Goal: Task Accomplishment & Management: Use online tool/utility

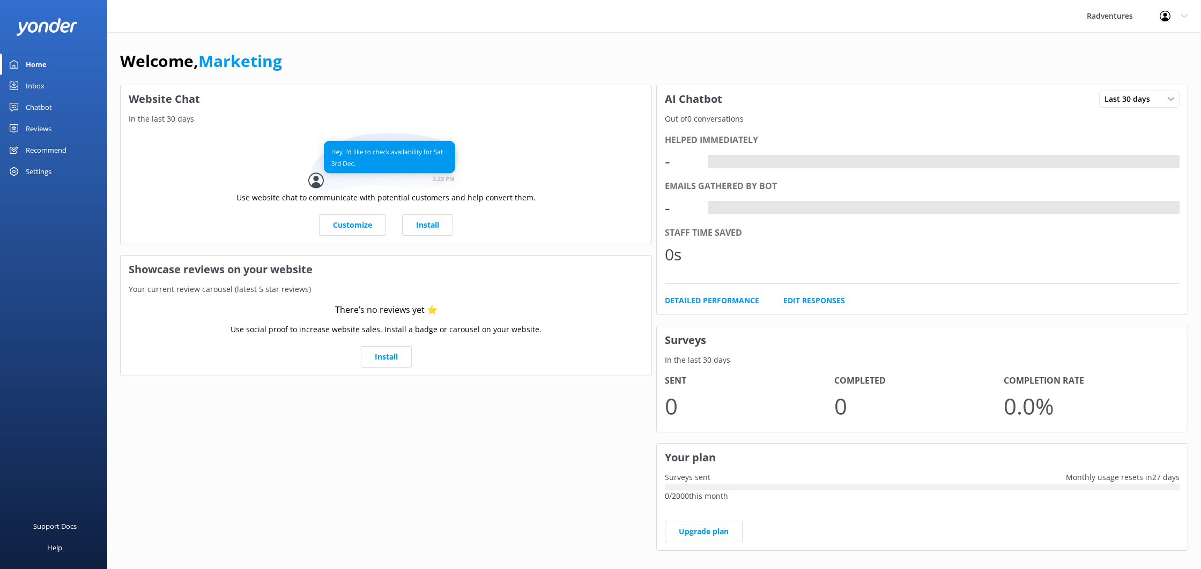
click at [44, 172] on div "Settings" at bounding box center [39, 171] width 26 height 21
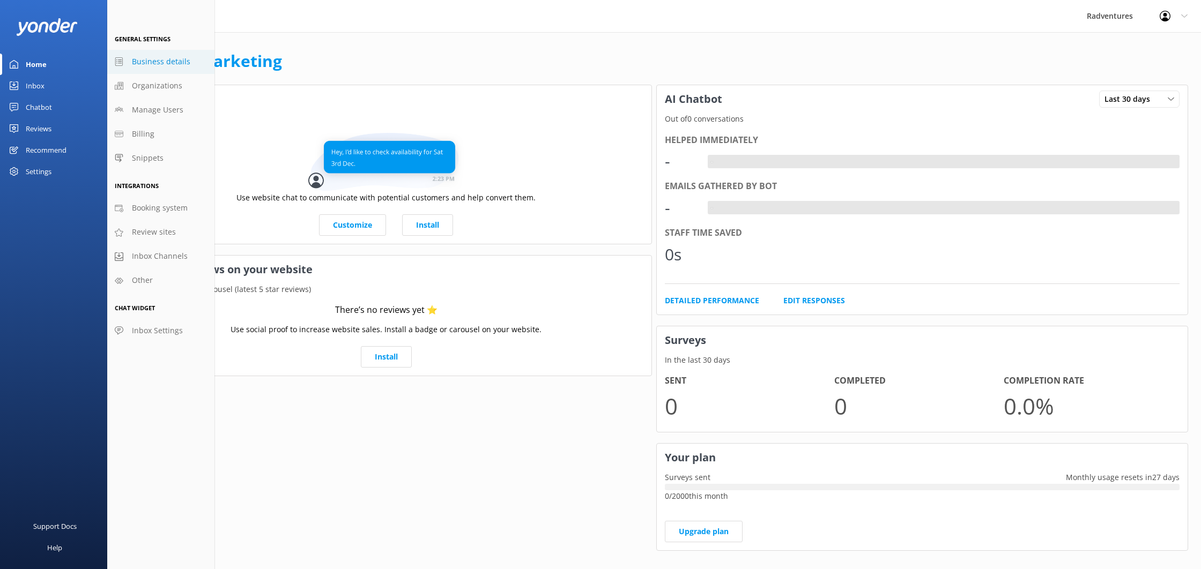
click at [145, 65] on span "Business details" at bounding box center [161, 62] width 58 height 12
select select "America/[GEOGRAPHIC_DATA]"
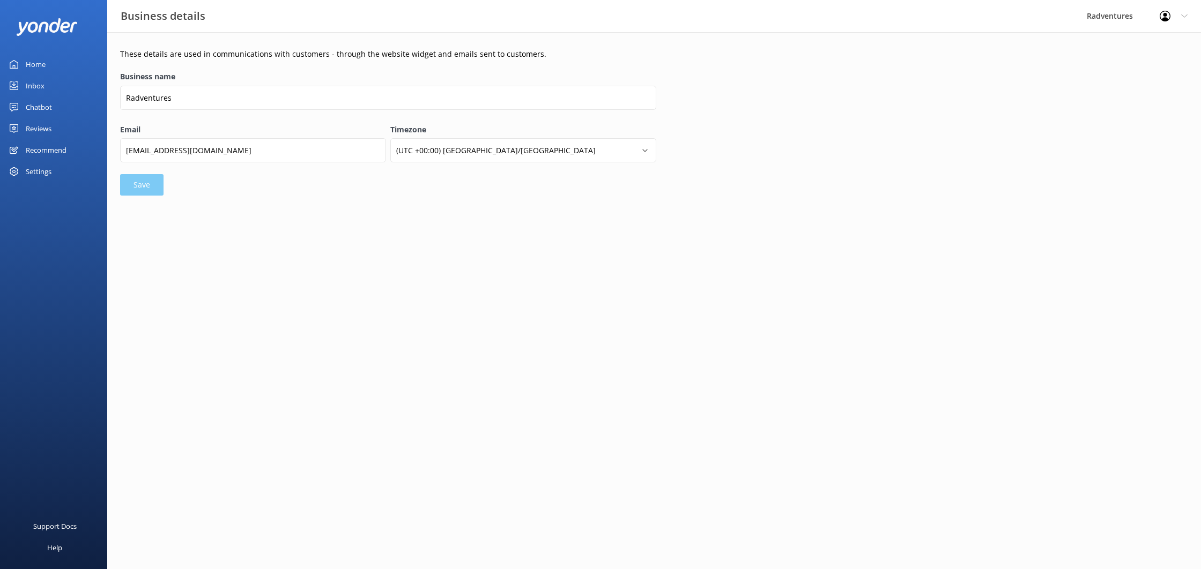
click at [55, 168] on div "Settings" at bounding box center [53, 171] width 107 height 21
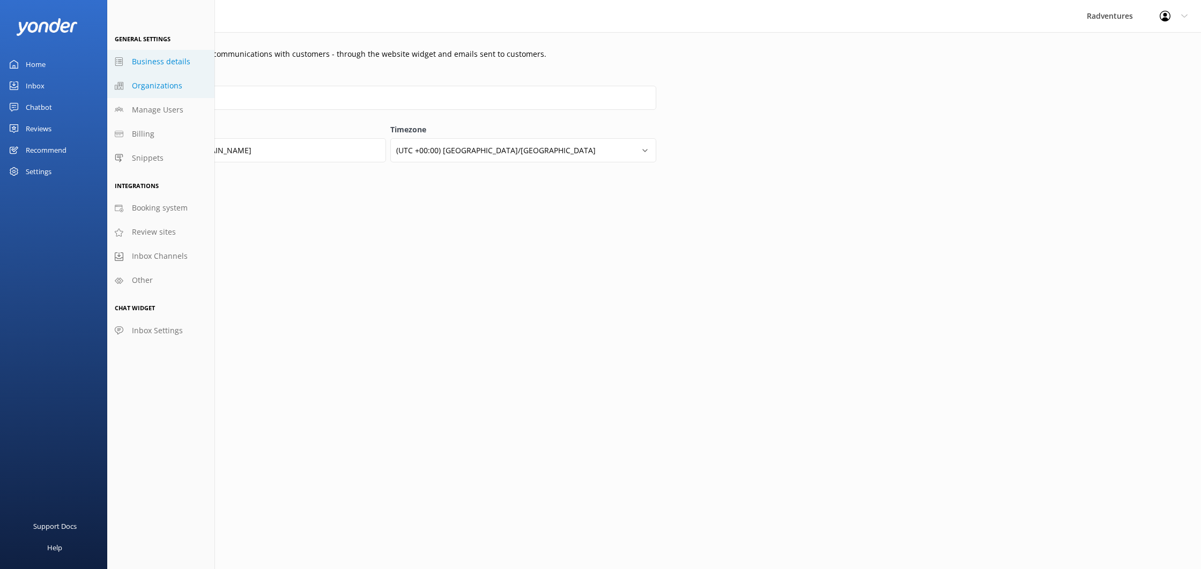
click at [162, 79] on link "Organizations" at bounding box center [160, 86] width 107 height 24
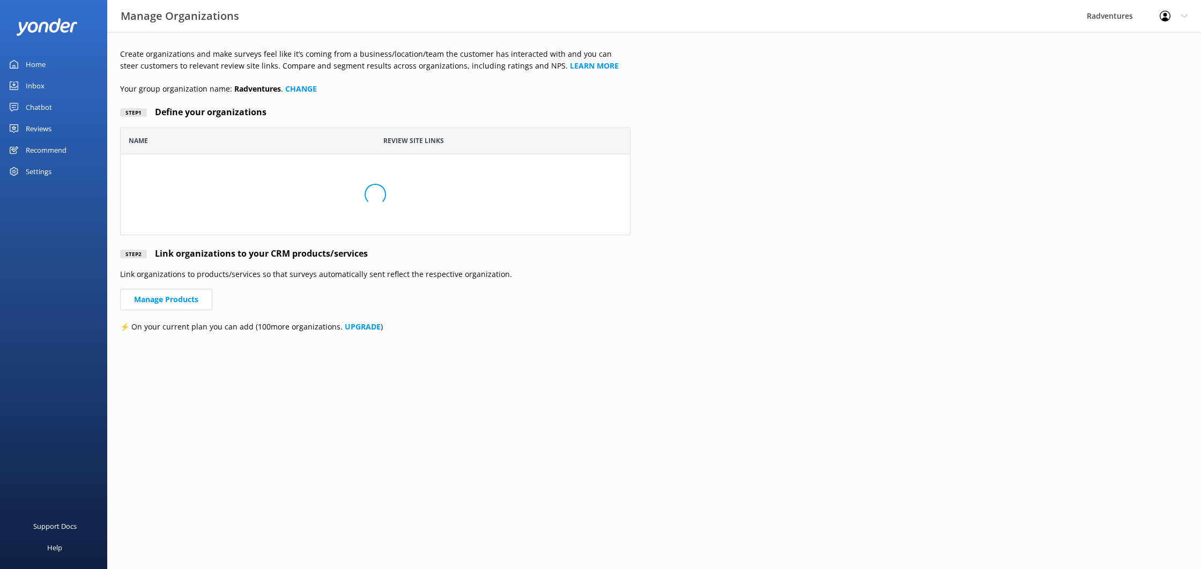
scroll to position [108, 511]
click at [50, 171] on div "Settings" at bounding box center [39, 171] width 26 height 21
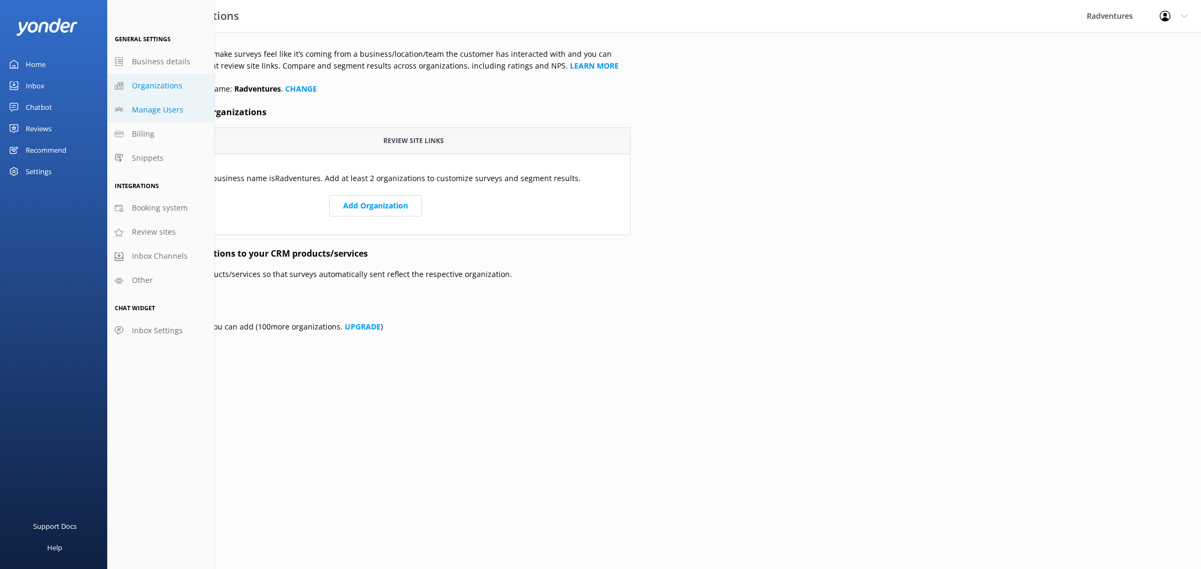
click at [165, 117] on link "Manage Users" at bounding box center [160, 110] width 107 height 24
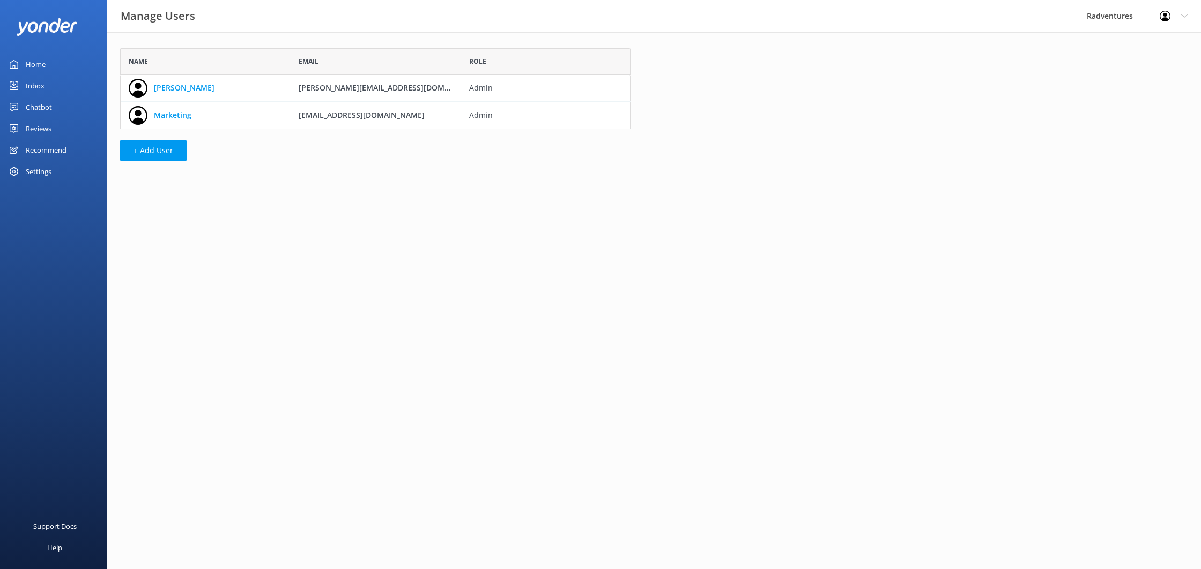
scroll to position [81, 511]
click at [47, 134] on div "Reviews" at bounding box center [39, 128] width 26 height 21
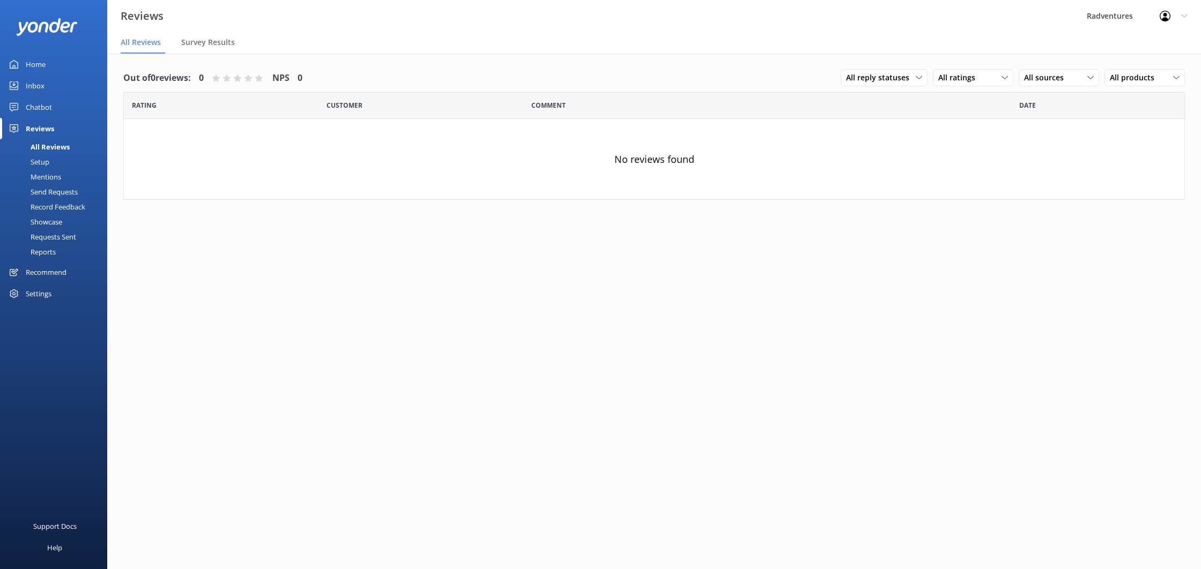
click at [38, 290] on div "Settings" at bounding box center [39, 293] width 26 height 21
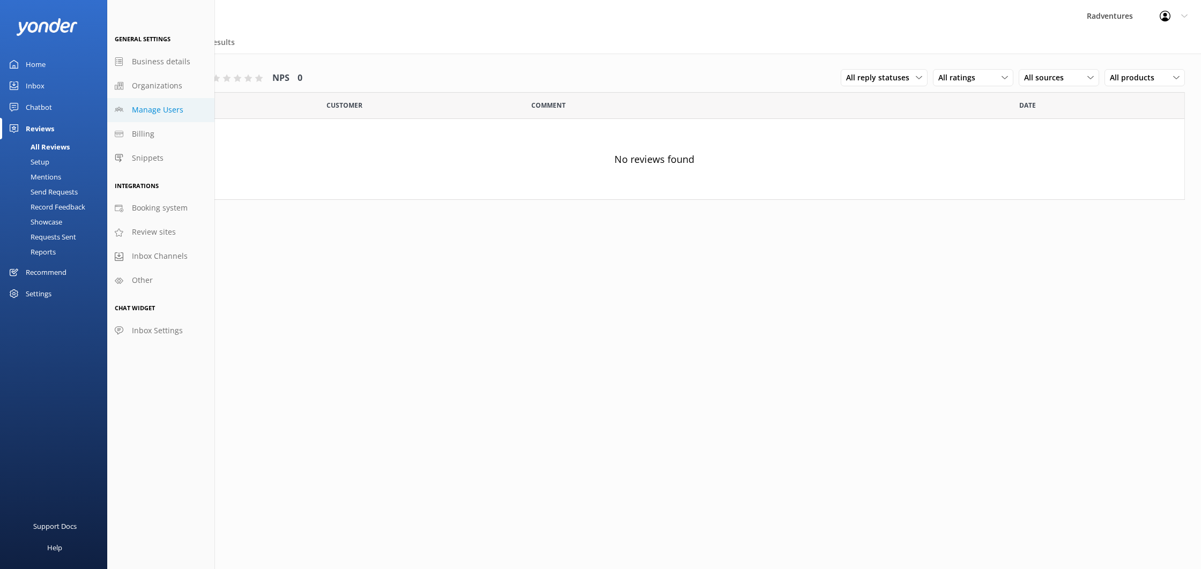
click at [146, 105] on span "Manage Users" at bounding box center [157, 110] width 51 height 12
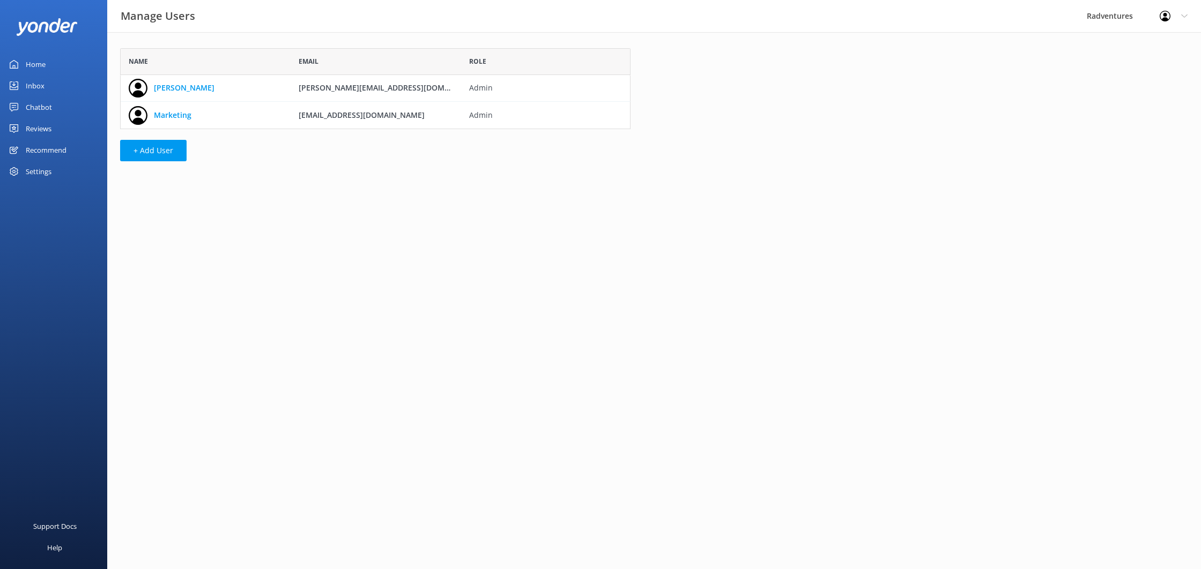
scroll to position [81, 511]
click at [39, 174] on div "Settings" at bounding box center [39, 171] width 26 height 21
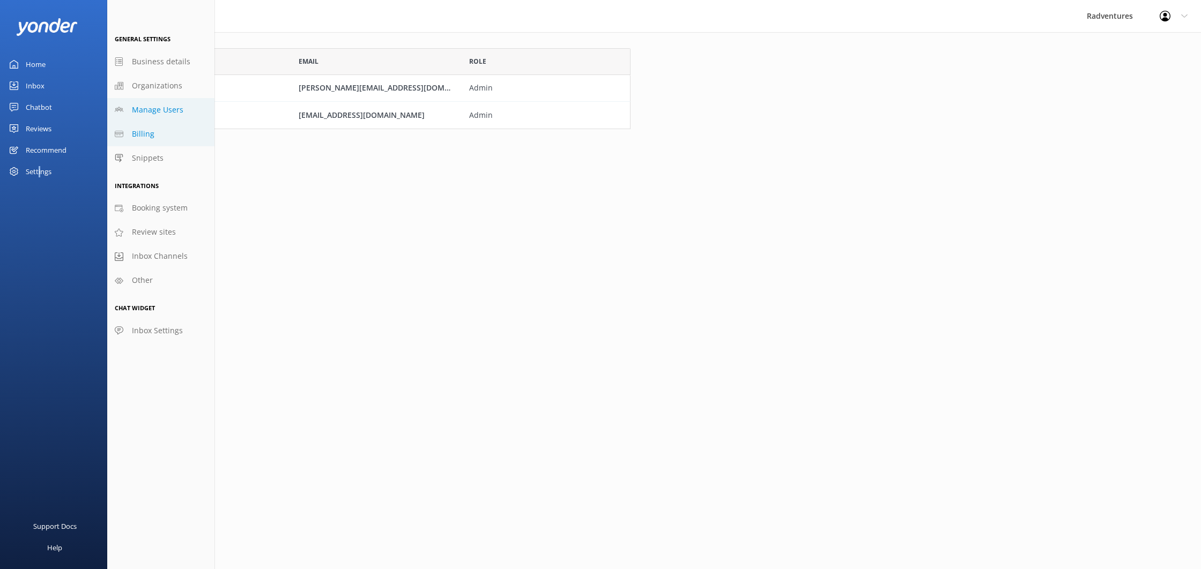
click at [135, 142] on link "Billing" at bounding box center [160, 134] width 107 height 24
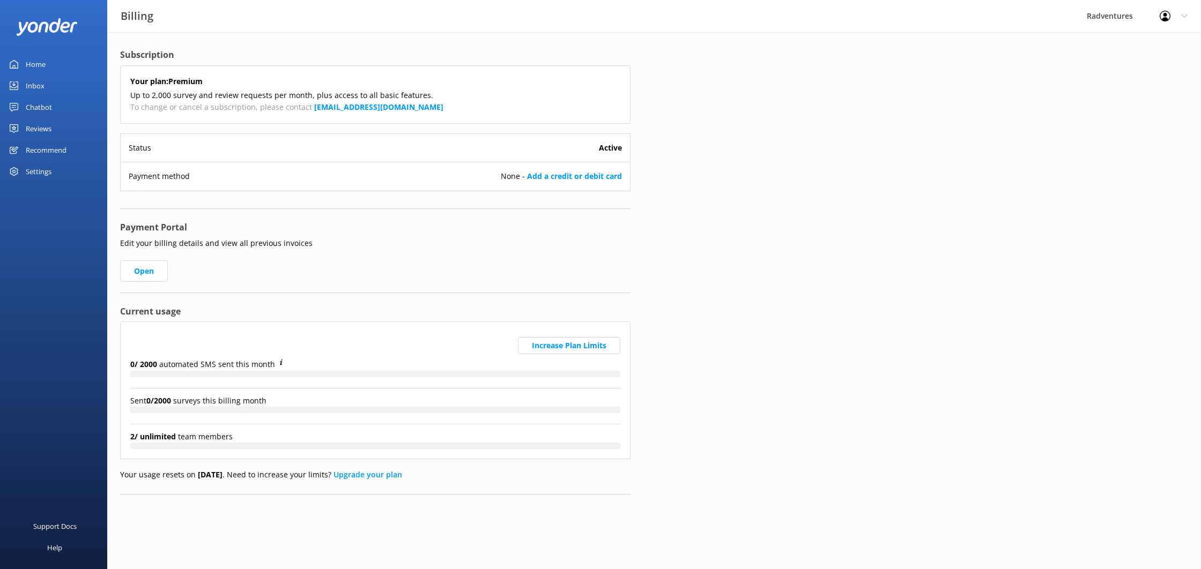
click at [31, 171] on div "Settings" at bounding box center [39, 171] width 26 height 21
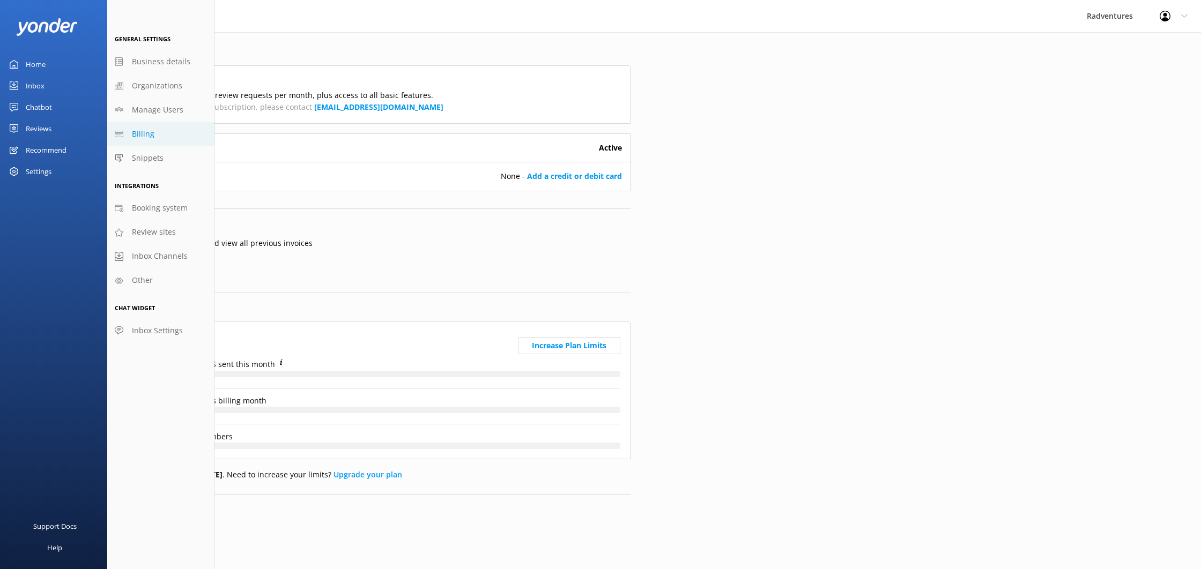
click at [136, 131] on span "Billing" at bounding box center [143, 134] width 23 height 12
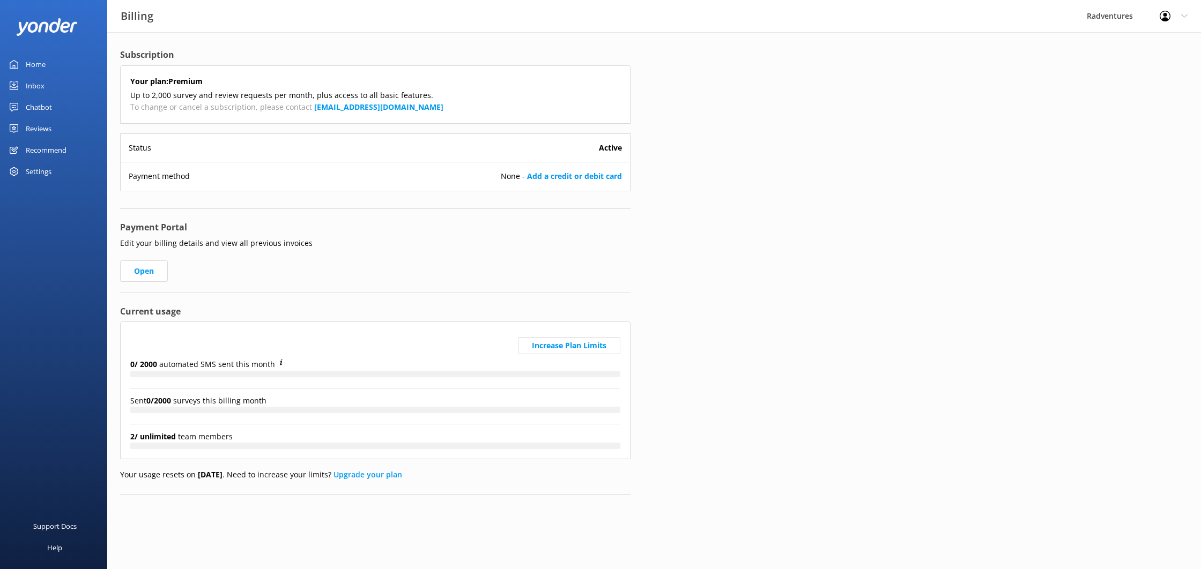
click at [50, 169] on div "Settings" at bounding box center [39, 171] width 26 height 21
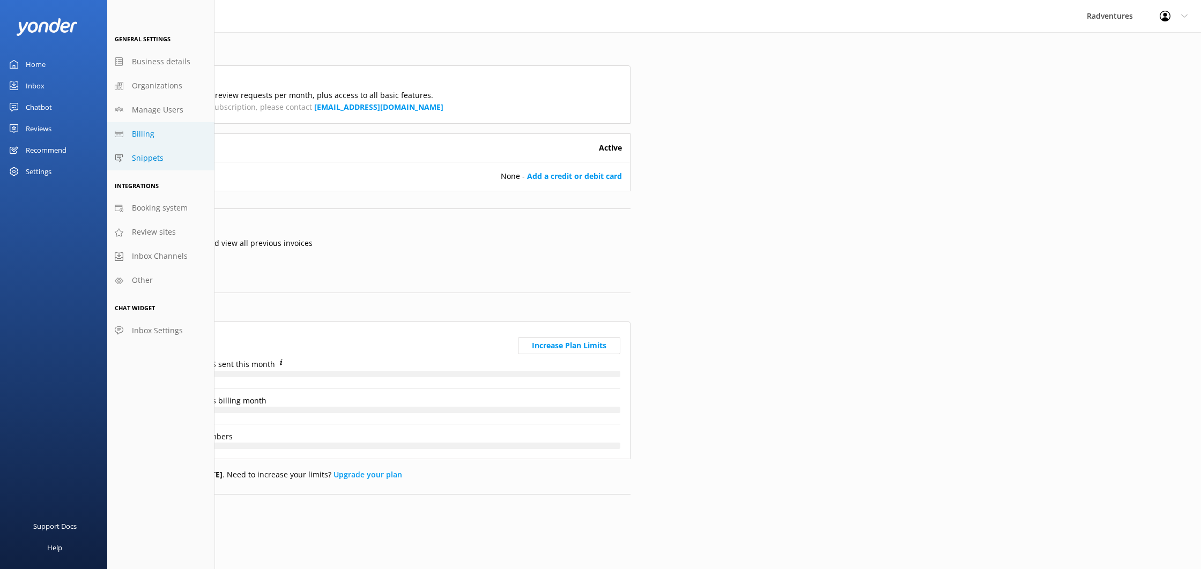
click at [162, 161] on link "Snippets" at bounding box center [160, 158] width 107 height 24
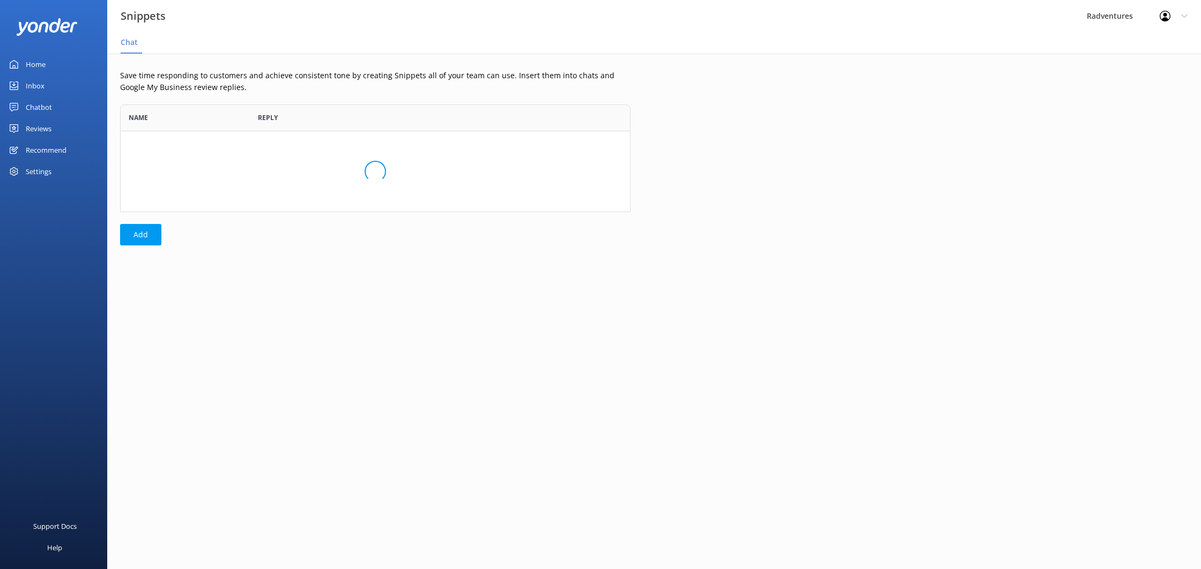
scroll to position [108, 511]
click at [55, 168] on div "Settings" at bounding box center [53, 171] width 107 height 21
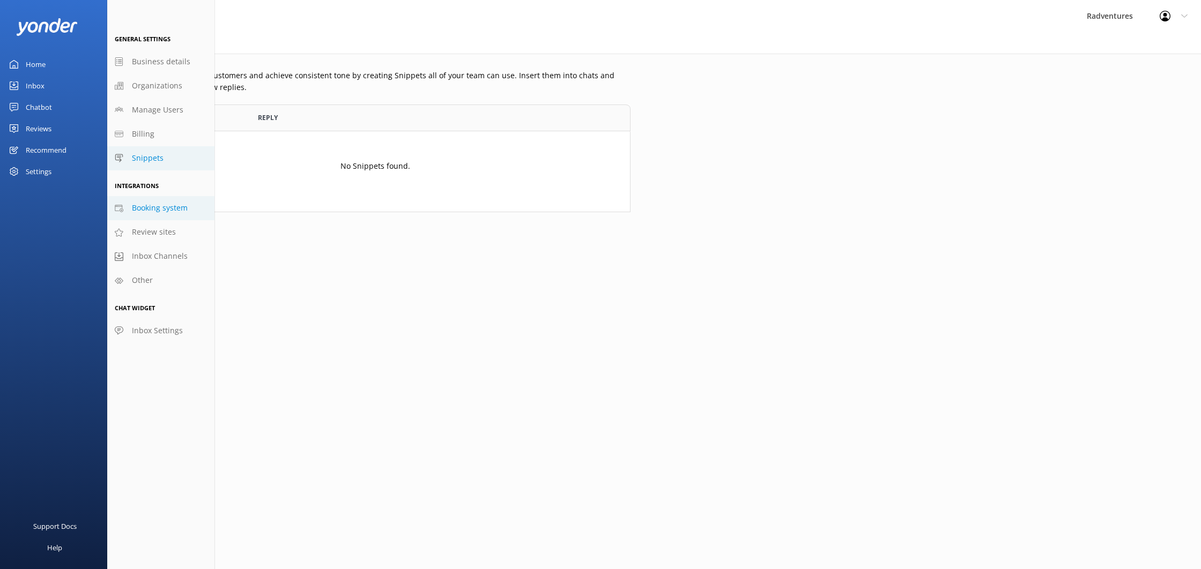
click at [163, 213] on span "Booking system" at bounding box center [160, 208] width 56 height 12
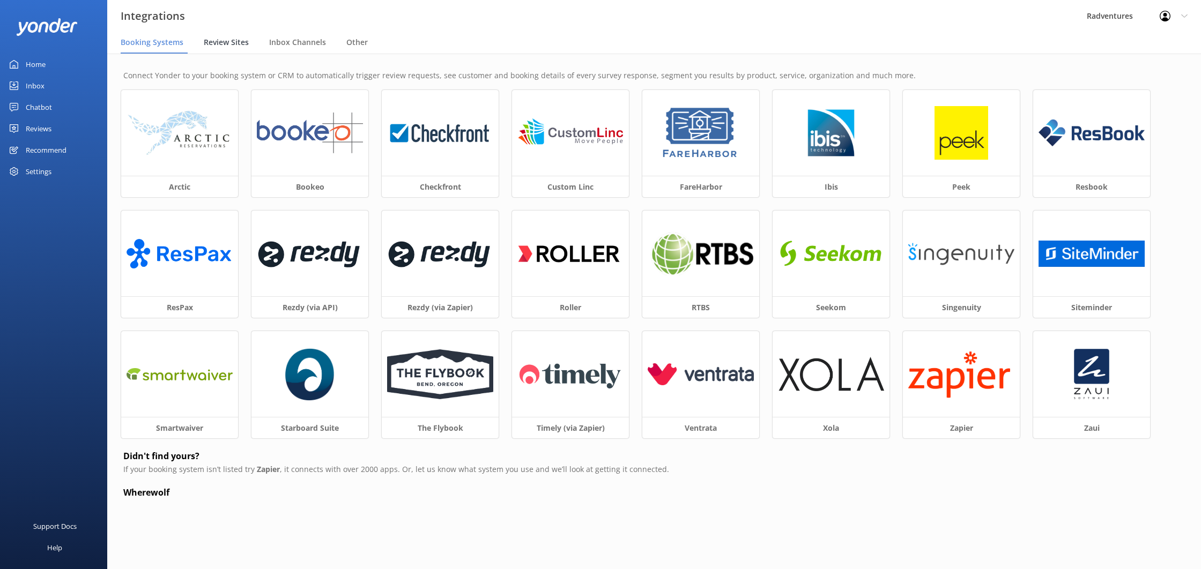
click at [218, 45] on span "Review Sites" at bounding box center [226, 42] width 45 height 11
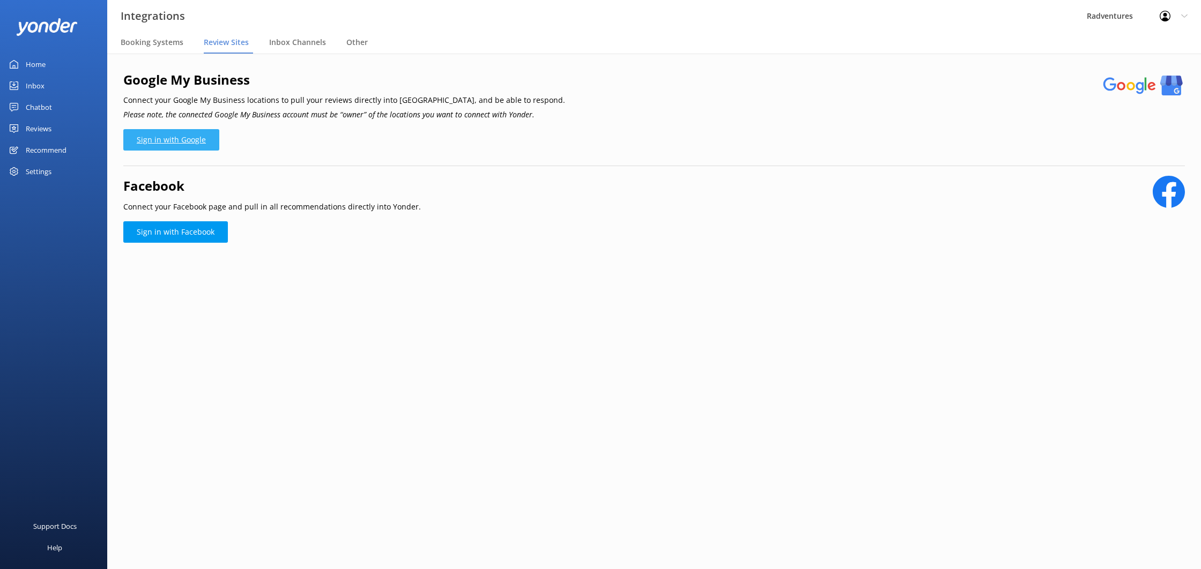
click at [199, 135] on link "Sign in with Google" at bounding box center [171, 139] width 96 height 21
click at [350, 40] on span "Other" at bounding box center [356, 42] width 21 height 11
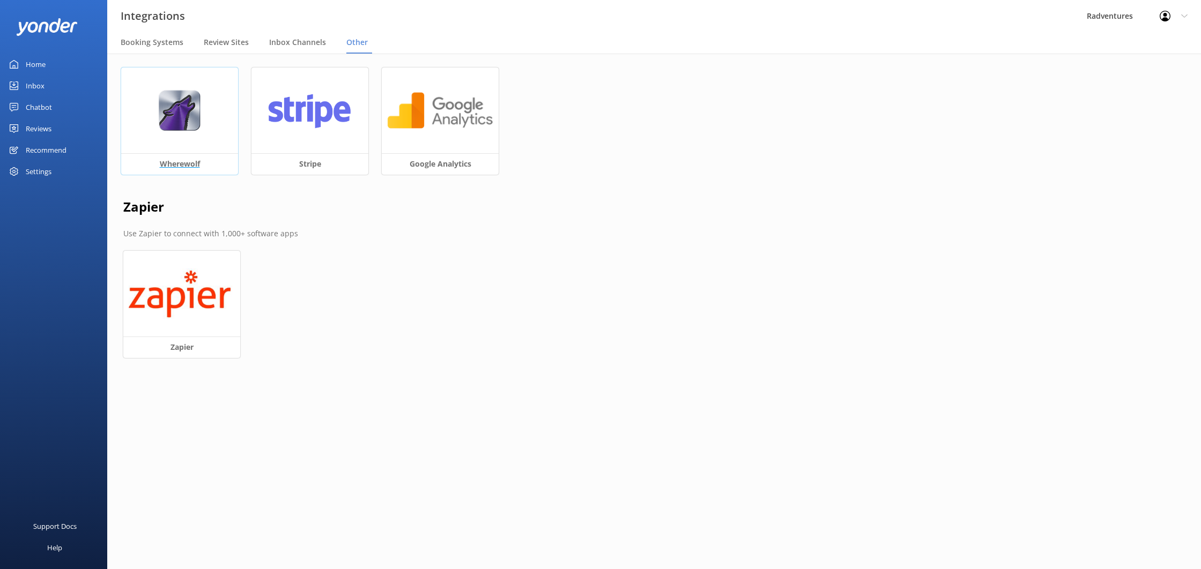
click at [182, 111] on img at bounding box center [179, 110] width 42 height 41
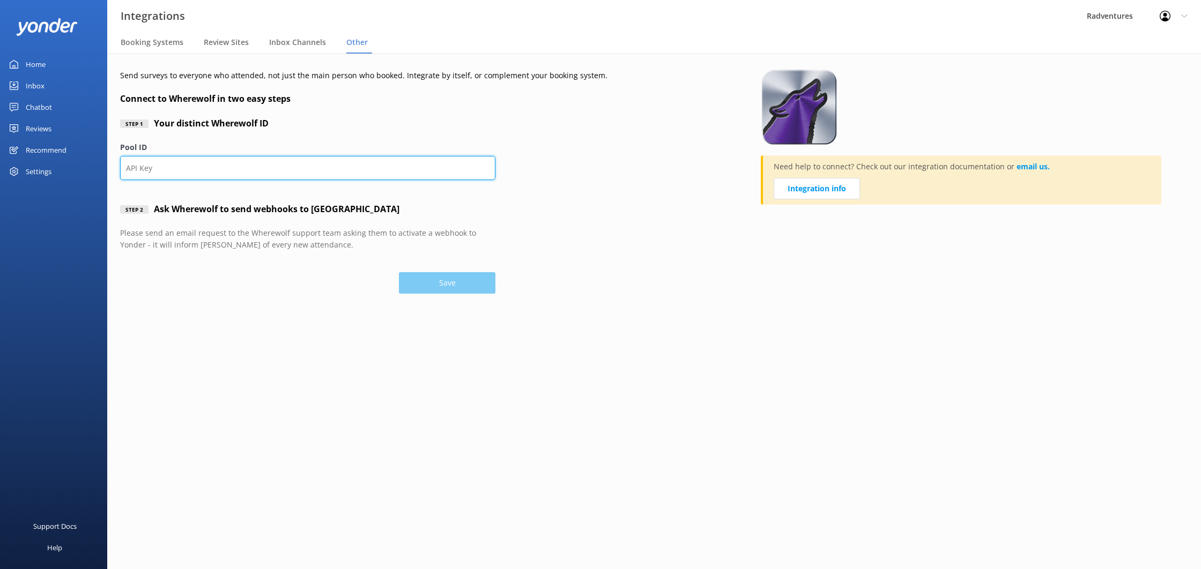
click at [256, 177] on input "Pool ID" at bounding box center [307, 168] width 375 height 24
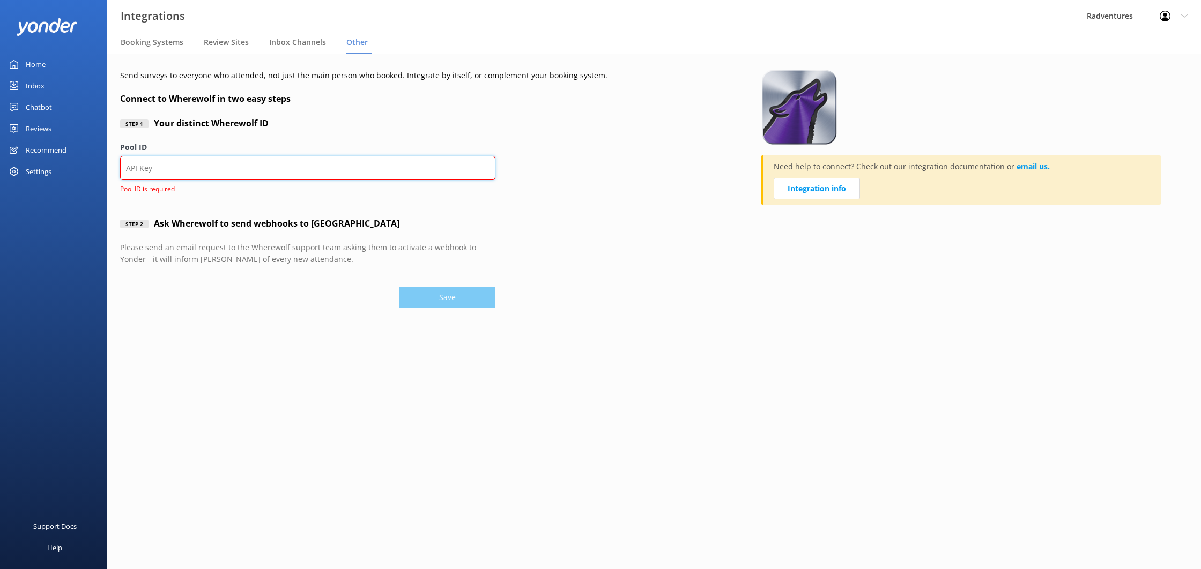
paste input "GSBJEhDP6Sh1llbGT5c6HriFvY46XcHA3sjSVXVOHnZLexXRlFHEmodFr3RfEnBpnkol7bzggXJxoxX…"
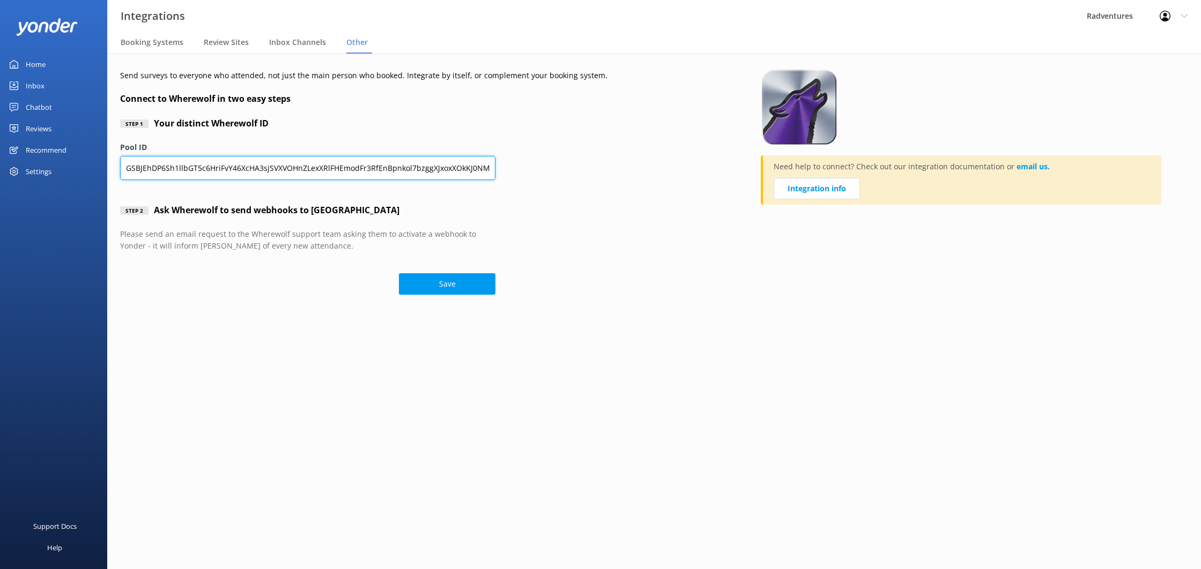
scroll to position [0, 54]
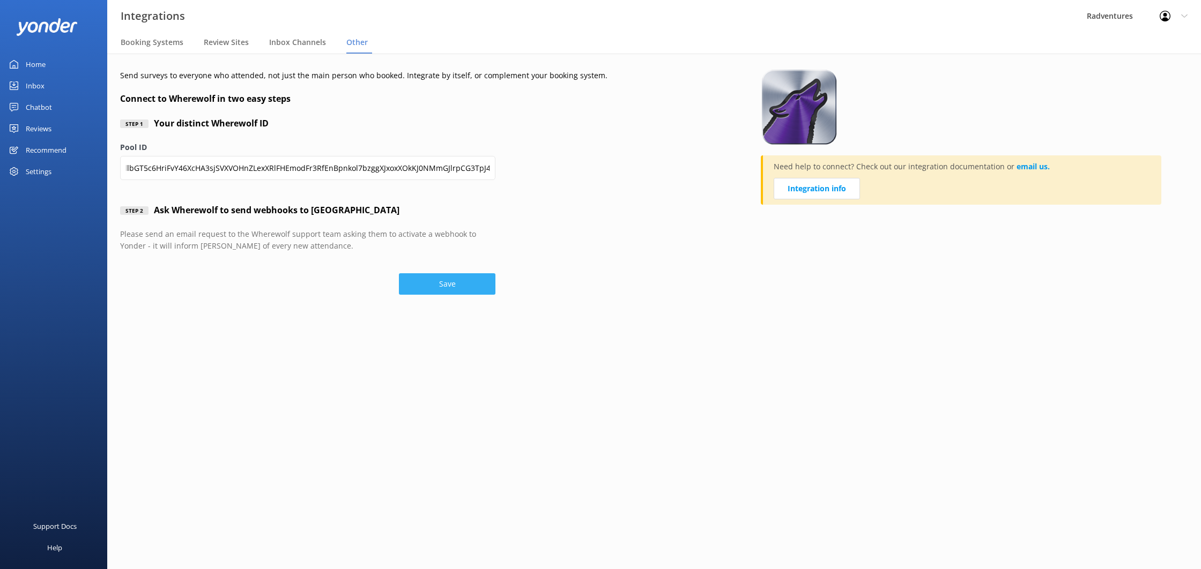
click at [455, 275] on button "Save" at bounding box center [447, 283] width 97 height 21
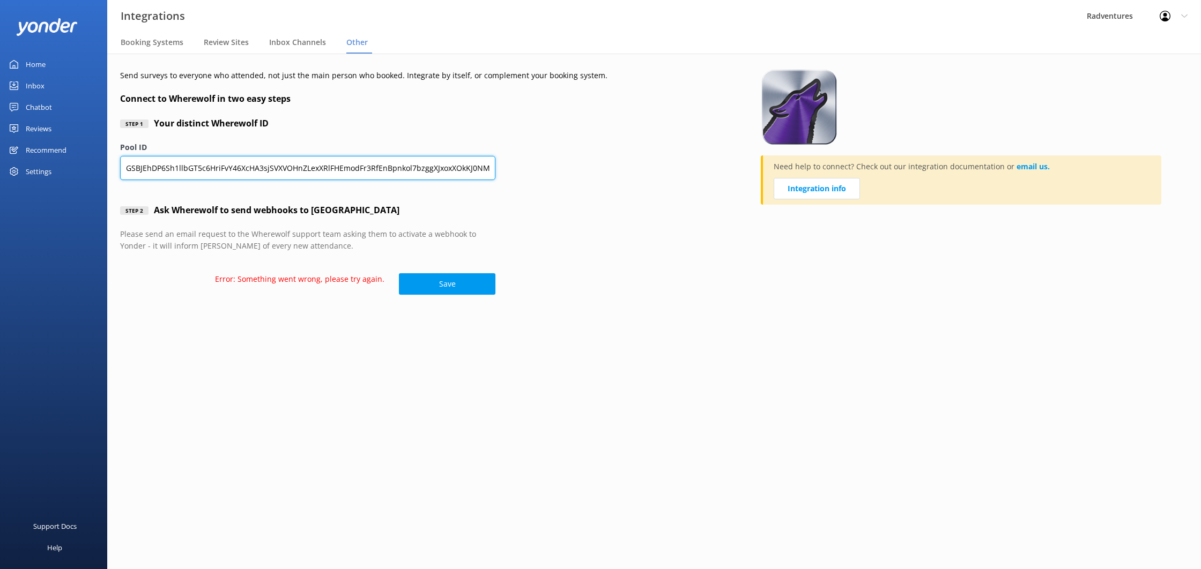
click at [352, 176] on input "GSBJEhDP6Sh1llbGT5c6HriFvY46XcHA3sjSVXVOHnZLexXRlFHEmodFr3RfEnBpnkol7bzggXJxoxX…" at bounding box center [307, 168] width 375 height 24
drag, startPoint x: 125, startPoint y: 169, endPoint x: 514, endPoint y: 171, distance: 389.3
click at [514, 171] on div "Send surveys to everyone who attended, not just the main person who booked. Int…" at bounding box center [440, 183] width 641 height 227
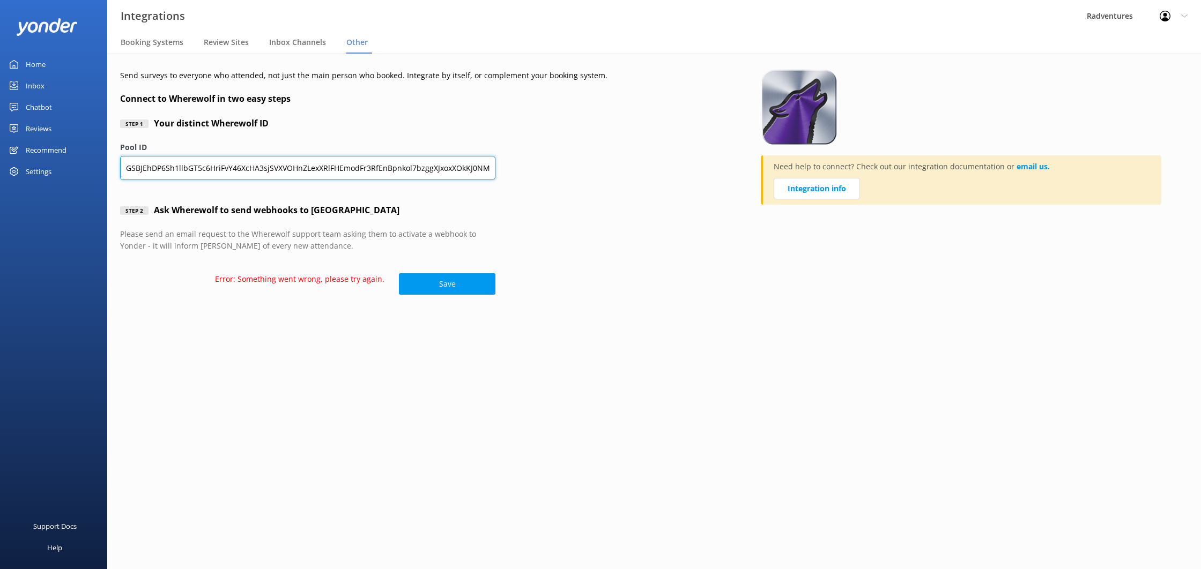
click at [188, 165] on input "GSBJEhDP6Sh1llbGT5c6HriFvY46XcHA3sjSVXVOHnZLexXRlFHEmodFr3RfEnBpnkol7bzggXJxoxX…" at bounding box center [307, 168] width 375 height 24
paste input "2bsd4e"
type input "2bsd4e"
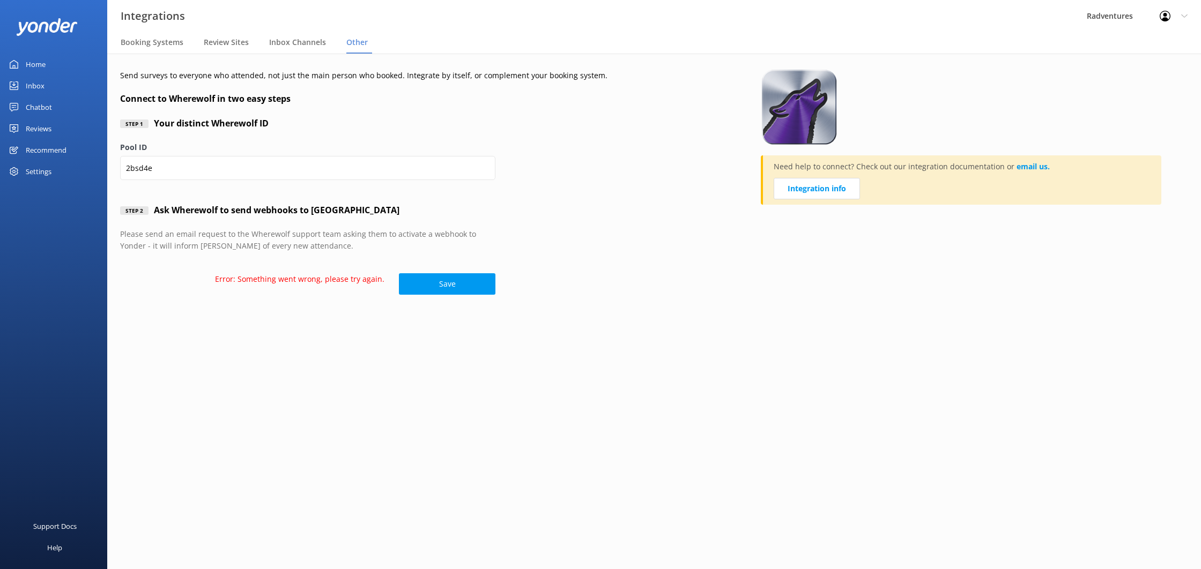
click at [231, 223] on div "Step 2 Ask Wherewolf to send webhooks to [GEOGRAPHIC_DATA]" at bounding box center [307, 210] width 375 height 35
click at [419, 285] on button "Save" at bounding box center [447, 283] width 97 height 21
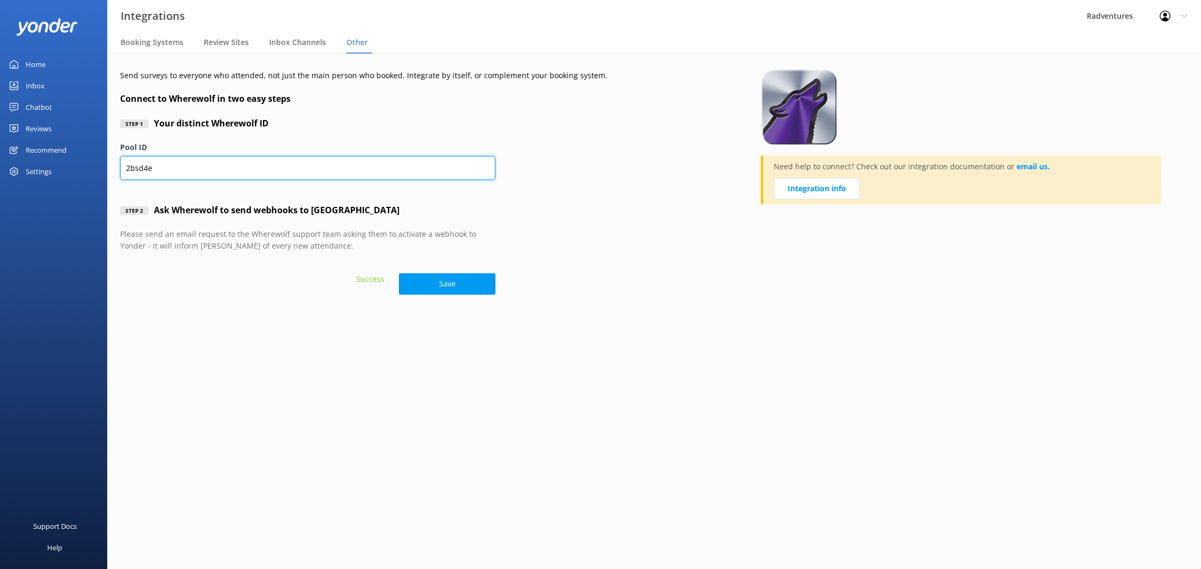
click at [211, 168] on input "2bsd4e" at bounding box center [307, 168] width 375 height 24
click at [231, 294] on div "Success Save" at bounding box center [307, 279] width 375 height 33
click at [36, 153] on div "Recommend" at bounding box center [46, 149] width 41 height 21
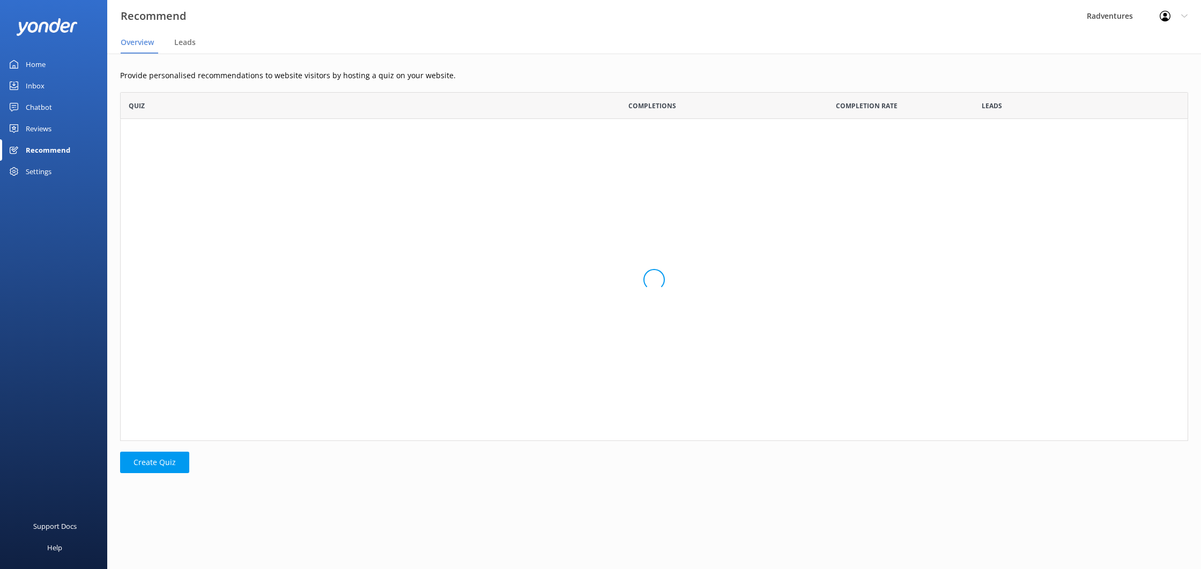
scroll to position [349, 1068]
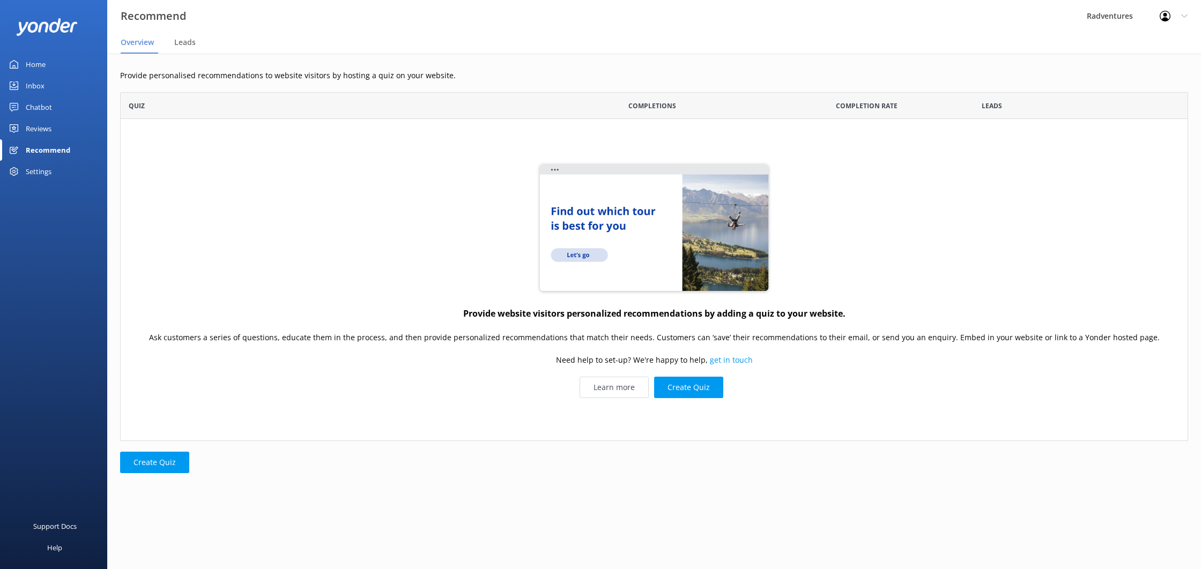
click at [48, 128] on div "Reviews" at bounding box center [39, 128] width 26 height 21
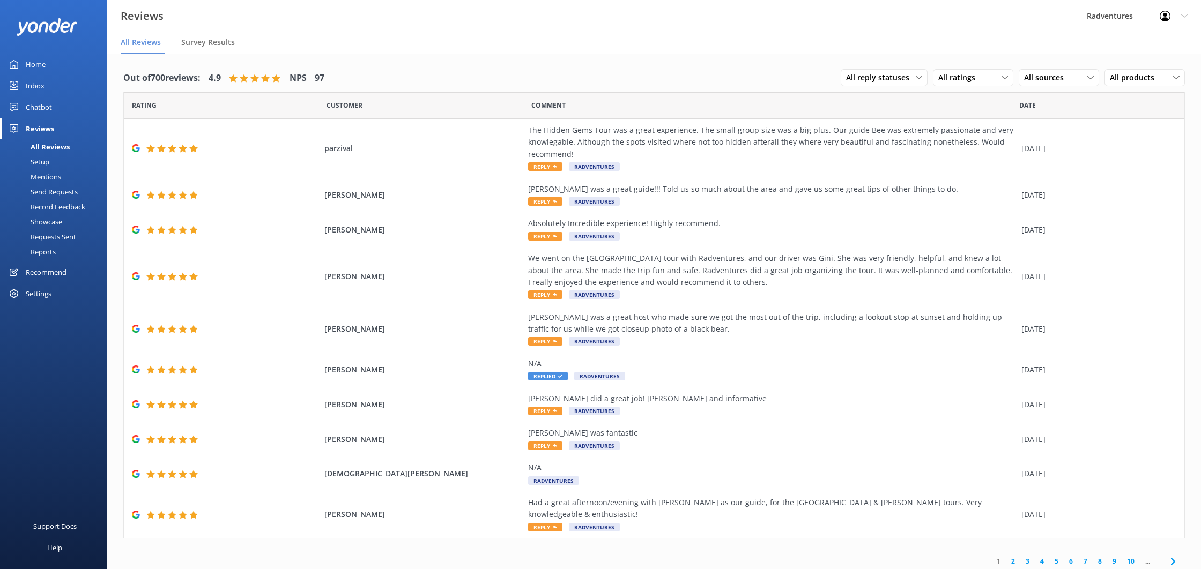
drag, startPoint x: 45, startPoint y: 291, endPoint x: 53, endPoint y: 285, distance: 10.3
click at [45, 291] on div "Settings" at bounding box center [39, 293] width 26 height 21
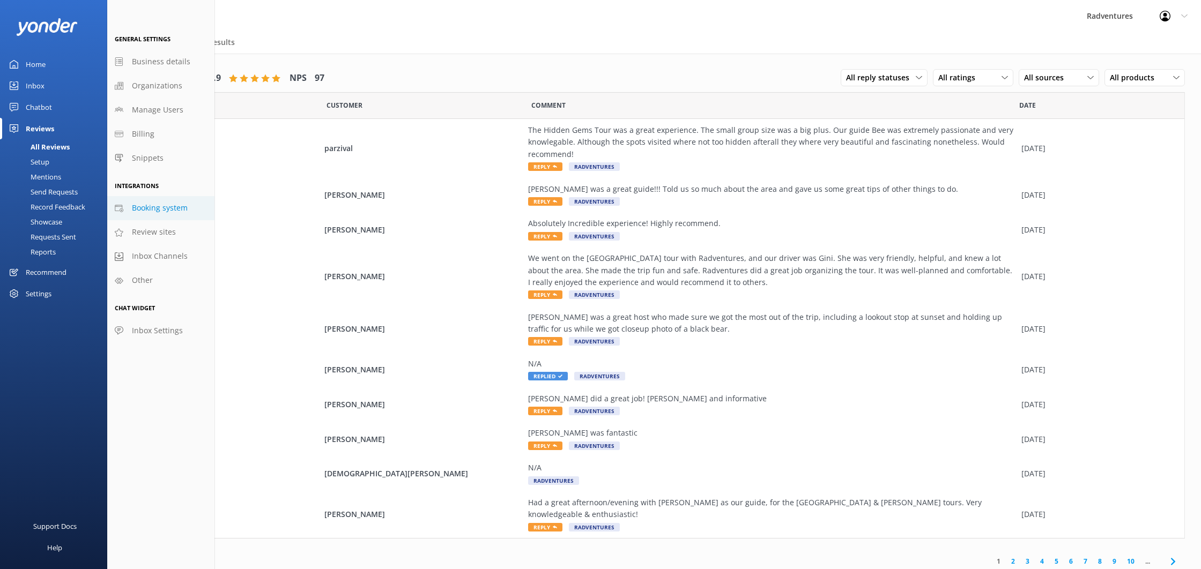
click at [159, 201] on link "Booking system" at bounding box center [160, 208] width 107 height 24
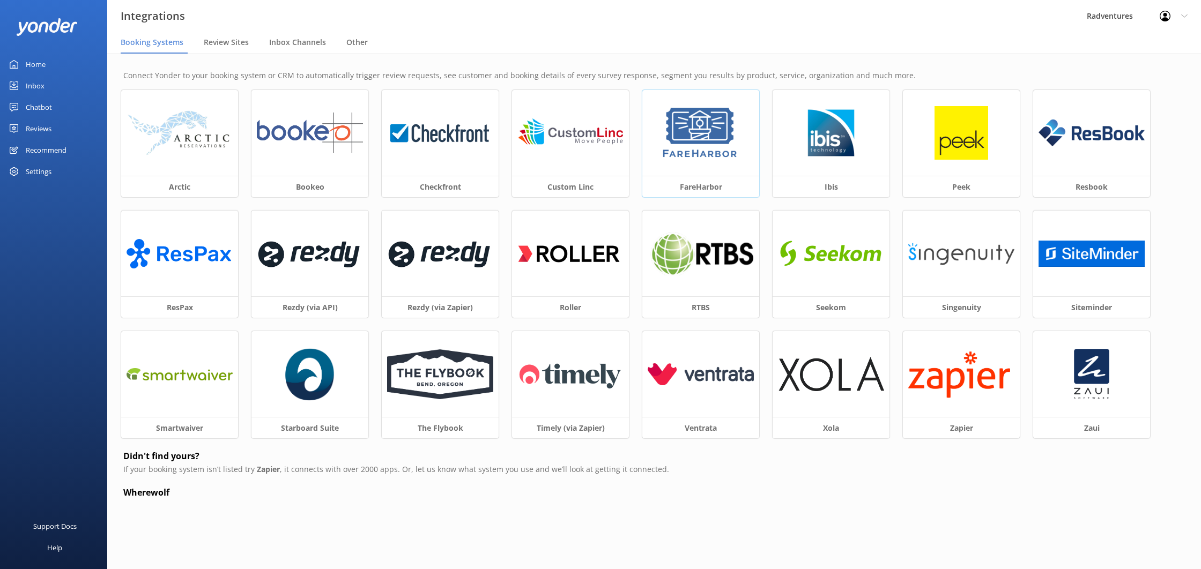
click at [677, 132] on img at bounding box center [700, 133] width 81 height 54
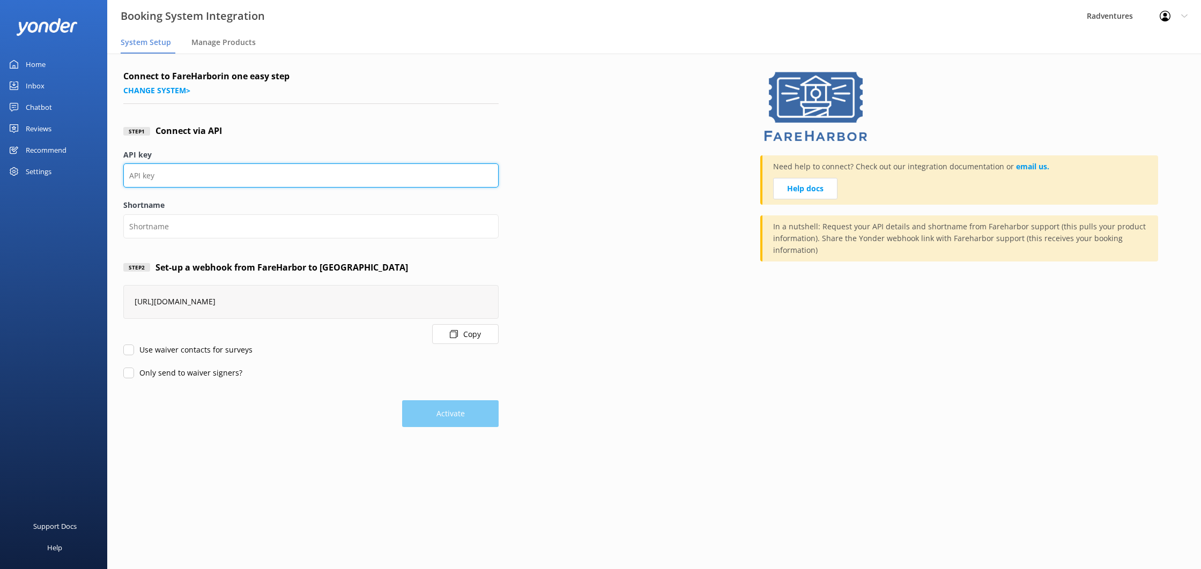
click at [228, 179] on input "API key" at bounding box center [310, 176] width 375 height 24
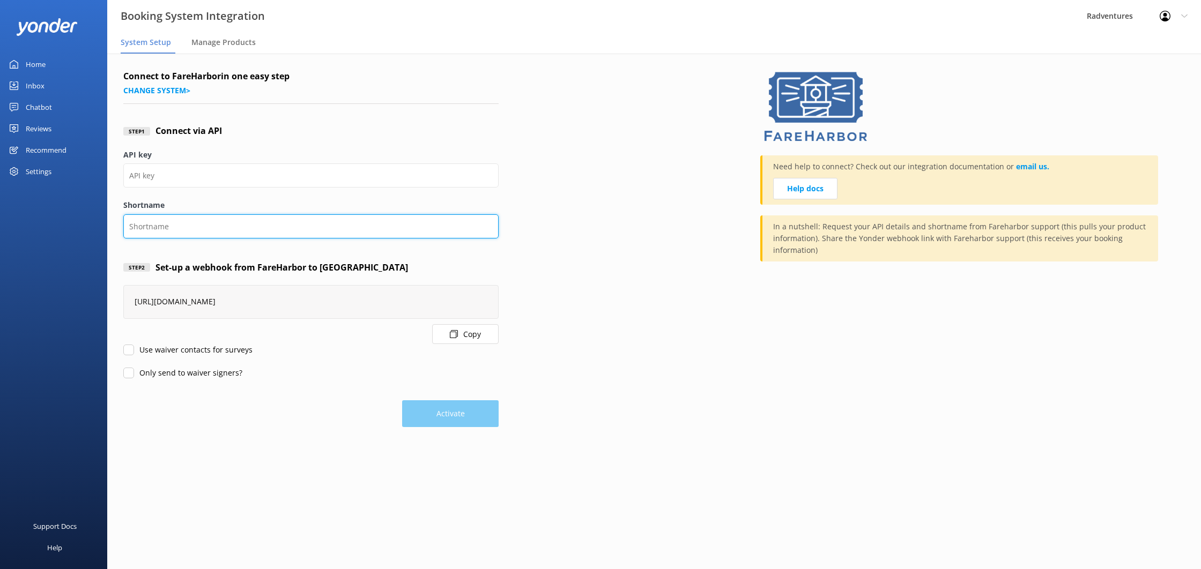
click at [193, 222] on input "Shortname" at bounding box center [310, 226] width 375 height 24
paste input "radventurescanada"
type input "radventurescanada"
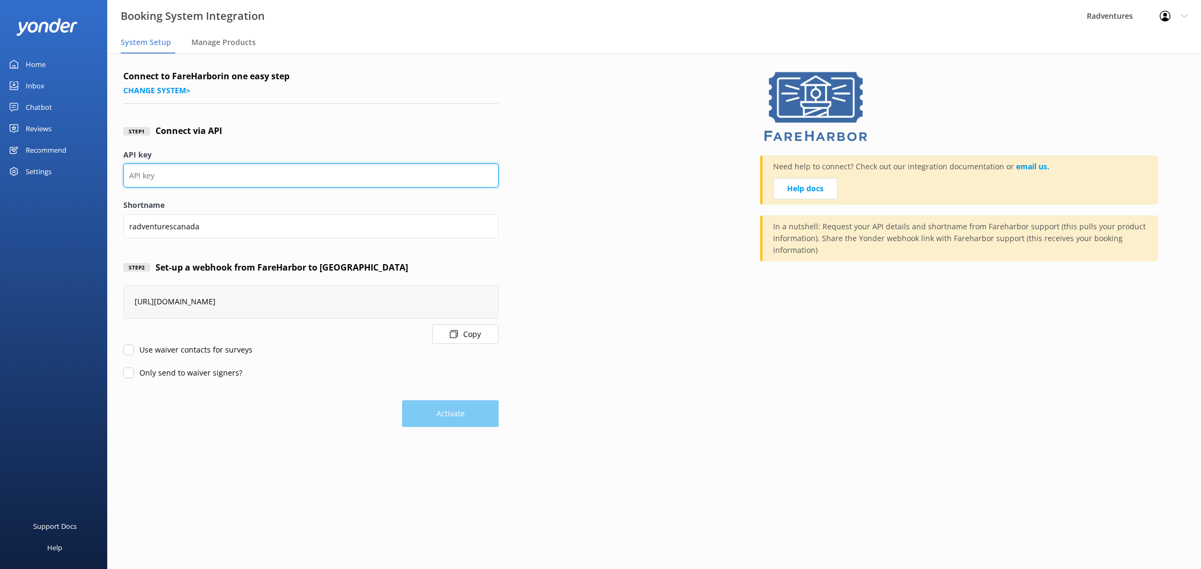
click at [196, 183] on input "API key" at bounding box center [310, 176] width 375 height 24
click at [213, 41] on span "Manage Products" at bounding box center [223, 42] width 64 height 11
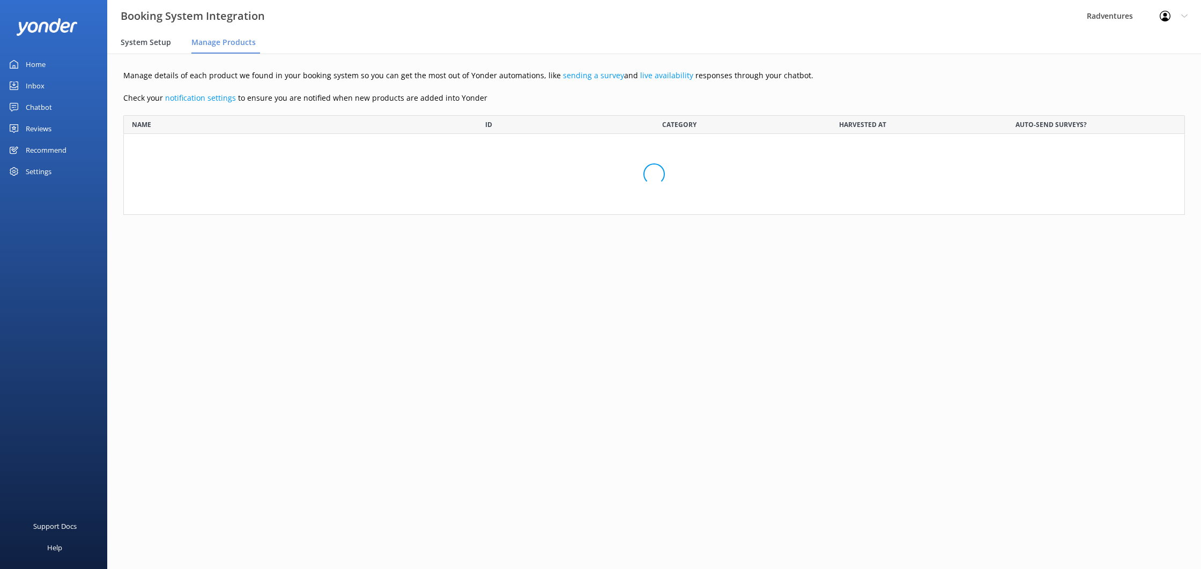
scroll to position [100, 1062]
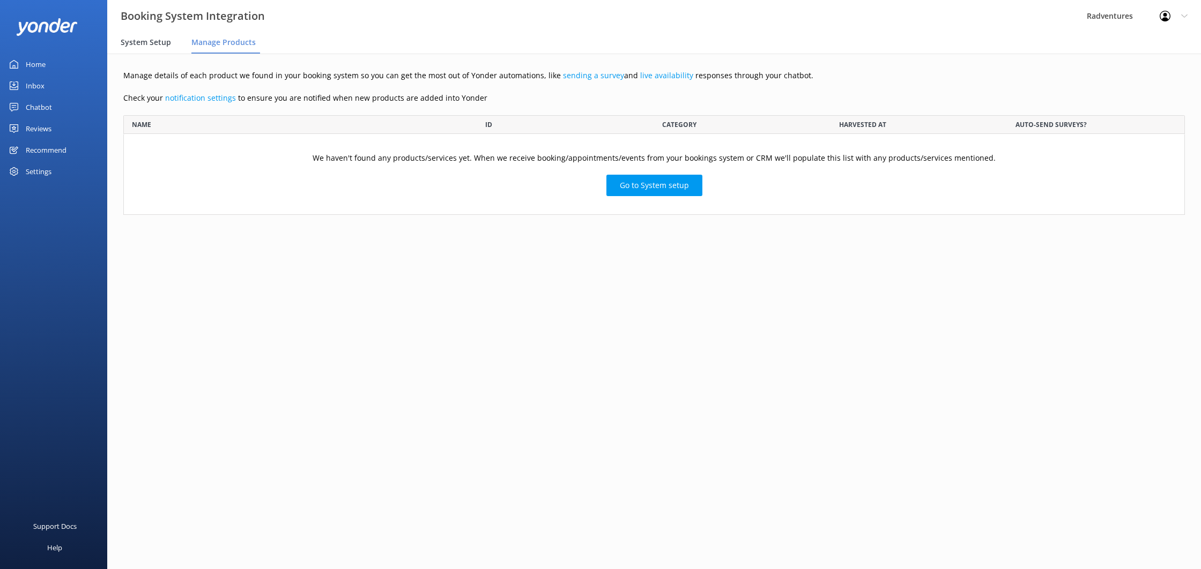
click at [165, 39] on span "System Setup" at bounding box center [146, 42] width 50 height 11
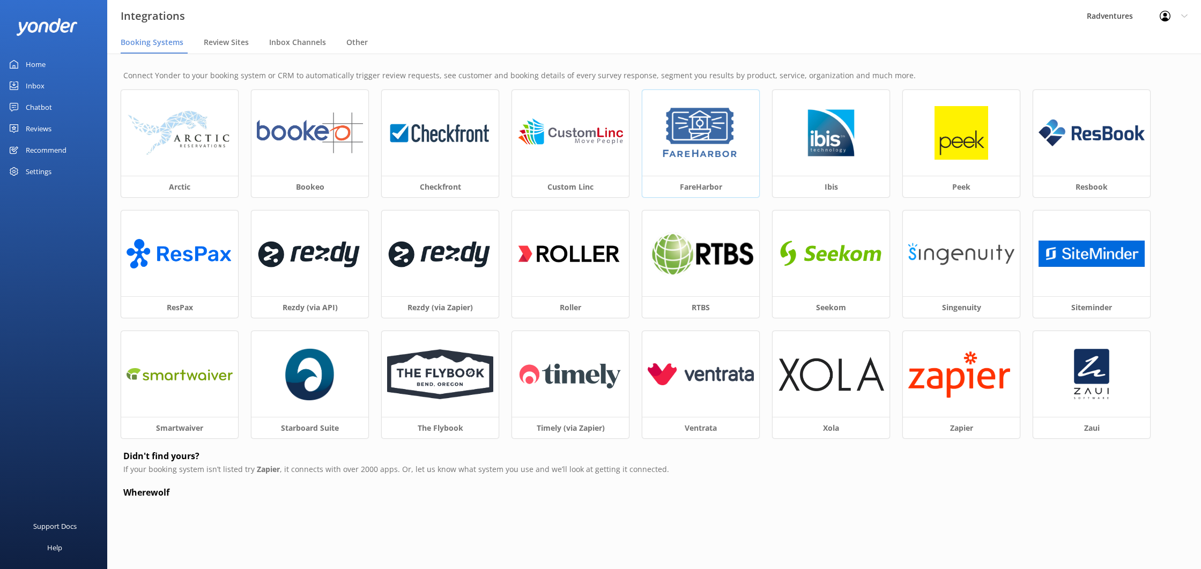
click at [663, 132] on img at bounding box center [700, 133] width 81 height 54
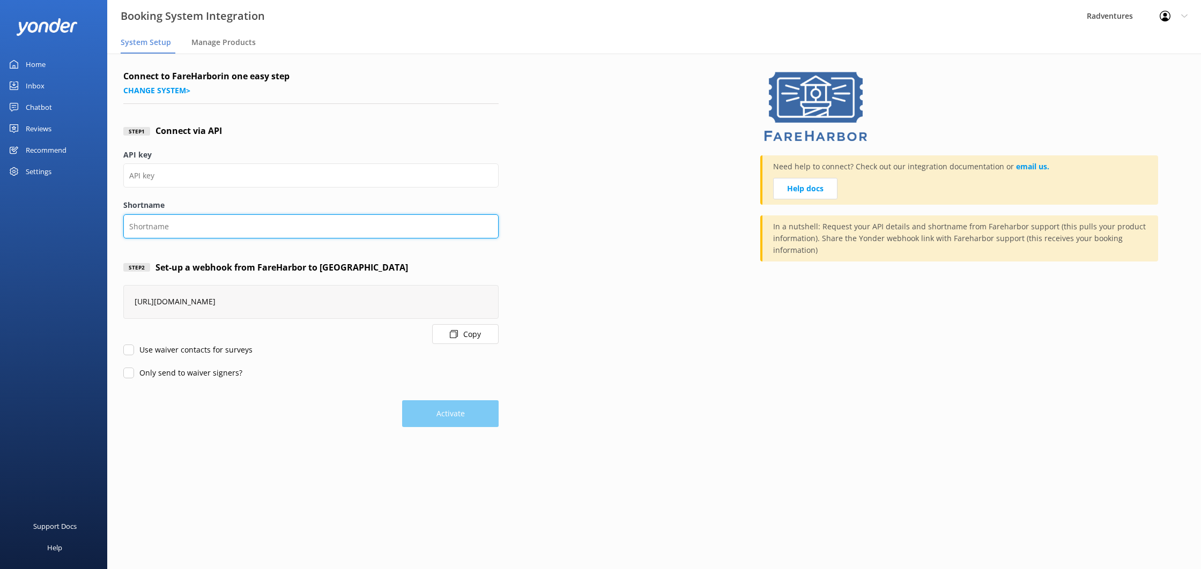
click at [276, 226] on input "Shortname" at bounding box center [310, 226] width 375 height 24
type input "radventurescanada"
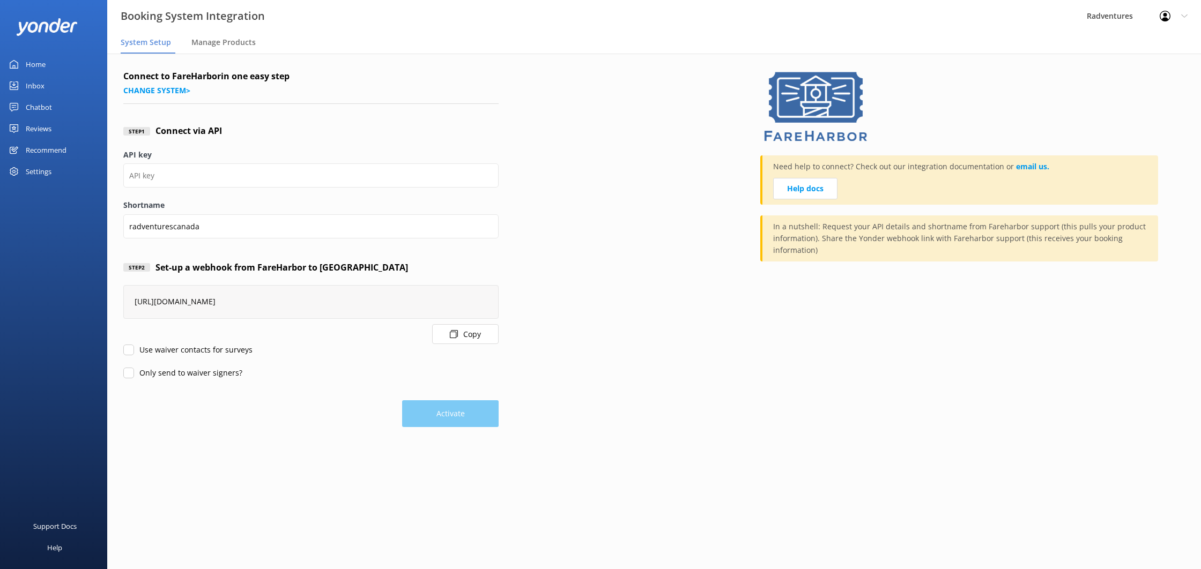
click at [223, 158] on label "API key" at bounding box center [310, 155] width 375 height 12
click at [223, 164] on input "API key" at bounding box center [310, 176] width 375 height 24
click at [36, 168] on div "Settings" at bounding box center [39, 171] width 26 height 21
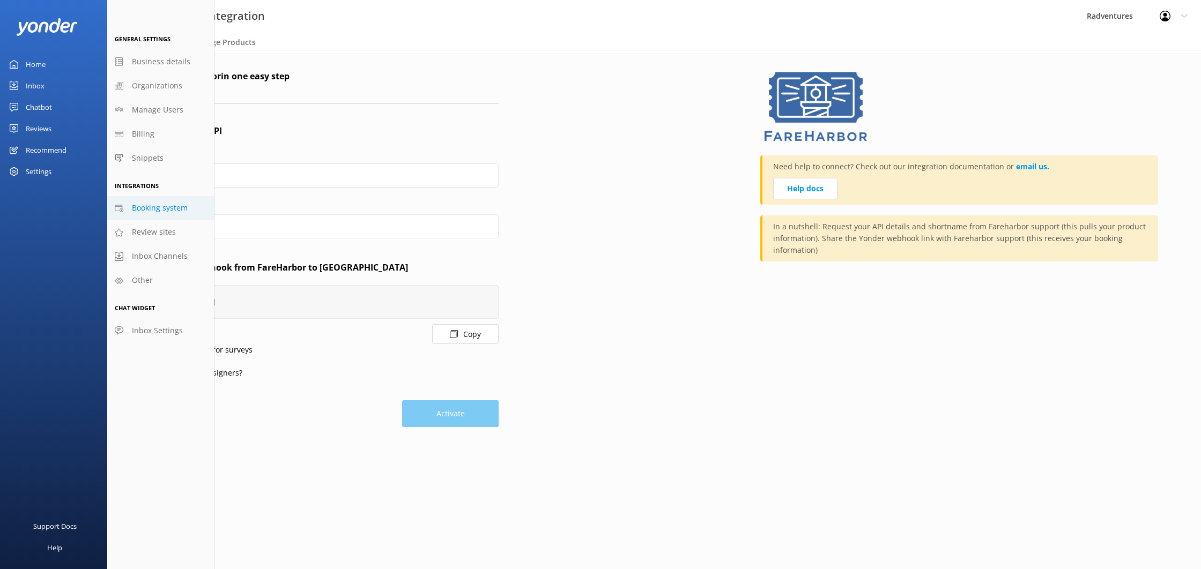
click at [247, 156] on label "API key" at bounding box center [310, 155] width 375 height 12
click at [247, 164] on input "API key" at bounding box center [310, 176] width 375 height 24
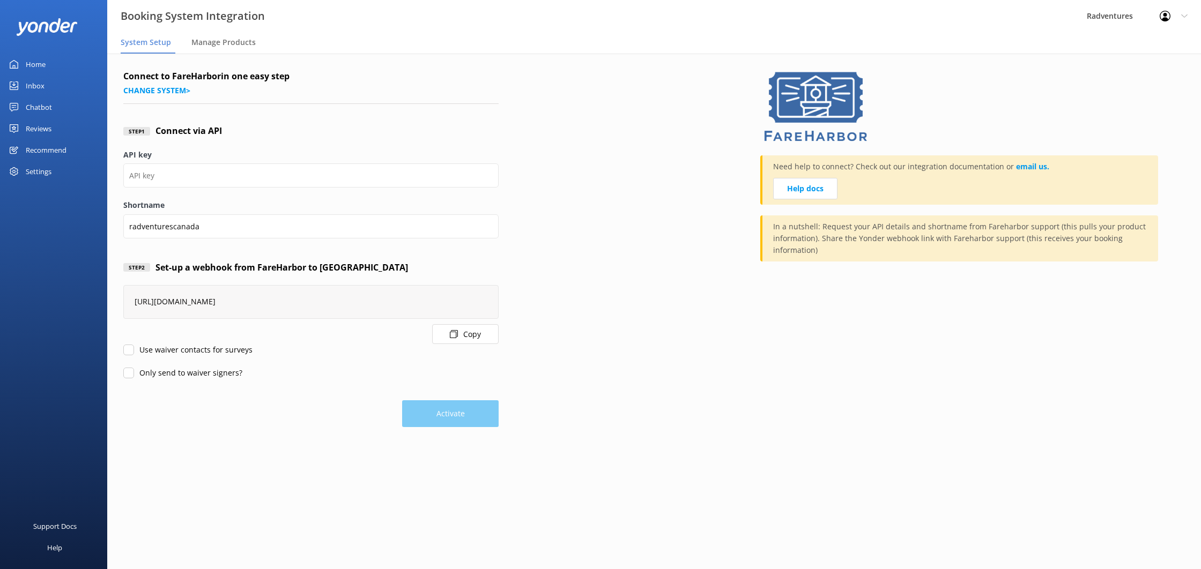
click at [453, 333] on icon at bounding box center [454, 334] width 8 height 8
click at [190, 173] on input "API key" at bounding box center [310, 176] width 375 height 24
paste input "57aaaf6e-85eb-4a9c-8080-2bf91f9aff13"
type input "57aaaf6e-85eb-4a9c-8080-2bf91f9aff13"
click at [345, 141] on div "Step 1 Connect via API" at bounding box center [310, 131] width 375 height 35
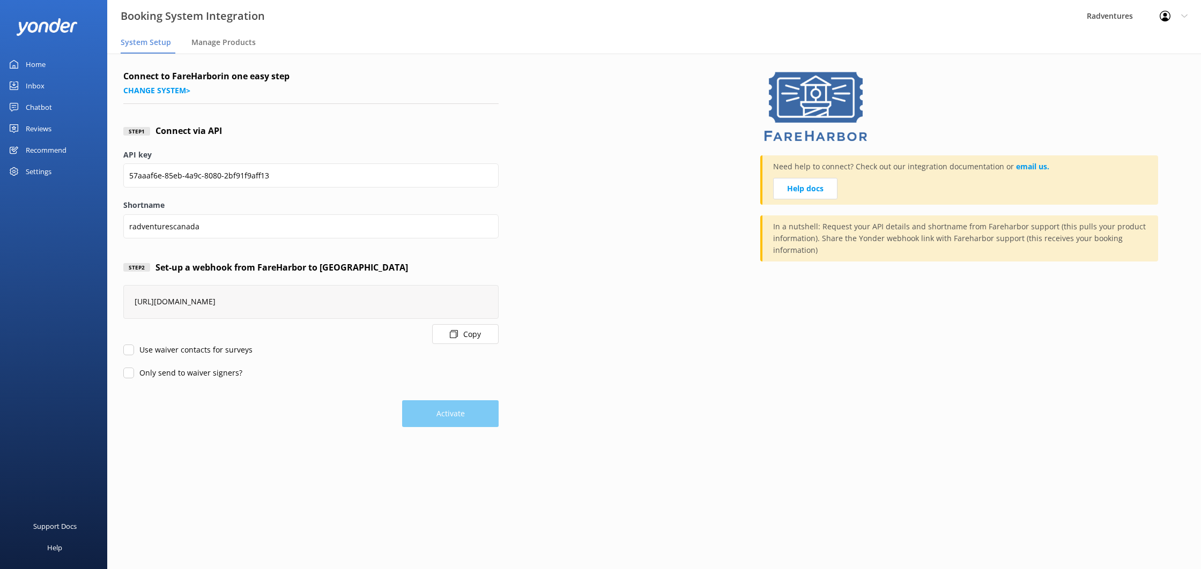
click at [135, 351] on label "Use waiver contacts for surveys" at bounding box center [187, 350] width 129 height 12
click at [134, 351] on input "Use waiver contacts for surveys" at bounding box center [128, 350] width 11 height 11
checkbox input "true"
click at [128, 366] on form "Connect to FareHarbor in one easy step Change system > Step 1 Connect via API A…" at bounding box center [310, 249] width 375 height 358
click at [129, 373] on input "Only send to waiver signers?" at bounding box center [128, 373] width 11 height 11
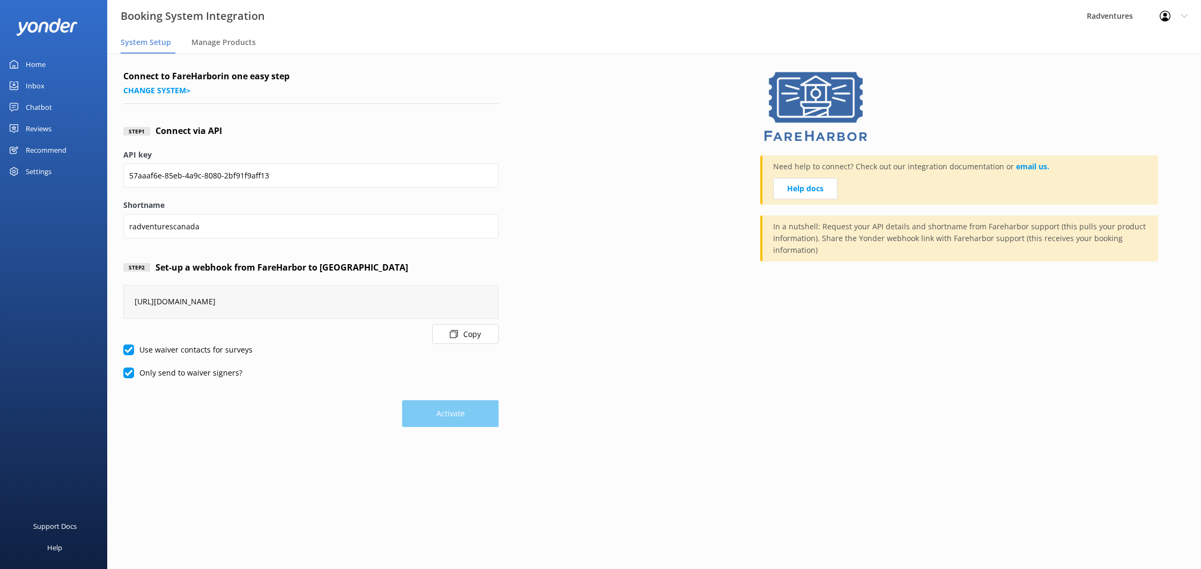
checkbox input "true"
click at [127, 349] on input "Use waiver contacts for surveys" at bounding box center [128, 350] width 11 height 11
checkbox input "false"
click at [129, 374] on input "Only send to waiver signers?" at bounding box center [128, 373] width 11 height 11
checkbox input "false"
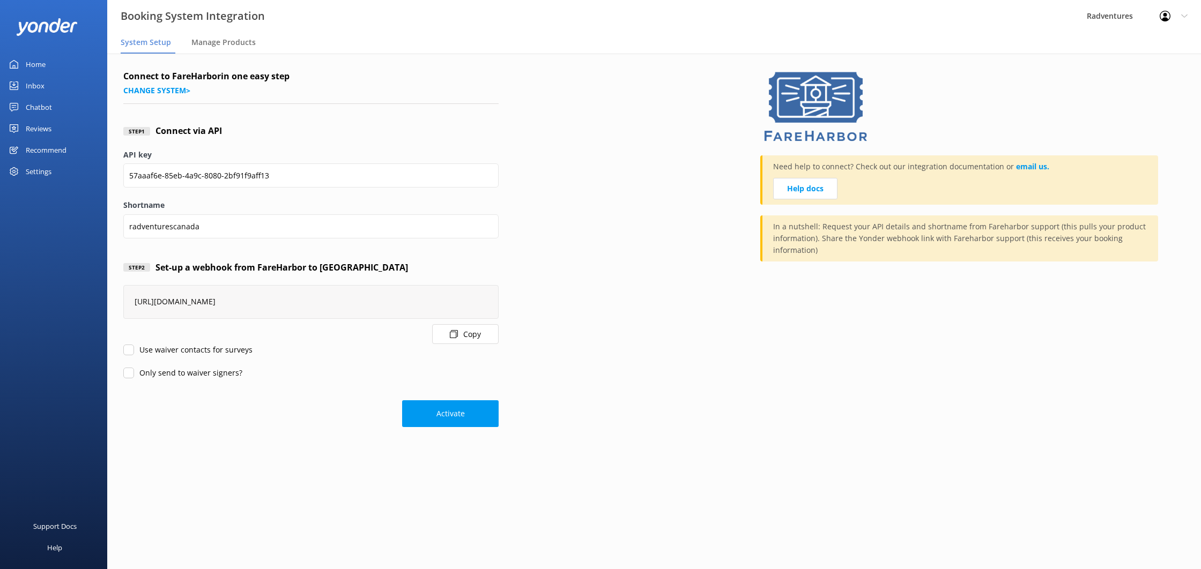
click at [132, 354] on input "Use waiver contacts for surveys" at bounding box center [128, 350] width 11 height 11
click at [132, 352] on input "Use waiver contacts for surveys" at bounding box center [128, 350] width 11 height 11
checkbox input "false"
click at [132, 371] on input "Only send to waiver signers?" at bounding box center [128, 373] width 11 height 11
checkbox input "true"
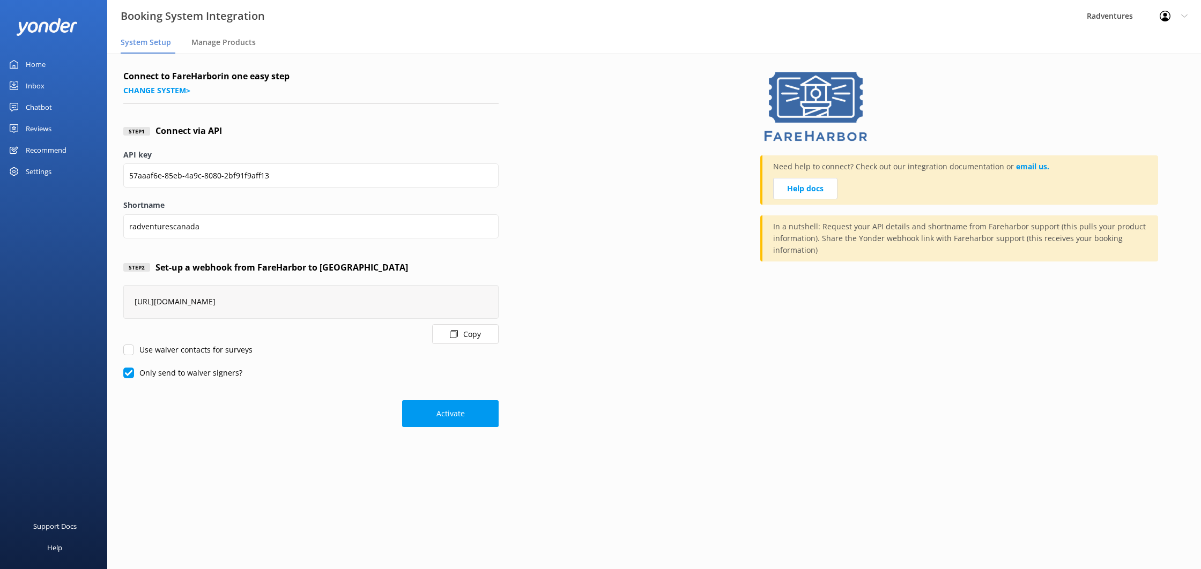
click at [131, 347] on input "Use waiver contacts for surveys" at bounding box center [128, 350] width 11 height 11
click at [439, 409] on button "Activate" at bounding box center [450, 414] width 97 height 27
click at [130, 179] on input "57aaaf6e-85eb-4a9c-8080-2bf91f9aff13" at bounding box center [310, 176] width 375 height 24
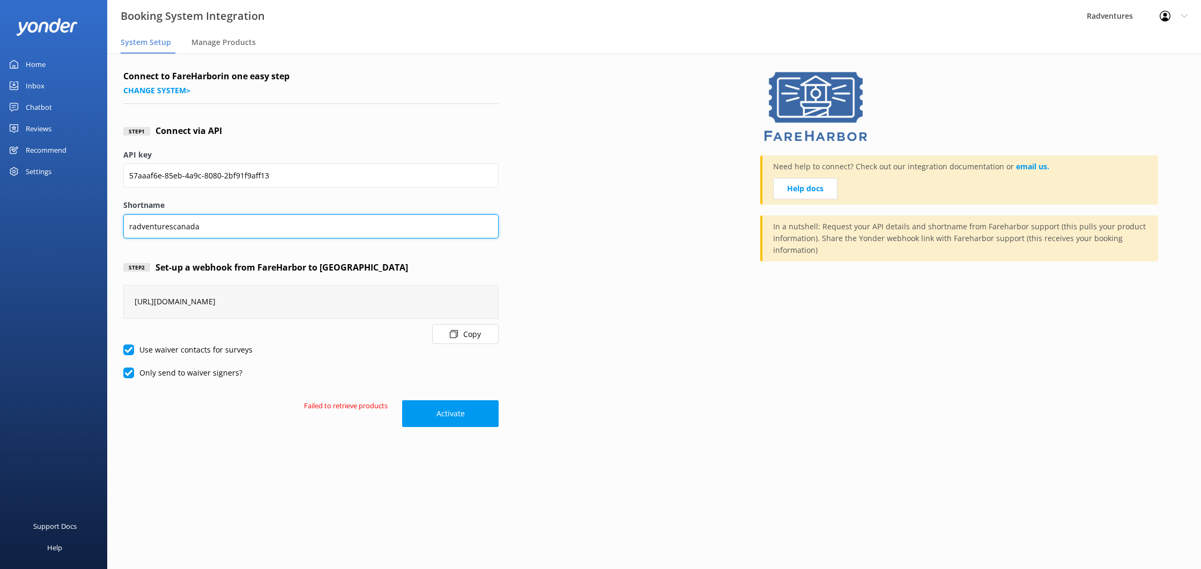
click at [223, 223] on input "radventurescanada" at bounding box center [310, 226] width 375 height 24
click at [130, 227] on input "radventurescanada" at bounding box center [310, 226] width 375 height 24
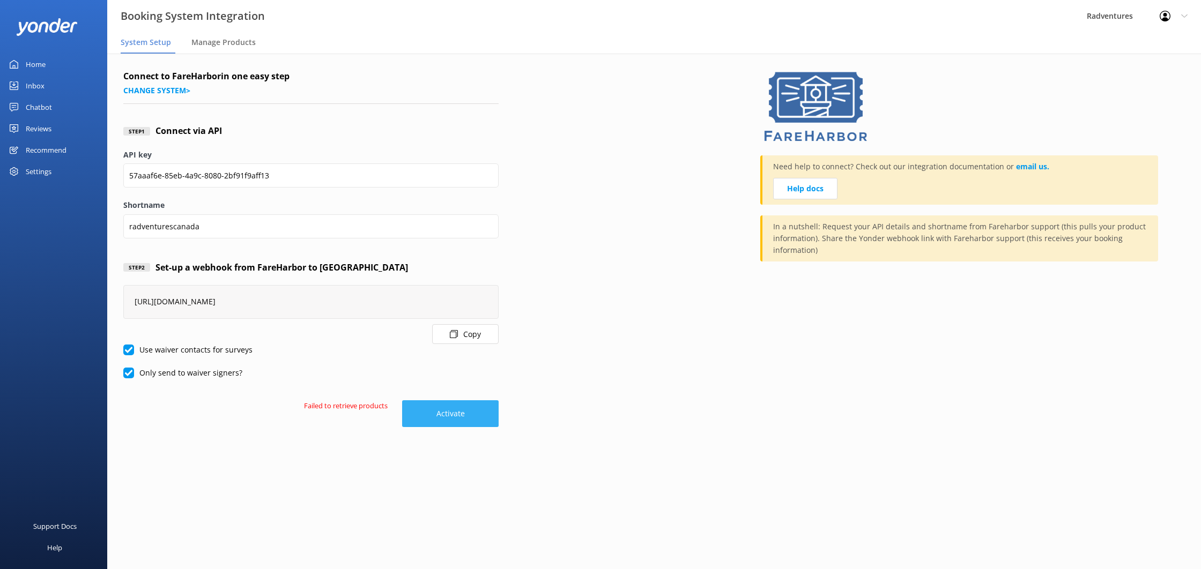
click at [453, 409] on button "Activate" at bounding box center [450, 414] width 97 height 27
click at [130, 349] on input "Use waiver contacts for surveys" at bounding box center [128, 350] width 11 height 11
checkbox input "false"
click at [130, 374] on input "Only send to waiver signers?" at bounding box center [128, 373] width 11 height 11
checkbox input "false"
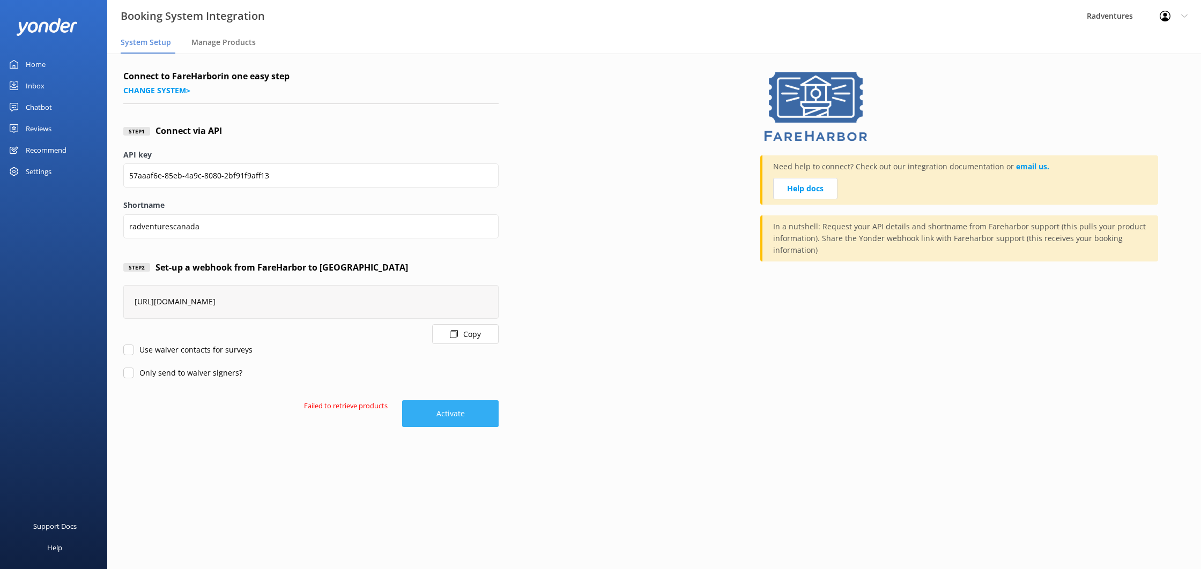
click at [474, 420] on button "Activate" at bounding box center [450, 414] width 97 height 27
click at [223, 43] on span "Manage Products" at bounding box center [223, 42] width 64 height 11
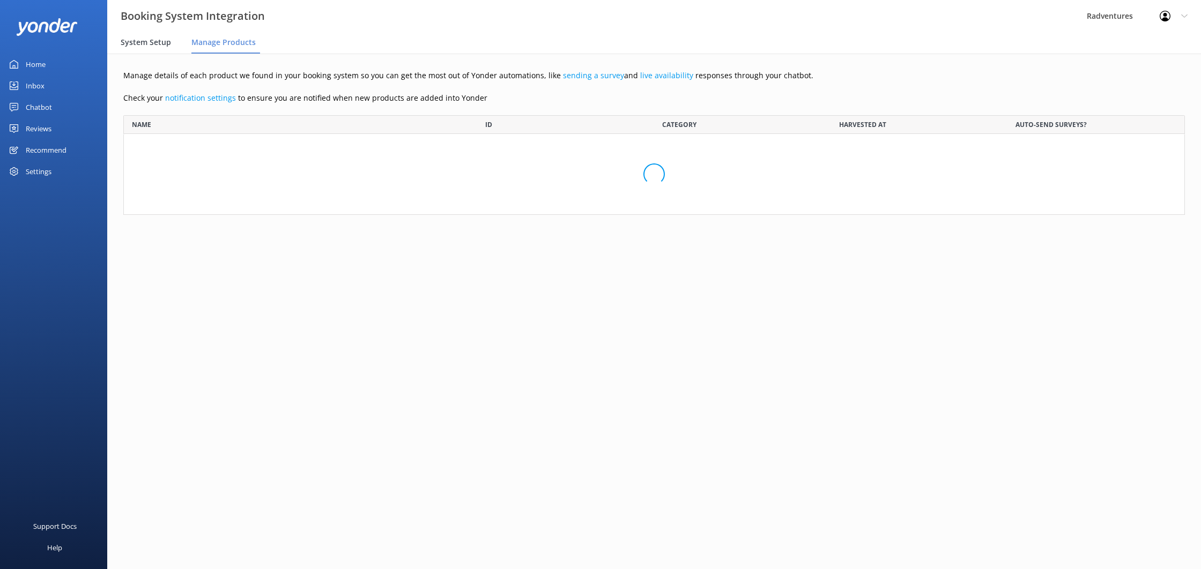
scroll to position [100, 1062]
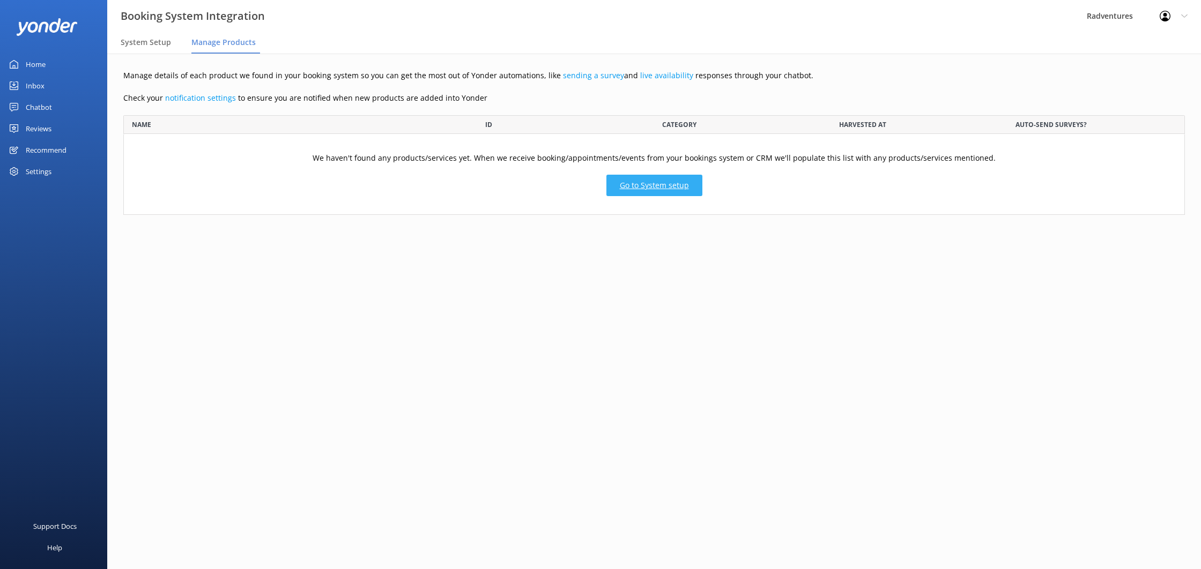
click at [634, 189] on link "Go to System setup" at bounding box center [654, 185] width 96 height 21
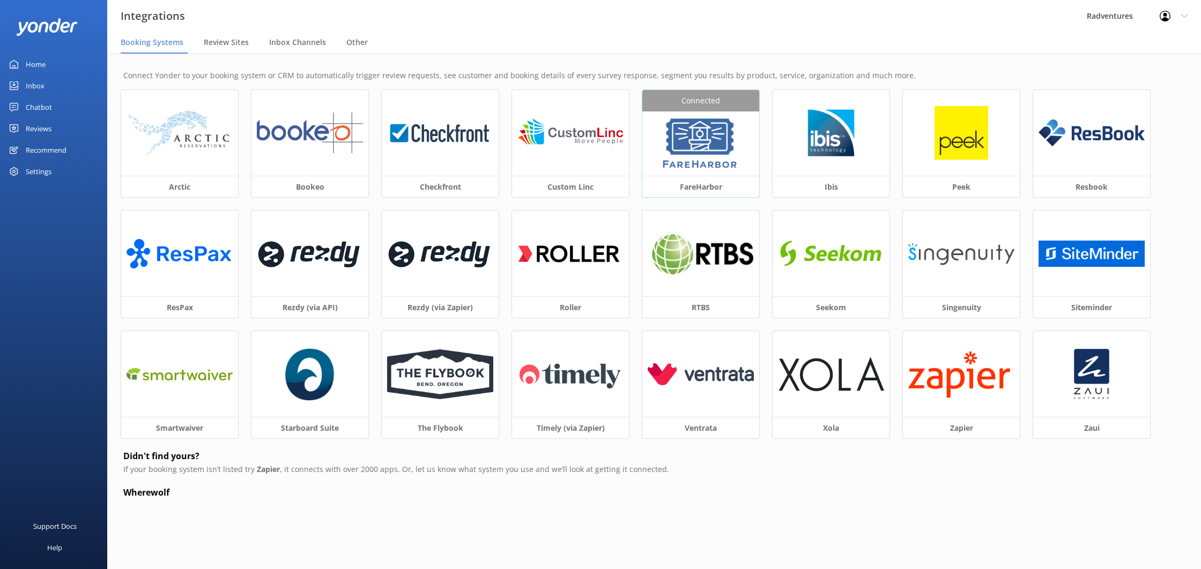
click at [700, 134] on img at bounding box center [700, 144] width 81 height 54
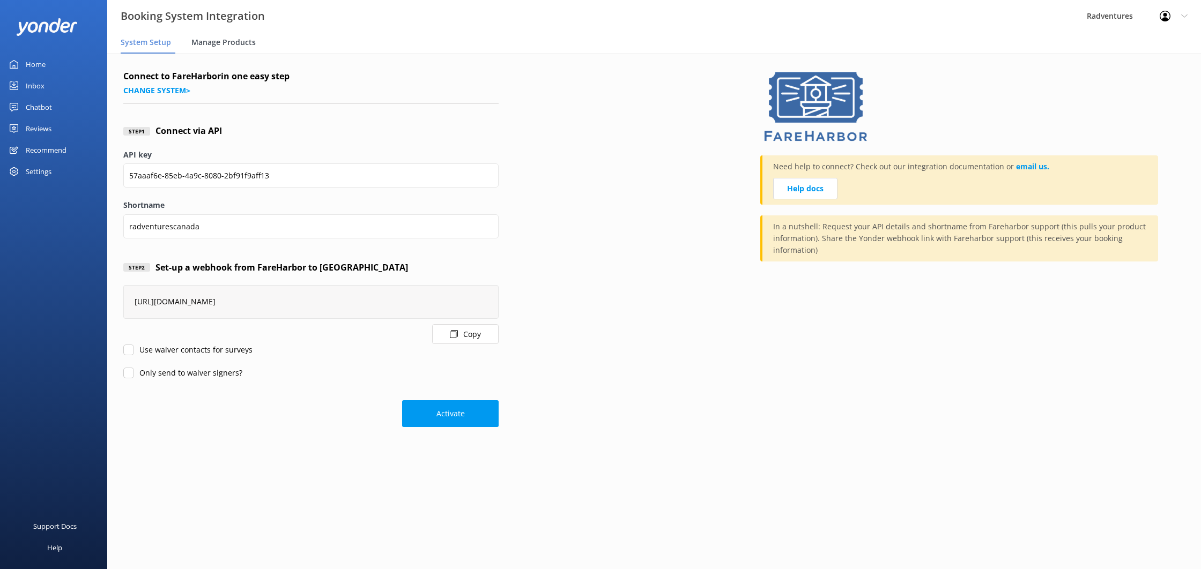
click at [232, 42] on span "Manage Products" at bounding box center [223, 42] width 64 height 11
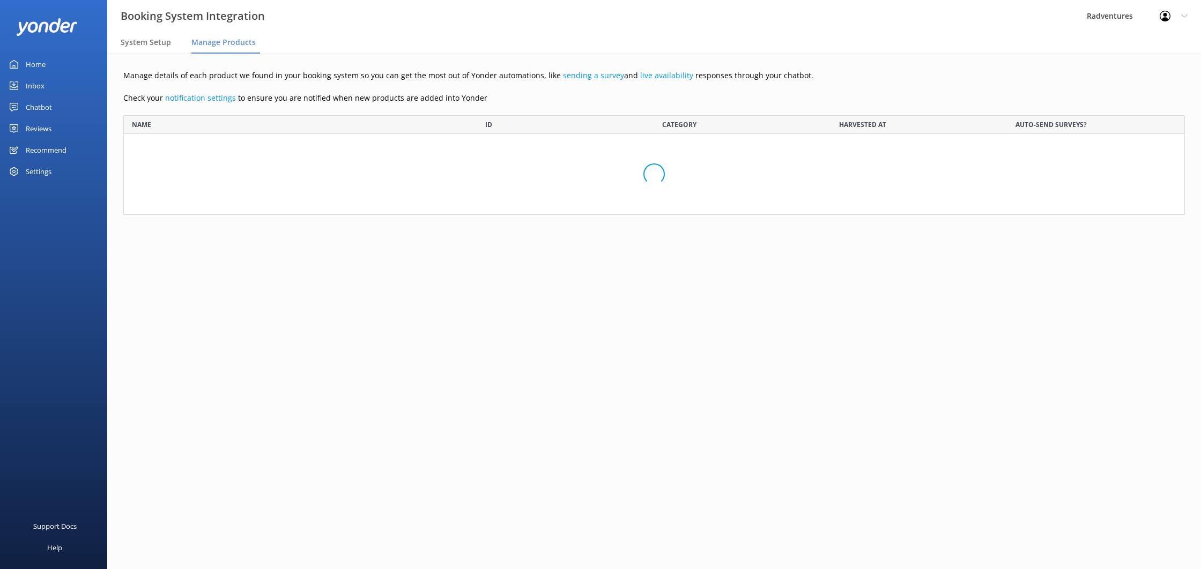
scroll to position [100, 1062]
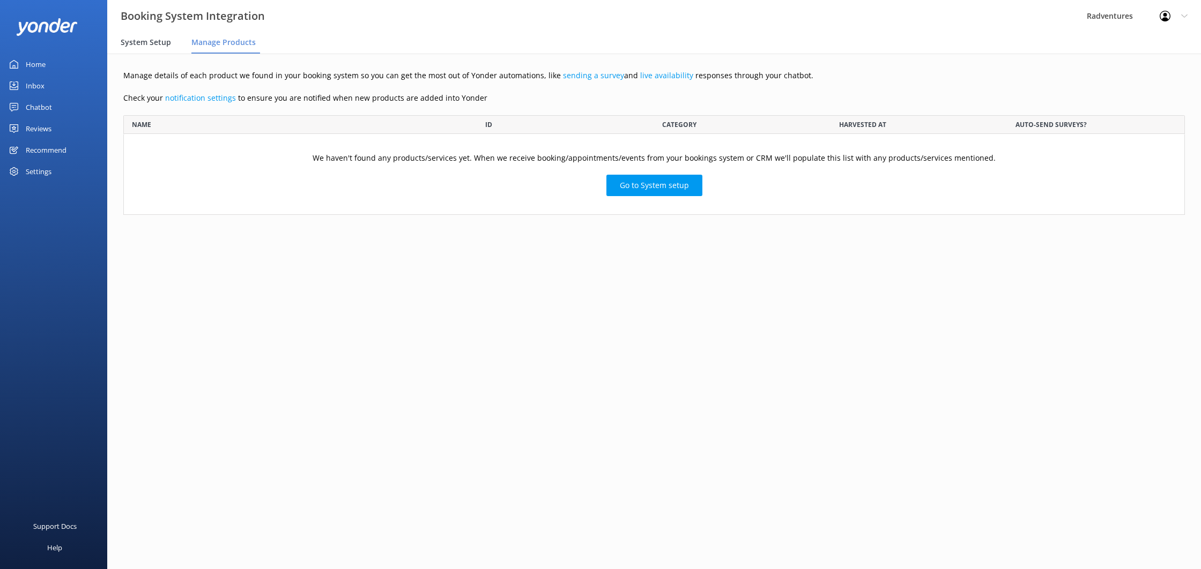
click at [127, 42] on span "System Setup" at bounding box center [146, 42] width 50 height 11
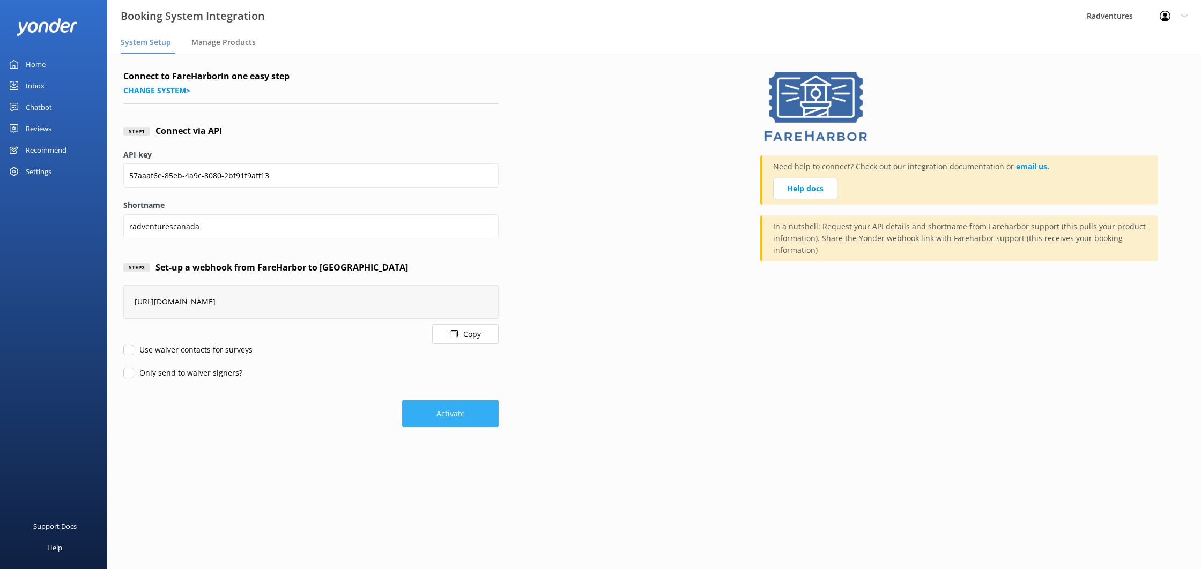
click at [423, 402] on button "Activate" at bounding box center [450, 414] width 97 height 27
click at [209, 375] on label "Only send to waiver signers?" at bounding box center [182, 373] width 119 height 12
click at [134, 375] on input "Only send to waiver signers?" at bounding box center [128, 373] width 11 height 11
checkbox input "true"
click at [216, 348] on label "Use waiver contacts for surveys" at bounding box center [187, 350] width 129 height 12
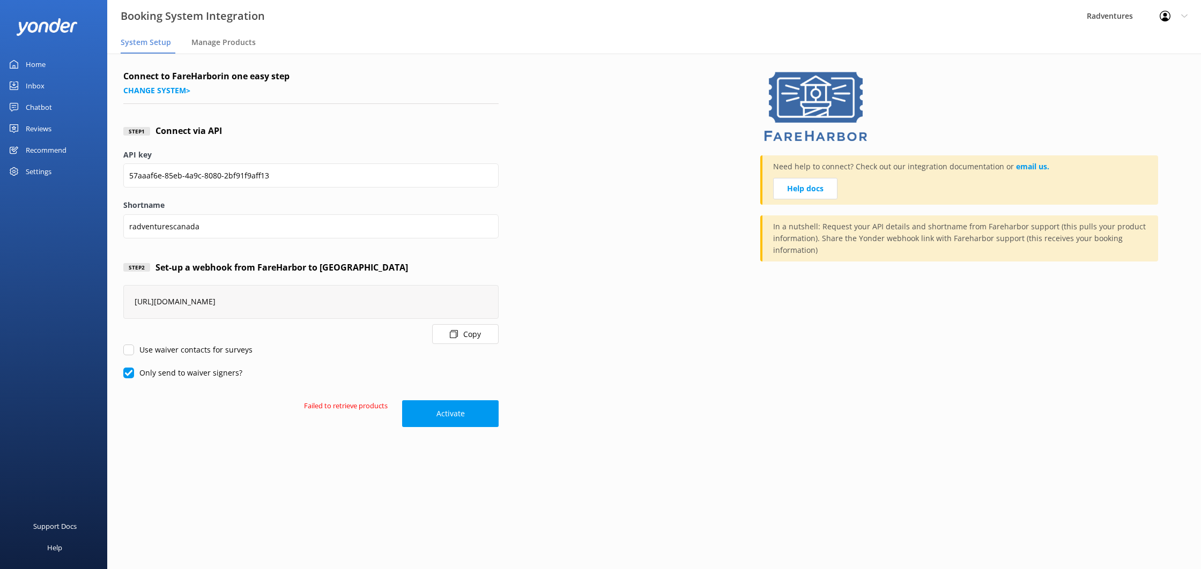
click at [134, 348] on input "Use waiver contacts for surveys" at bounding box center [128, 350] width 11 height 11
checkbox input "true"
click at [211, 377] on label "Only send to waiver signers?" at bounding box center [182, 373] width 119 height 12
click at [134, 377] on input "Only send to waiver signers?" at bounding box center [128, 373] width 11 height 11
checkbox input "false"
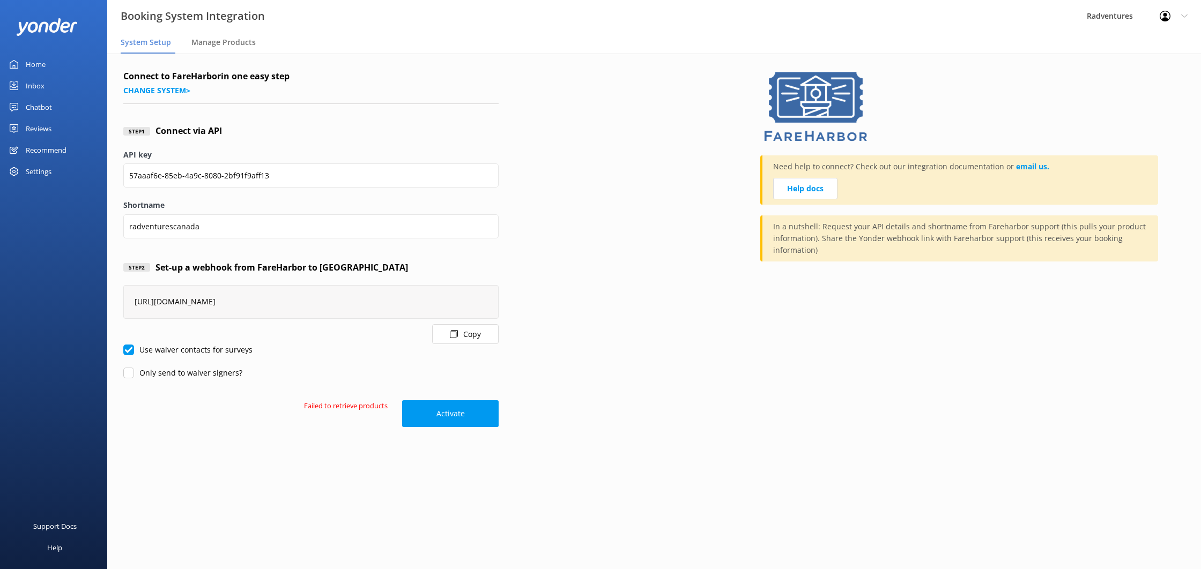
click at [216, 350] on label "Use waiver contacts for surveys" at bounding box center [187, 350] width 129 height 12
click at [134, 350] on input "Use waiver contacts for surveys" at bounding box center [128, 350] width 11 height 11
checkbox input "false"
click at [427, 417] on button "Activate" at bounding box center [450, 414] width 97 height 27
drag, startPoint x: 229, startPoint y: 49, endPoint x: 238, endPoint y: 51, distance: 9.0
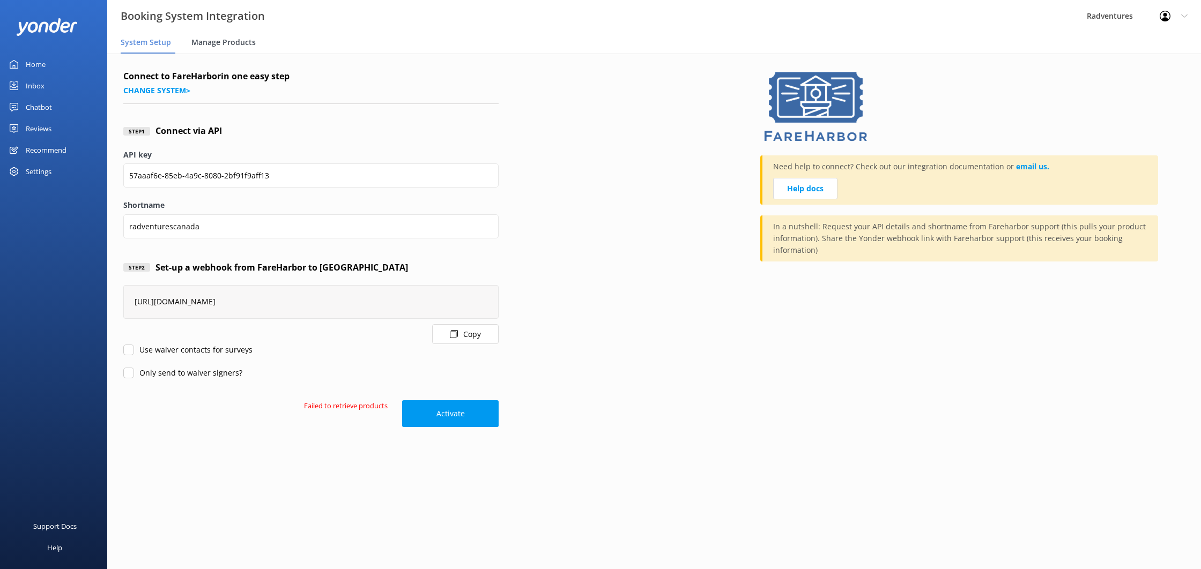
click at [229, 49] on div "Manage Products" at bounding box center [225, 42] width 69 height 21
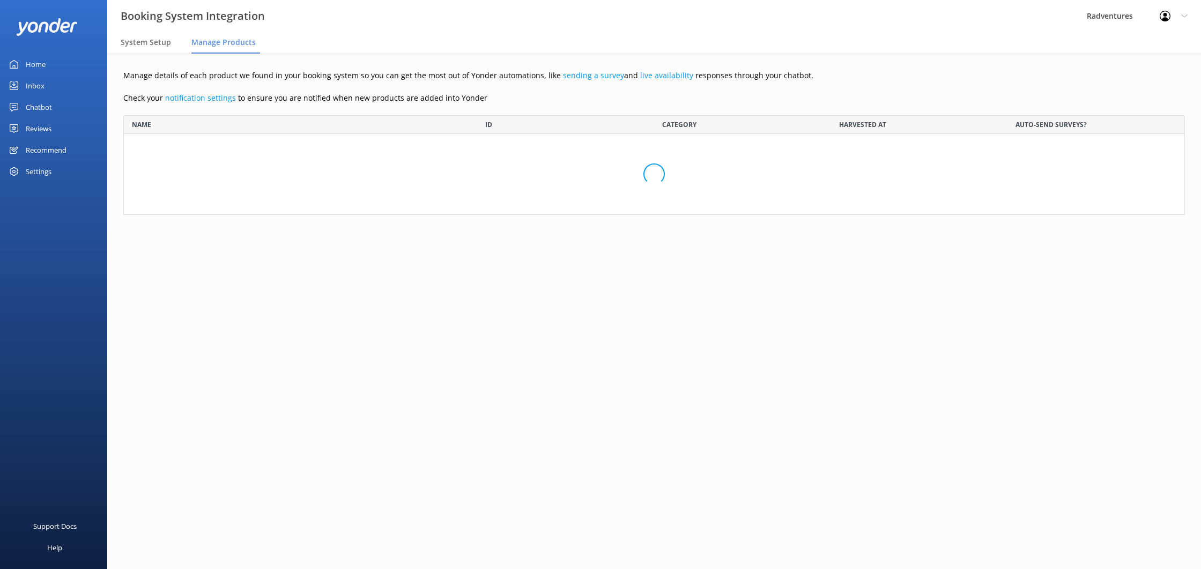
scroll to position [100, 1062]
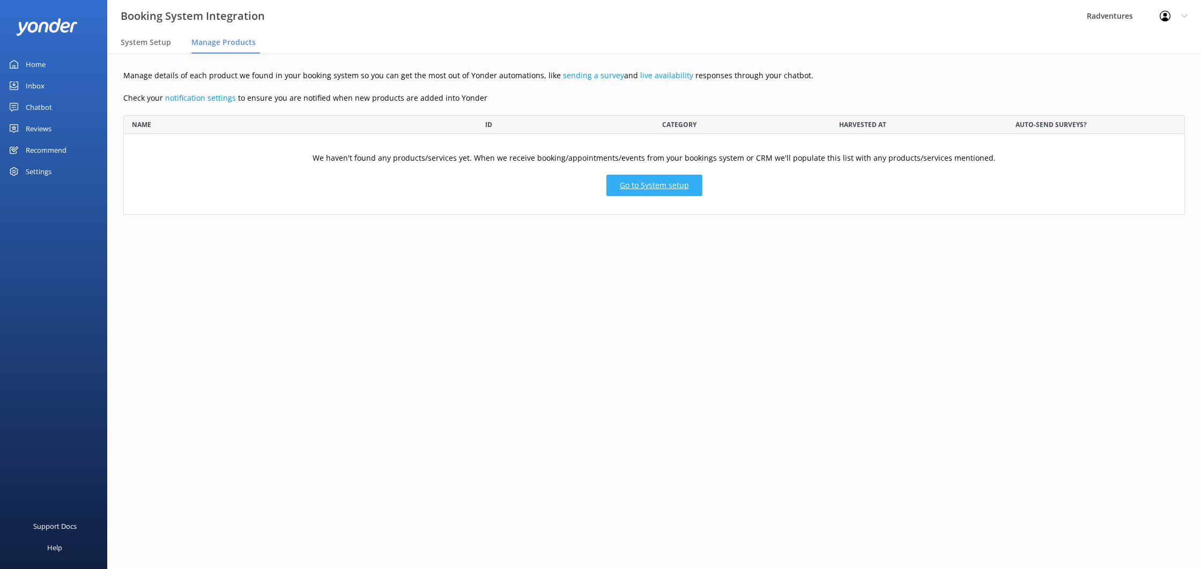
click at [610, 185] on link "Go to System setup" at bounding box center [654, 185] width 96 height 21
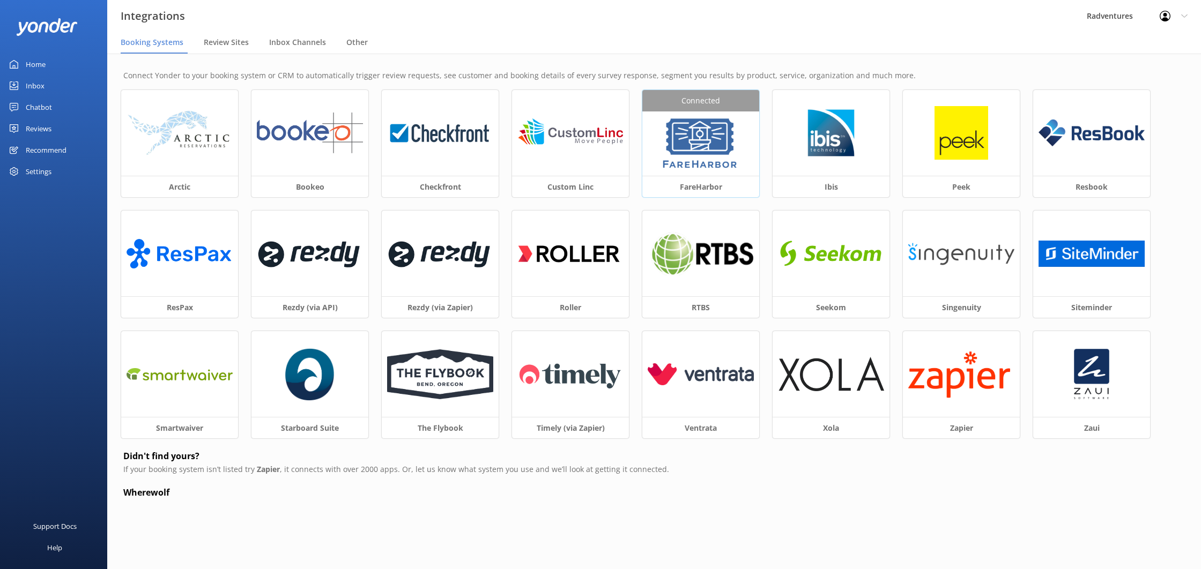
click at [682, 132] on img at bounding box center [700, 144] width 81 height 54
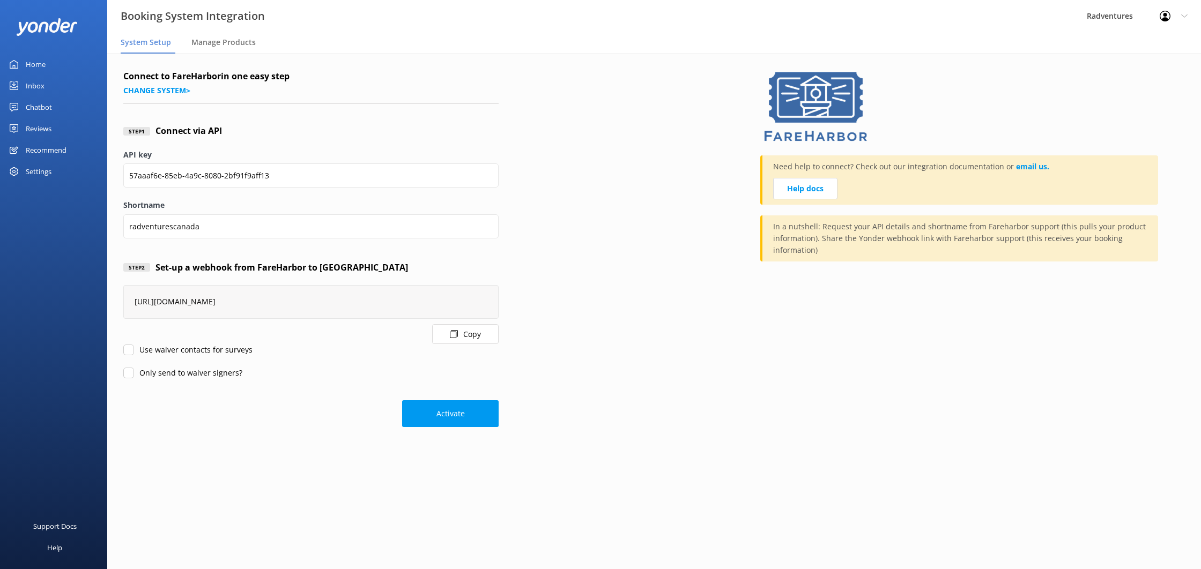
click at [394, 421] on div "Activate" at bounding box center [310, 409] width 375 height 38
click at [410, 423] on button "Activate" at bounding box center [450, 414] width 97 height 27
click at [180, 346] on label "Use waiver contacts for surveys" at bounding box center [187, 350] width 129 height 12
click at [134, 346] on input "Use waiver contacts for surveys" at bounding box center [128, 350] width 11 height 11
checkbox input "true"
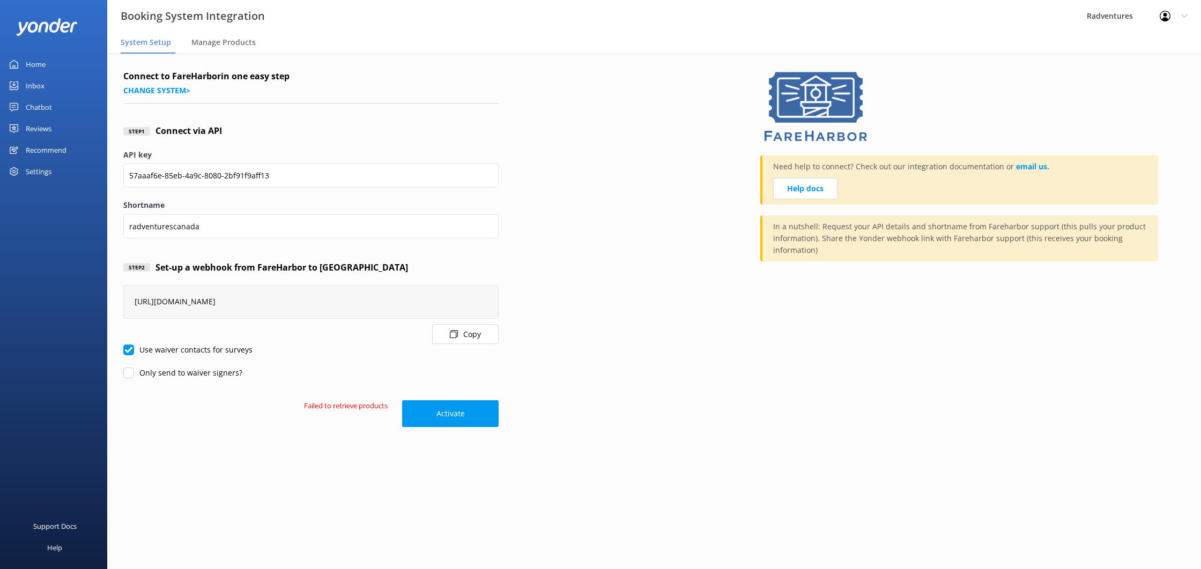
click at [171, 371] on label "Only send to waiver signers?" at bounding box center [182, 373] width 119 height 12
click at [134, 371] on input "Only send to waiver signers?" at bounding box center [128, 373] width 11 height 11
checkbox input "true"
click at [230, 352] on label "Use waiver contacts for surveys" at bounding box center [187, 350] width 129 height 12
click at [134, 352] on input "Use waiver contacts for surveys" at bounding box center [128, 350] width 11 height 11
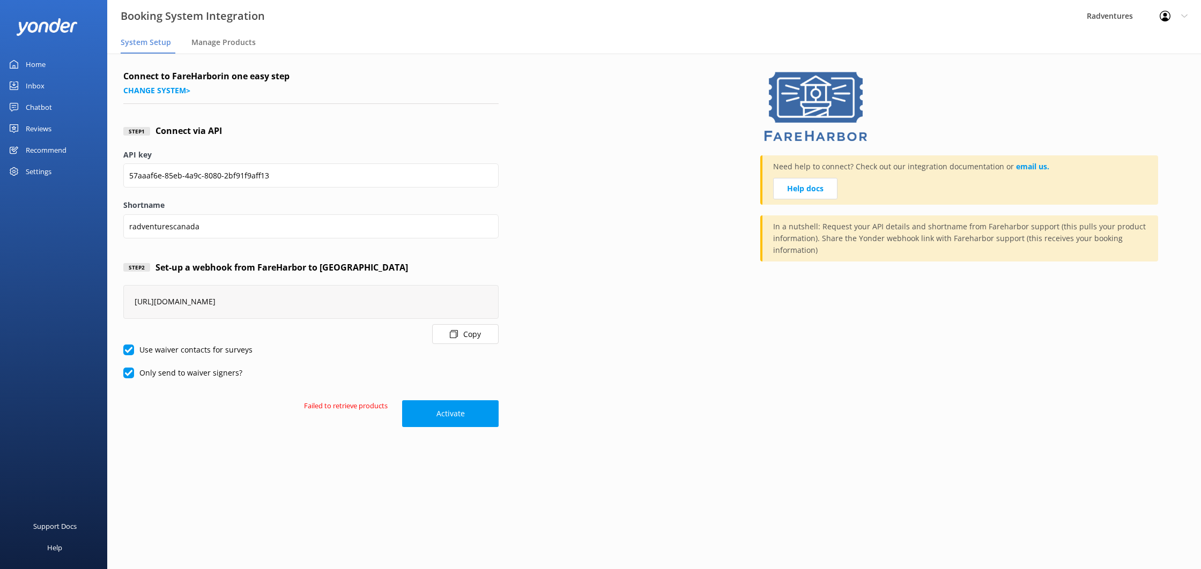
checkbox input "false"
click at [227, 370] on label "Only send to waiver signers?" at bounding box center [182, 373] width 119 height 12
click at [134, 370] on input "Only send to waiver signers?" at bounding box center [128, 373] width 11 height 11
checkbox input "false"
click at [239, 51] on div "Manage Products" at bounding box center [225, 42] width 69 height 21
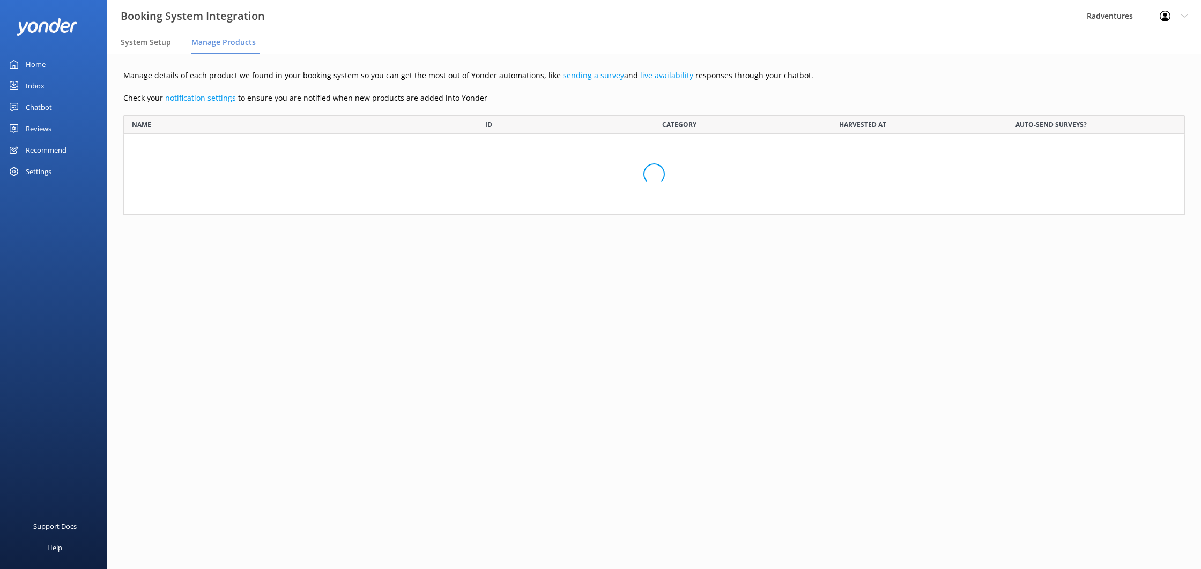
scroll to position [100, 1062]
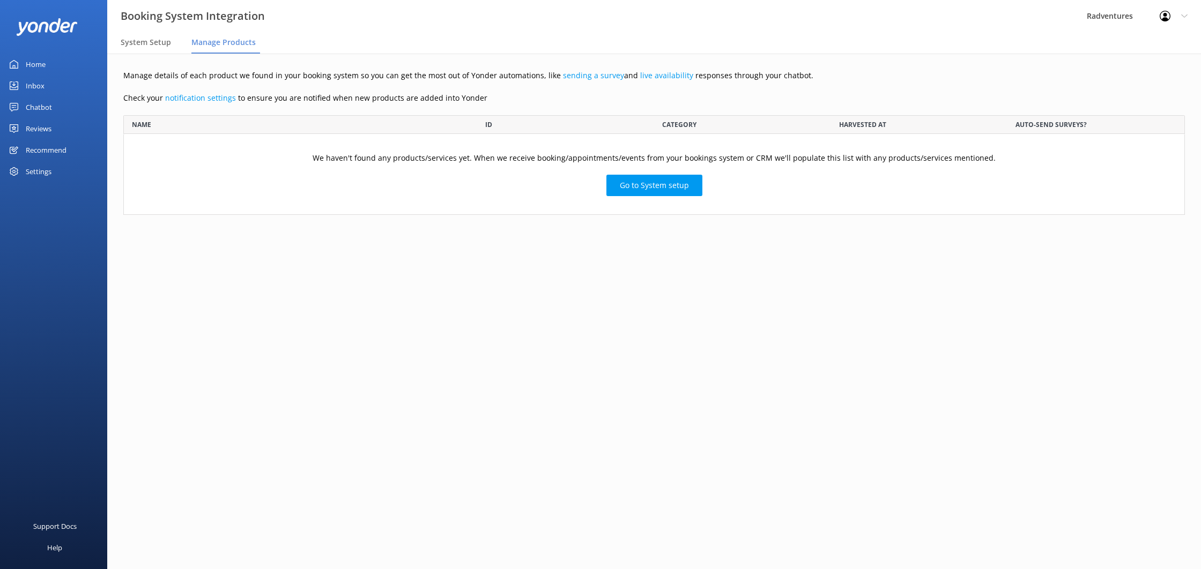
click at [45, 146] on div "Recommend" at bounding box center [46, 149] width 41 height 21
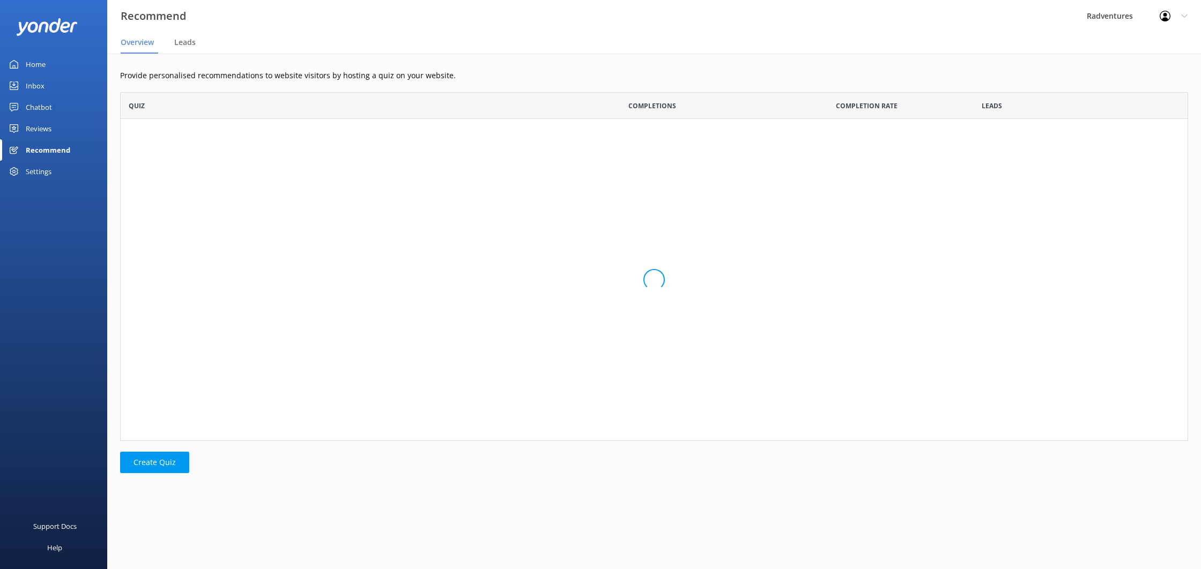
scroll to position [349, 1068]
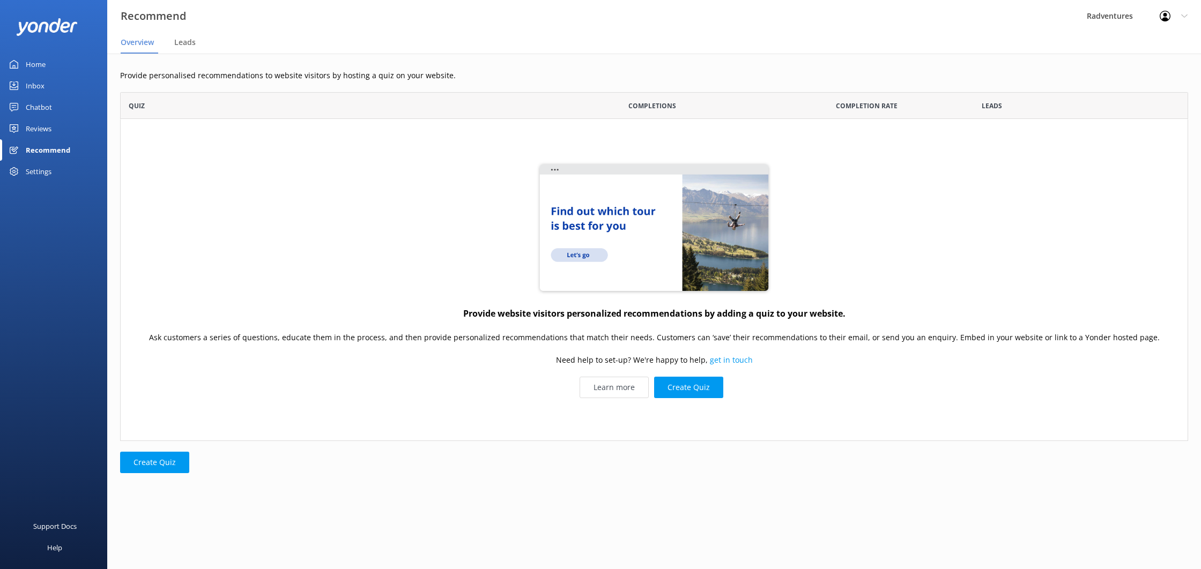
click at [41, 132] on div "Reviews" at bounding box center [39, 128] width 26 height 21
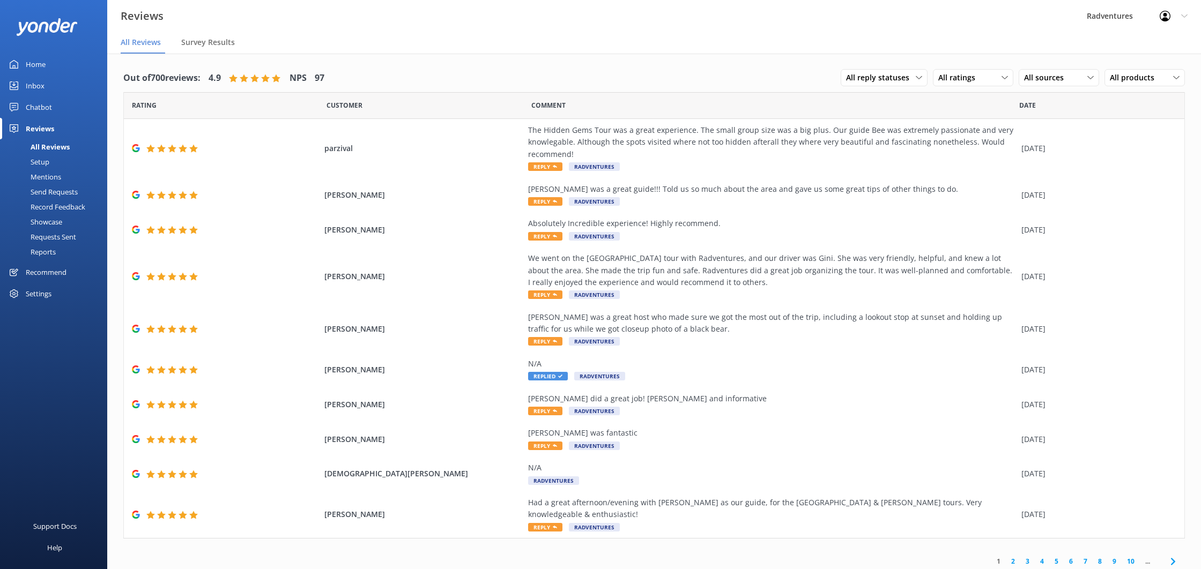
click at [29, 64] on div "Home" at bounding box center [36, 64] width 20 height 21
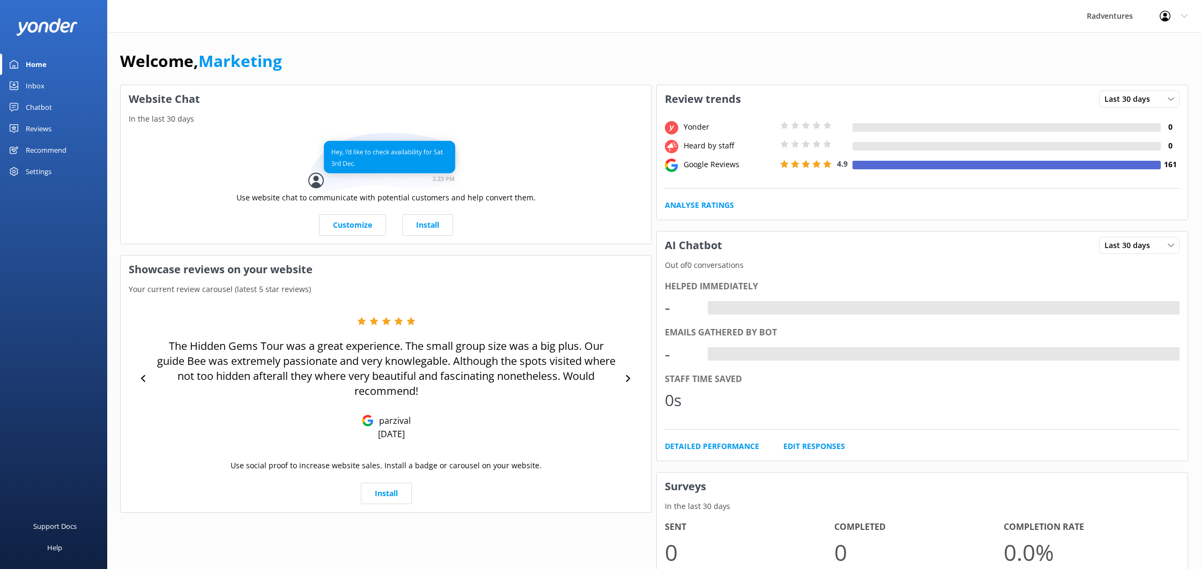
click at [32, 178] on div "Settings" at bounding box center [39, 171] width 26 height 21
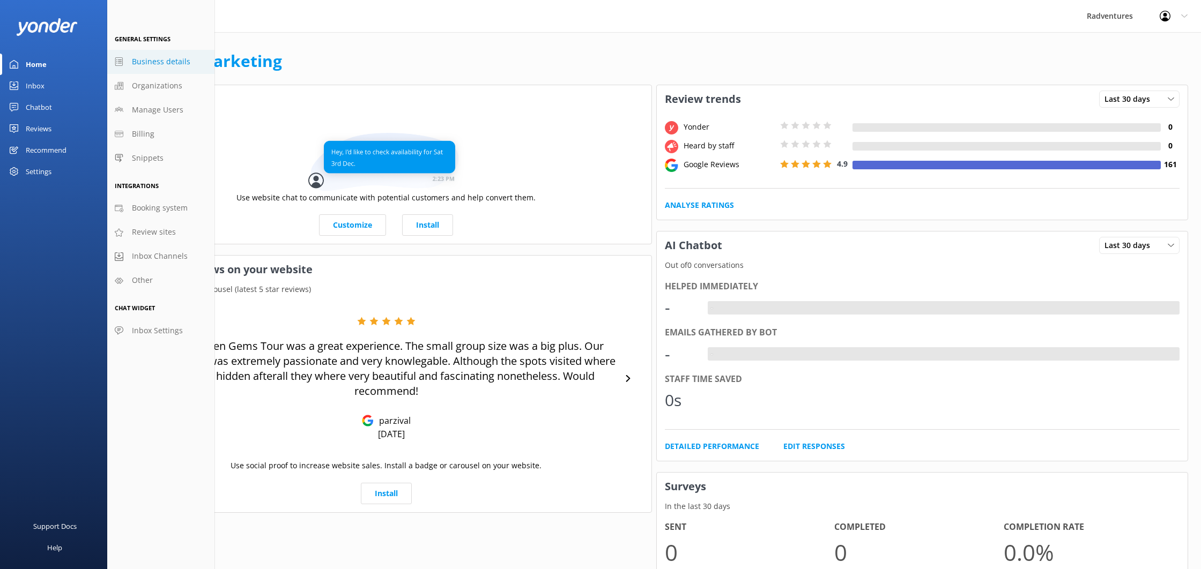
click at [150, 62] on span "Business details" at bounding box center [161, 62] width 58 height 12
select select "America/[GEOGRAPHIC_DATA]"
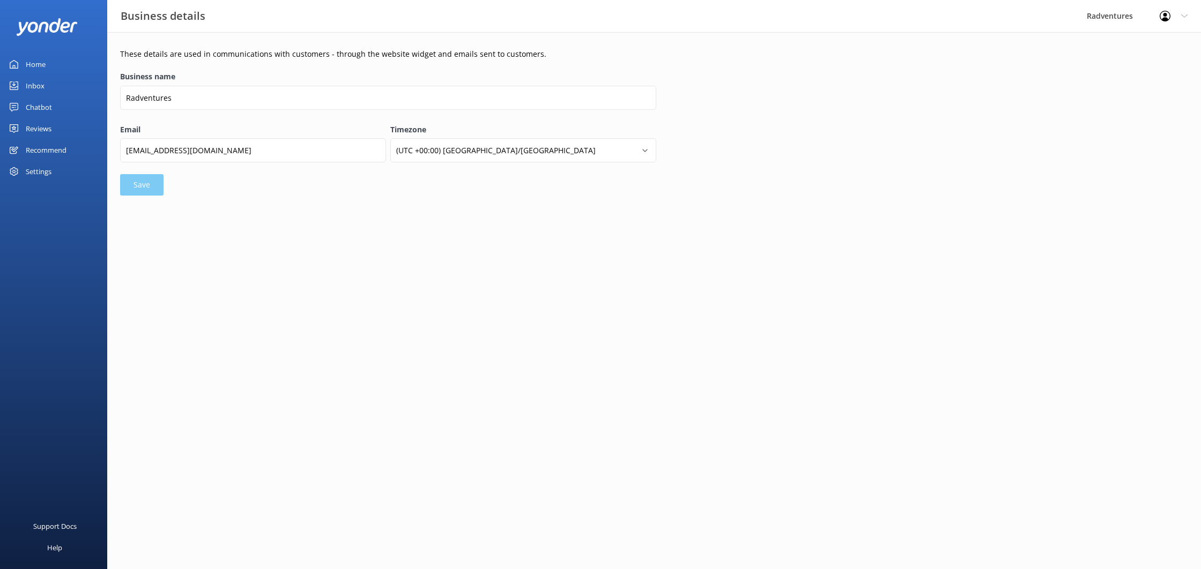
drag, startPoint x: 58, startPoint y: 170, endPoint x: 103, endPoint y: 161, distance: 46.4
click at [58, 170] on div "Settings" at bounding box center [53, 171] width 107 height 21
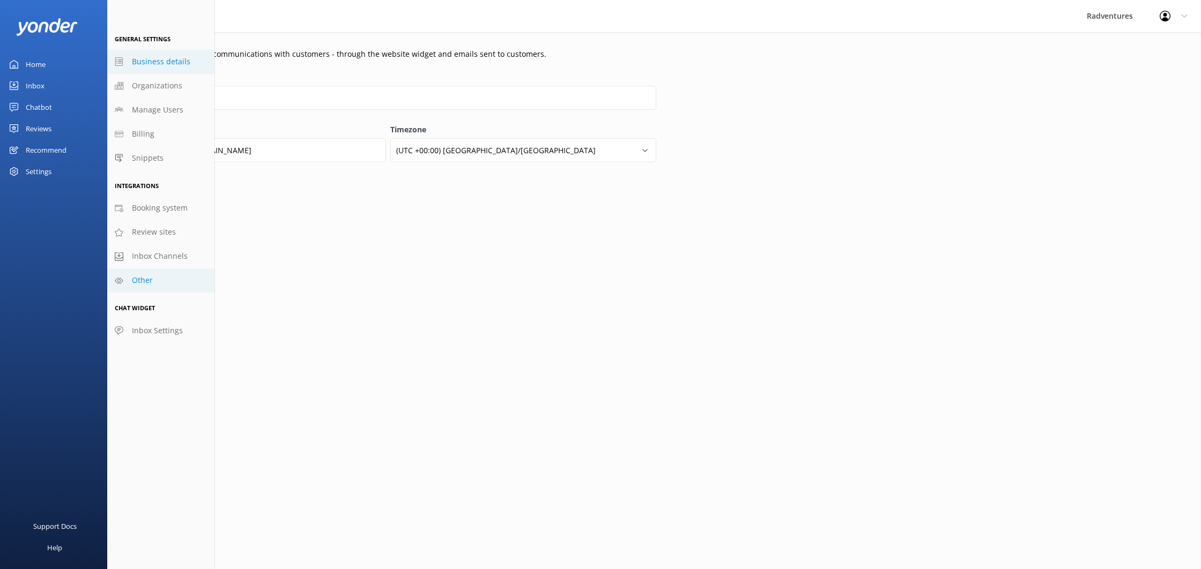
click at [142, 287] on link "Other" at bounding box center [160, 281] width 107 height 24
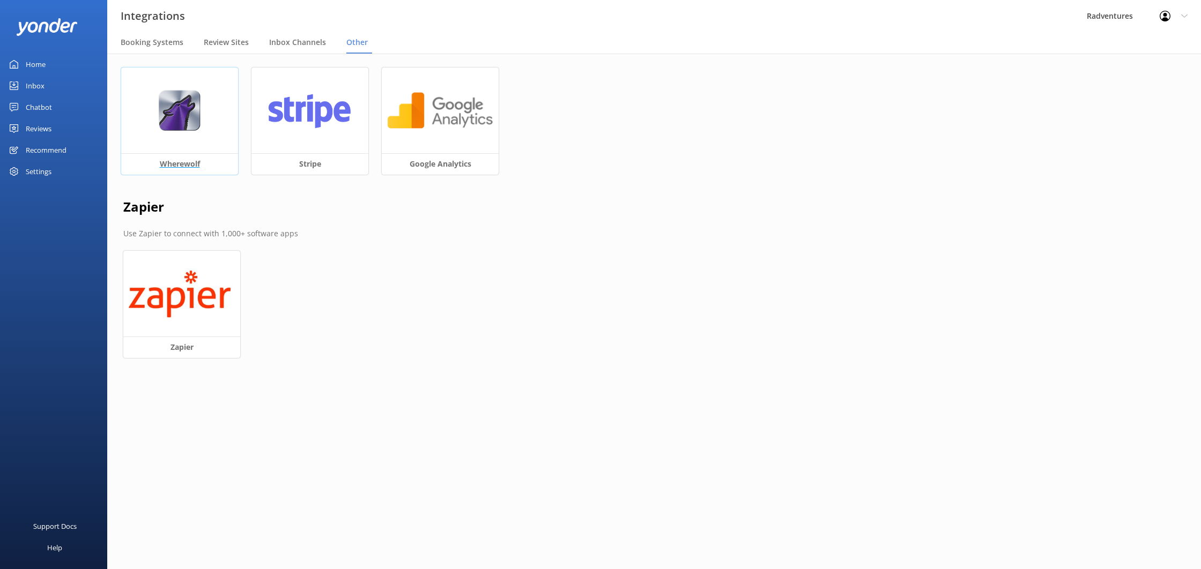
click at [167, 142] on div at bounding box center [179, 111] width 117 height 86
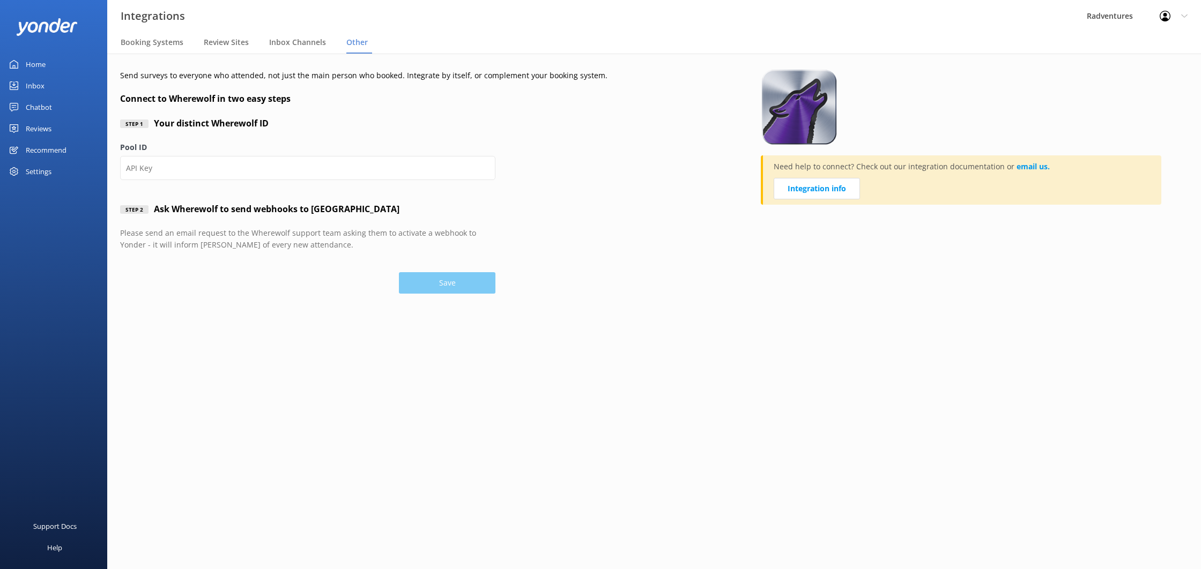
type input "2bsd4e"
click at [399, 290] on button "Save" at bounding box center [447, 282] width 97 height 21
click at [61, 173] on div "Settings" at bounding box center [53, 171] width 107 height 21
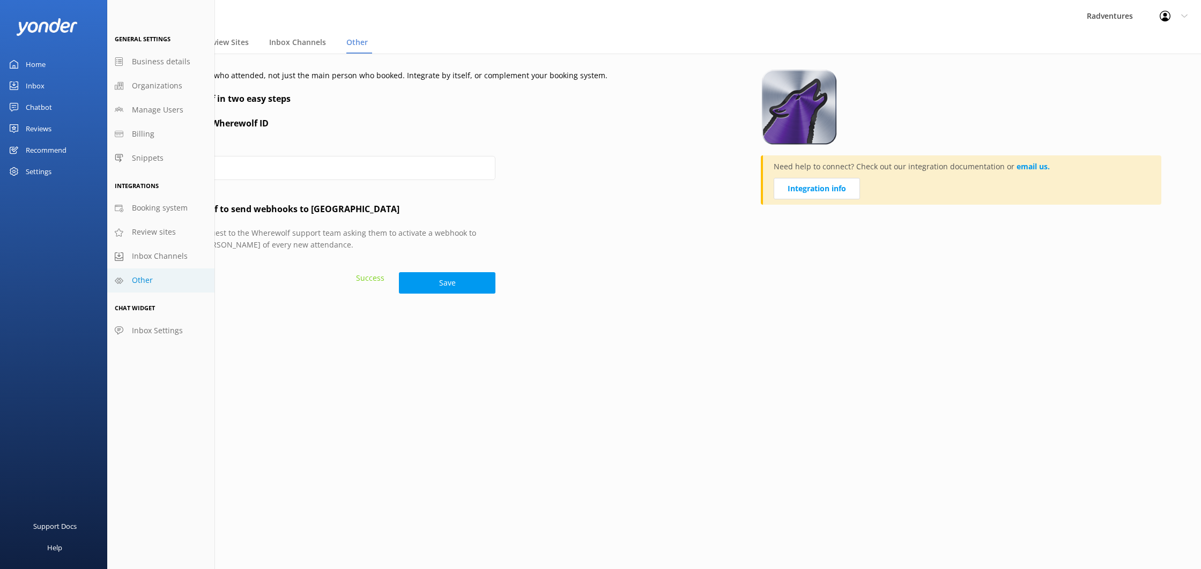
click at [40, 61] on div "Home" at bounding box center [36, 64] width 20 height 21
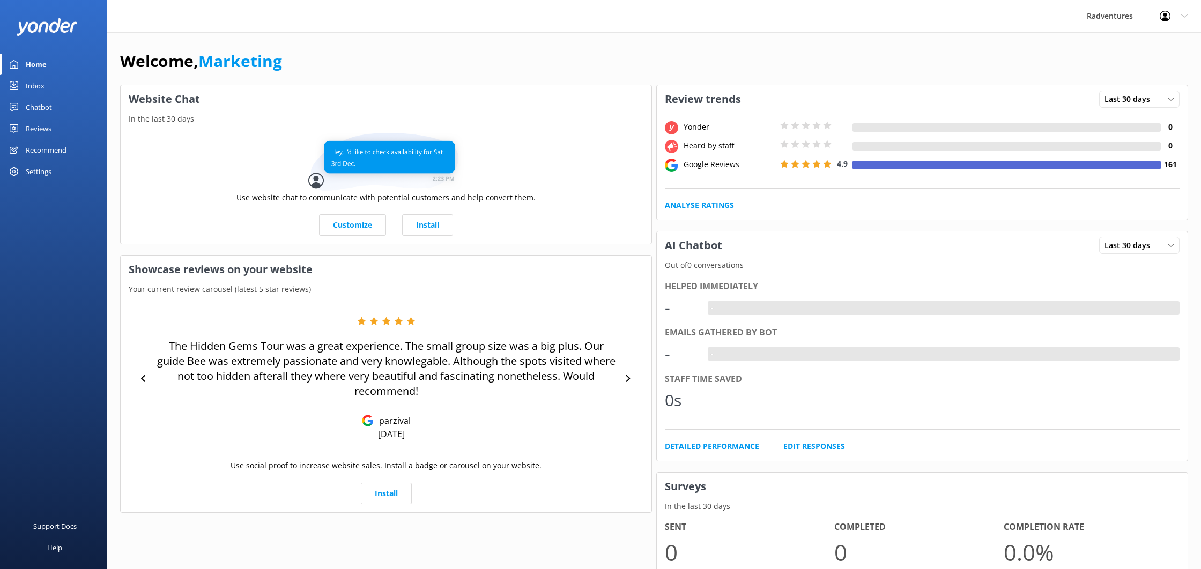
click at [53, 87] on link "Inbox" at bounding box center [53, 85] width 107 height 21
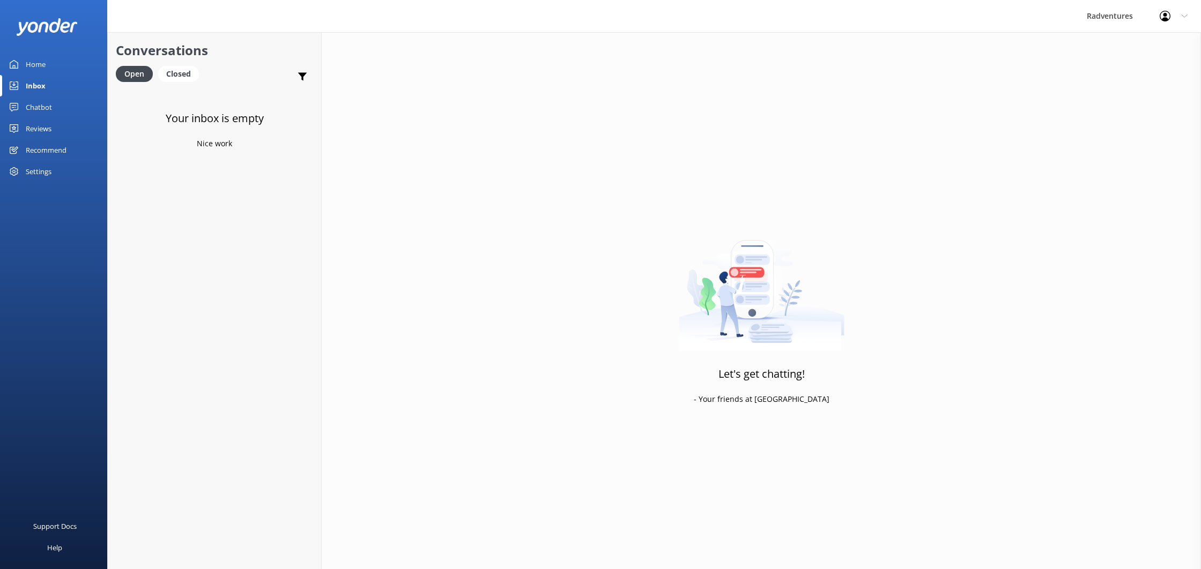
click at [53, 124] on link "Reviews" at bounding box center [53, 128] width 107 height 21
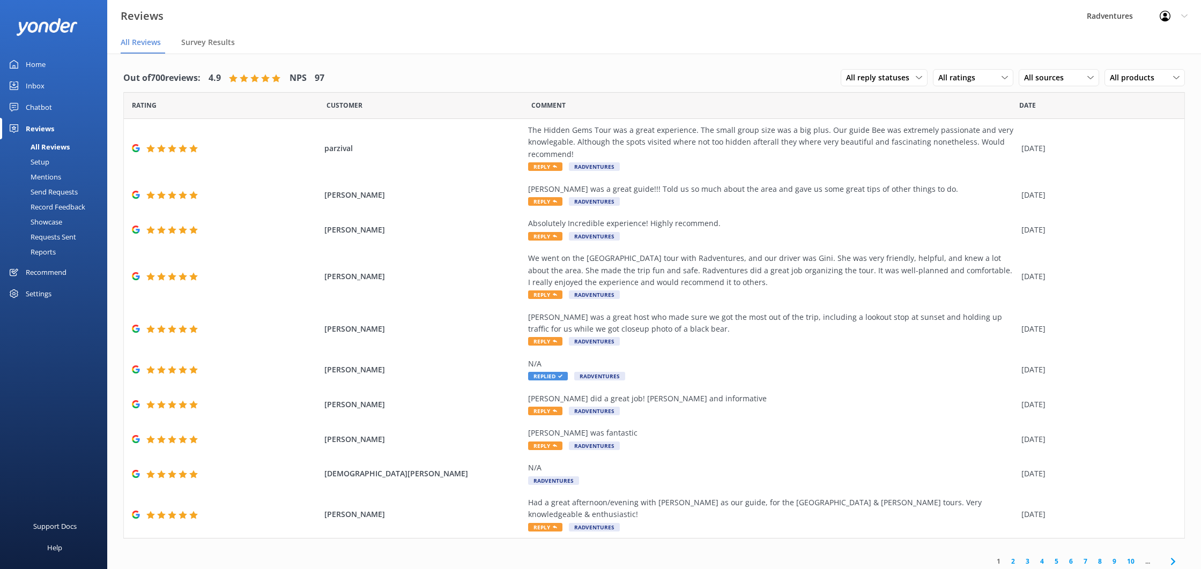
click at [47, 159] on div "Setup" at bounding box center [27, 161] width 43 height 15
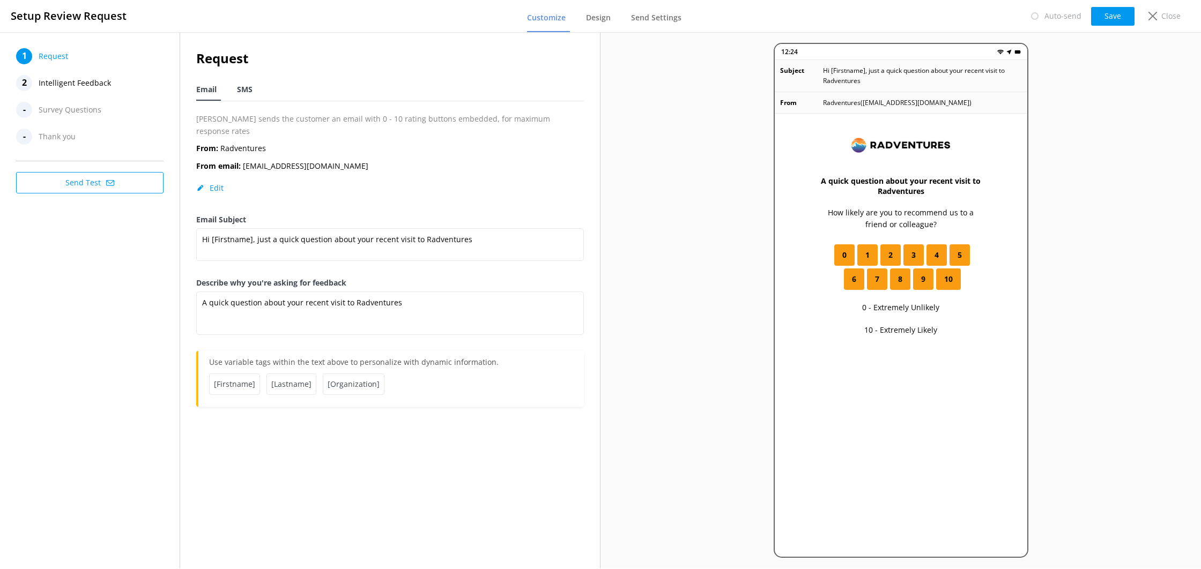
click at [249, 93] on span "SMS" at bounding box center [245, 89] width 16 height 11
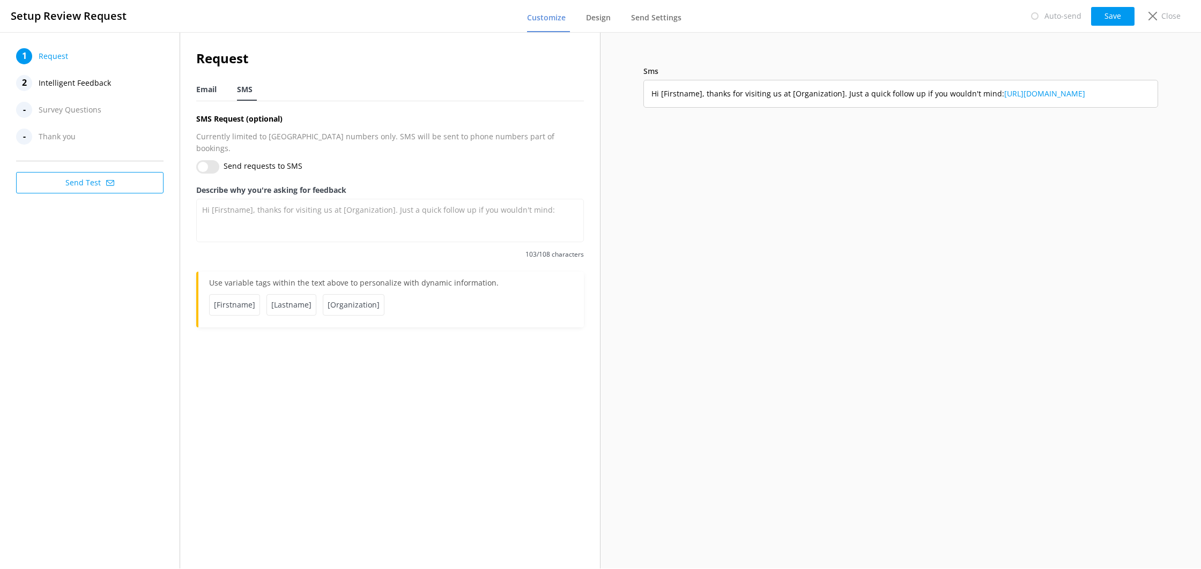
click at [213, 90] on span "Email" at bounding box center [206, 89] width 20 height 11
type textarea "A quick question about your recent visit to Radventures"
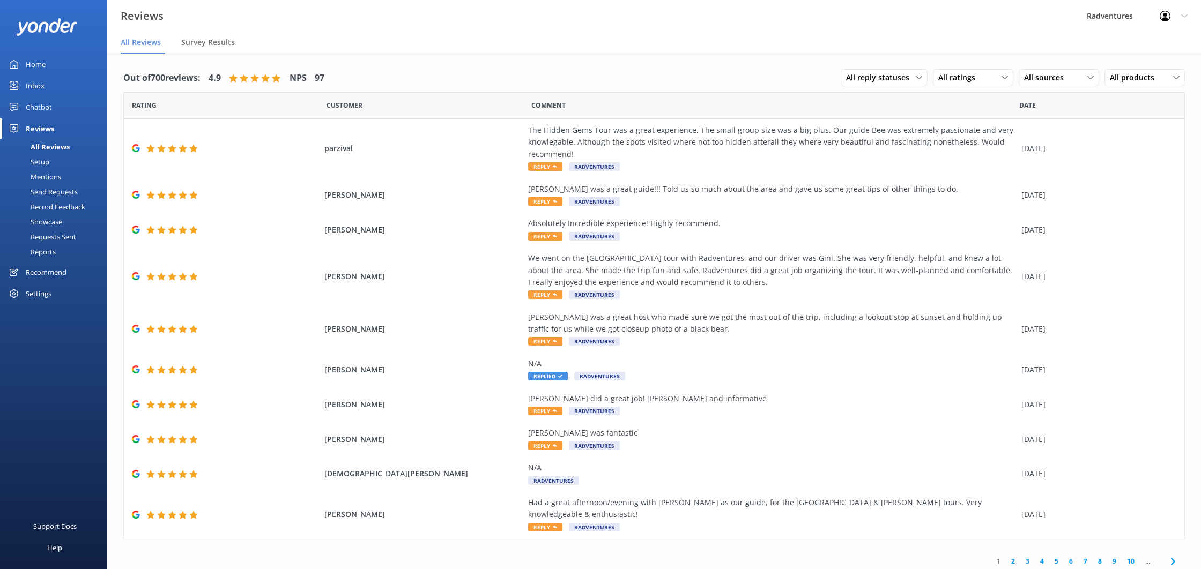
click at [40, 159] on div "Setup" at bounding box center [27, 161] width 43 height 15
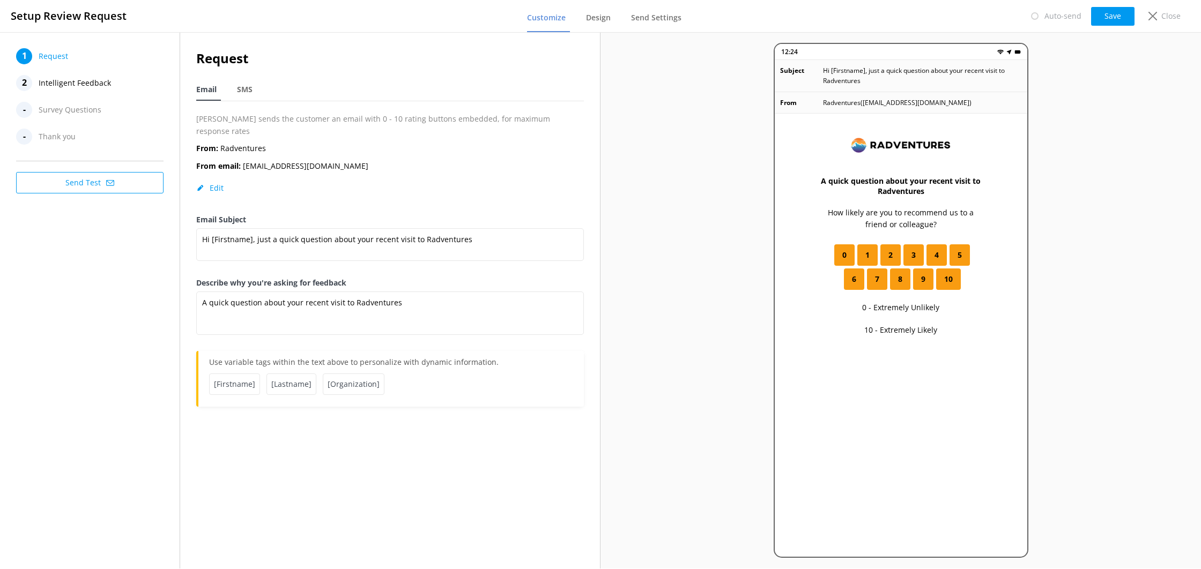
click at [78, 90] on span "Intelligent Feedback" at bounding box center [75, 83] width 72 height 16
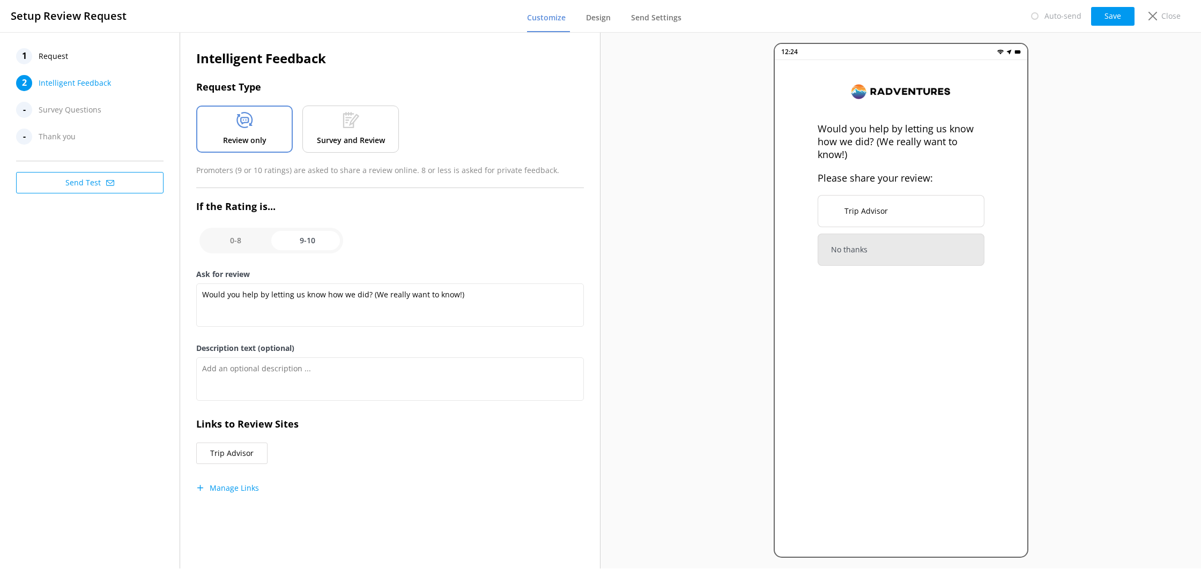
click at [65, 64] on span "Request" at bounding box center [53, 56] width 29 height 16
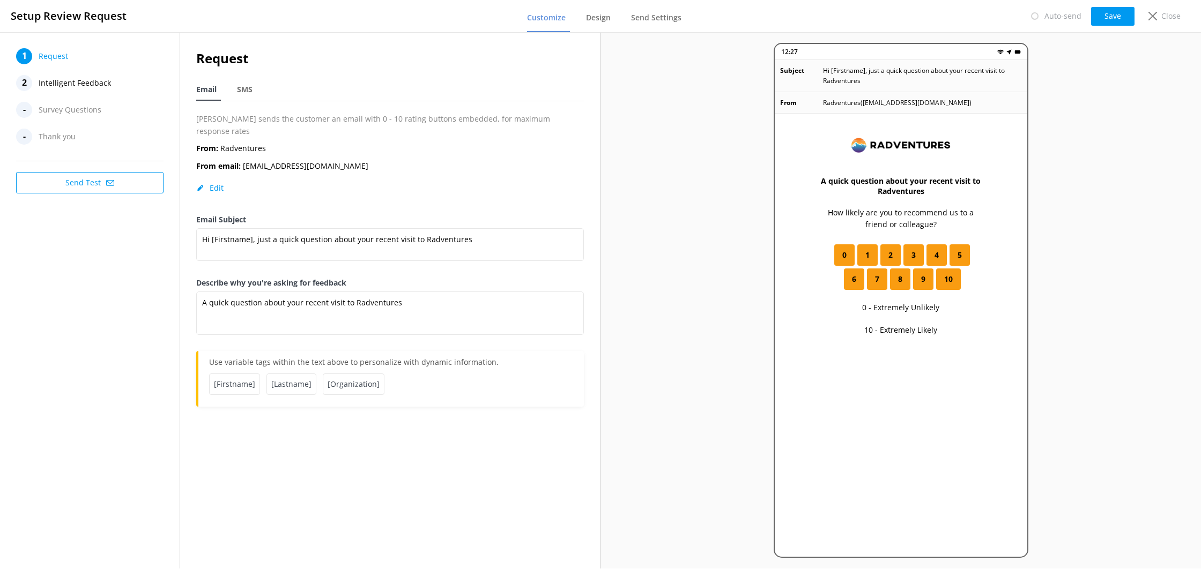
click at [86, 56] on div "1 Request" at bounding box center [89, 56] width 147 height 16
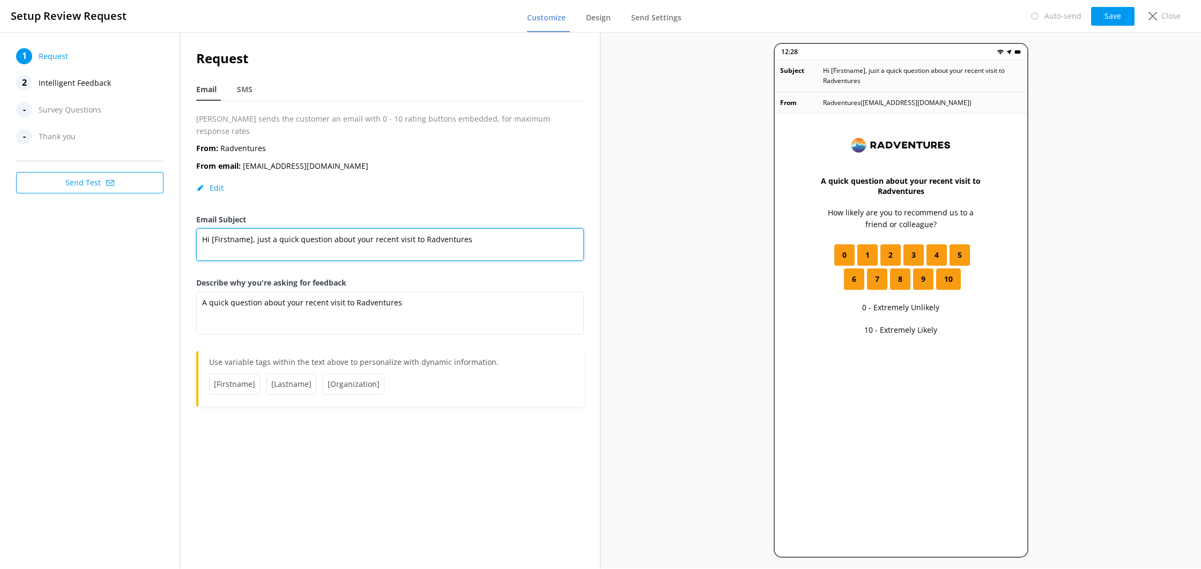
drag, startPoint x: 475, startPoint y: 230, endPoint x: 255, endPoint y: 228, distance: 219.9
click at [255, 228] on textarea "Hi [Firstname], just a quick question about your recent visit to Radventures" at bounding box center [390, 244] width 388 height 33
drag, startPoint x: 210, startPoint y: 228, endPoint x: 185, endPoint y: 230, distance: 25.2
click at [186, 230] on div "Request Email SMS [PERSON_NAME] sends the customer an email with 0 - 10 rating …" at bounding box center [390, 233] width 420 height 402
drag, startPoint x: 345, startPoint y: 229, endPoint x: 546, endPoint y: 240, distance: 201.9
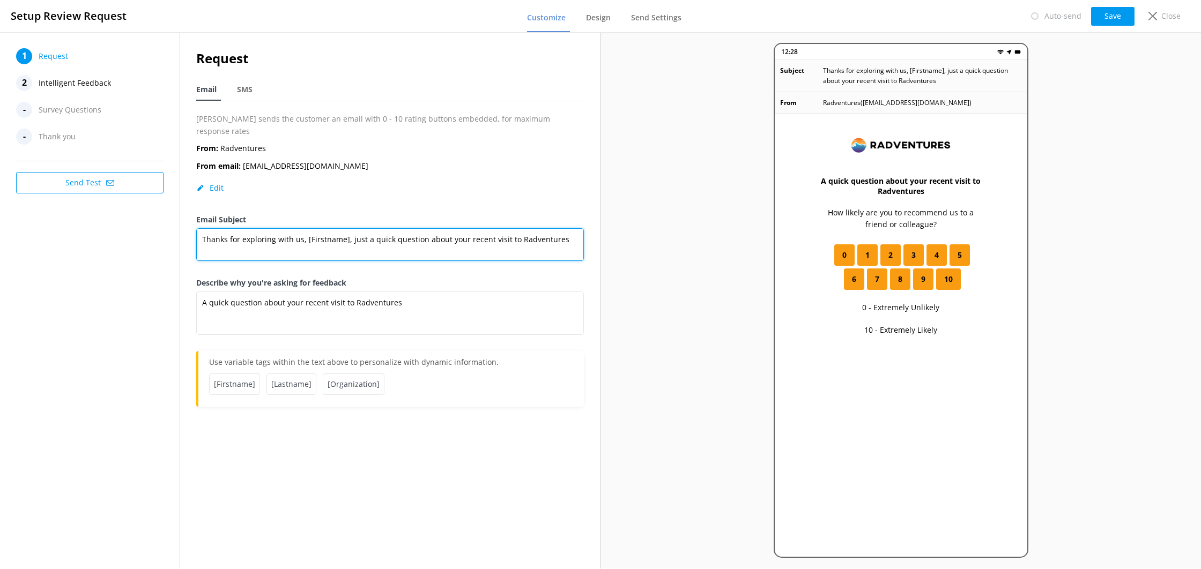
click at [546, 240] on textarea "Thanks for exploring with us, [Firstname], just a quick question about your rec…" at bounding box center [390, 244] width 388 height 33
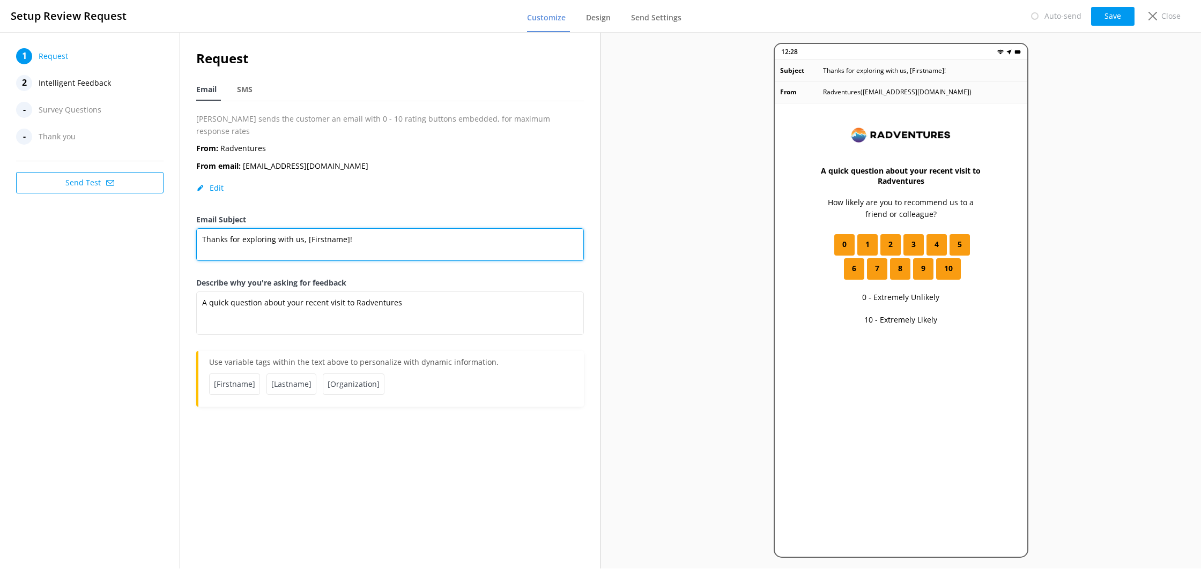
type textarea "Thanks for exploring with us, [Firstname]!"
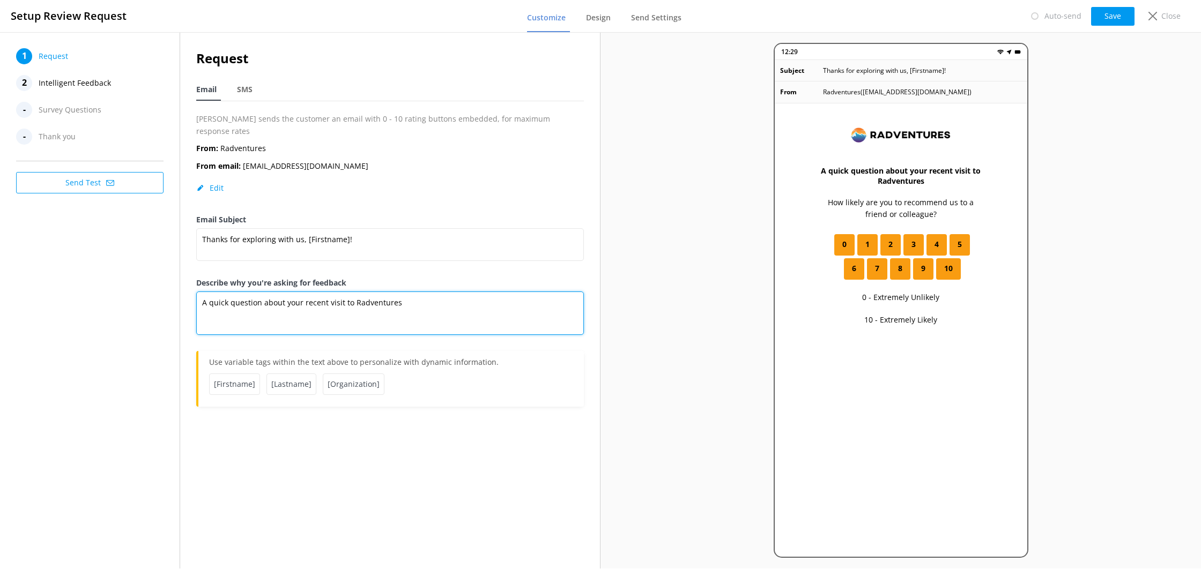
drag, startPoint x: 408, startPoint y: 293, endPoint x: 190, endPoint y: 285, distance: 218.4
click at [190, 285] on div "Request Email SMS [PERSON_NAME] sends the customer an email with 0 - 10 rating …" at bounding box center [390, 233] width 420 height 402
type textarea "H"
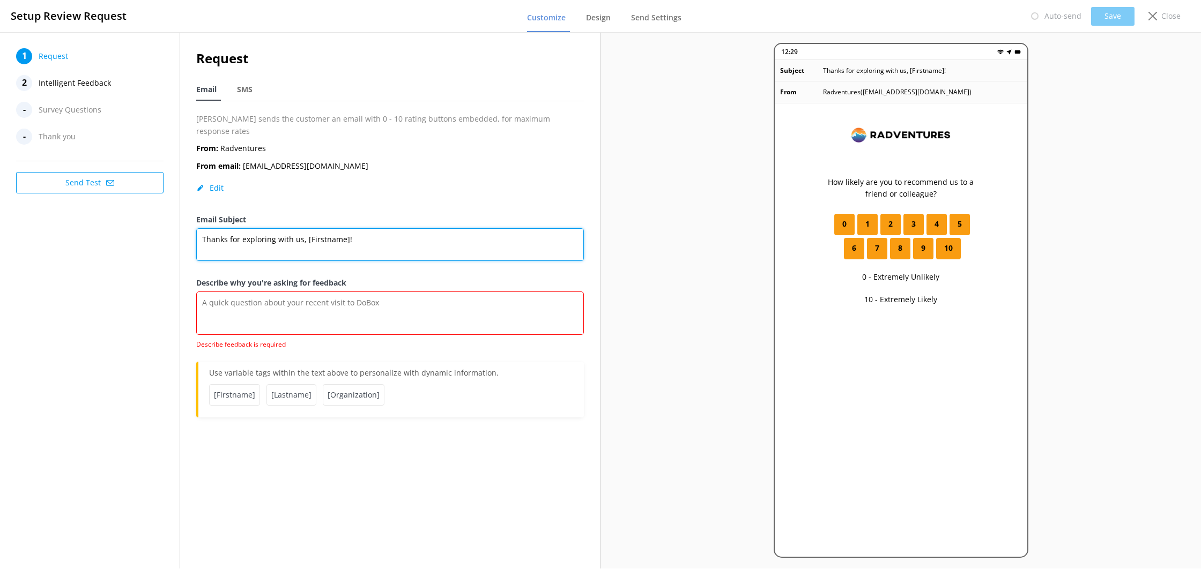
click at [379, 228] on textarea "Thanks for exploring with us, [Firstname]!" at bounding box center [390, 244] width 388 height 33
paste textarea "Had a blast in [GEOGRAPHIC_DATA]? Share your story."
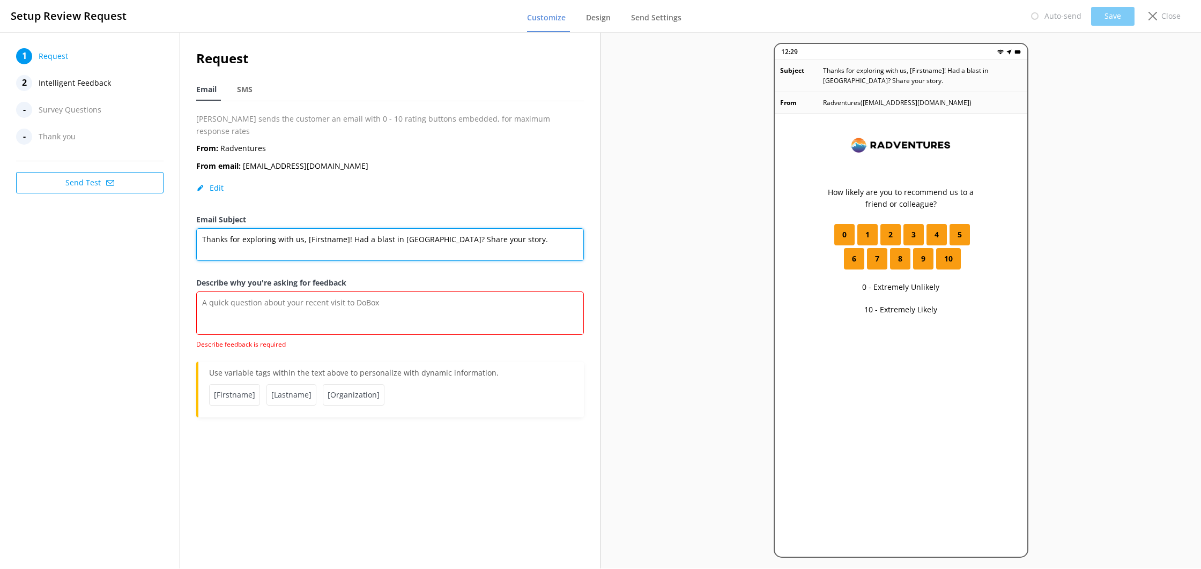
drag, startPoint x: 479, startPoint y: 231, endPoint x: 474, endPoint y: 252, distance: 22.1
click at [463, 232] on textarea "Thanks for exploring with us, [Firstname]! Had a blast in [GEOGRAPHIC_DATA]? Sh…" at bounding box center [390, 244] width 388 height 33
type textarea "Thanks for exploring with us, [Firstname]! Had a blast in [GEOGRAPHIC_DATA]? Sh…"
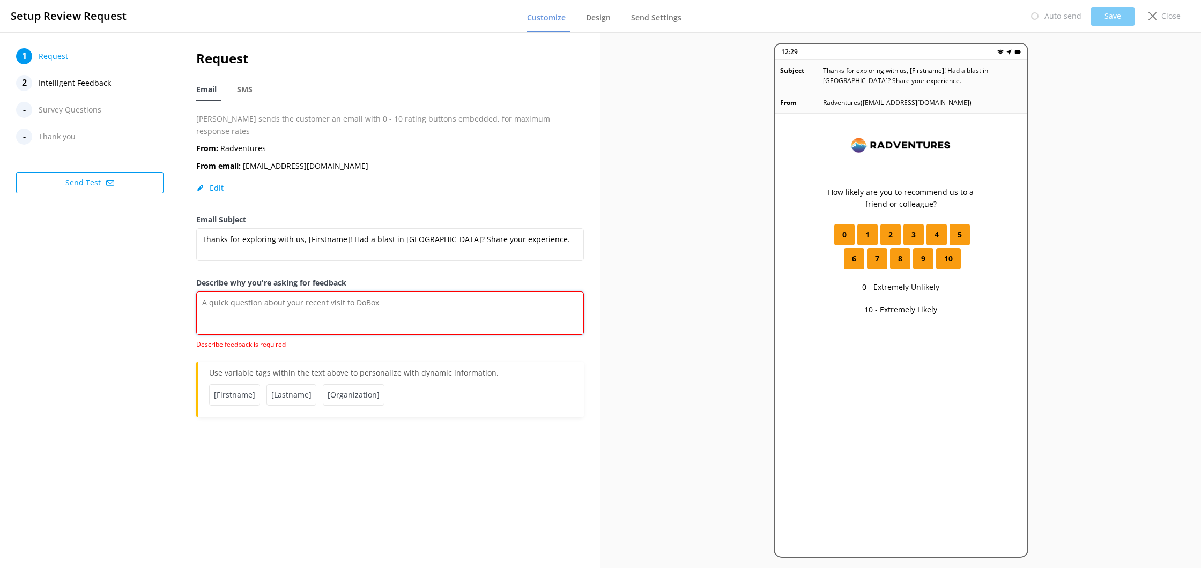
click at [445, 298] on textarea "Describe why you're asking for feedback" at bounding box center [390, 313] width 388 height 43
click at [376, 292] on textarea "Describe why you're asking for feedback" at bounding box center [390, 313] width 388 height 43
click at [308, 293] on textarea "Describe why you're asking for feedback" at bounding box center [390, 313] width 388 height 43
paste textarea "Got 60 seconds? We'd love your quick feedback! We read every survey to make our…"
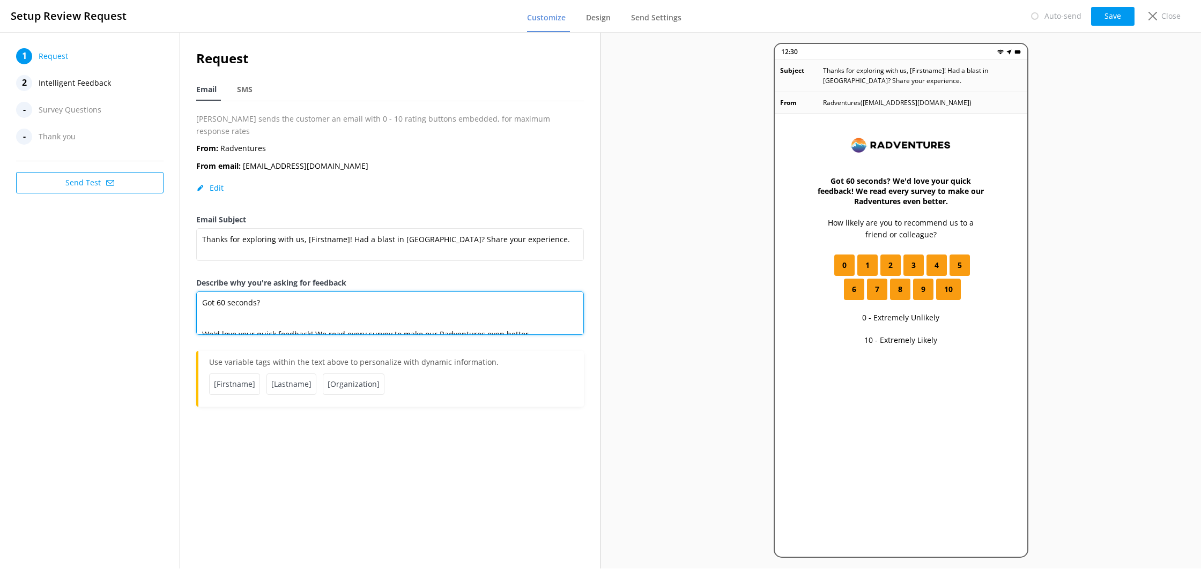
scroll to position [5, 0]
click at [302, 301] on textarea "Got 60 seconds? We'd love your quick feedback! We read every survey to make our…" at bounding box center [390, 313] width 388 height 43
drag, startPoint x: 534, startPoint y: 315, endPoint x: 495, endPoint y: 356, distance: 55.8
click at [543, 350] on div "Request Email SMS [PERSON_NAME] sends the customer an email with 0 - 10 rating …" at bounding box center [390, 227] width 388 height 359
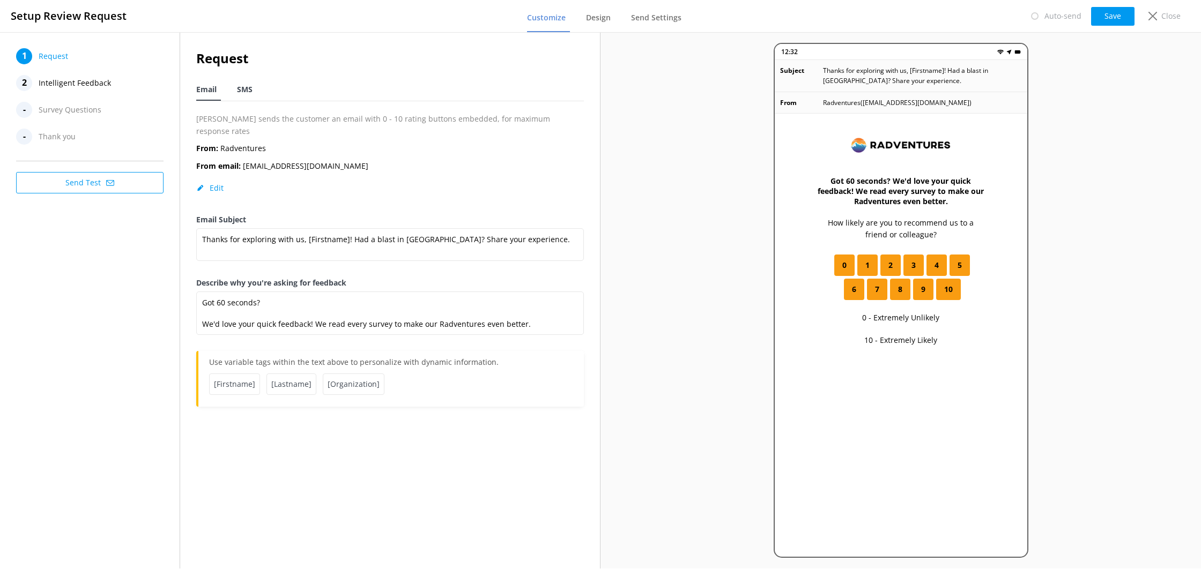
click at [241, 84] on span "SMS" at bounding box center [245, 89] width 16 height 11
type textarea "Hi [Firstname], thanks for visiting us at [Organization]. Just a quick follow u…"
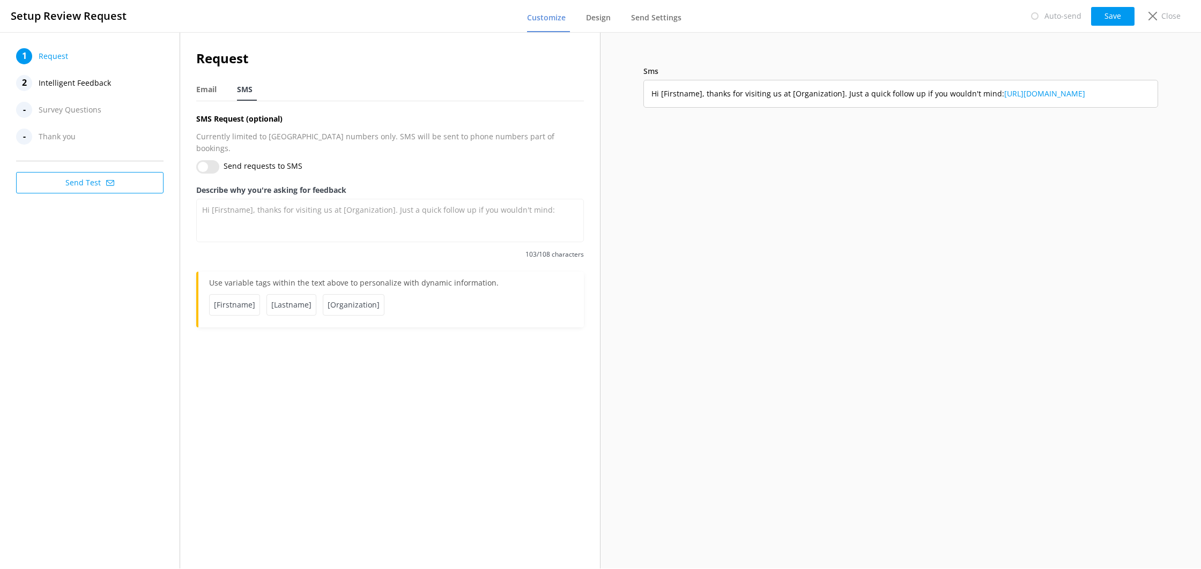
click at [213, 160] on input "Send requests to SMS" at bounding box center [207, 166] width 23 height 13
checkbox input "true"
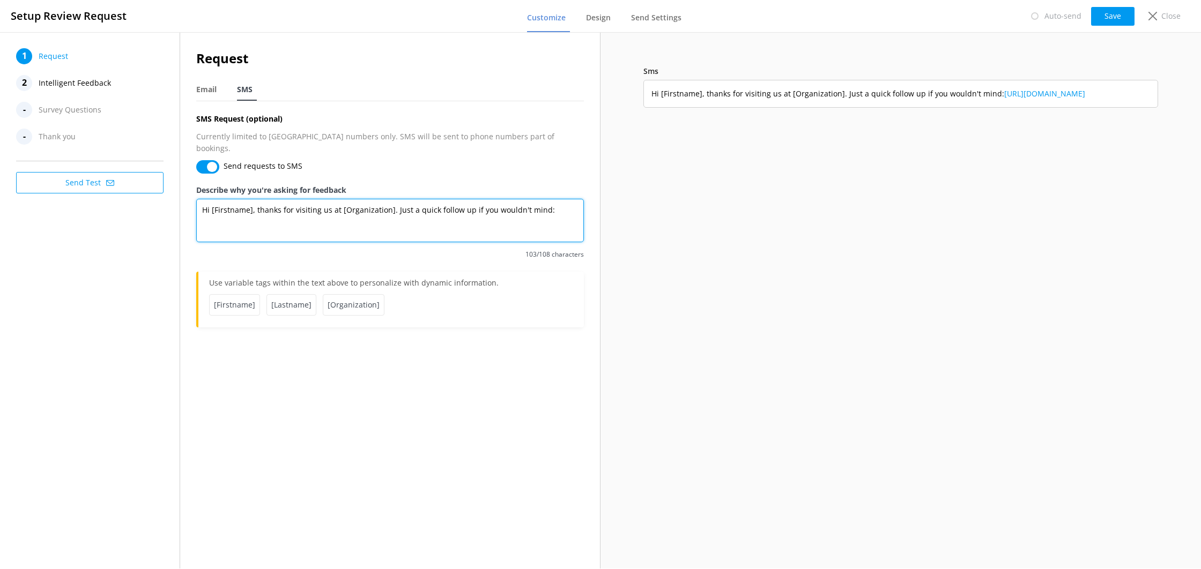
drag, startPoint x: 292, startPoint y: 200, endPoint x: 330, endPoint y: 223, distance: 44.5
click at [315, 202] on textarea "Hi [Firstname], thanks for visiting us at [Organization]. Just a quick follow u…" at bounding box center [390, 220] width 388 height 43
click at [220, 93] on div "Email" at bounding box center [208, 89] width 25 height 21
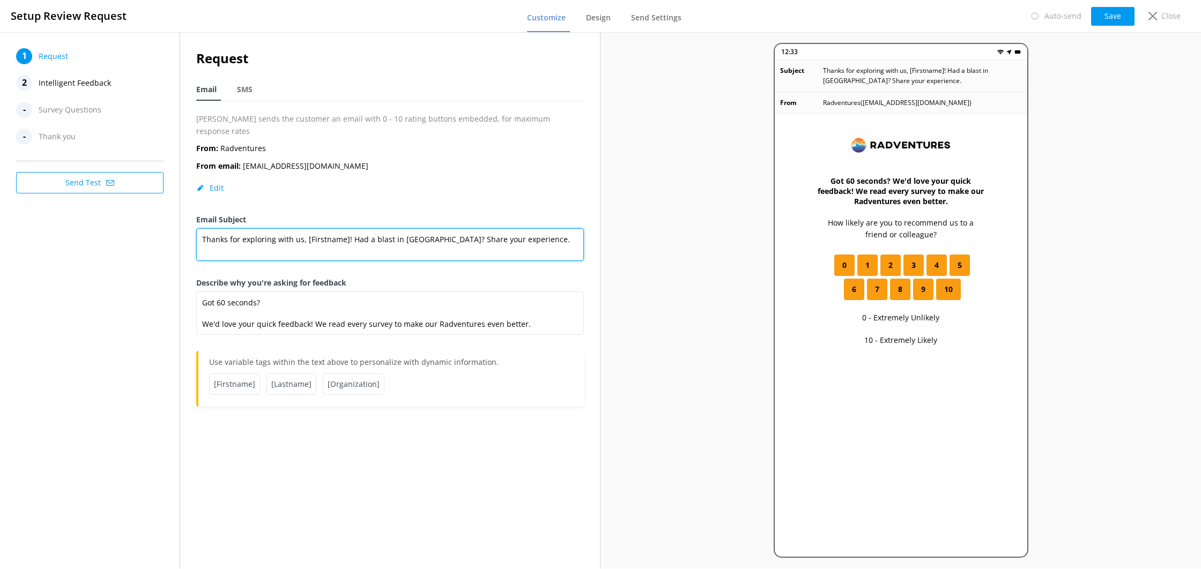
click at [338, 239] on textarea "Thanks for exploring with us, [Firstname]! Had a blast in [GEOGRAPHIC_DATA]? Sh…" at bounding box center [390, 244] width 388 height 33
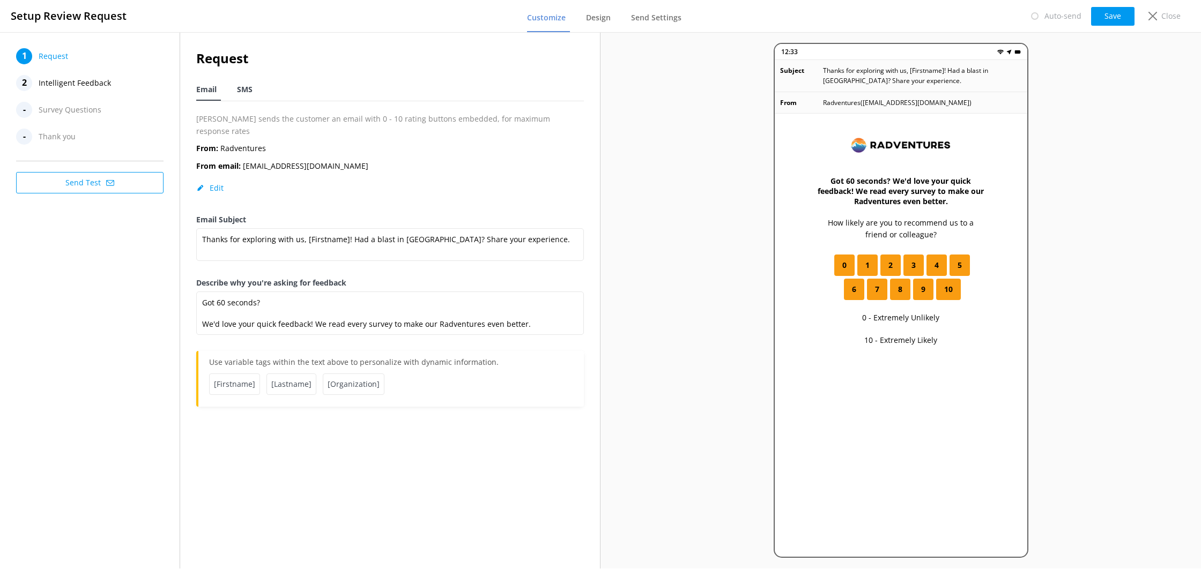
click at [255, 91] on div "SMS" at bounding box center [247, 89] width 20 height 21
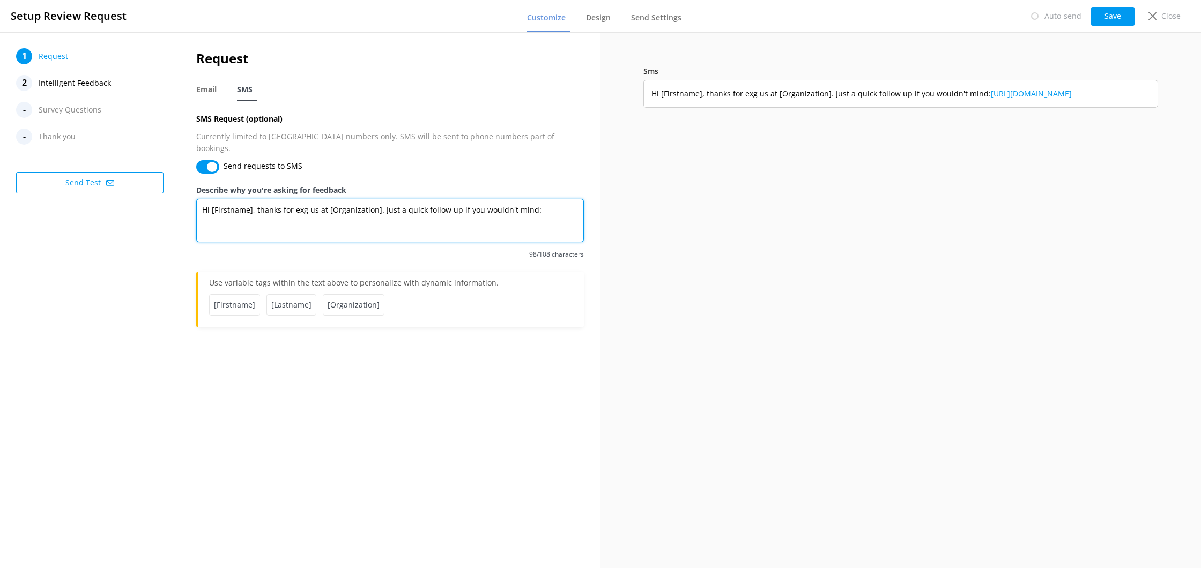
click at [218, 202] on textarea "Hi [Firstname], thanks for exg us at [Organization]. Just a quick follow up if …" at bounding box center [390, 220] width 388 height 43
click at [320, 208] on textarea "Hi [Firstname], thanks for exg us at [Organization]. Just a quick follow up if …" at bounding box center [390, 220] width 388 height 43
drag, startPoint x: 376, startPoint y: 201, endPoint x: 175, endPoint y: 196, distance: 201.7
click at [175, 196] on div "1 Request 2 Intelligent Feedback - Survey Questions - Thank you Send Test Reque…" at bounding box center [300, 300] width 601 height 537
paste textarea "Thanks for exploring with us, [Firstname]! Had a blast in [GEOGRAPHIC_DATA]"
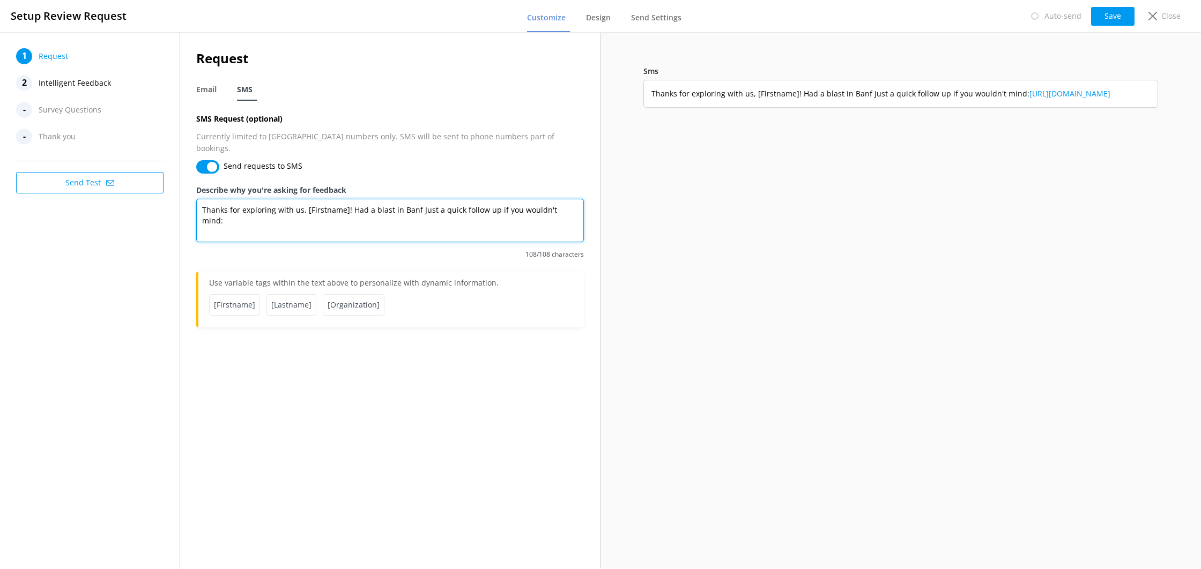
drag, startPoint x: 352, startPoint y: 200, endPoint x: 492, endPoint y: 214, distance: 141.2
click at [492, 214] on textarea "Thanks for exploring with us, [Firstname]! Had a blast in Banf Just a quick fol…" at bounding box center [390, 220] width 388 height 43
drag, startPoint x: 458, startPoint y: 212, endPoint x: 434, endPoint y: 208, distance: 24.4
click at [458, 212] on textarea "Thanks for exploring with us, [Firstname]! Had a blast in Banf Just a quick fol…" at bounding box center [390, 220] width 388 height 43
click at [413, 200] on textarea "Thanks for exploring with us, [Firstname]! Had a blast in Banf Just a quick fol…" at bounding box center [390, 220] width 388 height 43
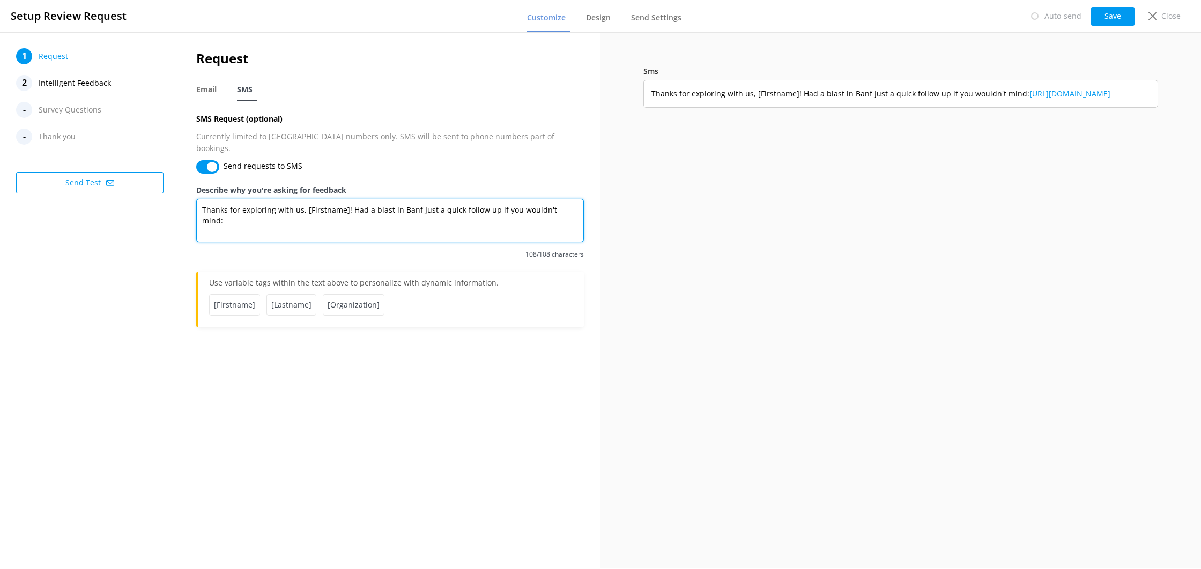
drag, startPoint x: 351, startPoint y: 201, endPoint x: 552, endPoint y: 203, distance: 201.6
click at [552, 203] on textarea "Thanks for exploring with us, [Firstname]! Had a blast in Banf Just a quick fol…" at bounding box center [390, 220] width 388 height 43
drag, startPoint x: 419, startPoint y: 201, endPoint x: 426, endPoint y: 220, distance: 20.2
click at [419, 202] on textarea "anks for exploring with us, [Firstname]! We'd love to hear your feedbackind:" at bounding box center [390, 220] width 388 height 43
click at [489, 199] on textarea "anks for exploring with us, [Firstname]! We'd love to hear your quick feedbacki…" at bounding box center [390, 220] width 388 height 43
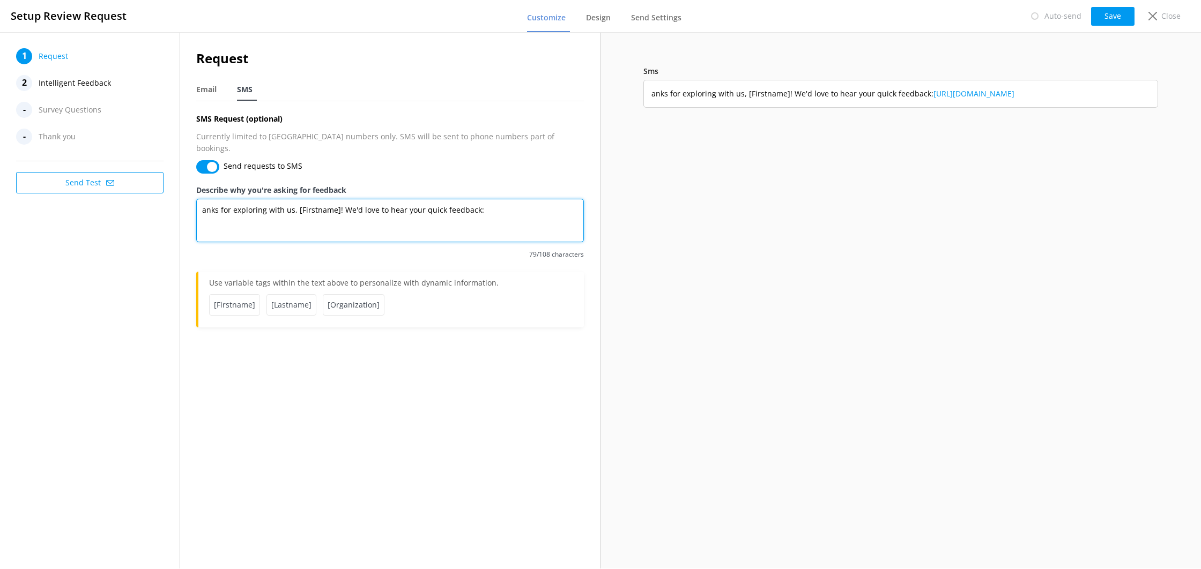
click at [203, 202] on textarea "anks for exploring with us, [Firstname]! We'd love to hear your quick feedback:" at bounding box center [390, 220] width 388 height 43
click at [263, 213] on textarea "Tanks for exploring with us, [Firstname]! We'd love to hear your quick feedback:" at bounding box center [390, 220] width 388 height 43
click at [213, 88] on span "Email" at bounding box center [206, 89] width 20 height 11
type textarea "Got 60 seconds? We'd love your quick feedback! We read every survey to make our…"
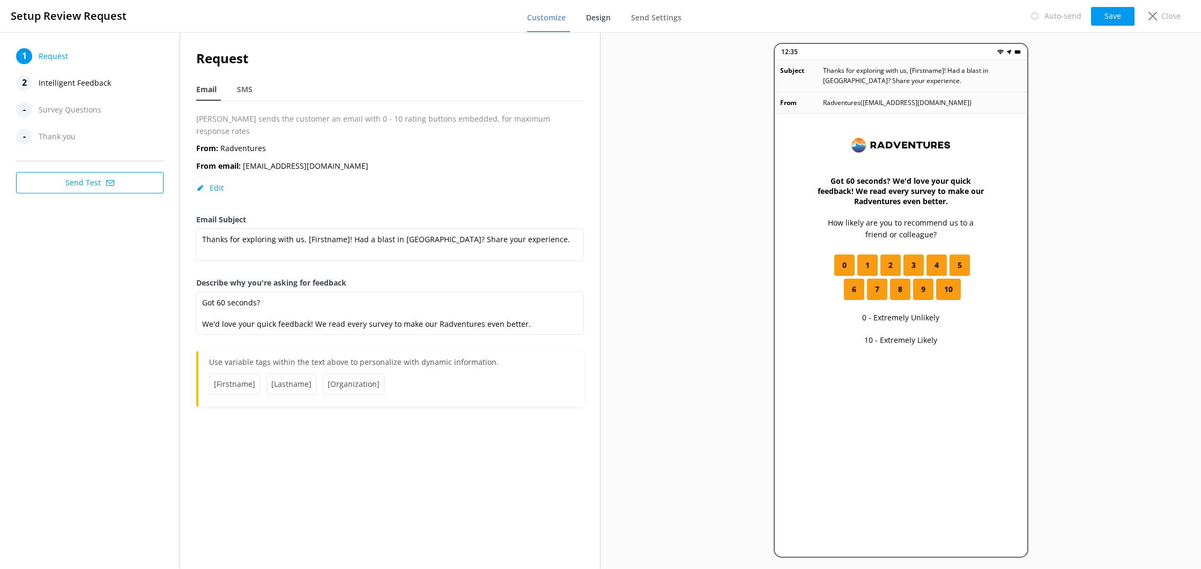
click at [613, 25] on link "Design" at bounding box center [600, 18] width 29 height 28
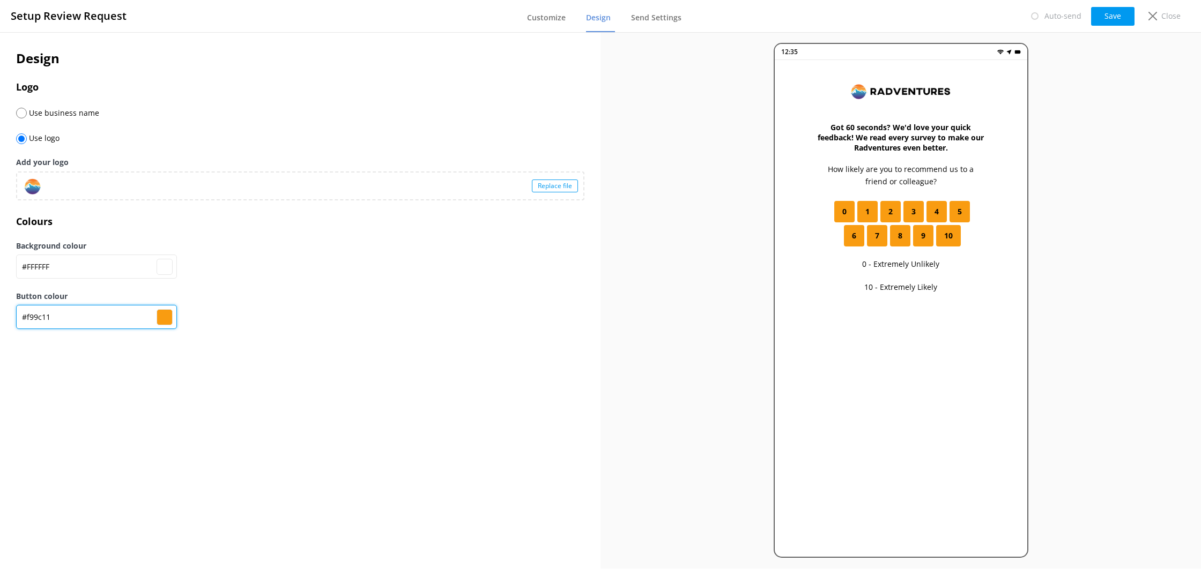
drag, startPoint x: 48, startPoint y: 319, endPoint x: 40, endPoint y: 319, distance: 8.6
click at [40, 319] on input "#f99c11" at bounding box center [96, 317] width 161 height 24
type input "#ffffff"
type input "#f99c"
type input "#000000"
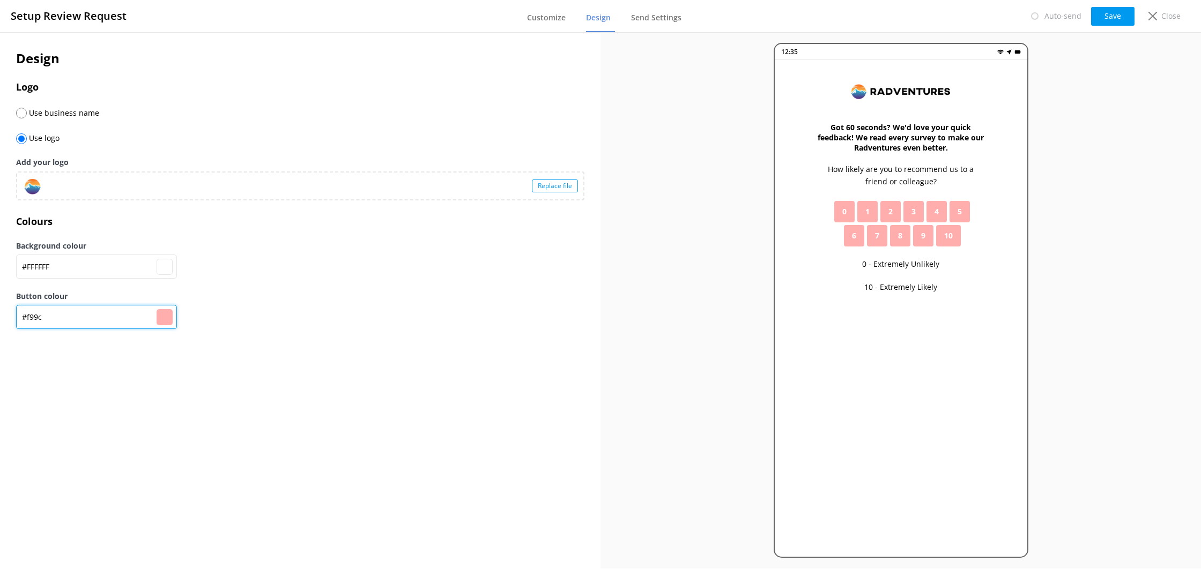
type input "#ffffff"
type input "#f99"
type input "#000000"
type input "#ffffff"
type input "#f99d"
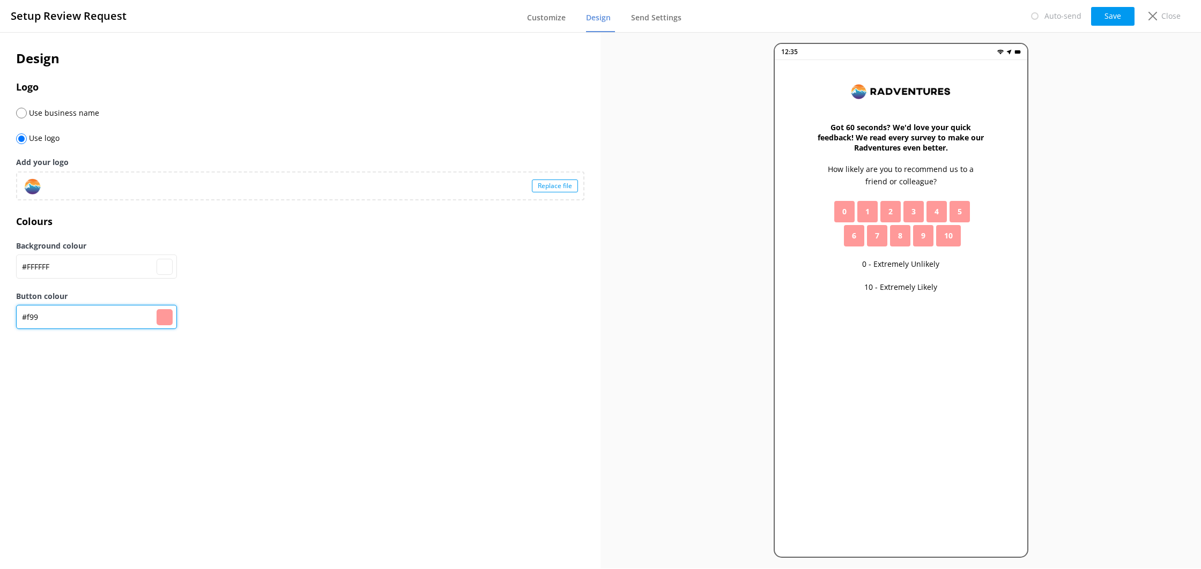
type input "#000000"
type input "#ffffff"
type input "#f99d1"
type input "#000000"
type input "#ffffff"
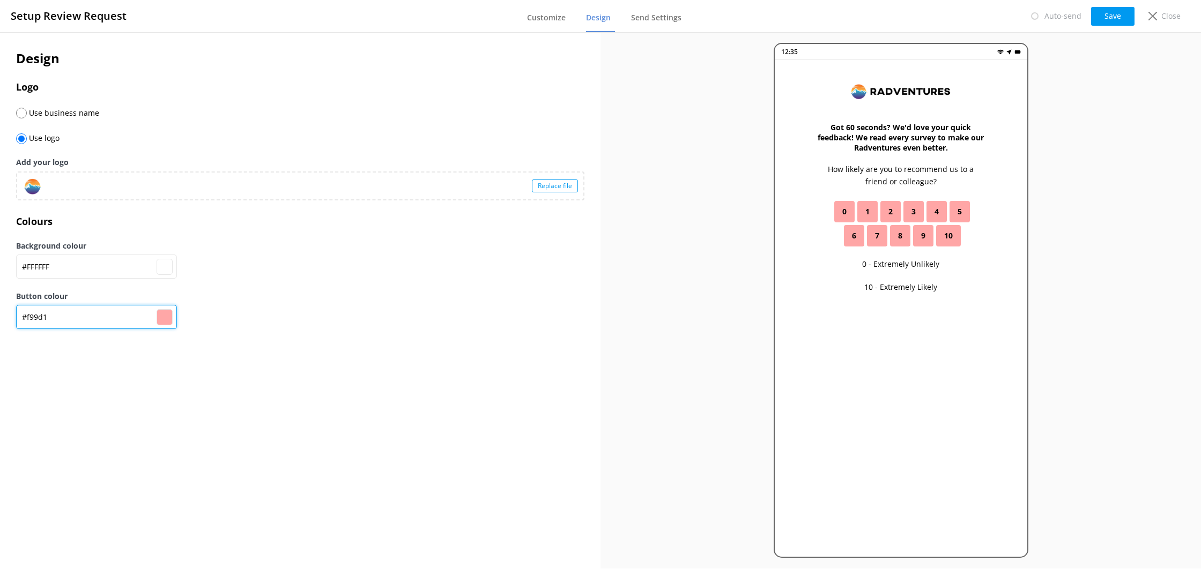
type input "#f99d14"
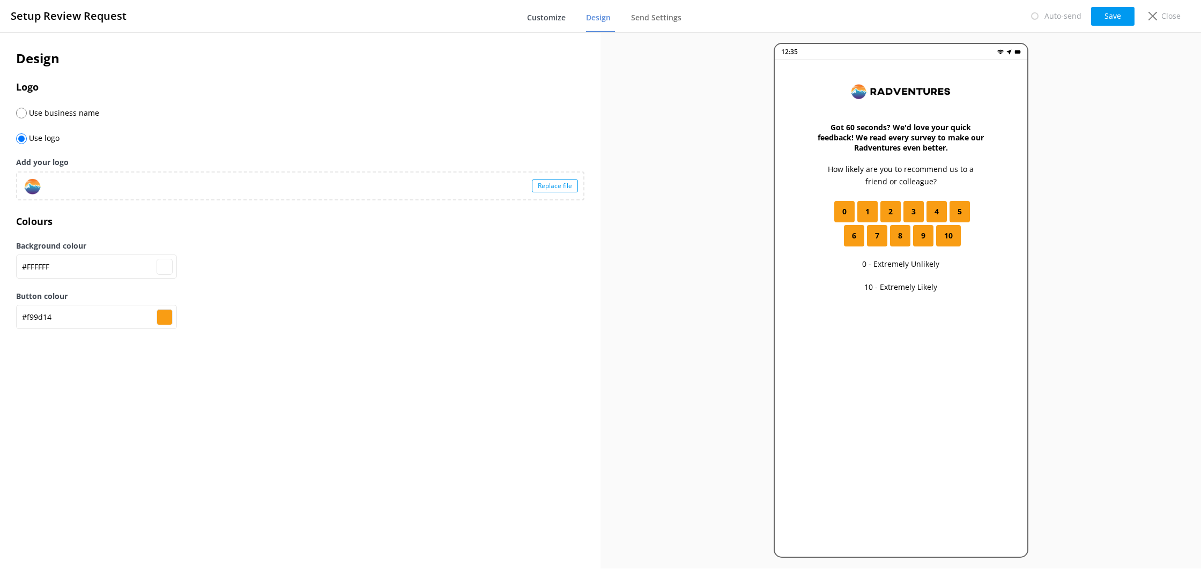
click at [542, 20] on span "Customize" at bounding box center [546, 17] width 39 height 11
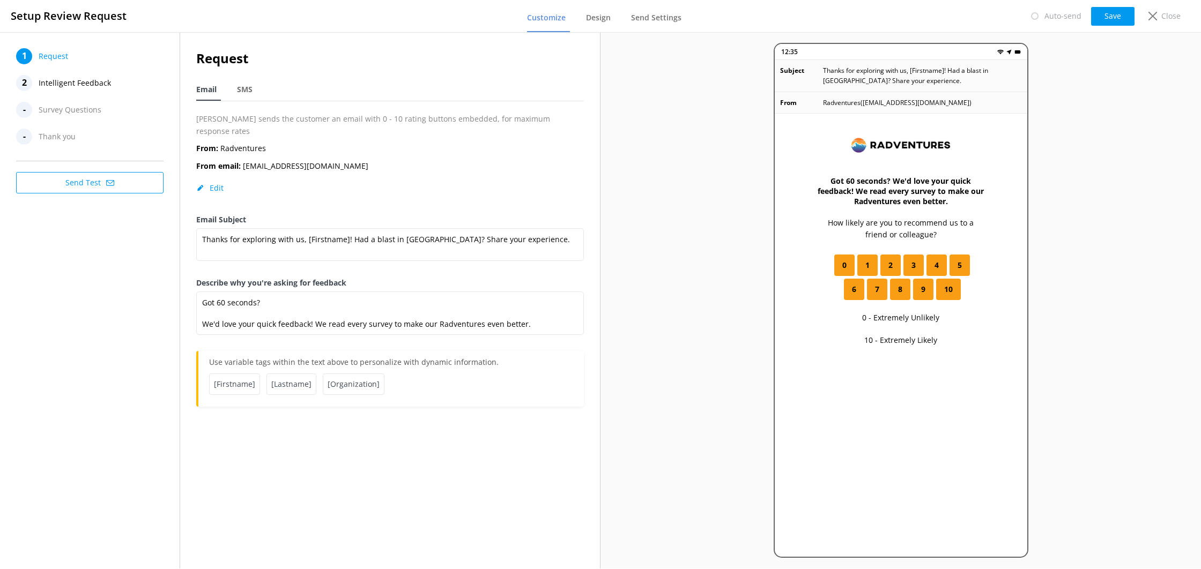
drag, startPoint x: 243, startPoint y: 86, endPoint x: 305, endPoint y: 83, distance: 61.8
click at [243, 86] on span "SMS" at bounding box center [245, 89] width 16 height 11
type textarea "Tanks for exploring with us, [Firstname]! We'd love to hear your quick feedback:"
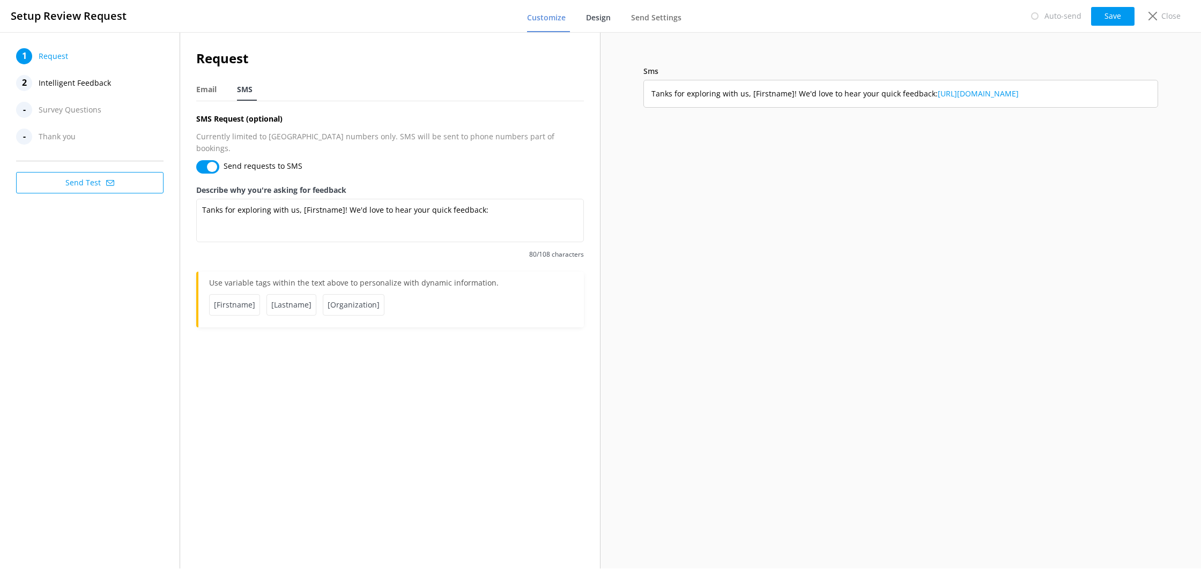
click at [602, 22] on span "Design" at bounding box center [598, 17] width 25 height 11
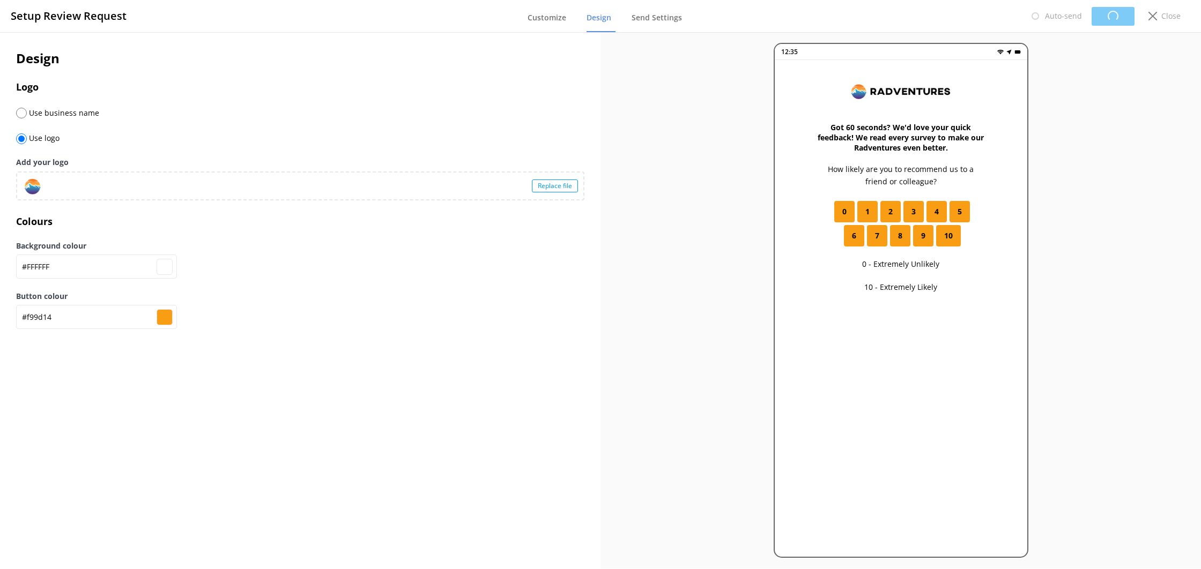
type input "#ffffff"
click at [531, 17] on span "Customize" at bounding box center [546, 17] width 39 height 11
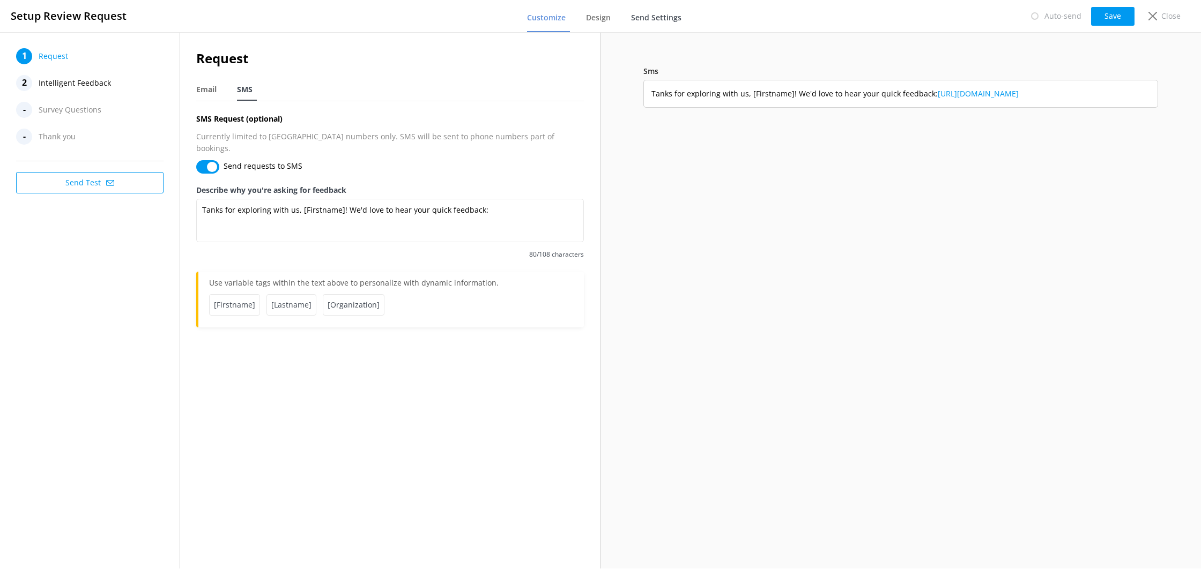
click at [656, 10] on link "Send Settings" at bounding box center [658, 18] width 55 height 28
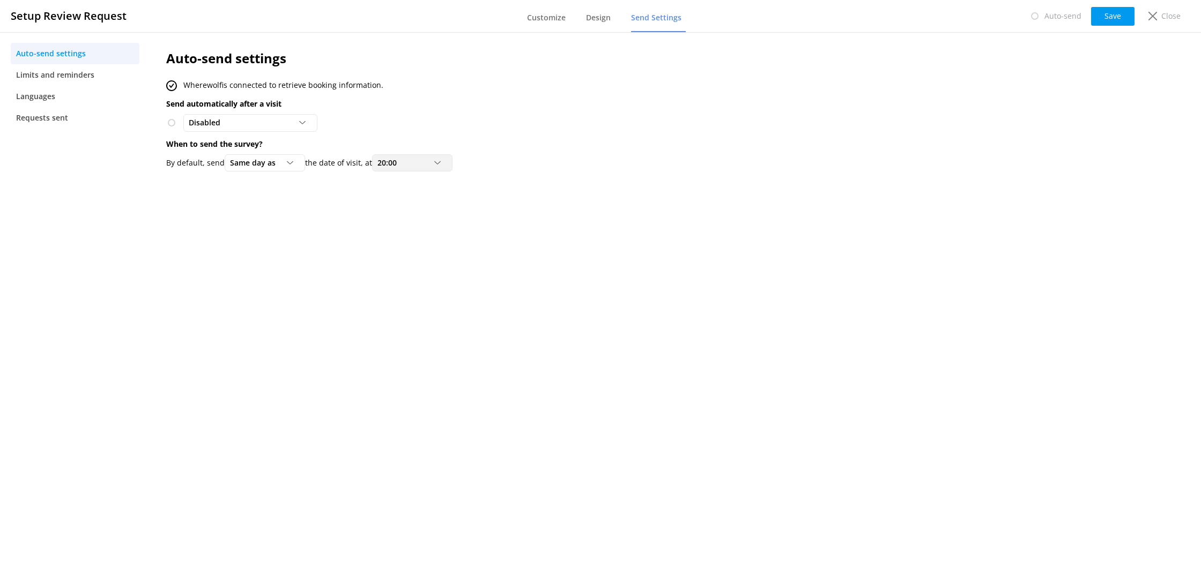
click at [439, 167] on div "20:00" at bounding box center [412, 163] width 75 height 12
click at [423, 238] on link "19:00" at bounding box center [420, 232] width 95 height 21
click at [549, 176] on div "Auto-send settings Wherewolf is connected to retrieve booking information. Send…" at bounding box center [570, 113] width 841 height 162
click at [1123, 14] on button "Save" at bounding box center [1112, 16] width 43 height 19
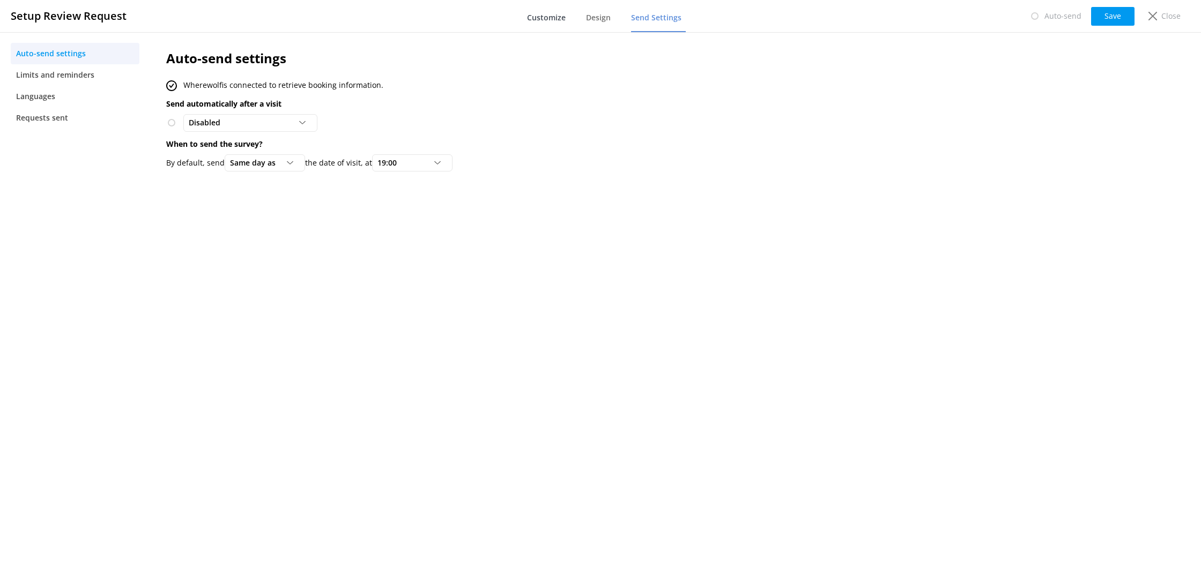
click at [562, 28] on link "Customize" at bounding box center [548, 18] width 43 height 28
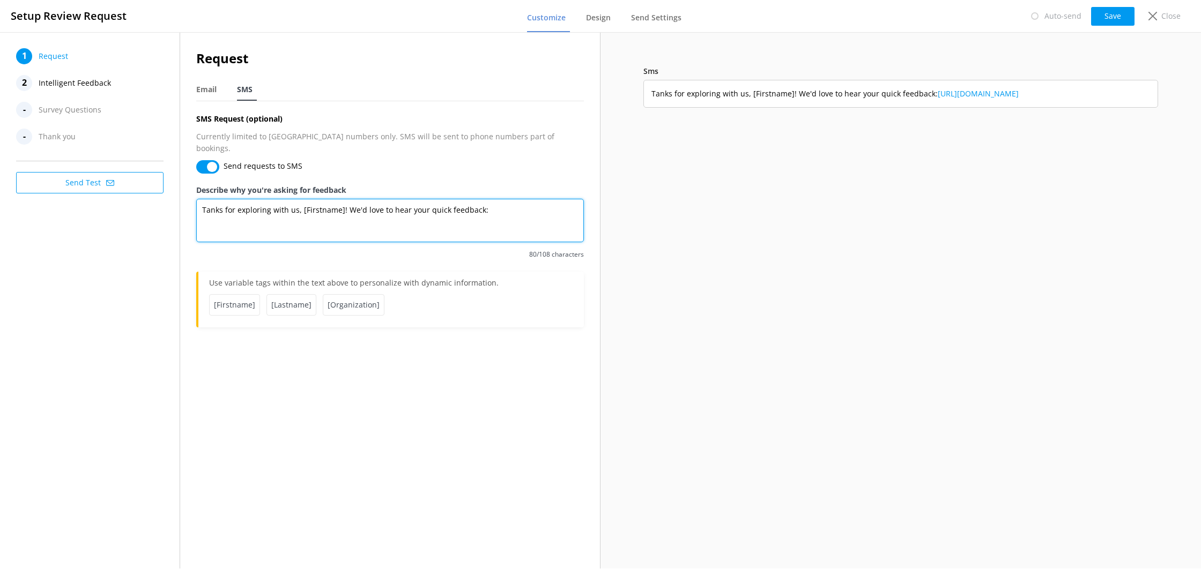
click at [205, 199] on textarea "Tanks for exploring with us, [Firstname]! We'd love to hear your quick feedback:" at bounding box center [390, 220] width 388 height 43
click at [278, 216] on textarea "Thanks for exploring with us, [Firstname]! We'd love to hear your quick feedbac…" at bounding box center [390, 220] width 388 height 43
click at [273, 199] on textarea "Thanks for exploring with us, [Firstname]! We'd love to hear your quick feedbac…" at bounding box center [390, 220] width 388 height 43
click at [1109, 23] on button "Save" at bounding box center [1112, 16] width 43 height 19
drag, startPoint x: 366, startPoint y: 200, endPoint x: 327, endPoint y: 201, distance: 38.6
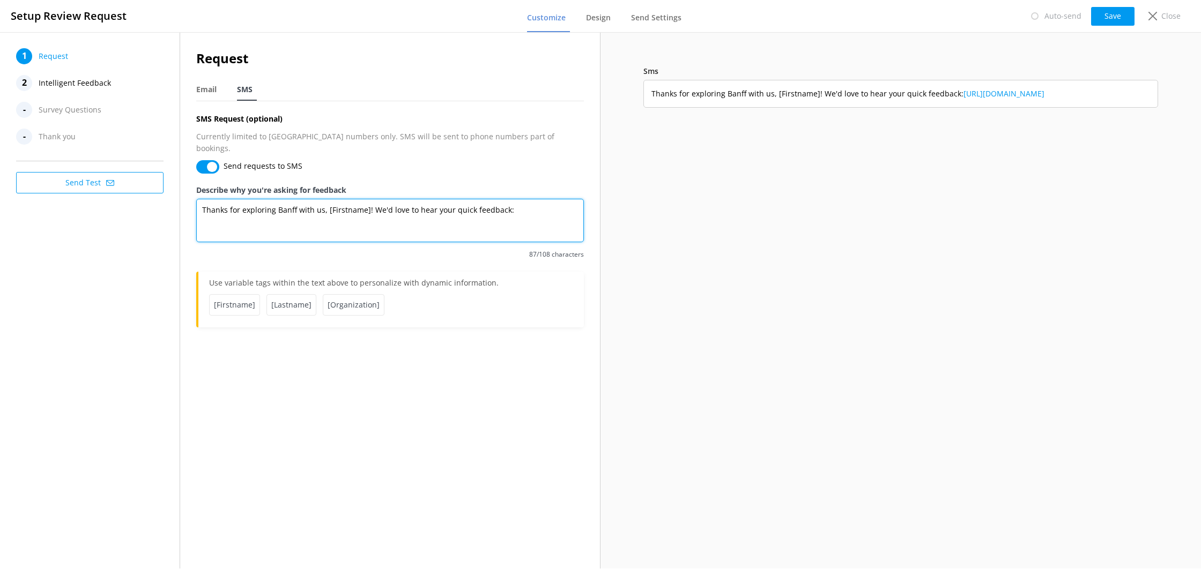
click at [327, 201] on textarea "Thanks for exploring Banff with us, [Firstname]! We'd love to hear your quick f…" at bounding box center [390, 220] width 388 height 43
click at [241, 294] on span "[Firstname]" at bounding box center [234, 304] width 51 height 21
click at [236, 294] on span "[Firstname]" at bounding box center [234, 304] width 51 height 21
click at [325, 202] on textarea "Thanks for exploring Banff with us, ! We'd love to hear your quick feedback:" at bounding box center [390, 220] width 388 height 43
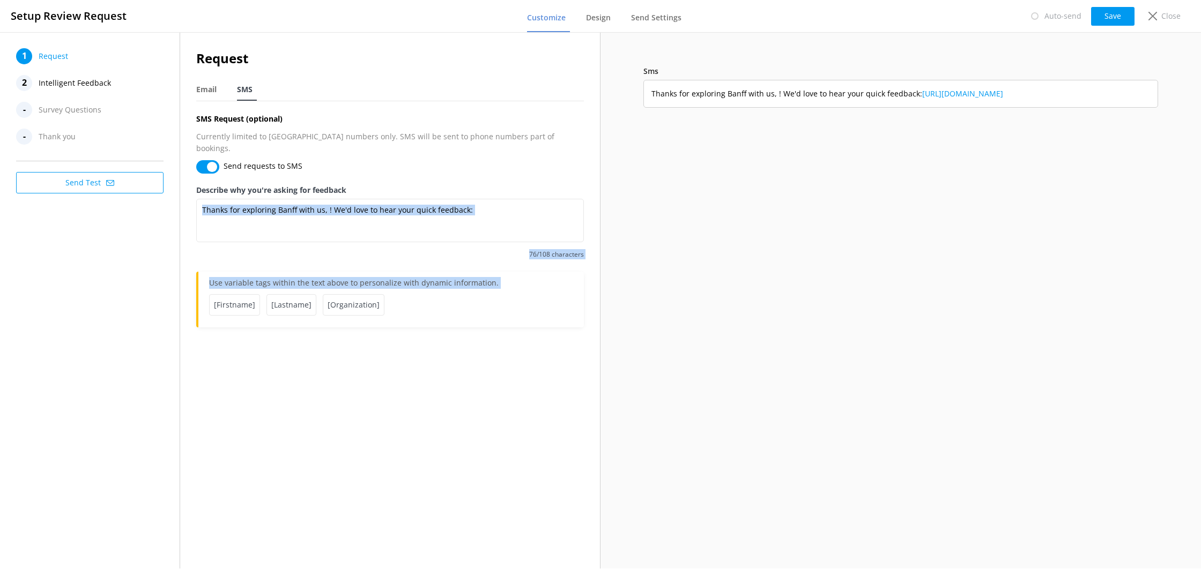
drag, startPoint x: 247, startPoint y: 285, endPoint x: 321, endPoint y: 214, distance: 102.0
click at [325, 206] on div "Request Email SMS SMS Request (optional) Currently limited to [GEOGRAPHIC_DATA]…" at bounding box center [390, 187] width 388 height 279
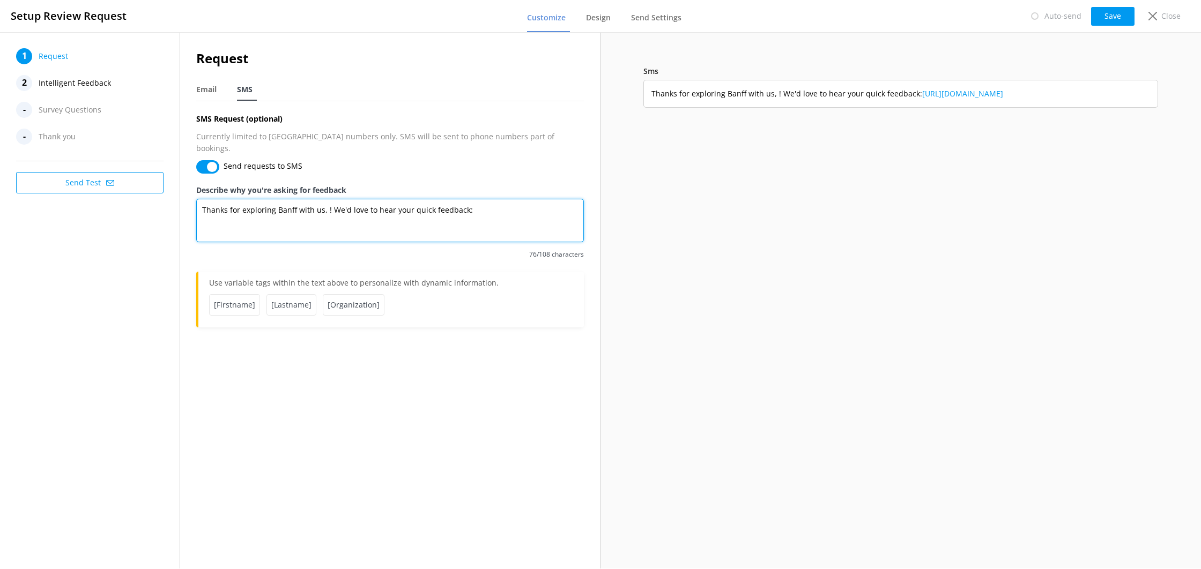
drag, startPoint x: 321, startPoint y: 214, endPoint x: 315, endPoint y: 226, distance: 12.7
click at [321, 214] on textarea "Thanks for exploring Banff with us, ! We'd love to hear your quick feedback:" at bounding box center [390, 220] width 388 height 43
click at [249, 294] on span "[Firstname]" at bounding box center [234, 304] width 51 height 21
drag, startPoint x: 323, startPoint y: 224, endPoint x: 323, endPoint y: 209, distance: 14.5
click at [323, 221] on textarea "Thanks for exploring Banff with us, ! We'd love to hear your quick feedback:" at bounding box center [390, 220] width 388 height 43
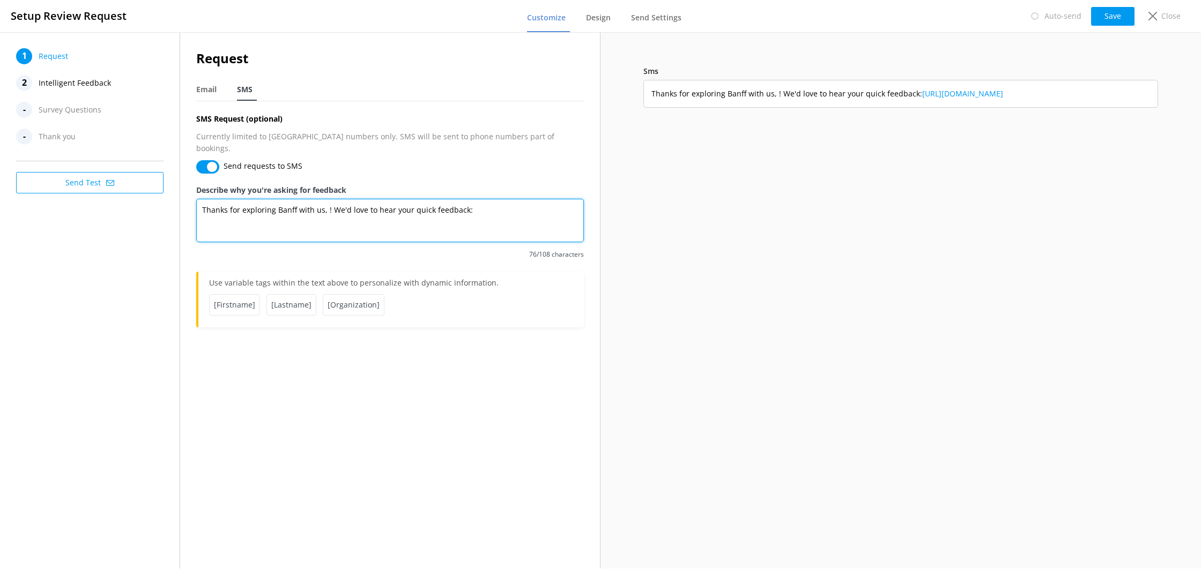
click at [323, 202] on textarea "Thanks for exploring Banff with us, ! We'd love to hear your quick feedback:" at bounding box center [390, 220] width 388 height 43
click at [243, 294] on span "[Firstname]" at bounding box center [234, 304] width 51 height 21
click at [315, 214] on textarea "Thanks for exploring Banff with us, ! We'd love to hear your quick feedback:" at bounding box center [390, 220] width 388 height 43
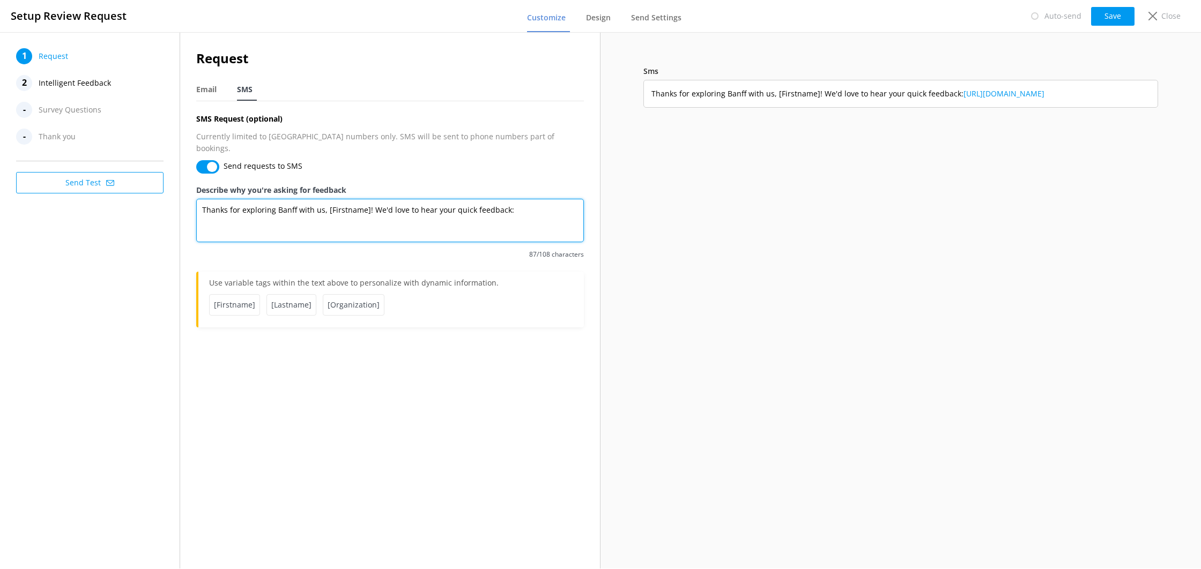
click at [314, 215] on textarea "Thanks for exploring Banff with us, [Firstname]! We'd love to hear your quick f…" at bounding box center [390, 220] width 388 height 43
click at [219, 92] on div "Email" at bounding box center [208, 89] width 25 height 21
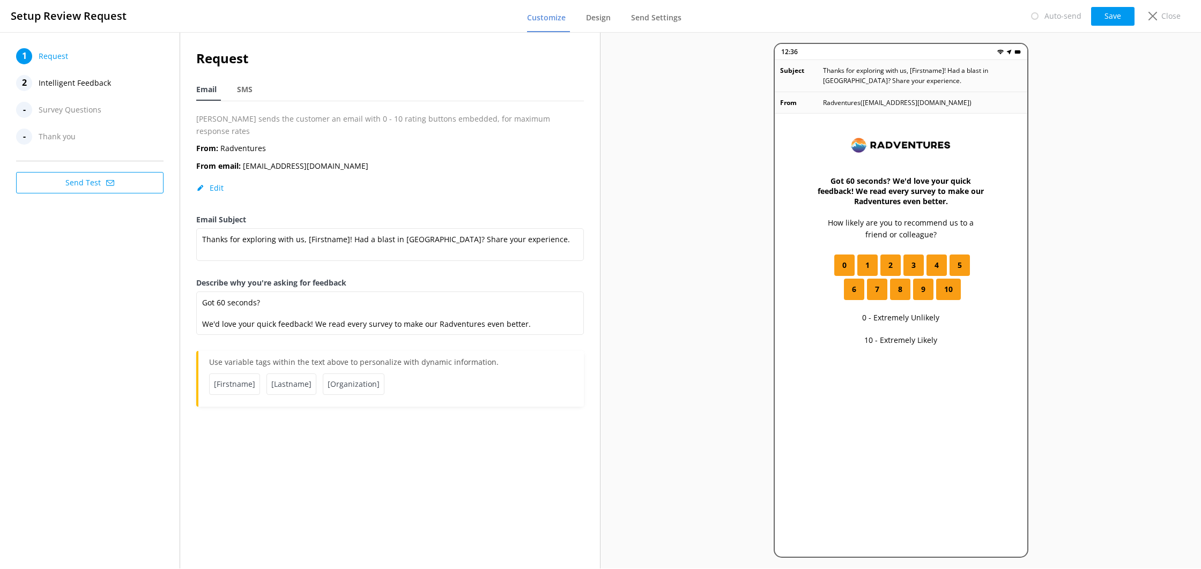
click at [1093, 17] on button "Save" at bounding box center [1112, 16] width 43 height 19
click at [203, 313] on textarea "Got 60 seconds? We'd love your quick feedback! We read every survey to make our…" at bounding box center [390, 313] width 388 height 43
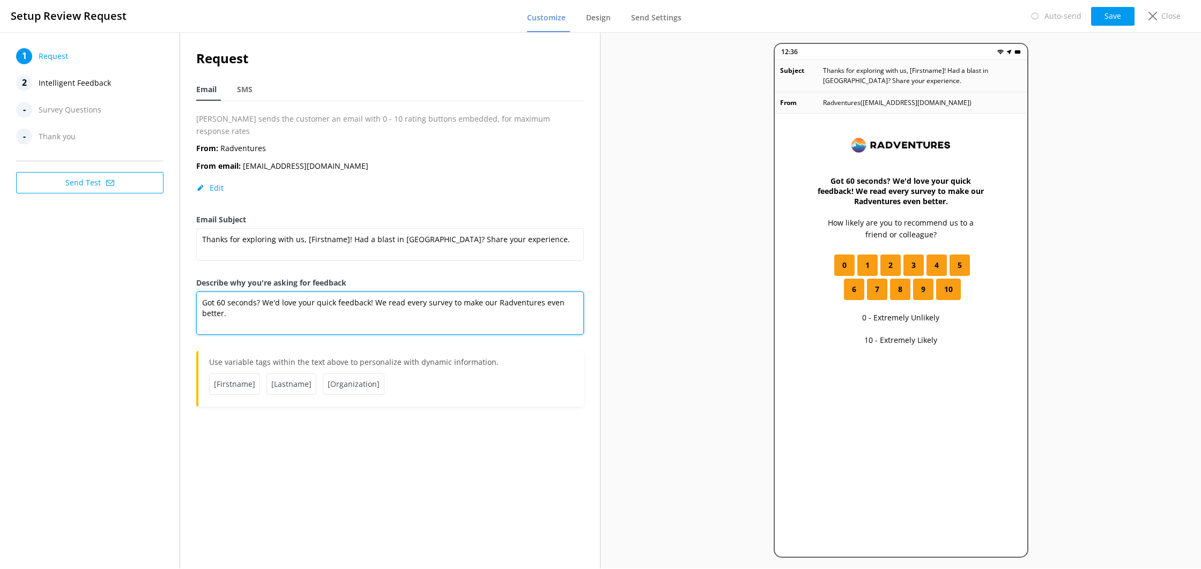
click at [353, 313] on textarea "Got 60 seconds? We'd love your quick feedback! We read every survey to make our…" at bounding box center [390, 313] width 388 height 43
type textarea "Got 60 seconds? We'd love your quick feedback! We read every survey to make our…"
click at [1128, 13] on button "Save" at bounding box center [1112, 16] width 43 height 19
click at [650, 21] on span "Send Settings" at bounding box center [656, 17] width 50 height 11
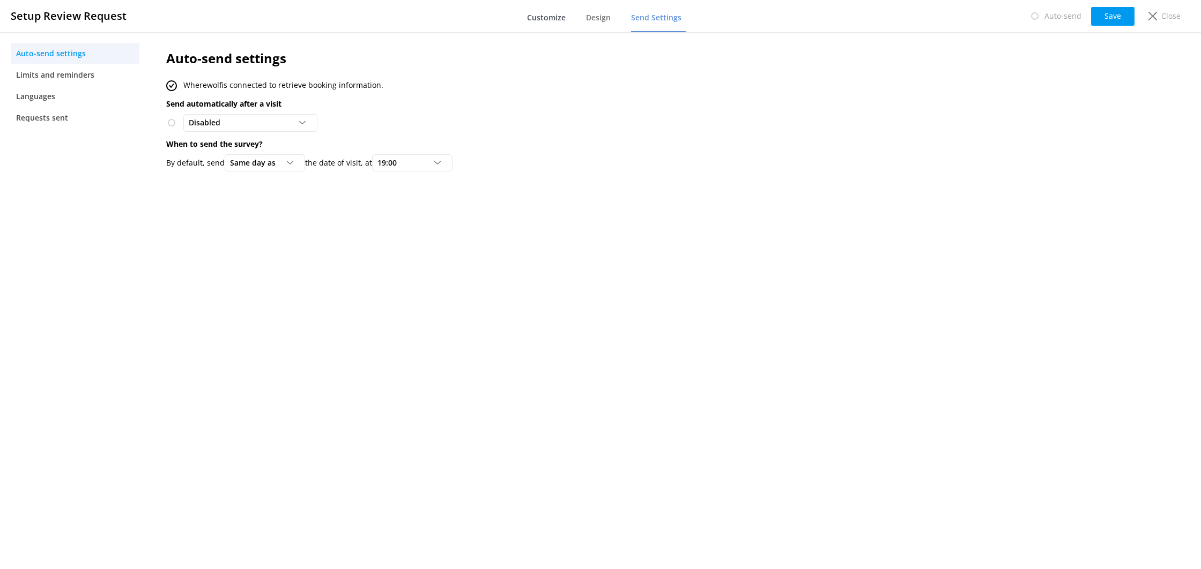
click at [551, 21] on span "Customize" at bounding box center [546, 17] width 39 height 11
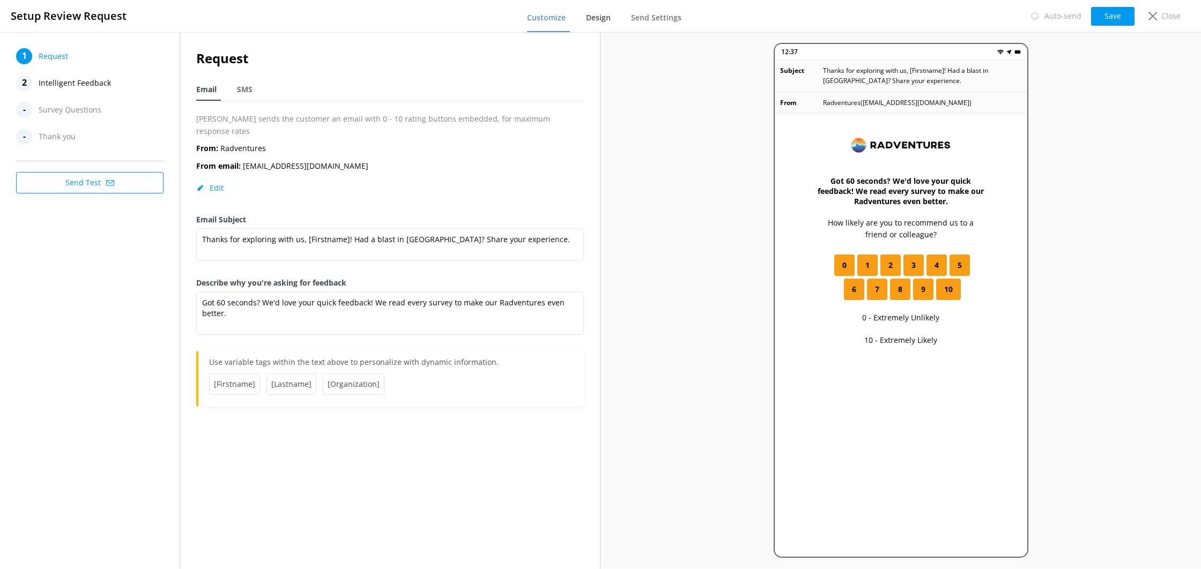
click at [603, 19] on span "Design" at bounding box center [598, 17] width 25 height 11
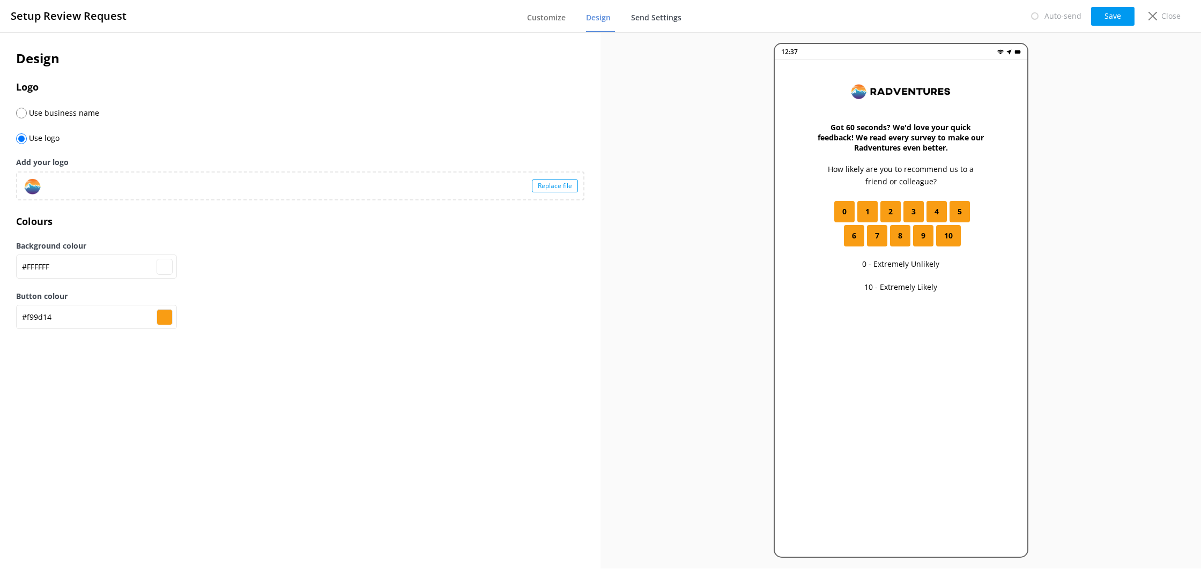
click at [659, 20] on span "Send Settings" at bounding box center [656, 17] width 50 height 11
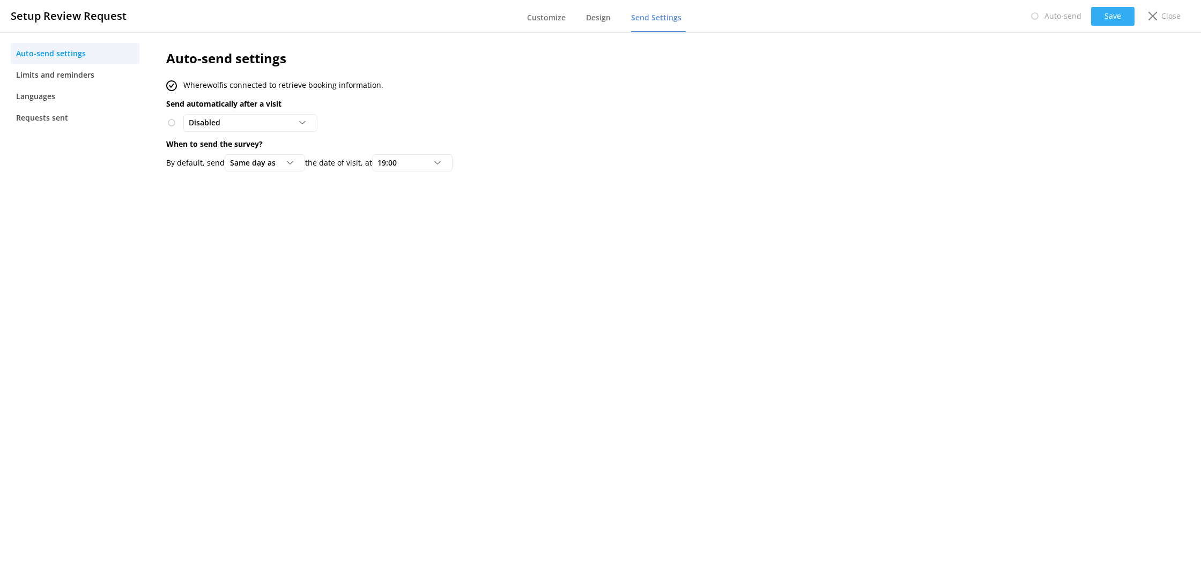
click at [1094, 21] on button "Save" at bounding box center [1112, 16] width 43 height 19
click at [1109, 23] on button "Save" at bounding box center [1112, 16] width 43 height 19
click at [97, 78] on link "Limits and reminders" at bounding box center [75, 74] width 129 height 21
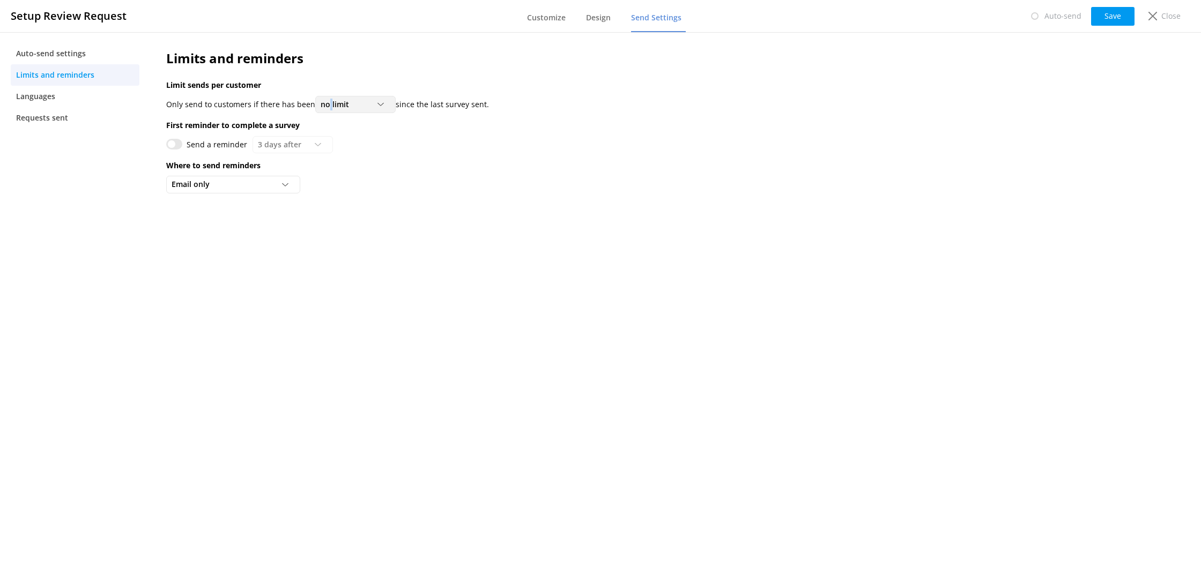
click at [330, 110] on span "no limit" at bounding box center [338, 105] width 35 height 12
click at [327, 80] on p "Limit sends per customer" at bounding box center [570, 85] width 809 height 12
click at [334, 107] on span "no limit" at bounding box center [338, 105] width 35 height 12
click at [338, 142] on link "at least 1 month" at bounding box center [363, 148] width 95 height 21
click at [346, 139] on div "Send a reminder 3 days after 3 days after 5 days after 7 days after 10 days aft…" at bounding box center [570, 144] width 809 height 17
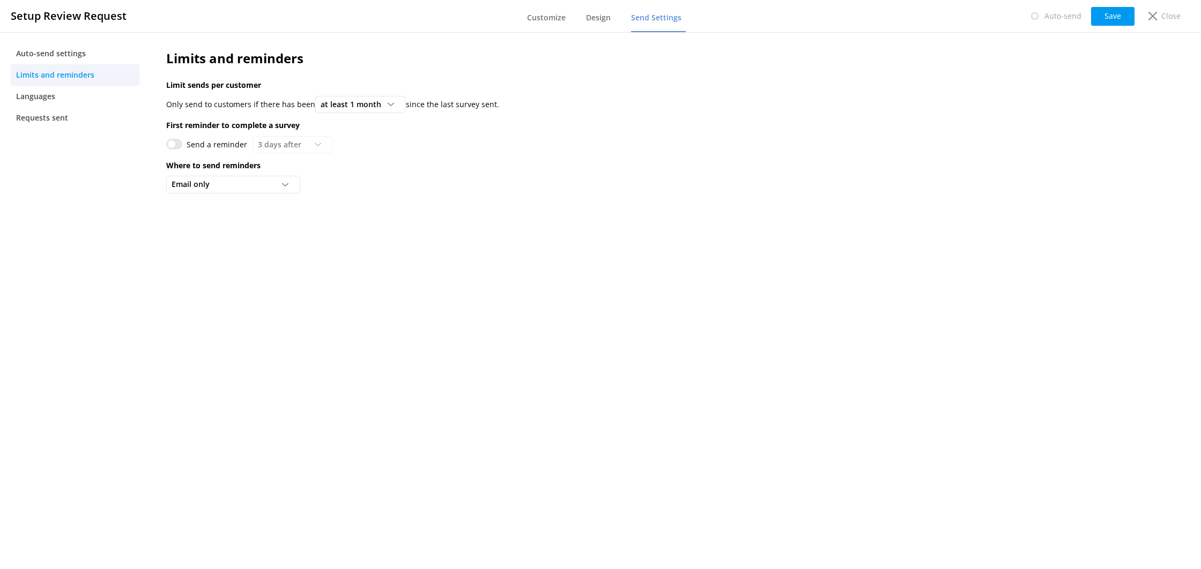
click at [176, 144] on input "Send a reminder" at bounding box center [174, 144] width 16 height 11
checkbox input "true"
click at [276, 145] on span "3 days after" at bounding box center [283, 145] width 50 height 12
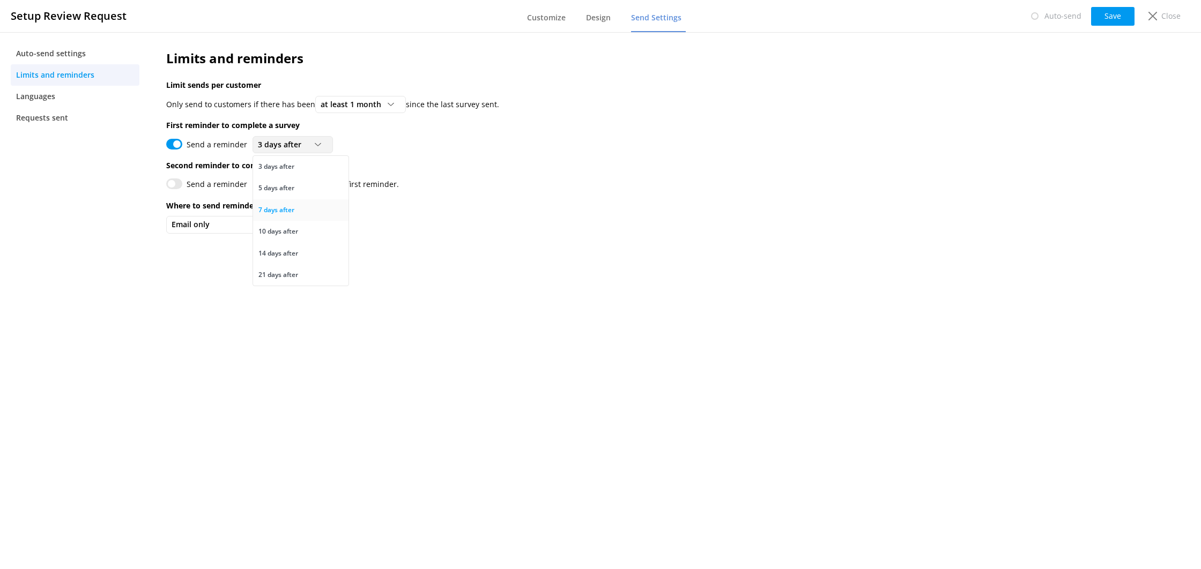
click at [287, 209] on div "7 days after" at bounding box center [276, 210] width 36 height 11
click at [391, 205] on p "Where to send reminders" at bounding box center [570, 206] width 809 height 12
click at [211, 227] on span "Email only" at bounding box center [194, 225] width 45 height 12
click at [380, 232] on div "Email only Email only Email and SMS (USA numbers only)" at bounding box center [570, 224] width 809 height 17
click at [1105, 19] on button "Save" at bounding box center [1112, 16] width 43 height 19
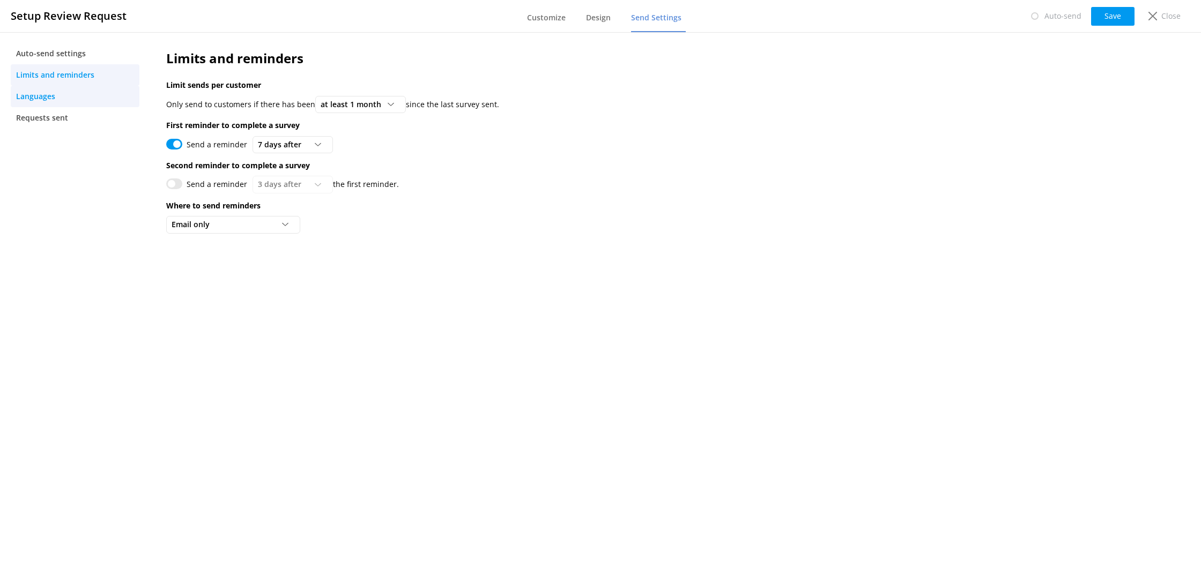
click at [68, 103] on link "Languages" at bounding box center [75, 96] width 129 height 21
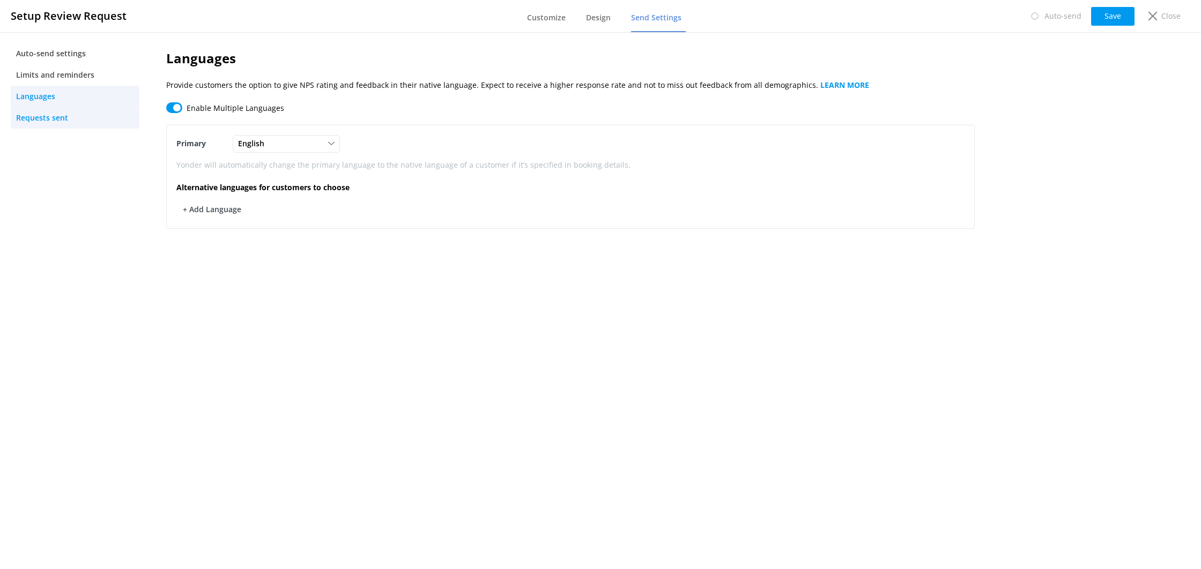
click at [83, 117] on link "Requests sent" at bounding box center [75, 117] width 129 height 21
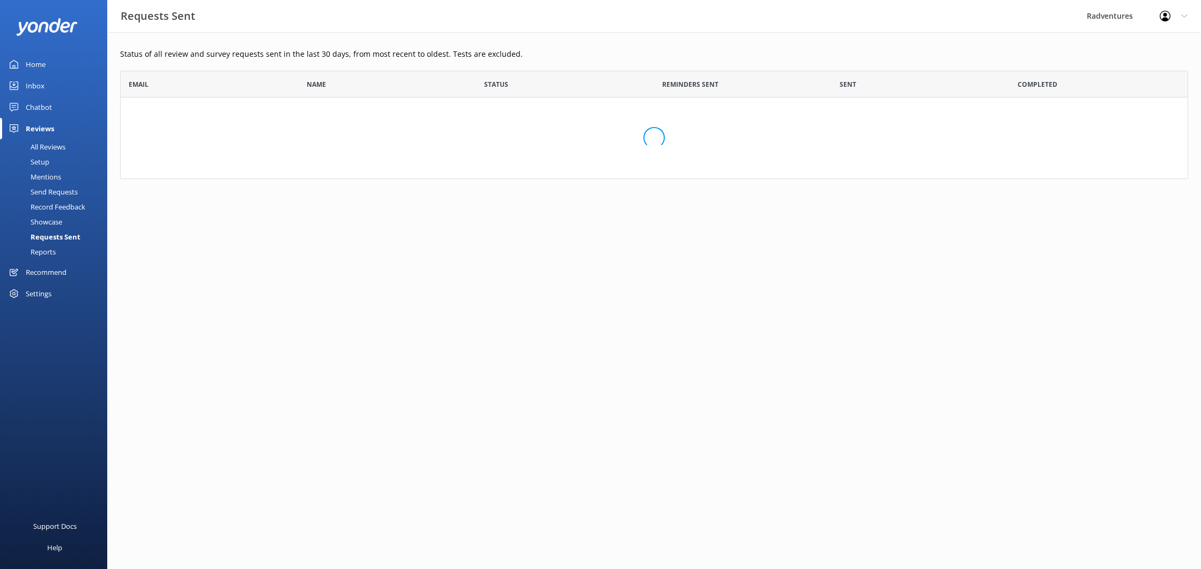
scroll to position [108, 1068]
click at [46, 158] on div "Setup" at bounding box center [27, 161] width 43 height 15
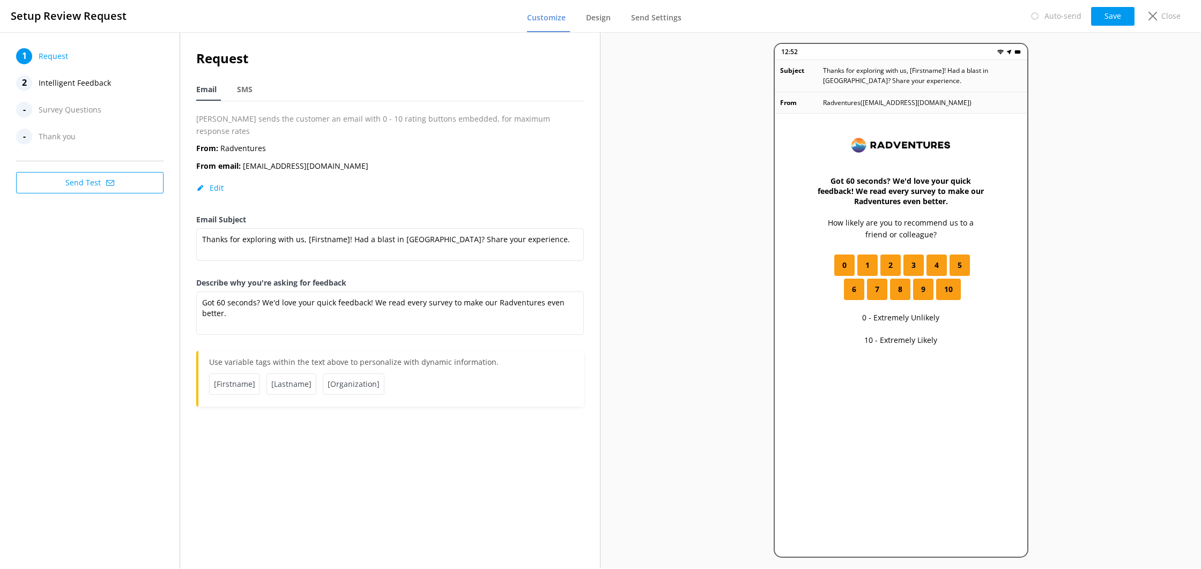
click at [108, 87] on span "Intelligent Feedback" at bounding box center [75, 83] width 72 height 16
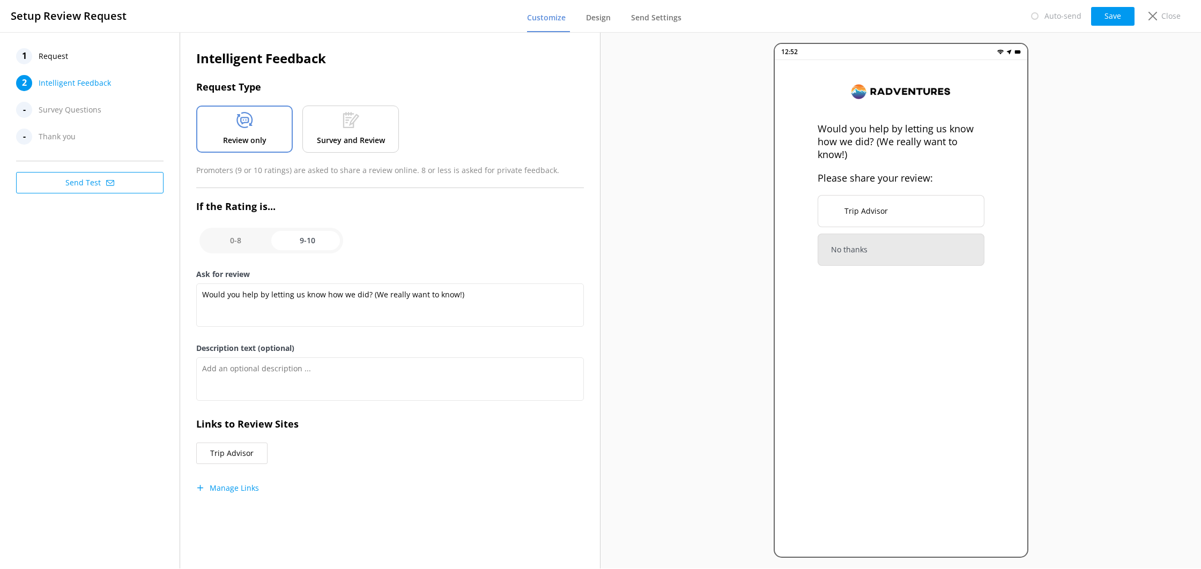
click at [331, 135] on p "Survey and Review" at bounding box center [351, 141] width 68 height 12
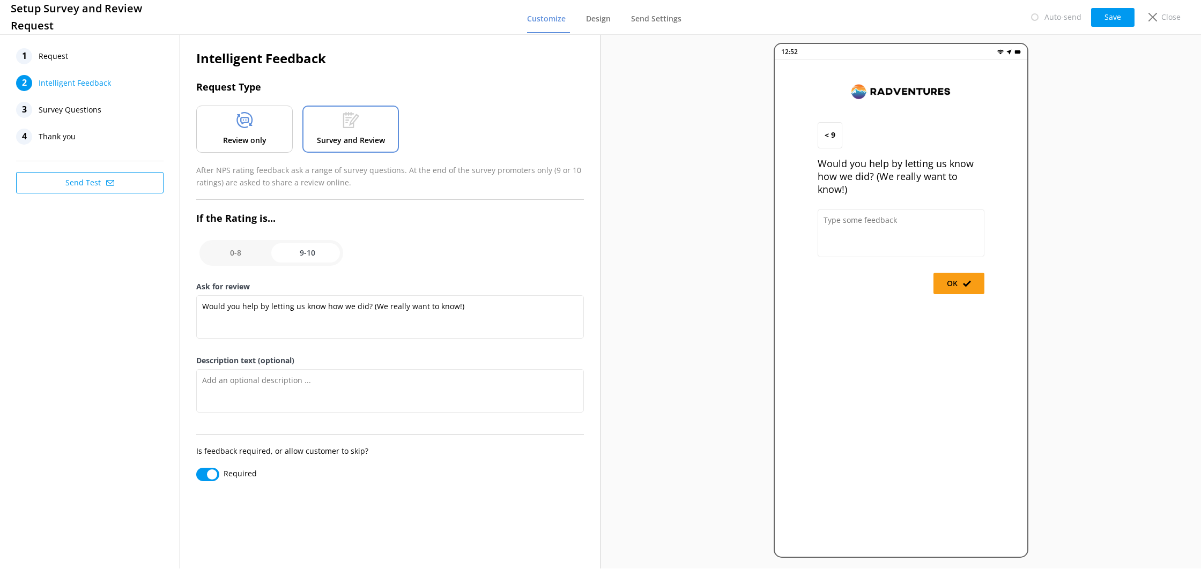
click at [255, 255] on input "checkbox" at bounding box center [271, 253] width 144 height 26
checkbox input "false"
type textarea "Please tell us why"
type textarea "Your feedback is important to help us improve"
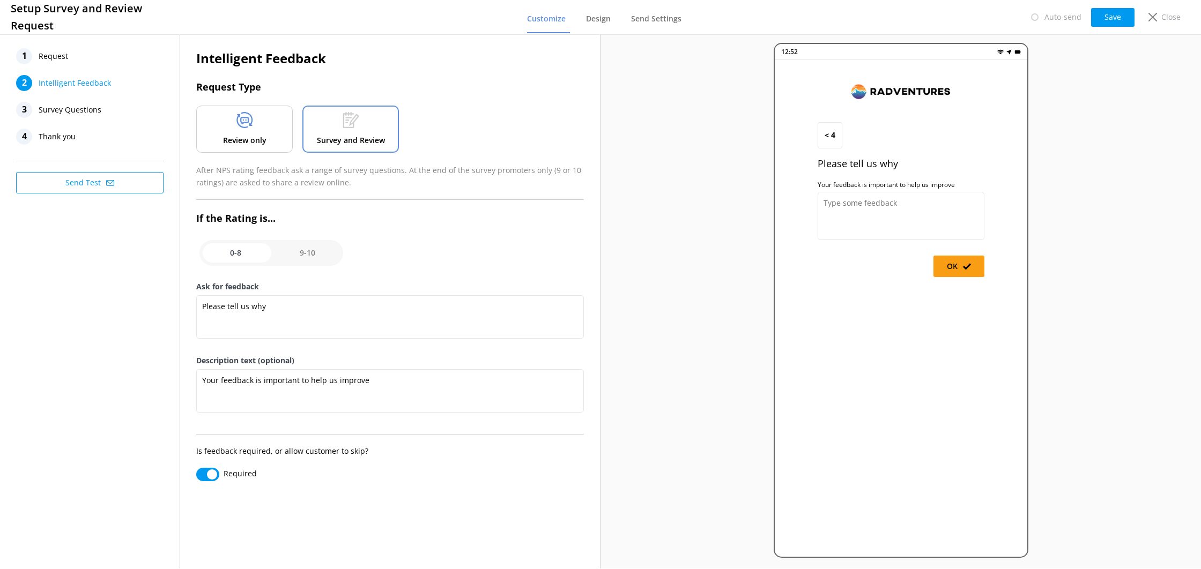
click at [291, 253] on input "checkbox" at bounding box center [271, 253] width 144 height 26
checkbox input "true"
type textarea "Would you help by letting us know how we did? (We really want to know!)"
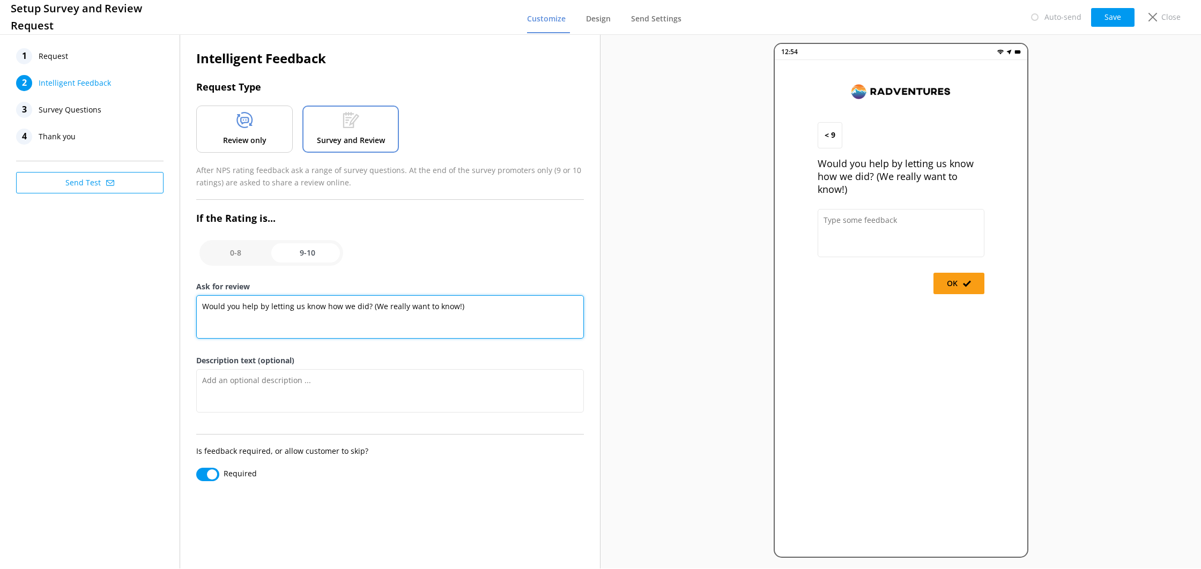
drag, startPoint x: 476, startPoint y: 308, endPoint x: 187, endPoint y: 305, distance: 288.5
click at [187, 305] on div "Intelligent Feedback Request Type Review only Survey and Review After NPS ratin…" at bounding box center [390, 270] width 420 height 476
click at [243, 258] on input "checkbox" at bounding box center [271, 253] width 144 height 26
checkbox input "false"
type textarea "Please tell us why"
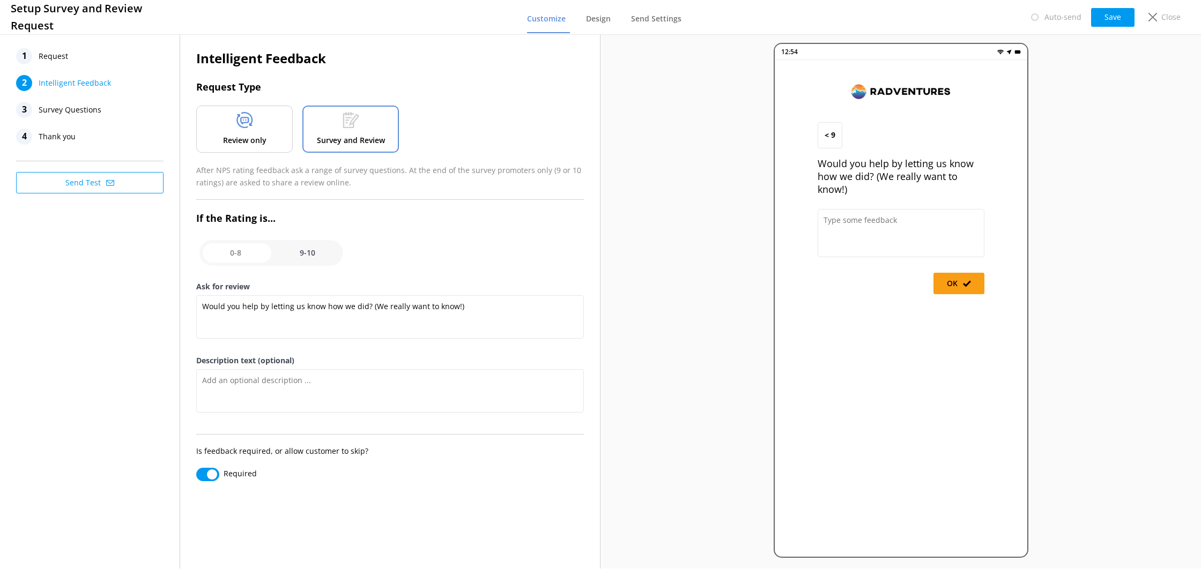
type textarea "Your feedback is important to help us improve"
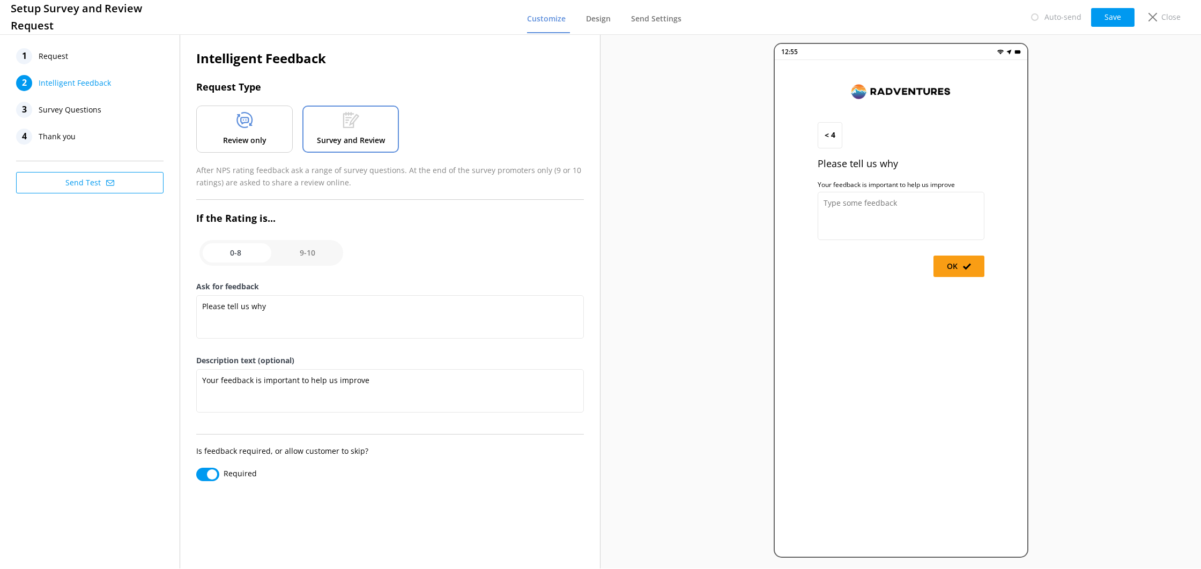
click at [289, 256] on input "checkbox" at bounding box center [271, 253] width 144 height 26
checkbox input "true"
type textarea "Would you help by letting us know how we did? (We really want to know!)"
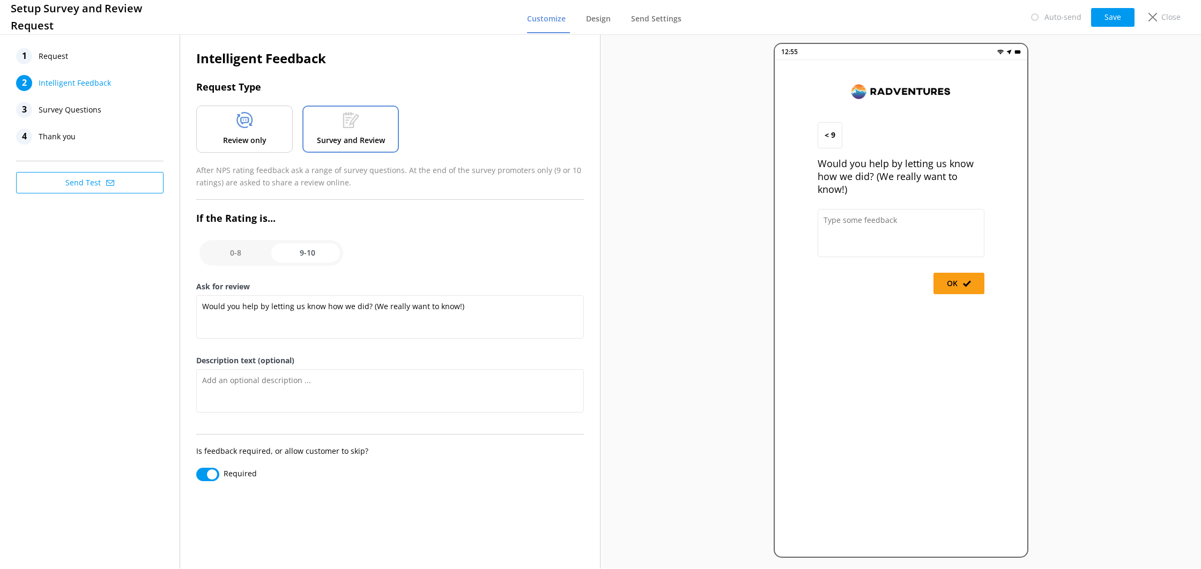
click at [216, 473] on input "Required" at bounding box center [207, 474] width 23 height 13
checkbox input "false"
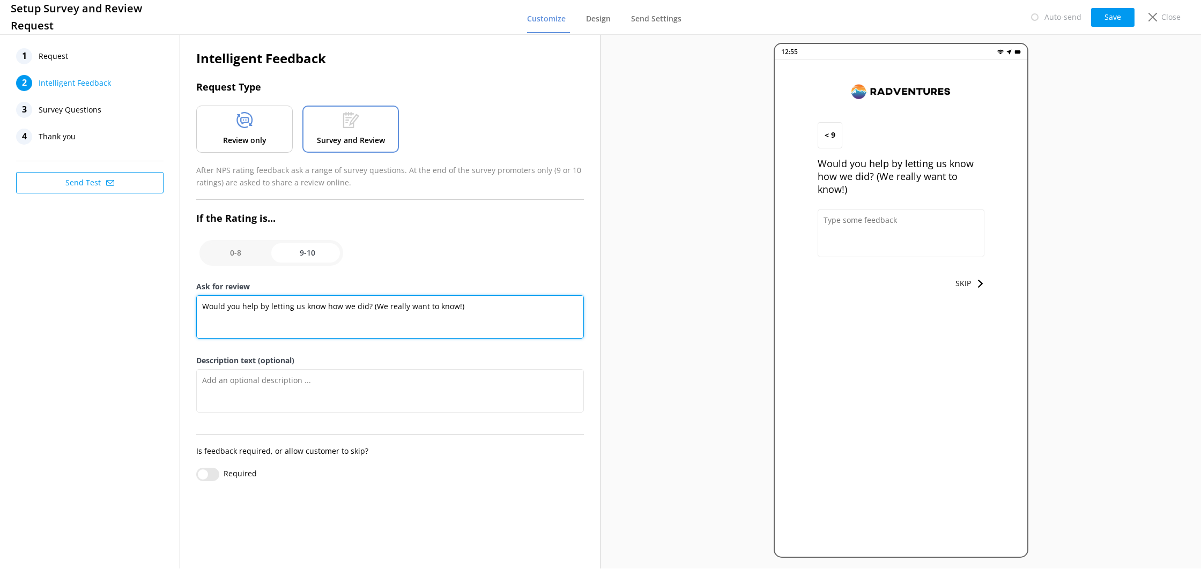
drag, startPoint x: 477, startPoint y: 313, endPoint x: 197, endPoint y: 307, distance: 280.5
click at [197, 307] on textarea "Would you help by letting us know how we did? (We really want to know!)" at bounding box center [390, 316] width 388 height 43
paste textarea "Still smiling from your Radventure? Tell the world. Your review helps other tra…"
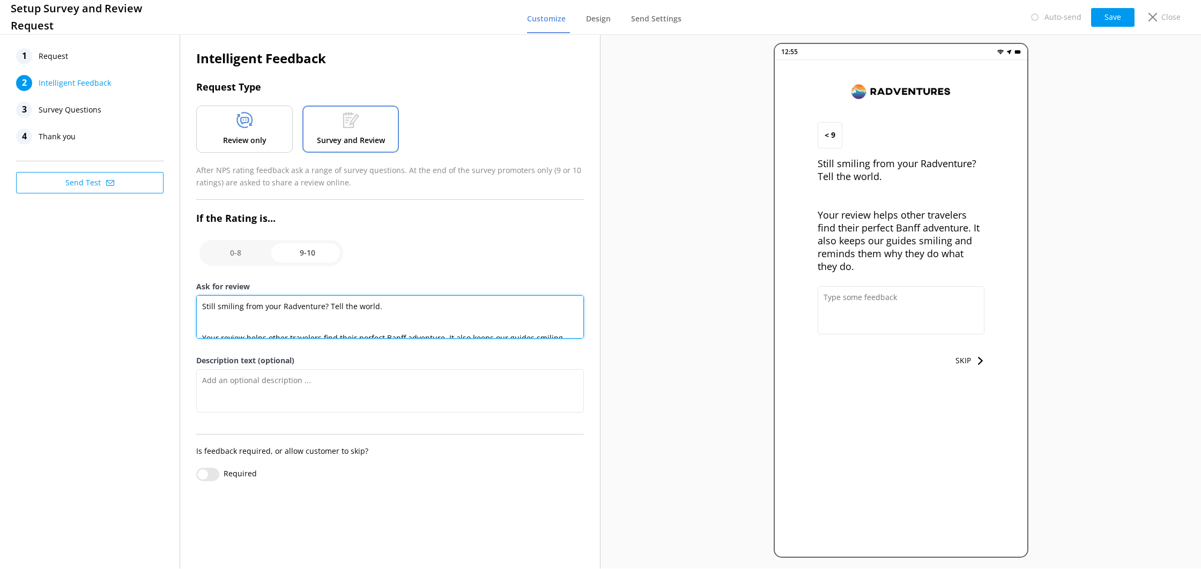
drag, startPoint x: 371, startPoint y: 329, endPoint x: 209, endPoint y: 289, distance: 167.3
click at [209, 289] on div "Ask for review Still smiling from your Radventure? Tell the world. Your review …" at bounding box center [390, 318] width 388 height 74
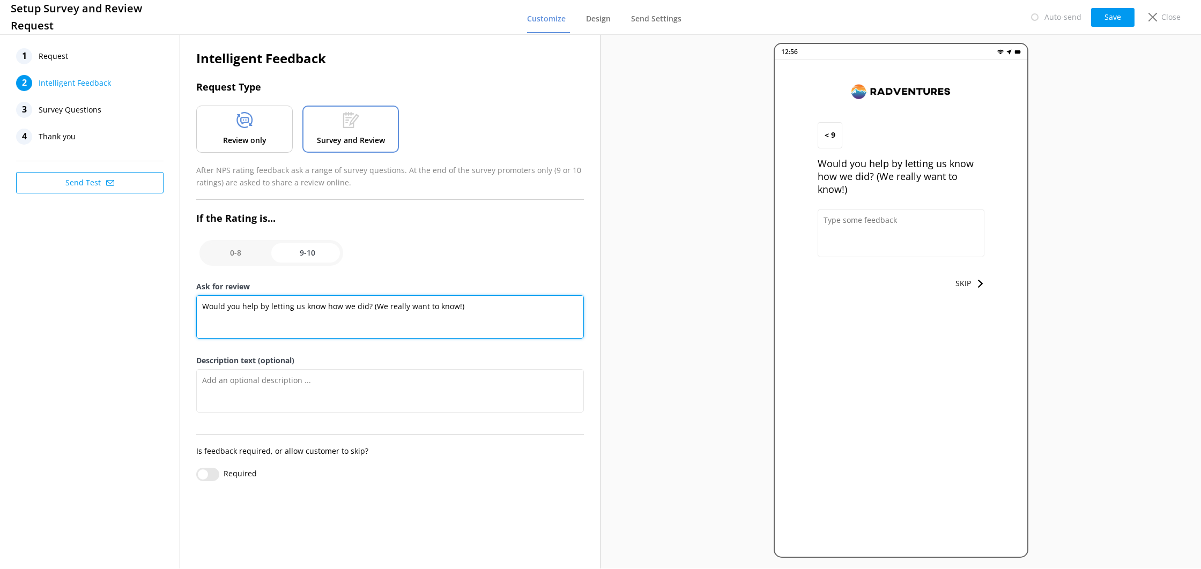
click at [275, 305] on textarea "Would you help by letting us know how we did? (We really want to know!)" at bounding box center [390, 316] width 388 height 43
drag, startPoint x: 271, startPoint y: 308, endPoint x: 197, endPoint y: 306, distance: 74.0
click at [197, 306] on textarea "Would you help by letting us know how we did? (We really want to know!)" at bounding box center [390, 316] width 388 height 43
drag, startPoint x: 215, startPoint y: 308, endPoint x: 300, endPoint y: 310, distance: 84.7
click at [300, 310] on textarea "Letting us know how we did? (We really want to know!)" at bounding box center [390, 316] width 388 height 43
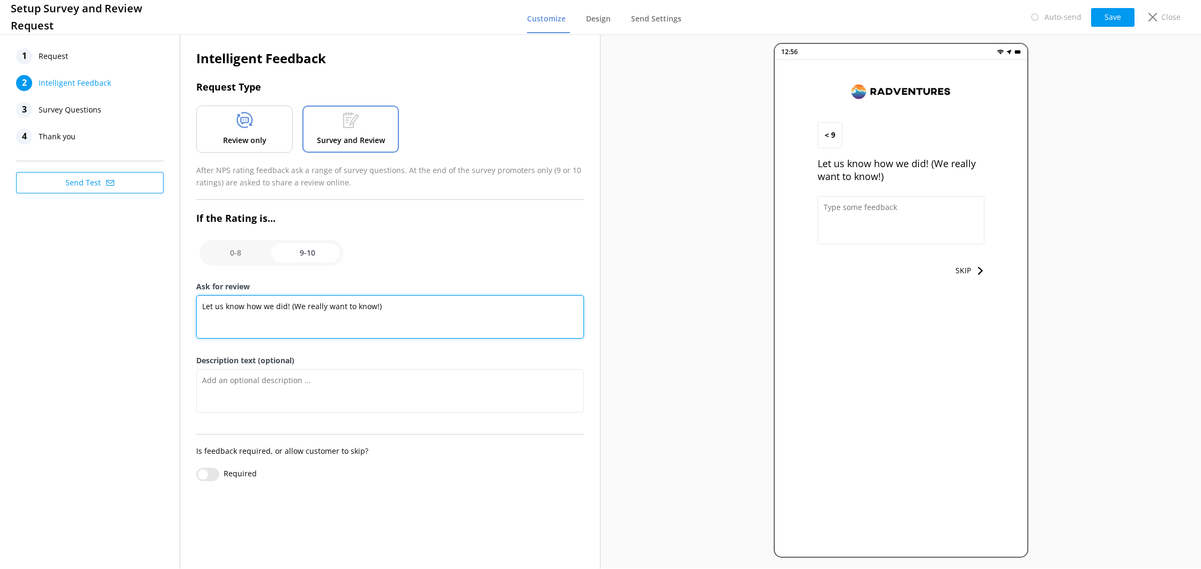
click at [392, 305] on textarea "Let us know how we did! (We really want to know!)" at bounding box center [390, 316] width 388 height 43
click at [977, 270] on icon at bounding box center [980, 271] width 8 height 8
click at [961, 272] on button "SKIP" at bounding box center [970, 270] width 29 height 21
click at [224, 124] on div "Review only" at bounding box center [244, 129] width 97 height 47
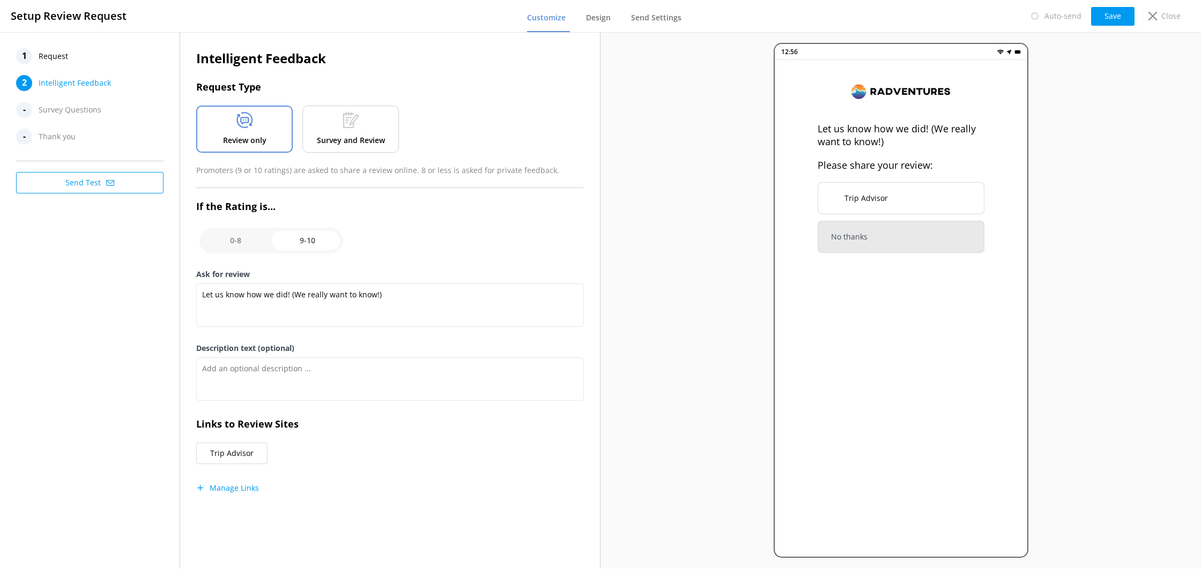
click at [335, 140] on p "Survey and Review" at bounding box center [351, 141] width 68 height 12
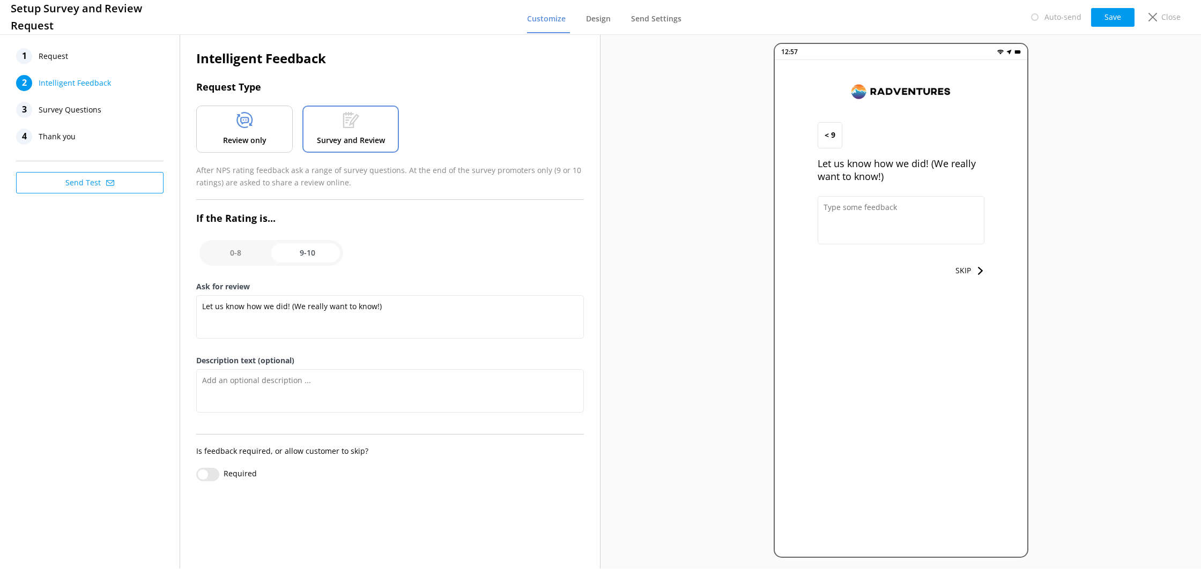
click at [264, 138] on p "Review only" at bounding box center [244, 141] width 43 height 12
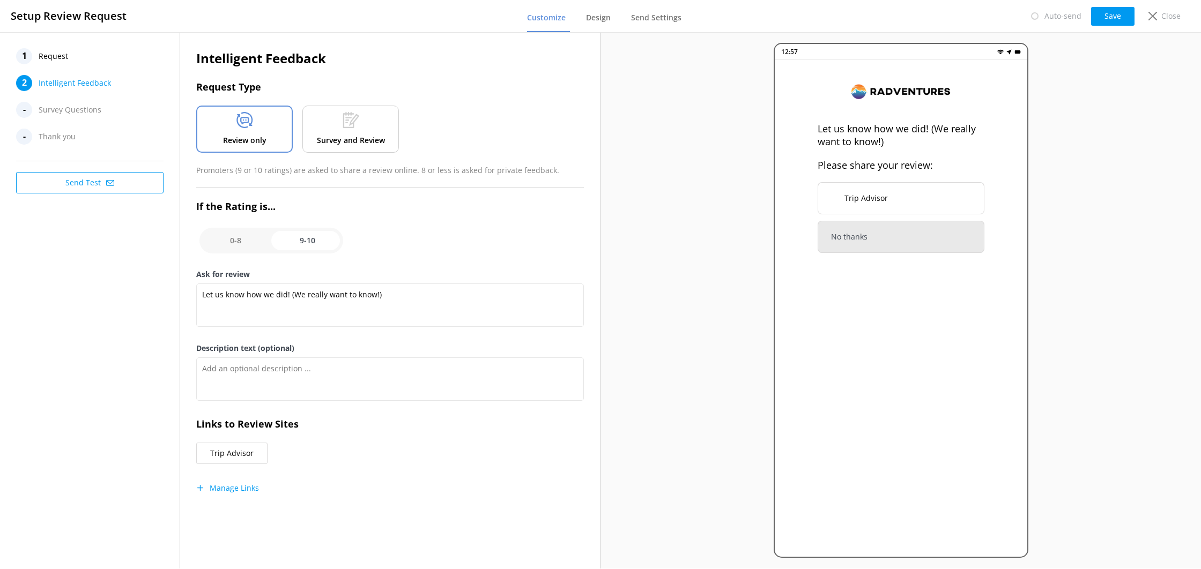
click at [335, 135] on p "Survey and Review" at bounding box center [351, 141] width 68 height 12
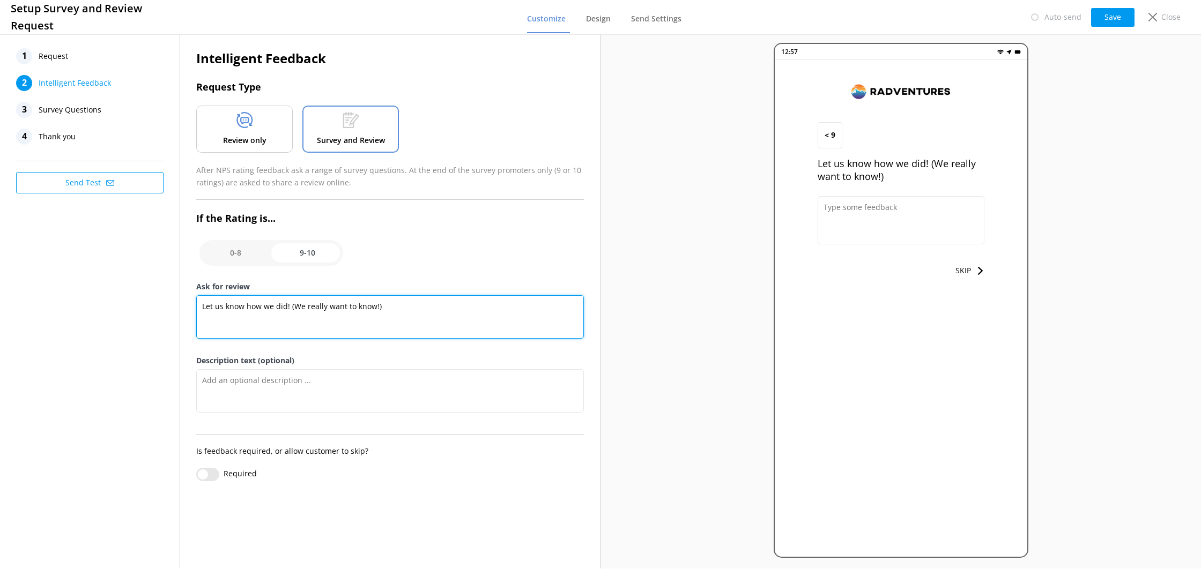
click at [325, 309] on textarea "Let us know how we did! (We really want to know!)" at bounding box center [390, 316] width 388 height 43
click at [354, 312] on textarea "Let us know how we did! (We really want to know!)" at bounding box center [390, 316] width 388 height 43
paste textarea "Still smiling from your Radventure? Tell the world. Your review helps other tra…"
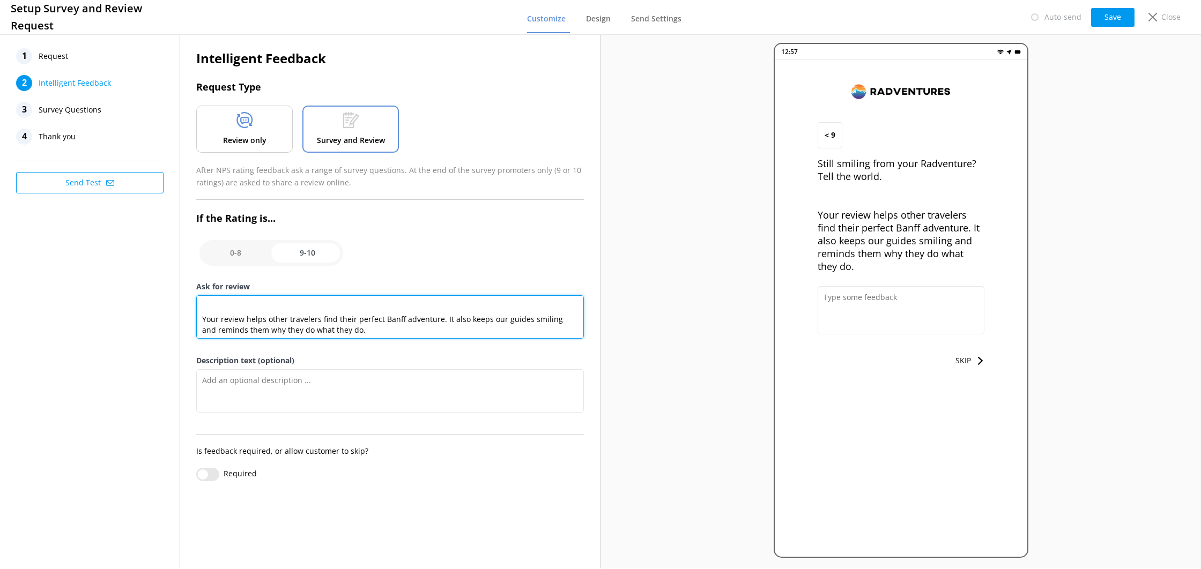
scroll to position [21, 0]
drag, startPoint x: 308, startPoint y: 319, endPoint x: 314, endPoint y: 324, distance: 8.4
click at [308, 319] on textarea "Still smiling from your Radventure? Tell the world. Your review helps other tra…" at bounding box center [390, 316] width 388 height 43
click at [369, 332] on textarea "Still smiling from your Radventure? Tell the world. Your review helps other tra…" at bounding box center [390, 316] width 388 height 43
type textarea "Still smiling from your Radventure? Tell the world. Your review helps other tra…"
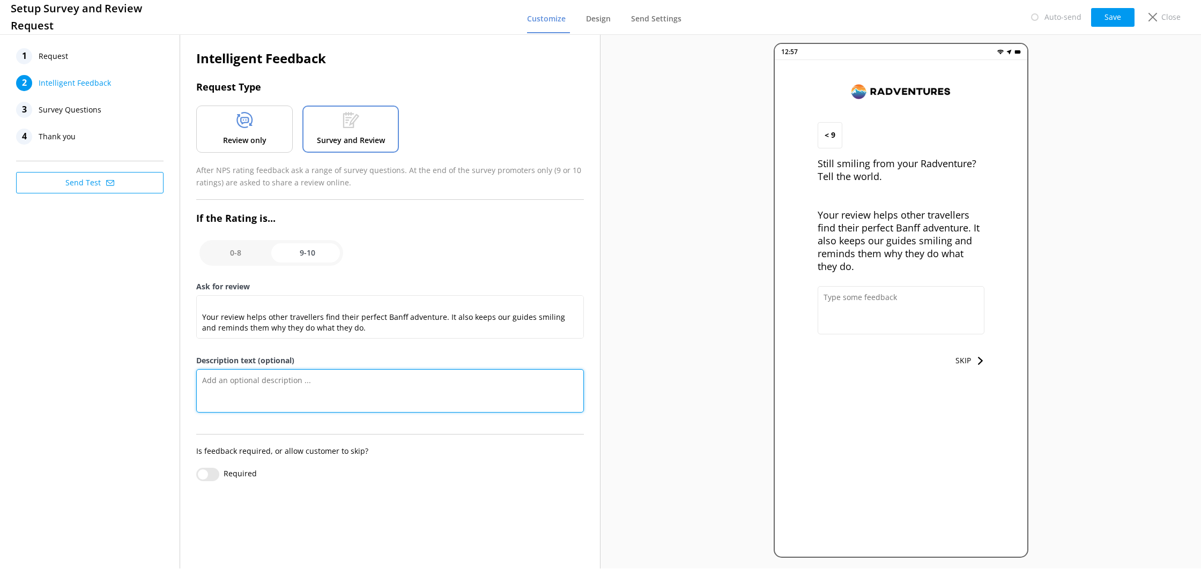
click at [338, 374] on textarea "Description text (optional)" at bounding box center [390, 390] width 388 height 43
type textarea "y"
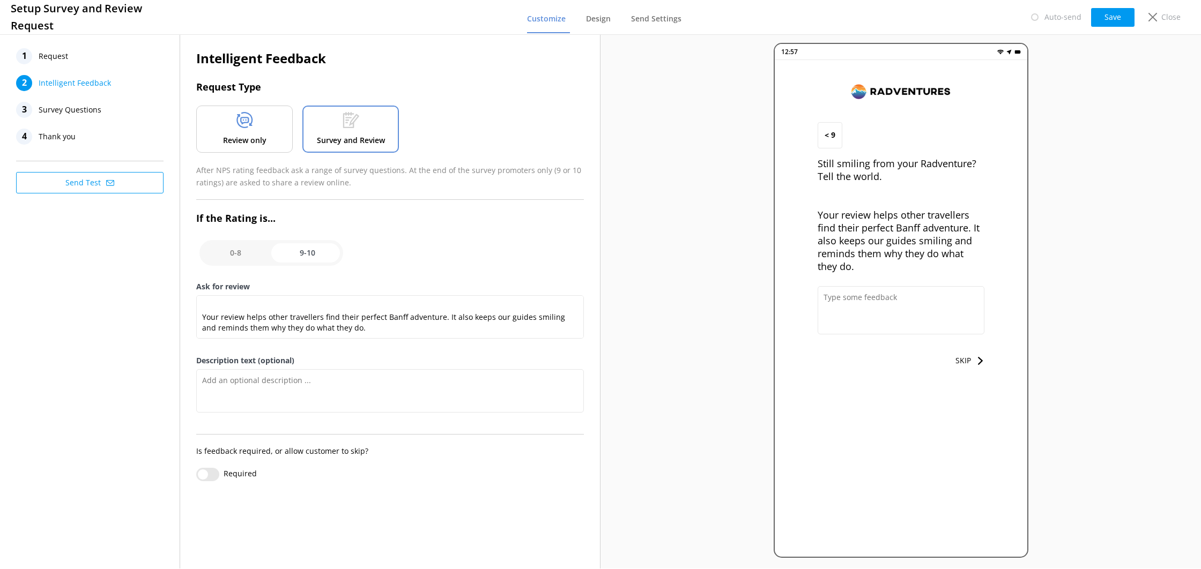
click at [237, 129] on div at bounding box center [244, 122] width 17 height 20
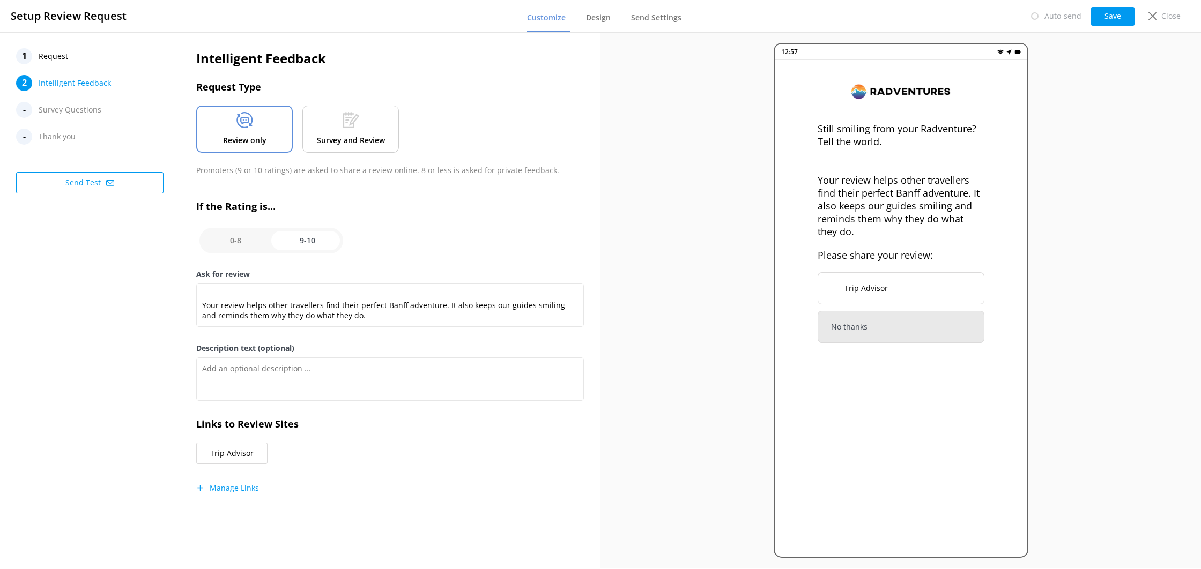
click at [255, 239] on input "checkbox" at bounding box center [271, 241] width 144 height 26
checkbox input "false"
type textarea "Please tell us why"
type textarea "Your feedback is important to help us improve"
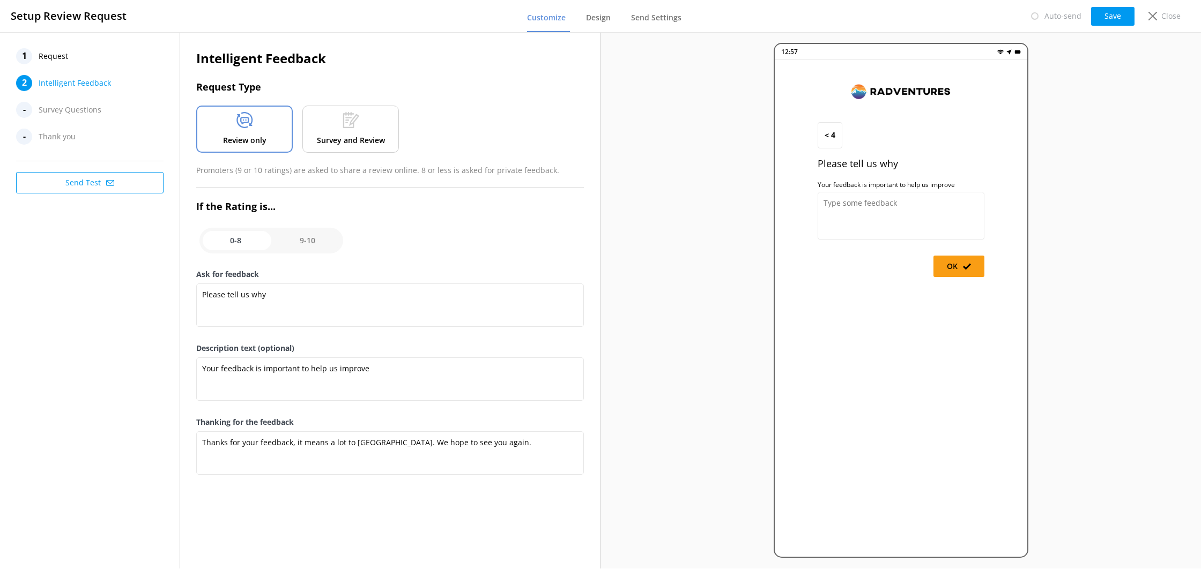
scroll to position [0, 0]
click at [315, 149] on div "Survey and Review" at bounding box center [350, 129] width 97 height 47
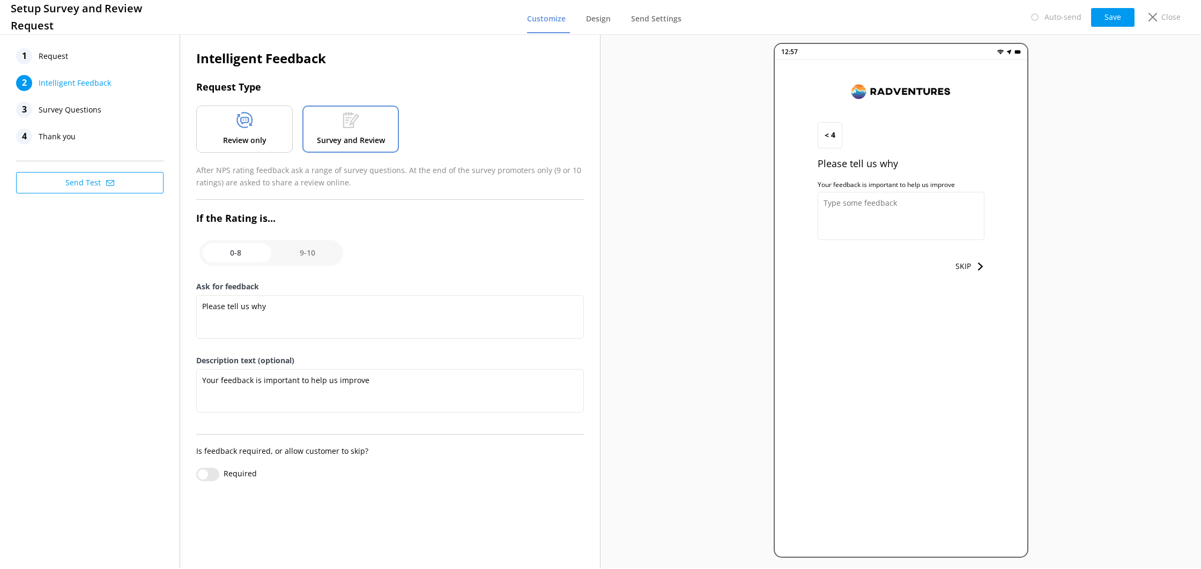
click at [306, 248] on input "checkbox" at bounding box center [271, 253] width 144 height 26
checkbox input "true"
type textarea "Still smiling from your Radventure? Tell the world. Your review helps other tra…"
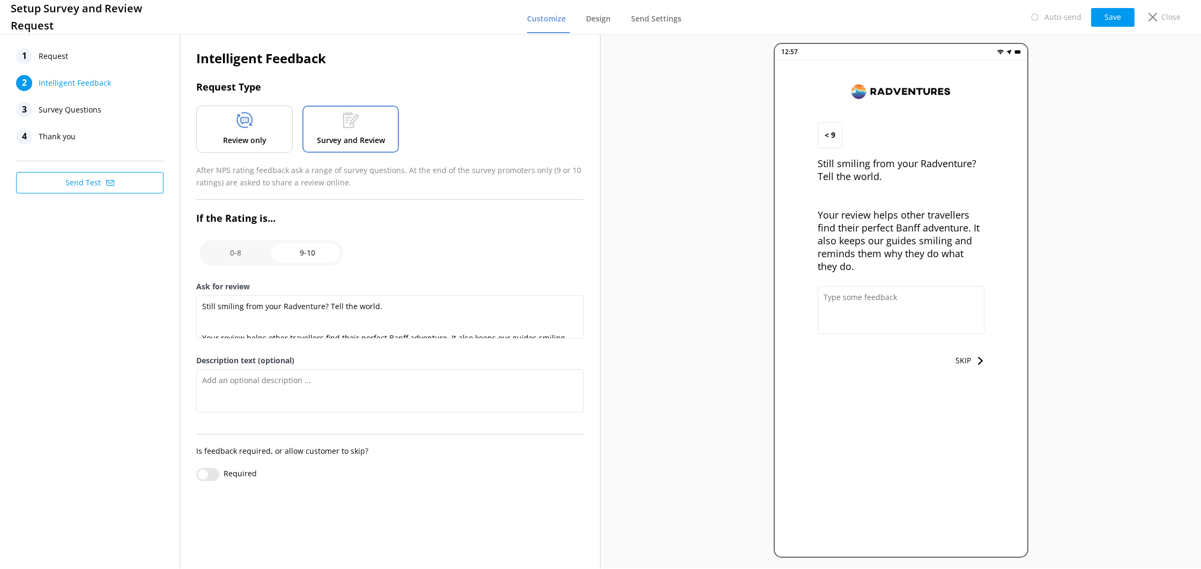
click at [256, 246] on input "checkbox" at bounding box center [271, 253] width 144 height 26
checkbox input "false"
type textarea "Please tell us why"
type textarea "Your feedback is important to help us improve"
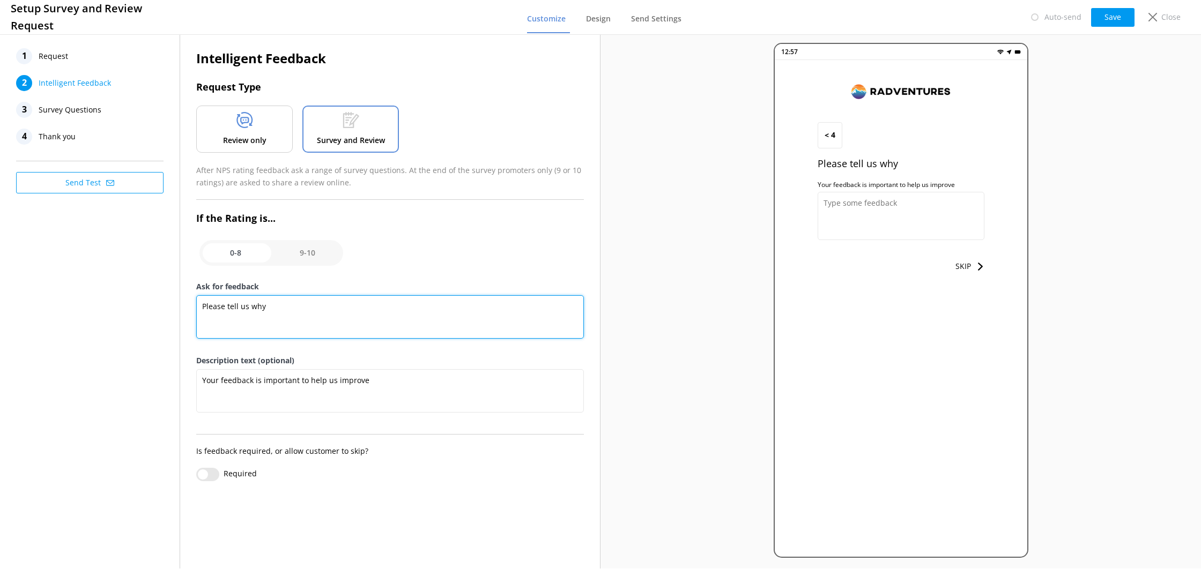
drag, startPoint x: 276, startPoint y: 306, endPoint x: 197, endPoint y: 302, distance: 78.9
click at [197, 302] on textarea "Please tell us why" at bounding box center [390, 316] width 388 height 43
click at [267, 307] on textarea "Please tell us why" at bounding box center [390, 316] width 388 height 43
drag, startPoint x: 233, startPoint y: 309, endPoint x: 170, endPoint y: 307, distance: 63.3
click at [170, 307] on div "1 Request 2 Intelligent Feedback 3 Survey Questions 4 Thank you Send Test Intel…" at bounding box center [300, 300] width 601 height 537
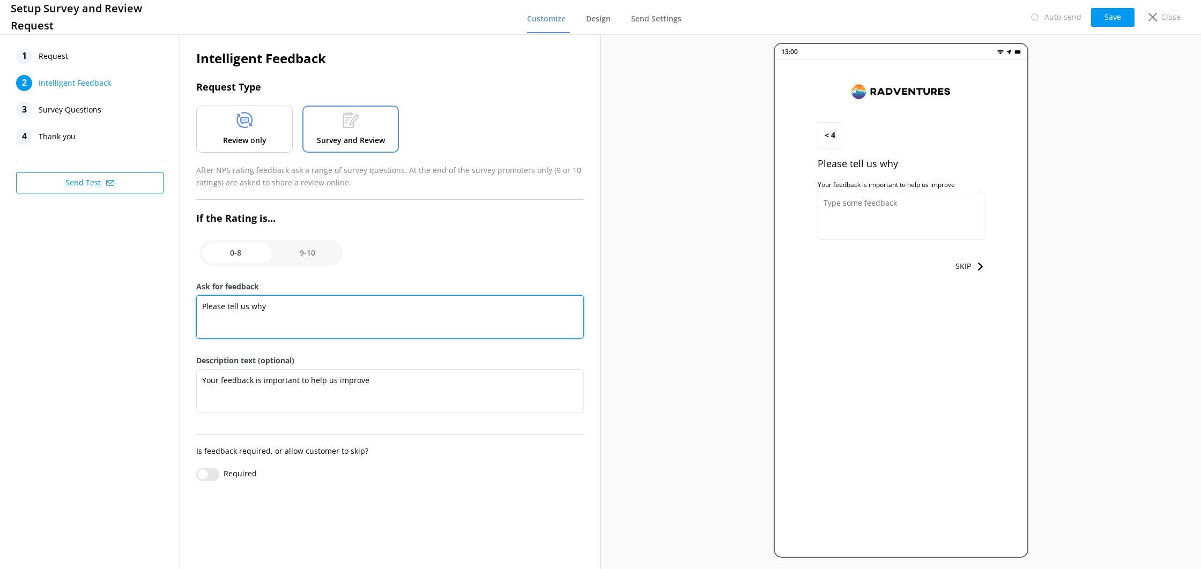
paste textarea "We Value Your Feedback—Tell Us How We Did! Your input helps us improve and deli…"
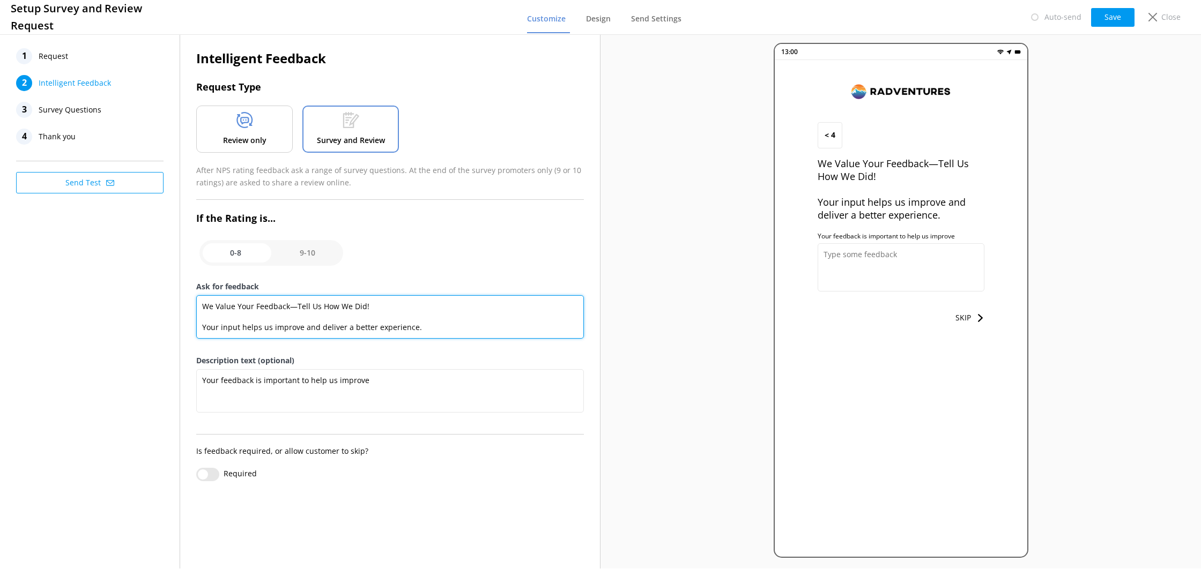
drag, startPoint x: 338, startPoint y: 329, endPoint x: 173, endPoint y: 333, distance: 165.8
click at [173, 333] on div "1 Request 2 Intelligent Feedback 3 Survey Questions 4 Thank you Send Test Intel…" at bounding box center [300, 300] width 601 height 537
drag, startPoint x: 433, startPoint y: 328, endPoint x: 210, endPoint y: 332, distance: 223.1
click at [198, 327] on textarea "We Value Your Feedback—Tell Us How We Did! Your input helps us improve and deli…" at bounding box center [390, 316] width 388 height 43
type textarea "We Value Your Feedback—Tell Us How We Did! Your input helps us improve and deli…"
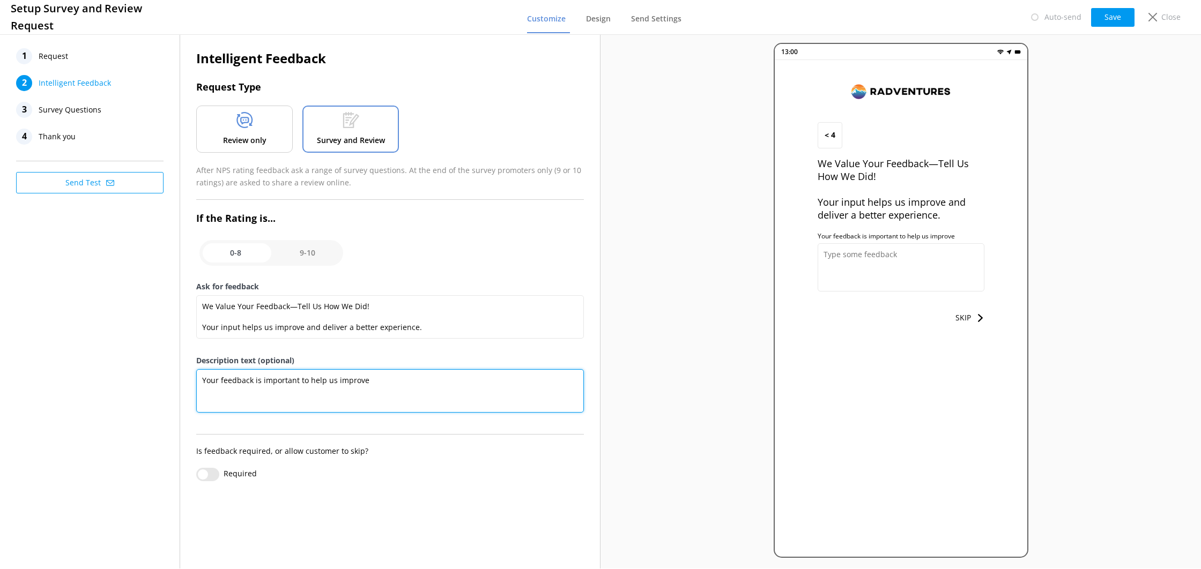
drag, startPoint x: 380, startPoint y: 374, endPoint x: 192, endPoint y: 371, distance: 187.7
click at [191, 371] on div "Intelligent Feedback Request Type Review only Survey and Review After NPS ratin…" at bounding box center [390, 270] width 420 height 476
click at [203, 372] on textarea "Your feedback is important to help us improve" at bounding box center [390, 390] width 388 height 43
paste textarea "input helps us improve and deliver a better experience."
type textarea "Your input helps us improve and deliver a better experience."
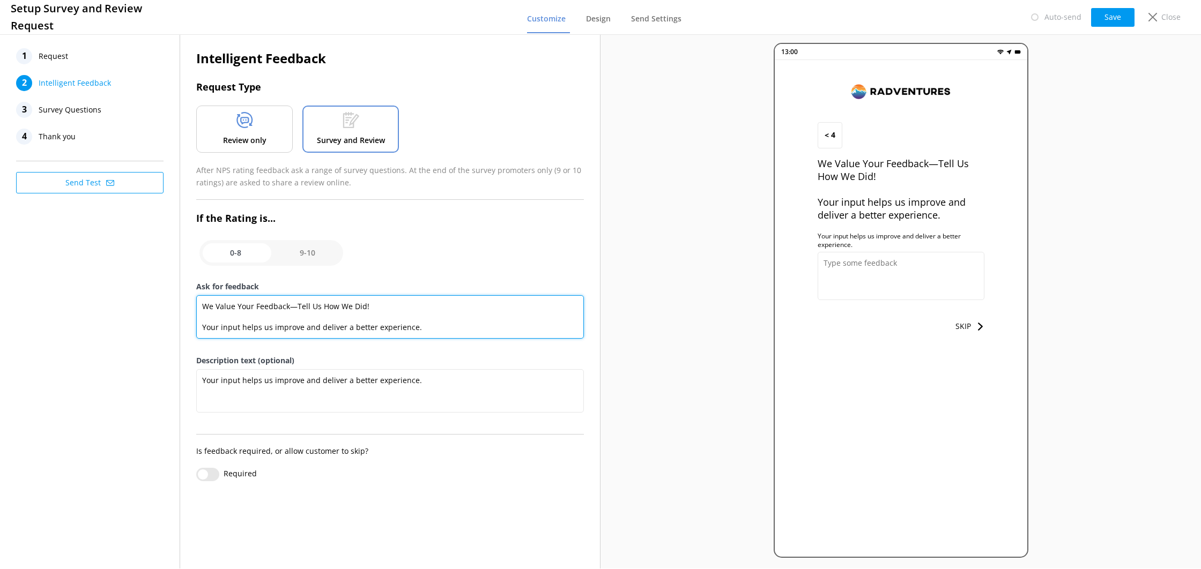
drag, startPoint x: 422, startPoint y: 328, endPoint x: 202, endPoint y: 322, distance: 220.5
click at [202, 322] on textarea "We Value Your Feedback—Tell Us How We Did! Your input helps us improve and deli…" at bounding box center [390, 316] width 388 height 43
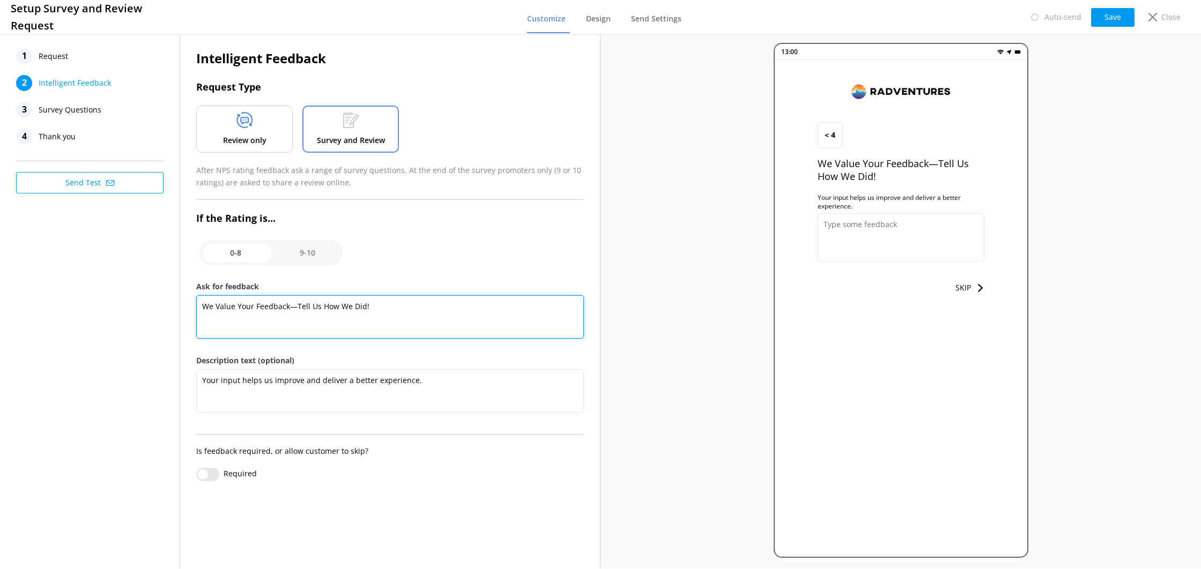
type textarea "We Value Your Feedback—Tell Us How We Did!"
click at [617, 21] on nav "Customize Design Send Settings" at bounding box center [606, 17] width 159 height 32
click at [604, 19] on span "Design" at bounding box center [598, 18] width 25 height 11
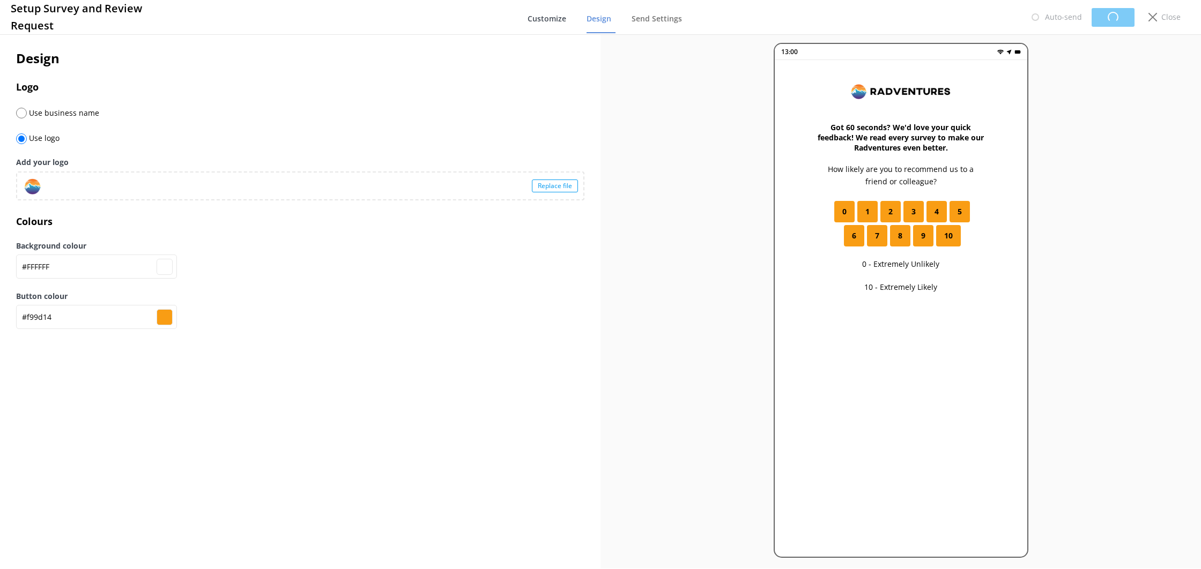
type input "#ffffff"
click at [560, 20] on span "Customize" at bounding box center [546, 18] width 39 height 11
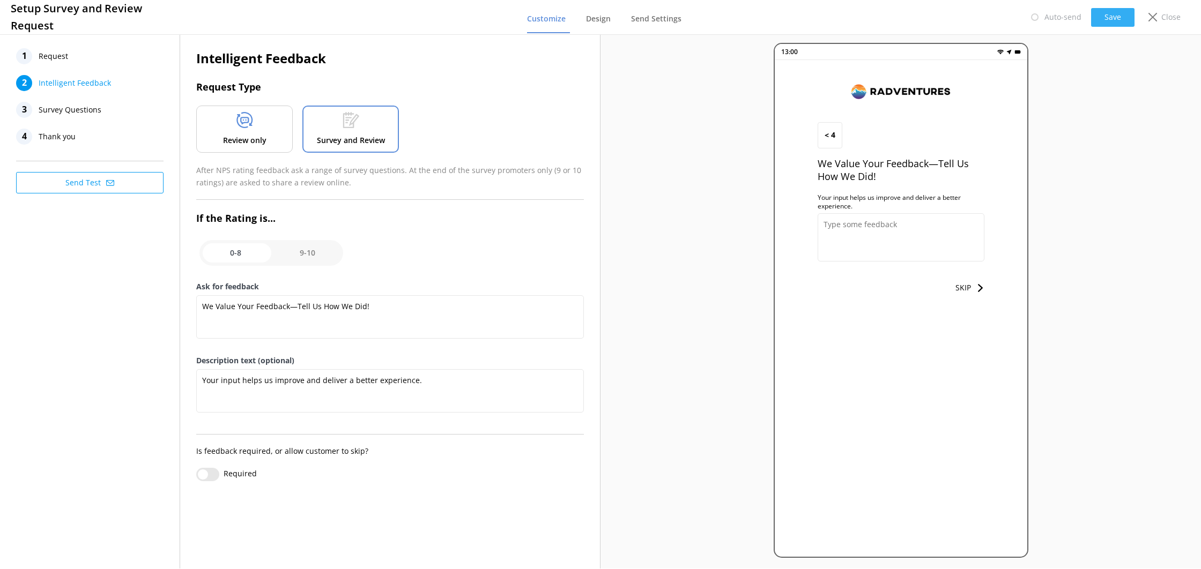
click at [1100, 17] on button "Save" at bounding box center [1112, 17] width 43 height 19
click at [293, 251] on input "checkbox" at bounding box center [271, 253] width 144 height 26
checkbox input "true"
type textarea "Still smiling from your Radventure? Tell the world. Your review helps other tra…"
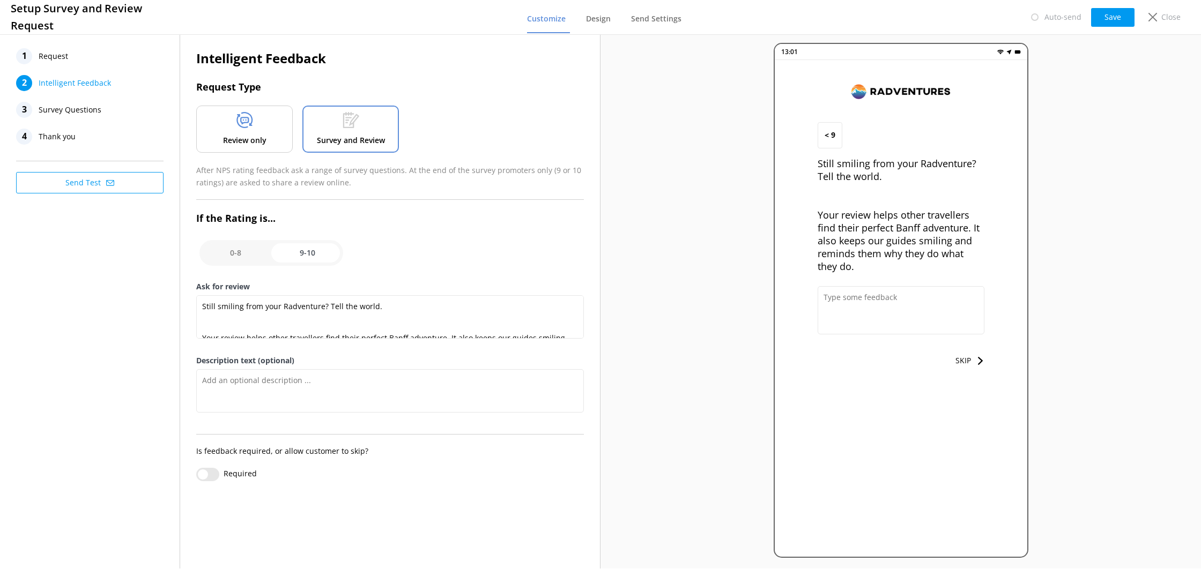
scroll to position [21, 0]
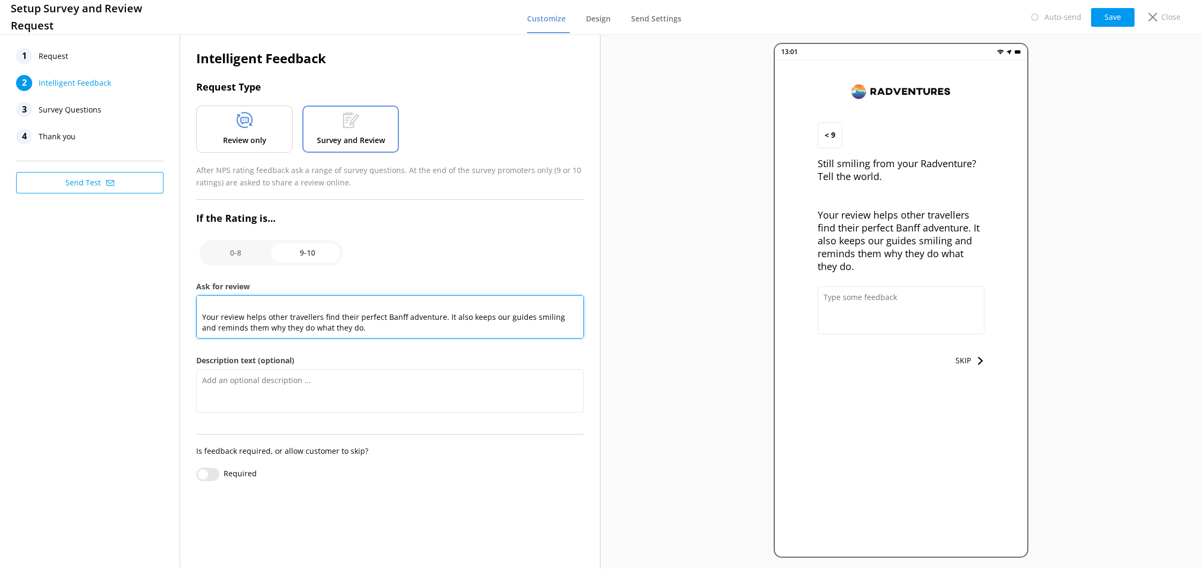
drag, startPoint x: 336, startPoint y: 330, endPoint x: 204, endPoint y: 316, distance: 133.2
click at [204, 316] on textarea "Still smiling from your Radventure? Tell the world. Your review helps other tra…" at bounding box center [390, 316] width 388 height 43
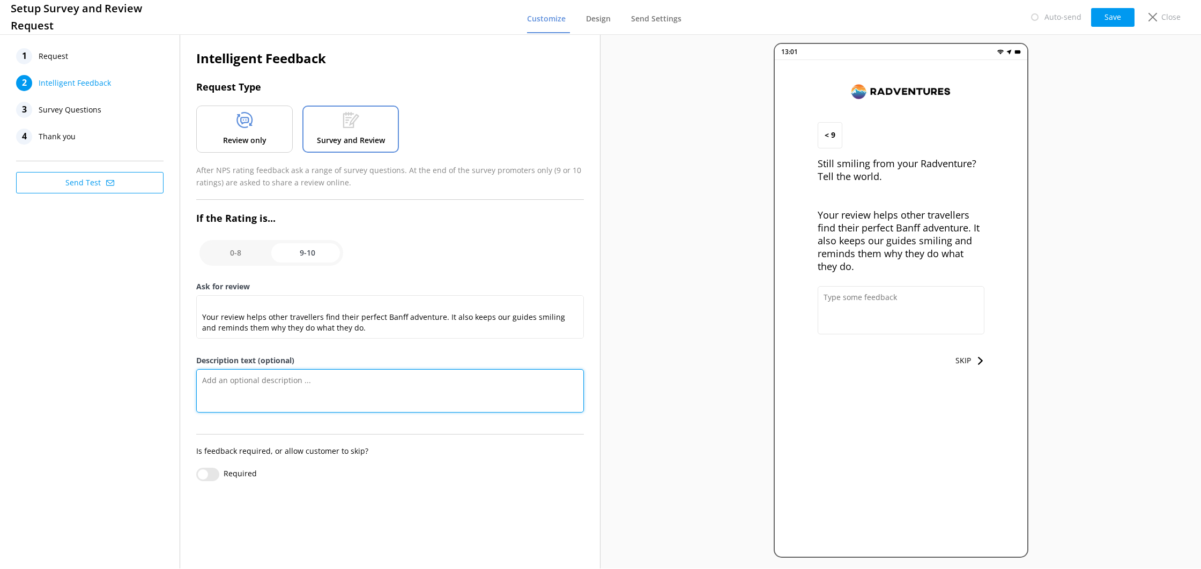
click at [275, 393] on textarea "Description text (optional)" at bounding box center [390, 390] width 388 height 43
paste textarea "Your review helps other travellers find their perfect Banff adventure. It also …"
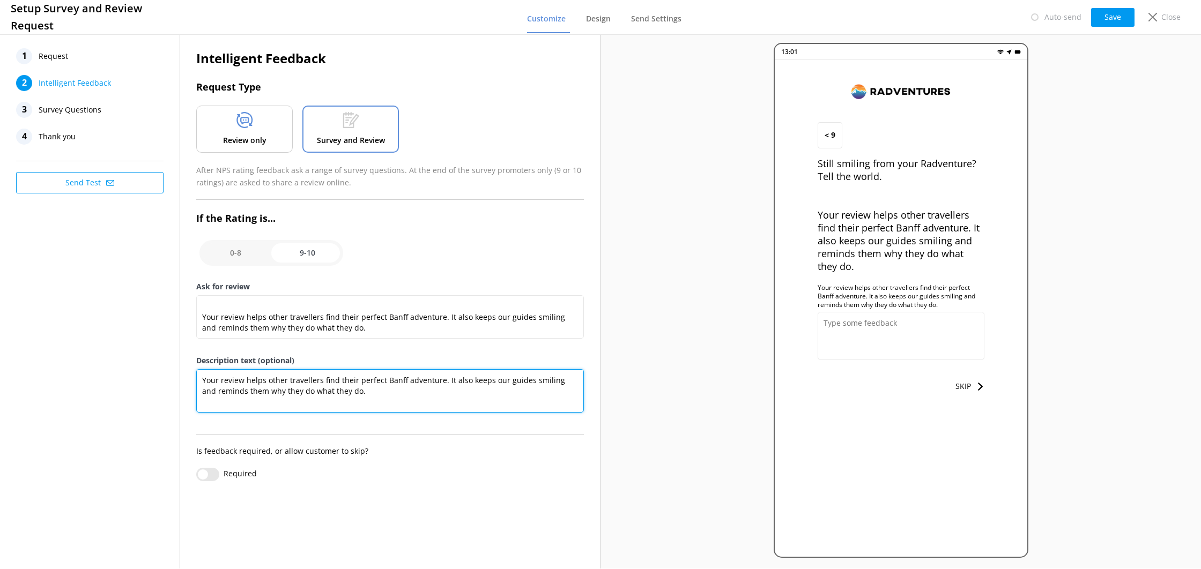
type textarea "Your review helps other travellers find their perfect Banff adventure. It also …"
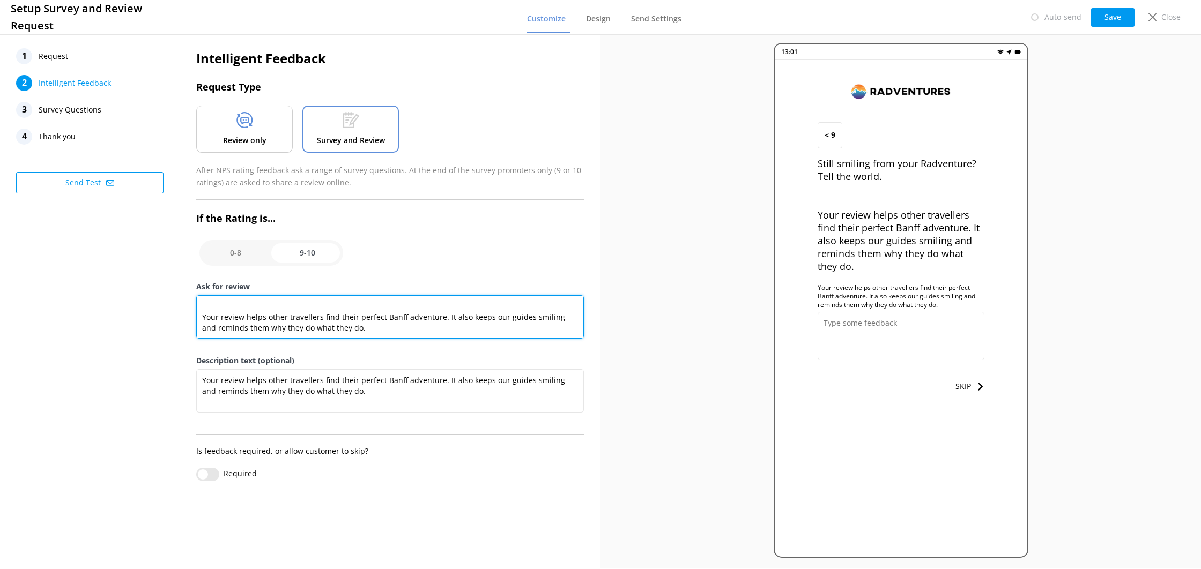
click at [344, 329] on textarea "Still smiling from your Radventure? Tell the world. Your review helps other tra…" at bounding box center [390, 316] width 388 height 43
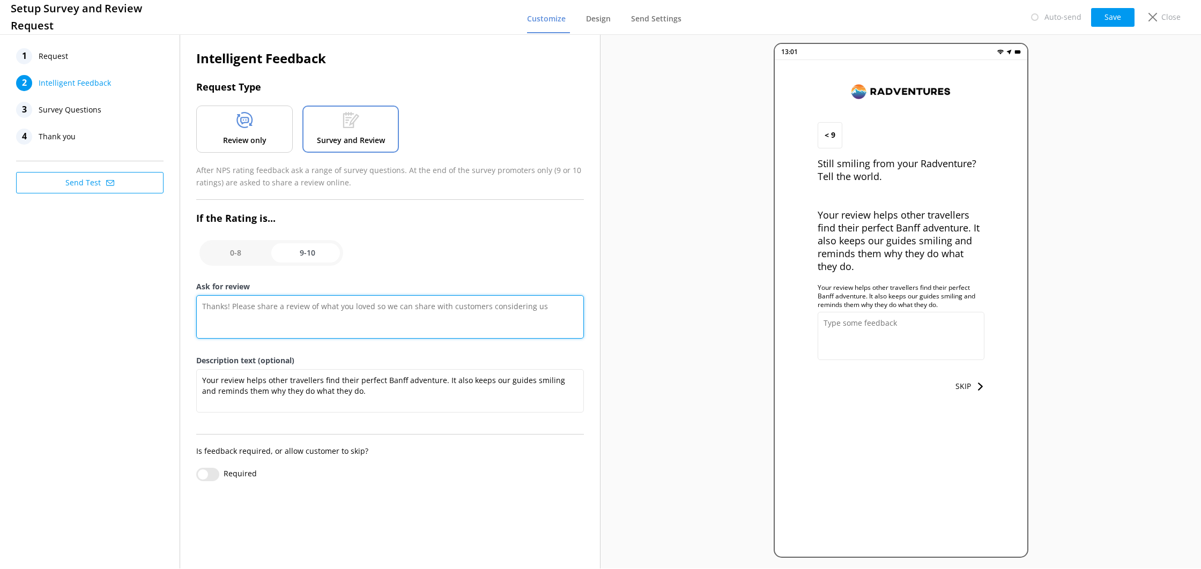
scroll to position [0, 0]
drag, startPoint x: 320, startPoint y: 323, endPoint x: 314, endPoint y: 323, distance: 5.4
click at [319, 323] on textarea "Still smiling from your Radventure? Tell the world. Your review helps other tra…" at bounding box center [390, 316] width 388 height 43
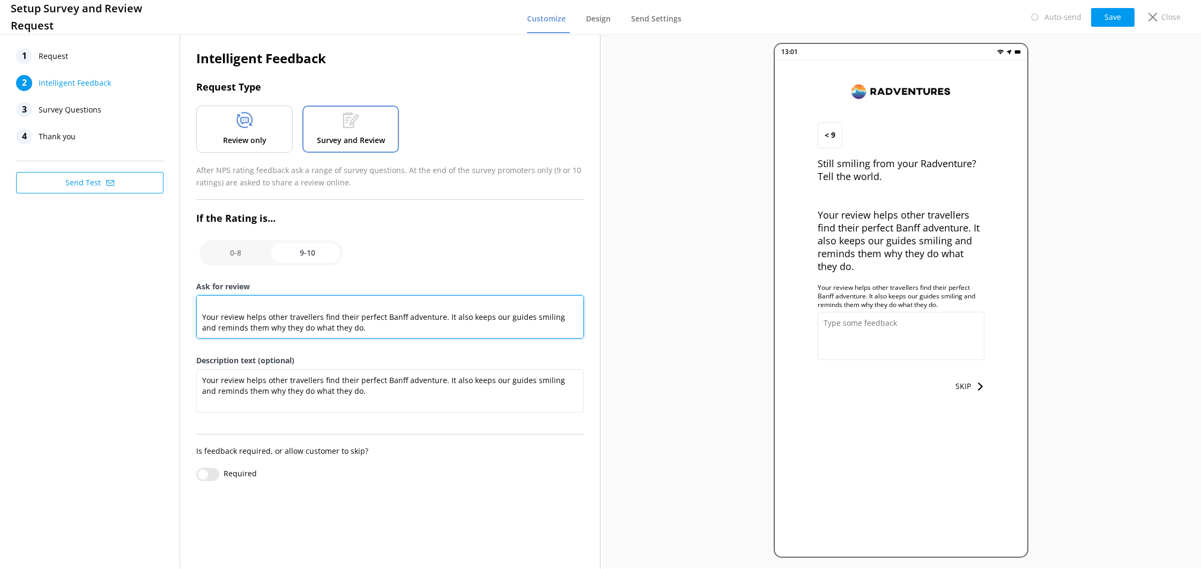
drag, startPoint x: 204, startPoint y: 318, endPoint x: 324, endPoint y: 411, distance: 151.8
click at [324, 411] on div "Intelligent Feedback Request Type Review only Survey and Review After NPS ratin…" at bounding box center [390, 264] width 388 height 433
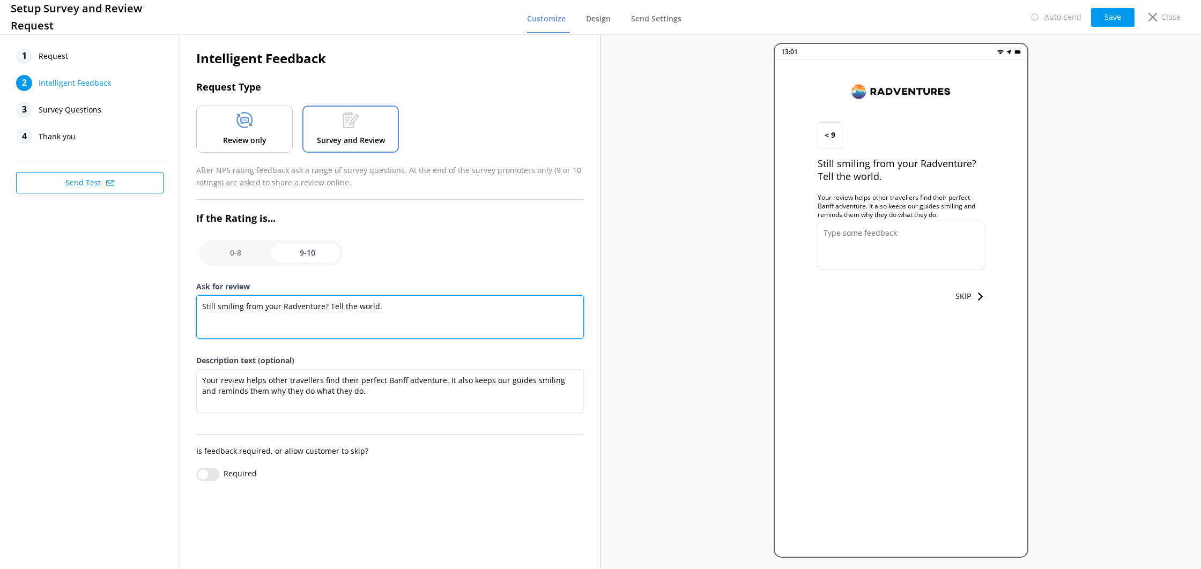
type textarea "Still smiling from your Radventure? Tell the world."
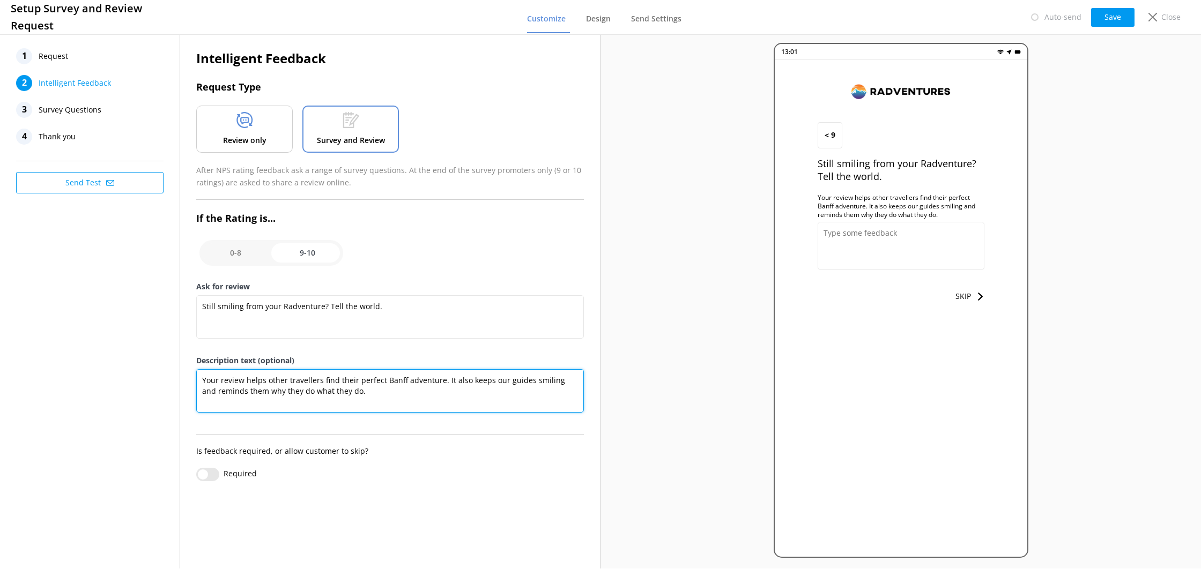
click at [359, 392] on textarea "Your review helps other travellers find their perfect Banff adventure. It also …" at bounding box center [390, 390] width 388 height 43
type textarea "Your review helps other travellers find their perfect Banff adventure. It also …"
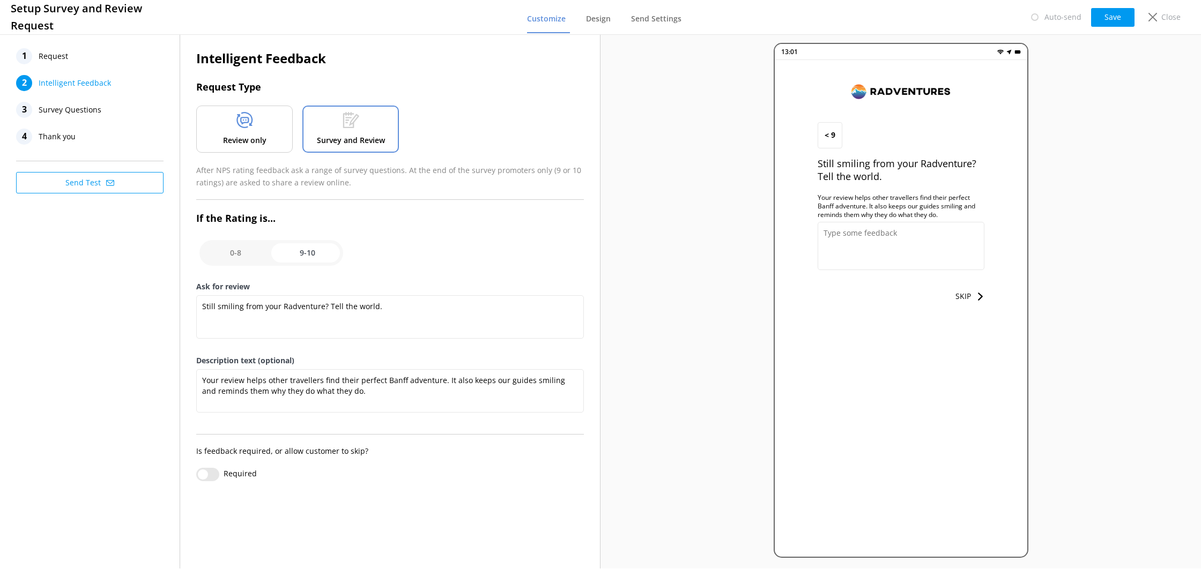
click at [257, 254] on input "checkbox" at bounding box center [271, 253] width 144 height 26
checkbox input "false"
type textarea "We Value Your Feedback—Tell Us How We Did!"
type textarea "Your input helps us improve and deliver a better experience."
click at [307, 253] on input "checkbox" at bounding box center [271, 253] width 144 height 26
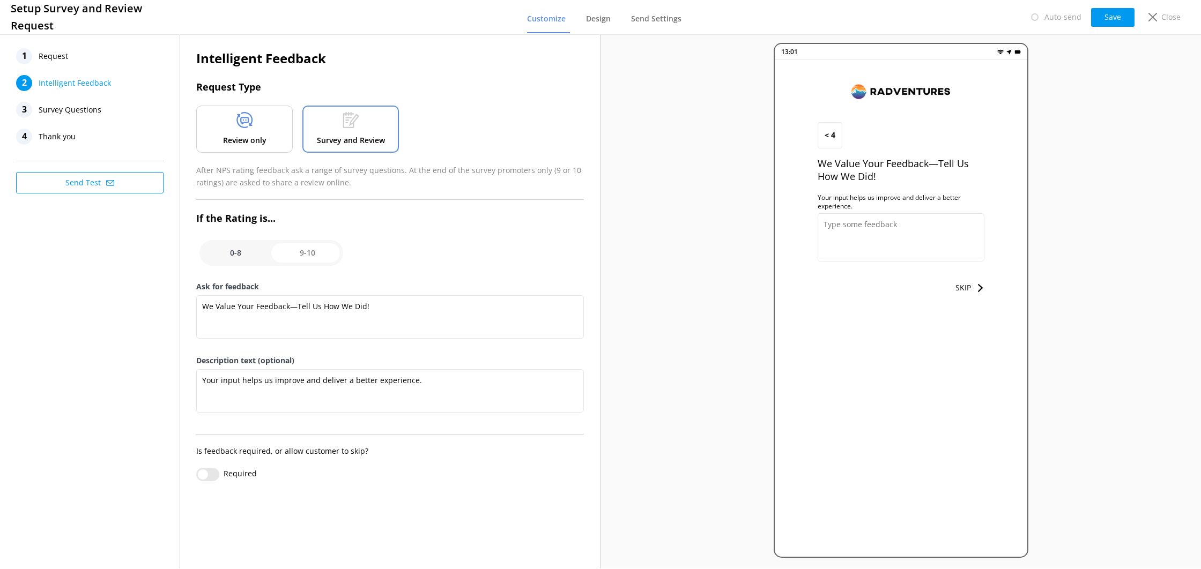
checkbox input "true"
type textarea "Still smiling from your Radventure? Tell the world."
type textarea "Your review helps other travellers find their perfect Banff adventure. It also …"
click at [1098, 22] on button "Save" at bounding box center [1112, 17] width 43 height 19
click at [1096, 17] on button "Save" at bounding box center [1112, 17] width 43 height 19
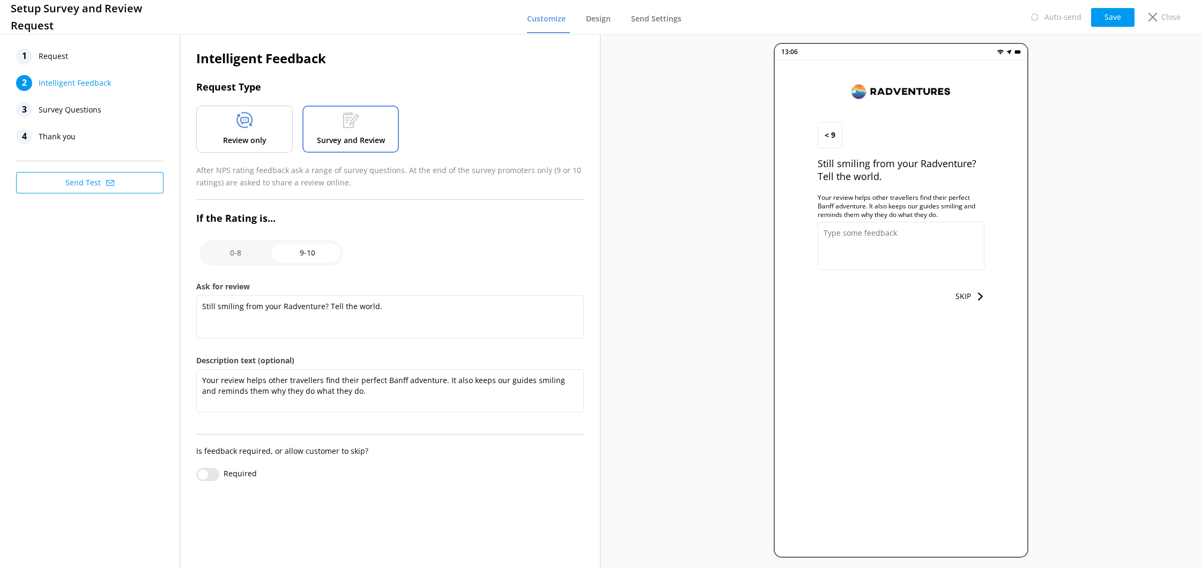
click at [108, 110] on div "3 Survey Questions" at bounding box center [89, 110] width 147 height 16
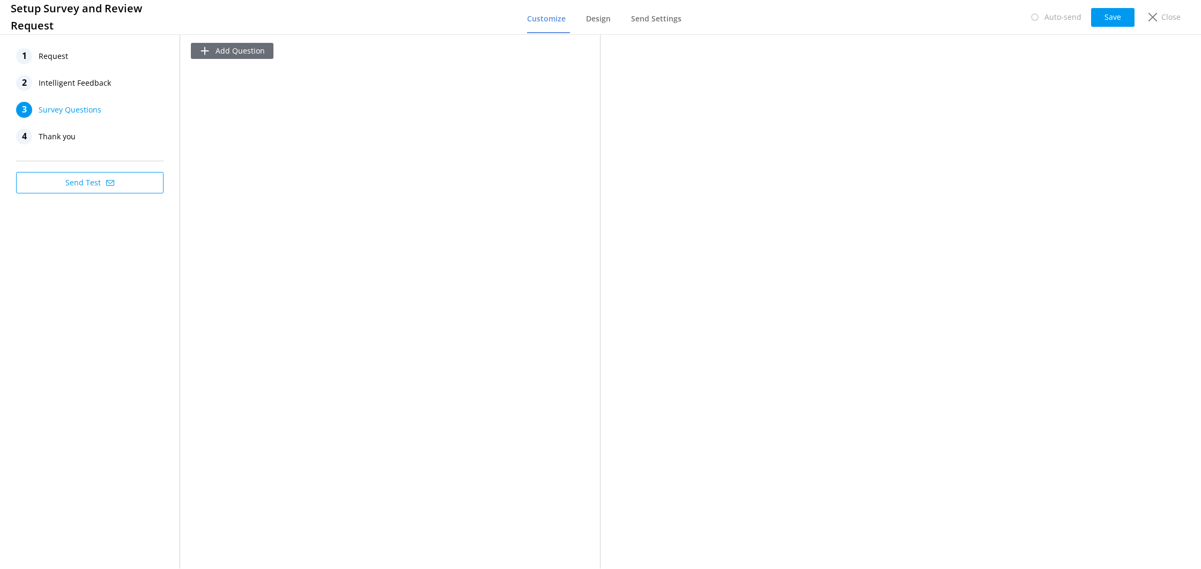
click at [213, 50] on button "Add Question" at bounding box center [232, 51] width 83 height 16
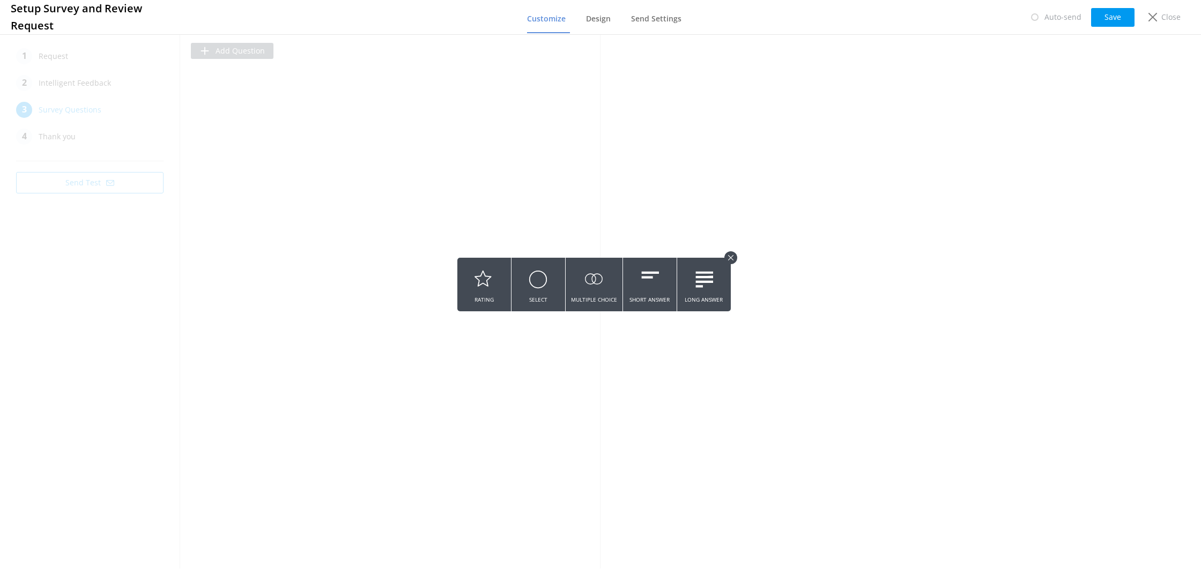
click at [541, 296] on button "Select" at bounding box center [539, 285] width 54 height 54
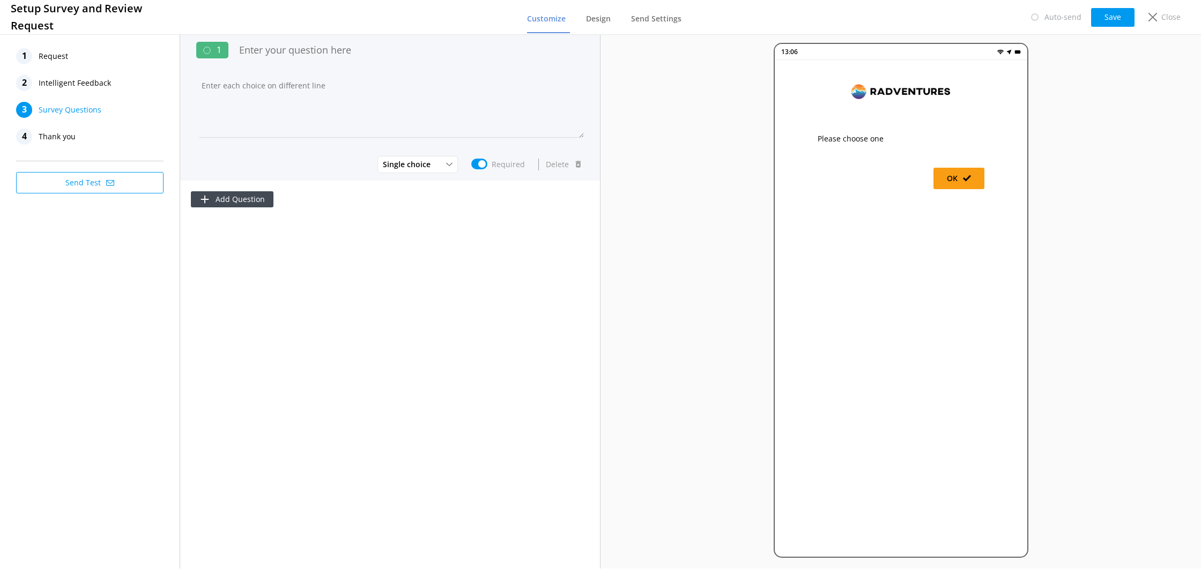
click at [417, 165] on div "Single choice Multiple choice Single choice Required Delete" at bounding box center [390, 164] width 388 height 21
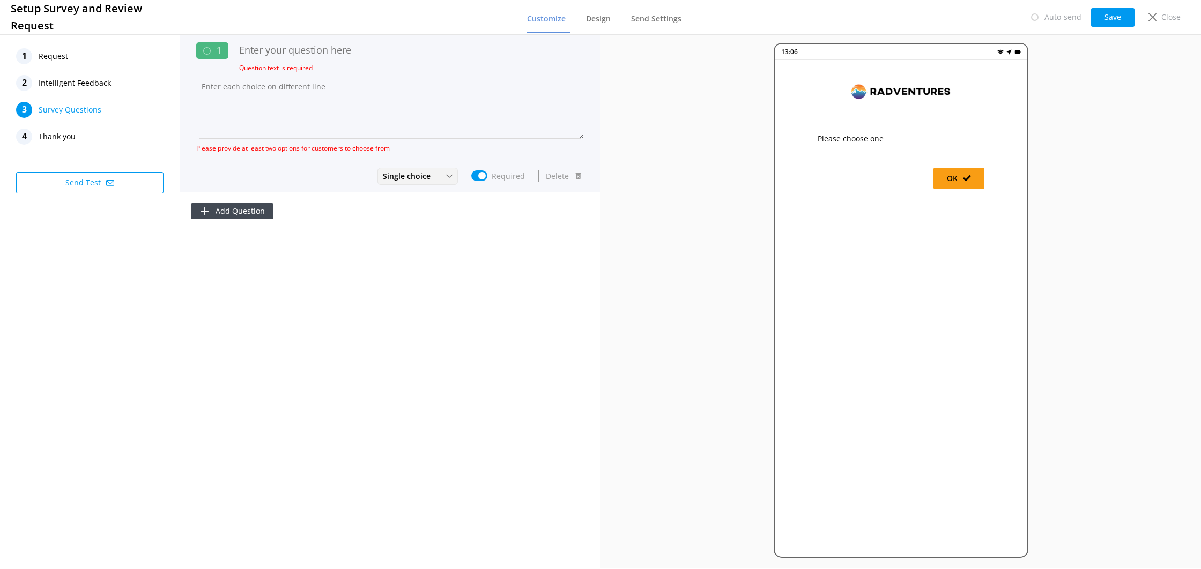
click at [416, 177] on span "Single choice" at bounding box center [410, 177] width 54 height 12
click at [356, 167] on div "Single choice Multiple choice Single choice Required Delete" at bounding box center [390, 176] width 388 height 21
click at [550, 181] on button "Delete" at bounding box center [564, 176] width 40 height 21
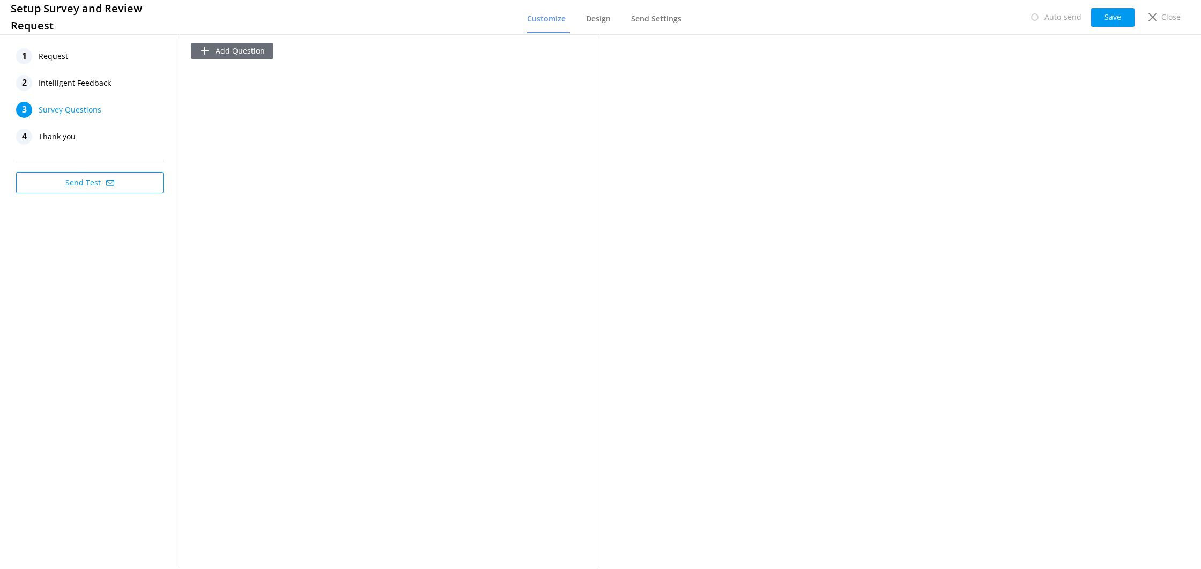
click at [260, 50] on button "Add Question" at bounding box center [232, 51] width 83 height 16
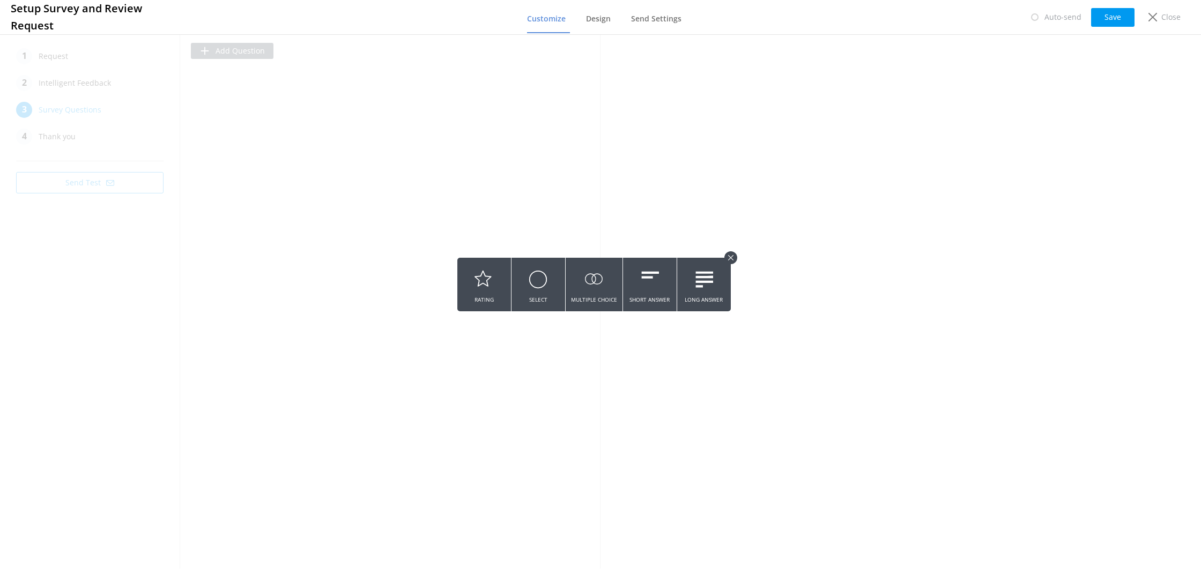
click at [729, 259] on use at bounding box center [730, 257] width 5 height 5
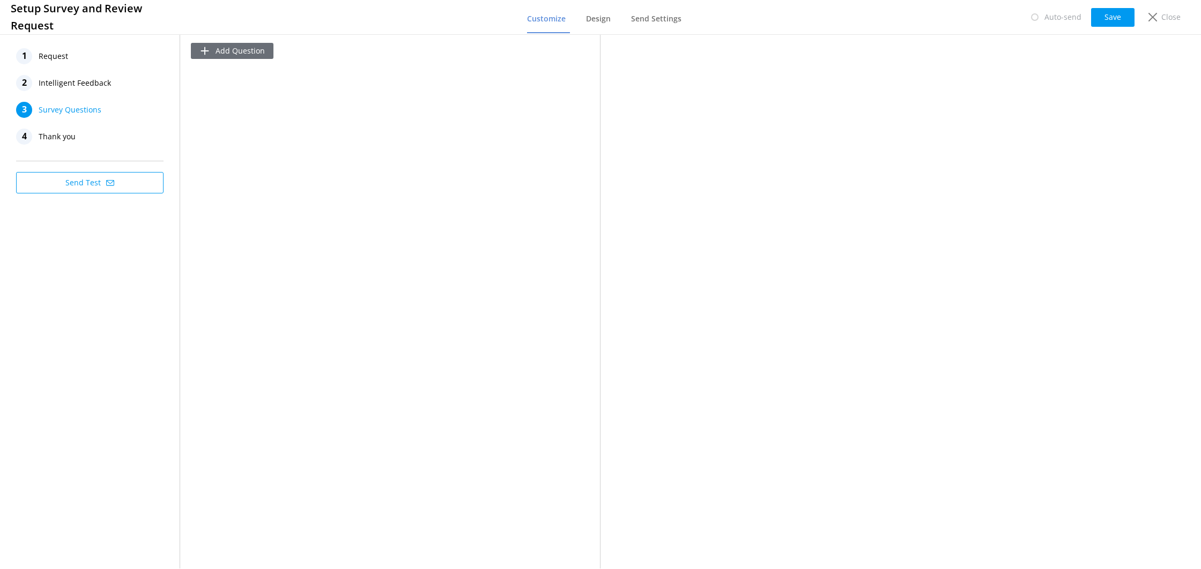
click at [203, 49] on icon at bounding box center [204, 51] width 11 height 11
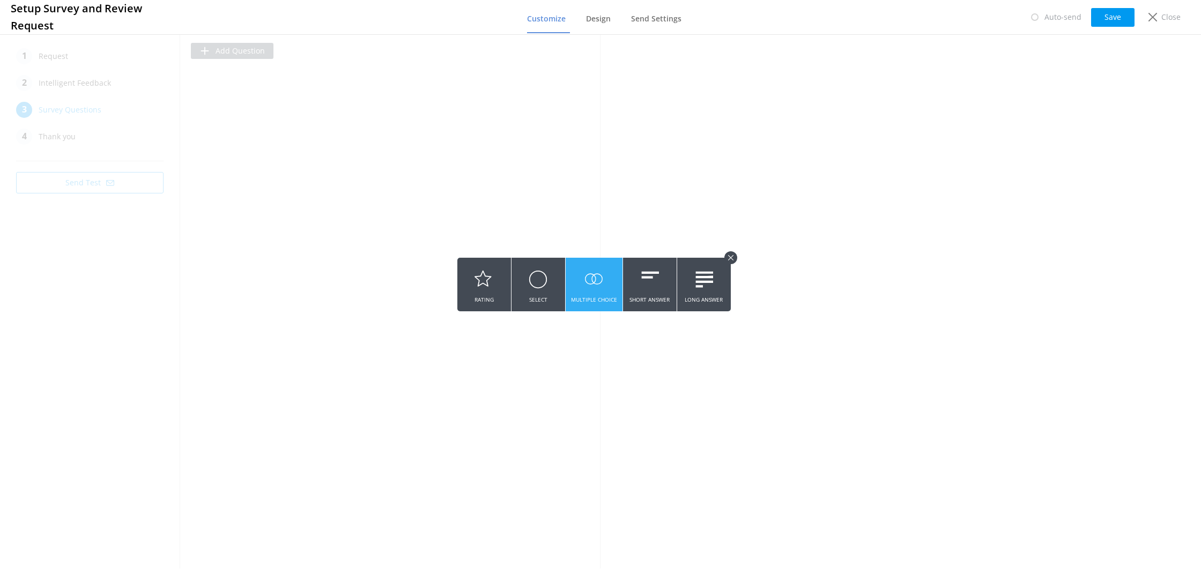
drag, startPoint x: 590, startPoint y: 289, endPoint x: 584, endPoint y: 290, distance: 6.5
click at [590, 289] on icon at bounding box center [594, 279] width 19 height 29
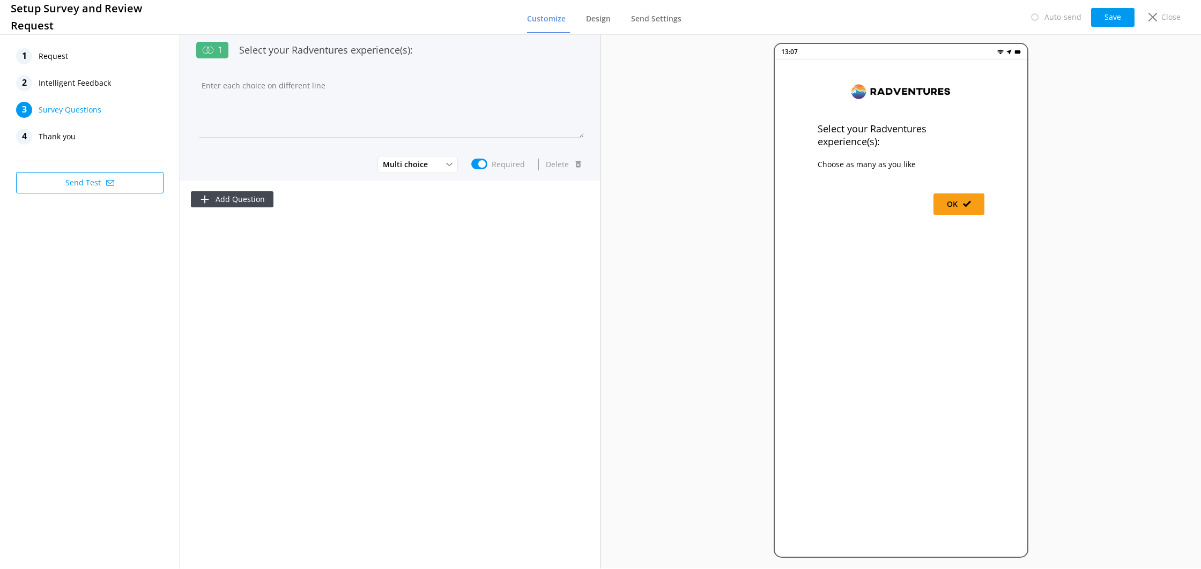
type input "Select your Radventures experience(s):"
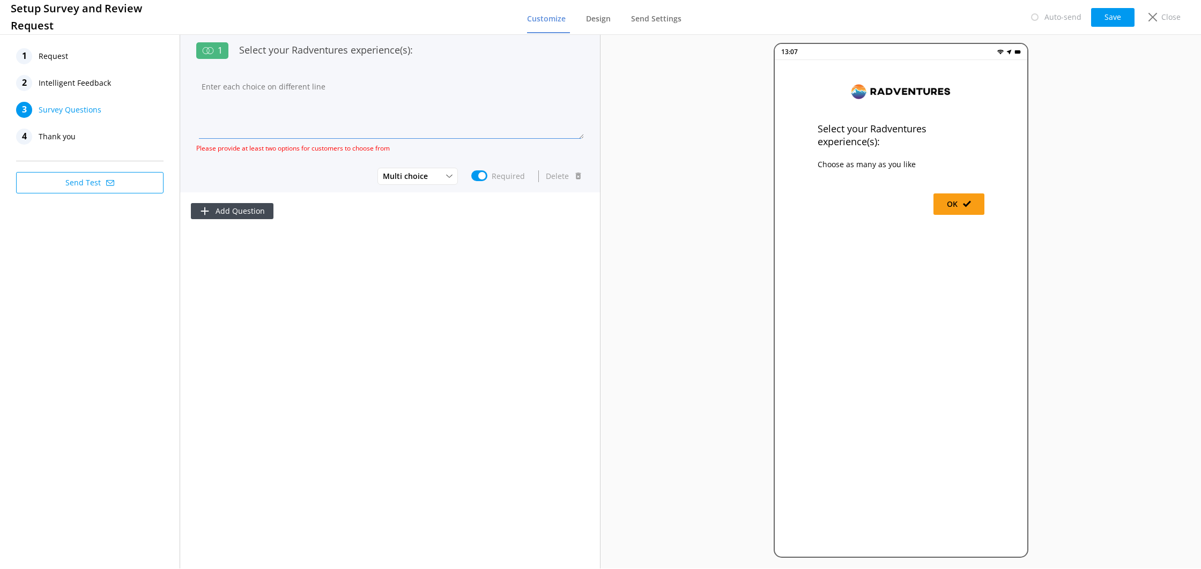
click at [306, 79] on textarea at bounding box center [390, 107] width 388 height 64
click at [253, 128] on textarea at bounding box center [390, 107] width 388 height 64
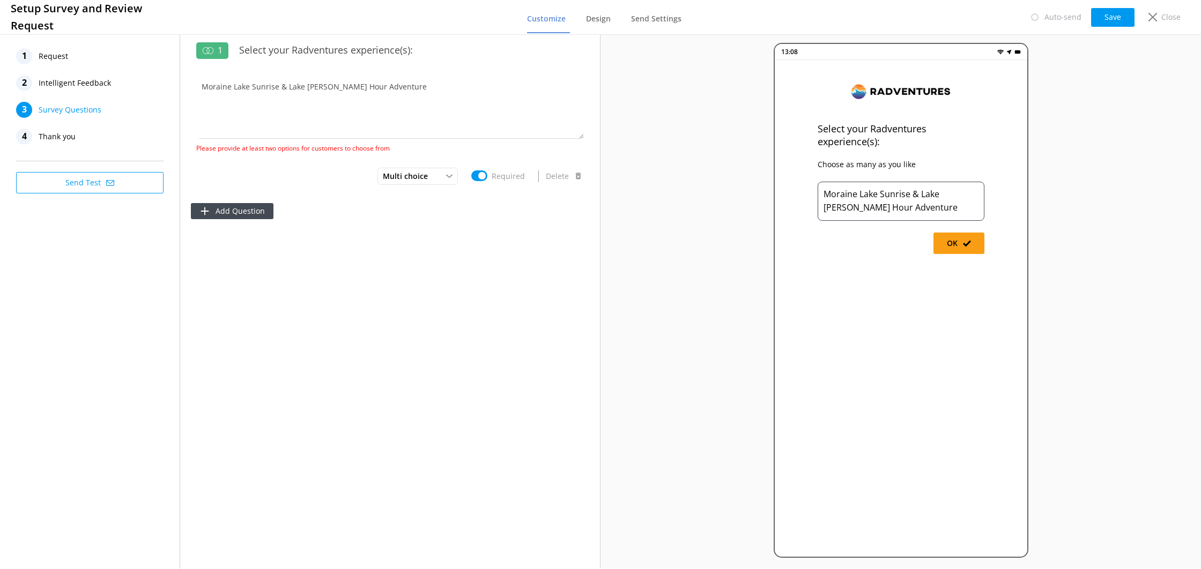
click at [307, 213] on div "Add Question" at bounding box center [390, 212] width 420 height 39
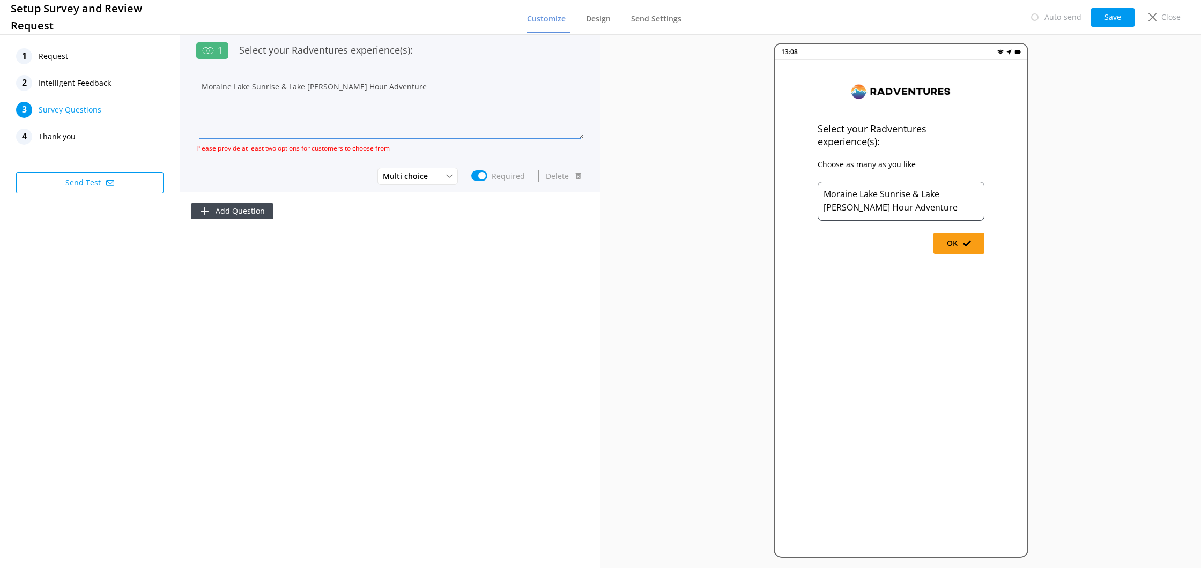
click at [432, 90] on textarea "Moraine Lake Sunrise & Lake [PERSON_NAME] Hour Adventure" at bounding box center [390, 107] width 388 height 64
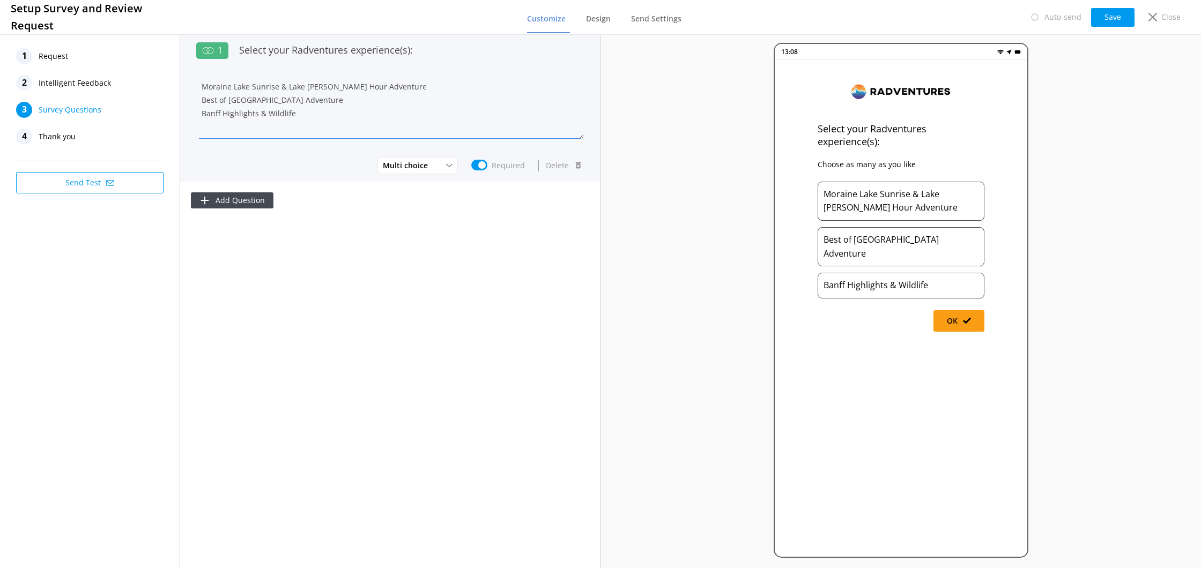
drag, startPoint x: 297, startPoint y: 119, endPoint x: 208, endPoint y: 114, distance: 89.2
click at [201, 114] on textarea "Moraine Lake Sunrise & Lake [PERSON_NAME] Hour Adventure Best of [GEOGRAPHIC_DA…" at bounding box center [390, 107] width 388 height 64
click at [231, 123] on textarea "Moraine Lake Sunrise & Lake [PERSON_NAME] Hour Adventure Best of [GEOGRAPHIC_DA…" at bounding box center [390, 107] width 388 height 64
paste textarea "Banff Highlights & Wildlife"
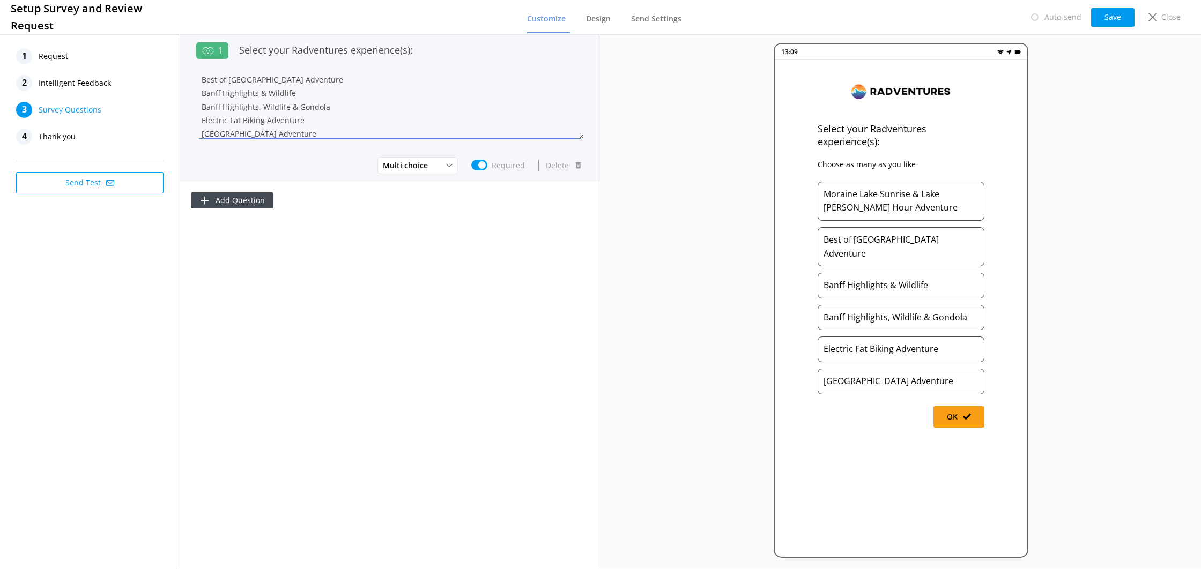
scroll to position [21, 0]
drag, startPoint x: 285, startPoint y: 133, endPoint x: 193, endPoint y: 129, distance: 92.3
click at [193, 129] on div "1 Select your Radventures experience(s): Moraine Lake Sunrise & Lake [PERSON_NA…" at bounding box center [390, 107] width 420 height 150
click at [320, 130] on textarea "Moraine Lake Sunrise & Lake [PERSON_NAME] Hour Adventure Best of [GEOGRAPHIC_DA…" at bounding box center [390, 107] width 388 height 64
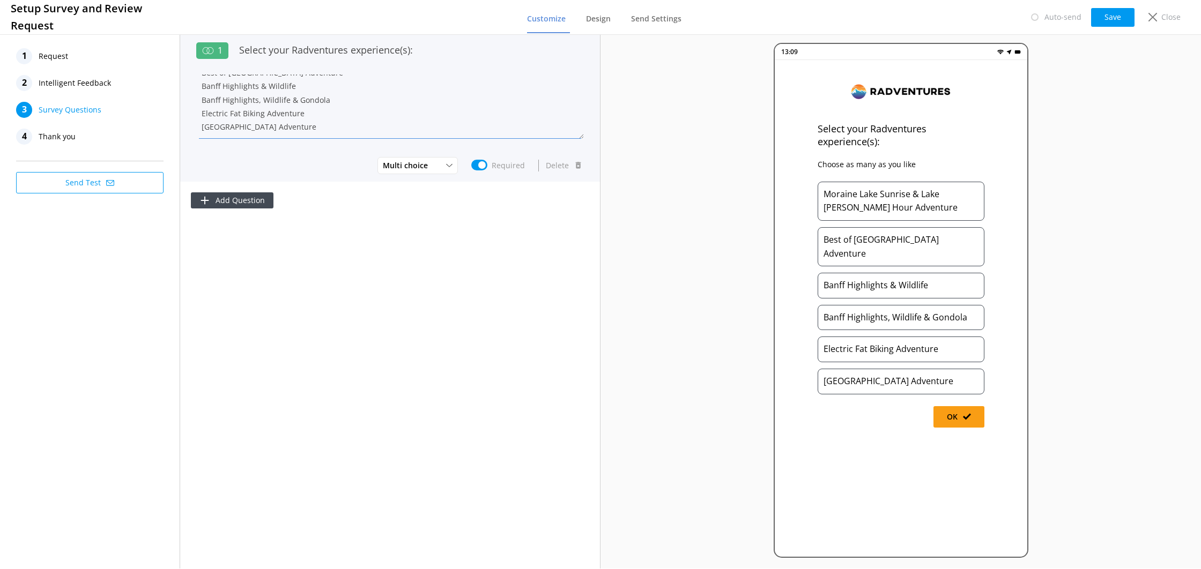
paste textarea "[GEOGRAPHIC_DATA] Adventure"
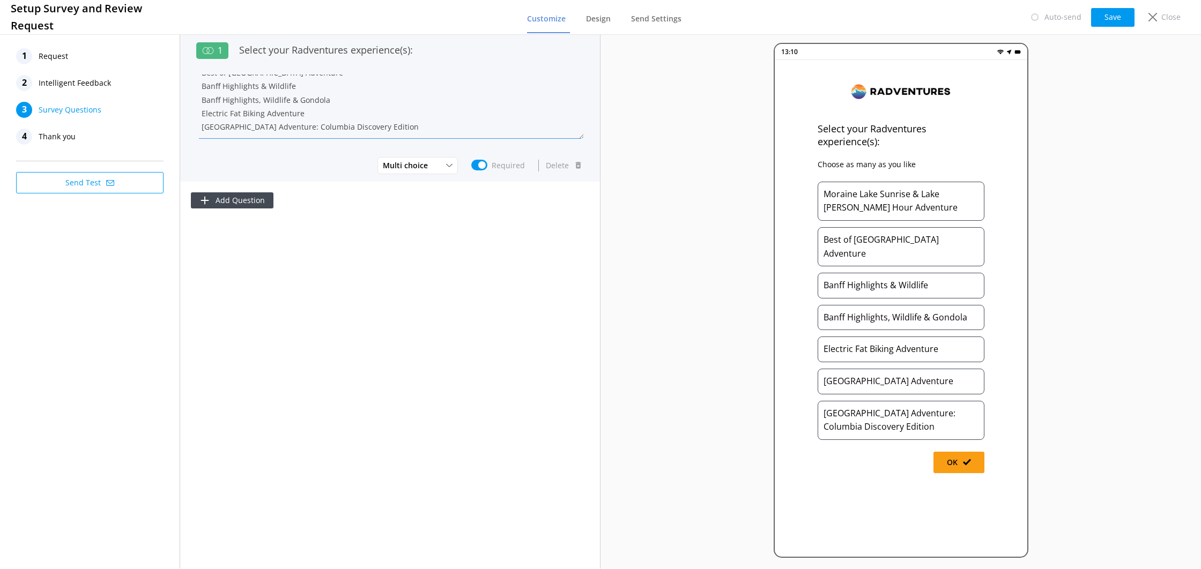
scroll to position [41, 0]
drag, startPoint x: 372, startPoint y: 132, endPoint x: 344, endPoint y: 137, distance: 28.7
click at [341, 131] on textarea "Moraine Lake Sunrise & Lake [PERSON_NAME] Hour Adventure Best of [GEOGRAPHIC_DA…" at bounding box center [390, 107] width 388 height 64
click at [434, 126] on textarea "Moraine Lake Sunrise & Lake [PERSON_NAME] Hour Adventure Best of [GEOGRAPHIC_DA…" at bounding box center [390, 107] width 388 height 64
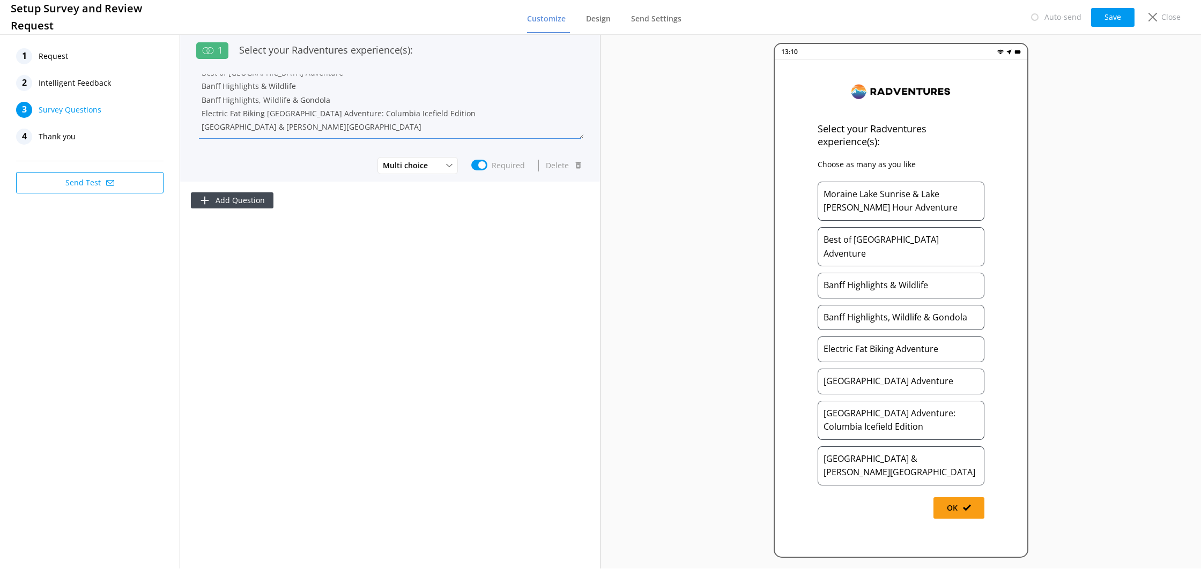
drag, startPoint x: 257, startPoint y: 134, endPoint x: 261, endPoint y: 140, distance: 7.7
click at [256, 134] on textarea "Moraine Lake Sunrise & Lake [PERSON_NAME] Hour Adventure Best of [GEOGRAPHIC_DA…" at bounding box center [390, 107] width 388 height 64
click at [370, 133] on textarea "Moraine Lake Sunrise & Lake [PERSON_NAME] Hour Adventure Best of [GEOGRAPHIC_DA…" at bounding box center [390, 107] width 388 height 64
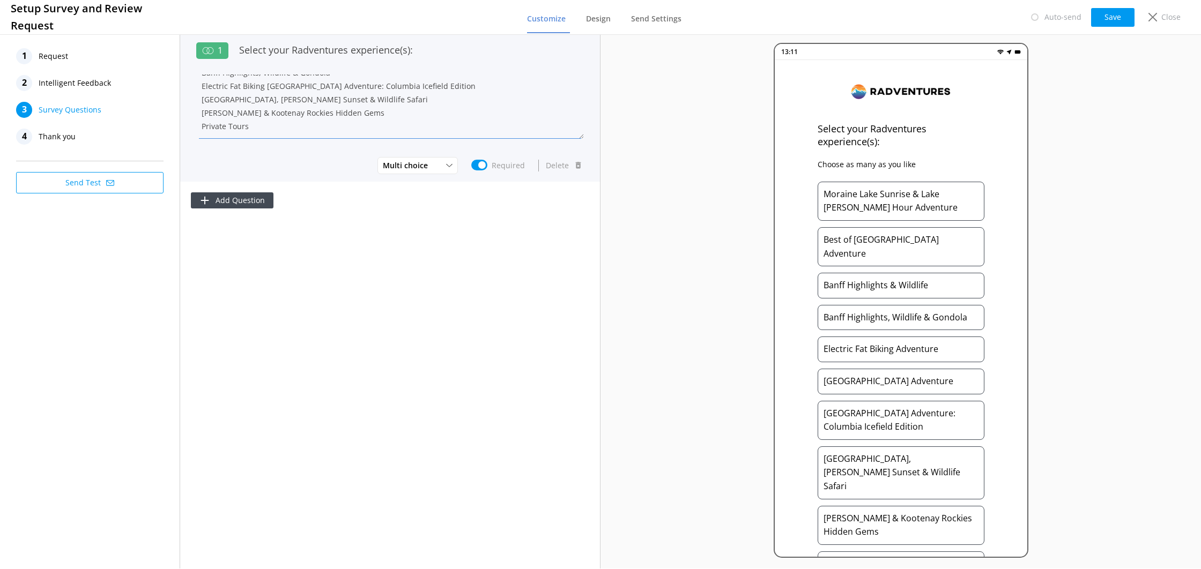
scroll to position [31, 0]
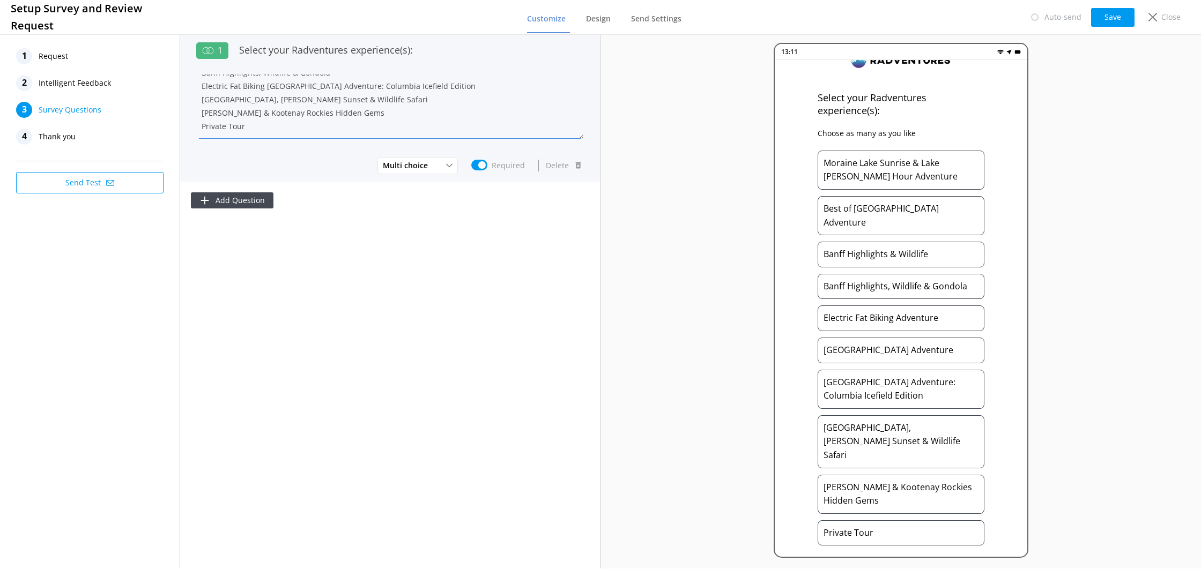
click at [349, 121] on textarea "Moraine Lake Sunrise & Lake [PERSON_NAME] Hour Adventure Best of [GEOGRAPHIC_DA…" at bounding box center [390, 107] width 388 height 64
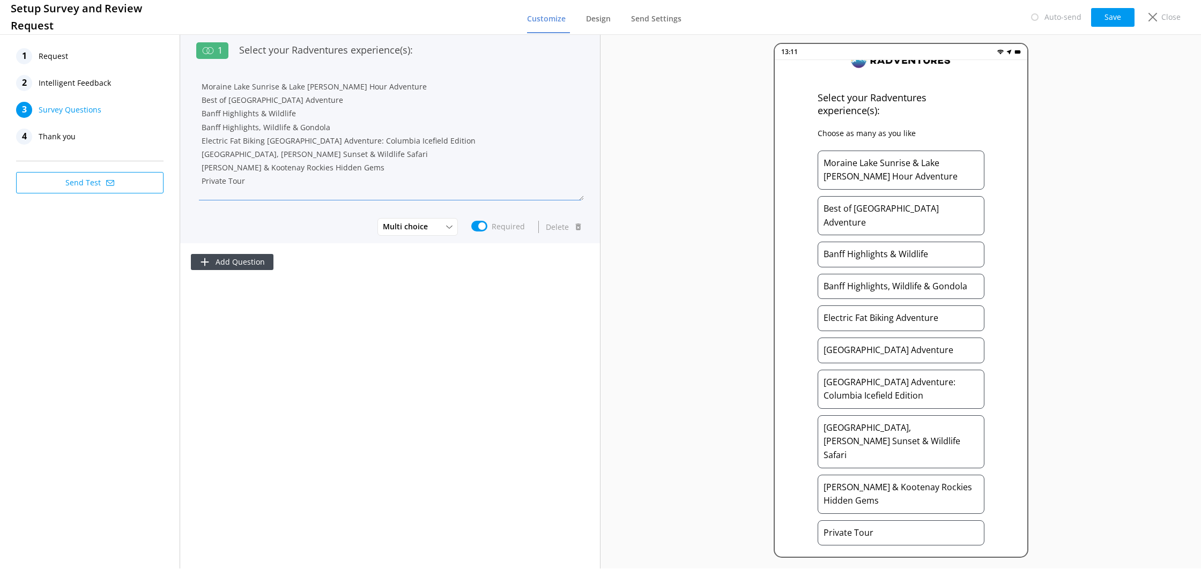
scroll to position [17, 0]
drag, startPoint x: 582, startPoint y: 175, endPoint x: 527, endPoint y: 483, distance: 313.3
click at [581, 557] on div "1 Select your Radventures experience(s): Moraine Lake Sunrise & Lake [PERSON_NA…" at bounding box center [390, 300] width 420 height 537
drag, startPoint x: 339, startPoint y: 177, endPoint x: 334, endPoint y: 171, distance: 8.0
click at [296, 179] on textarea "Moraine Lake Sunrise & Lake [PERSON_NAME] Hour Adventure Best of [GEOGRAPHIC_DA…" at bounding box center [390, 139] width 388 height 129
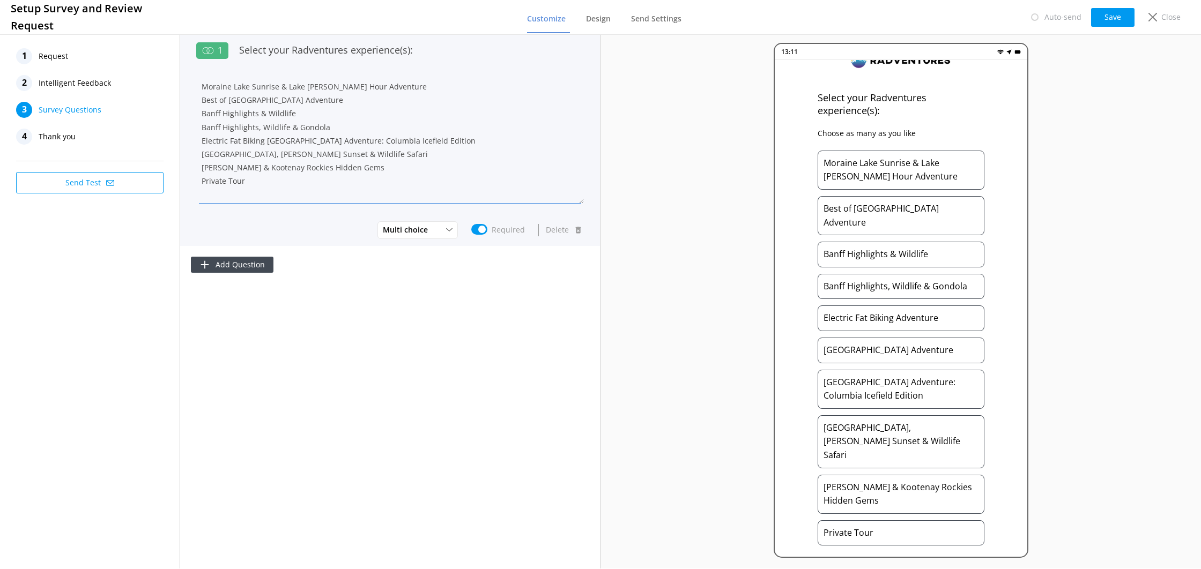
drag, startPoint x: 357, startPoint y: 164, endPoint x: 202, endPoint y: 165, distance: 155.0
click at [202, 165] on textarea "Moraine Lake Sunrise & Lake [PERSON_NAME] Hour Adventure Best of [GEOGRAPHIC_DA…" at bounding box center [390, 139] width 388 height 129
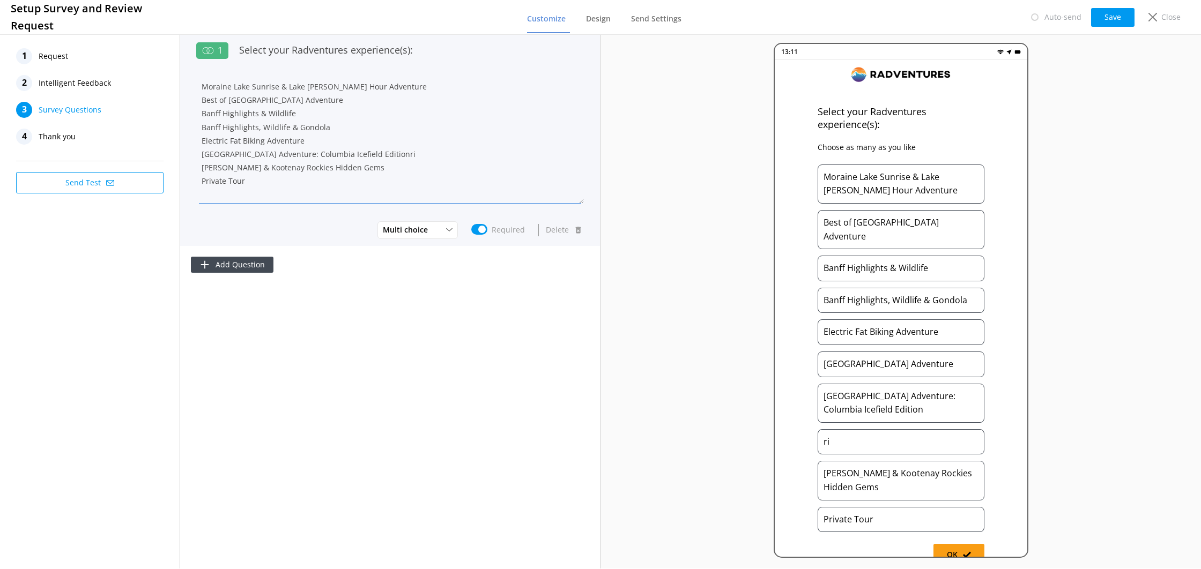
scroll to position [0, 0]
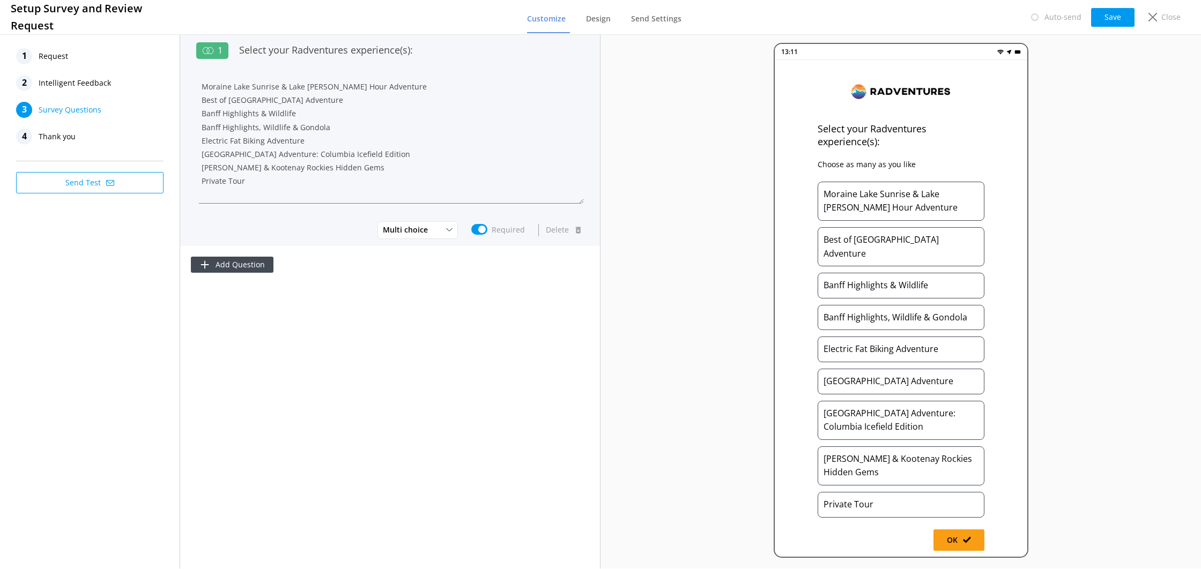
click at [447, 85] on textarea "Moraine Lake Sunrise & Lake [PERSON_NAME] Hour Adventure Best of [GEOGRAPHIC_DA…" at bounding box center [390, 139] width 388 height 129
paste textarea "[GEOGRAPHIC_DATA], [PERSON_NAME][GEOGRAPHIC_DATA]"
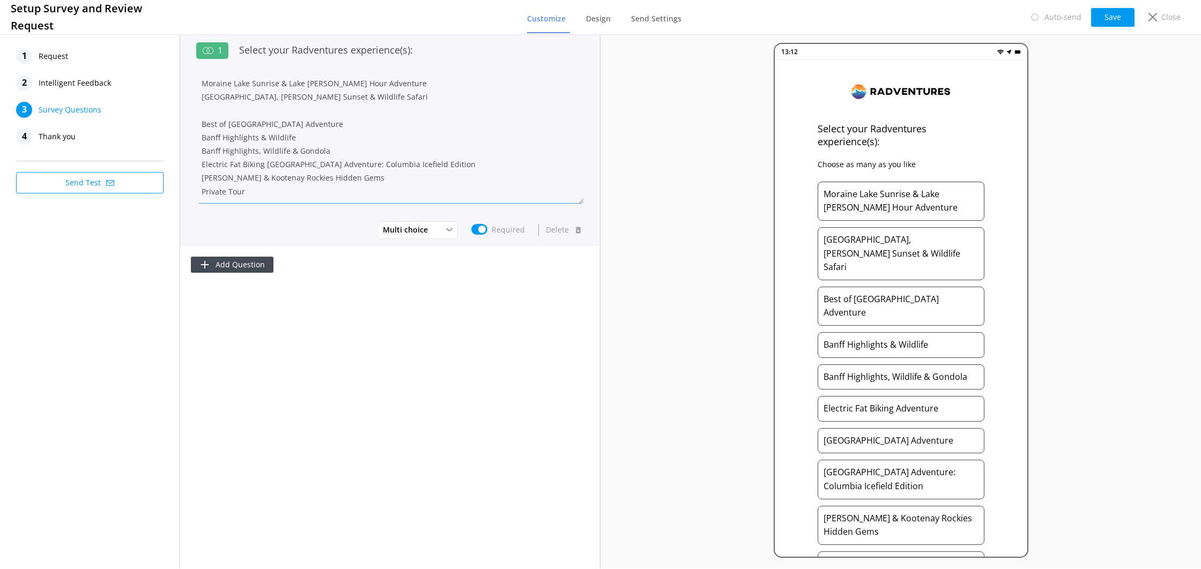
paste textarea "[GEOGRAPHIC_DATA], [PERSON_NAME], Banff Highlights & Wildlife Expedition"
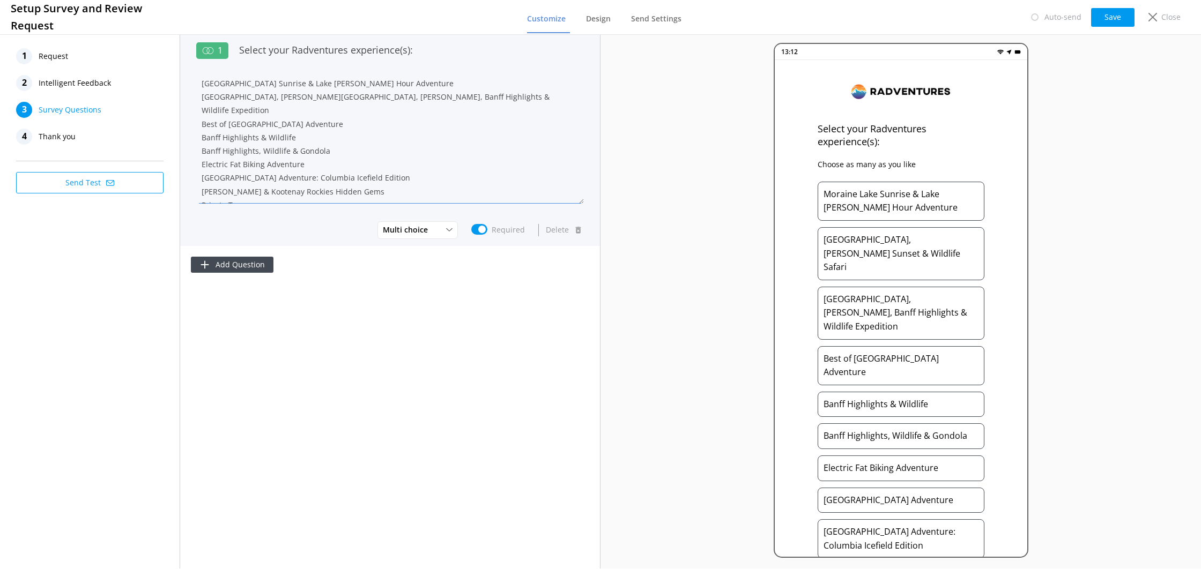
scroll to position [30, 0]
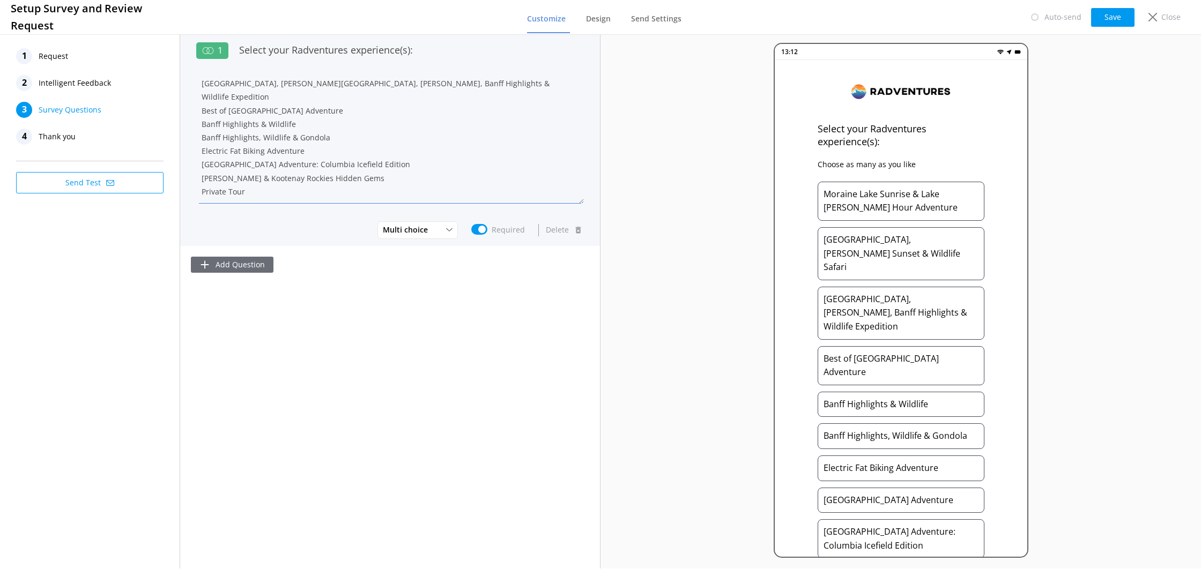
type textarea "[GEOGRAPHIC_DATA] Sunrise & Lake [PERSON_NAME] Hour Adventure [GEOGRAPHIC_DATA]…"
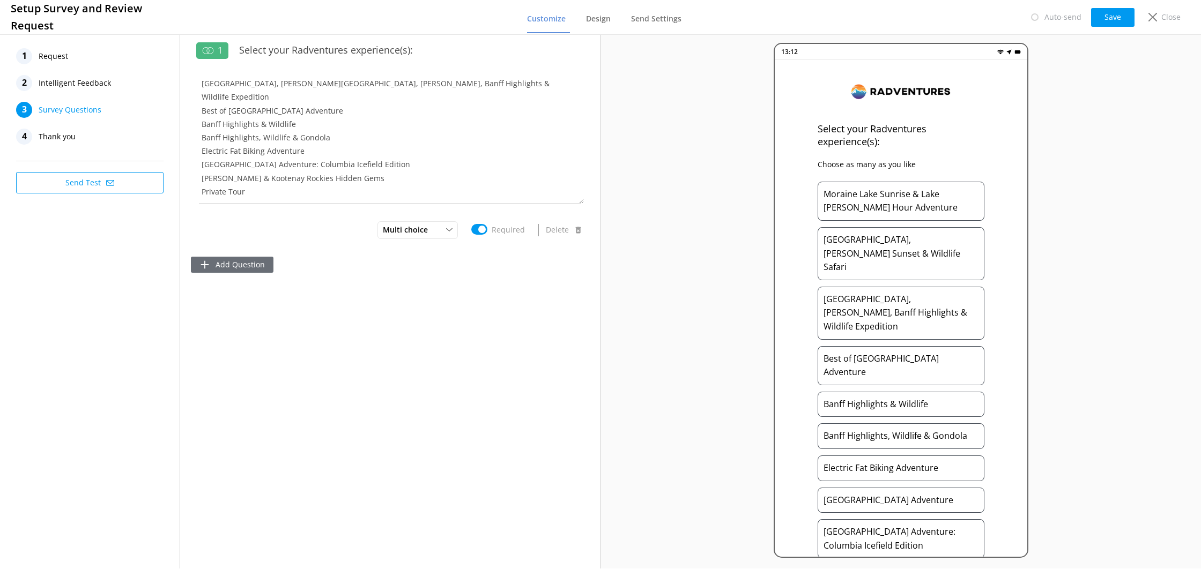
click at [263, 261] on button "Add Question" at bounding box center [232, 265] width 83 height 16
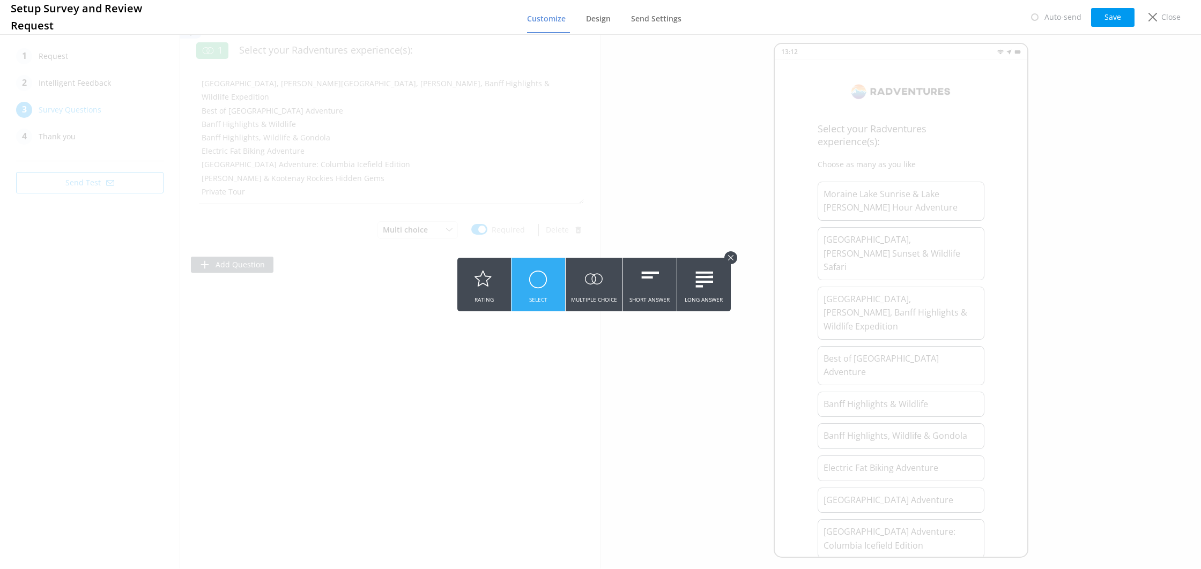
click at [546, 299] on button "Select" at bounding box center [539, 285] width 54 height 54
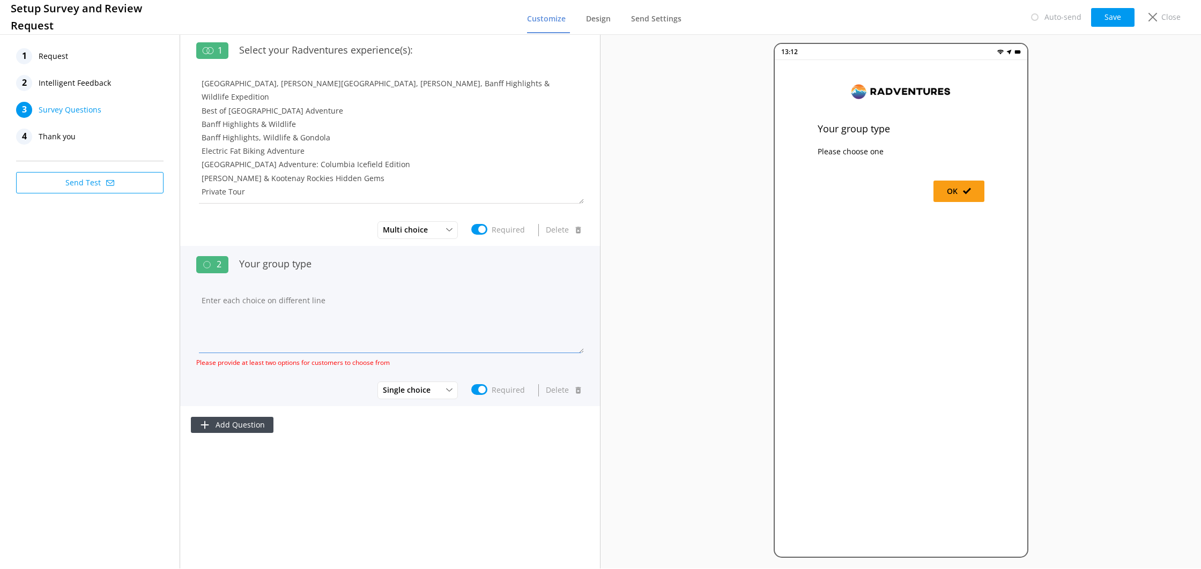
click at [312, 302] on textarea at bounding box center [390, 320] width 388 height 64
click at [317, 269] on input "Your group type" at bounding box center [409, 263] width 350 height 24
type input "Your group type:"
click at [311, 292] on textarea at bounding box center [390, 320] width 388 height 64
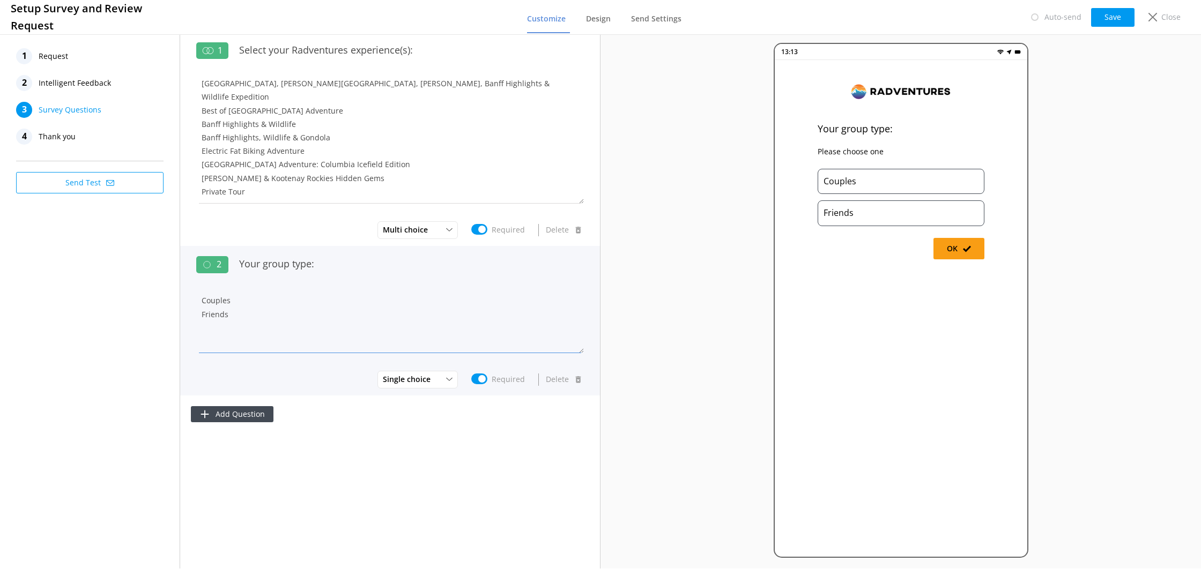
click at [338, 297] on textarea "Couples Friends" at bounding box center [390, 320] width 388 height 64
click at [334, 309] on textarea "Couple Friends" at bounding box center [390, 320] width 388 height 64
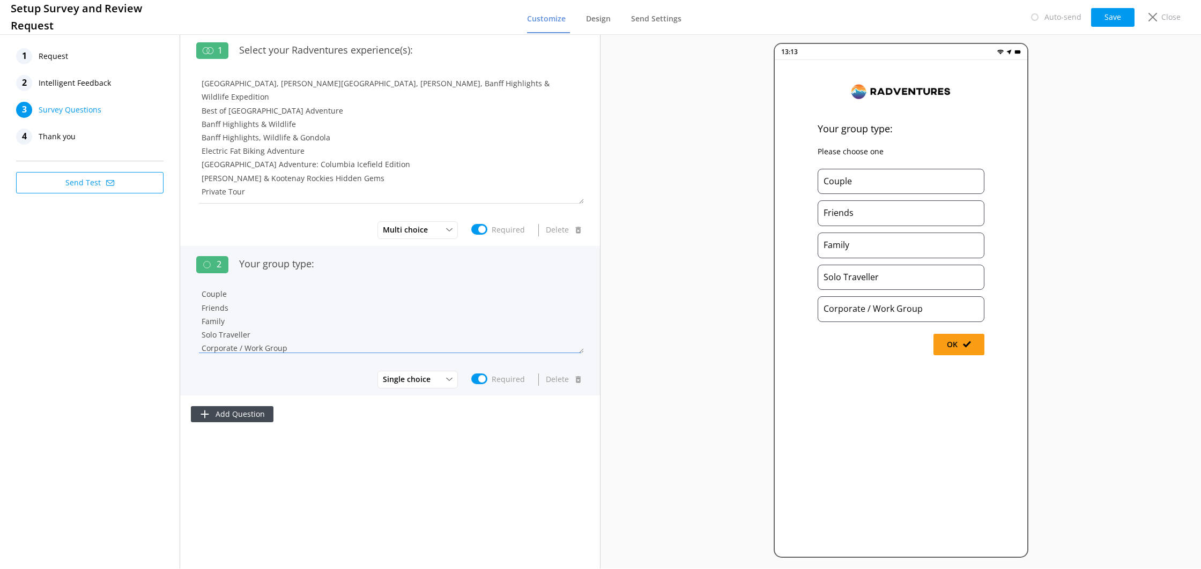
scroll to position [20, 0]
type textarea "Couple Friends Family Solo Traveller Corporate / Work Group Other"
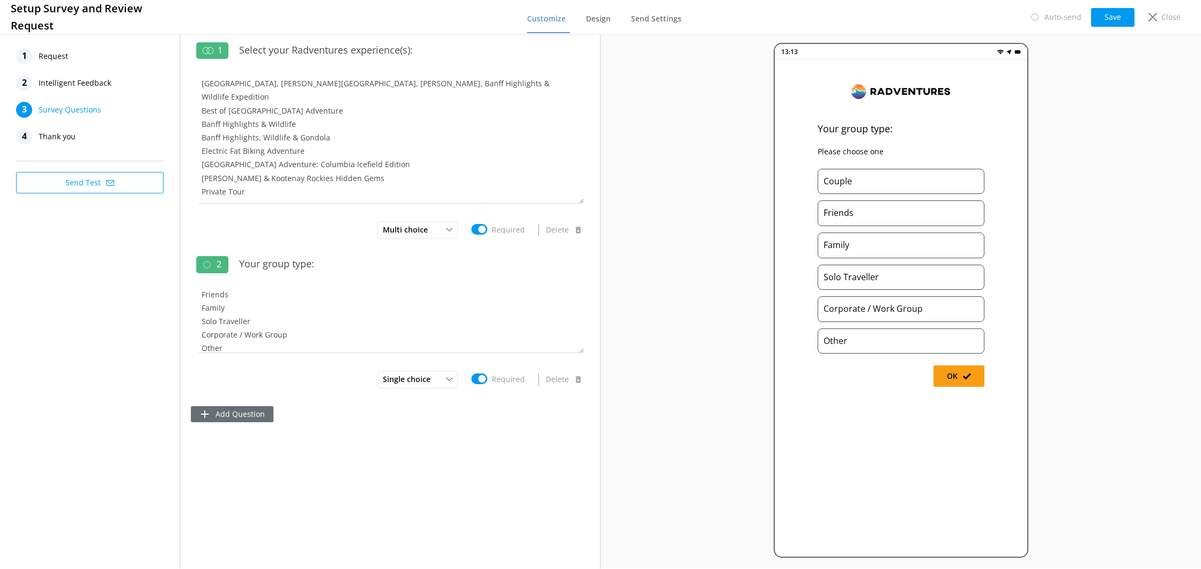
click at [268, 414] on button "Add Question" at bounding box center [232, 414] width 83 height 16
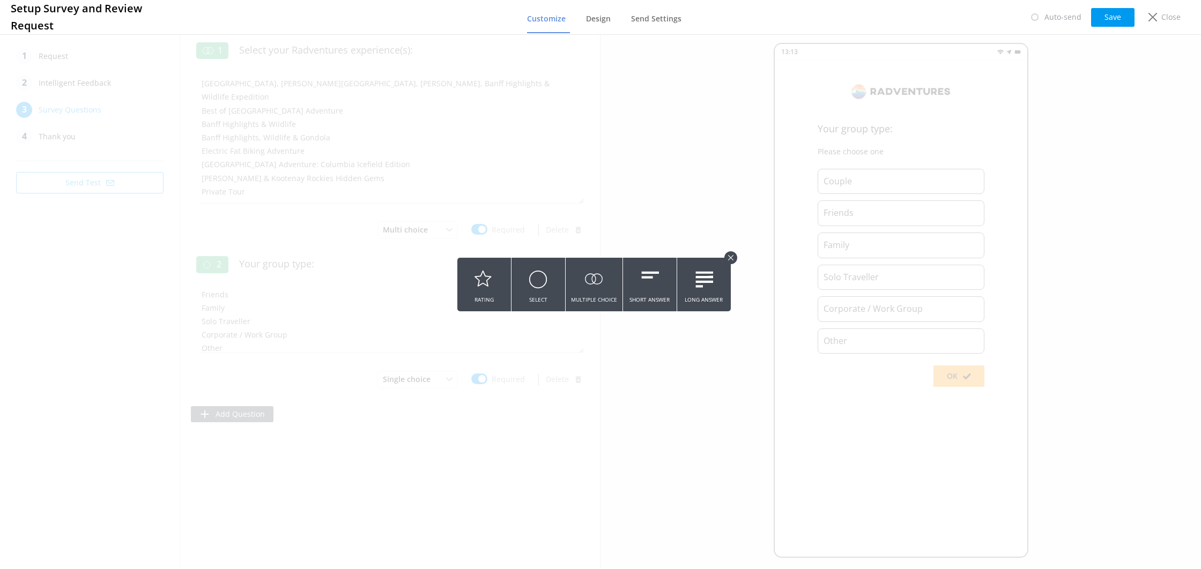
click at [538, 455] on button at bounding box center [600, 284] width 1201 height 569
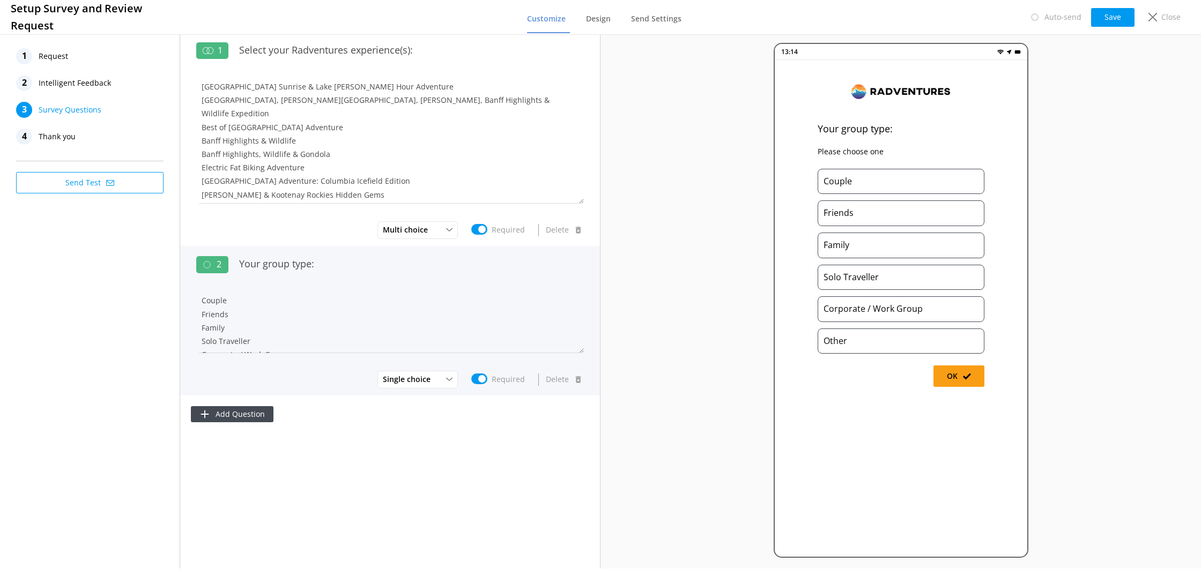
scroll to position [27, 0]
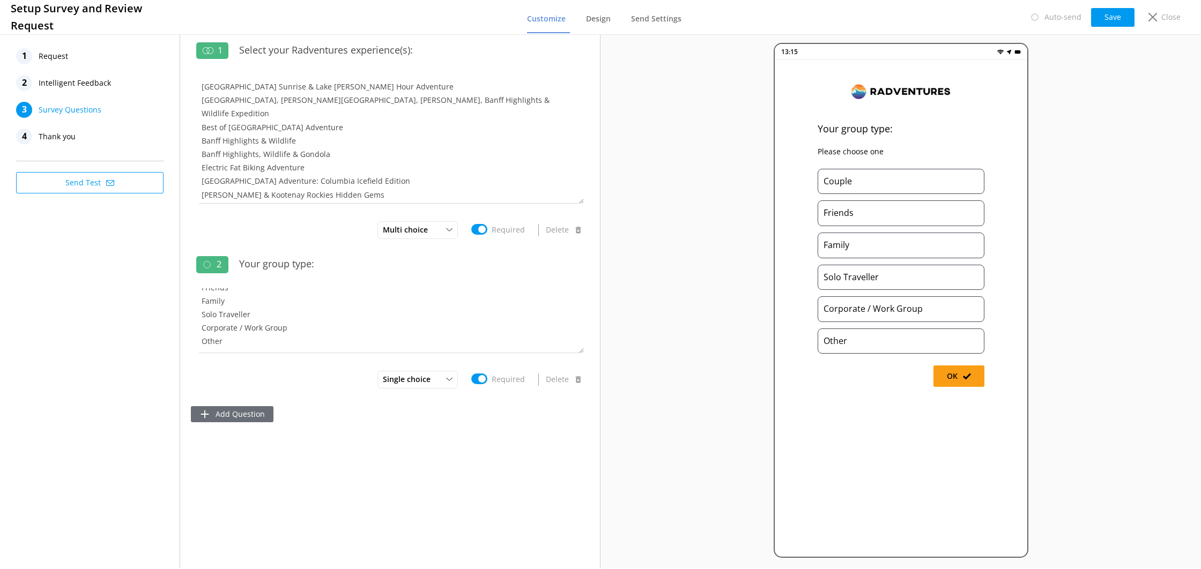
click at [265, 415] on button "Add Question" at bounding box center [232, 414] width 83 height 16
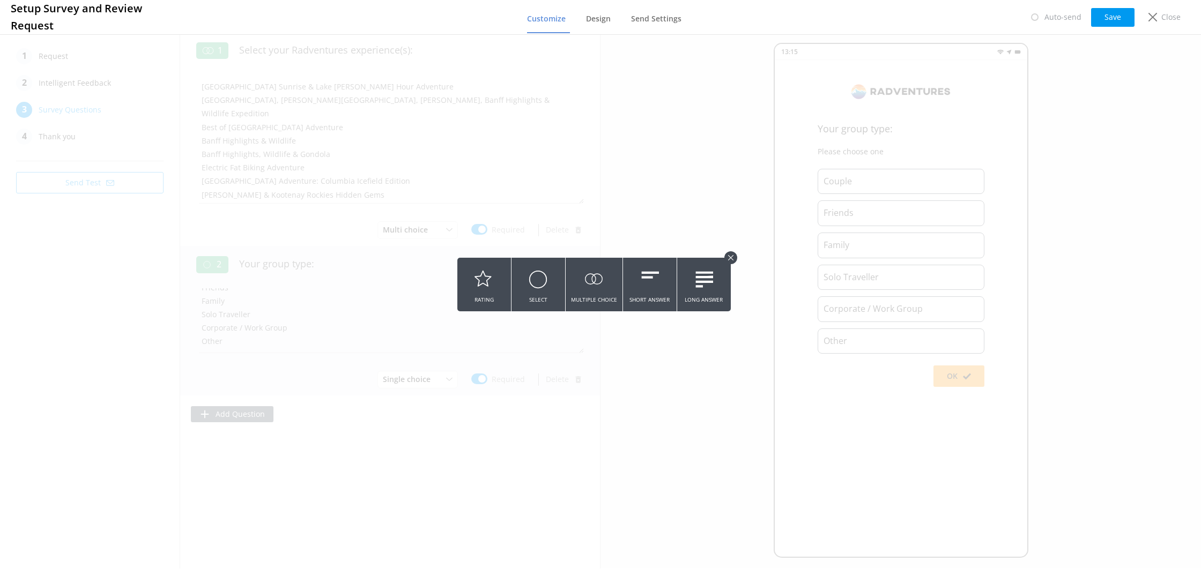
click at [533, 274] on use at bounding box center [538, 279] width 17 height 17
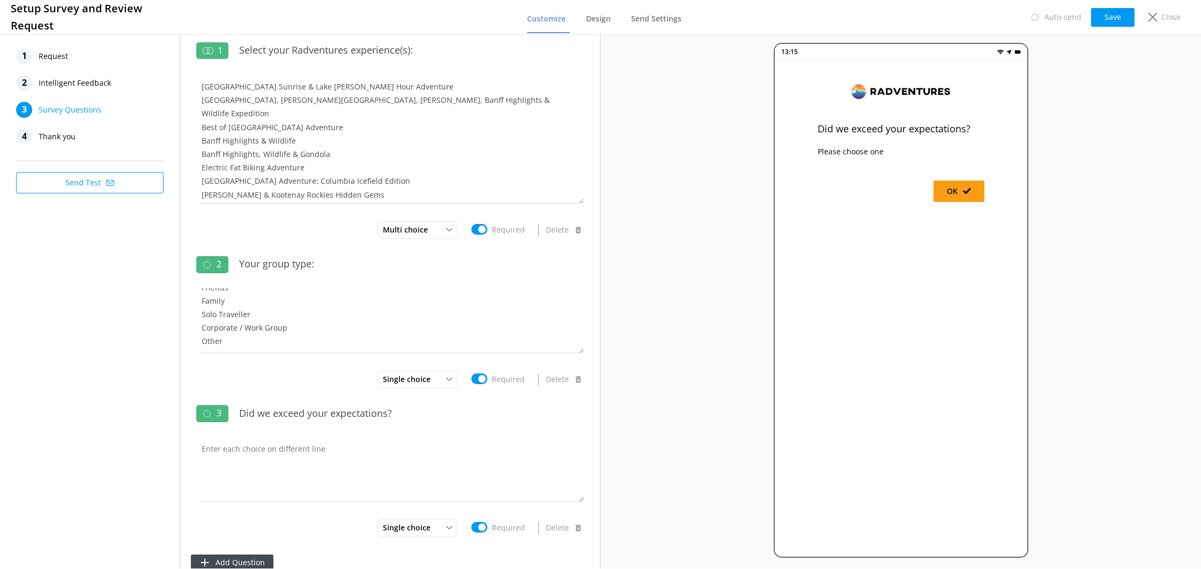
type input "Did we exceed your expectations?"
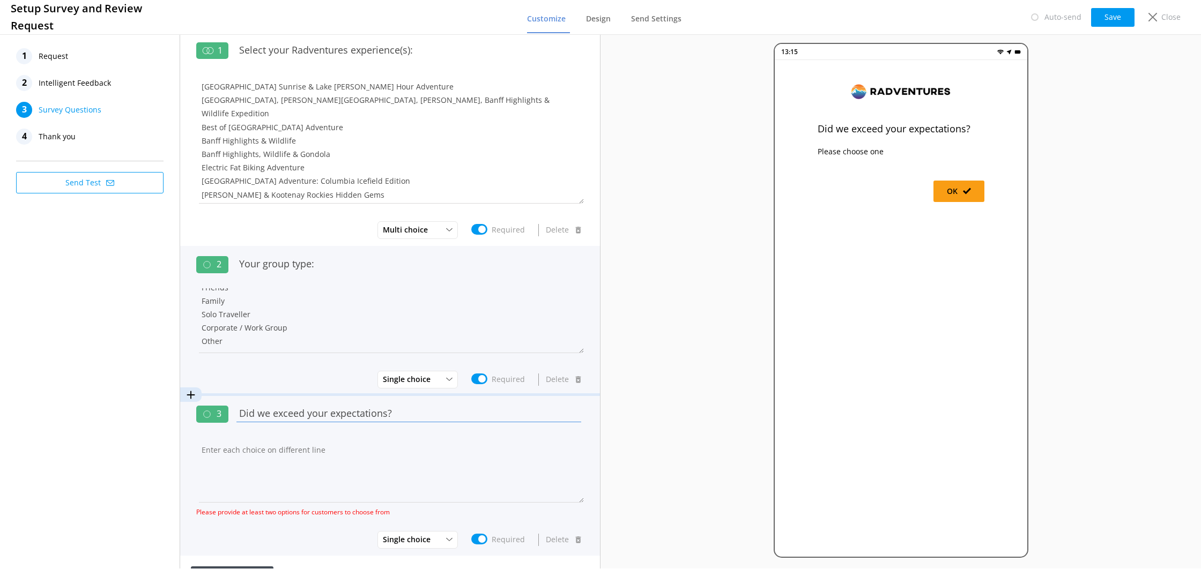
scroll to position [24, 0]
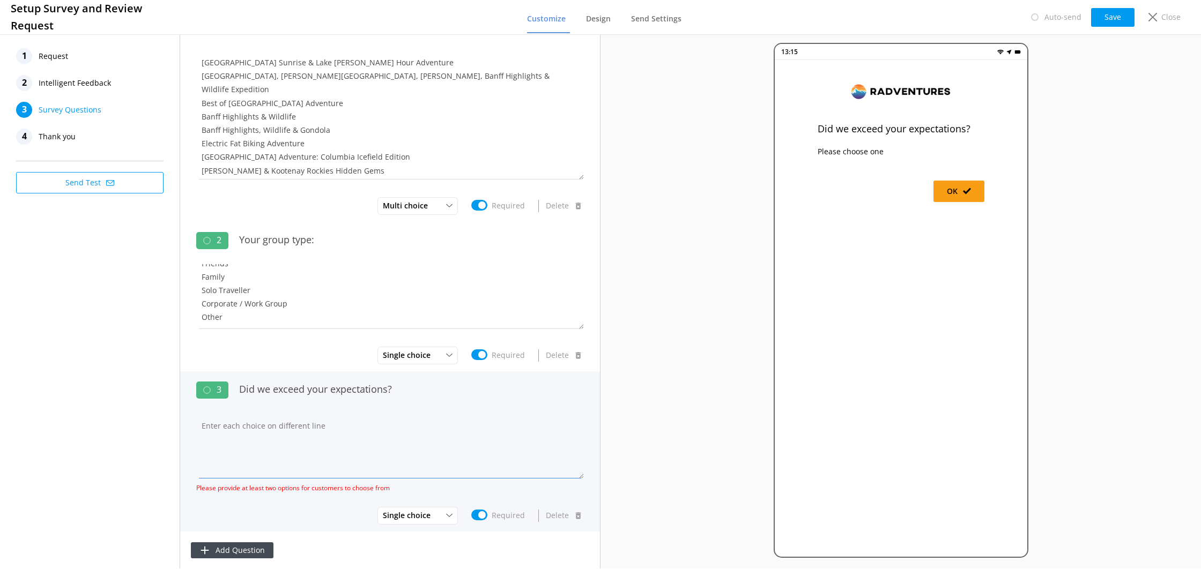
click at [271, 416] on textarea at bounding box center [390, 446] width 388 height 64
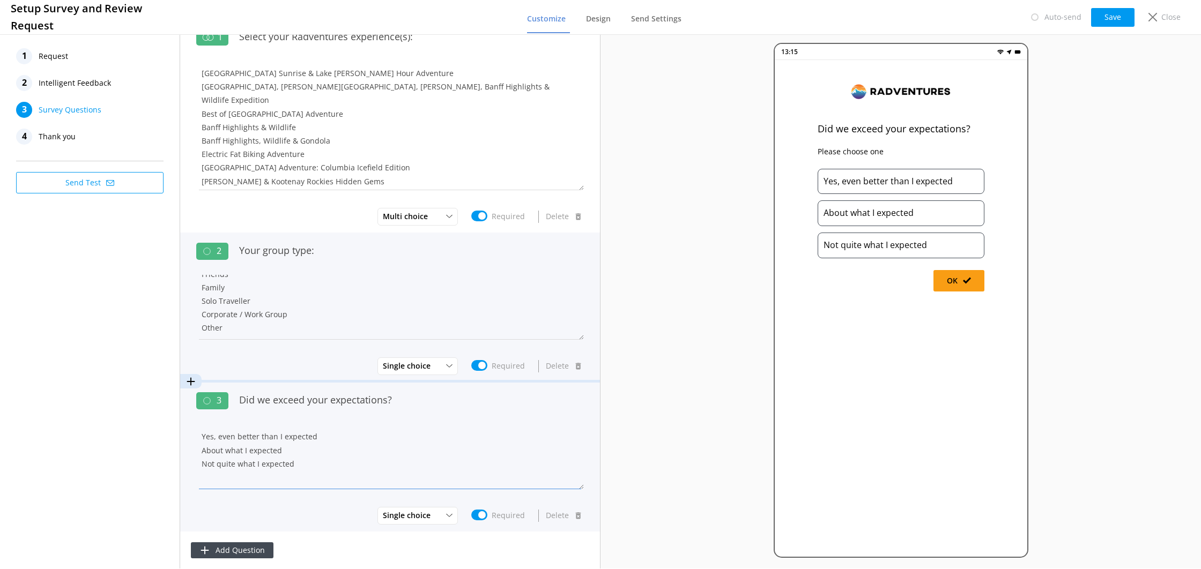
scroll to position [0, 0]
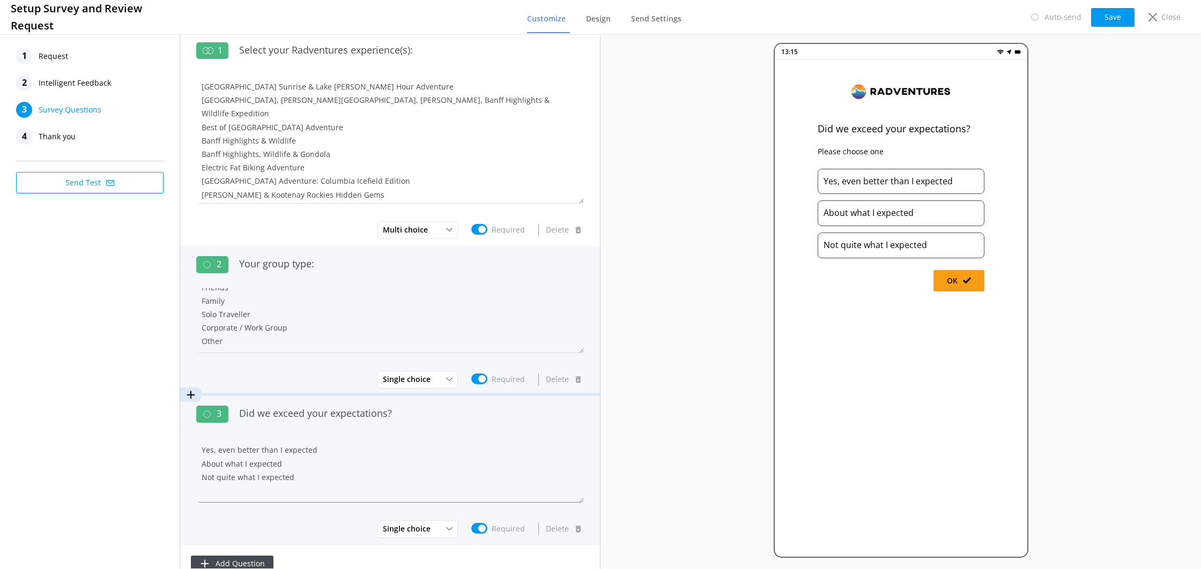
type textarea "Yes, even better than I expected About what I expected Not quite what I expected"
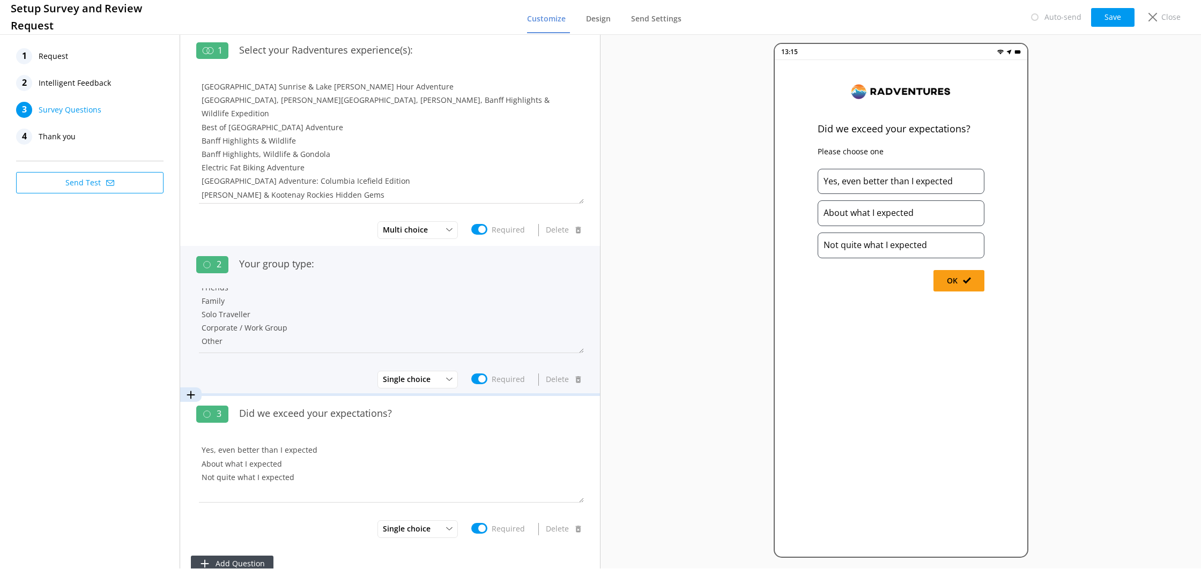
click at [221, 265] on div "2" at bounding box center [212, 264] width 32 height 17
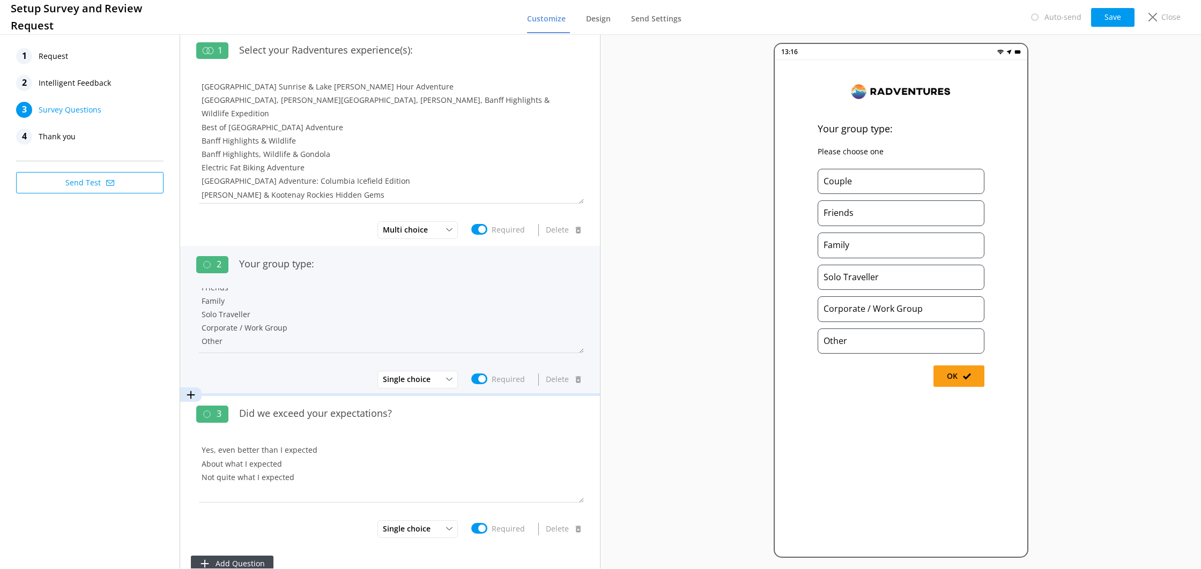
click at [222, 265] on div "2" at bounding box center [212, 264] width 32 height 17
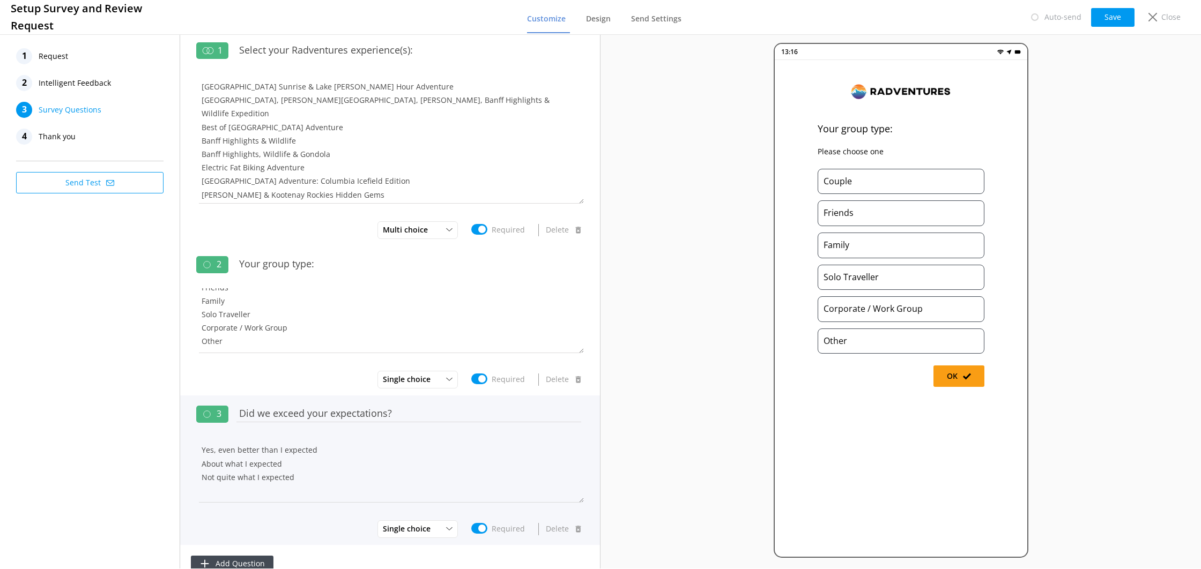
scroll to position [13, 0]
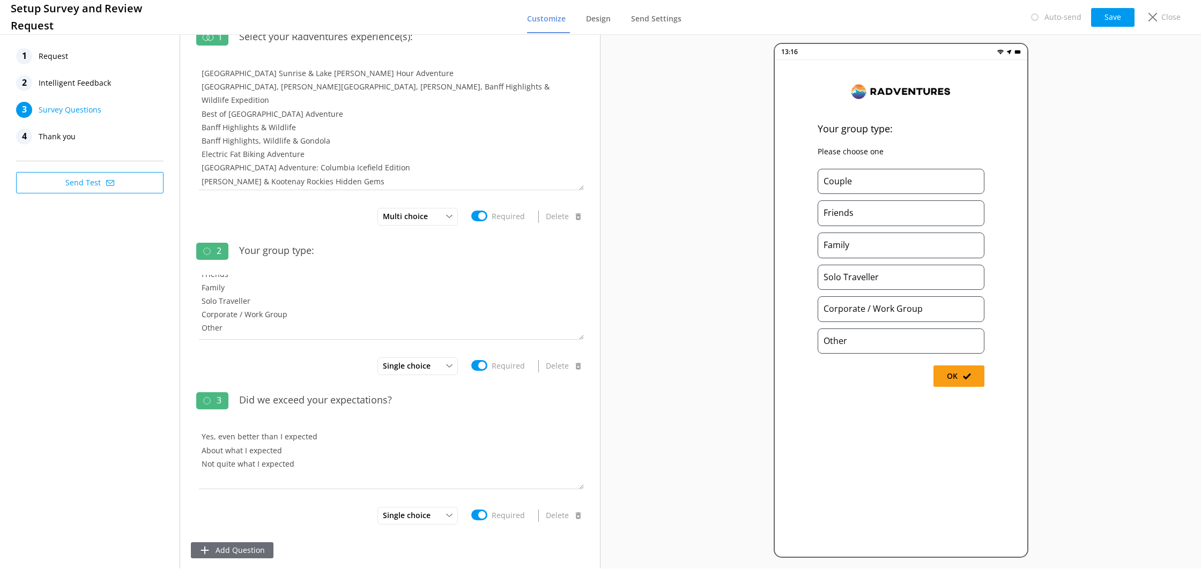
click at [256, 544] on button "Add Question" at bounding box center [232, 551] width 83 height 16
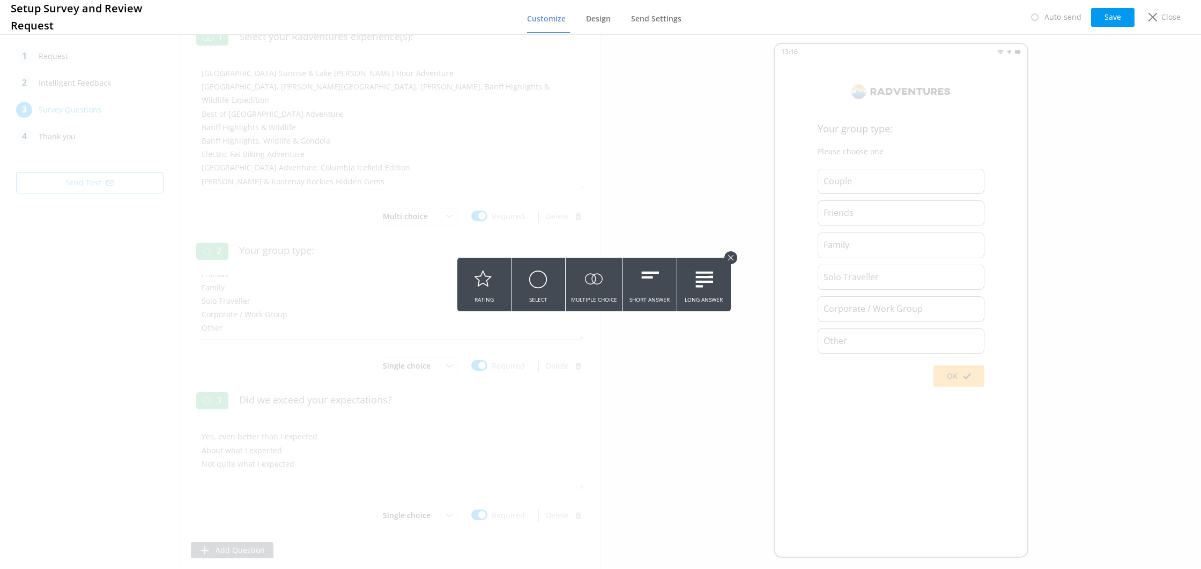
click at [733, 256] on button at bounding box center [730, 257] width 13 height 13
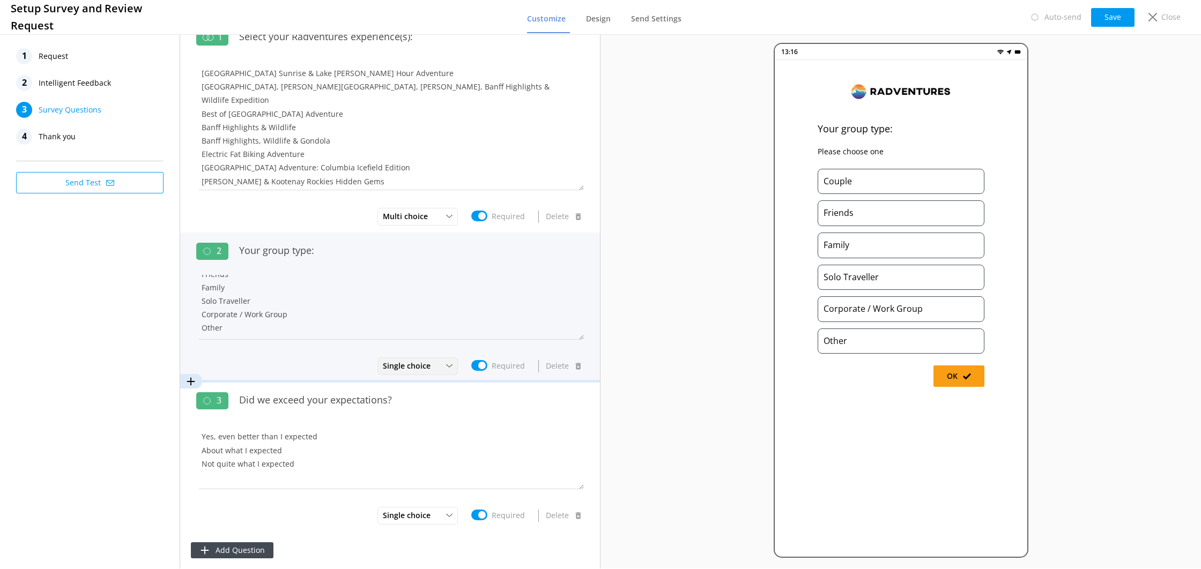
click at [425, 371] on span "Single choice" at bounding box center [410, 366] width 54 height 12
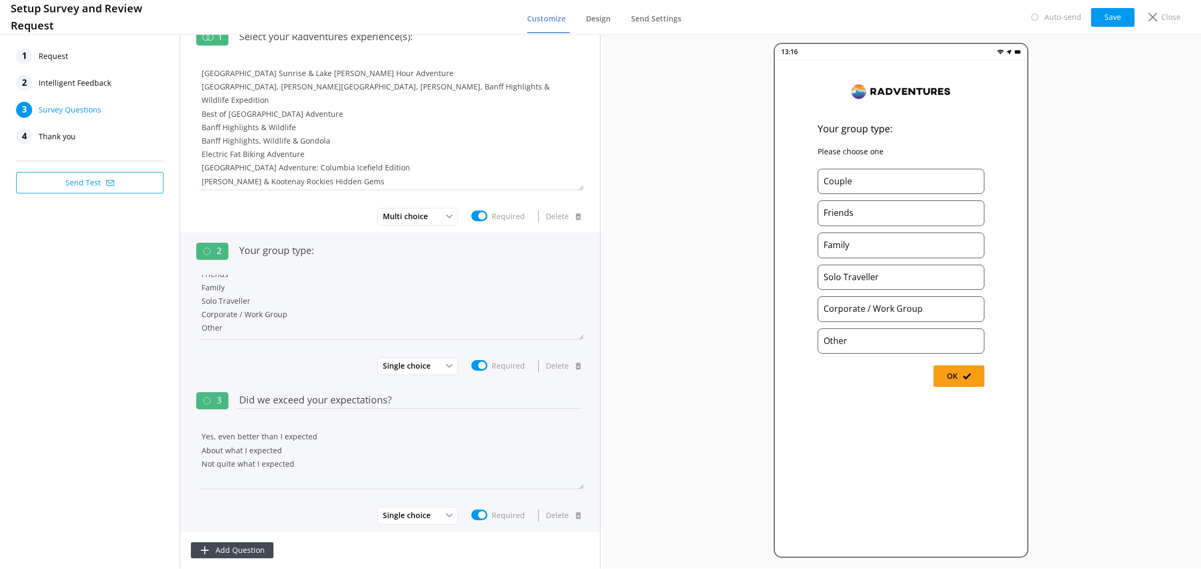
scroll to position [0, 0]
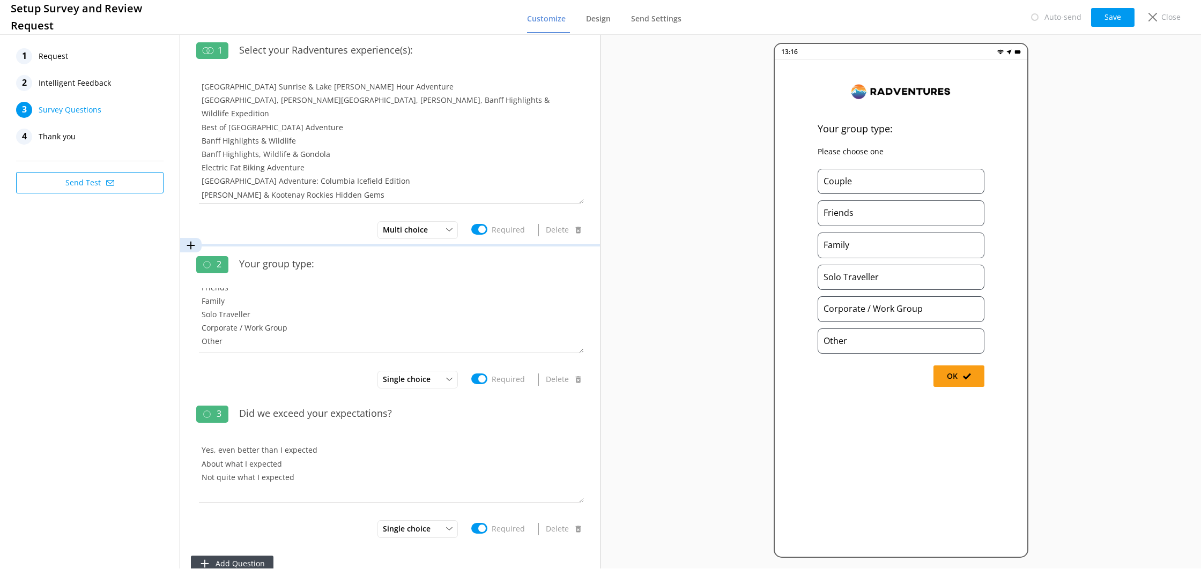
click at [193, 245] on use at bounding box center [191, 245] width 8 height 8
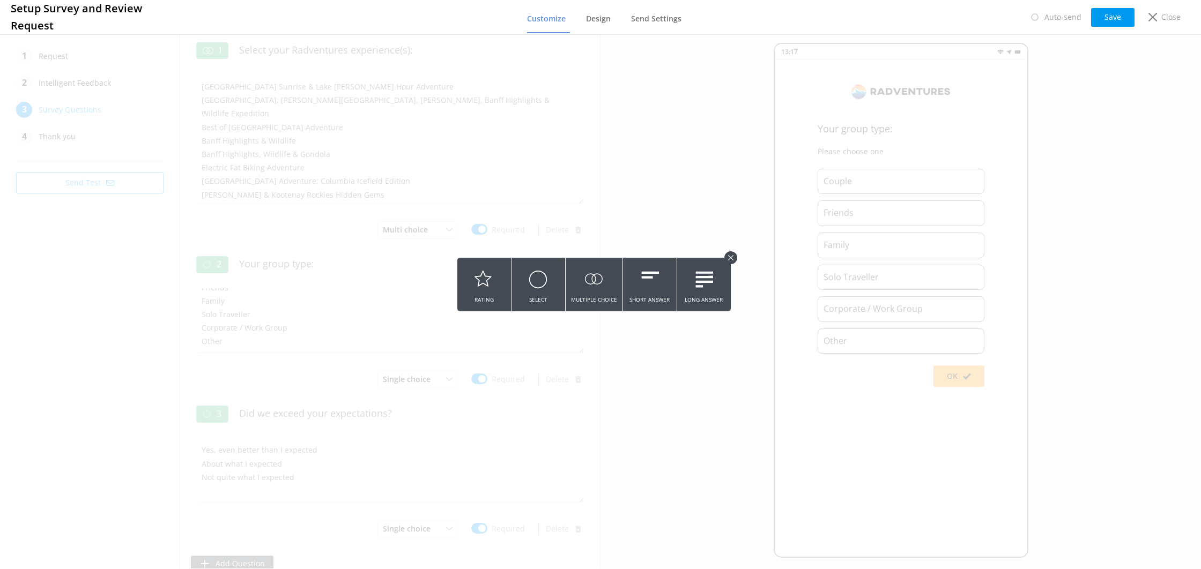
click at [728, 258] on icon at bounding box center [730, 257] width 5 height 5
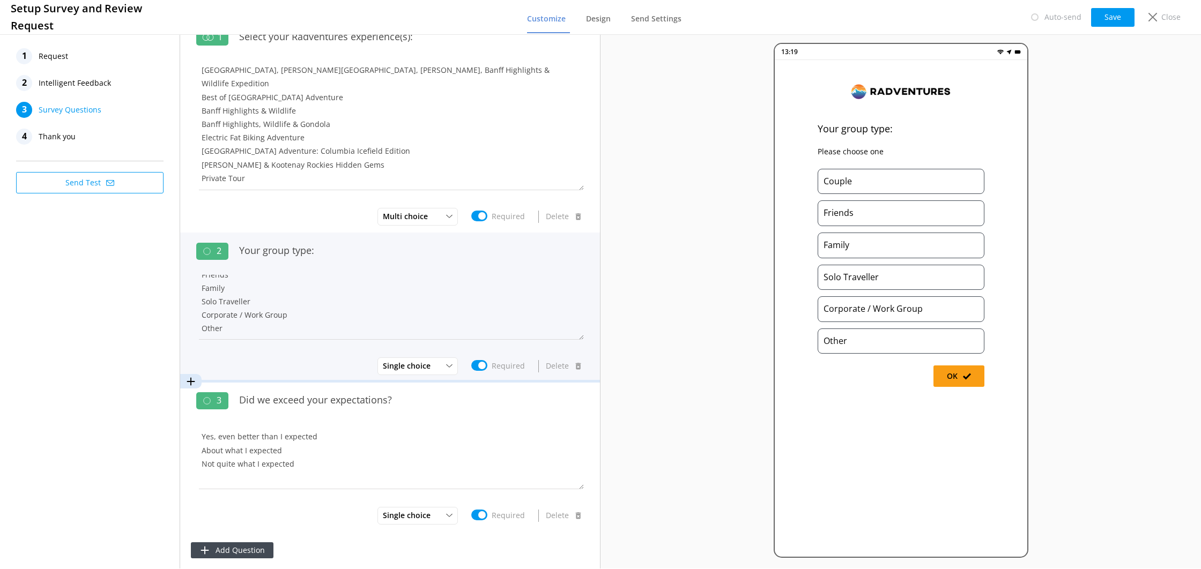
scroll to position [27, 0]
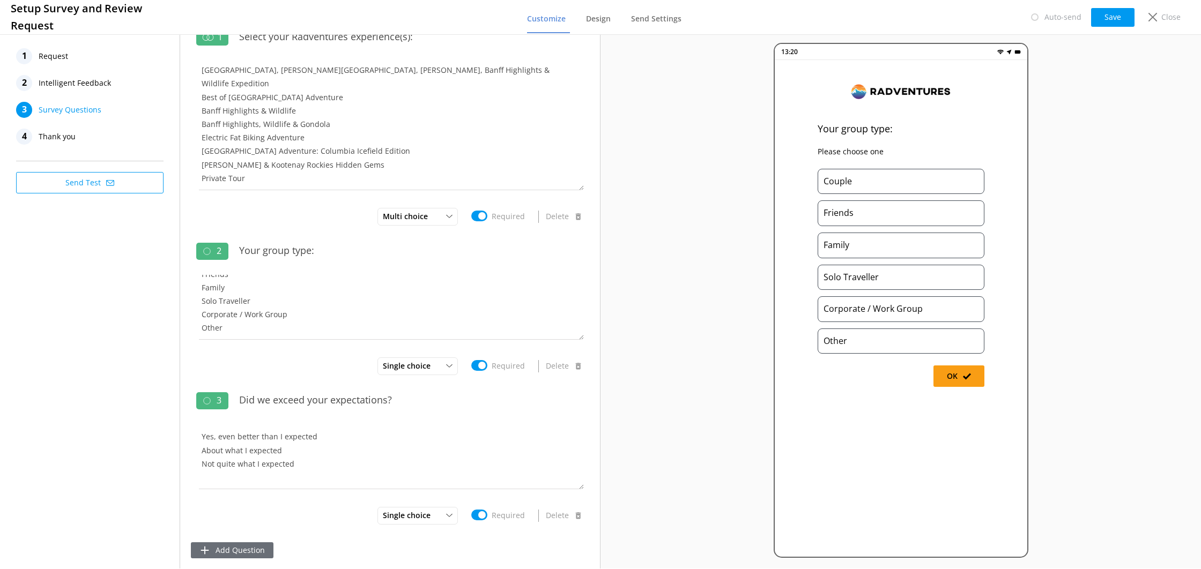
click at [247, 548] on button "Add Question" at bounding box center [232, 551] width 83 height 16
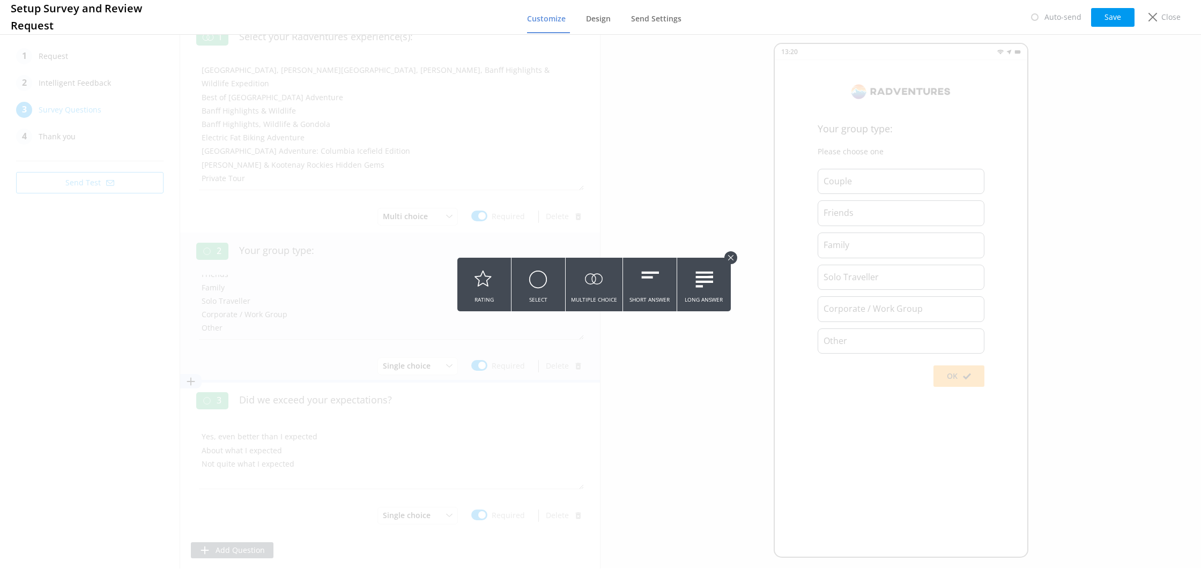
click at [541, 301] on button "Select" at bounding box center [539, 285] width 54 height 54
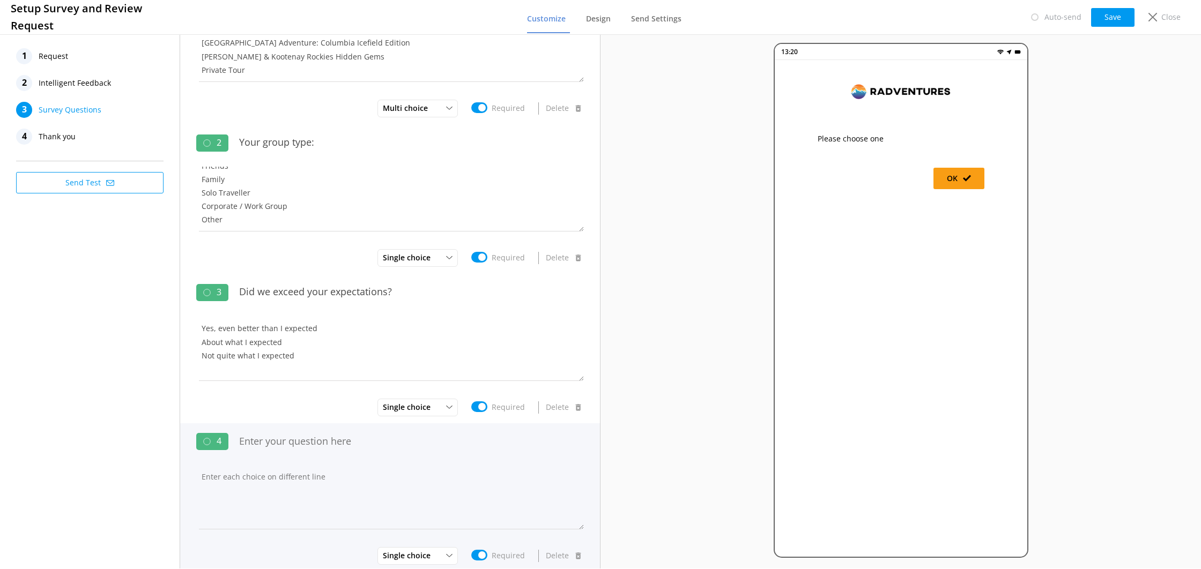
scroll to position [125, 0]
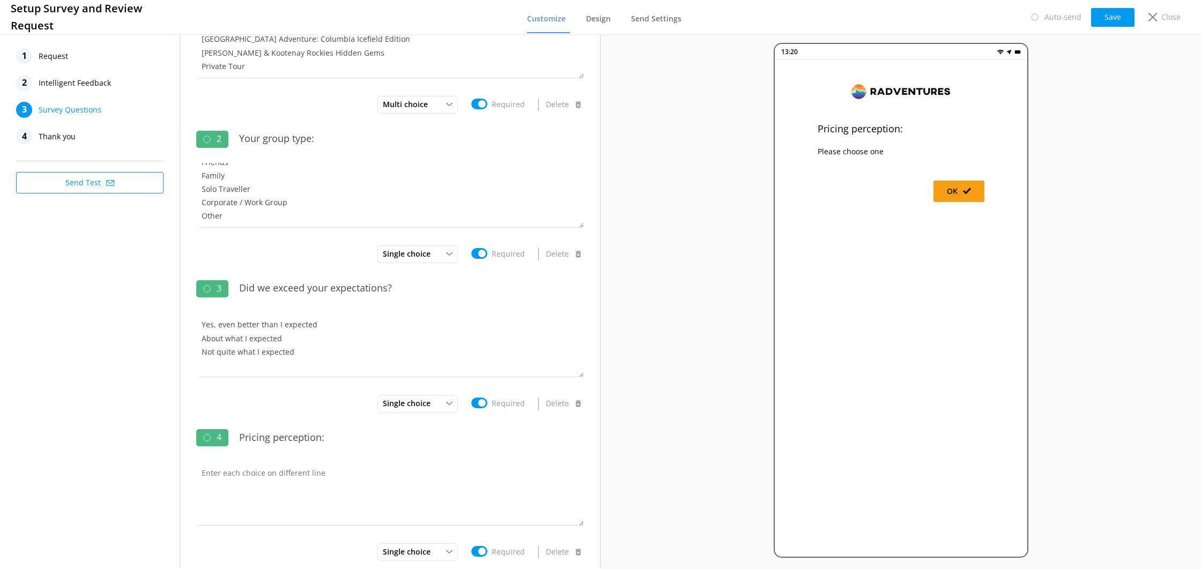
type input "Pricing perception:"
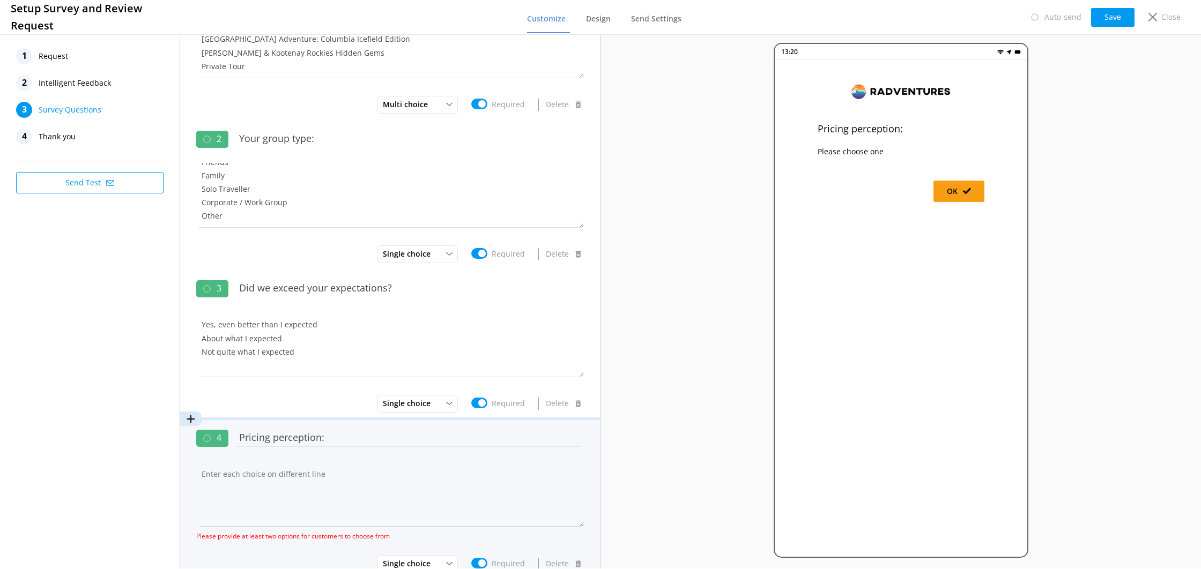
scroll to position [173, 0]
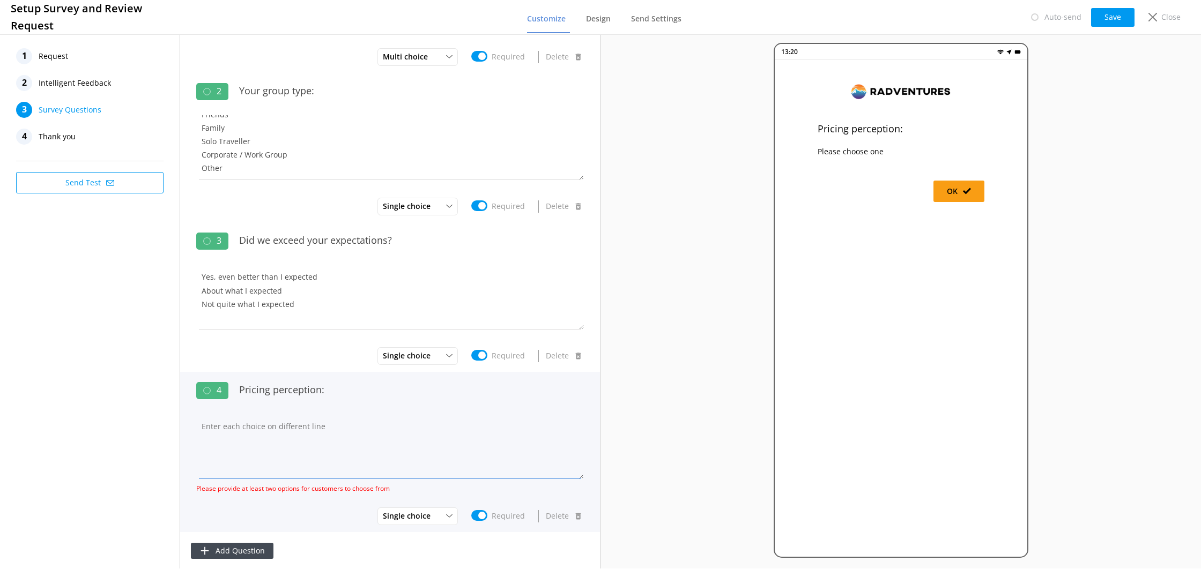
click at [348, 422] on textarea at bounding box center [390, 447] width 388 height 64
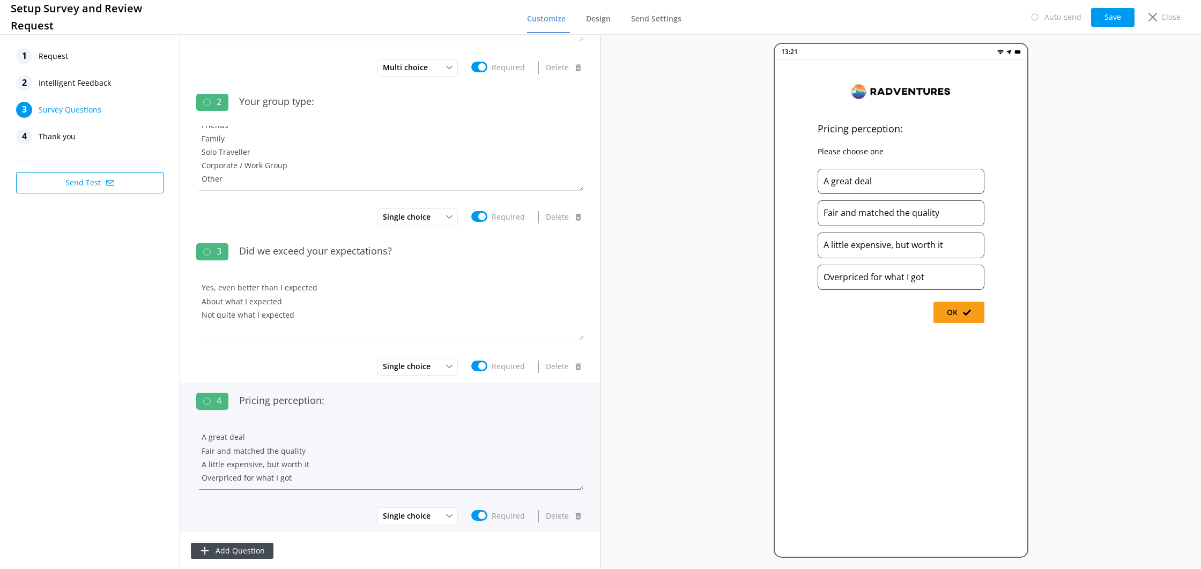
type textarea "A great deal Fair and matched the quality A little expensive, but worth it Over…"
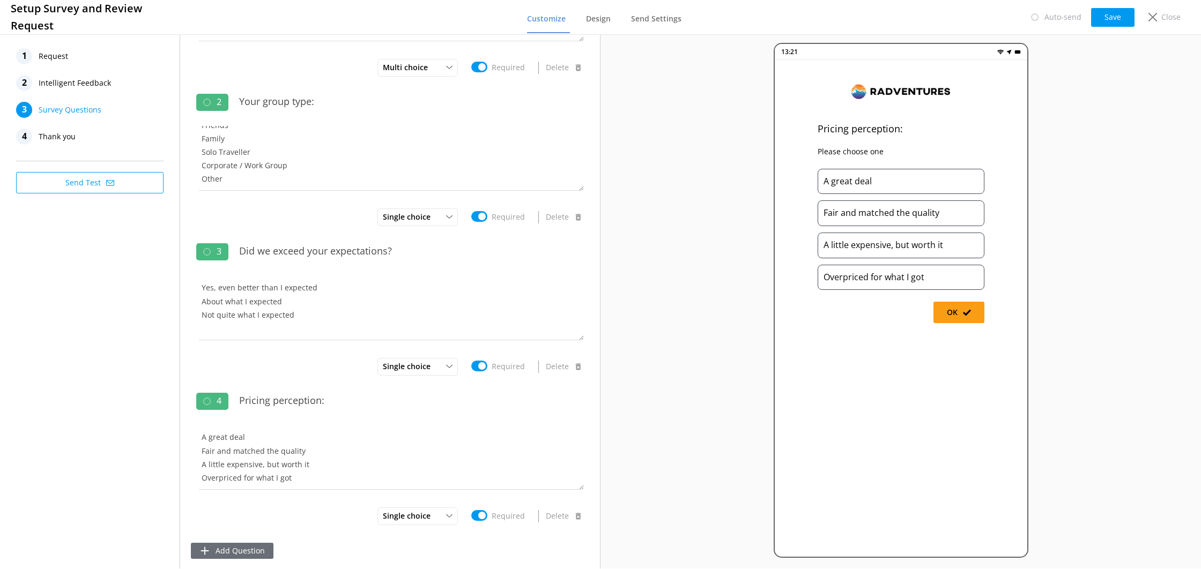
click at [251, 546] on button "Add Question" at bounding box center [232, 551] width 83 height 16
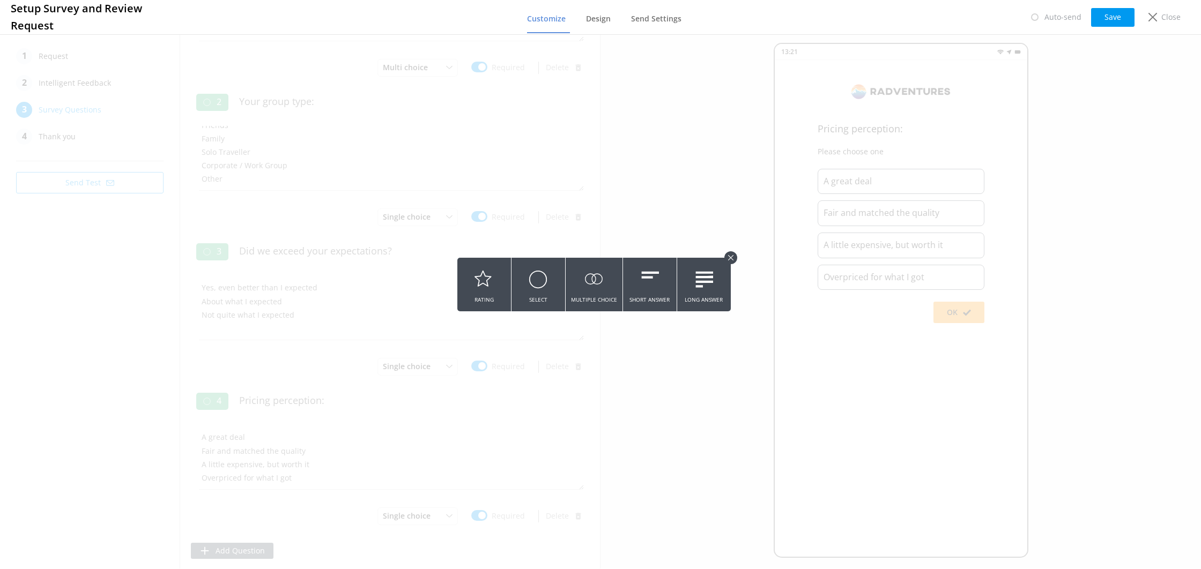
click at [634, 298] on button "Short Answer" at bounding box center [650, 285] width 54 height 54
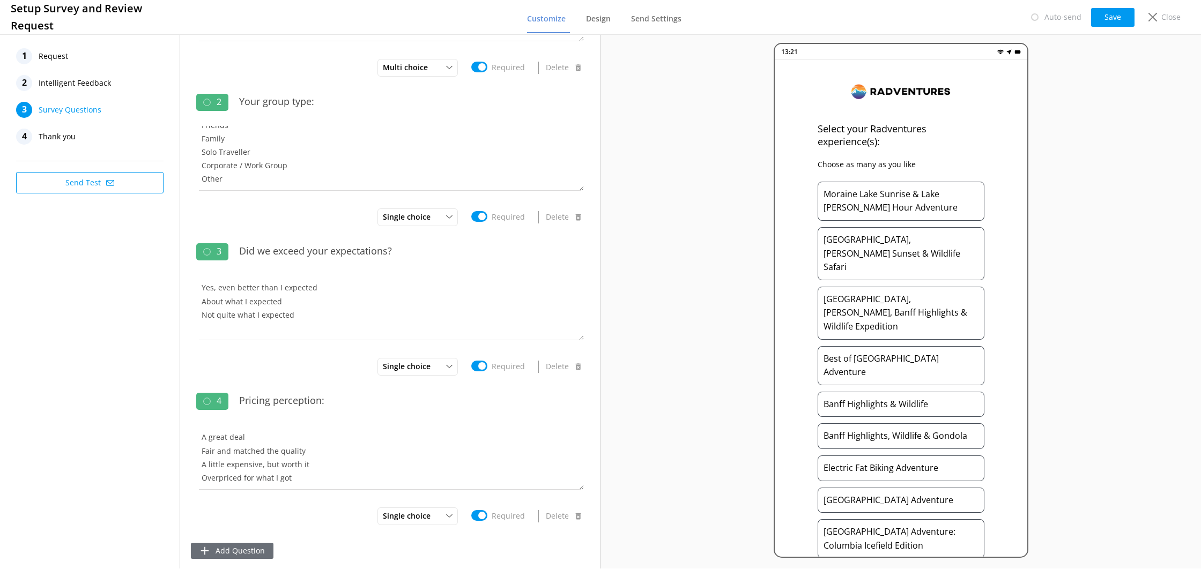
click at [268, 546] on button "Add Question" at bounding box center [232, 551] width 83 height 16
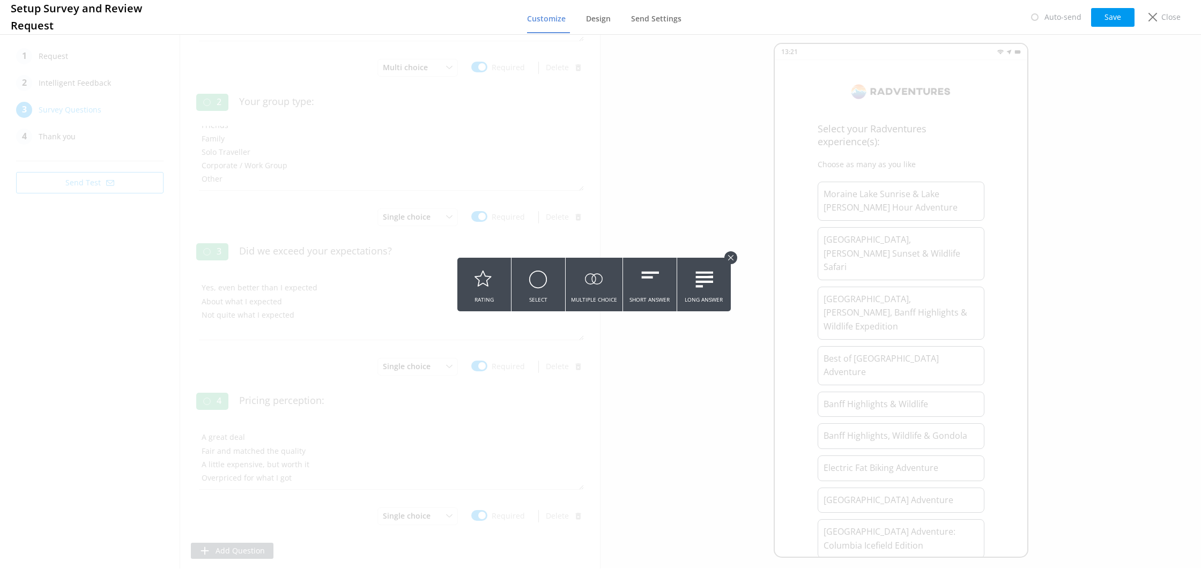
drag, startPoint x: 708, startPoint y: 276, endPoint x: 704, endPoint y: 343, distance: 66.6
click at [708, 277] on use at bounding box center [706, 279] width 21 height 16
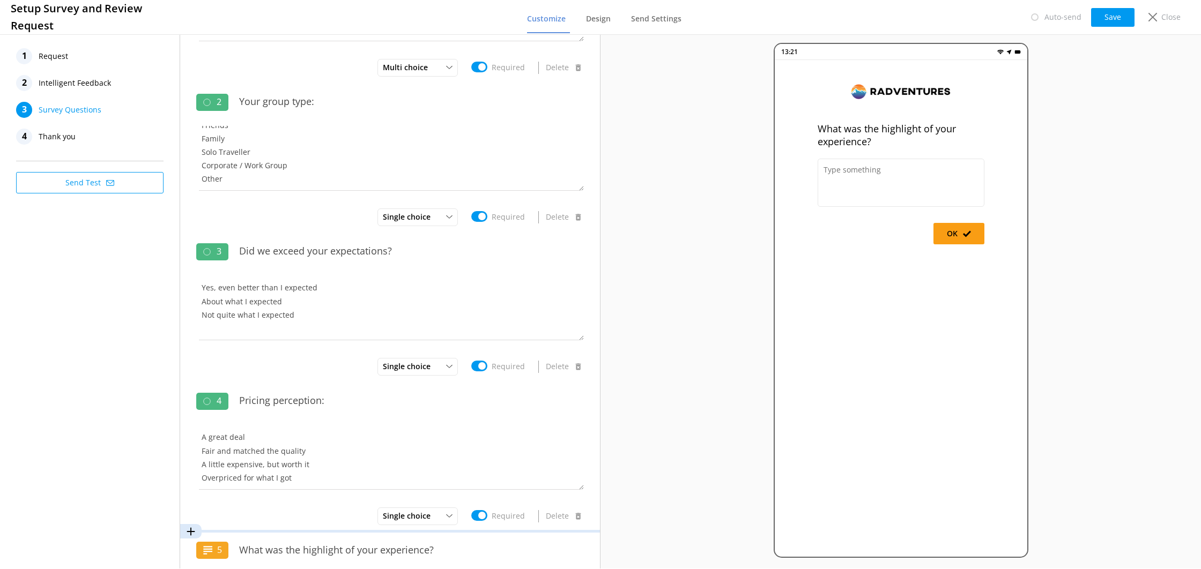
scroll to position [231, 0]
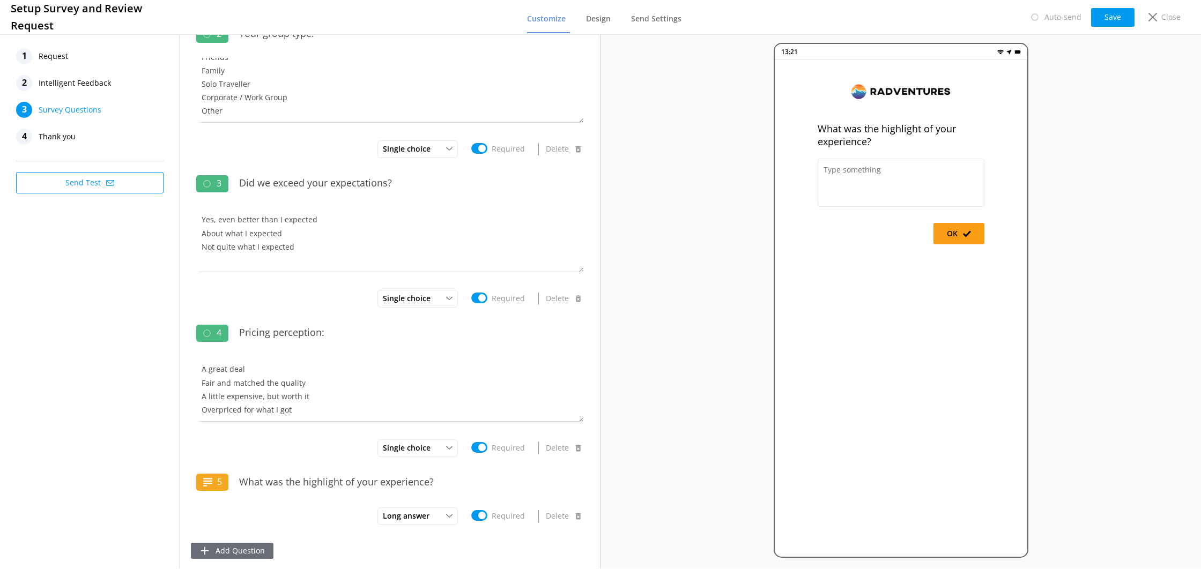
type input "What was the highlight of your experience?"
click at [240, 555] on button "Add Question" at bounding box center [232, 551] width 83 height 16
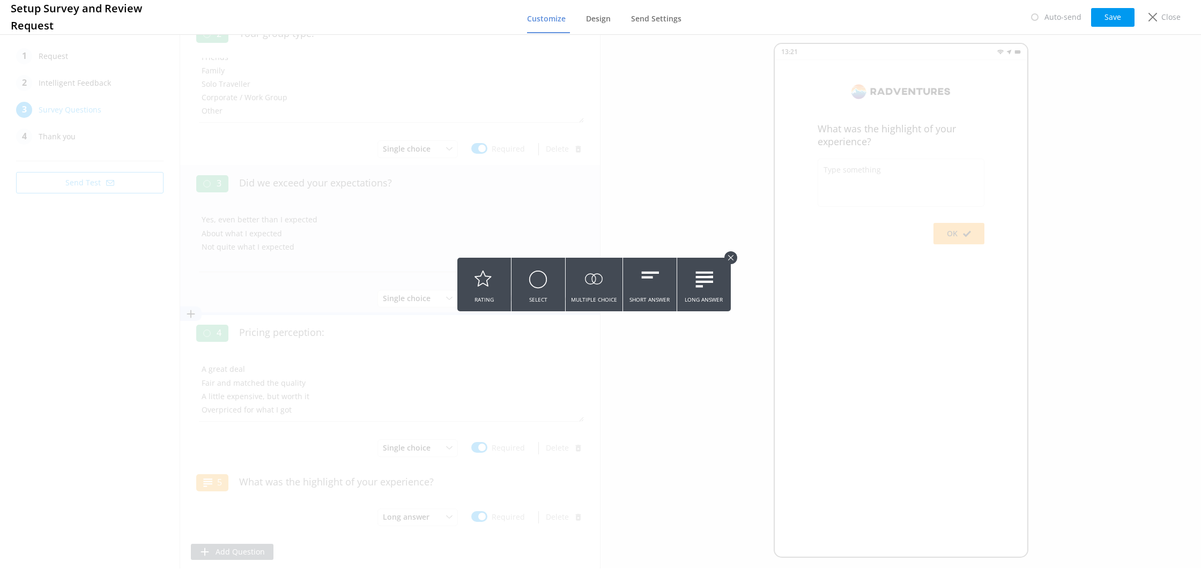
drag, startPoint x: 697, startPoint y: 305, endPoint x: 596, endPoint y: 229, distance: 126.0
click at [697, 305] on button "Long Answer" at bounding box center [704, 285] width 54 height 54
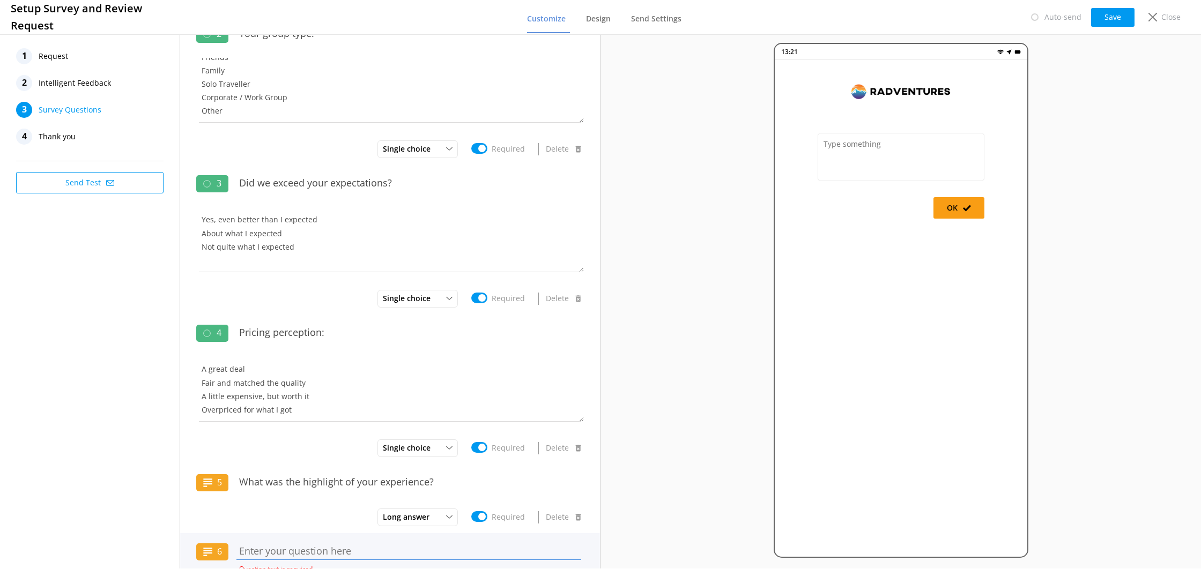
scroll to position [301, 0]
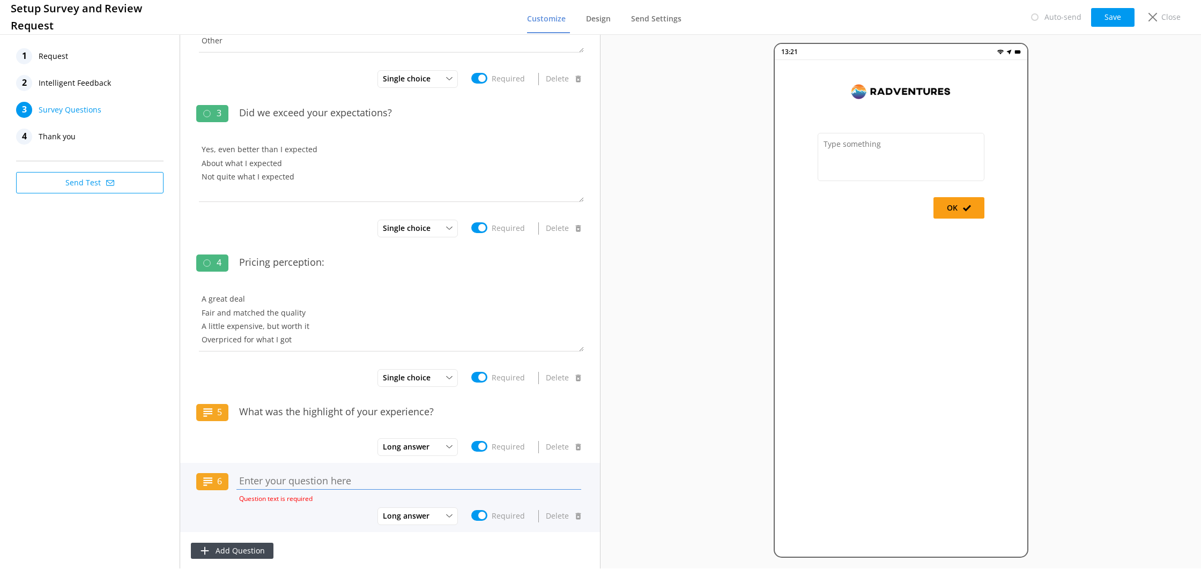
paste input "What's one thing we could improve for next time?"
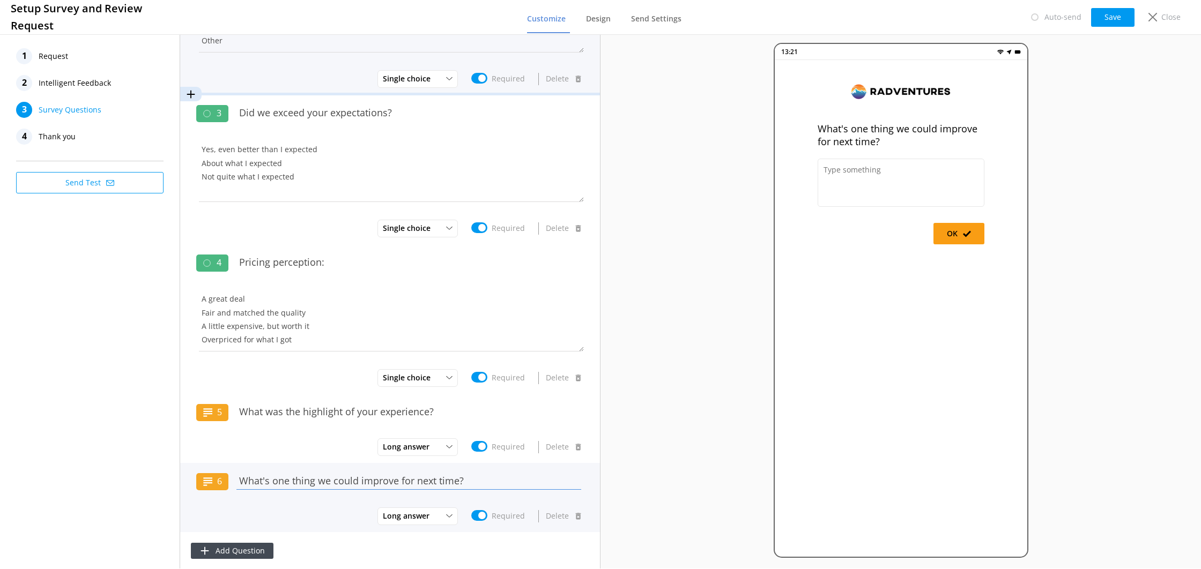
type input "What's one thing we could improve for next time?"
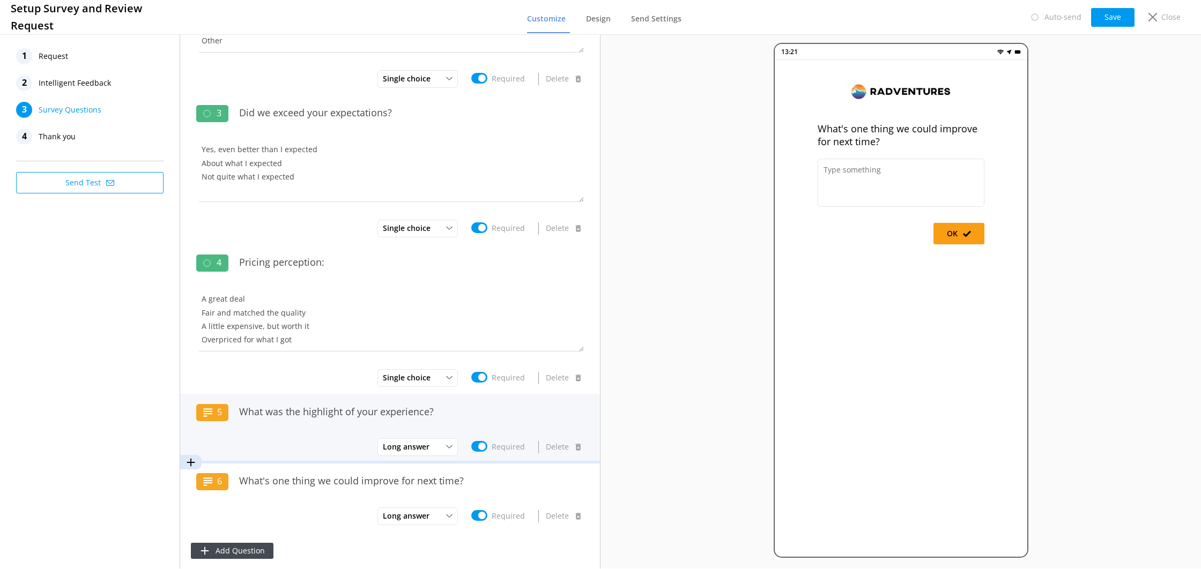
click at [483, 446] on input "Required" at bounding box center [479, 446] width 16 height 11
checkbox input "false"
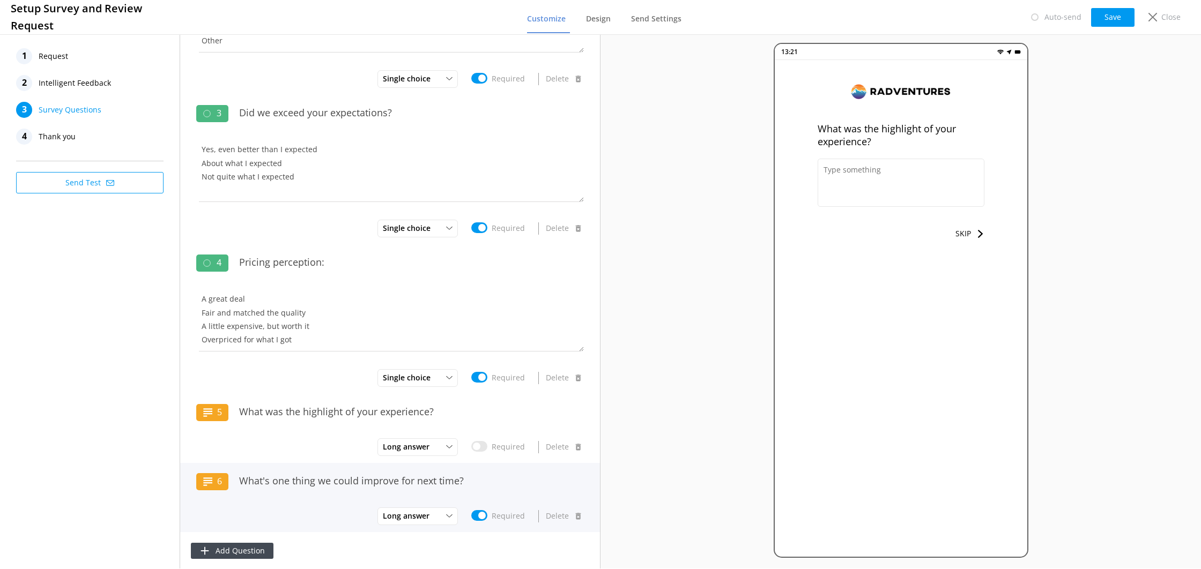
click at [482, 515] on input "Required" at bounding box center [479, 516] width 16 height 11
checkbox input "false"
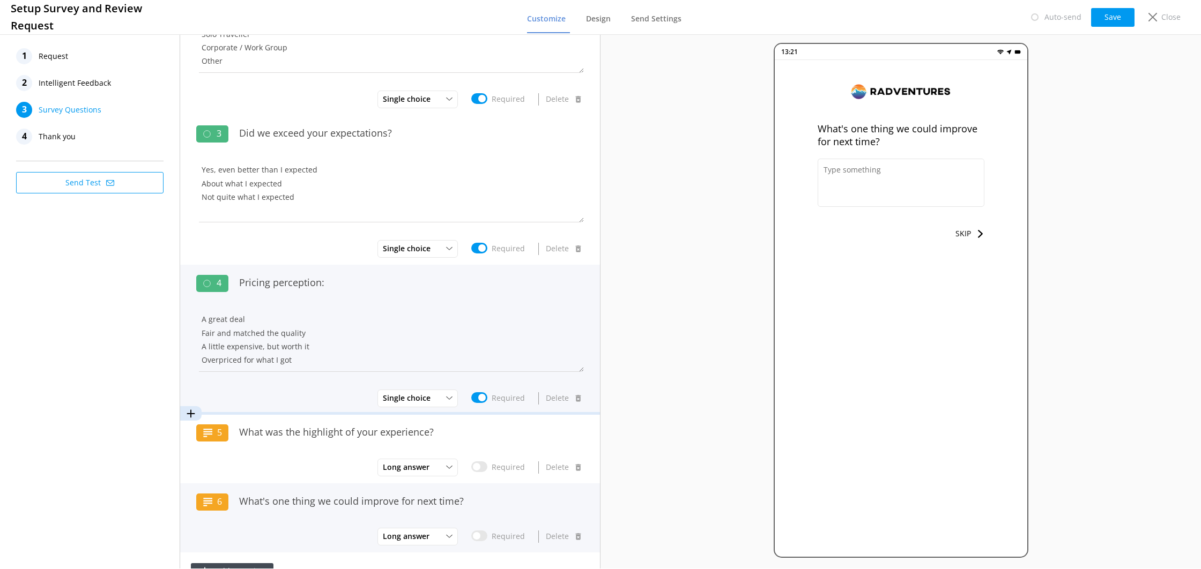
scroll to position [280, 0]
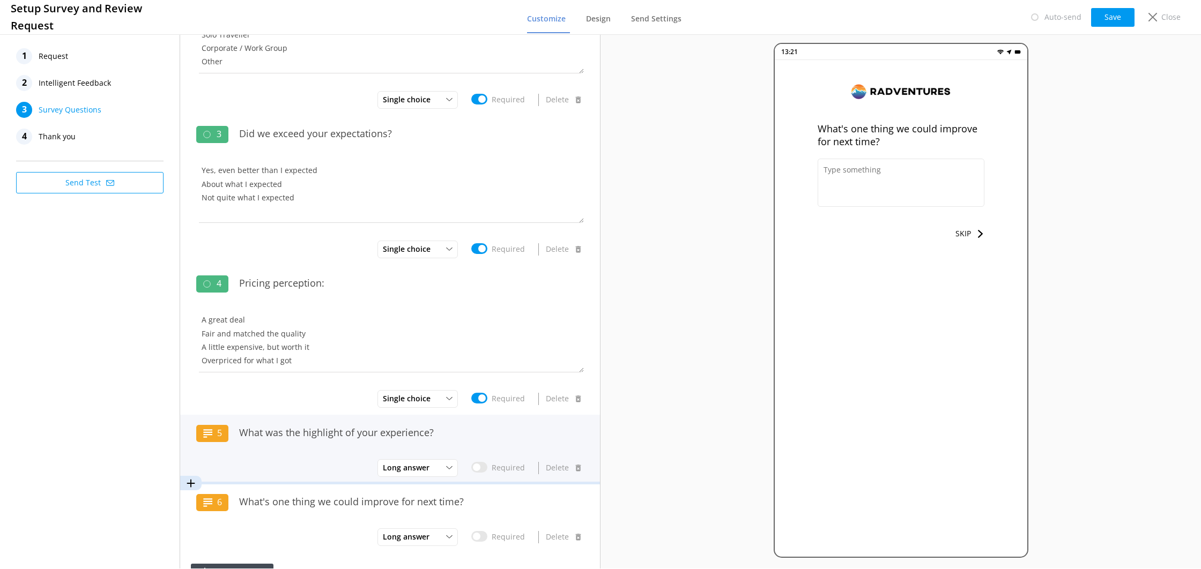
click at [478, 463] on input "Required" at bounding box center [479, 467] width 16 height 11
click at [477, 463] on input "Required" at bounding box center [479, 467] width 16 height 11
checkbox input "false"
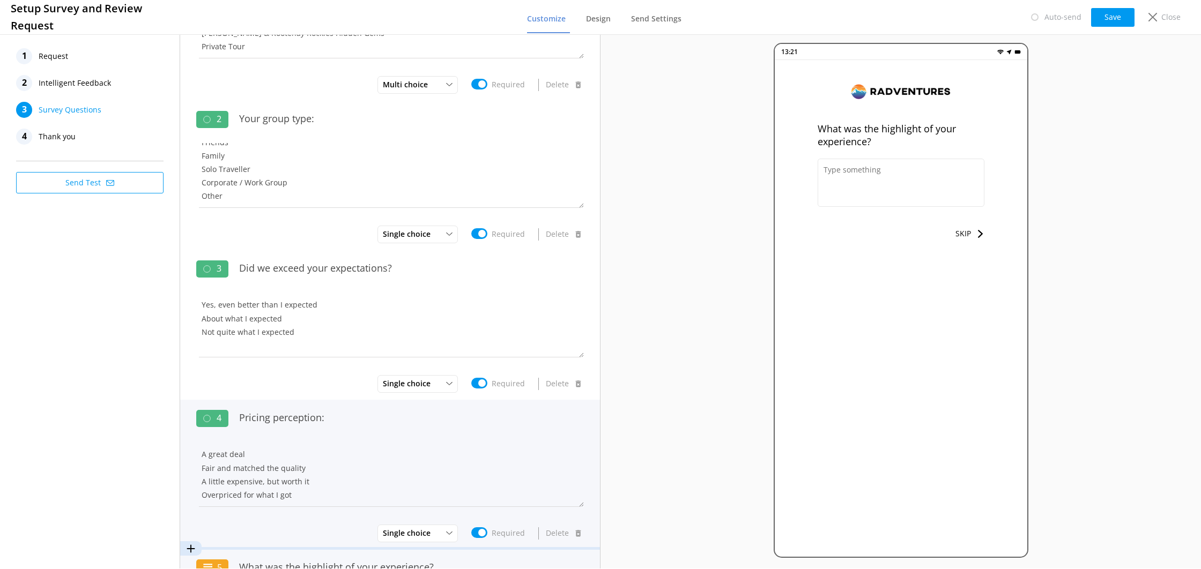
scroll to position [301, 0]
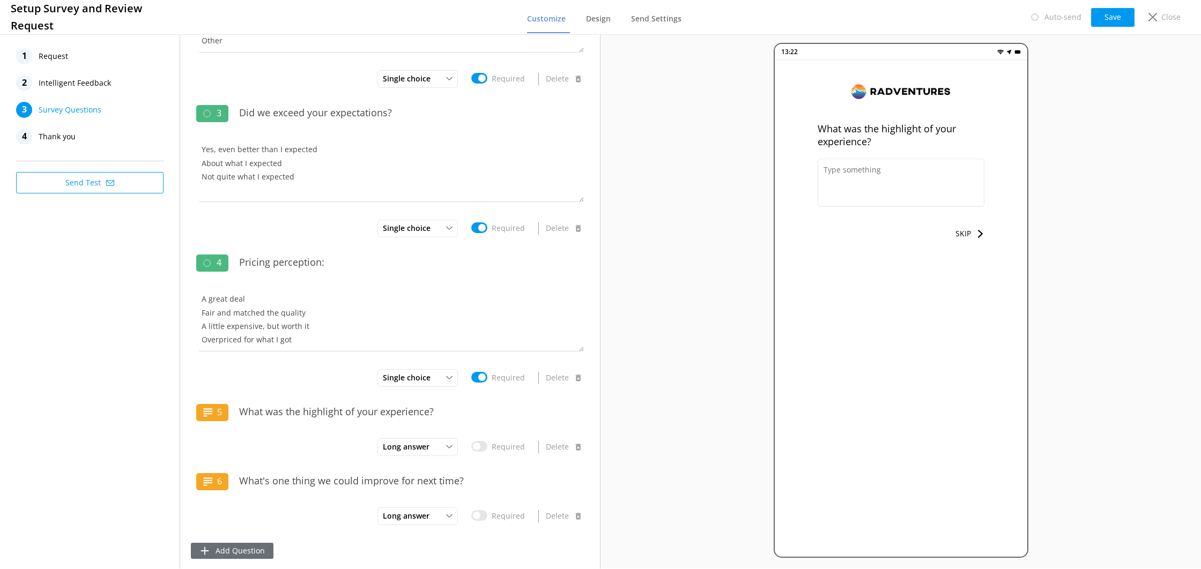
click at [243, 551] on button "Add Question" at bounding box center [232, 551] width 83 height 16
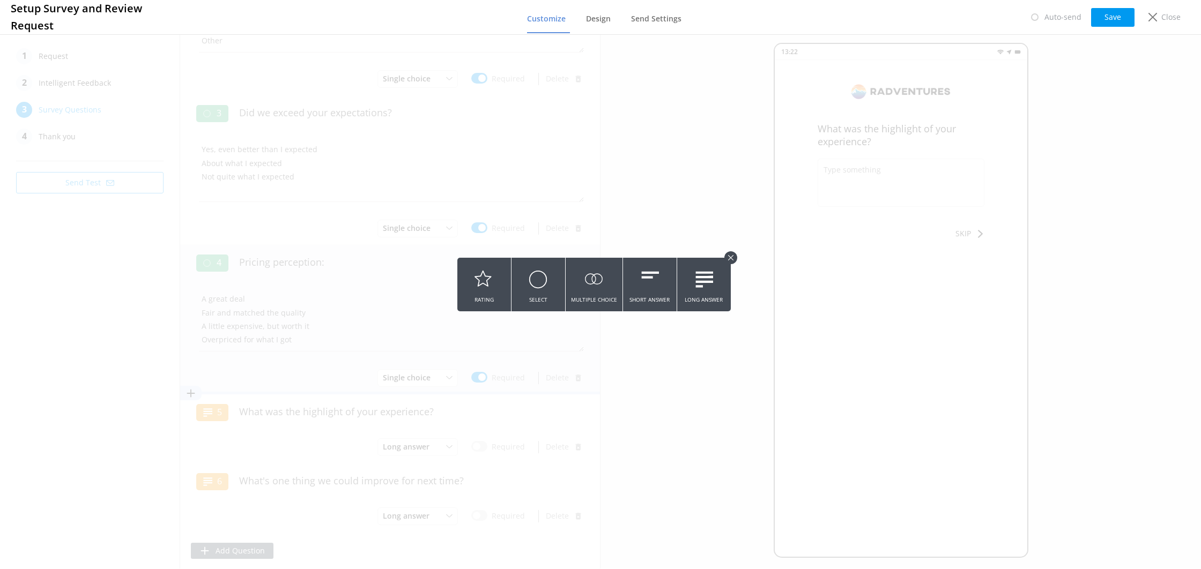
click at [586, 298] on button "Multiple Choice" at bounding box center [594, 285] width 57 height 54
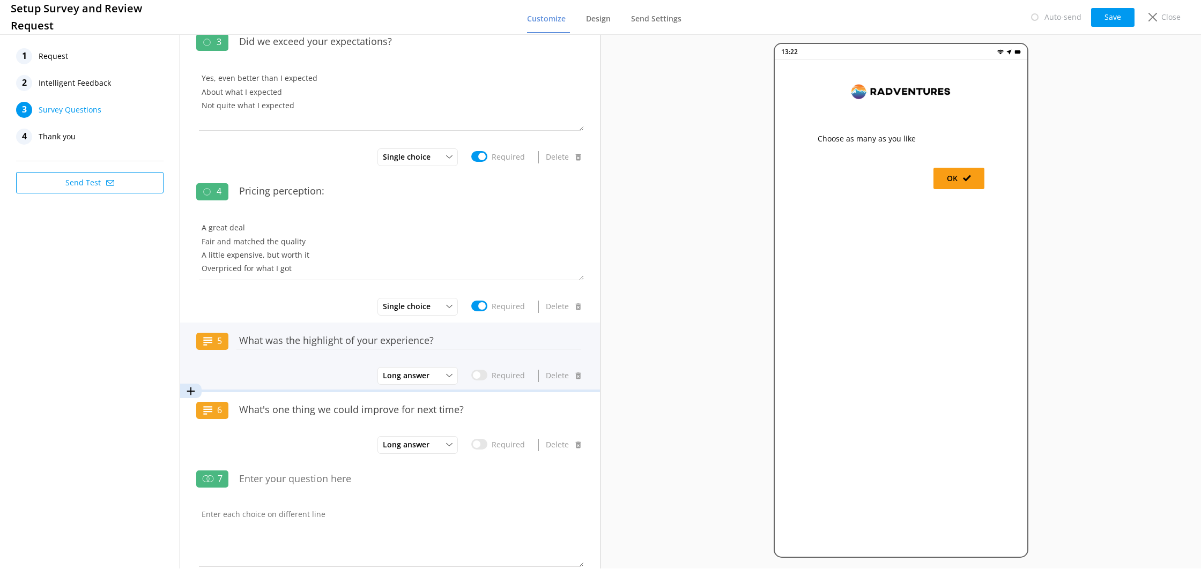
scroll to position [449, 0]
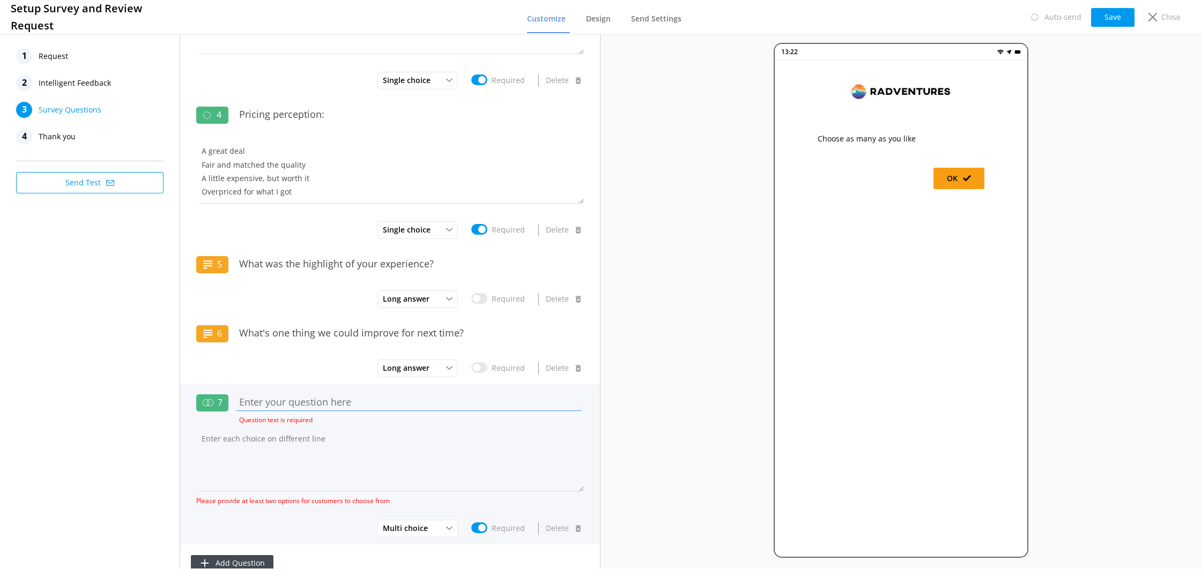
paste input "Why did you book with us? (select all that apply)*"
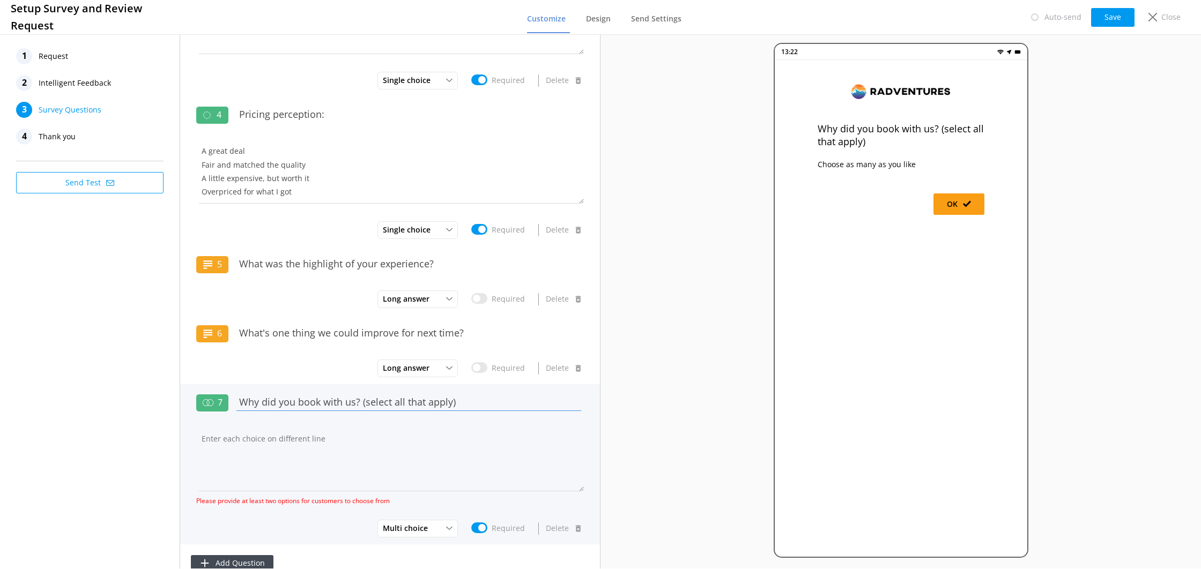
type input "Why did you book with us? (select all that apply)"
click at [264, 433] on textarea at bounding box center [390, 459] width 388 height 64
click at [343, 451] on textarea "Small group size" at bounding box center [390, 459] width 388 height 64
paste textarea "Small group size Unique itinerary or destinations Knowledgeable local guides Po…"
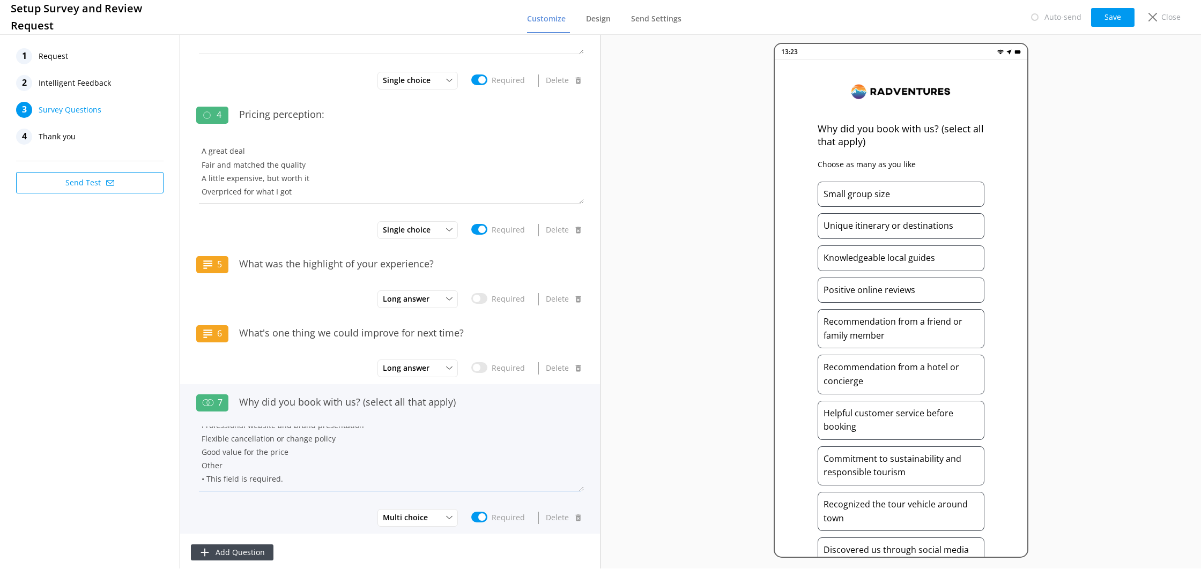
scroll to position [176, 0]
drag, startPoint x: 289, startPoint y: 479, endPoint x: 195, endPoint y: 481, distance: 93.9
click at [195, 481] on div "7 Why did you book with us? (select all that apply) Small group size Unique iti…" at bounding box center [390, 459] width 420 height 150
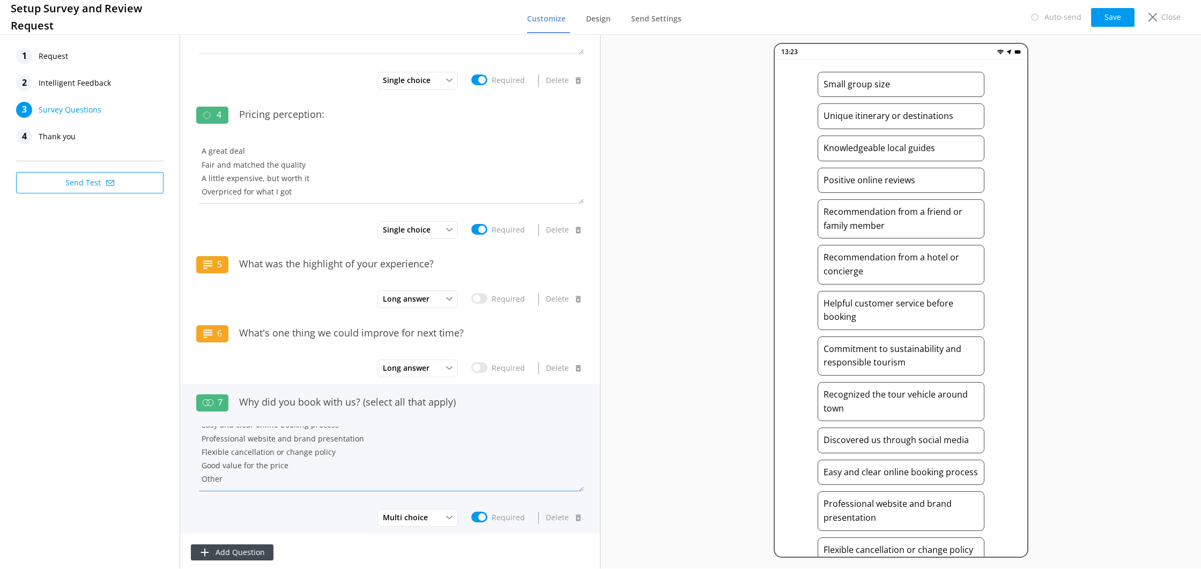
scroll to position [218, 0]
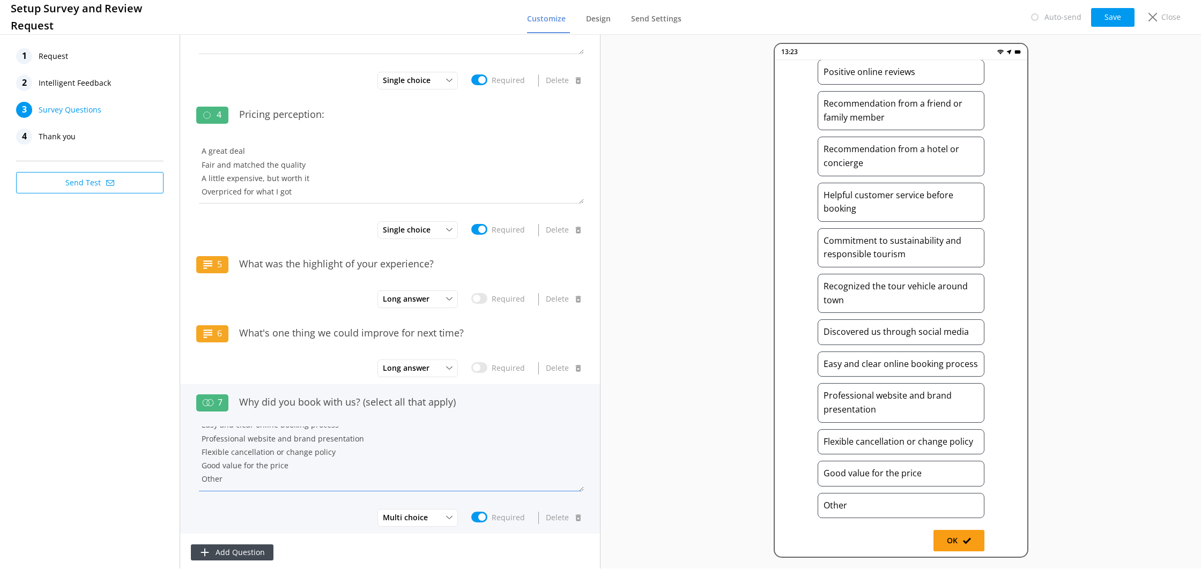
type textarea "Small group size Unique itinerary or destinations Knowledgeable local guides Po…"
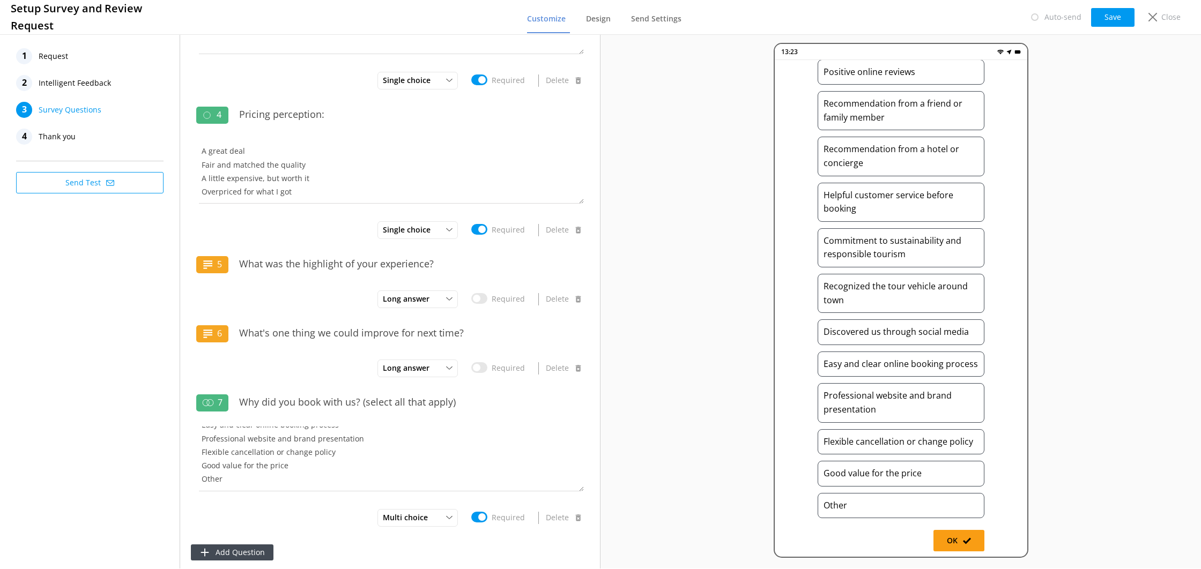
click at [823, 432] on div "Flexible cancellation or change policy" at bounding box center [901, 443] width 167 height 26
click at [827, 436] on div "Flexible cancellation or change policy" at bounding box center [901, 443] width 167 height 26
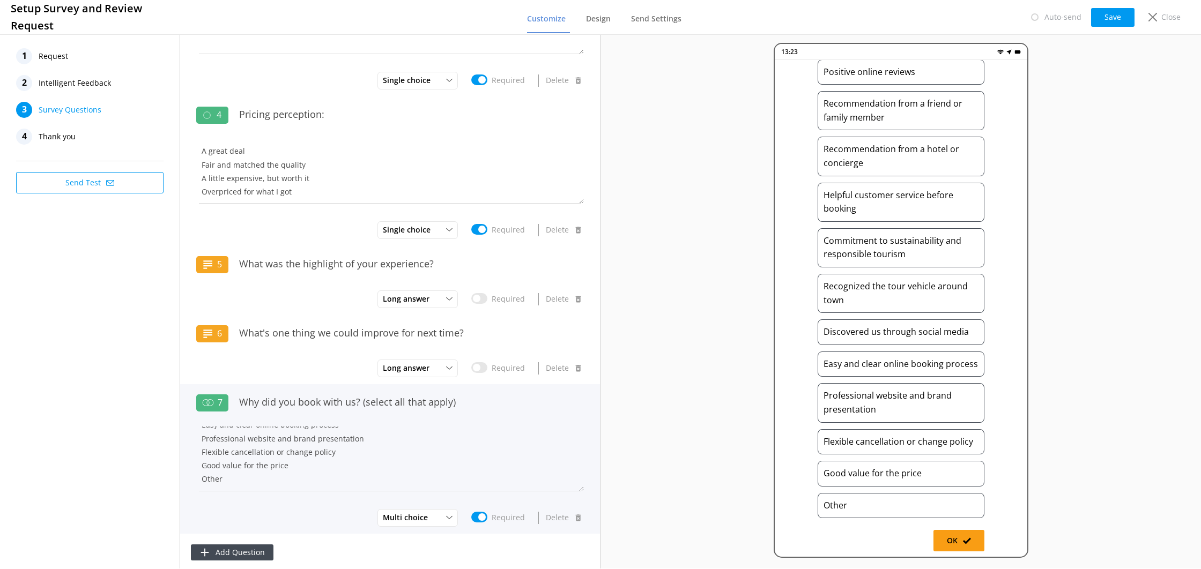
scroll to position [162, 0]
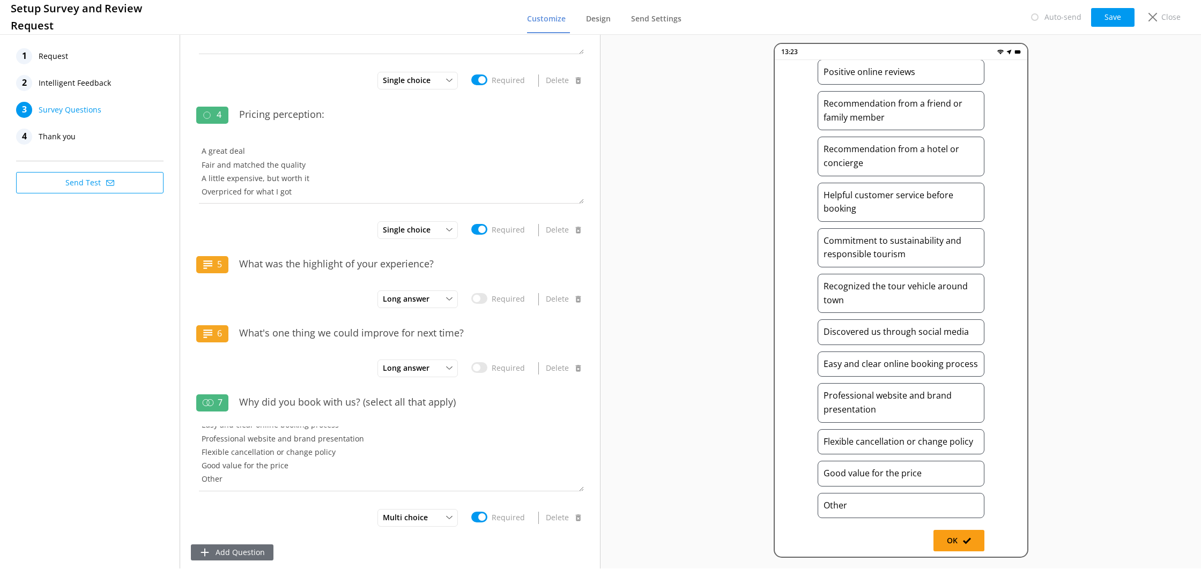
click at [249, 550] on button "Add Question" at bounding box center [232, 553] width 83 height 16
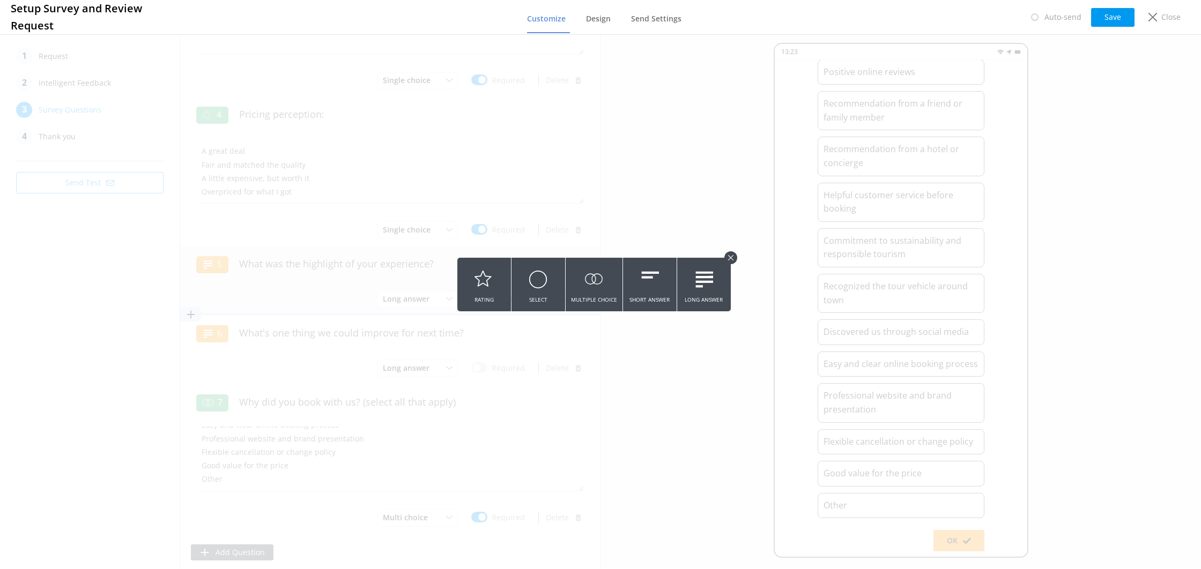
click at [545, 292] on icon at bounding box center [538, 279] width 19 height 29
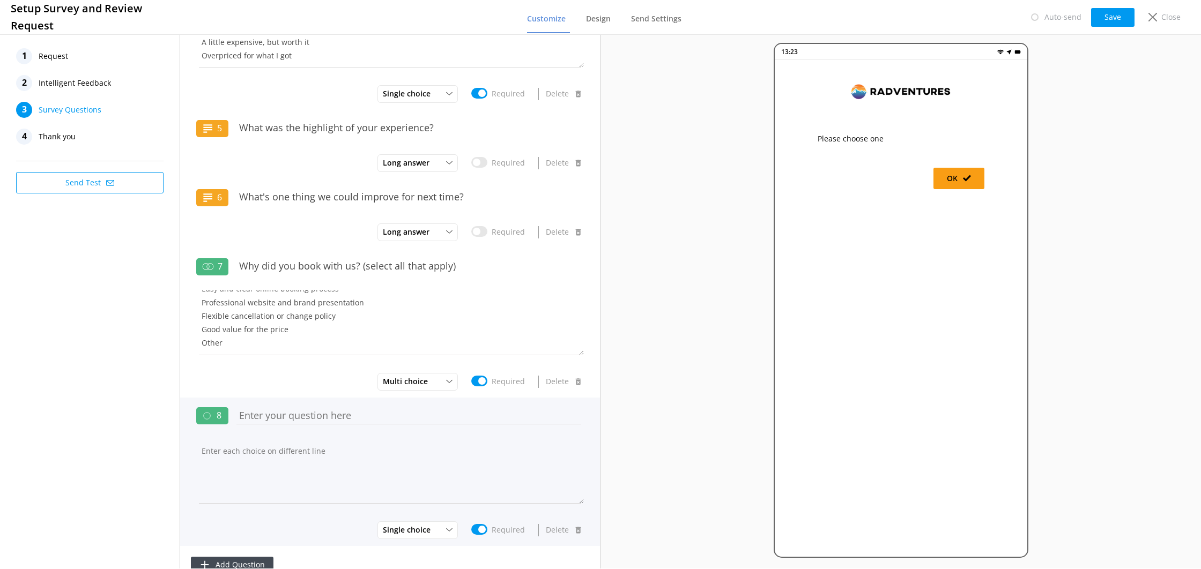
scroll to position [598, 0]
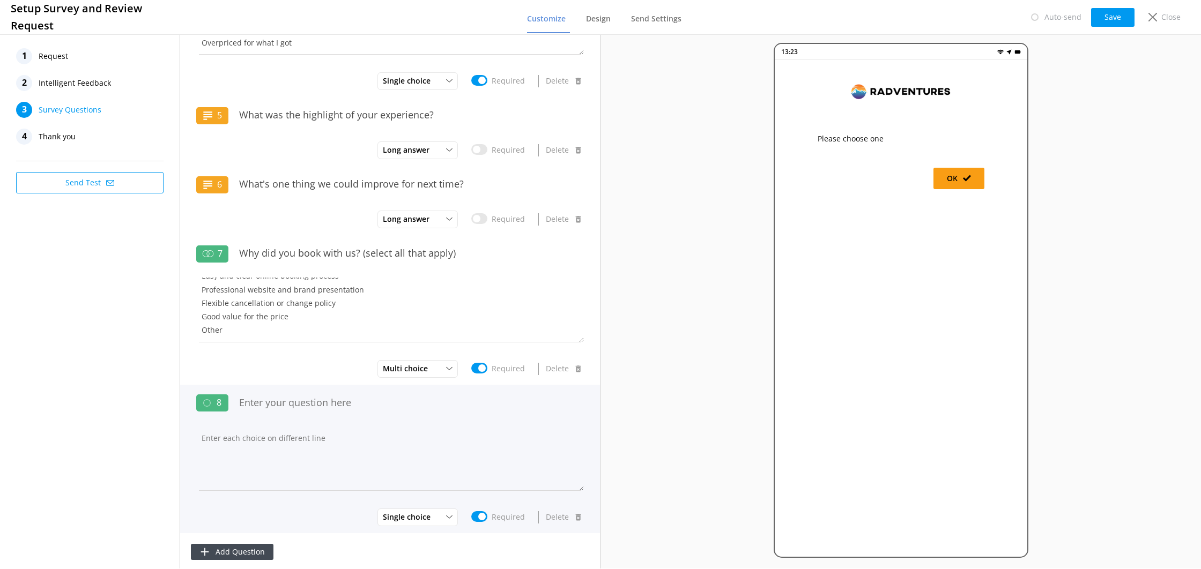
click at [483, 515] on div "Single choice Multiple choice Single choice Required Delete" at bounding box center [390, 517] width 388 height 21
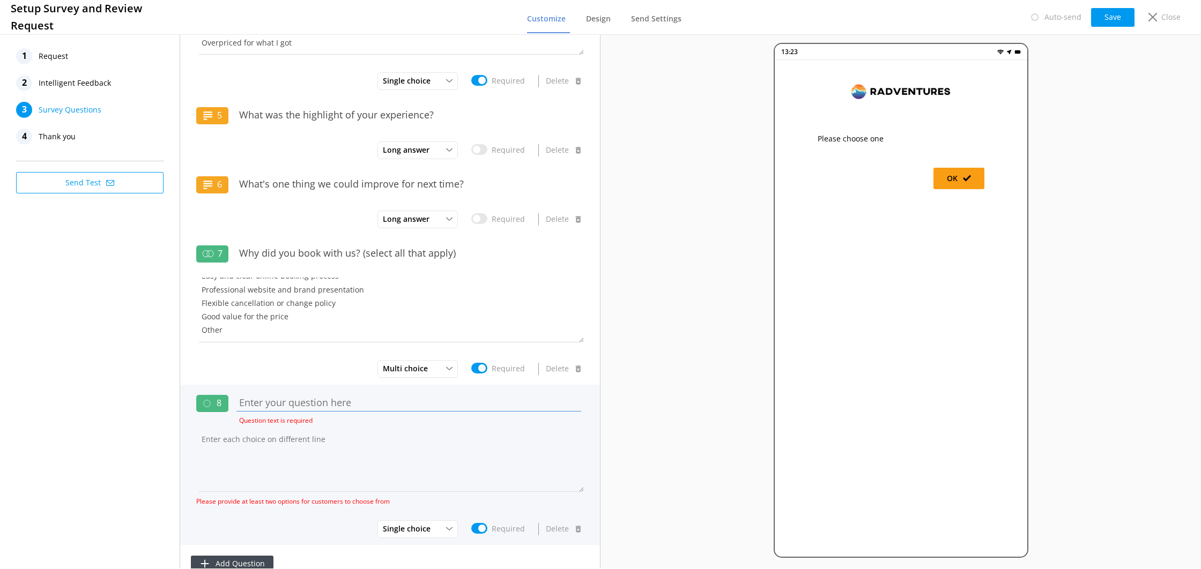
click at [317, 397] on input "text" at bounding box center [409, 402] width 350 height 24
paste input "Where are you visiting from?"
type input "Where are you visiting from?"
click at [322, 432] on textarea at bounding box center [390, 459] width 388 height 64
paste textarea "[GEOGRAPHIC_DATA] O [GEOGRAPHIC_DATA] O [GEOGRAPHIC_DATA] [GEOGRAPHIC_DATA] [GE…"
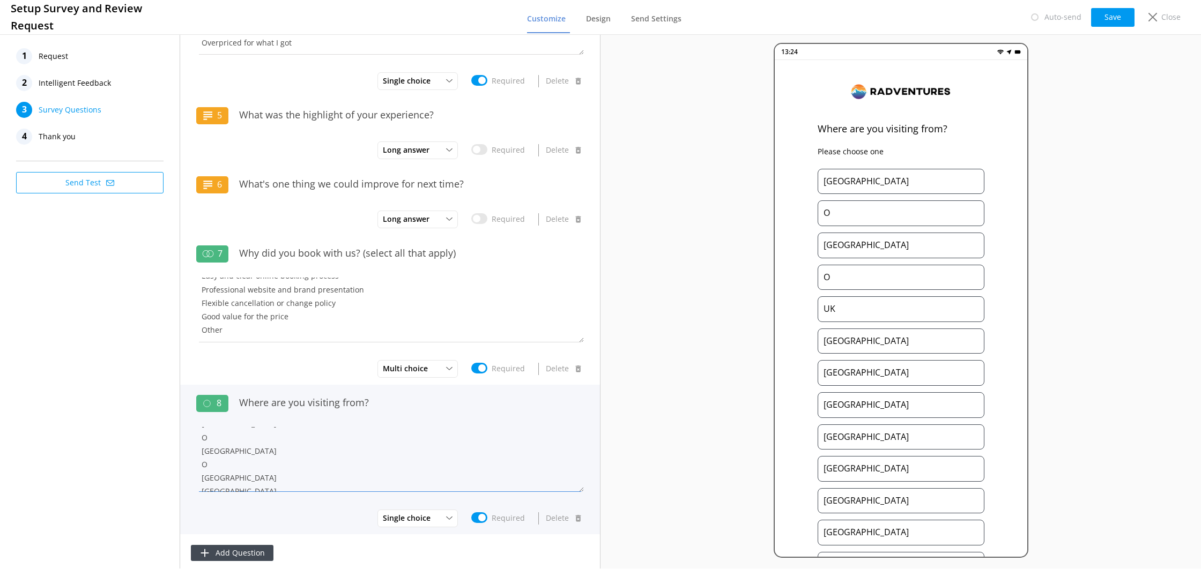
scroll to position [15, 0]
click at [225, 448] on textarea "[GEOGRAPHIC_DATA] O [GEOGRAPHIC_DATA] O [GEOGRAPHIC_DATA] [GEOGRAPHIC_DATA] [GE…" at bounding box center [390, 459] width 388 height 64
click at [219, 476] on textarea "[GEOGRAPHIC_DATA] [GEOGRAPHIC_DATA] O [GEOGRAPHIC_DATA] [GEOGRAPHIC_DATA] [GEOG…" at bounding box center [390, 459] width 388 height 64
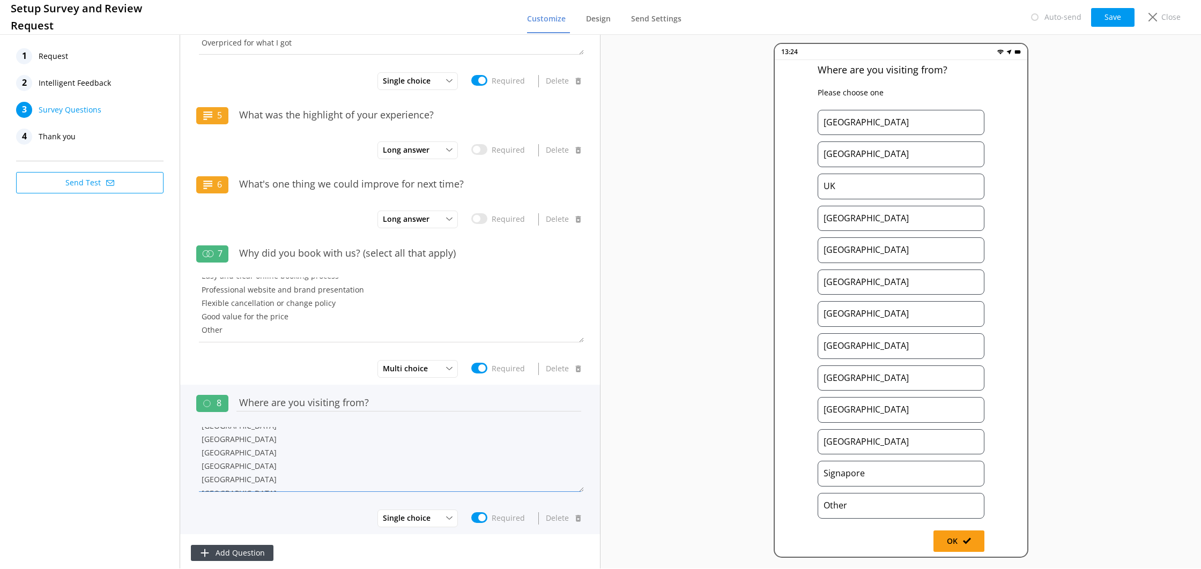
scroll to position [599, 0]
type textarea "[GEOGRAPHIC_DATA] [GEOGRAPHIC_DATA] [GEOGRAPHIC_DATA] [GEOGRAPHIC_DATA] [GEOGRA…"
click at [487, 512] on input "Required" at bounding box center [479, 517] width 16 height 11
checkbox input "false"
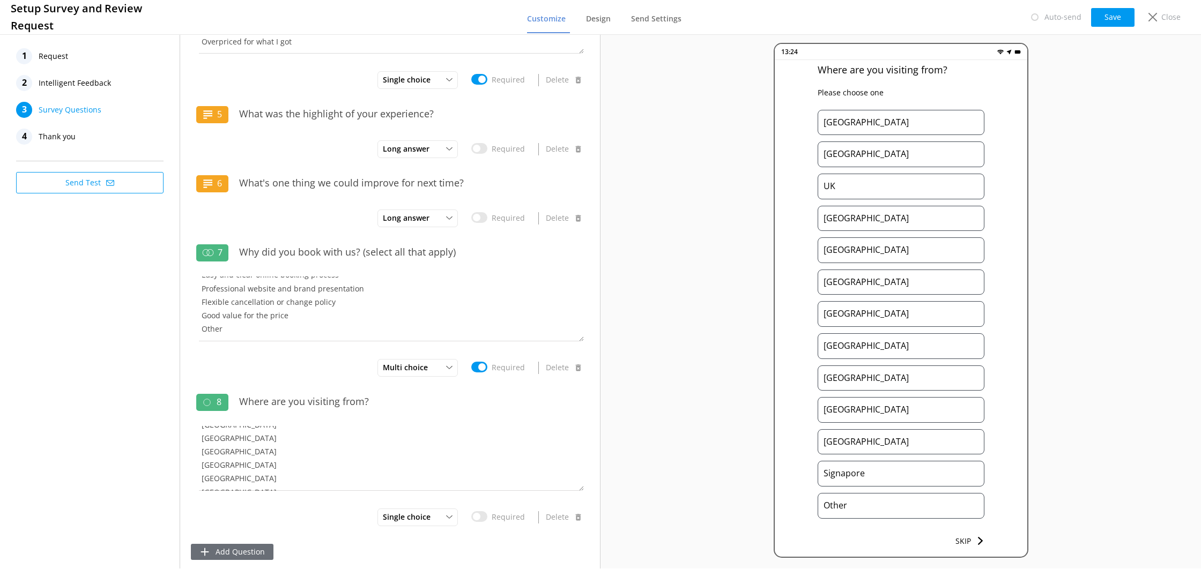
click at [224, 556] on button "Add Question" at bounding box center [232, 552] width 83 height 16
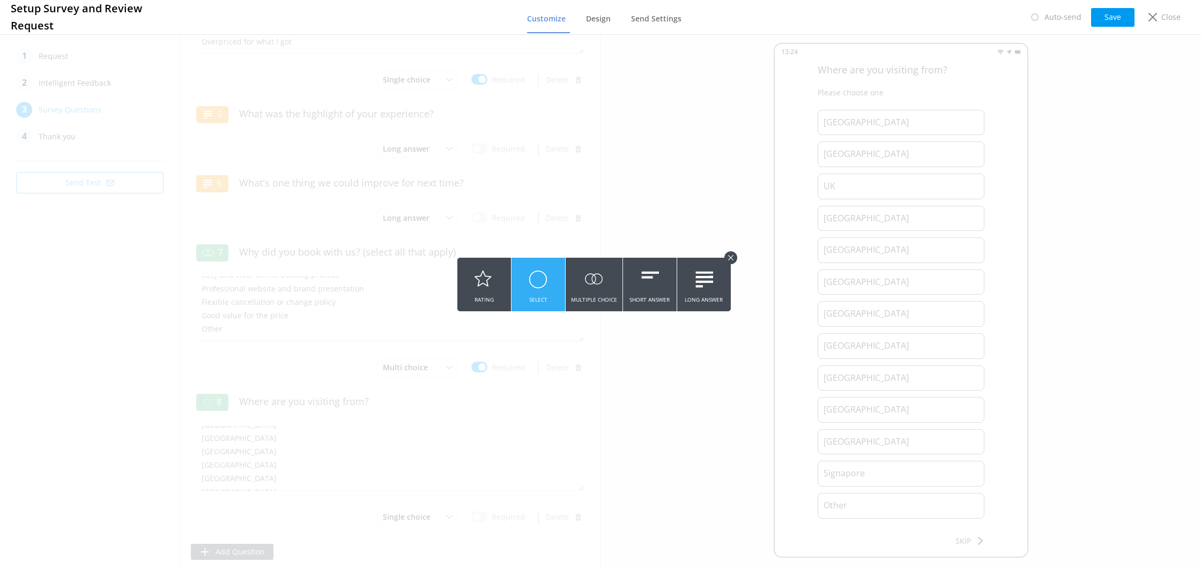
click at [550, 283] on button "Select" at bounding box center [539, 285] width 54 height 54
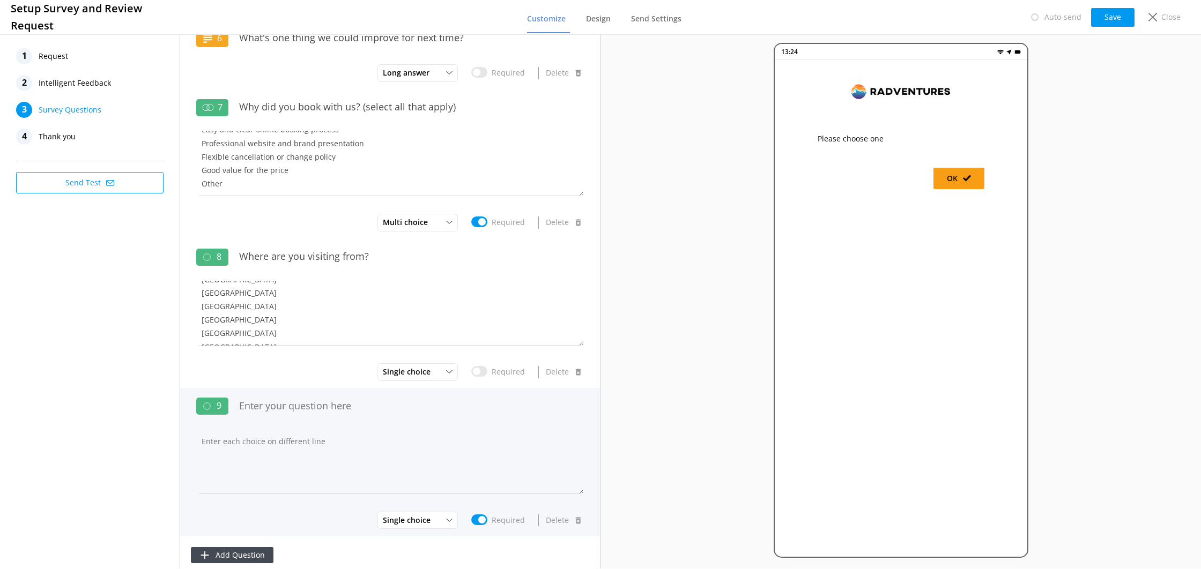
scroll to position [747, 0]
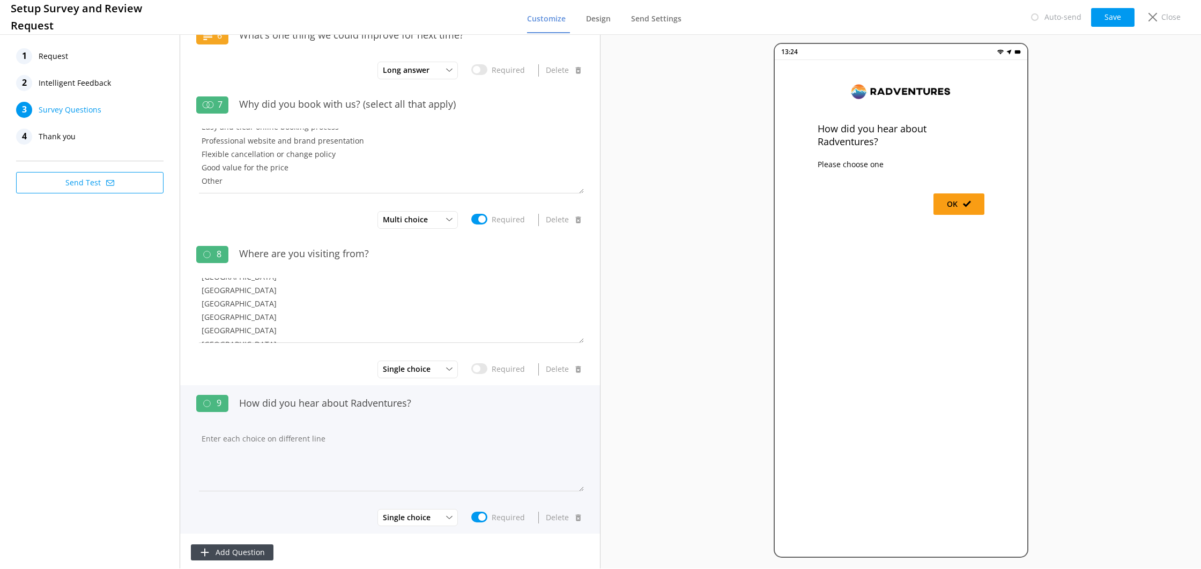
type input "How did you hear about Radventures?"
click at [327, 427] on textarea at bounding box center [390, 459] width 388 height 64
paste textarea "Google search TripAdvisor or Viator GetYourGuide Brochure Social media (Instagr…"
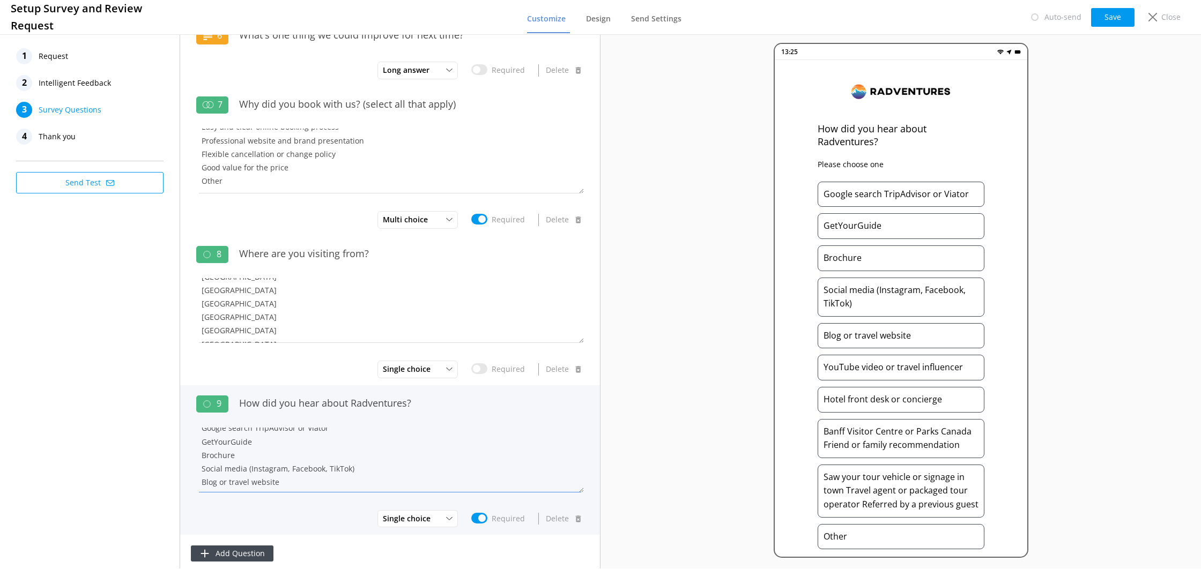
scroll to position [0, 0]
click at [255, 451] on textarea "Google search TripAdvisor or Viator GetYourGuide Brochure Social media (Instagr…" at bounding box center [390, 460] width 388 height 64
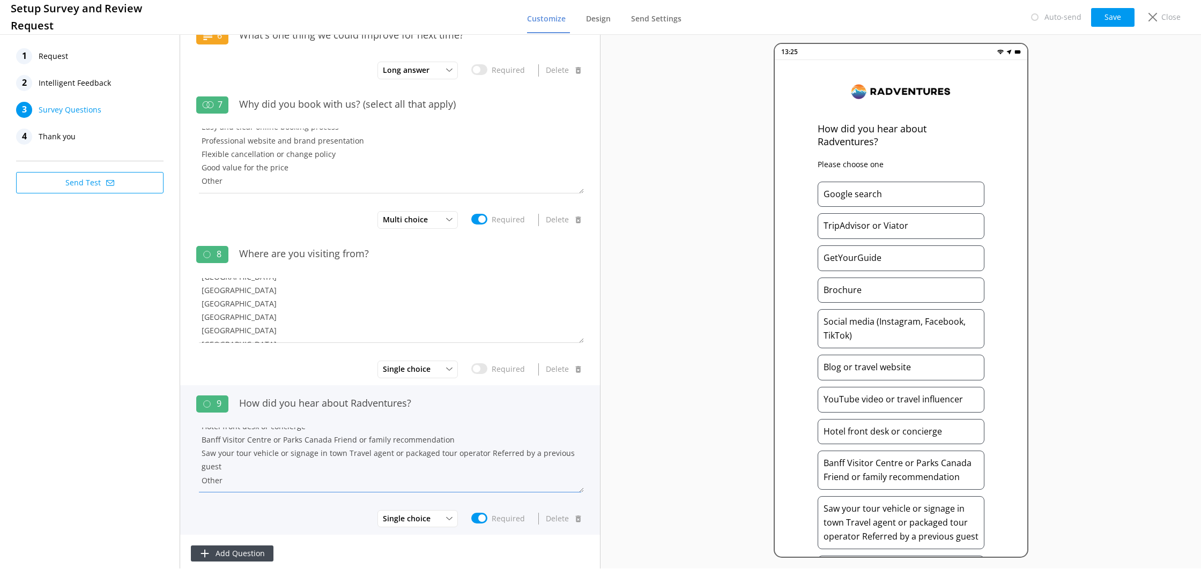
scroll to position [121, 0]
click at [332, 438] on textarea "Google search TripAdvisor or Viator GetYourGuide Brochure Social media (Instagr…" at bounding box center [390, 460] width 388 height 64
click at [345, 458] on textarea "Google search TripAdvisor or Viator GetYourGuide Brochure Social media (Instagr…" at bounding box center [390, 460] width 388 height 64
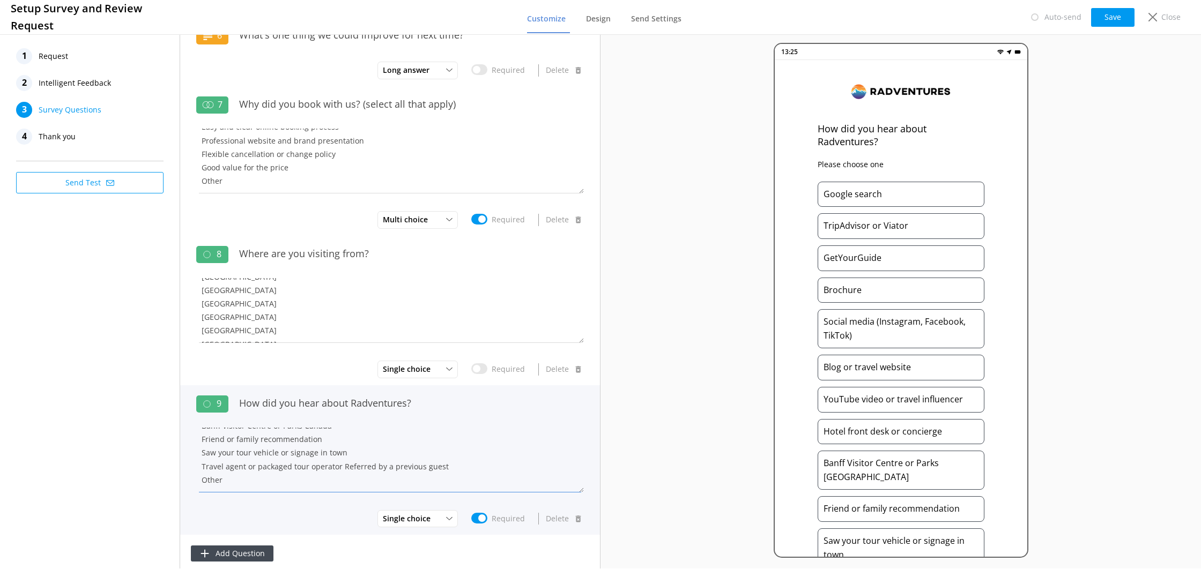
click at [341, 470] on textarea "Google search TripAdvisor or Viator GetYourGuide Brochure Social media (Instagr…" at bounding box center [390, 460] width 388 height 64
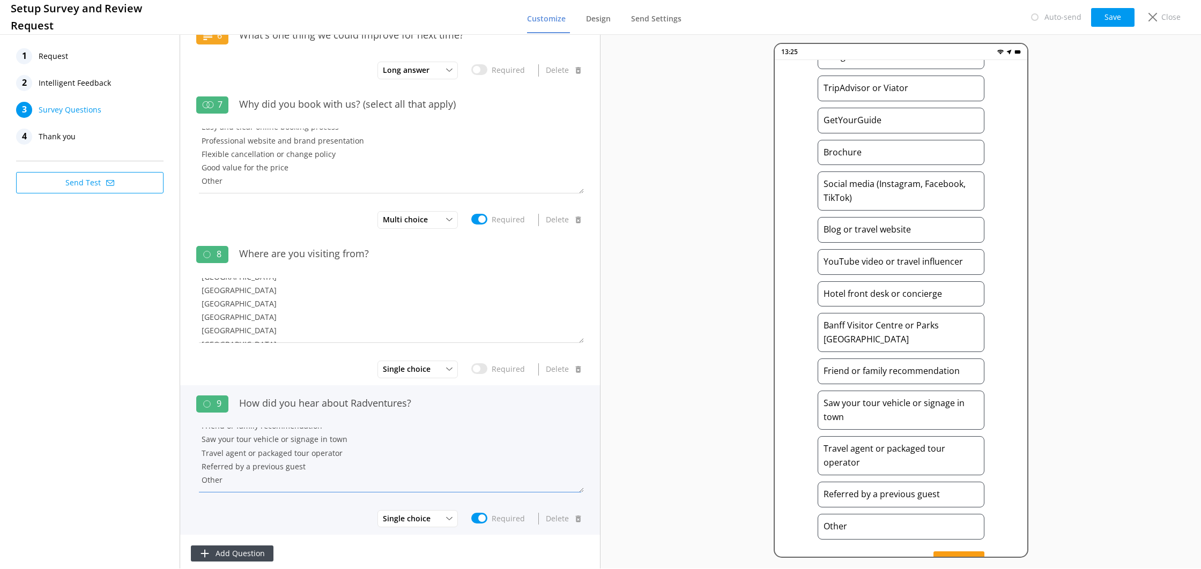
scroll to position [145, 0]
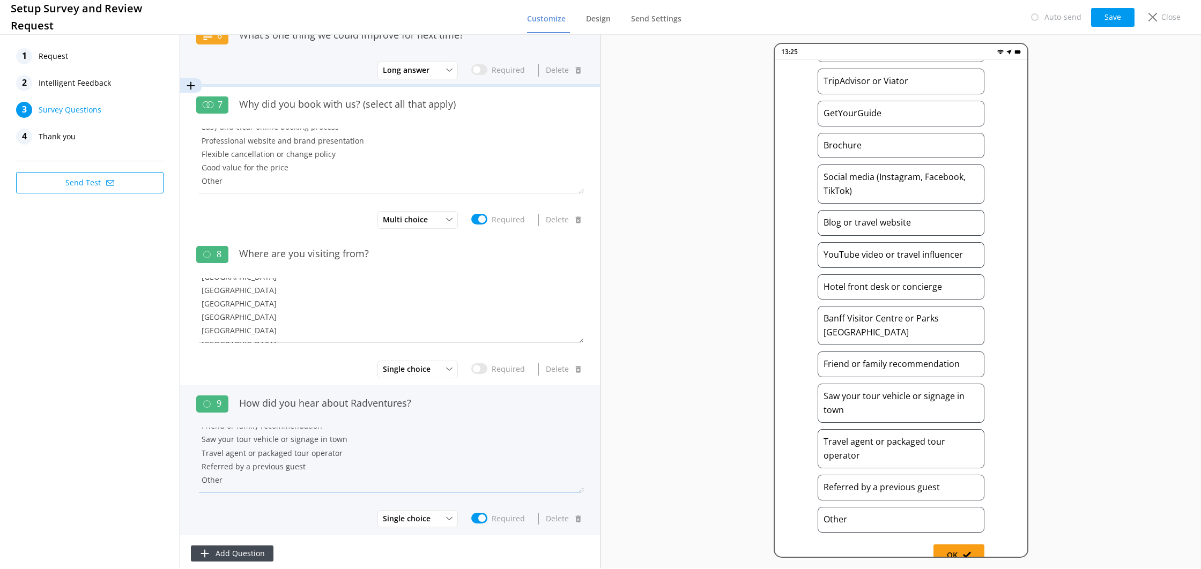
type textarea "Google search TripAdvisor or Viator GetYourGuide Brochure Social media (Instagr…"
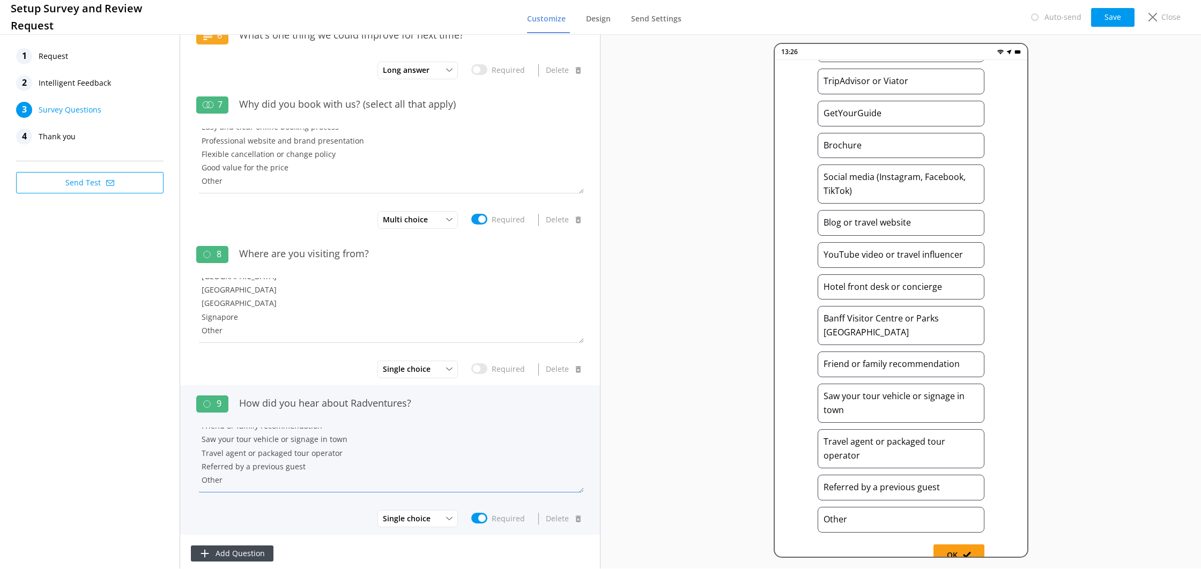
scroll to position [748, 0]
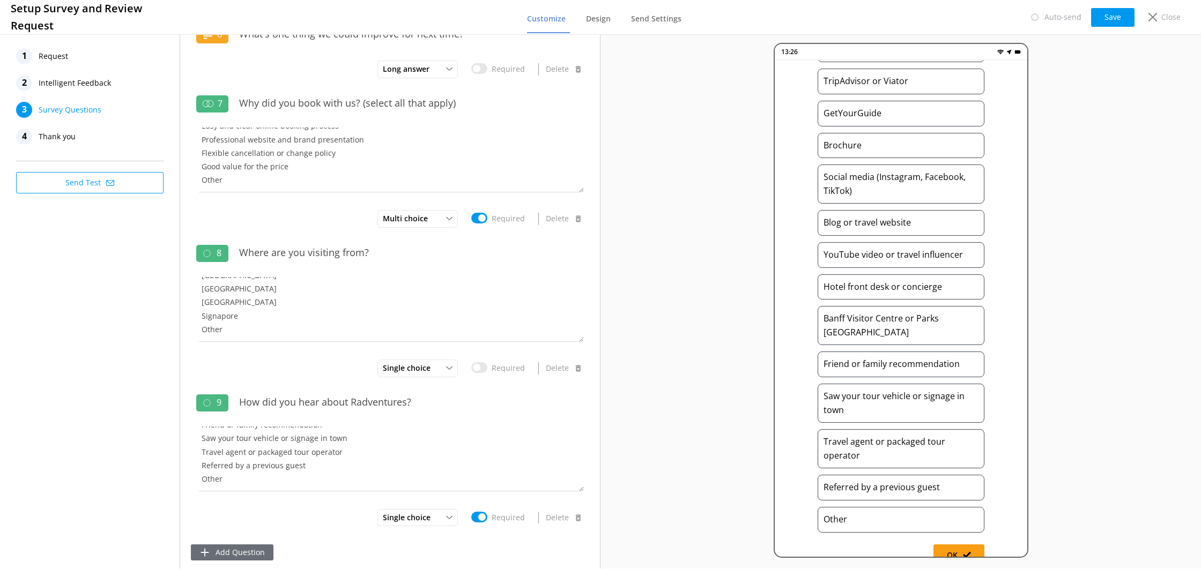
click at [258, 548] on button "Add Question" at bounding box center [232, 553] width 83 height 16
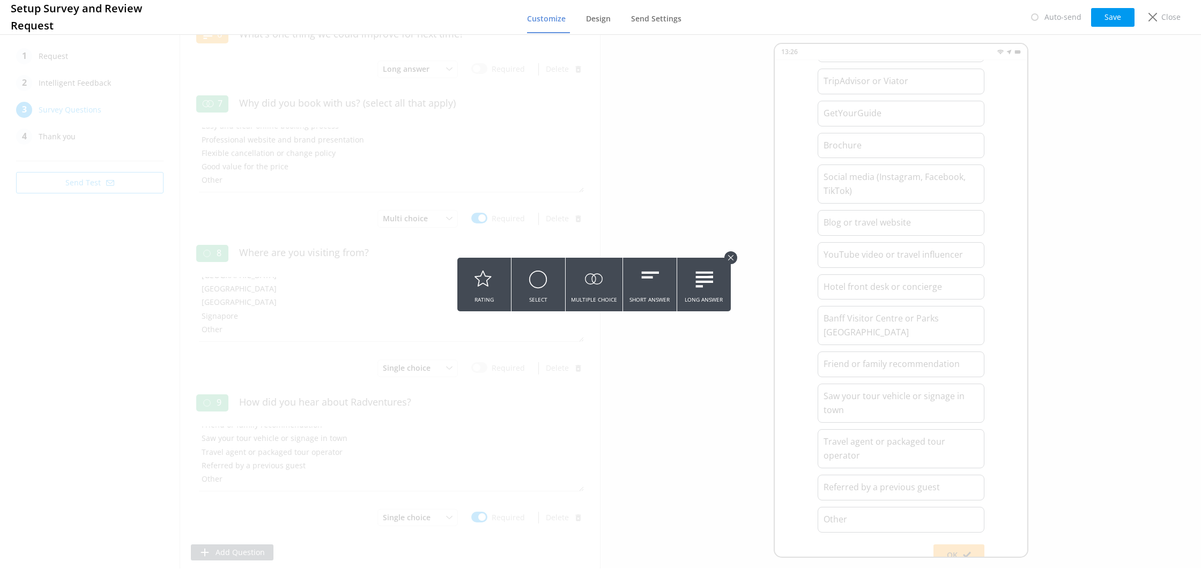
click at [607, 295] on button "Multiple Choice" at bounding box center [594, 285] width 57 height 54
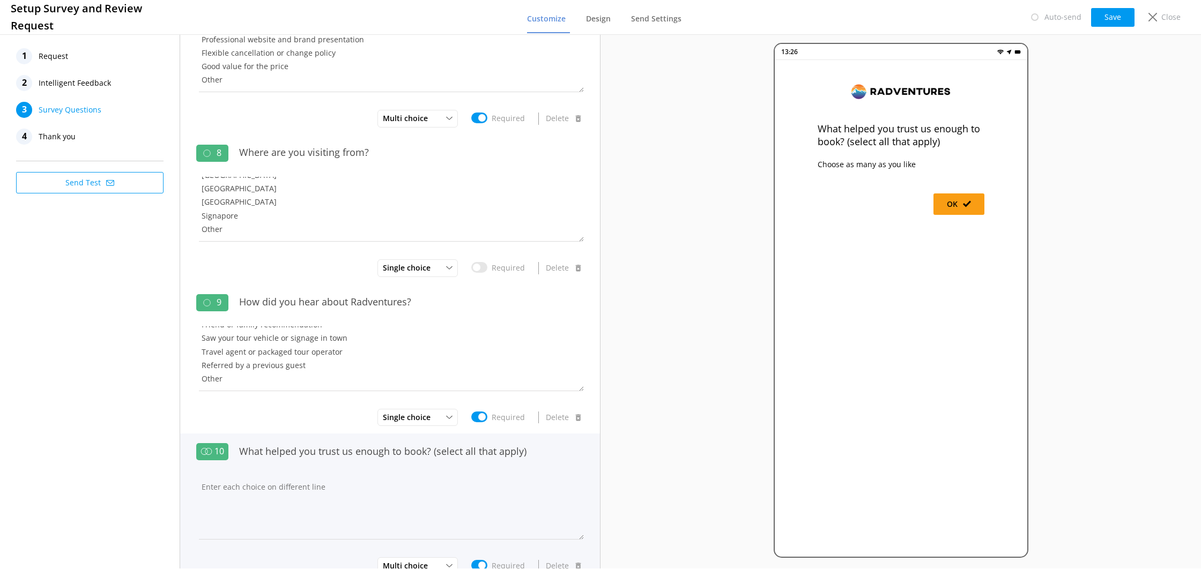
scroll to position [896, 0]
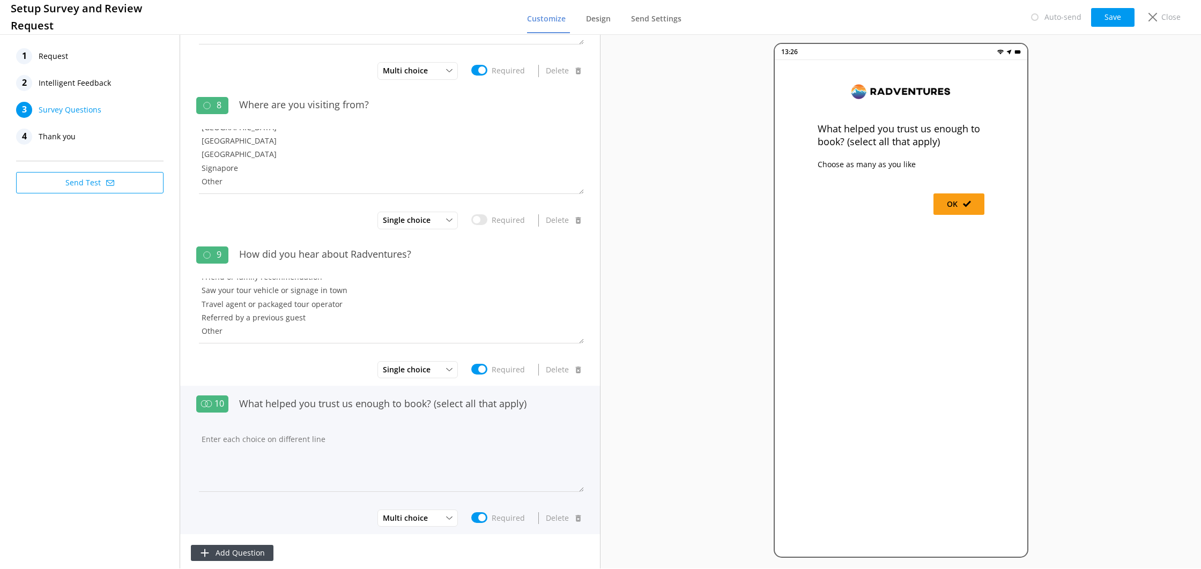
type input "What helped you trust us enough to book? (select all that apply)"
click at [482, 512] on div "10 What helped you trust us enough to book? (select all that apply) Please prov…" at bounding box center [390, 466] width 420 height 160
click at [401, 479] on textarea at bounding box center [390, 460] width 388 height 64
paste textarea "Positive guest reviews High star rating on TripAdvisor or Google Guest testimon…"
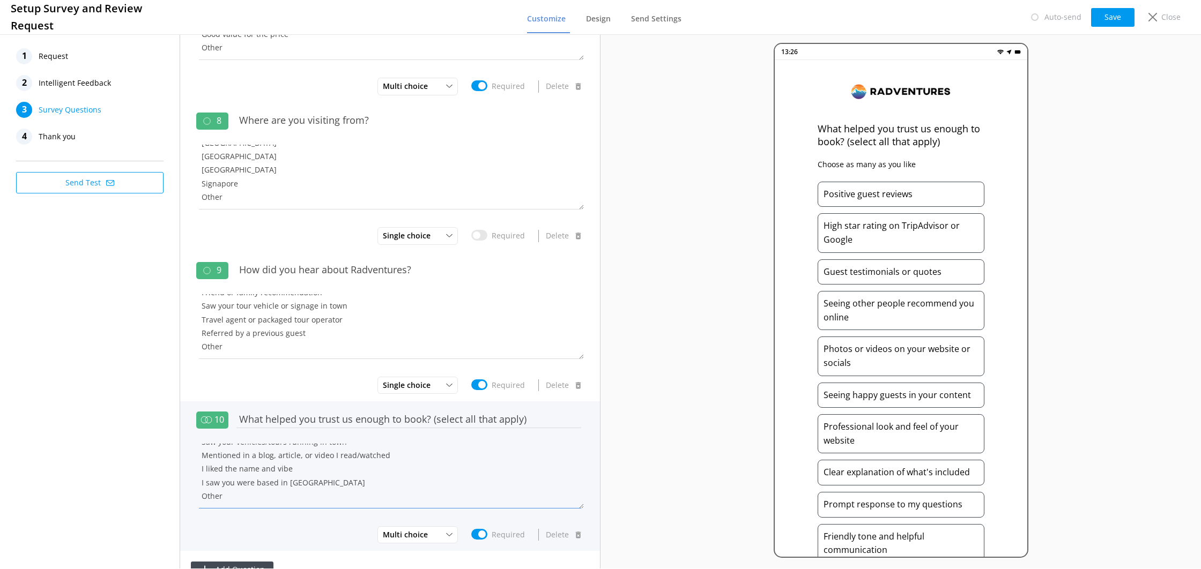
scroll to position [897, 0]
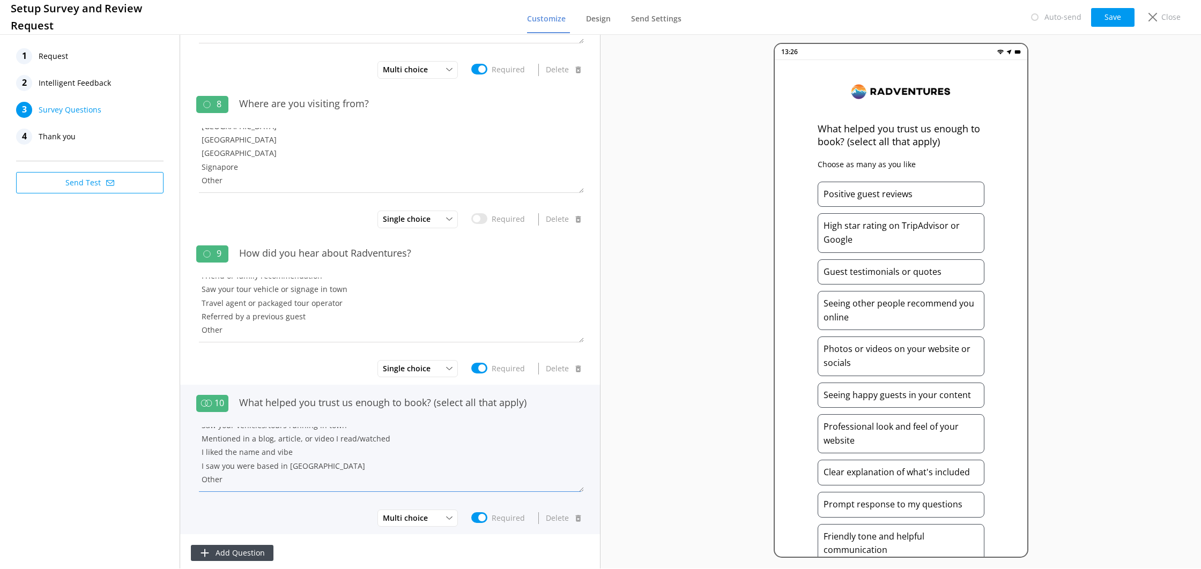
type textarea "Positive guest reviews High star rating on TripAdvisor or Google Guest testimon…"
click at [480, 519] on input "Required" at bounding box center [479, 518] width 16 height 11
checkbox input "false"
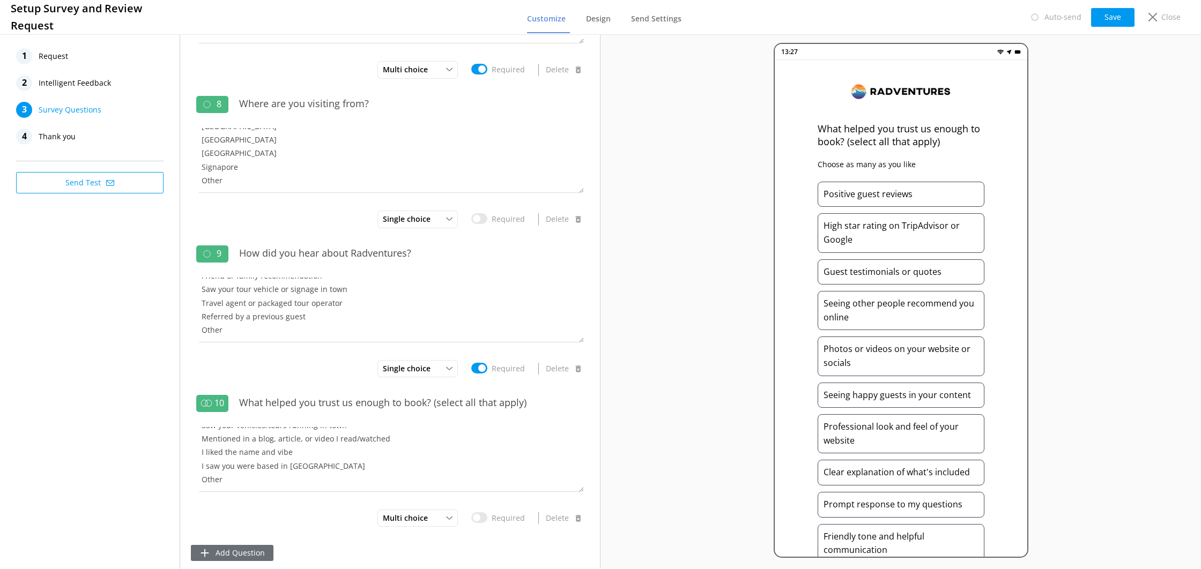
click at [260, 548] on button "Add Question" at bounding box center [232, 553] width 83 height 16
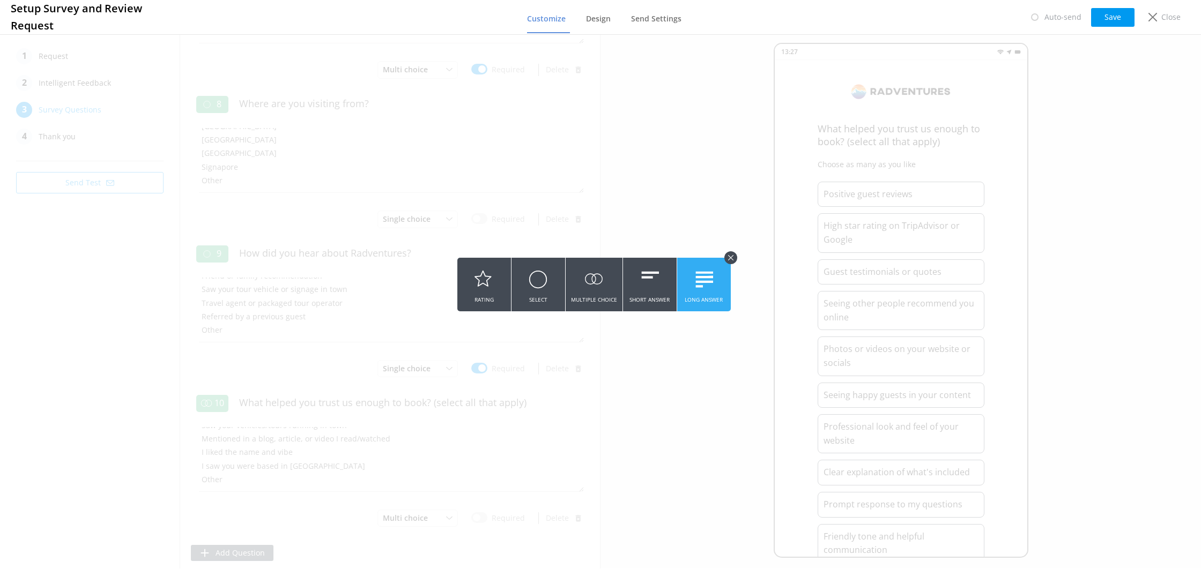
click at [686, 292] on button "Long Answer" at bounding box center [704, 285] width 54 height 54
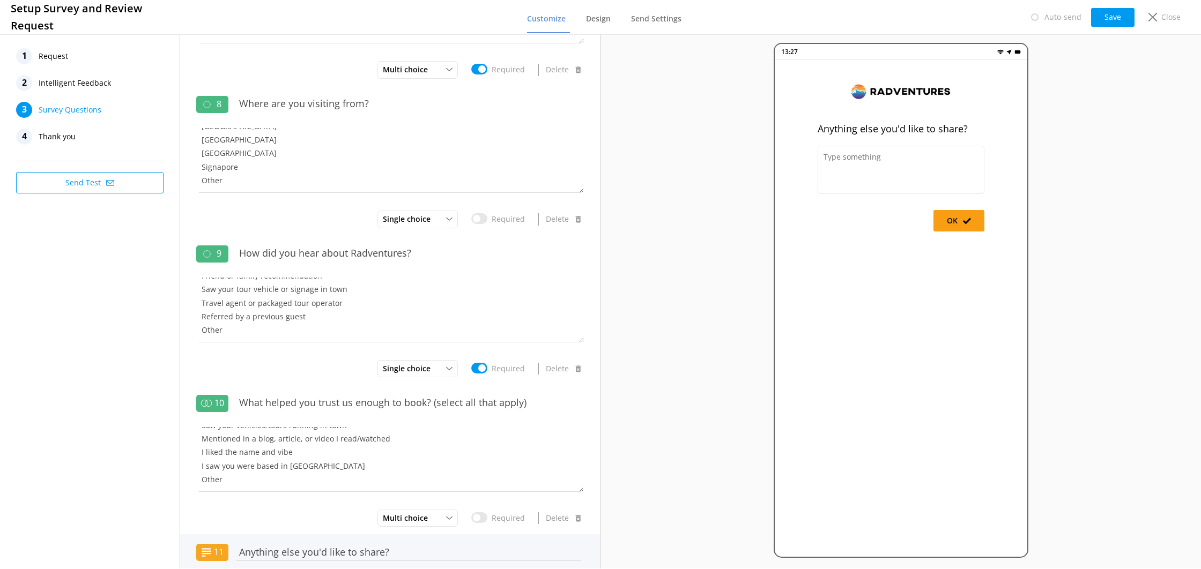
scroll to position [965, 0]
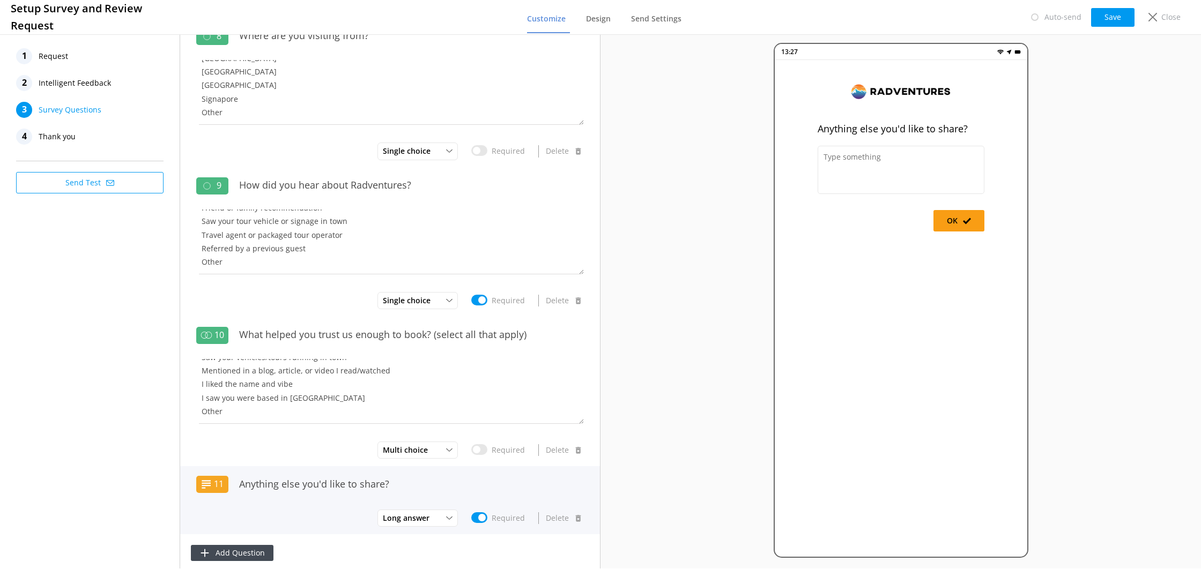
type input "Anything else you'd like to share?"
click at [476, 514] on input "Required" at bounding box center [479, 518] width 16 height 11
checkbox input "false"
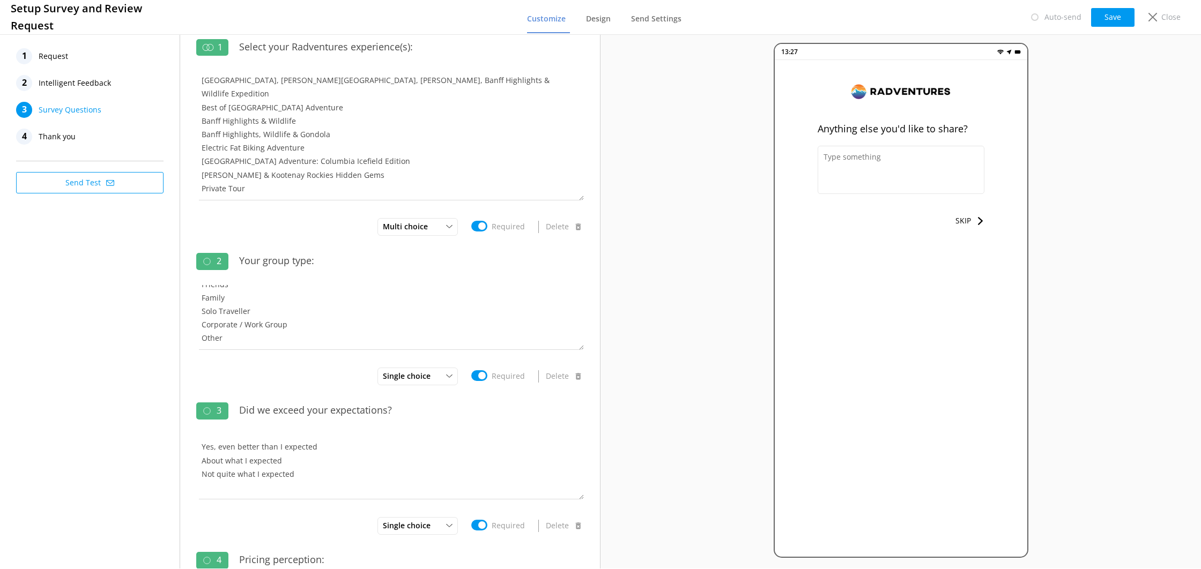
scroll to position [0, 0]
click at [1113, 14] on button "Save" at bounding box center [1112, 17] width 43 height 19
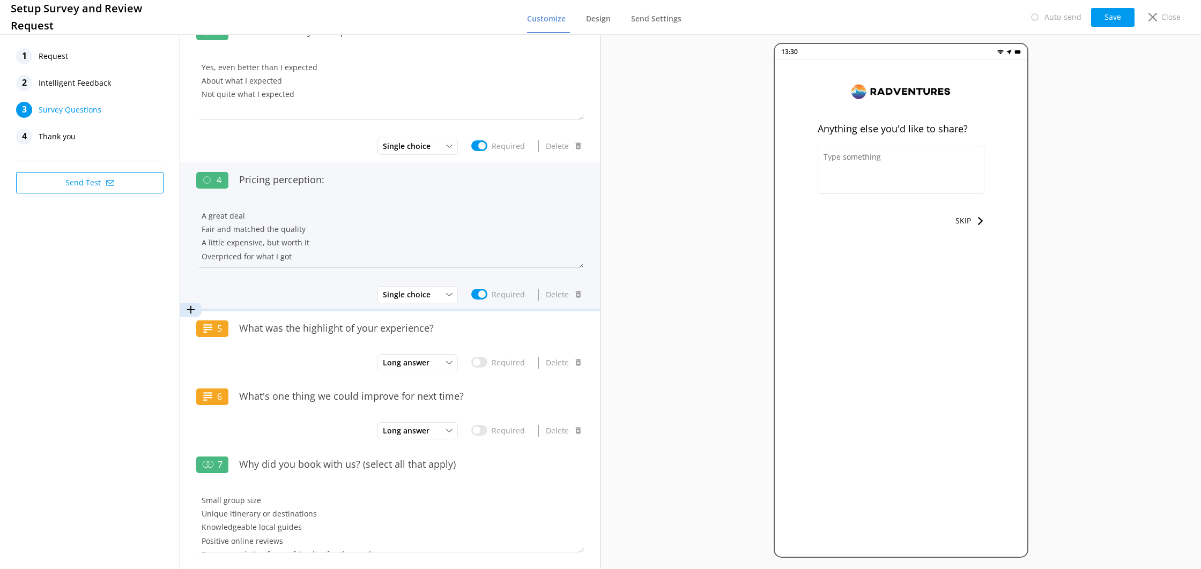
scroll to position [323, 0]
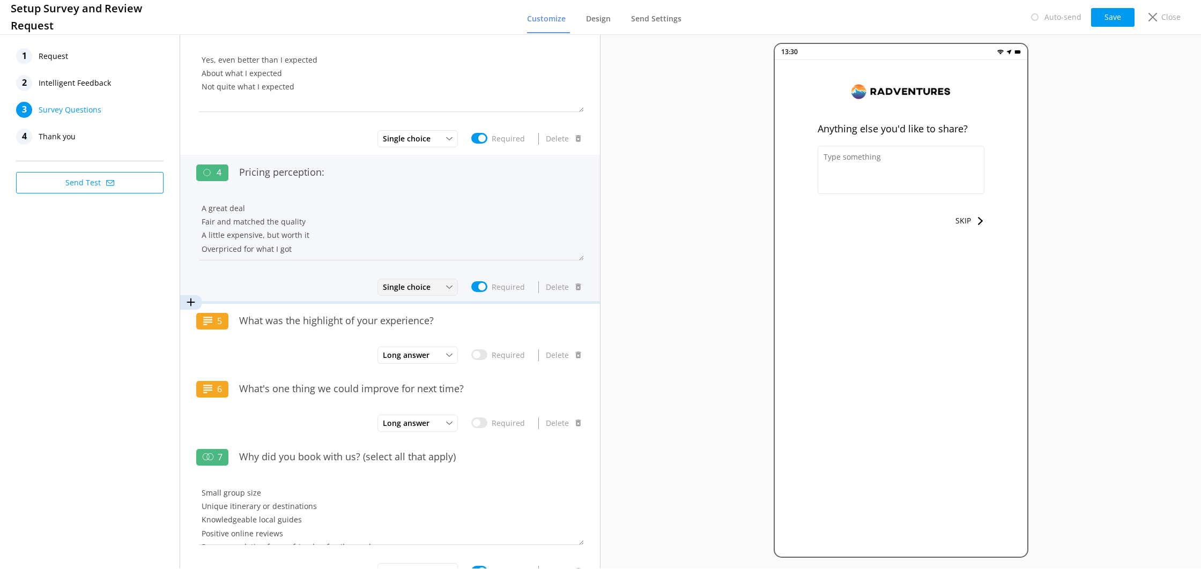
click at [395, 291] on span "Single choice" at bounding box center [410, 288] width 54 height 12
click at [396, 287] on span "Single choice" at bounding box center [410, 288] width 54 height 12
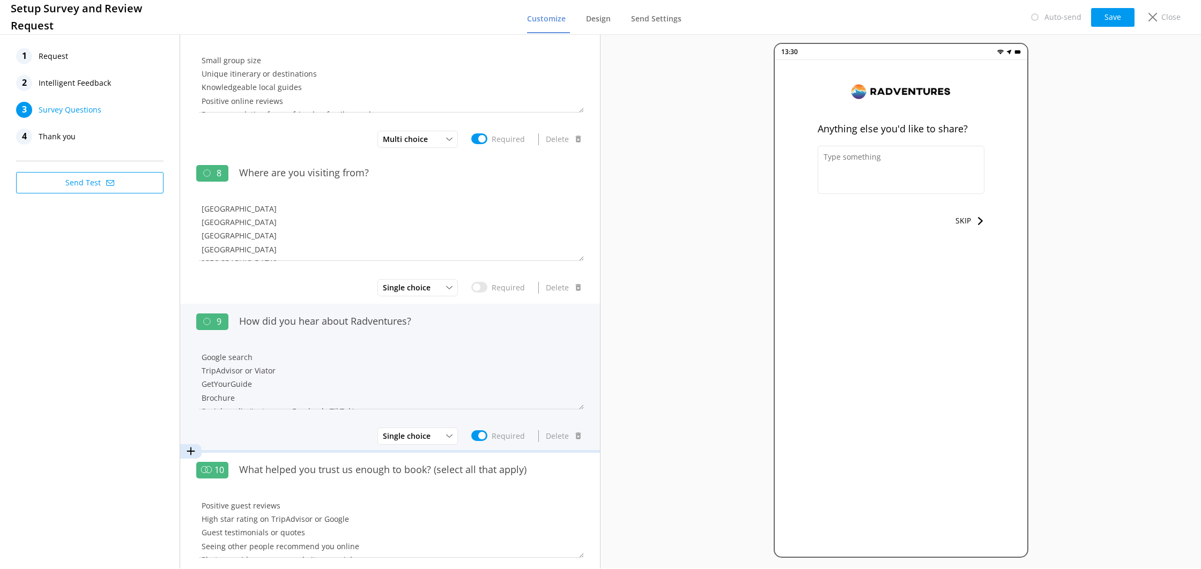
scroll to position [890, 0]
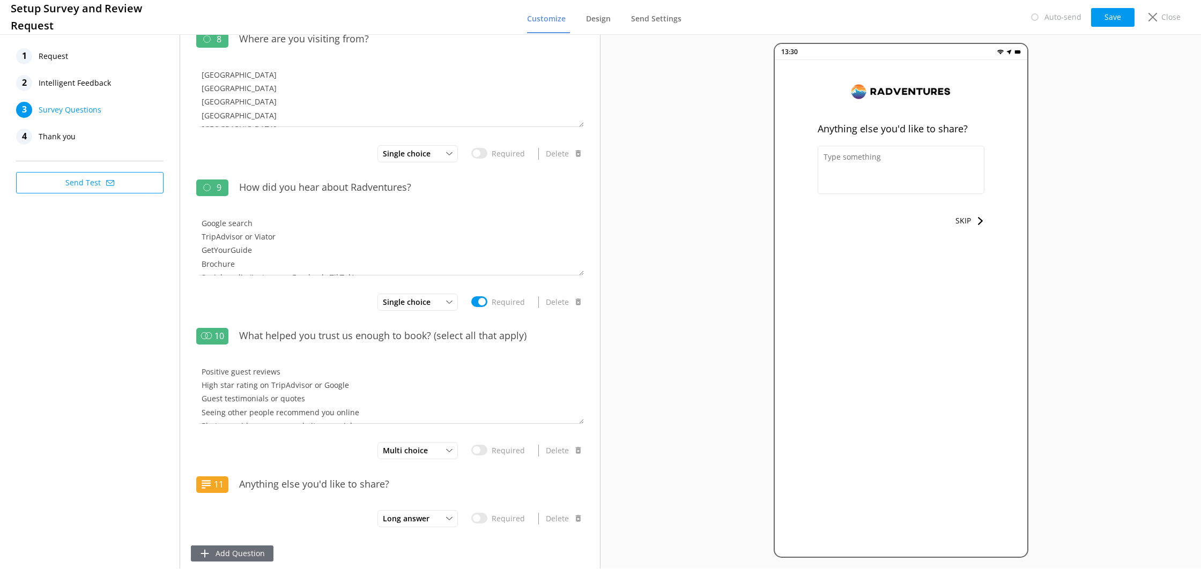
click at [240, 546] on button "Add Question" at bounding box center [232, 554] width 83 height 16
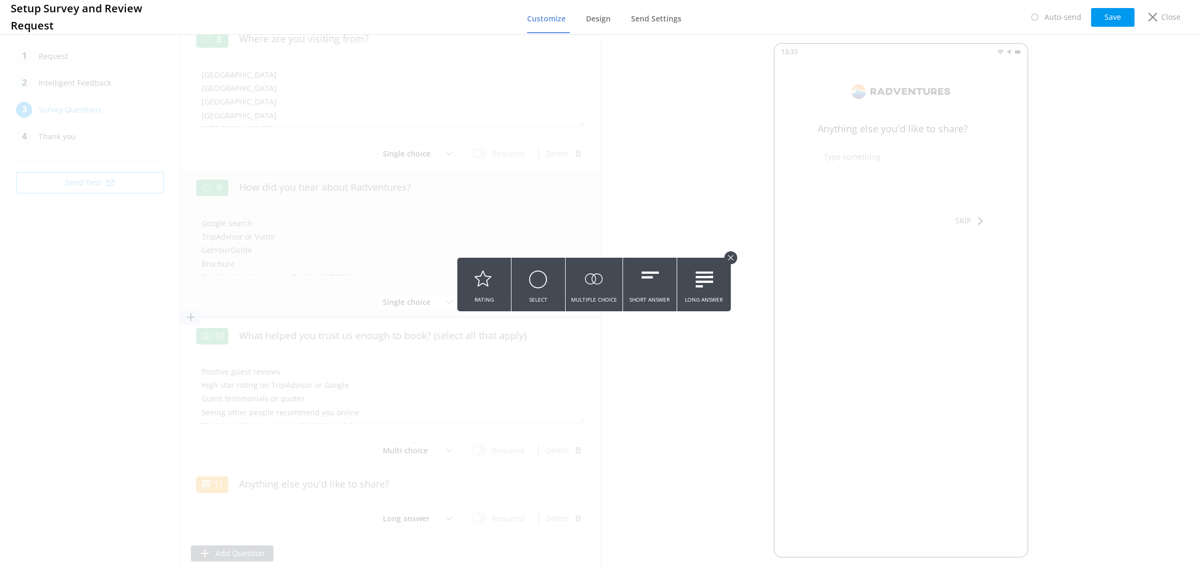
click at [495, 292] on button "Rating" at bounding box center [484, 285] width 54 height 54
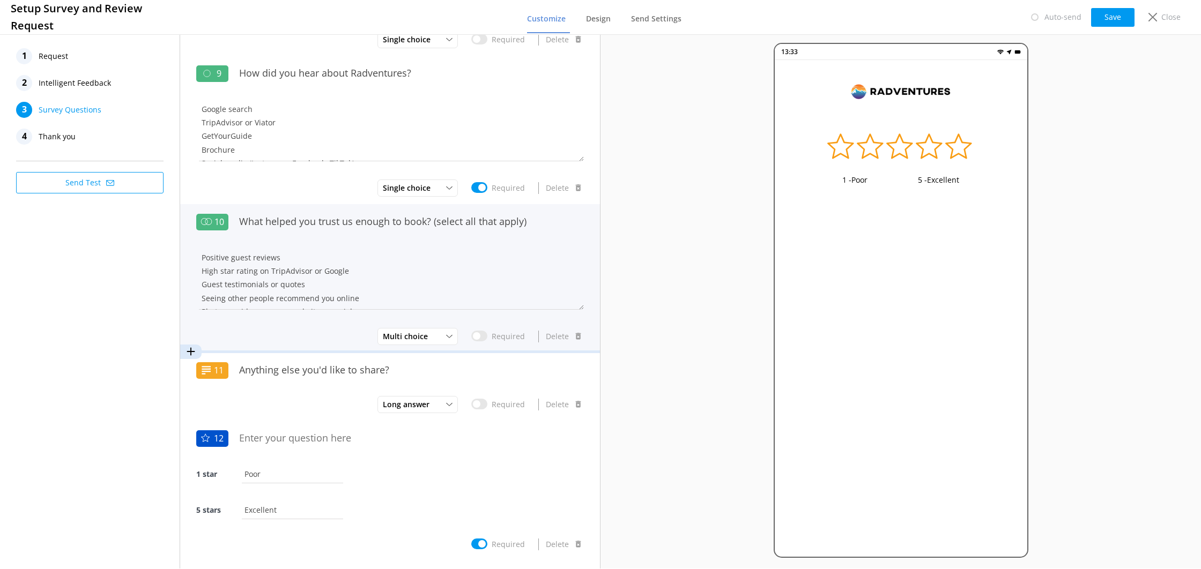
scroll to position [1030, 0]
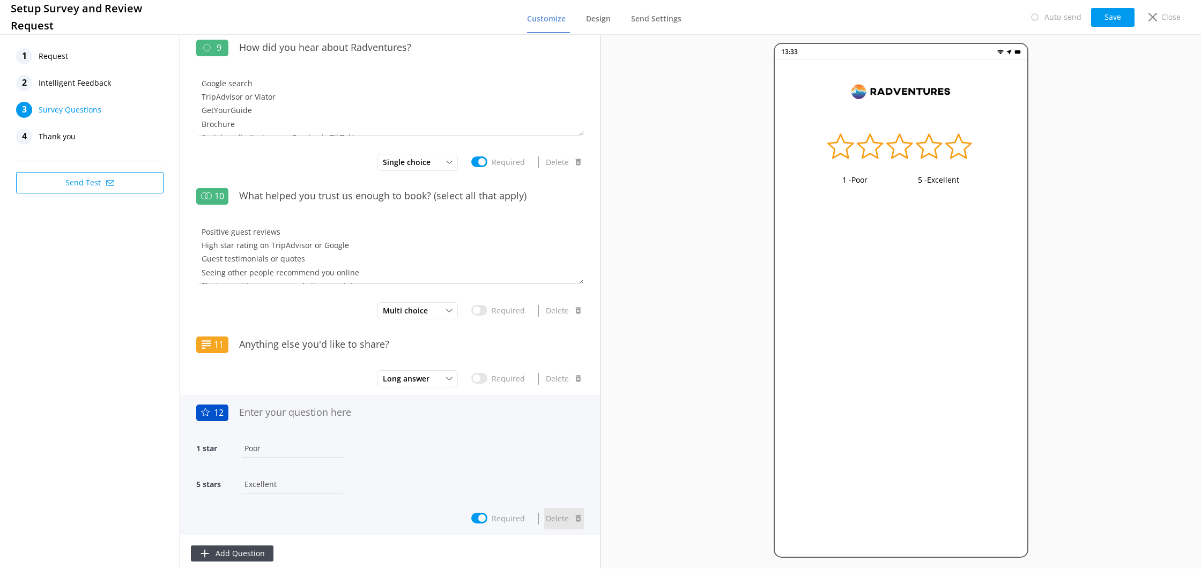
click at [576, 515] on icon at bounding box center [578, 519] width 8 height 8
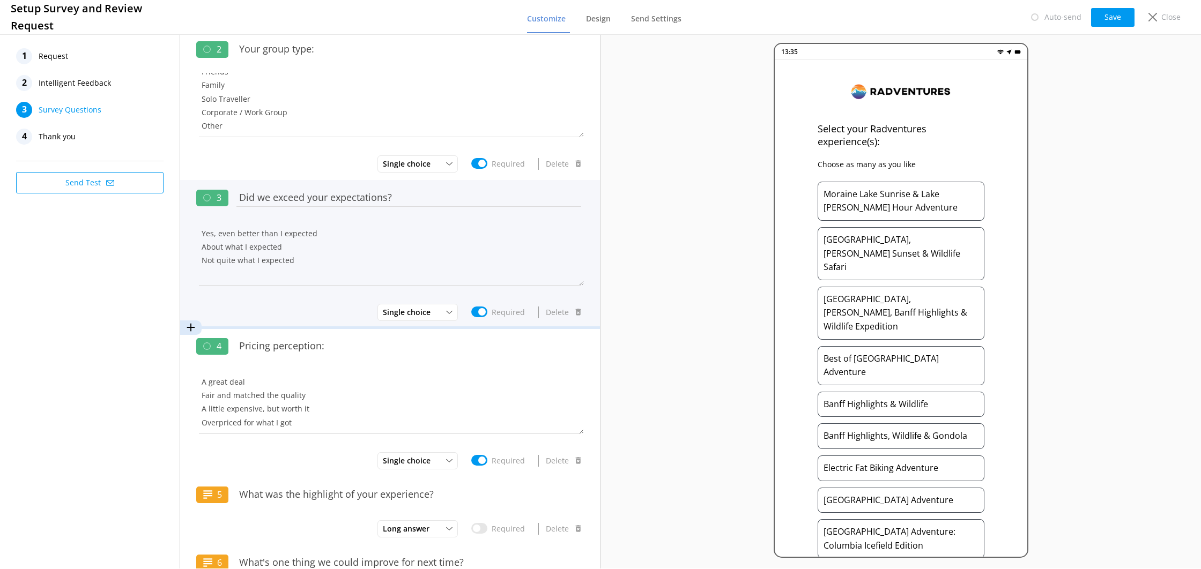
scroll to position [153, 0]
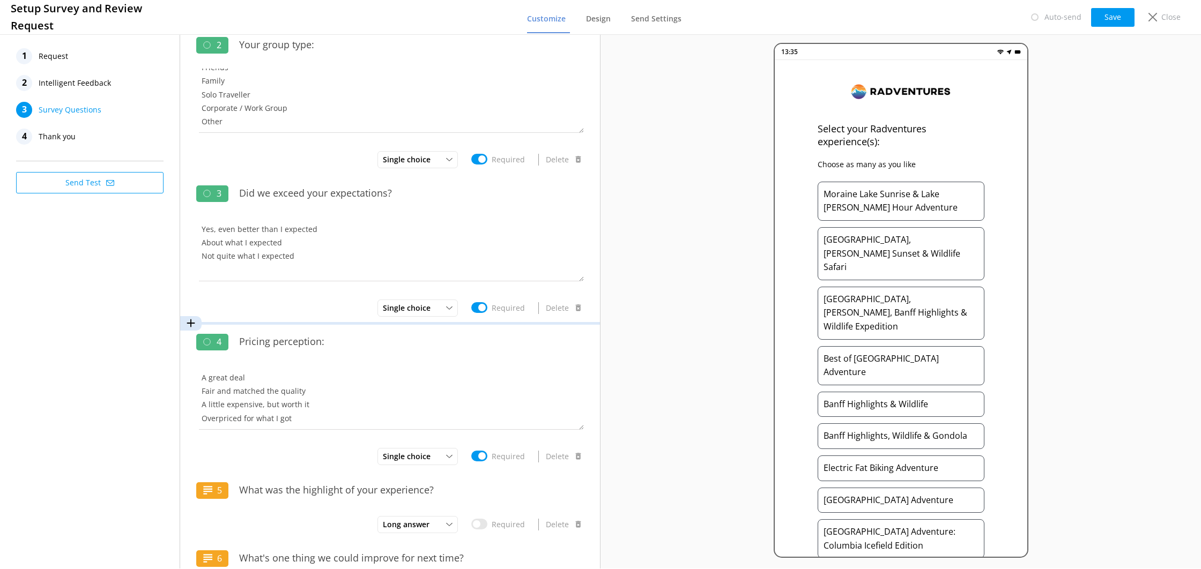
click at [188, 324] on icon at bounding box center [191, 323] width 11 height 11
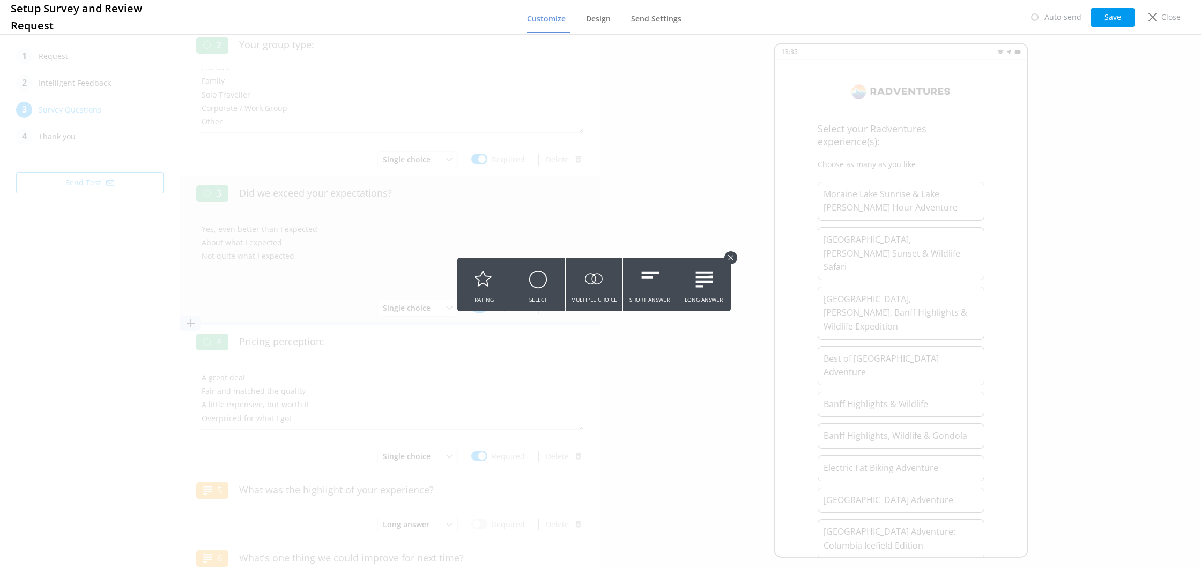
click at [494, 303] on button "Rating" at bounding box center [484, 285] width 54 height 54
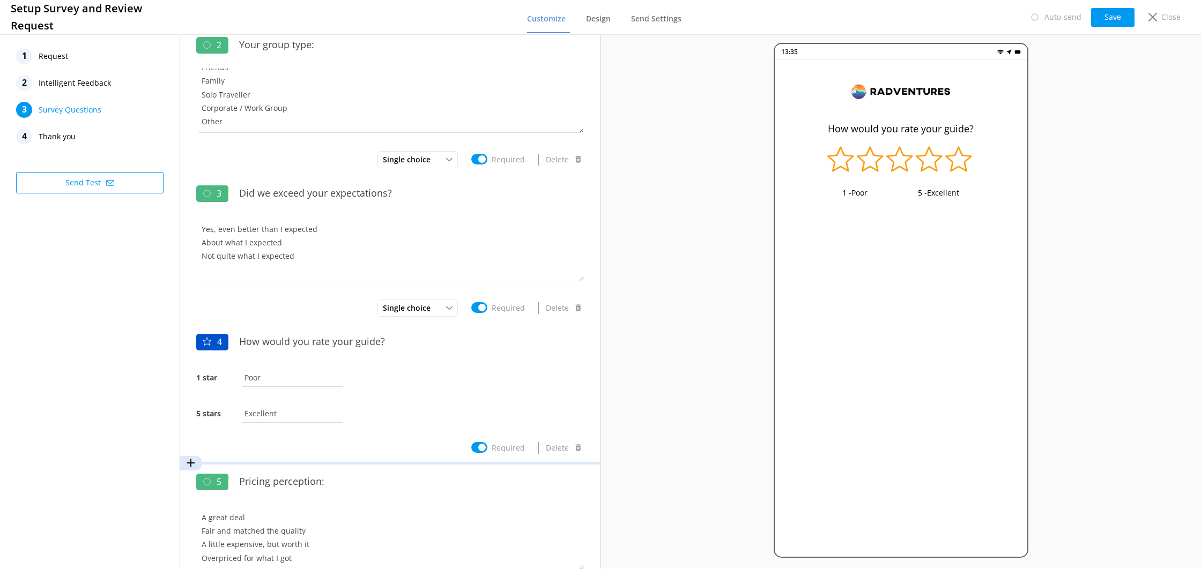
type input "How would you rate your guide?"
click at [194, 461] on icon at bounding box center [191, 463] width 11 height 11
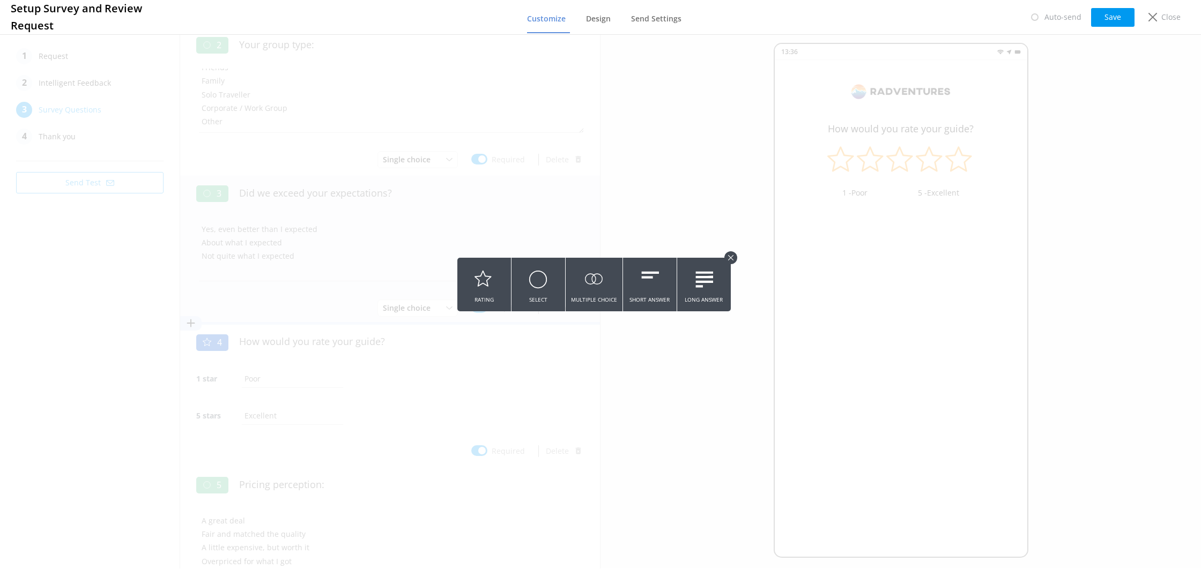
click at [477, 299] on button "Rating" at bounding box center [484, 285] width 54 height 54
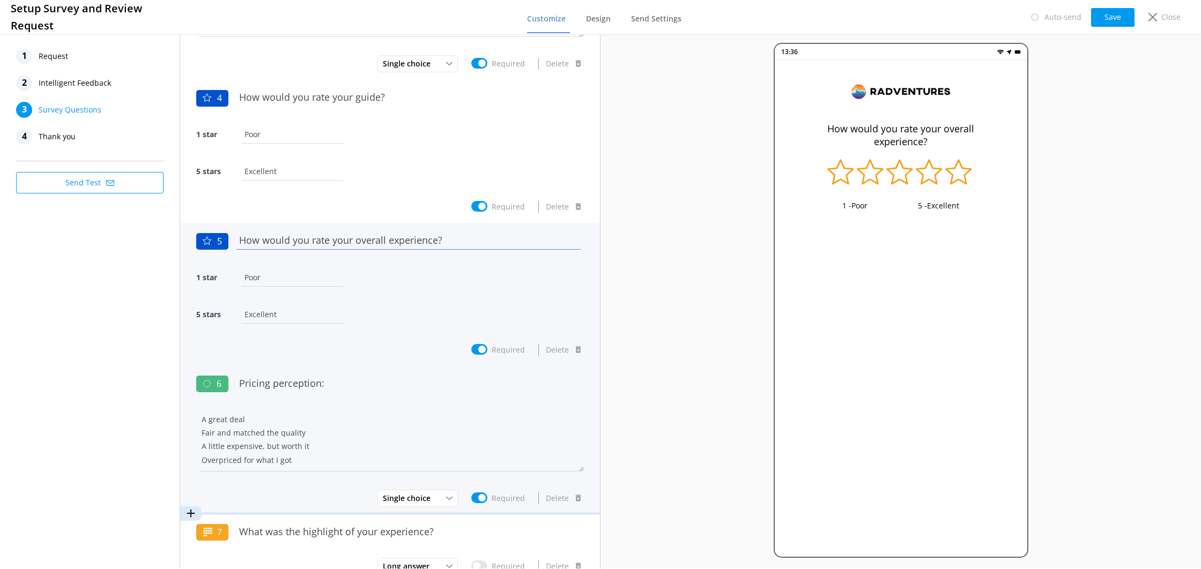
scroll to position [411, 0]
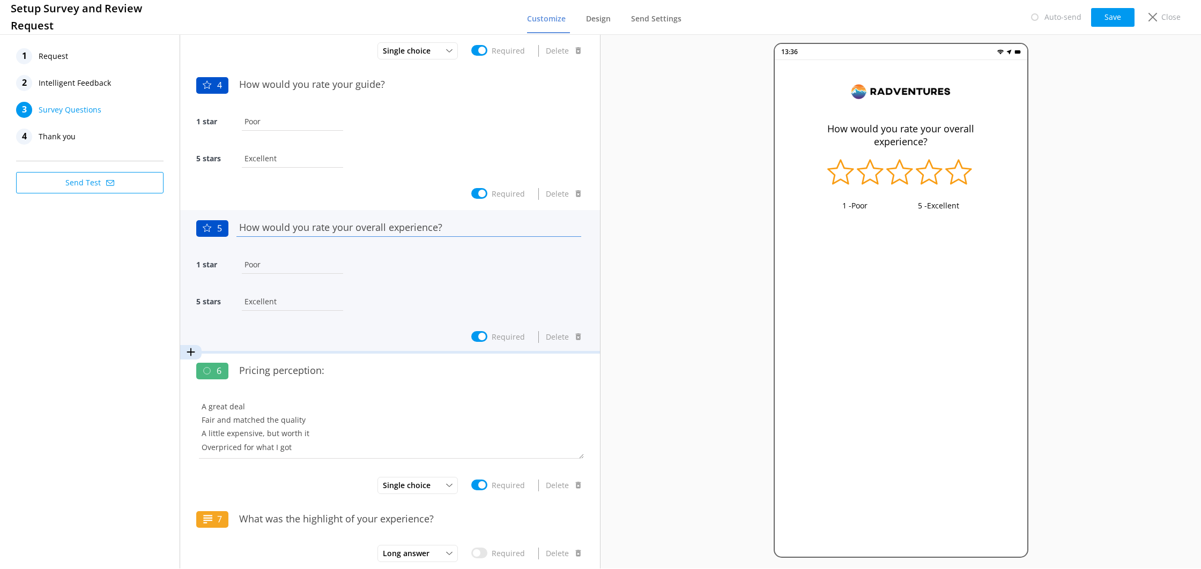
type input "How would you rate your overall experience?"
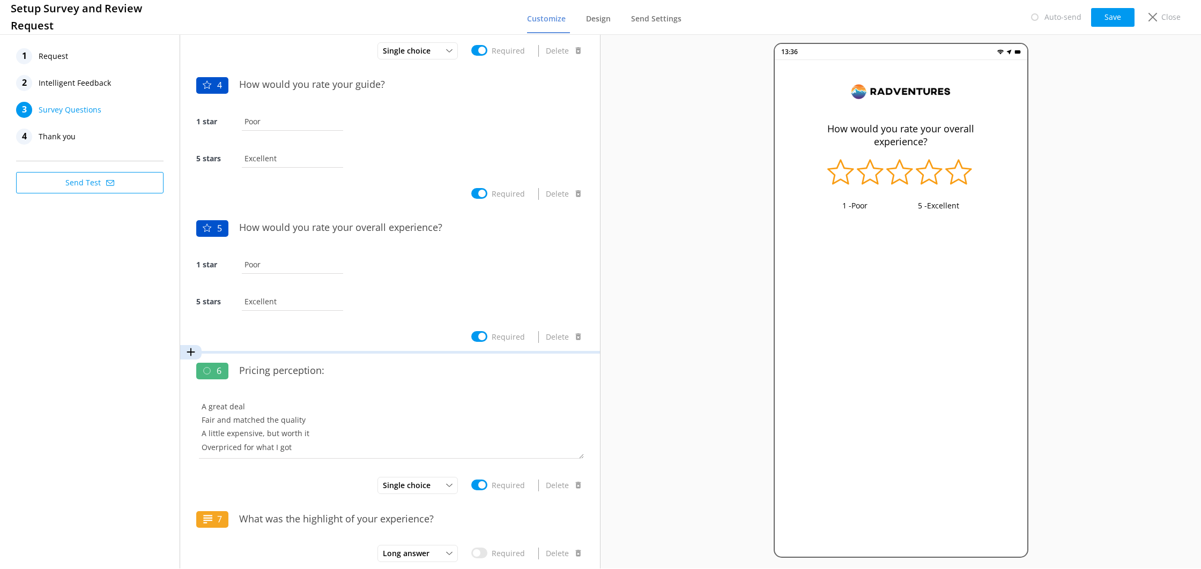
click at [189, 347] on icon at bounding box center [191, 352] width 11 height 11
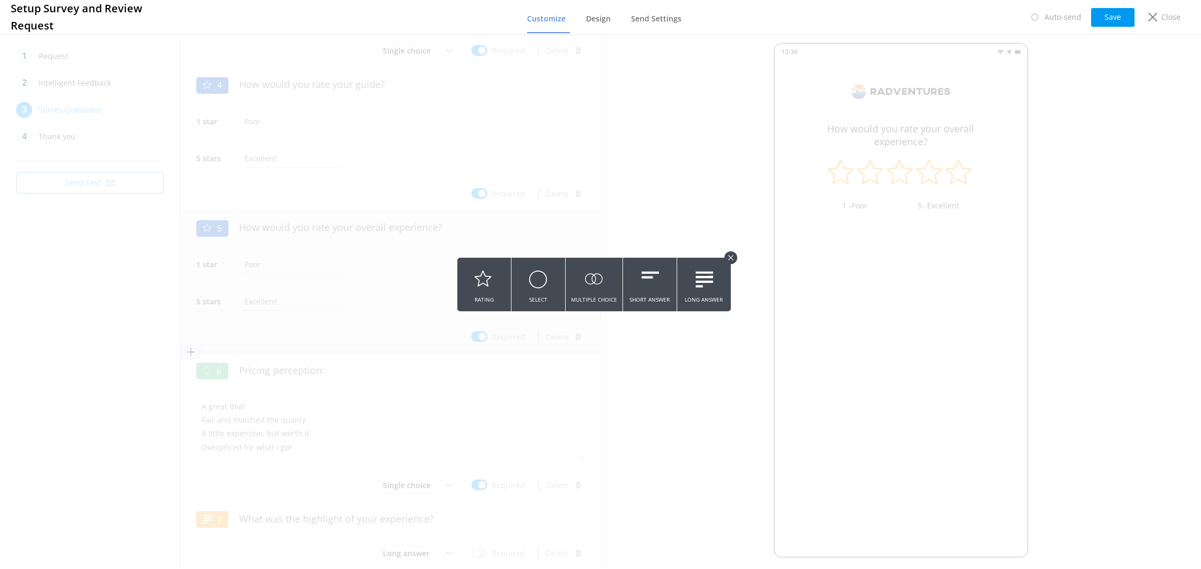
click at [491, 273] on icon at bounding box center [484, 279] width 19 height 29
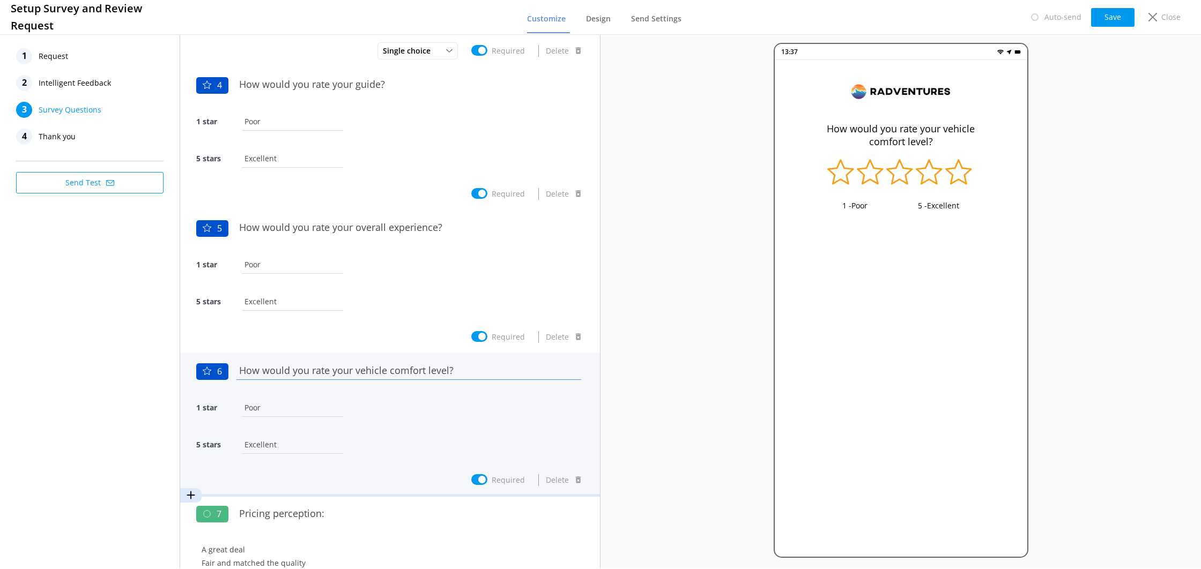
click at [409, 369] on input "How would you rate your vehicle comfort level?" at bounding box center [409, 371] width 350 height 24
paste input "the comfort of your vehicle"
drag, startPoint x: 423, startPoint y: 370, endPoint x: 456, endPoint y: 371, distance: 33.3
click at [455, 370] on input "How would you rate the comfort of your vehicle?" at bounding box center [409, 371] width 350 height 24
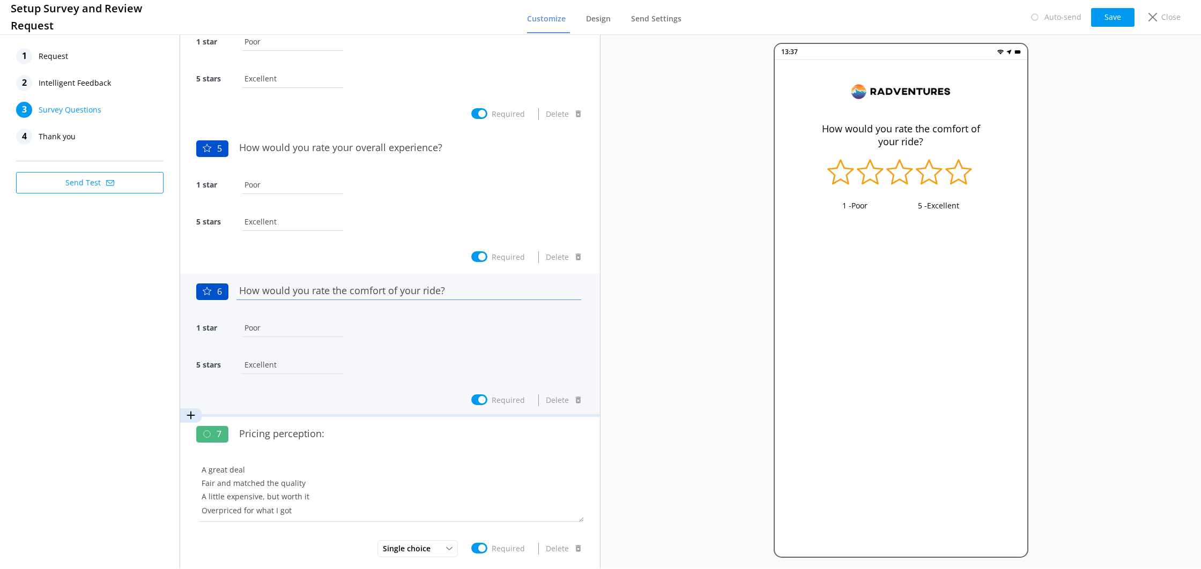
scroll to position [490, 0]
type input "How would you rate the comfort of your ride?"
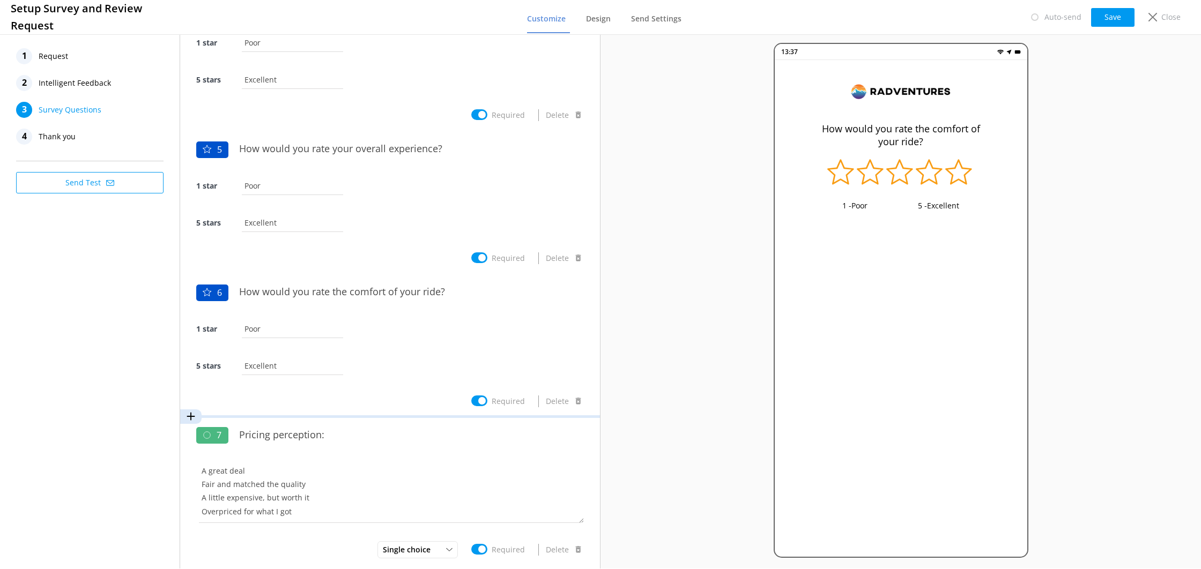
click at [191, 413] on use at bounding box center [191, 417] width 8 height 8
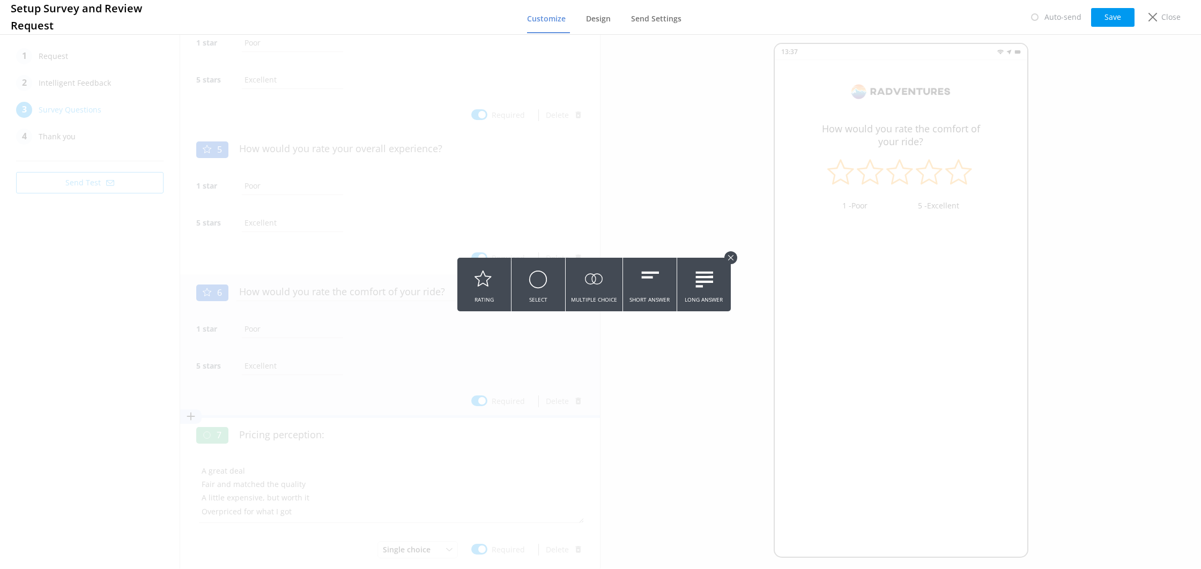
click at [467, 281] on button "Rating" at bounding box center [484, 285] width 54 height 54
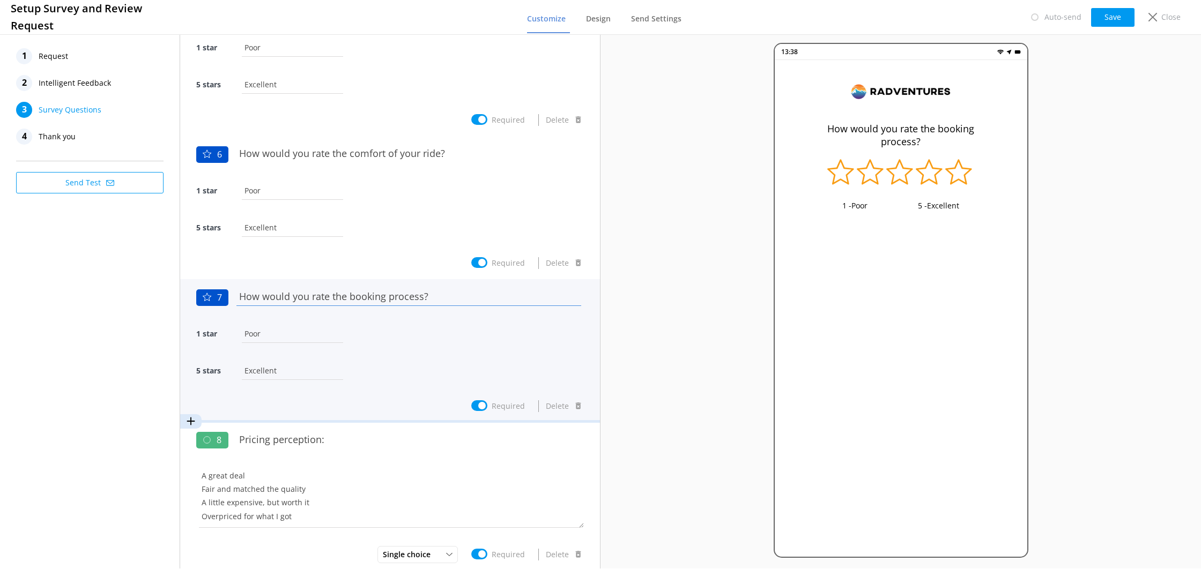
scroll to position [630, 0]
type input "How would you rate the booking process?"
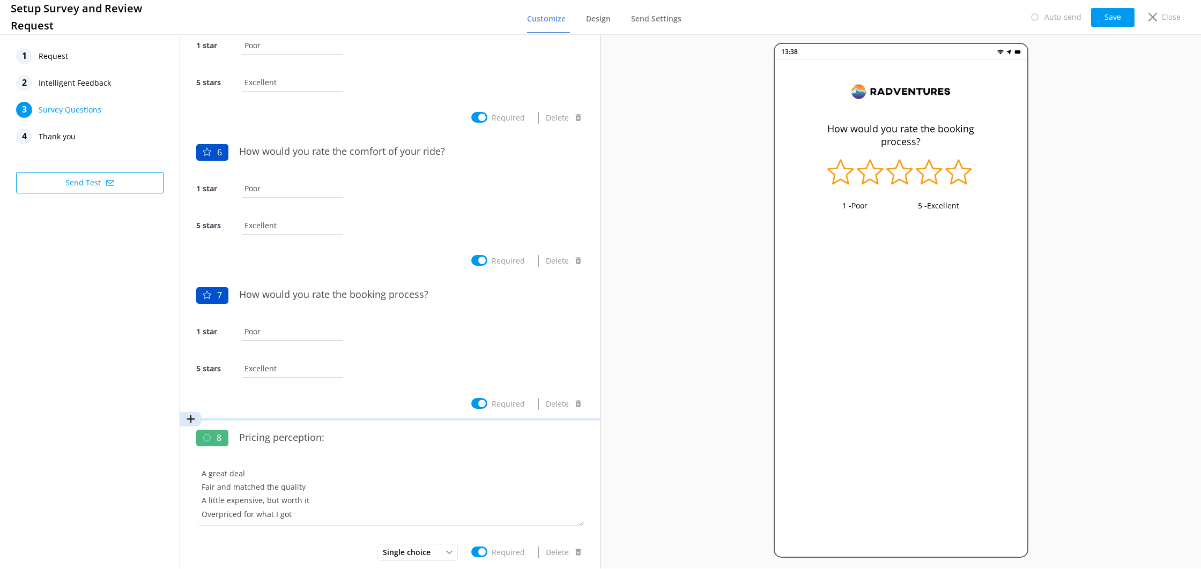
click at [196, 417] on button at bounding box center [190, 419] width 21 height 14
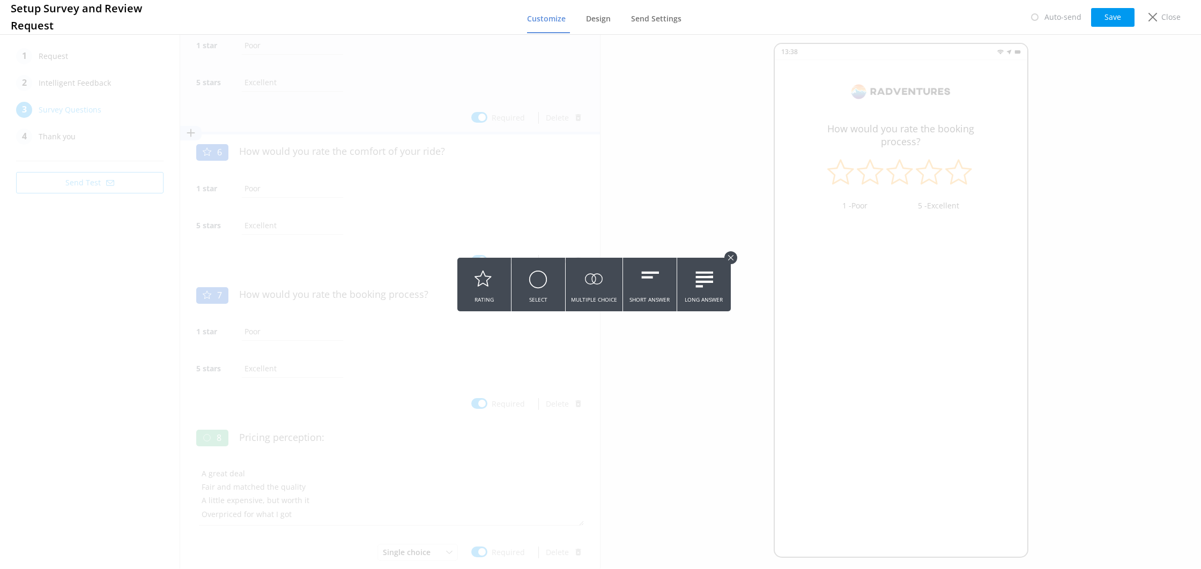
drag, startPoint x: 487, startPoint y: 300, endPoint x: 310, endPoint y: 108, distance: 261.1
click at [487, 300] on button "Rating" at bounding box center [484, 285] width 54 height 54
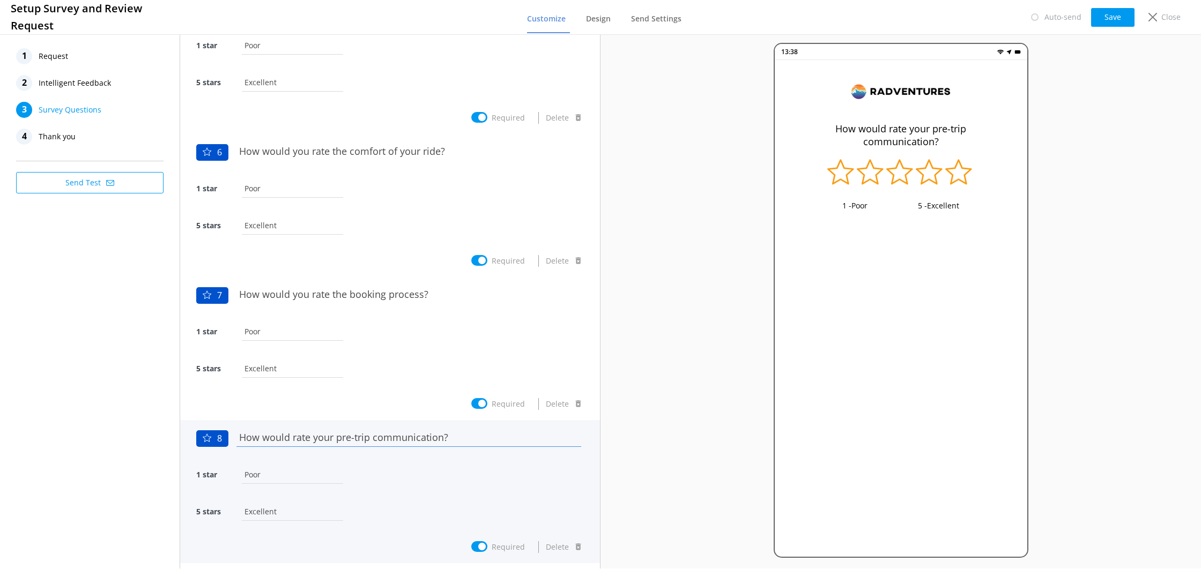
type input "How would rate your pre-trip communication?"
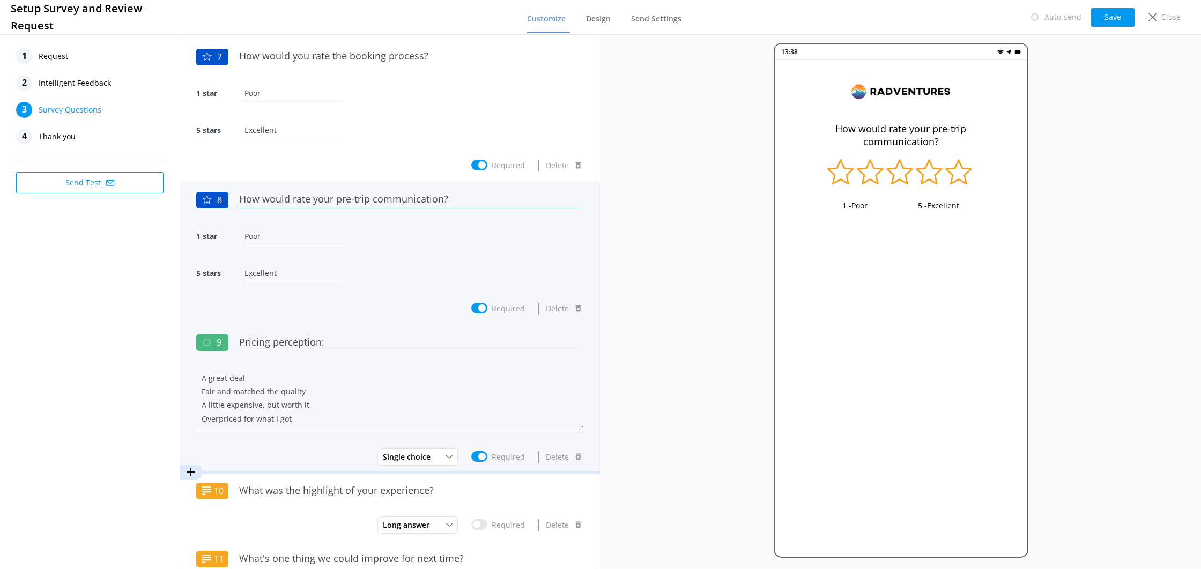
scroll to position [872, 0]
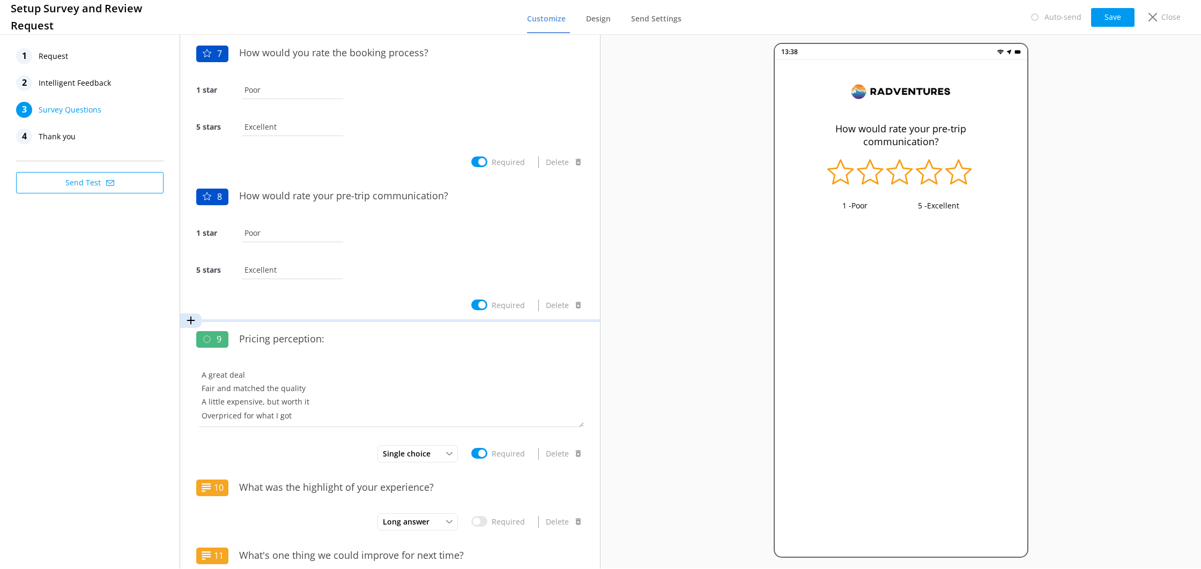
click at [187, 316] on icon at bounding box center [191, 320] width 11 height 11
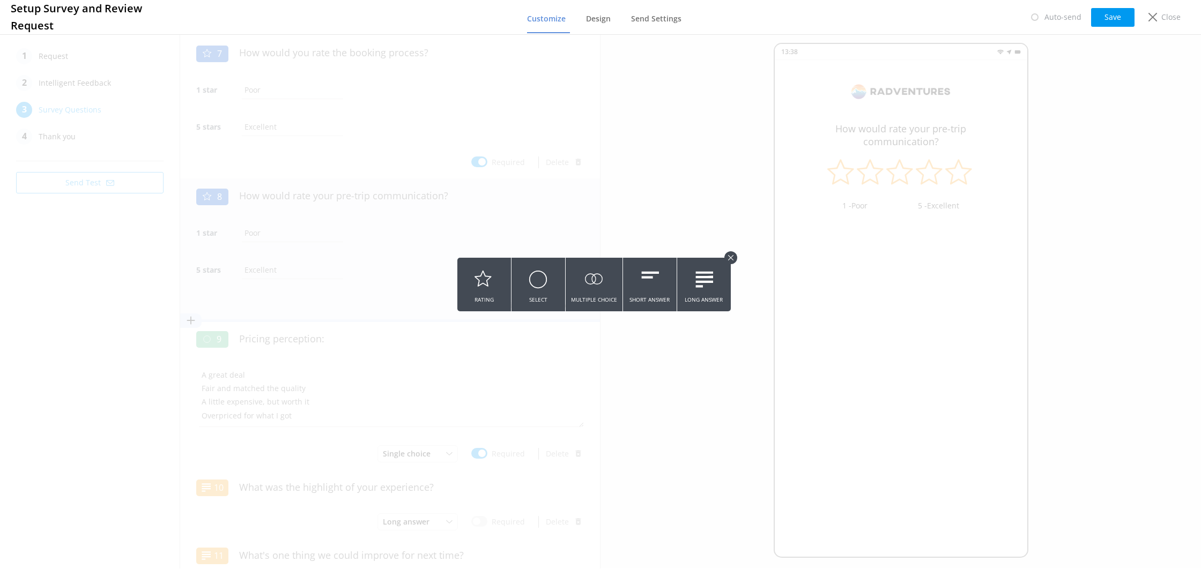
drag, startPoint x: 492, startPoint y: 286, endPoint x: 494, endPoint y: 293, distance: 7.0
click at [492, 286] on icon at bounding box center [484, 279] width 19 height 29
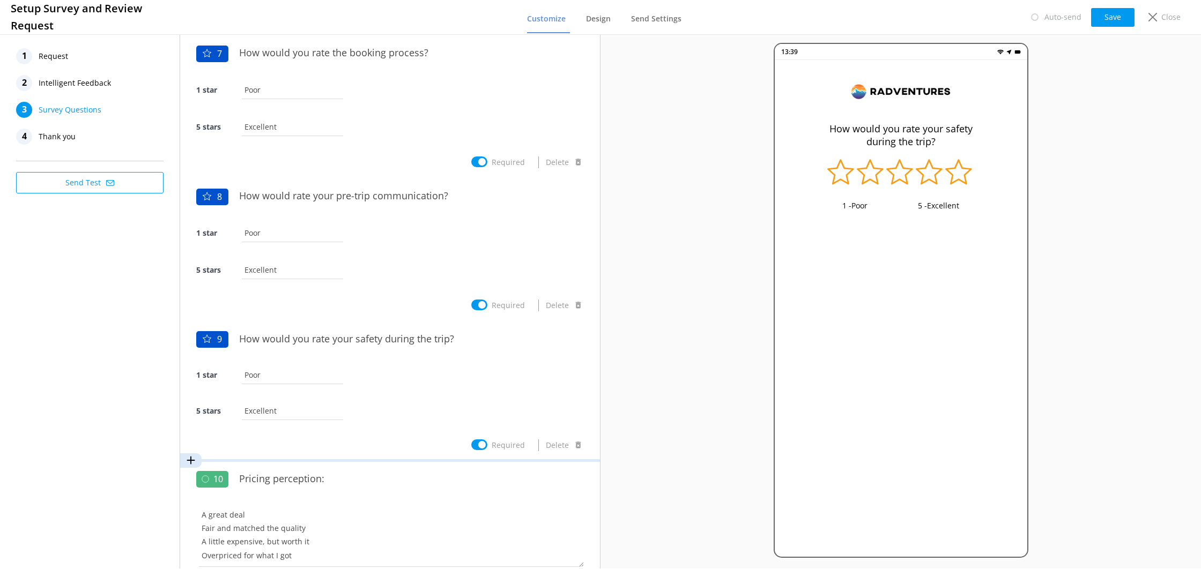
type input "How would you rate your safety during the trip?"
click at [189, 460] on icon at bounding box center [191, 460] width 11 height 11
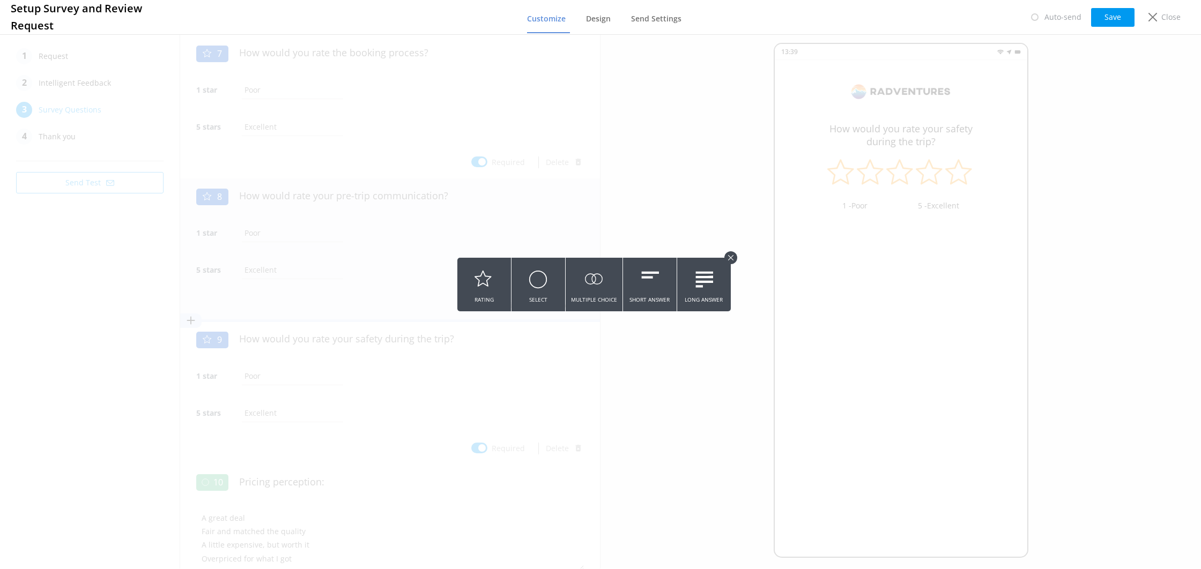
click at [468, 297] on button "Rating" at bounding box center [484, 285] width 54 height 54
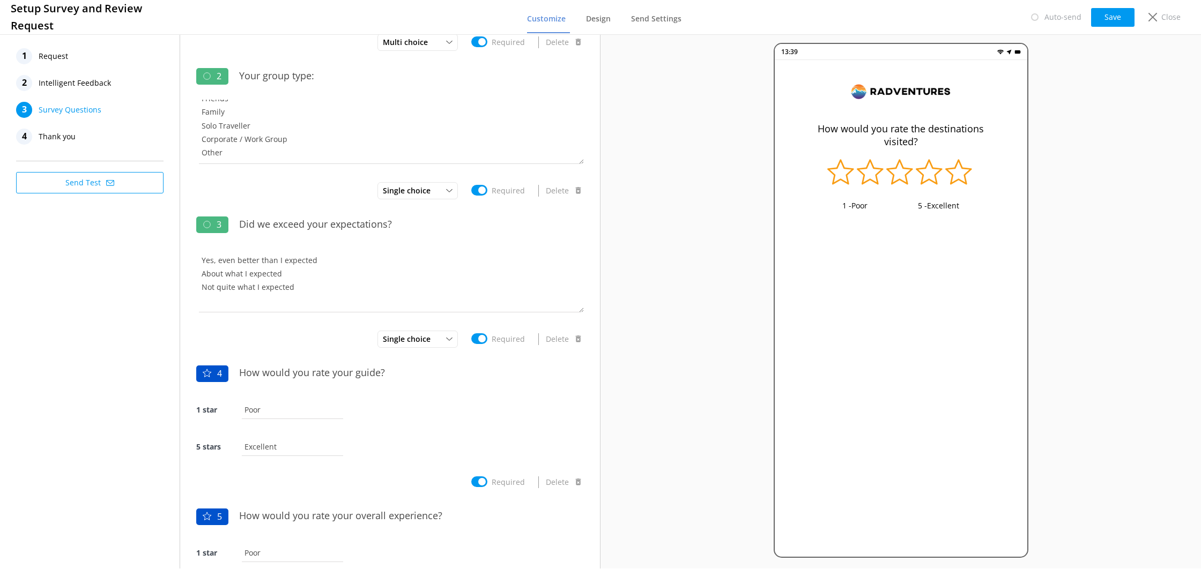
scroll to position [0, 0]
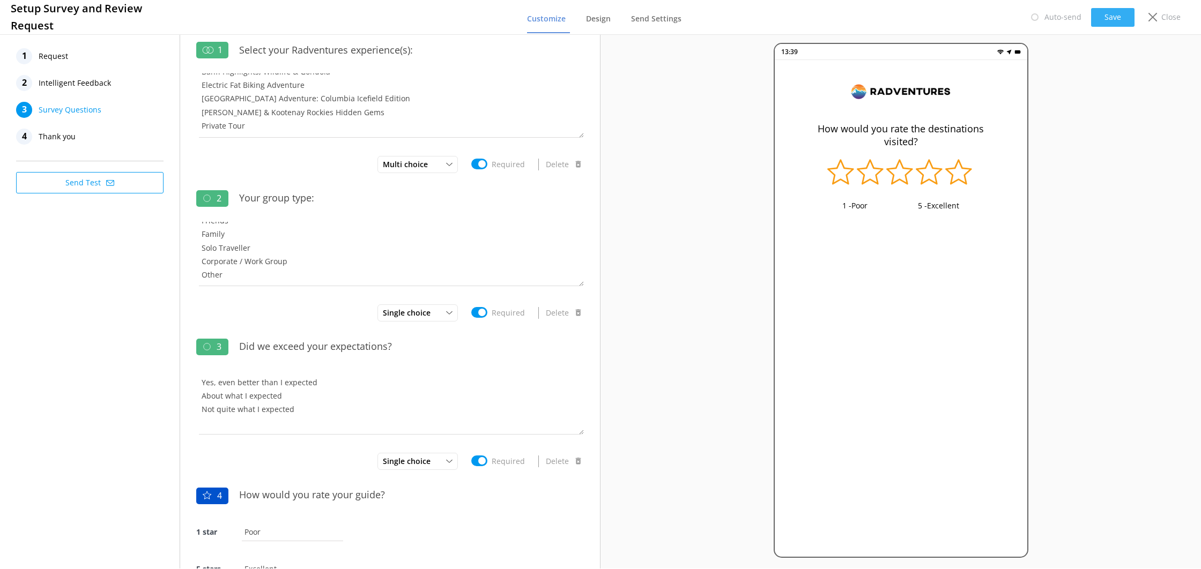
type input "How would you rate the destinations visited?"
click at [1101, 18] on button "Save" at bounding box center [1112, 17] width 43 height 19
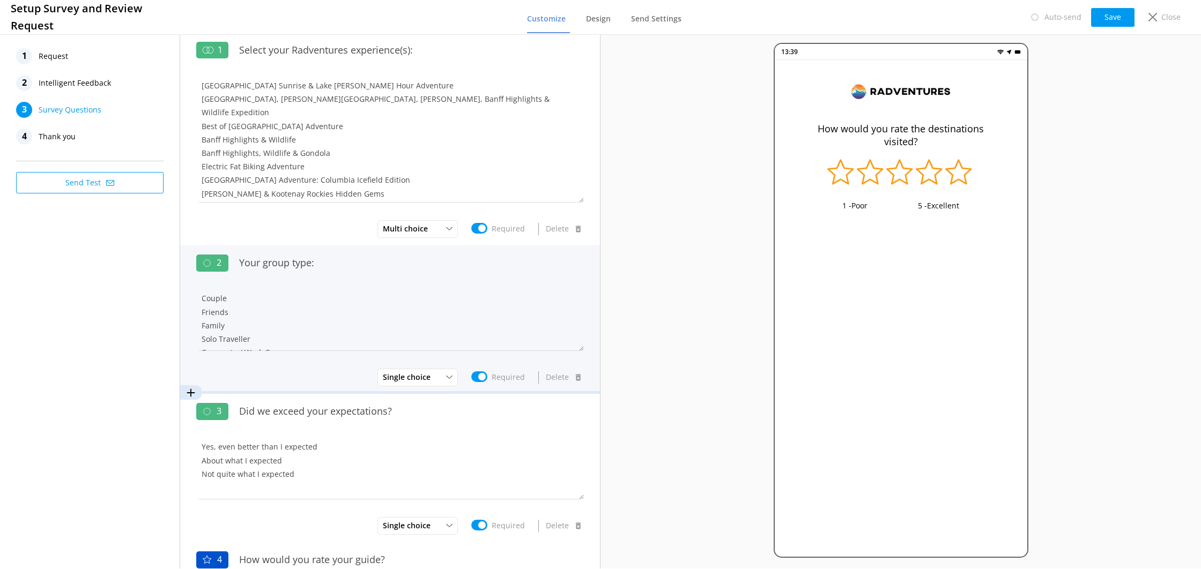
drag, startPoint x: 583, startPoint y: 137, endPoint x: 568, endPoint y: 331, distance: 195.2
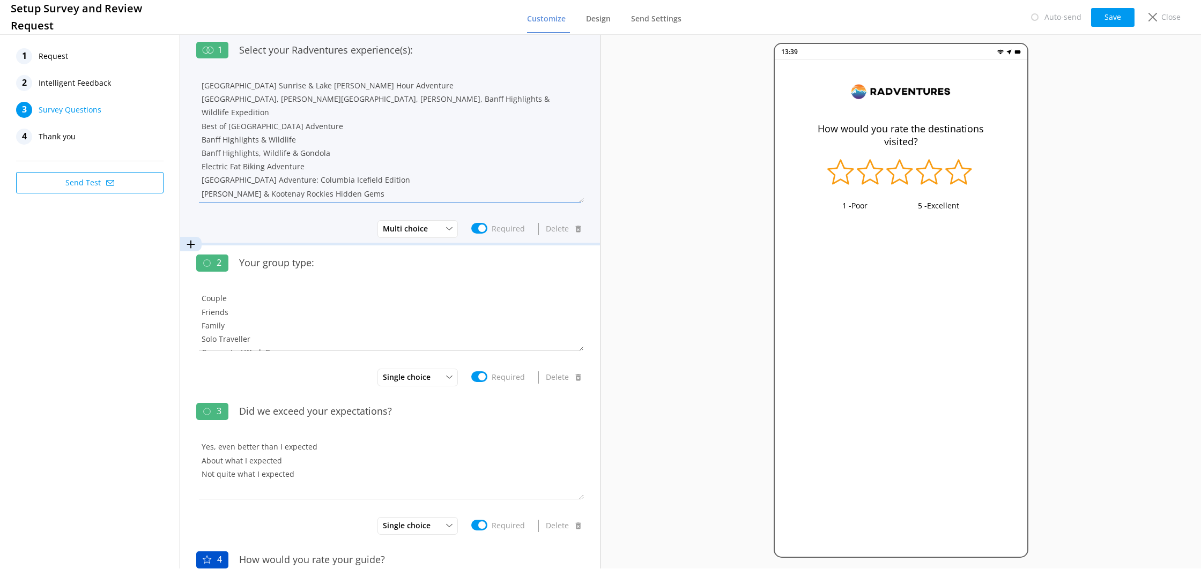
click at [287, 98] on textarea "[GEOGRAPHIC_DATA] Sunrise & Lake [PERSON_NAME] Hour Adventure [GEOGRAPHIC_DATA]…" at bounding box center [390, 137] width 388 height 129
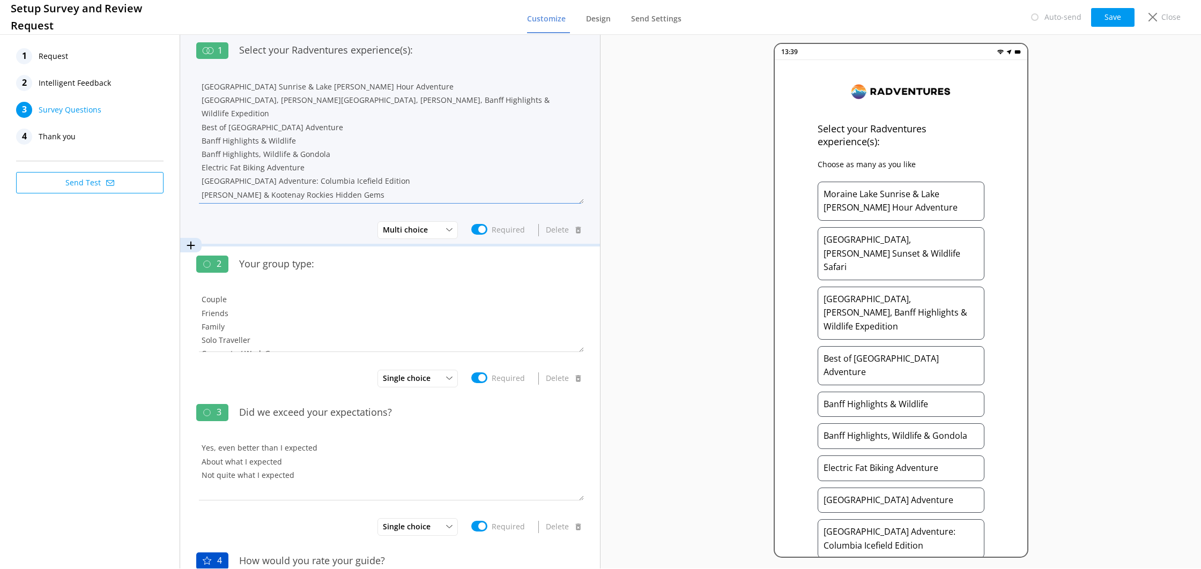
click at [381, 110] on textarea "[GEOGRAPHIC_DATA] Sunrise & Lake [PERSON_NAME] Hour Adventure [GEOGRAPHIC_DATA]…" at bounding box center [390, 139] width 388 height 129
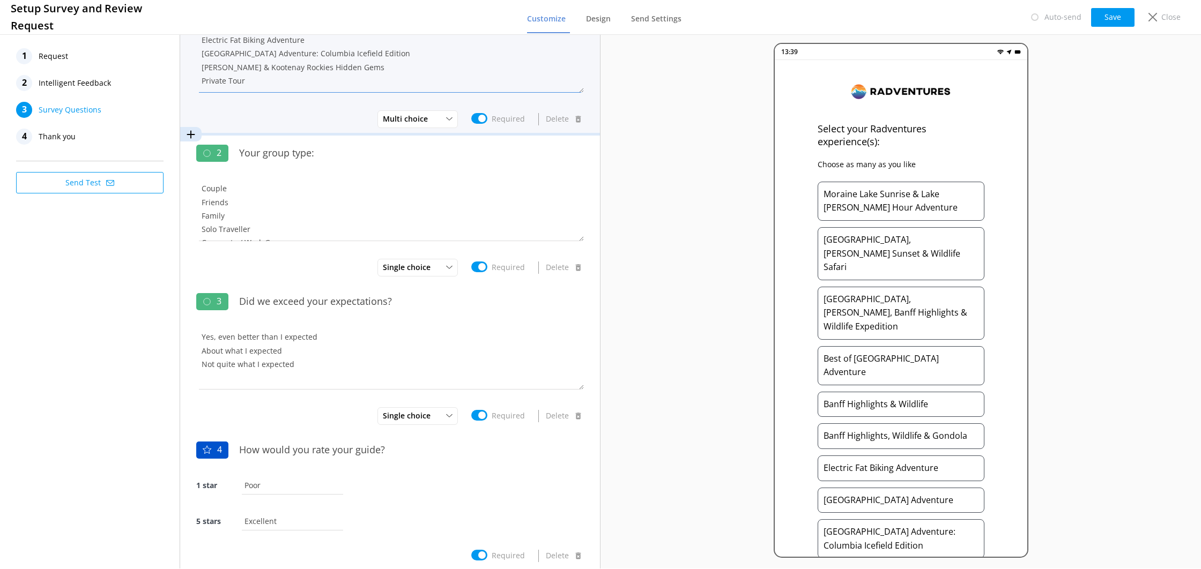
scroll to position [168, 0]
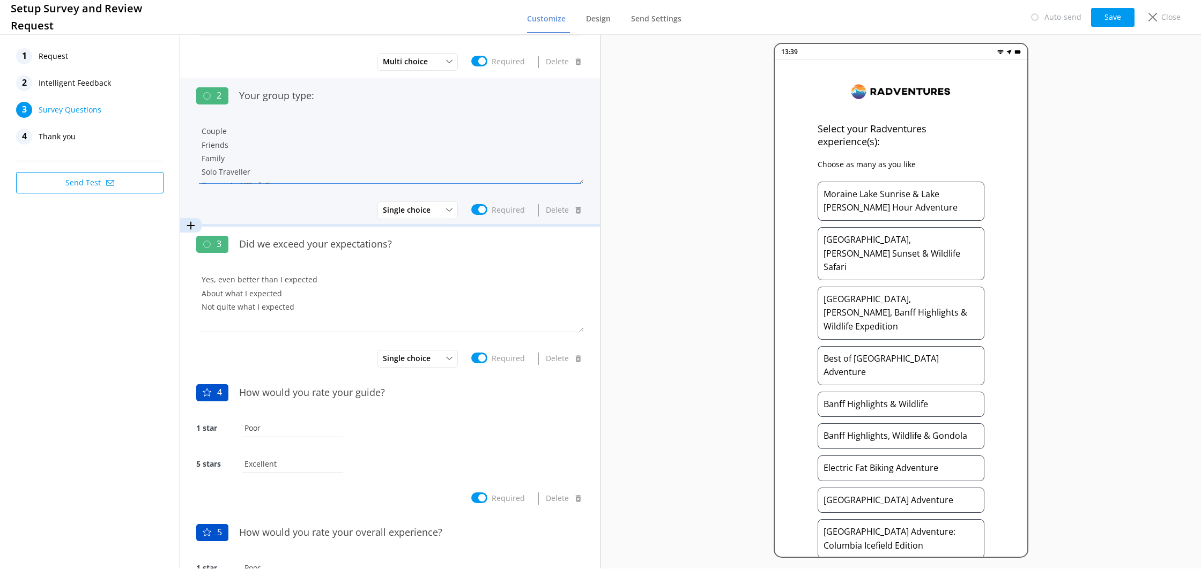
click at [356, 151] on textarea "Couple Friends Family Solo Traveller Corporate / Work Group Other" at bounding box center [390, 151] width 388 height 64
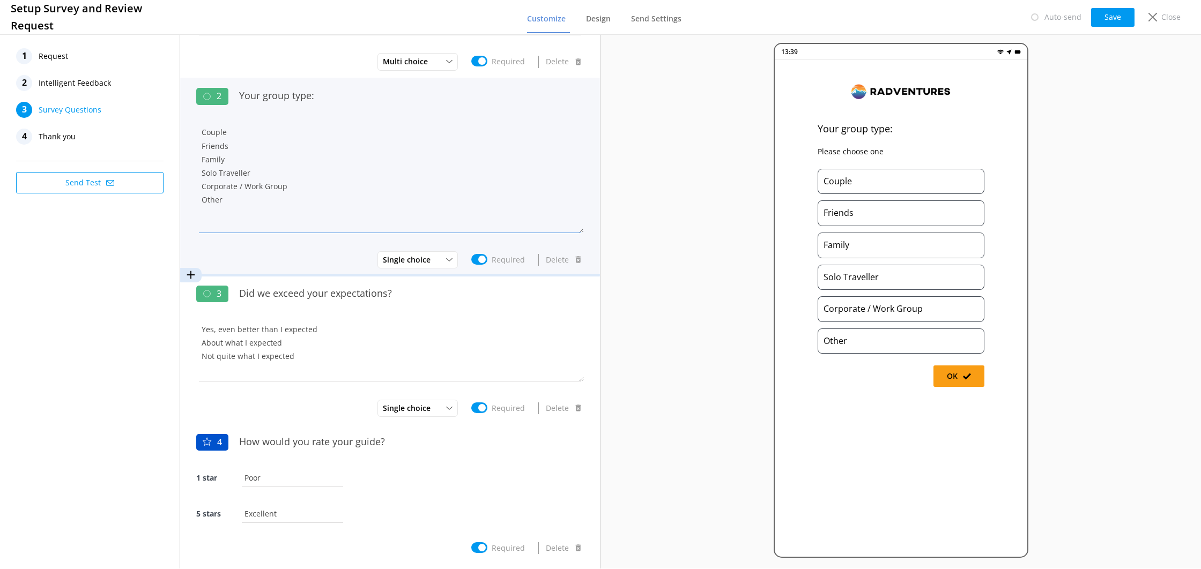
drag, startPoint x: 583, startPoint y: 181, endPoint x: 583, endPoint y: 230, distance: 48.8
click at [583, 230] on textarea "Couple Friends Family Solo Traveller Corporate / Work Group Other" at bounding box center [390, 176] width 388 height 113
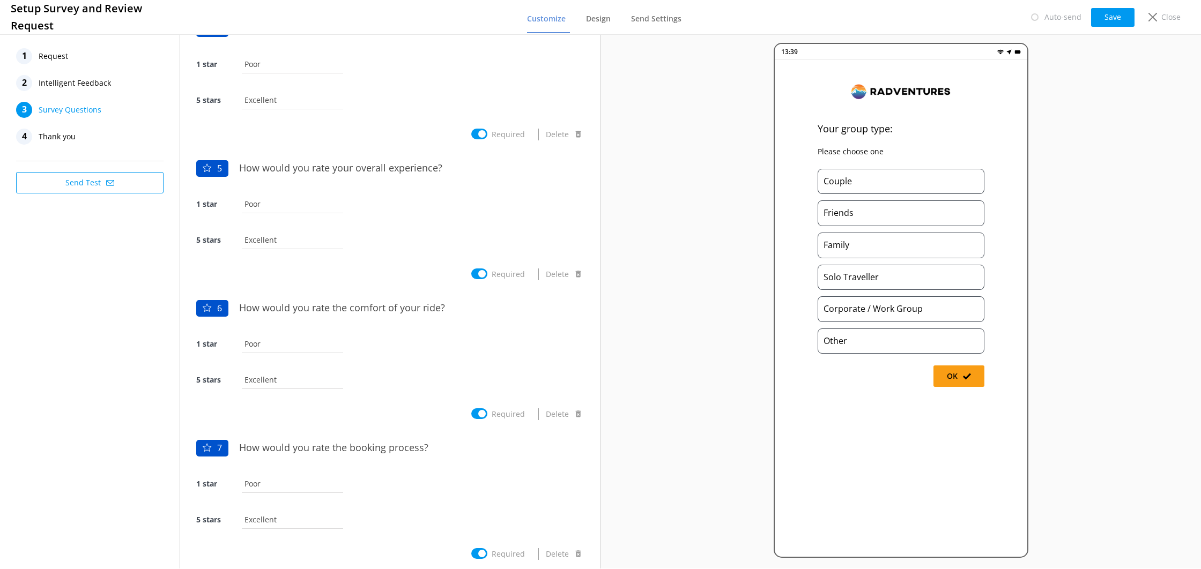
scroll to position [583, 0]
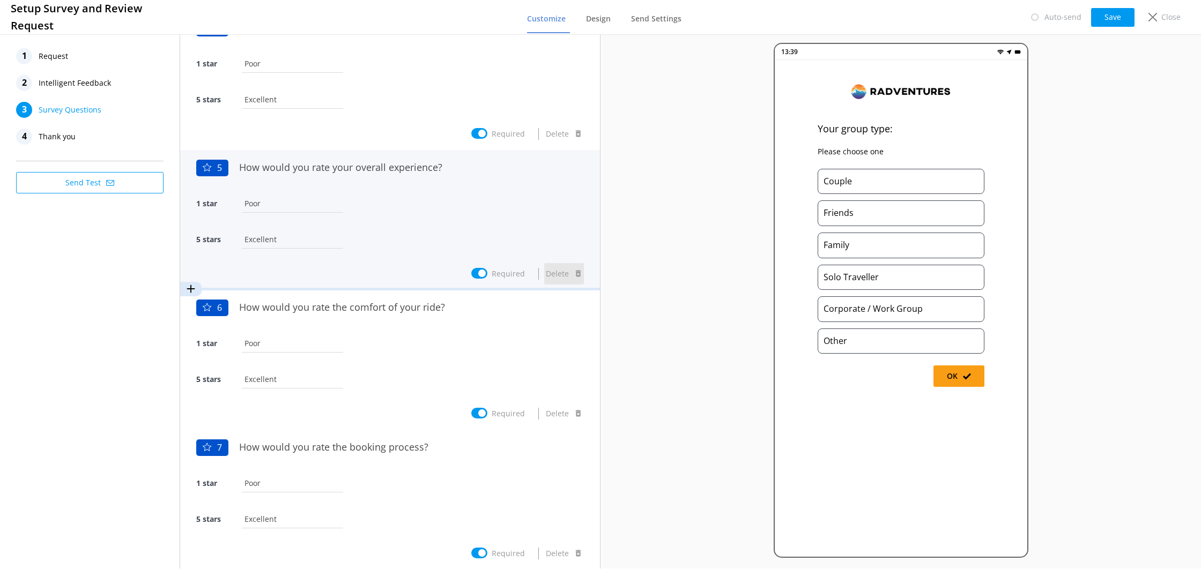
click at [549, 274] on button "Delete" at bounding box center [564, 273] width 40 height 21
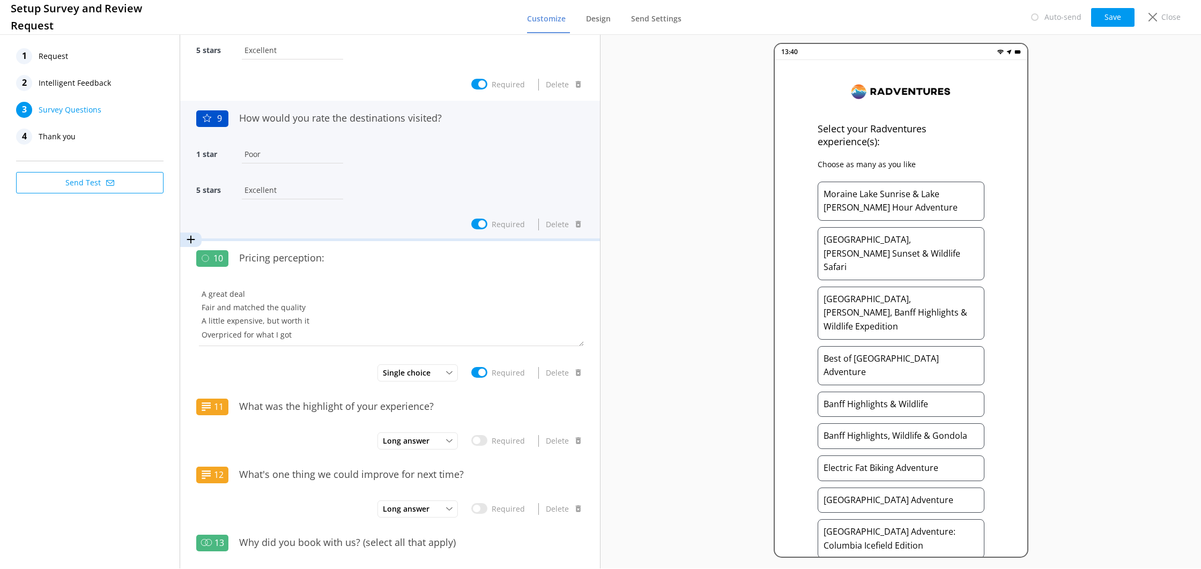
scroll to position [1143, 0]
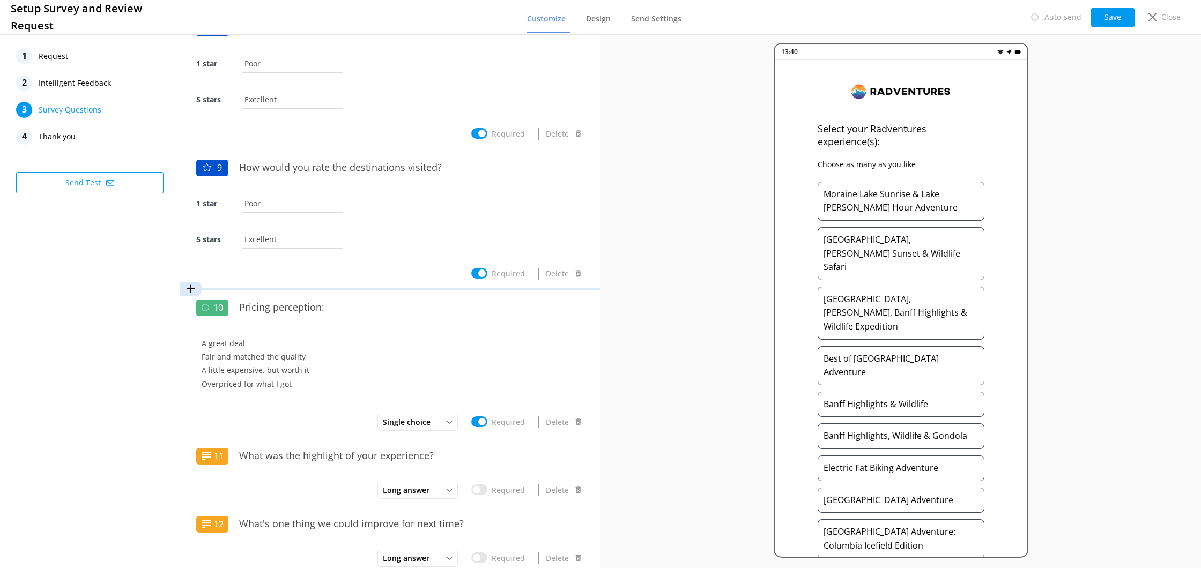
click at [192, 289] on icon at bounding box center [191, 289] width 11 height 11
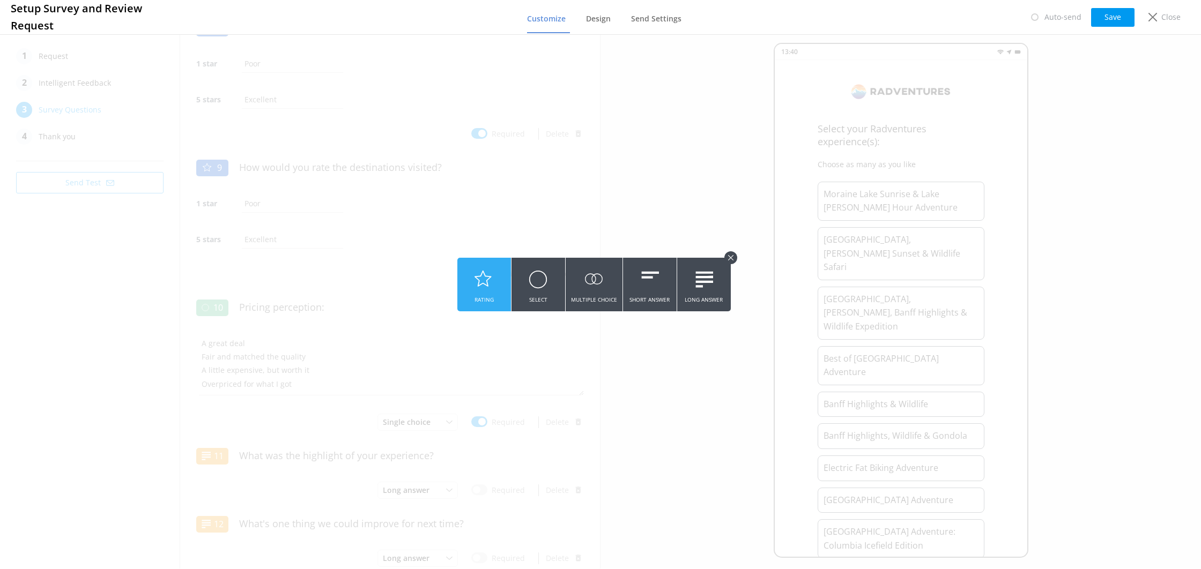
click at [501, 282] on button "Rating" at bounding box center [484, 285] width 54 height 54
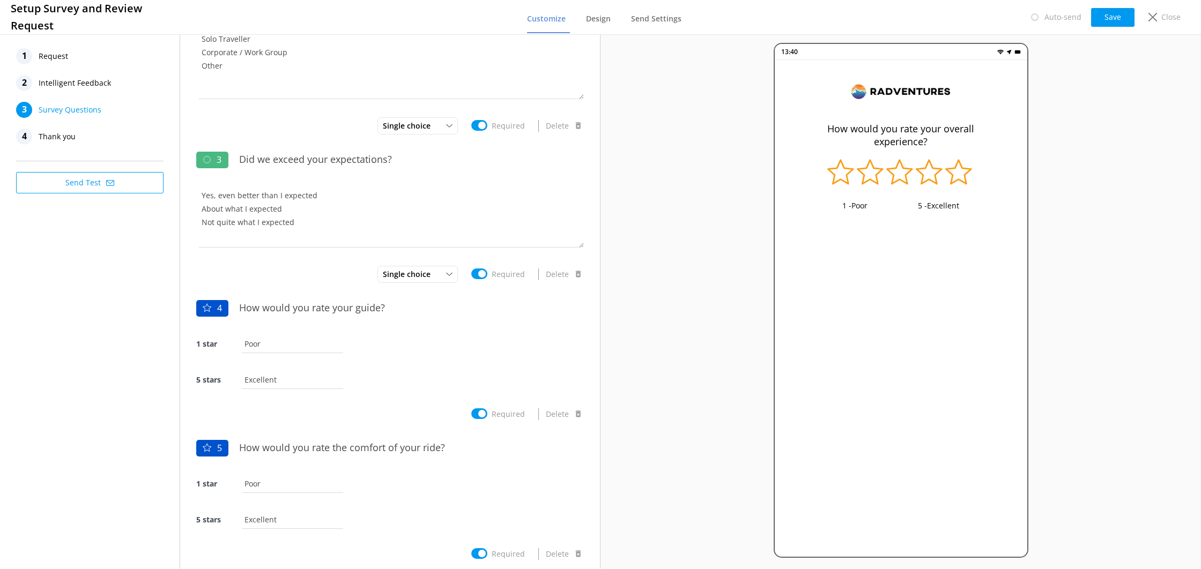
scroll to position [301, 0]
type input "How would you rate your overall experience?"
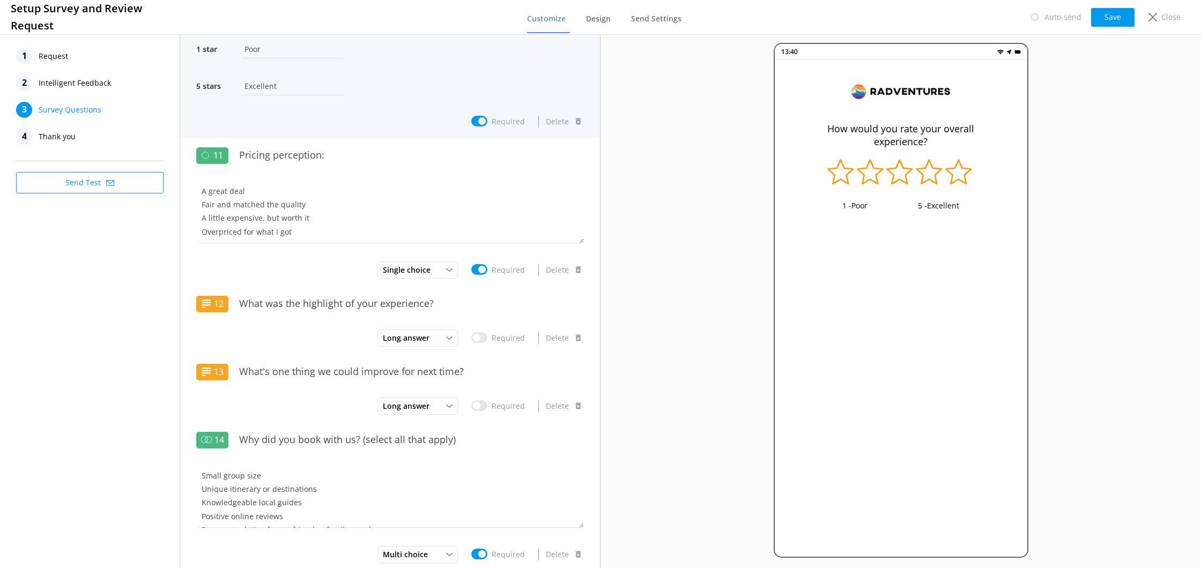
scroll to position [1439, 0]
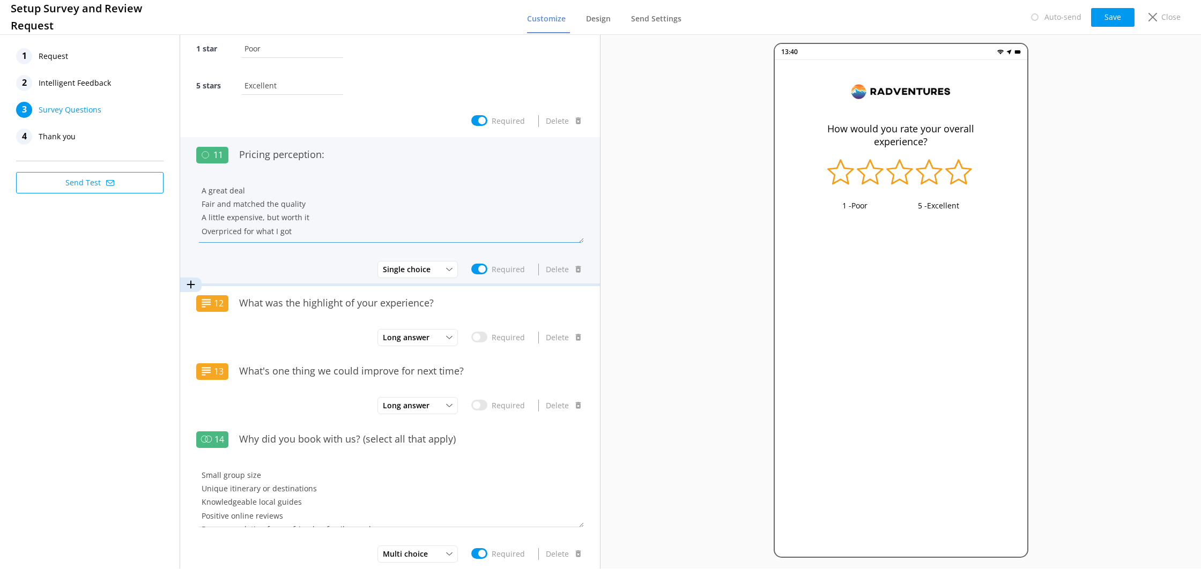
click at [258, 201] on textarea "A great deal Fair and matched the quality A little expensive, but worth it Over…" at bounding box center [390, 211] width 388 height 64
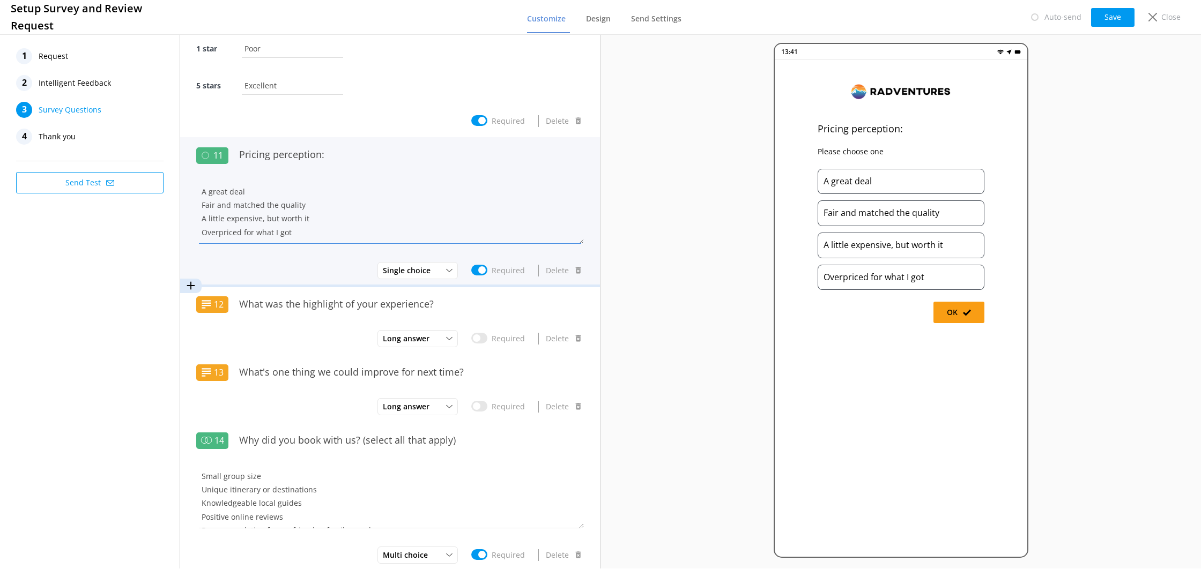
click at [214, 206] on textarea "A great deal Fair and matched the quality A little expensive, but worth it Over…" at bounding box center [390, 212] width 388 height 64
type textarea "A great deal Fair and matched the quality A little expensive, but worth it Over…"
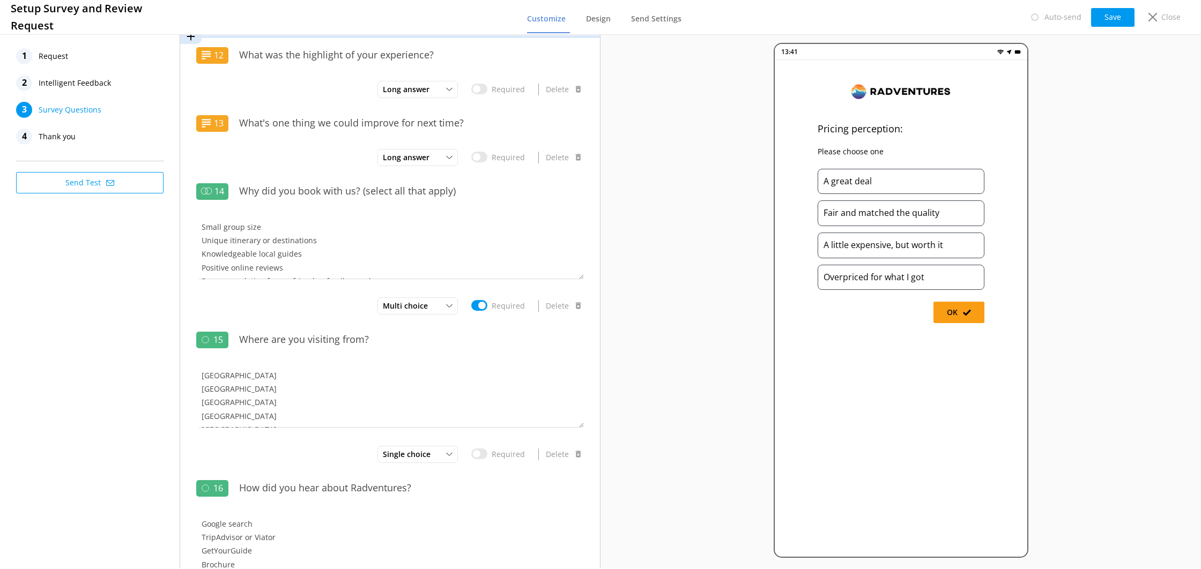
scroll to position [1691, 0]
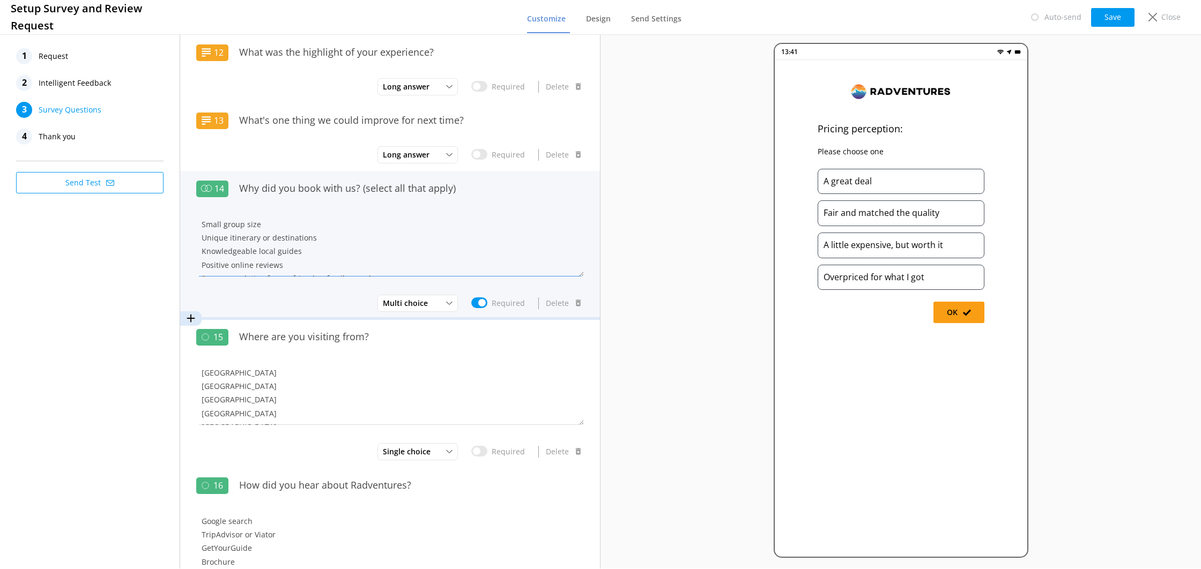
click at [306, 231] on textarea "Small group size Unique itinerary or destinations Knowledgeable local guides Po…" at bounding box center [390, 244] width 388 height 64
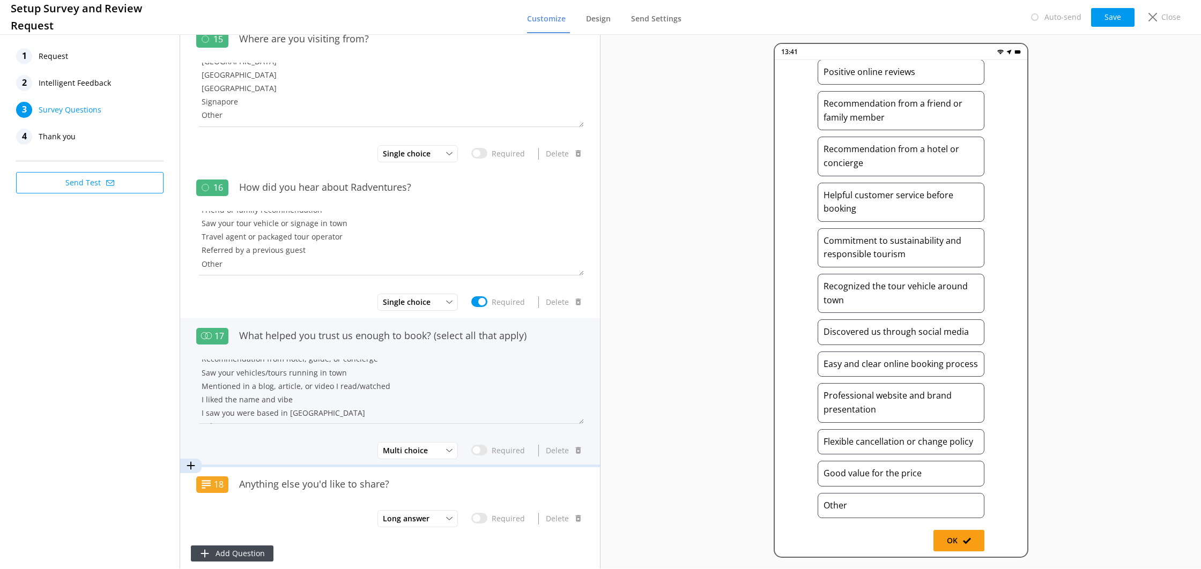
scroll to position [257, 0]
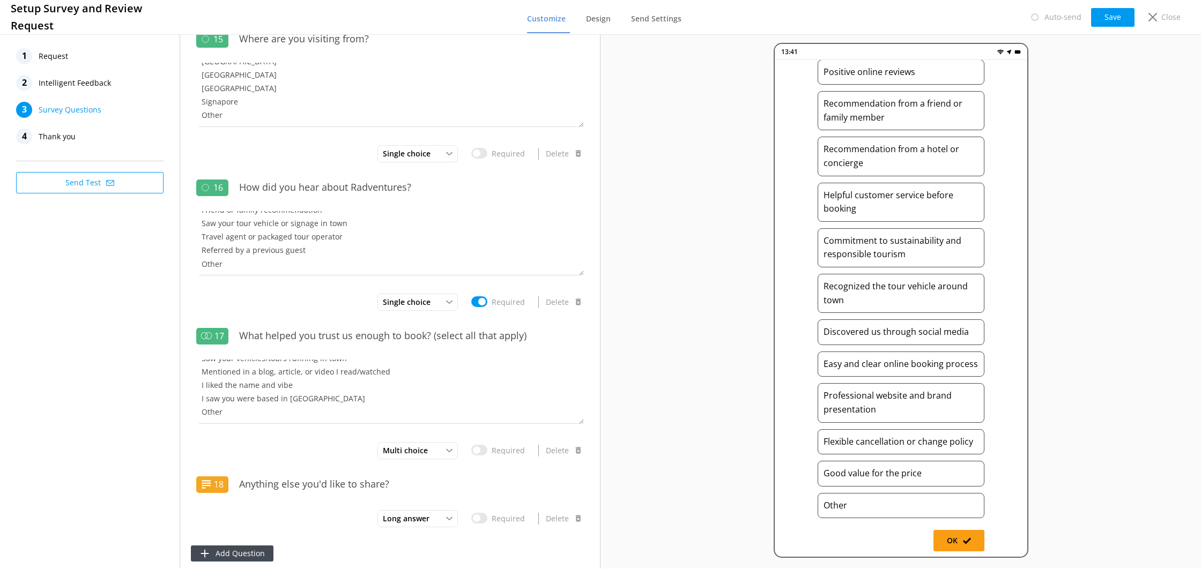
click at [1110, 18] on button "Save" at bounding box center [1112, 17] width 43 height 19
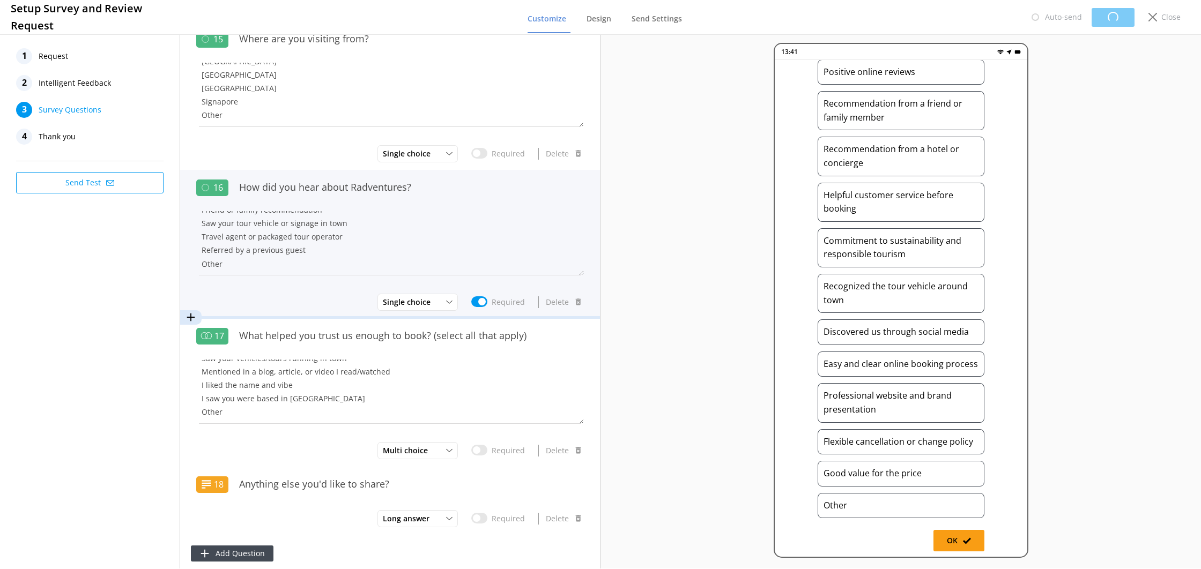
scroll to position [2009, 0]
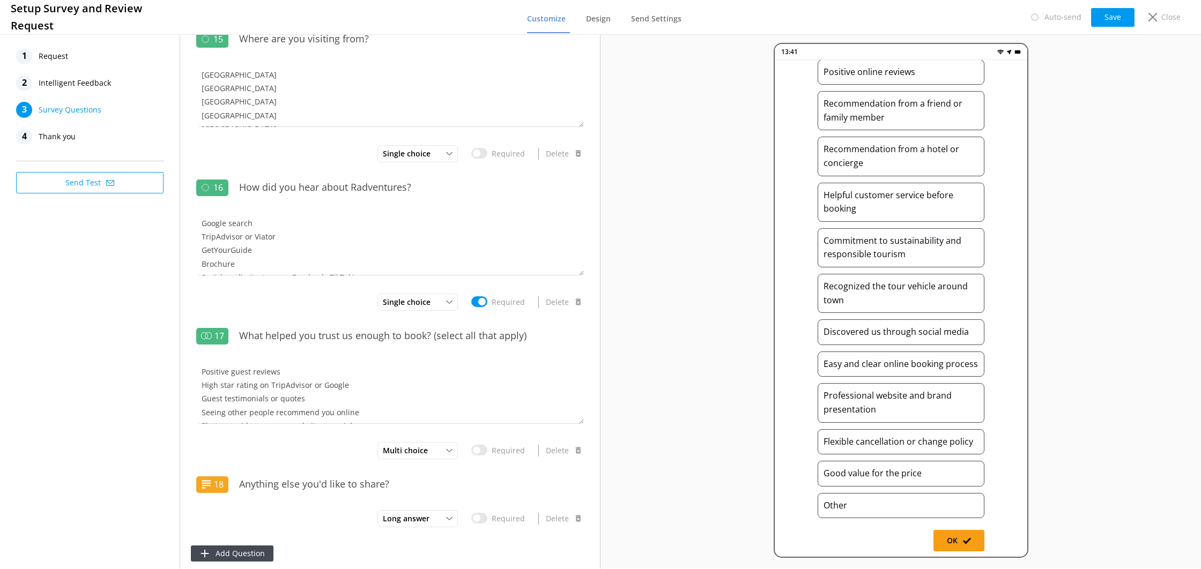
click at [100, 140] on div "4 Thank you" at bounding box center [89, 137] width 147 height 16
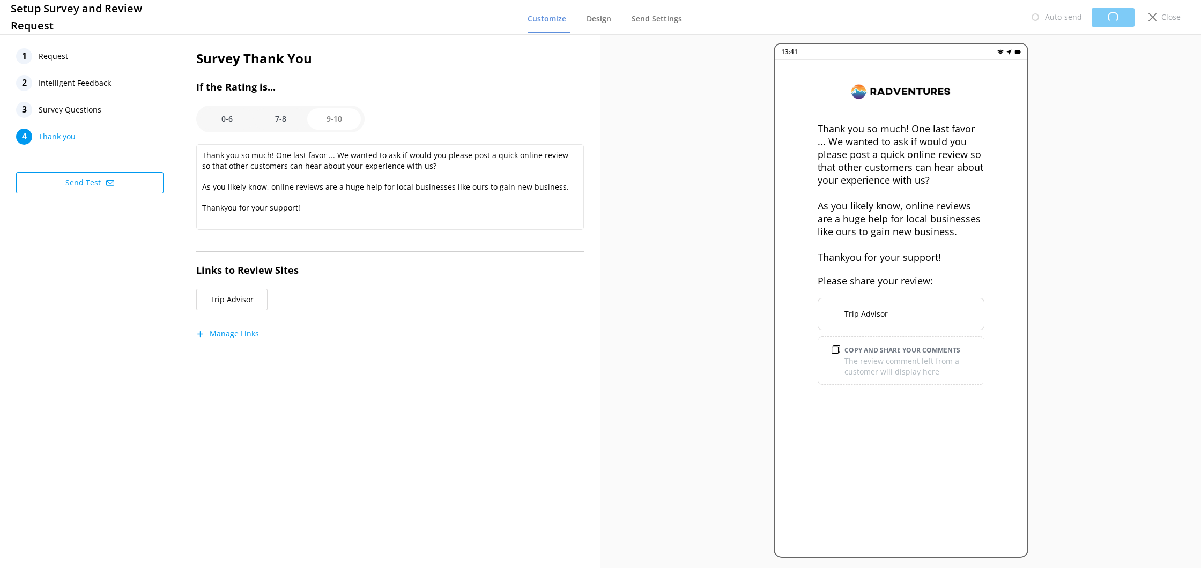
scroll to position [0, 0]
click at [237, 302] on button "Trip Advisor" at bounding box center [231, 299] width 71 height 21
click at [231, 299] on button "Trip Advisor" at bounding box center [231, 299] width 71 height 21
click at [210, 294] on button "Trip Advisor" at bounding box center [231, 299] width 71 height 21
click at [218, 300] on button "Trip Advisor" at bounding box center [231, 299] width 71 height 21
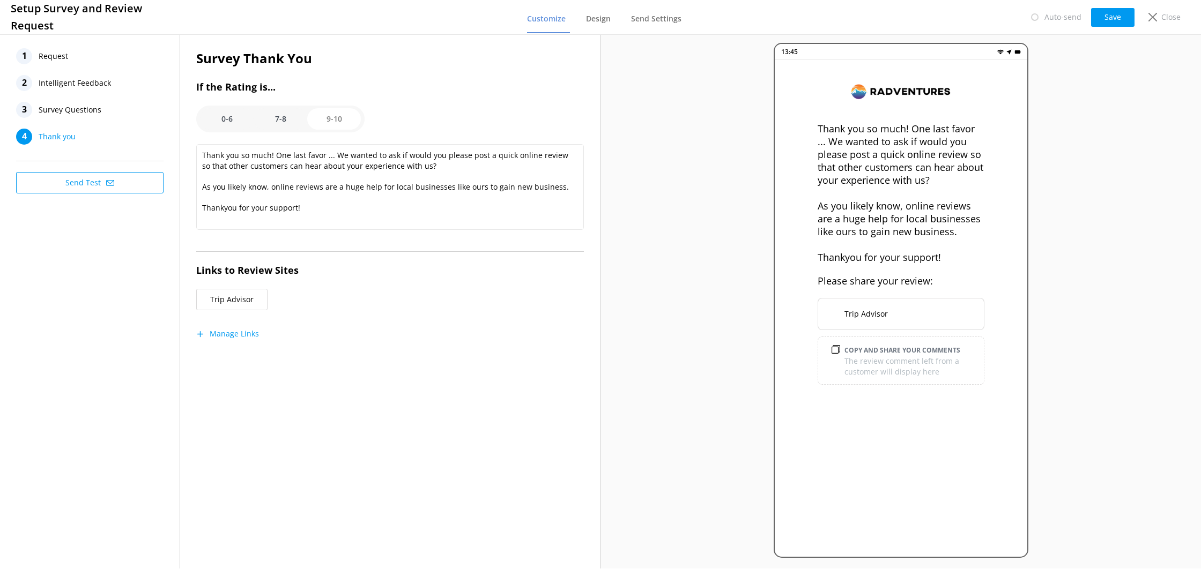
click at [218, 300] on button "Trip Advisor" at bounding box center [231, 299] width 71 height 21
click at [221, 298] on button "Trip Advisor" at bounding box center [231, 299] width 71 height 21
click at [219, 335] on button "Manage Links" at bounding box center [227, 334] width 63 height 11
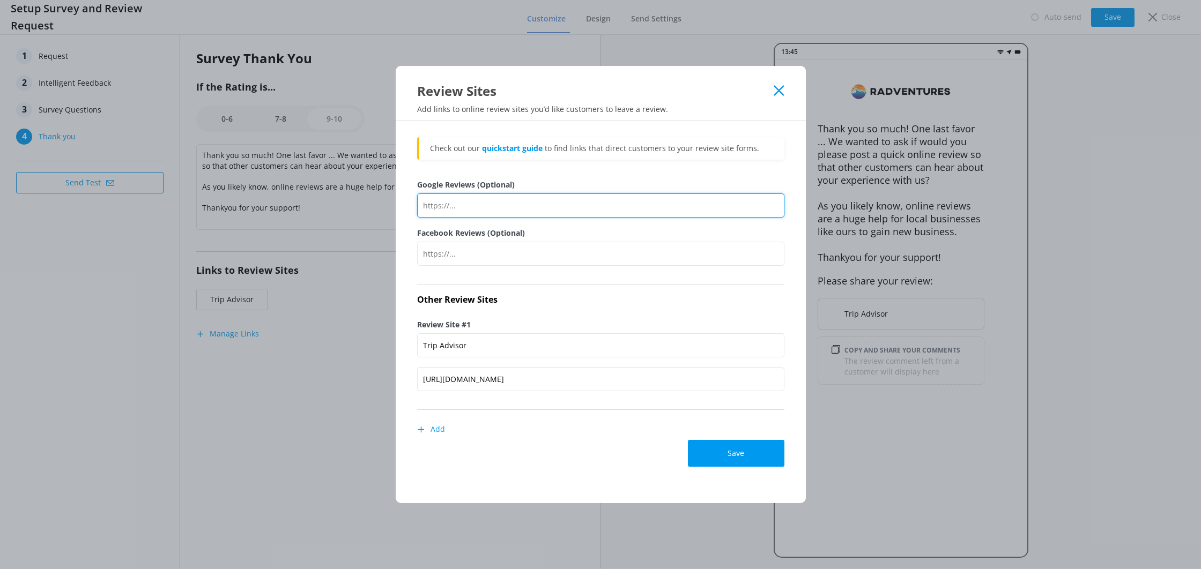
click at [452, 204] on input "Google Reviews (Optional)" at bounding box center [600, 206] width 367 height 24
paste input "[URL][DOMAIN_NAME]"
type input "[URL][DOMAIN_NAME]"
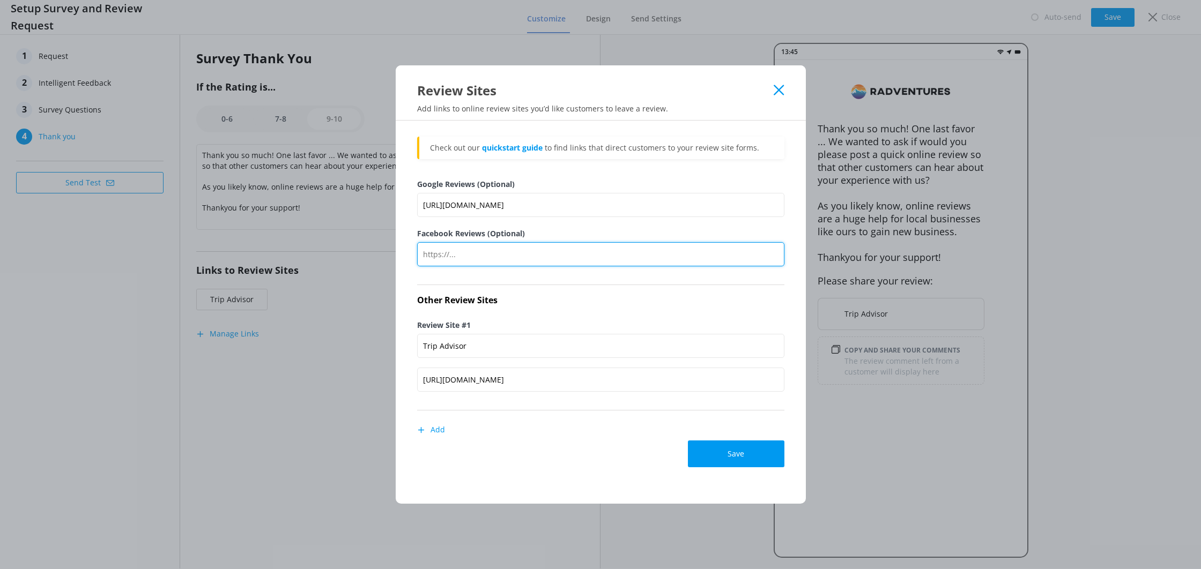
click at [477, 260] on input "Facebook Reviews (Optional)" at bounding box center [600, 254] width 367 height 24
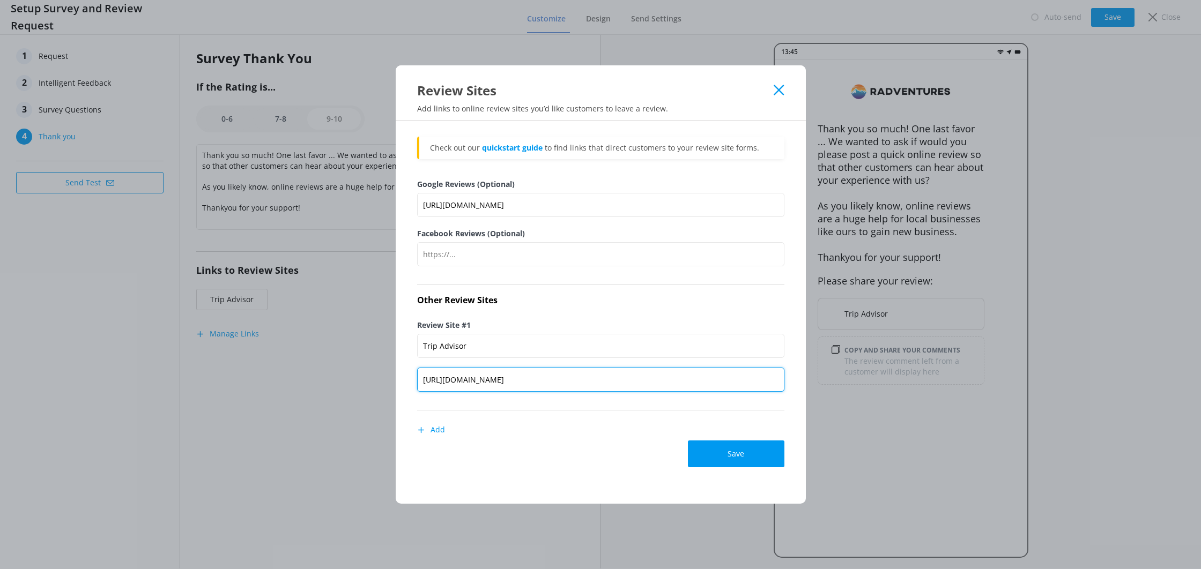
click at [565, 375] on input "[URL][DOMAIN_NAME]" at bounding box center [600, 380] width 367 height 24
paste input "a/UserReviewEdit-g154911-d23144313"
type input "[URL][DOMAIN_NAME]"
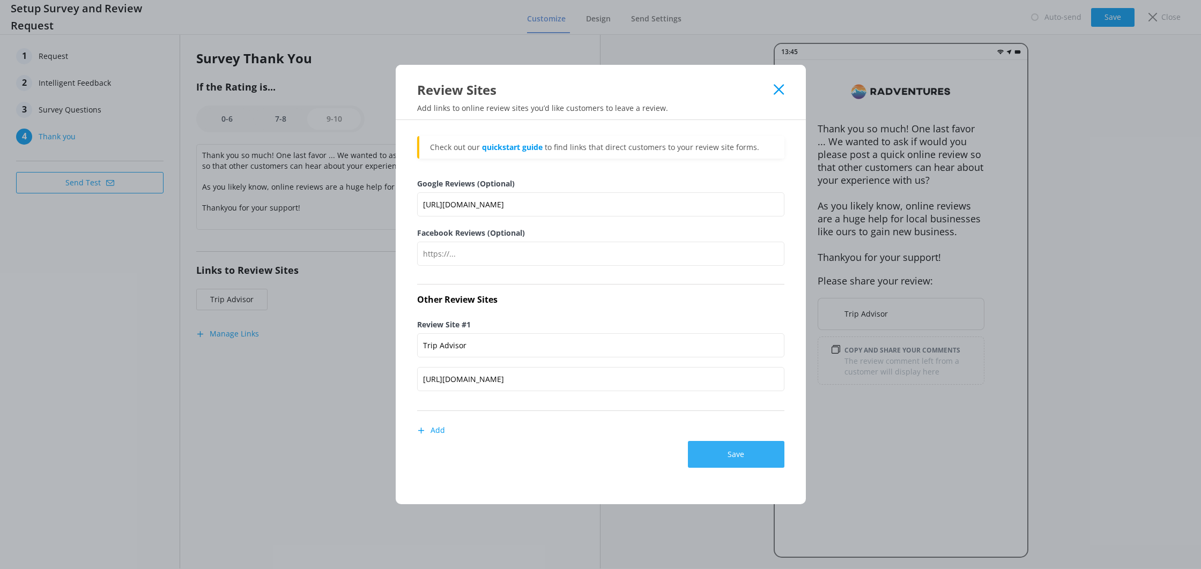
click at [701, 451] on button "Save" at bounding box center [736, 454] width 97 height 27
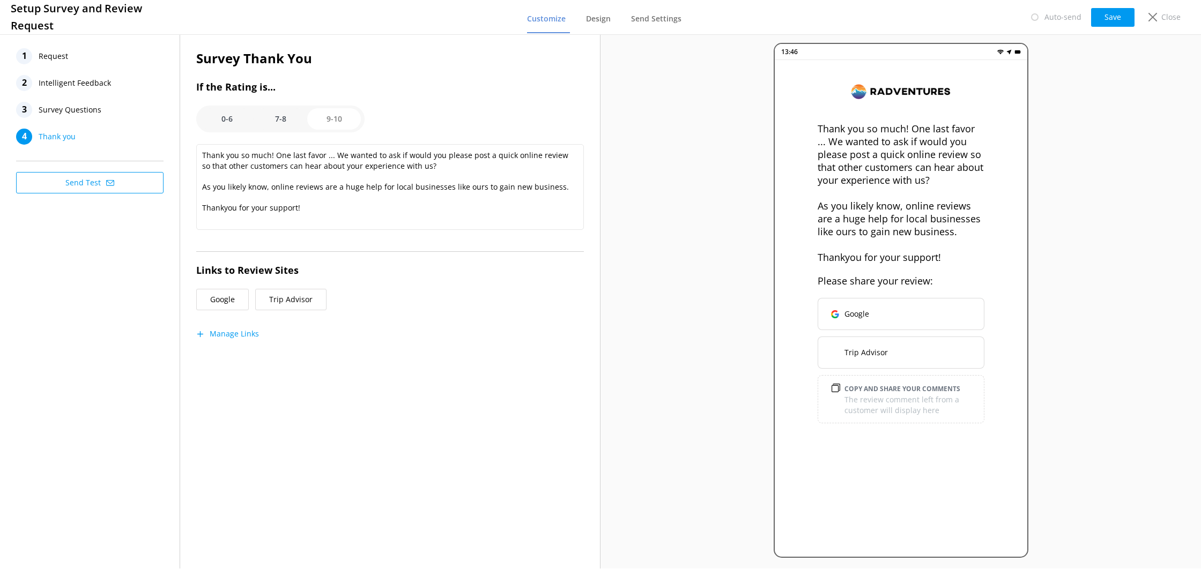
click at [287, 297] on button "Trip Advisor" at bounding box center [290, 299] width 71 height 21
click at [239, 329] on button "Manage Links" at bounding box center [227, 334] width 63 height 11
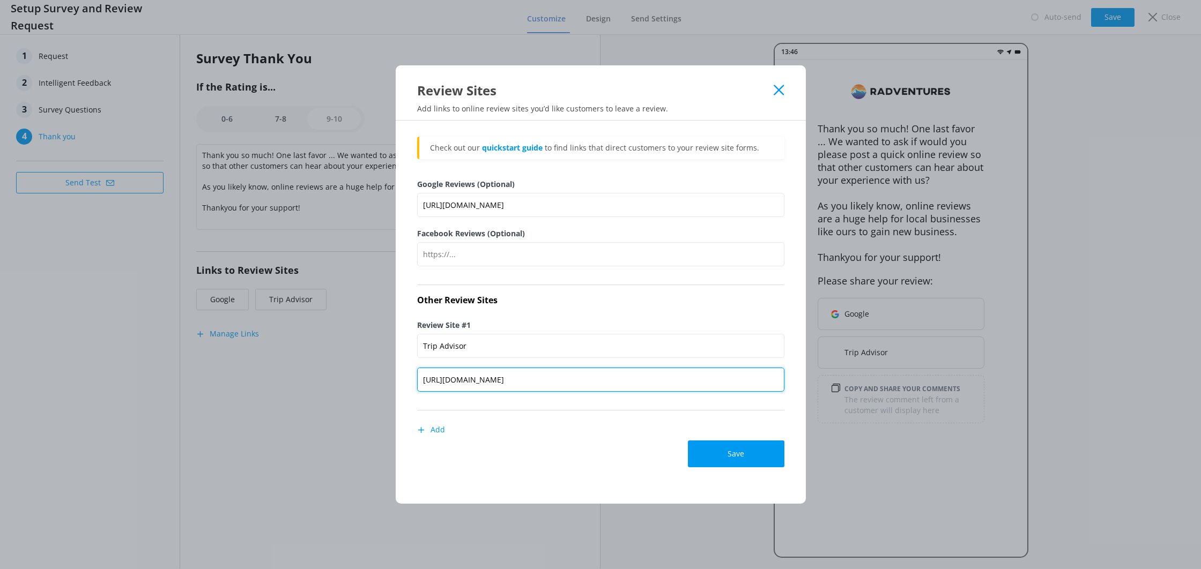
scroll to position [0, 56]
drag, startPoint x: 504, startPoint y: 379, endPoint x: 799, endPoint y: 375, distance: 295.5
click at [800, 375] on div "Check out our quickstart guide to find links that direct customers to your revi…" at bounding box center [601, 313] width 410 height 384
click at [782, 88] on icon at bounding box center [779, 90] width 10 height 11
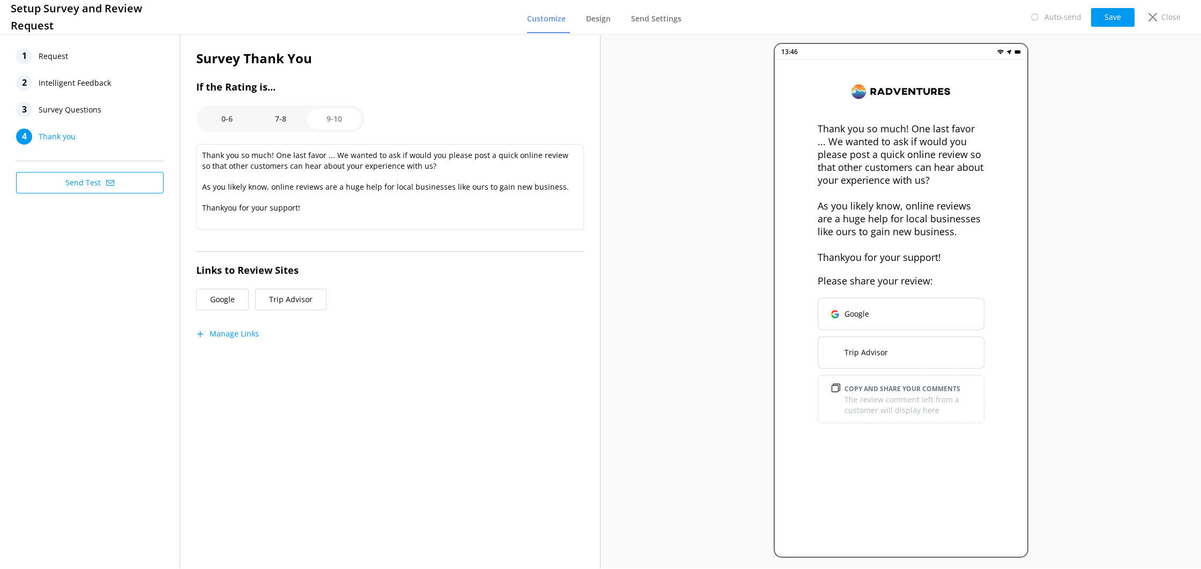
click at [304, 301] on button "Trip Advisor" at bounding box center [290, 299] width 71 height 21
click at [238, 331] on button "Manage Links" at bounding box center [227, 334] width 63 height 11
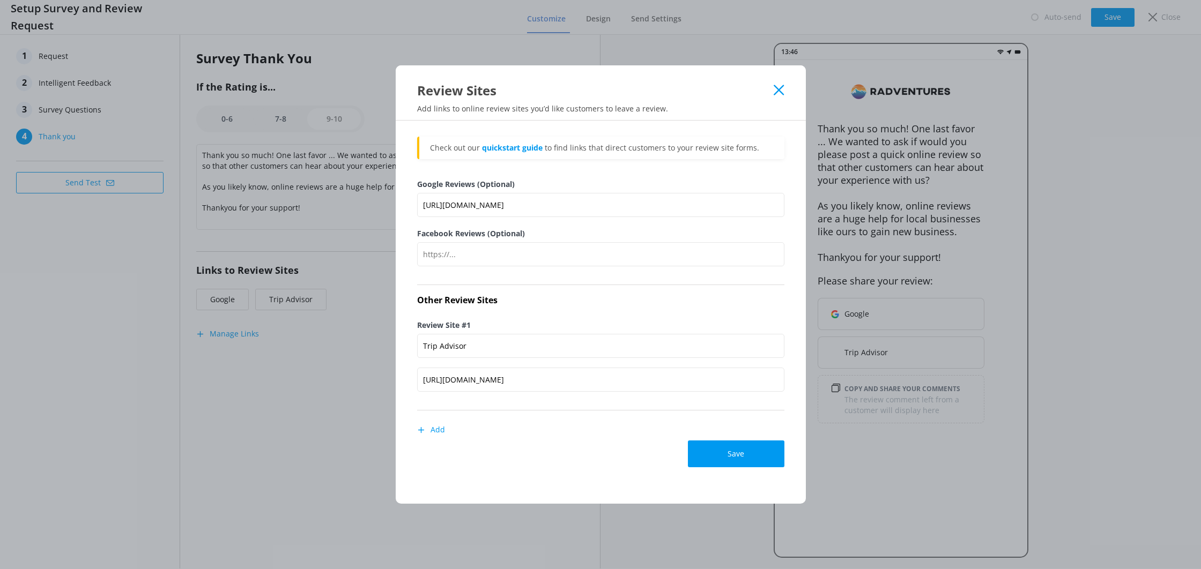
click at [775, 92] on icon at bounding box center [779, 90] width 10 height 11
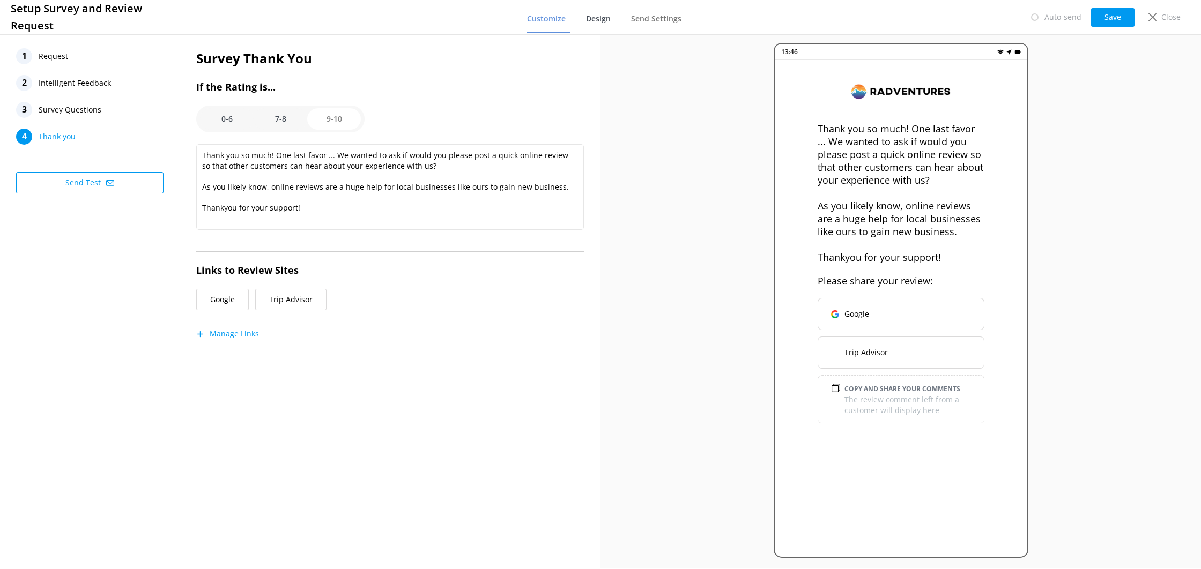
click at [599, 19] on span "Design" at bounding box center [598, 18] width 25 height 11
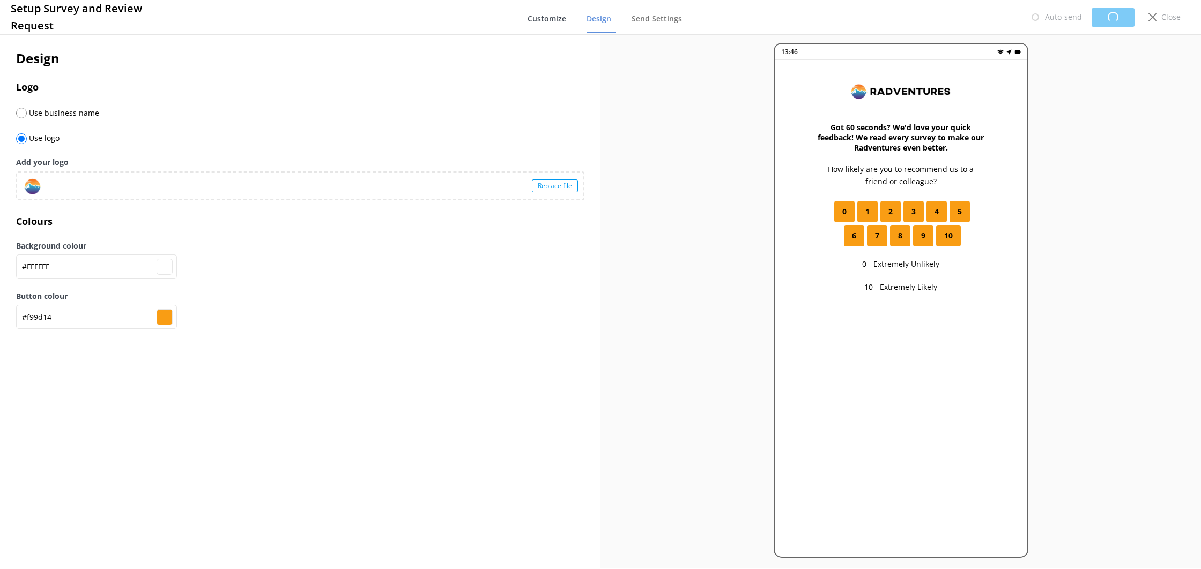
type input "#ffffff"
click at [554, 20] on span "Customize" at bounding box center [546, 18] width 39 height 11
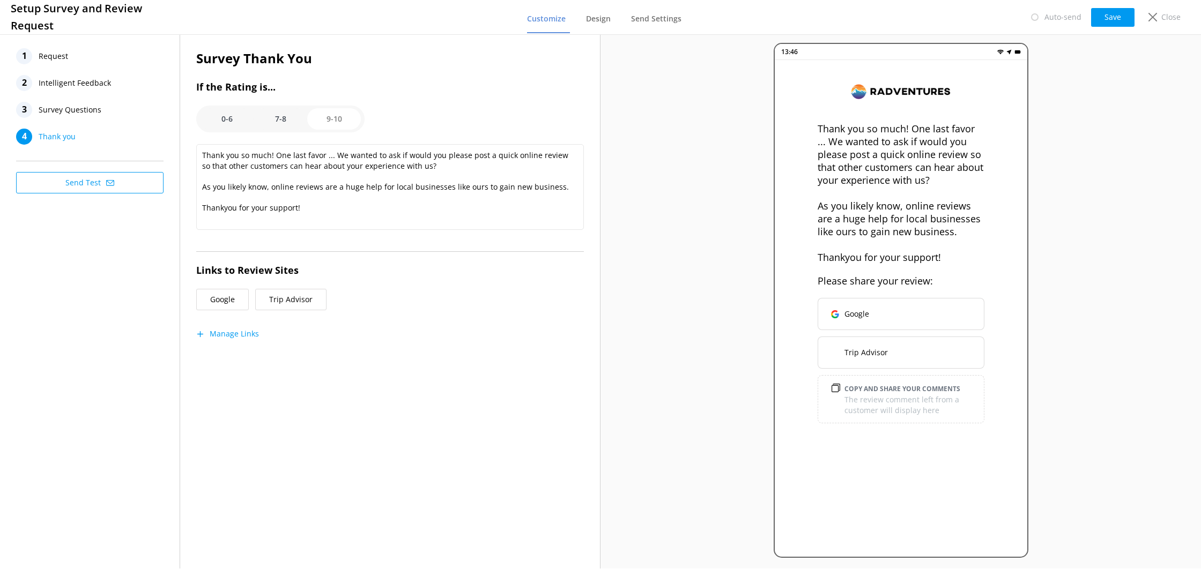
click at [234, 113] on option "0-6" at bounding box center [227, 118] width 54 height 21
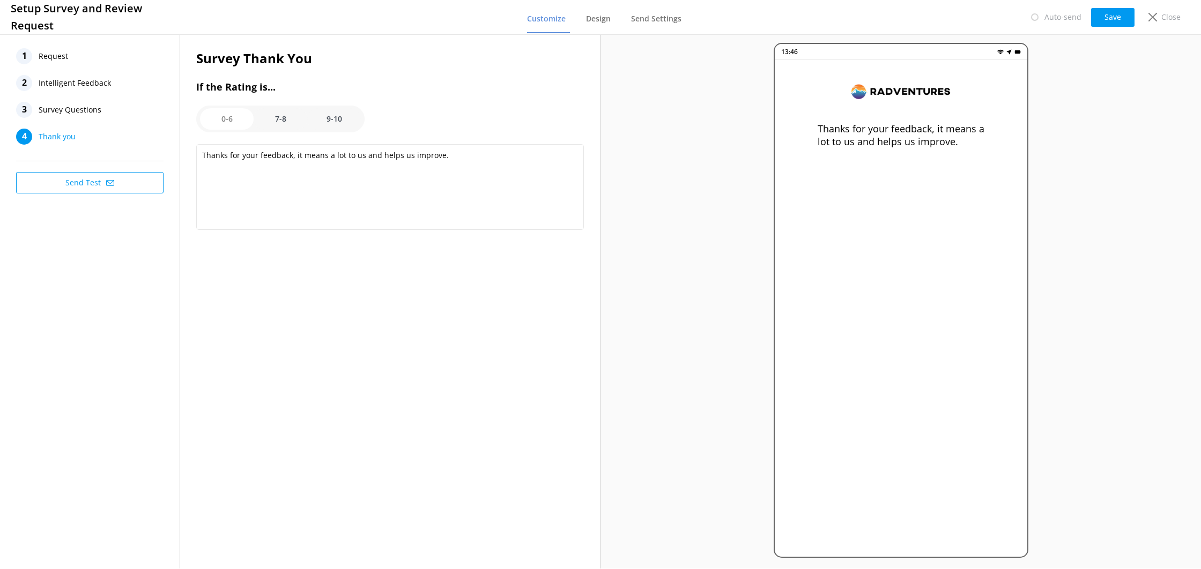
click at [278, 115] on option "7-8" at bounding box center [281, 118] width 54 height 21
drag, startPoint x: 223, startPoint y: 115, endPoint x: 261, endPoint y: 119, distance: 38.8
click at [223, 115] on option "0-6" at bounding box center [227, 118] width 54 height 21
click at [331, 119] on option "9-10" at bounding box center [334, 118] width 54 height 21
type textarea "Thank you so much! One last favor ... We wanted to ask if would you please post…"
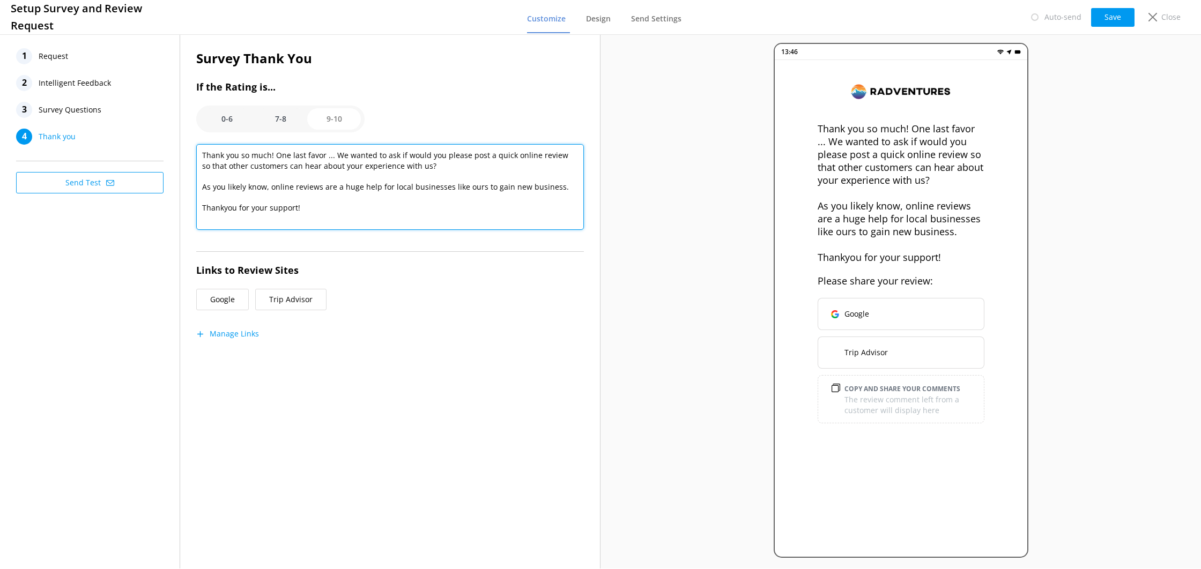
drag, startPoint x: 275, startPoint y: 157, endPoint x: 362, endPoint y: 152, distance: 87.5
click at [362, 152] on textarea "Thank you so much! One last favor ... We wanted to ask if would you please post…" at bounding box center [390, 187] width 388 height 86
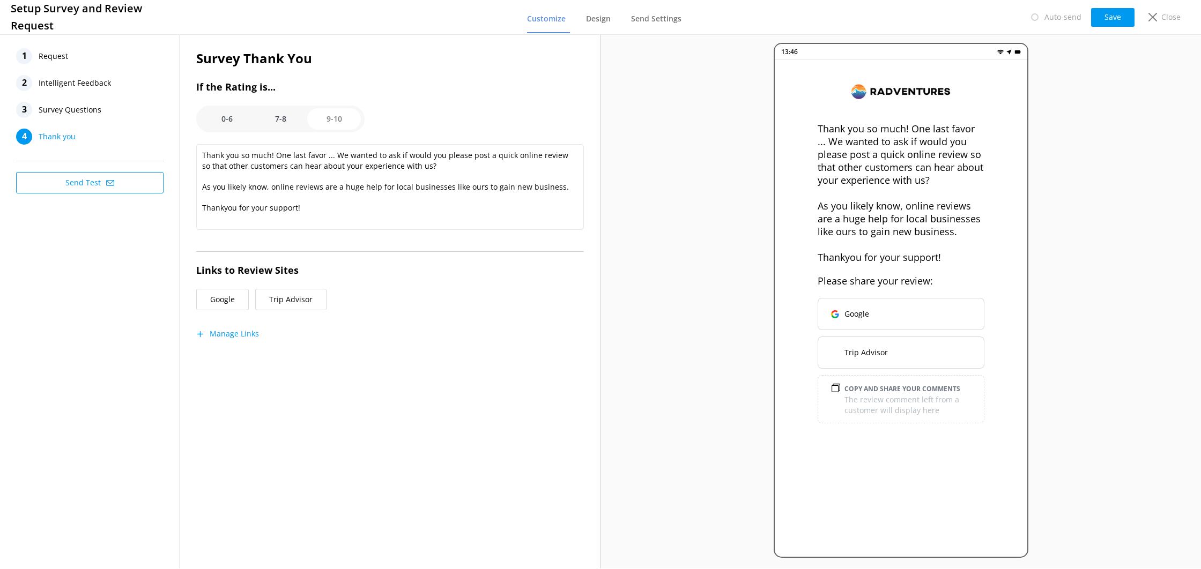
click at [110, 62] on div "1 Request" at bounding box center [89, 56] width 147 height 16
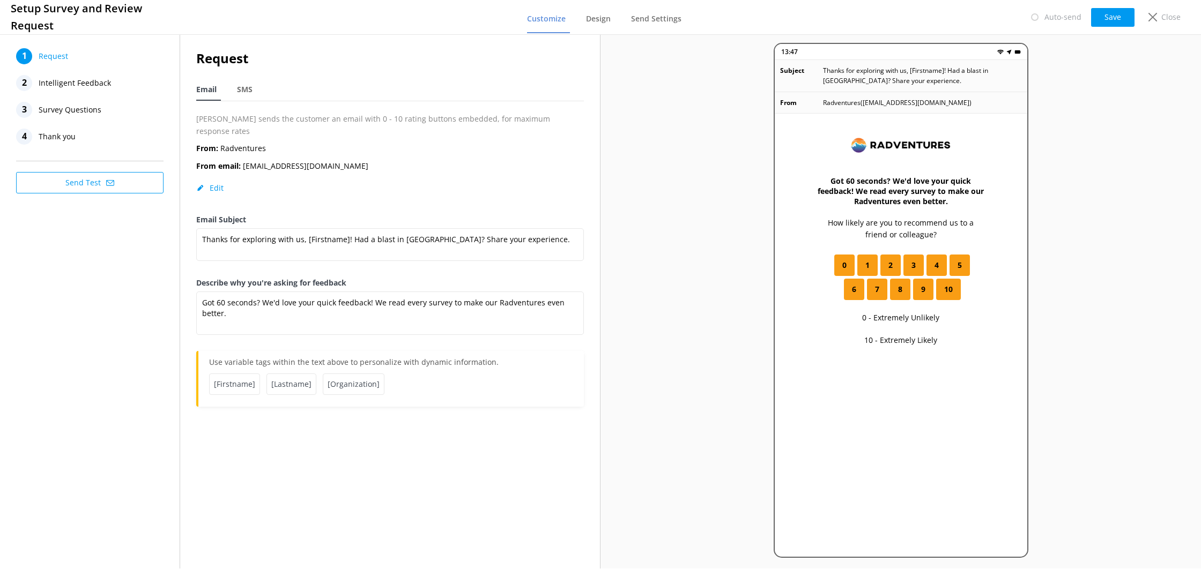
click at [46, 56] on span "Request" at bounding box center [53, 56] width 29 height 16
click at [230, 92] on nav "Email SMS" at bounding box center [390, 90] width 388 height 22
click at [89, 91] on span "Intelligent Feedback" at bounding box center [75, 83] width 72 height 16
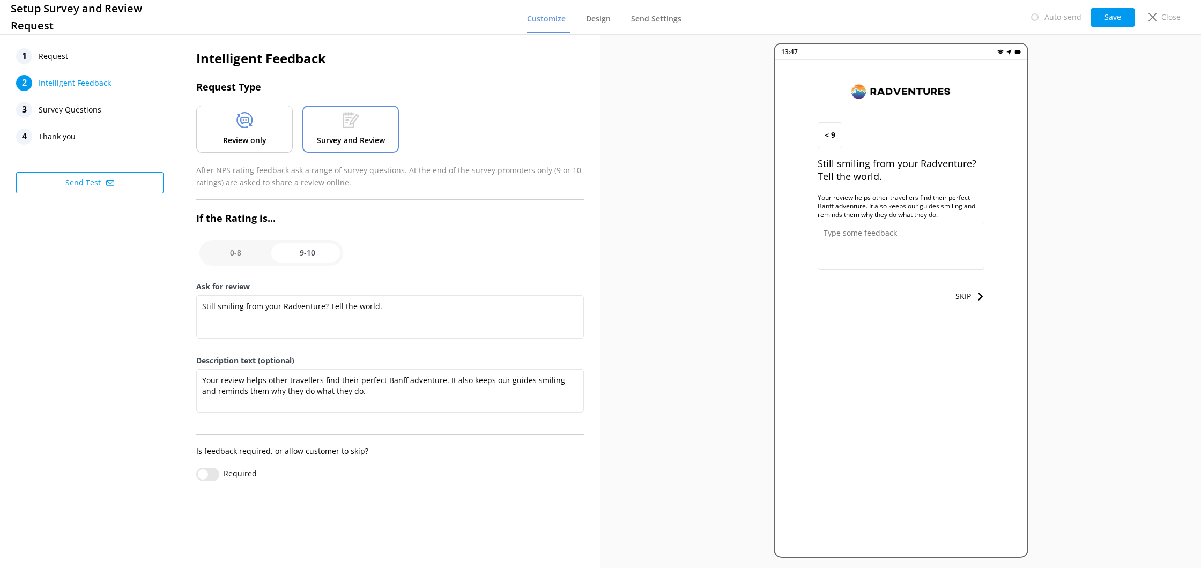
click at [964, 293] on button "SKIP" at bounding box center [970, 296] width 29 height 21
click at [113, 129] on div "4 Thank you" at bounding box center [89, 137] width 147 height 16
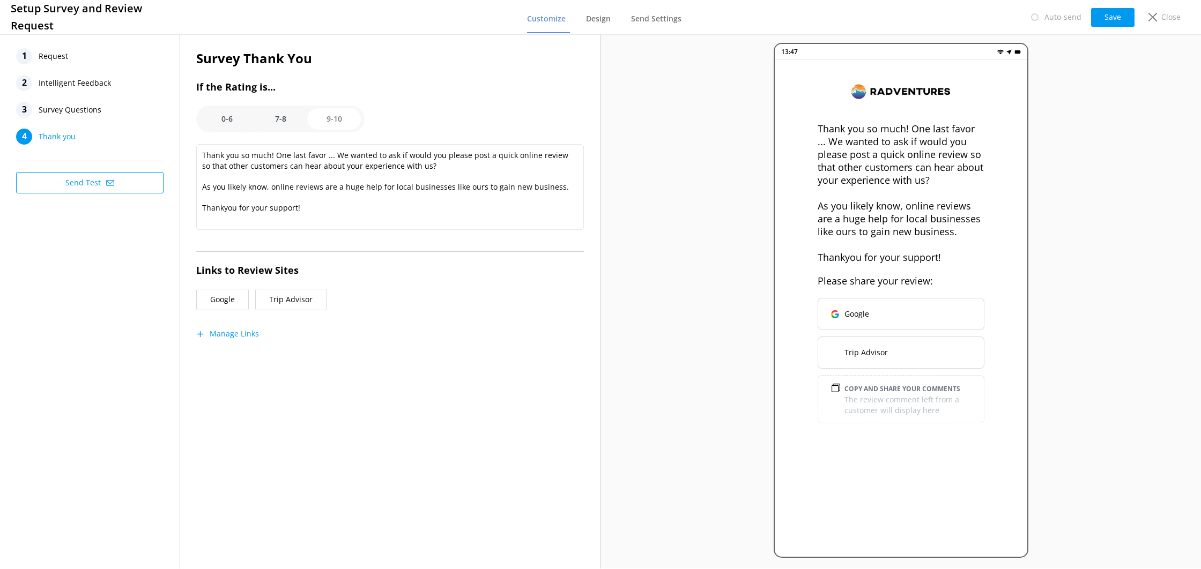
drag, startPoint x: 600, startPoint y: 21, endPoint x: 578, endPoint y: 22, distance: 21.5
click at [600, 21] on span "Design" at bounding box center [598, 18] width 25 height 11
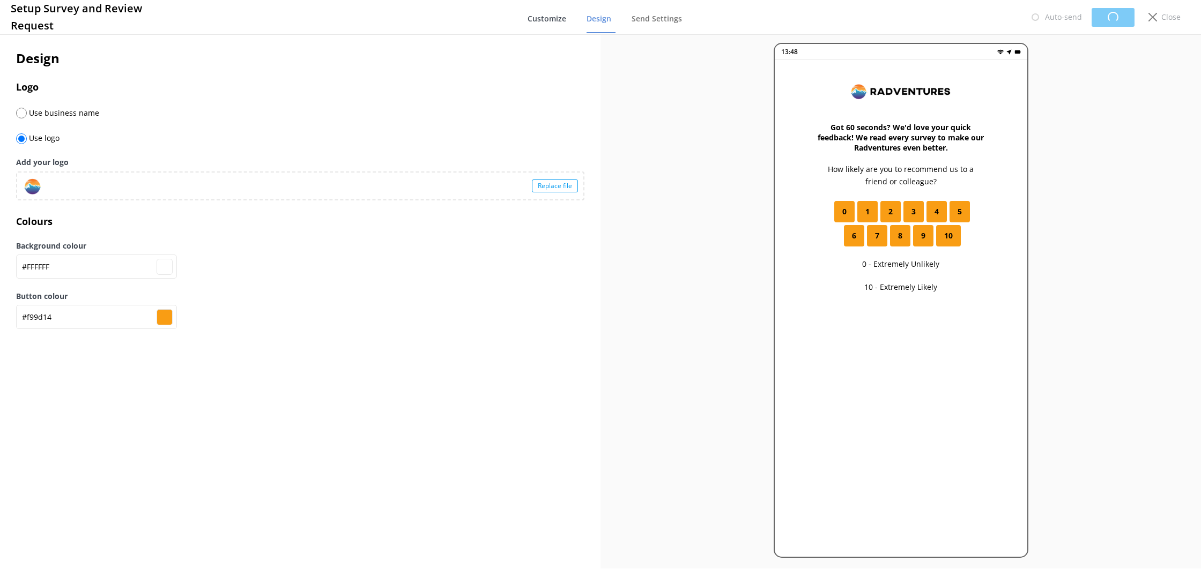
click at [560, 22] on span "Customize" at bounding box center [547, 18] width 39 height 11
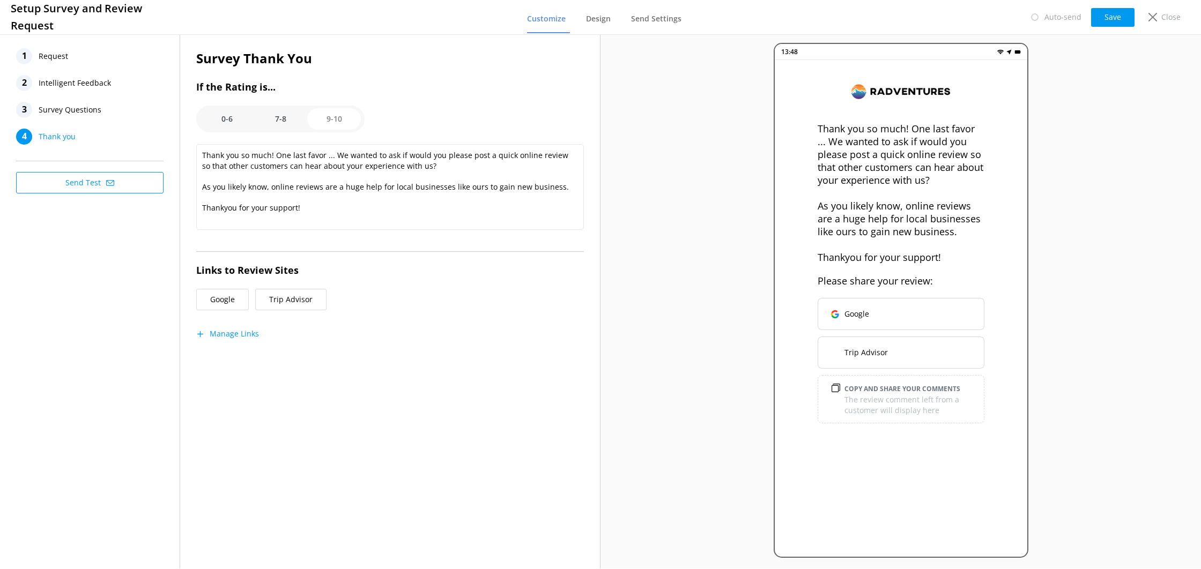
click at [56, 74] on nav "1 Request 2 Intelligent Feedback 3 Survey Questions 4 Thank you" at bounding box center [89, 96] width 147 height 97
click at [57, 79] on span "Intelligent Feedback" at bounding box center [75, 83] width 72 height 16
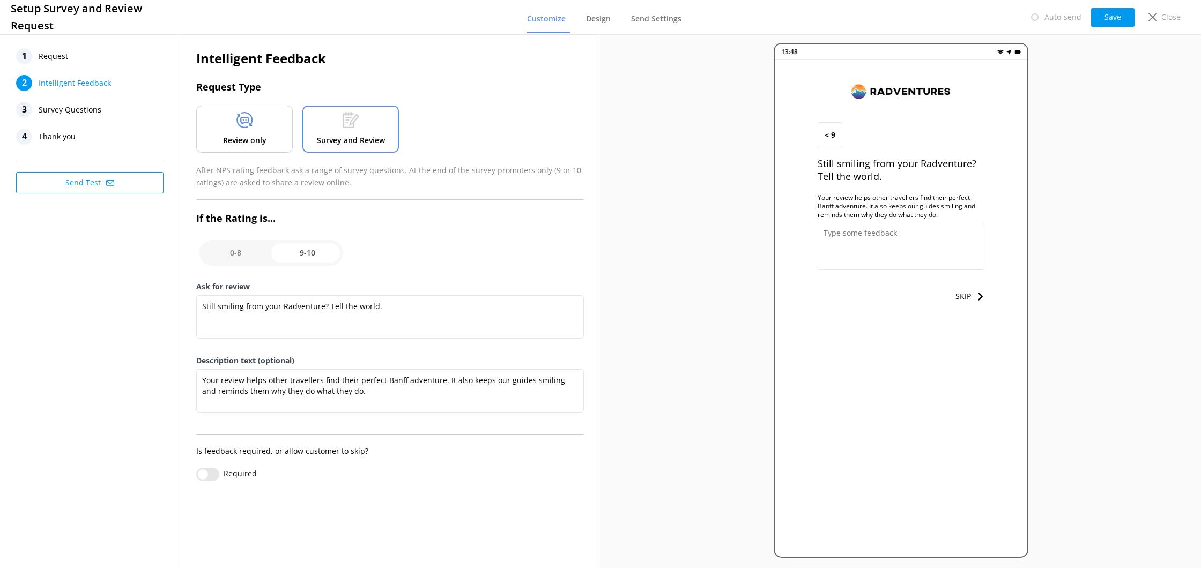
click at [233, 260] on input "checkbox" at bounding box center [271, 253] width 144 height 26
checkbox input "false"
type textarea "We Value Your Feedback—Tell Us How We Did!"
type textarea "Your input helps us improve and deliver a better experience."
click at [91, 141] on div "4 Thank you" at bounding box center [89, 137] width 147 height 16
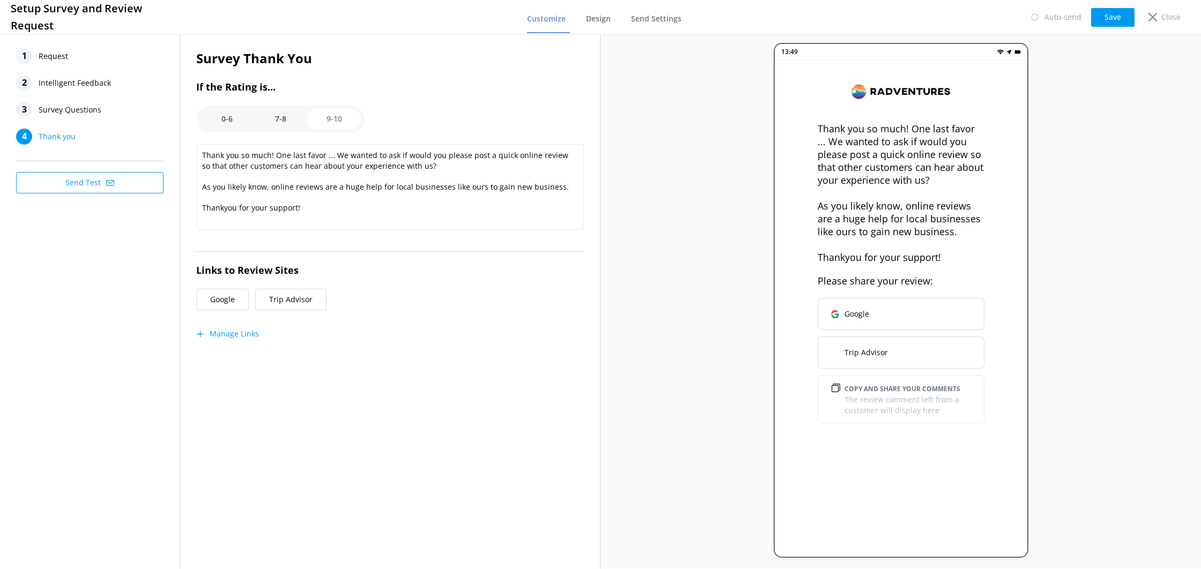
click at [98, 181] on button "Send Test" at bounding box center [89, 182] width 147 height 21
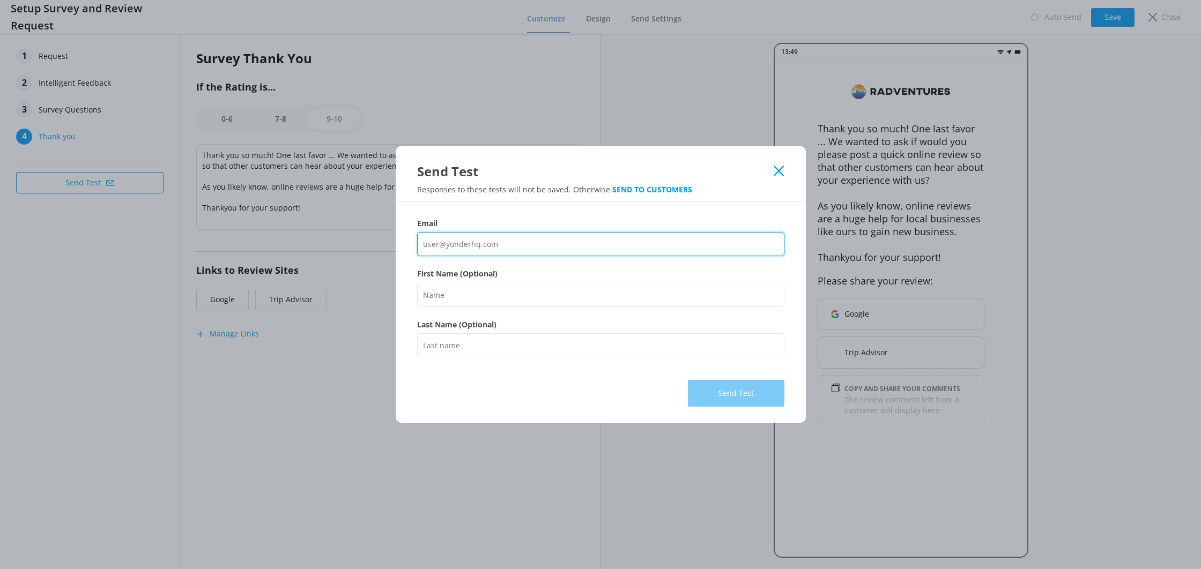
click at [446, 245] on input "Email" at bounding box center [600, 244] width 367 height 24
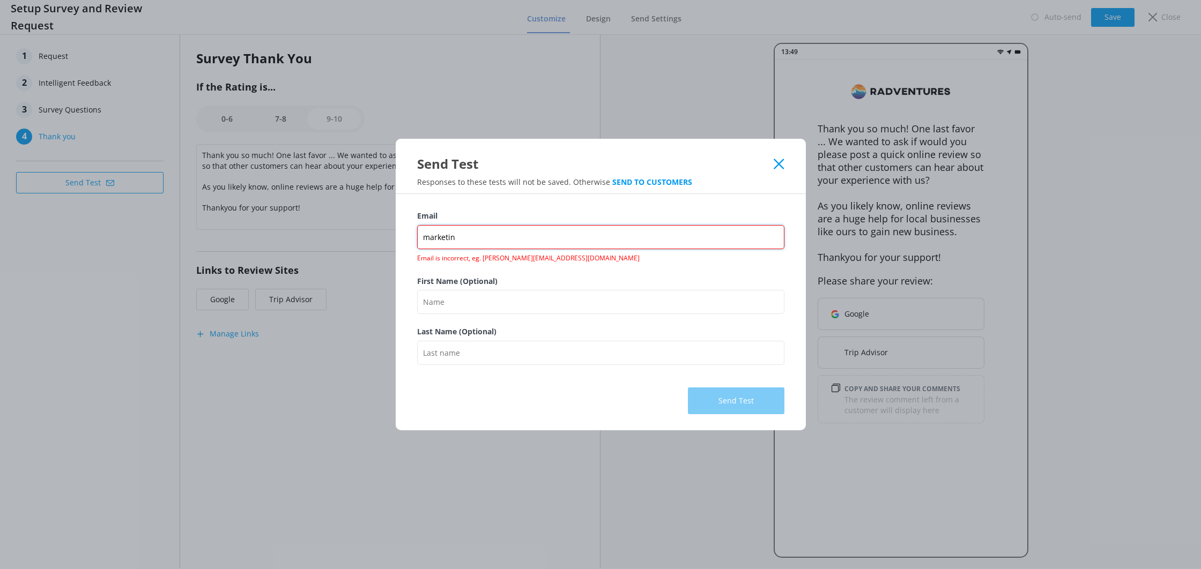
type input "[EMAIL_ADDRESS][DOMAIN_NAME]"
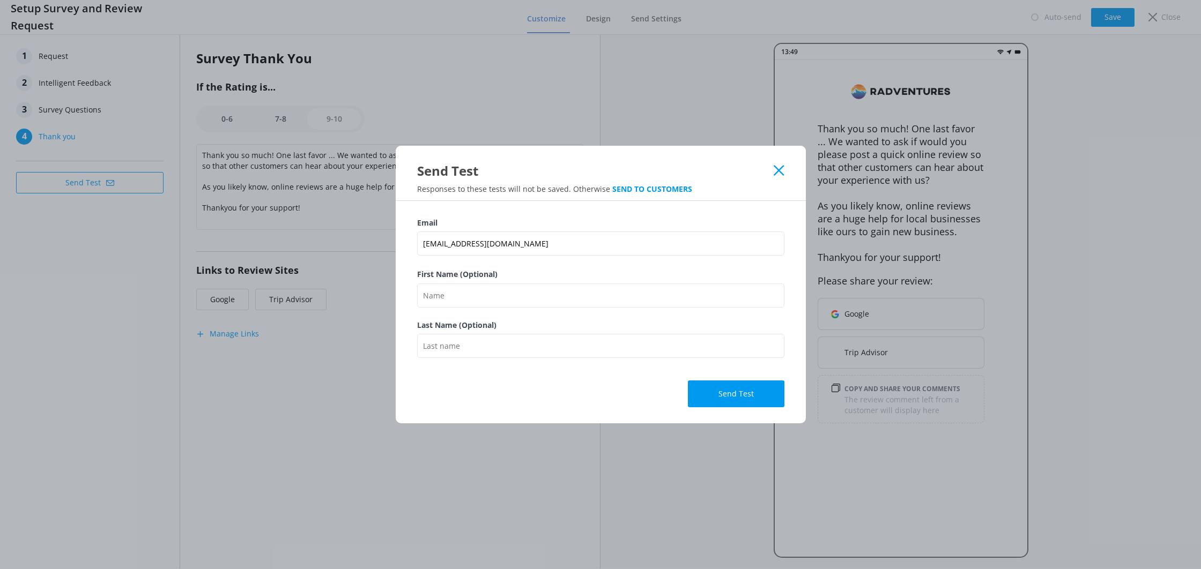
click at [721, 398] on button "Send Test" at bounding box center [736, 394] width 97 height 27
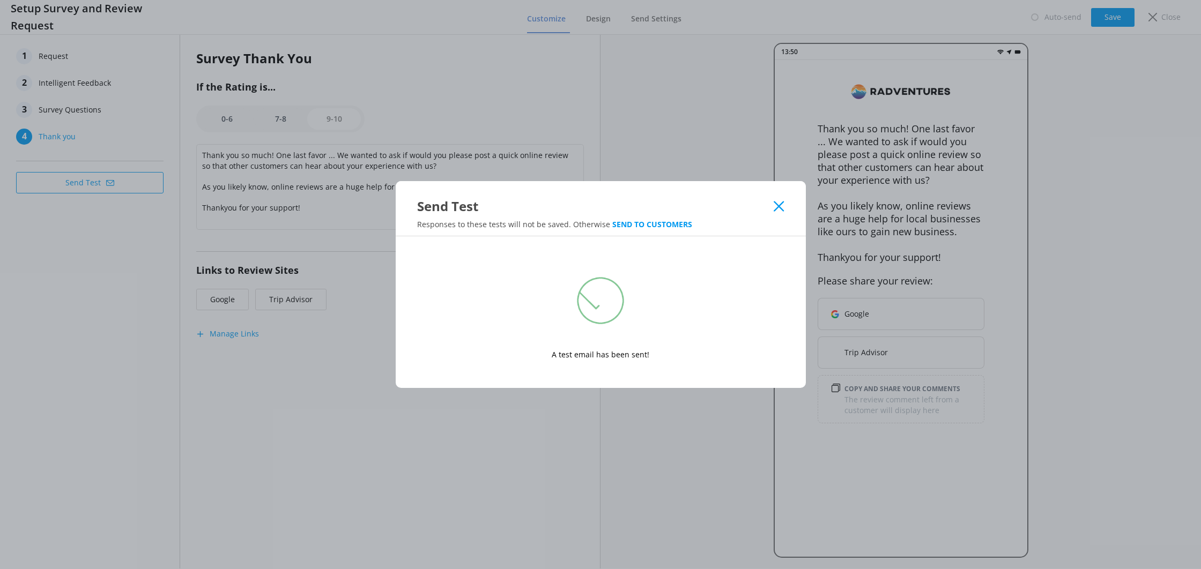
click at [775, 209] on icon at bounding box center [779, 206] width 10 height 11
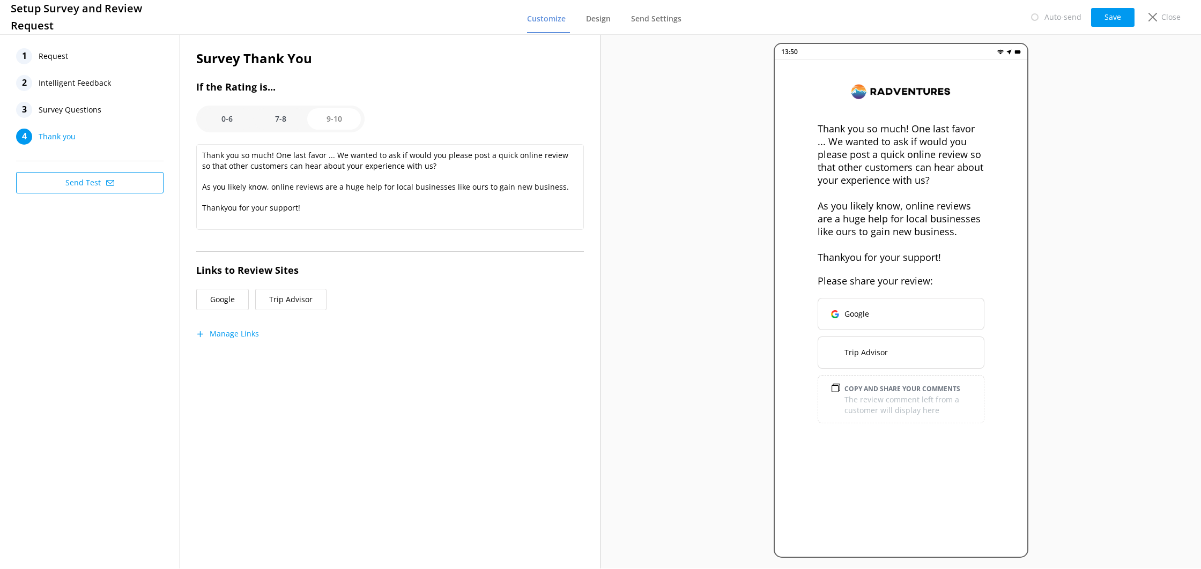
click at [126, 54] on div "1 Request" at bounding box center [89, 56] width 147 height 16
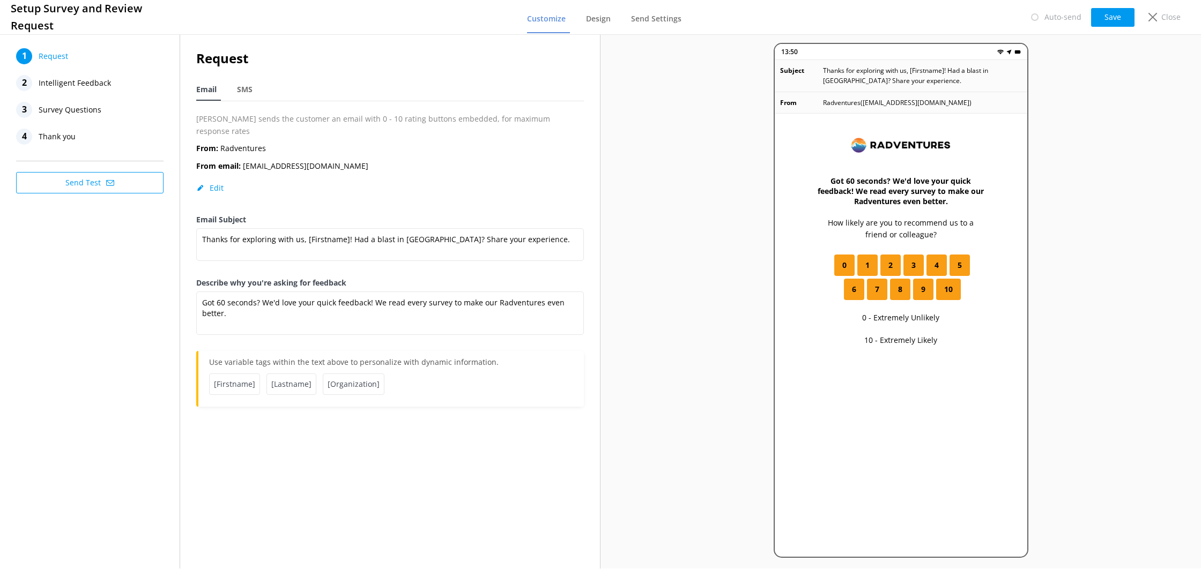
click at [91, 87] on span "Intelligent Feedback" at bounding box center [75, 83] width 72 height 16
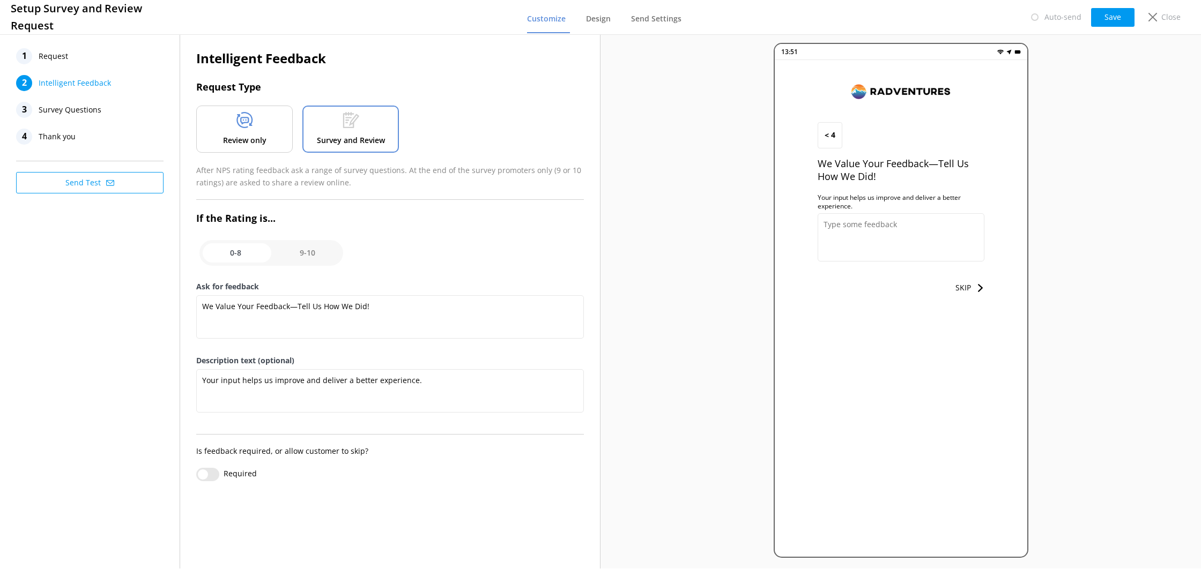
click at [218, 114] on div "Review only" at bounding box center [244, 129] width 97 height 47
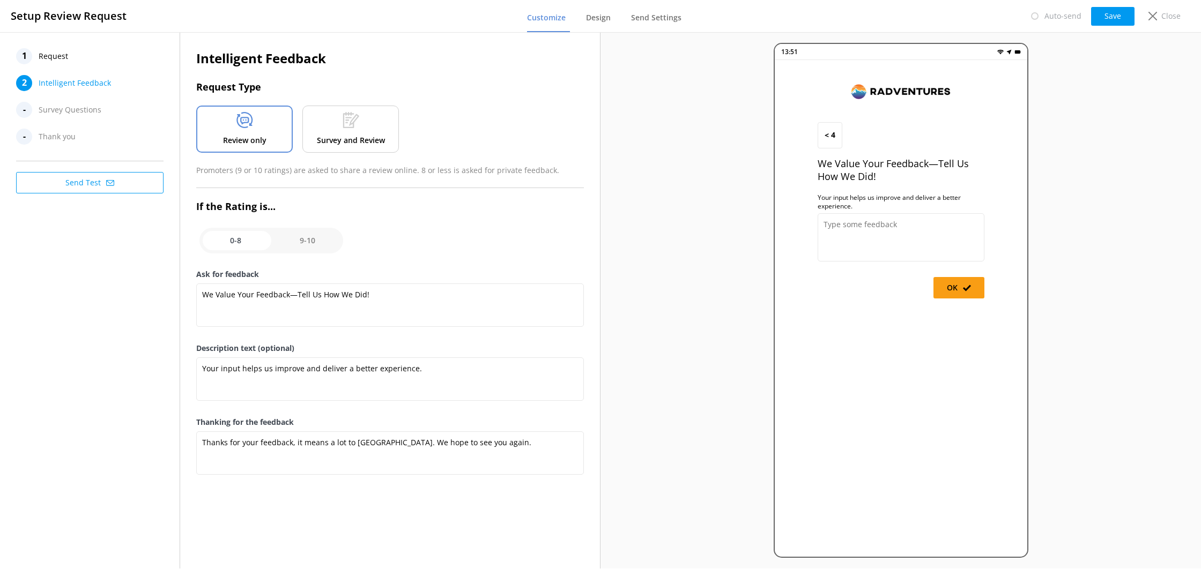
click at [371, 130] on div "Survey and Review" at bounding box center [350, 129] width 97 height 47
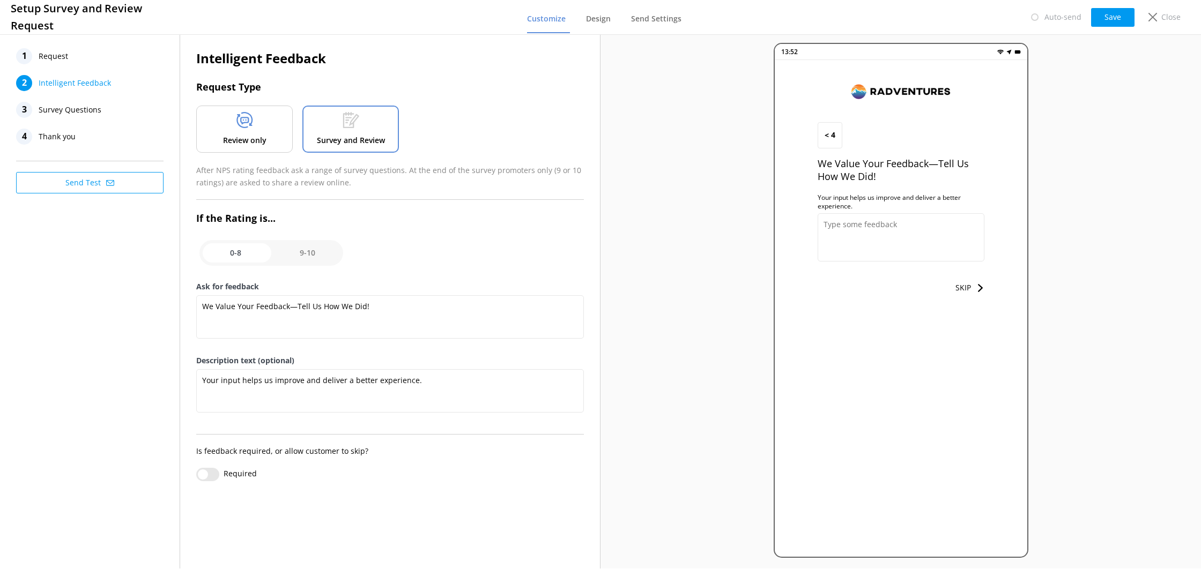
click at [69, 57] on div "1 Request" at bounding box center [89, 56] width 147 height 16
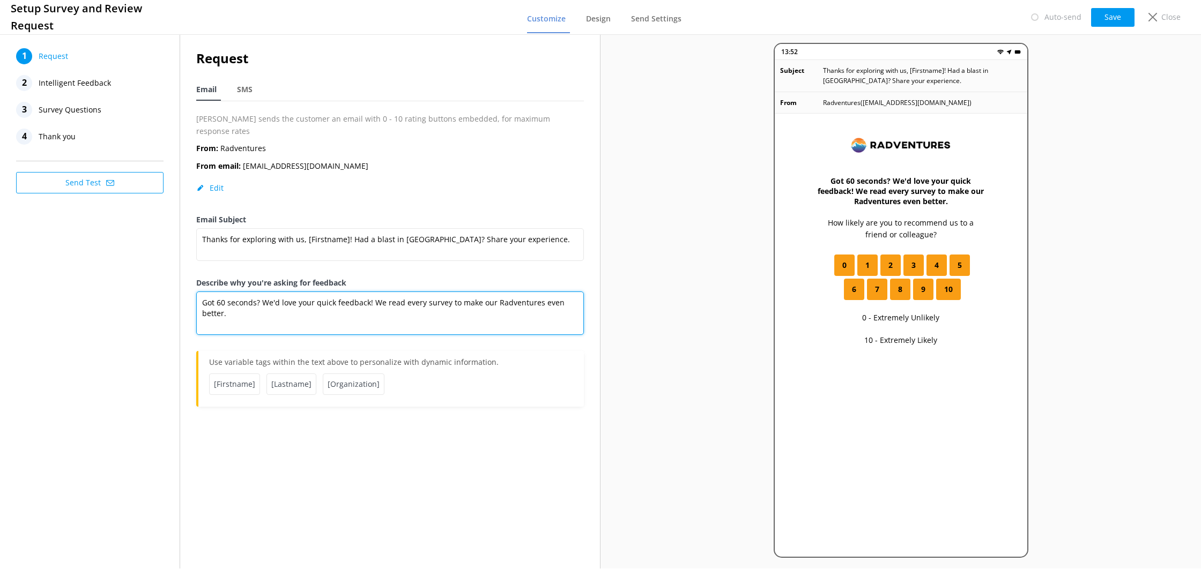
drag, startPoint x: 371, startPoint y: 291, endPoint x: 402, endPoint y: 329, distance: 48.8
click at [402, 329] on div "Describe why you're asking for feedback Got 60 seconds? We'd love your quick fe…" at bounding box center [390, 314] width 388 height 74
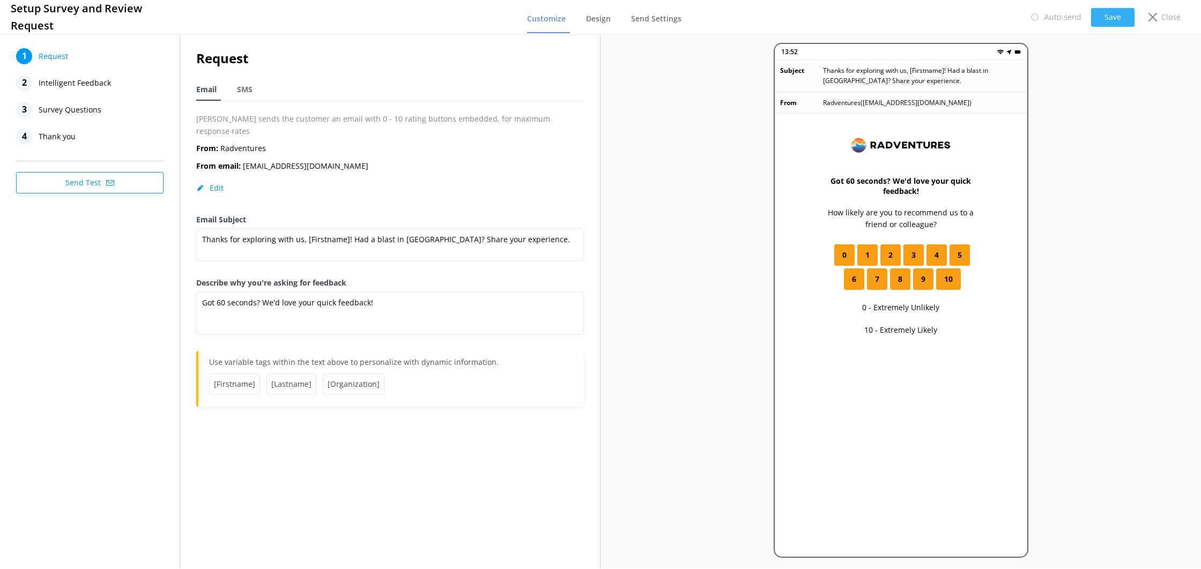
click at [1099, 8] on button "Save" at bounding box center [1112, 17] width 43 height 19
click at [247, 94] on span "SMS" at bounding box center [245, 89] width 16 height 11
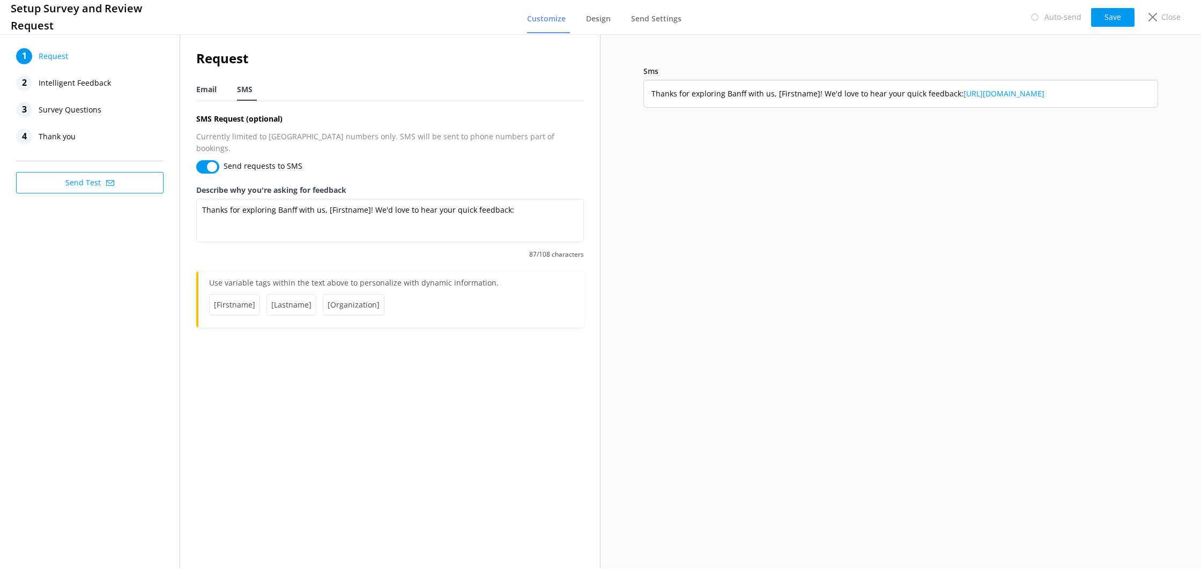
click at [212, 92] on span "Email" at bounding box center [206, 89] width 20 height 11
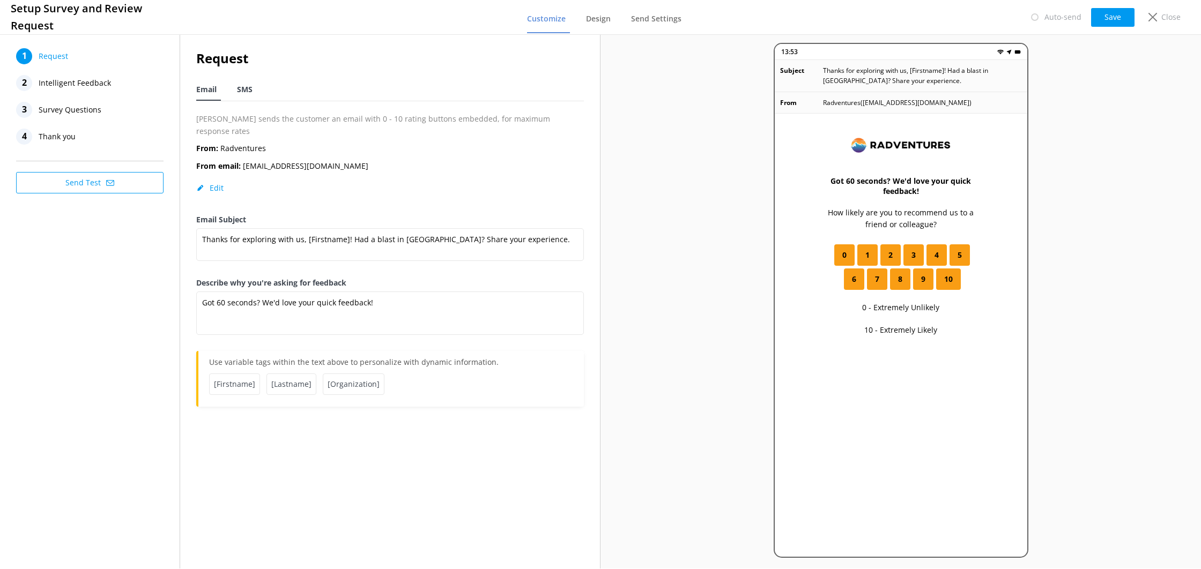
click at [244, 94] on span "SMS" at bounding box center [245, 89] width 16 height 11
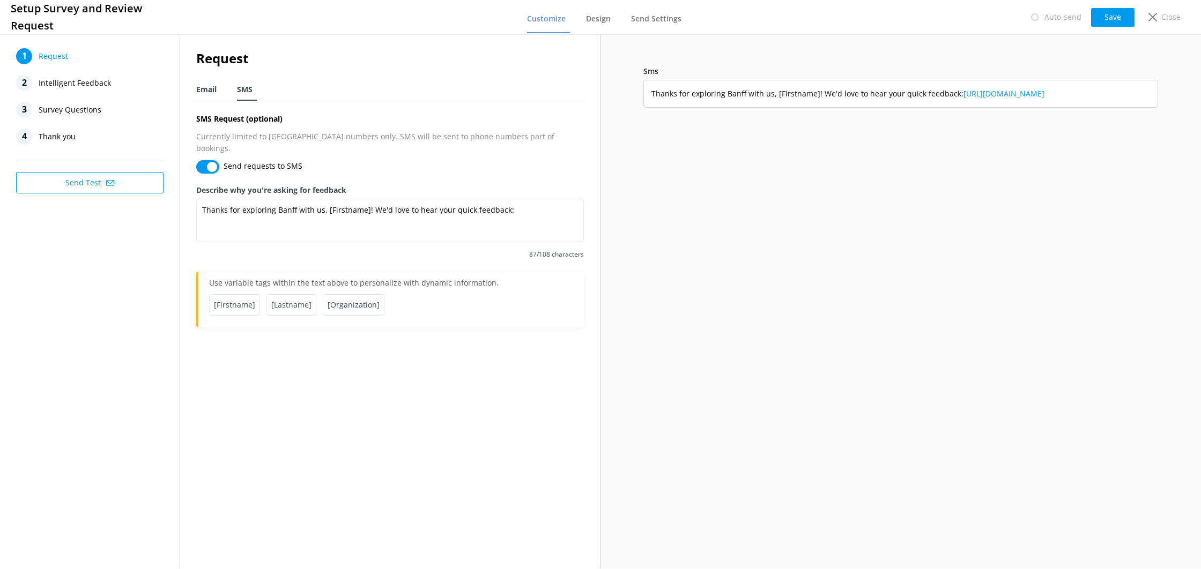
click at [204, 88] on span "Email" at bounding box center [206, 89] width 20 height 11
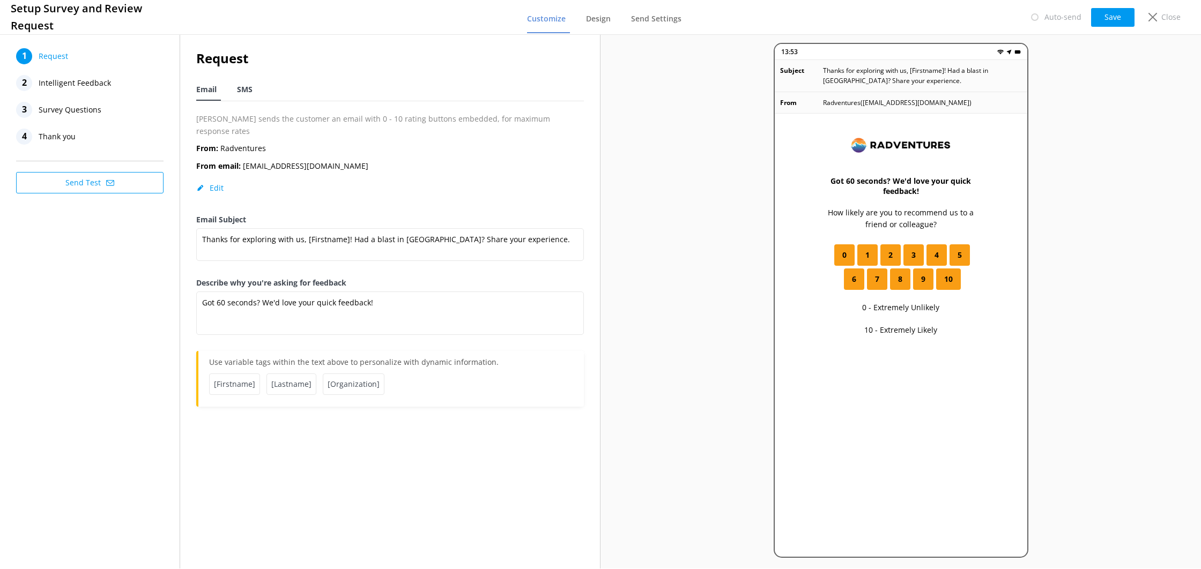
click at [246, 88] on span "SMS" at bounding box center [245, 89] width 16 height 11
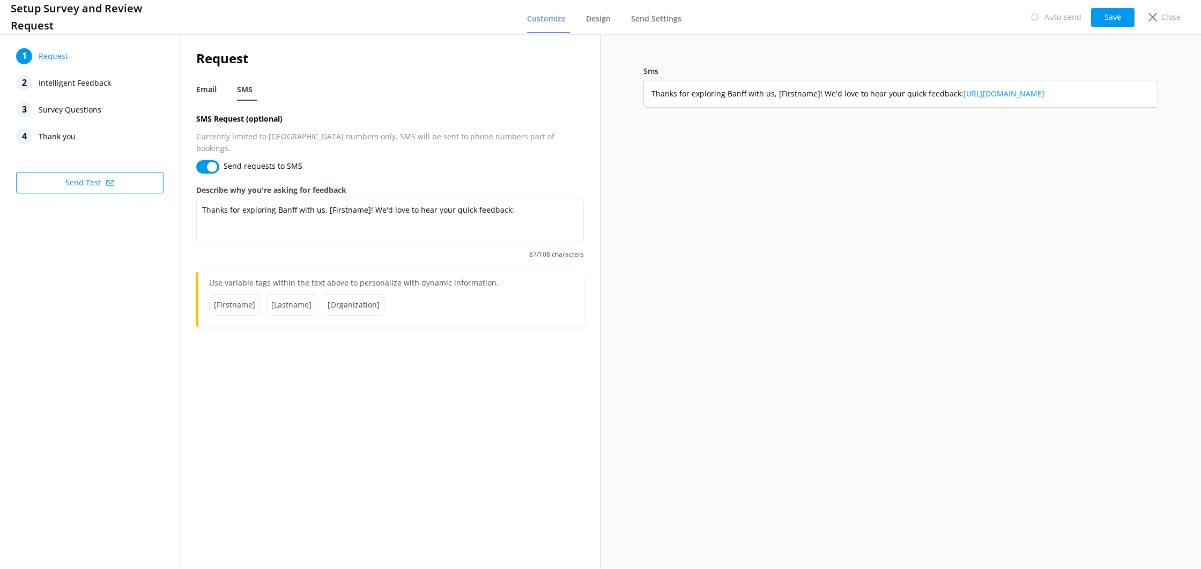
click at [209, 91] on span "Email" at bounding box center [206, 89] width 20 height 11
type textarea "Got 60 seconds? We'd love your quick feedback!"
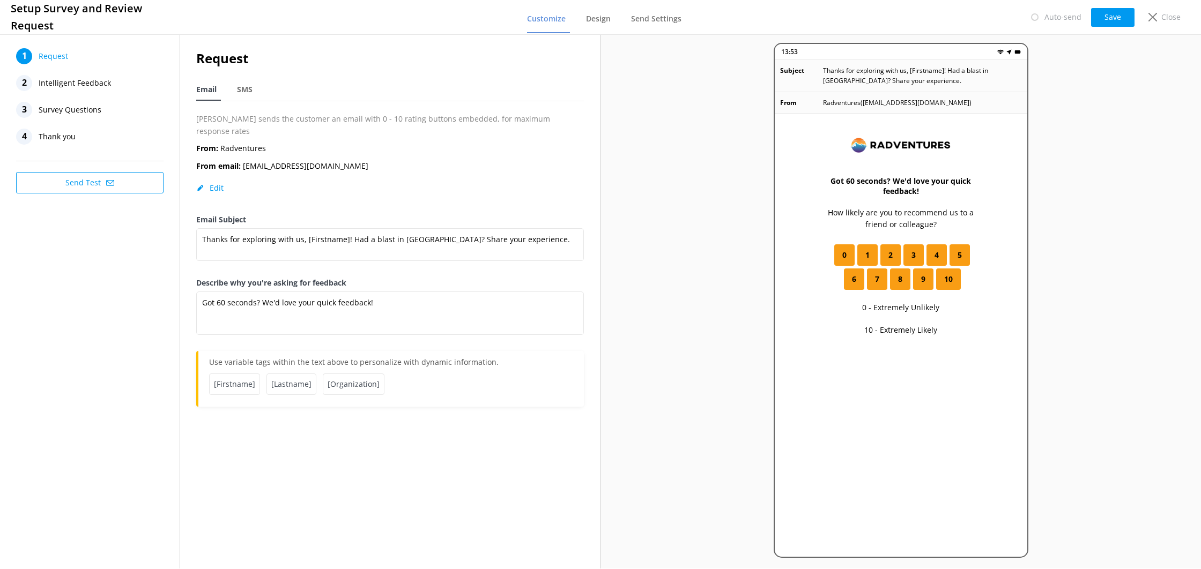
click at [105, 82] on span "Intelligent Feedback" at bounding box center [75, 83] width 72 height 16
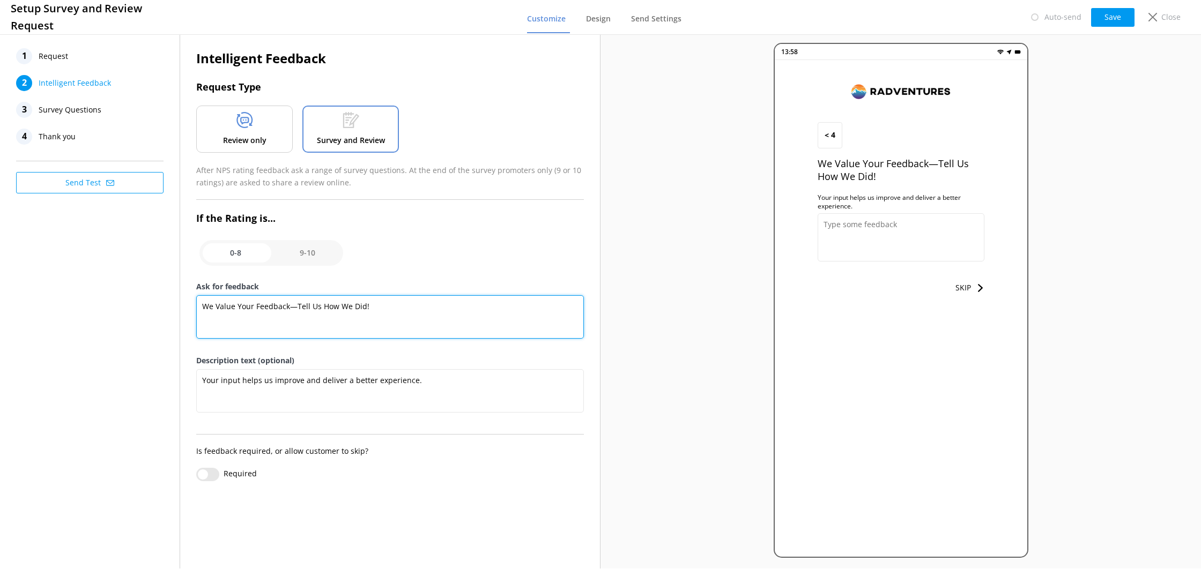
drag, startPoint x: 369, startPoint y: 312, endPoint x: 188, endPoint y: 305, distance: 181.4
click at [188, 305] on div "Intelligent Feedback Request Type Review only Survey and Review After NPS ratin…" at bounding box center [390, 270] width 420 height 476
paste textarea "We Value Your Feedback—Tell Us How We Did!"
drag, startPoint x: 360, startPoint y: 305, endPoint x: 576, endPoint y: 313, distance: 215.7
click at [576, 313] on textarea "We value your feeback, tell how how we did. We Value Your Feedback—Tell Us How …" at bounding box center [390, 316] width 388 height 43
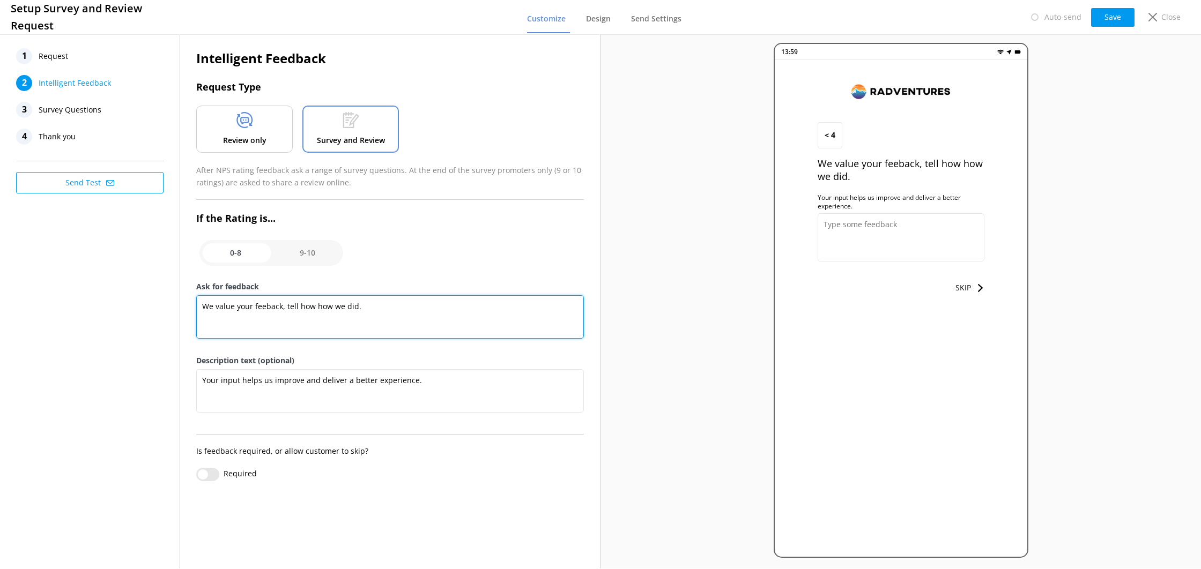
click at [265, 308] on textarea "We value your feeback, tell how how we did." at bounding box center [390, 316] width 388 height 43
type textarea "We value your feedback, tell how how we did."
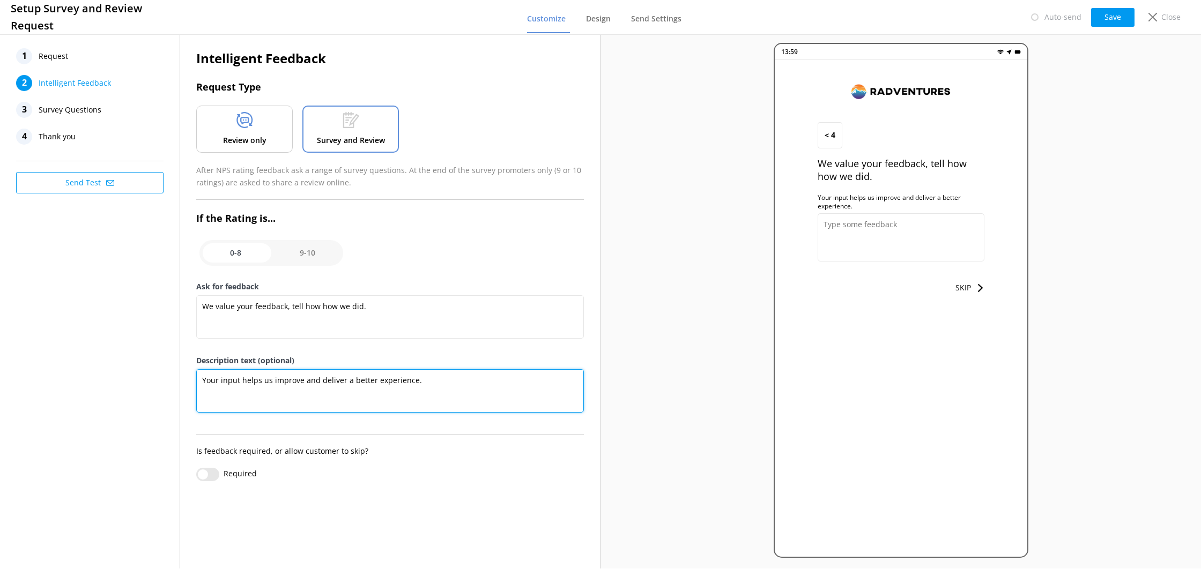
drag, startPoint x: 304, startPoint y: 380, endPoint x: 418, endPoint y: 379, distance: 114.8
click at [418, 379] on textarea "Your input helps us improve and deliver a better experience." at bounding box center [390, 390] width 388 height 43
drag, startPoint x: 404, startPoint y: 379, endPoint x: 339, endPoint y: 395, distance: 67.4
click at [315, 382] on textarea "Your input helps us improve our experiences in [GEOGRAPHIC_DATA]." at bounding box center [390, 390] width 388 height 43
type textarea "Your input helps us improve our Banff adventures."
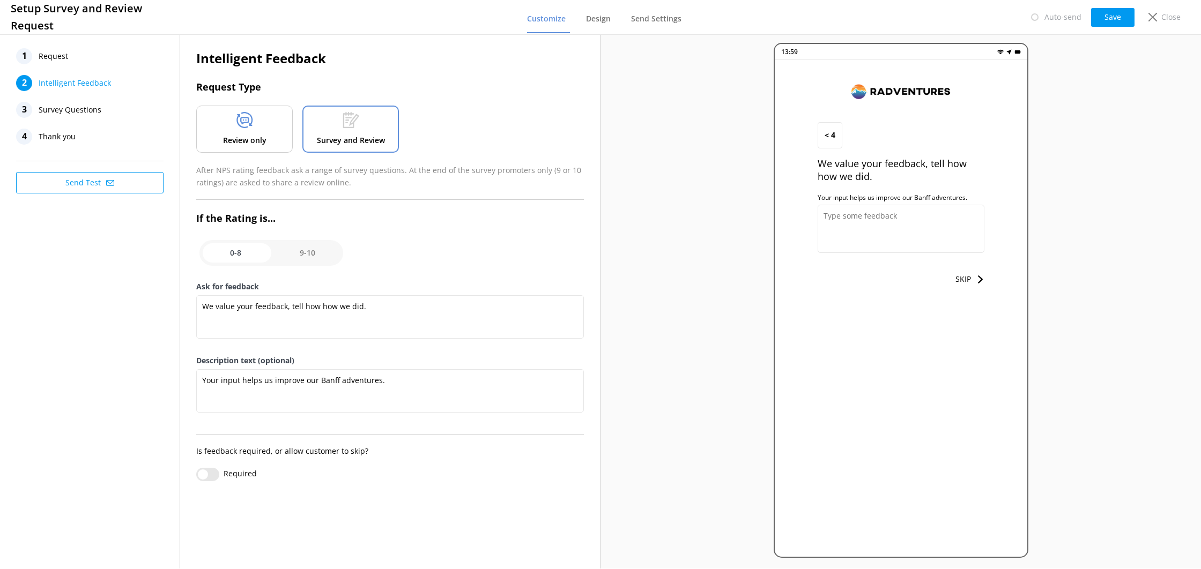
click at [319, 263] on input "checkbox" at bounding box center [271, 253] width 144 height 26
checkbox input "true"
type textarea "Still smiling from your Radventure? Tell the world."
type textarea "Your review helps other travellers find their perfect Banff adventure. It also …"
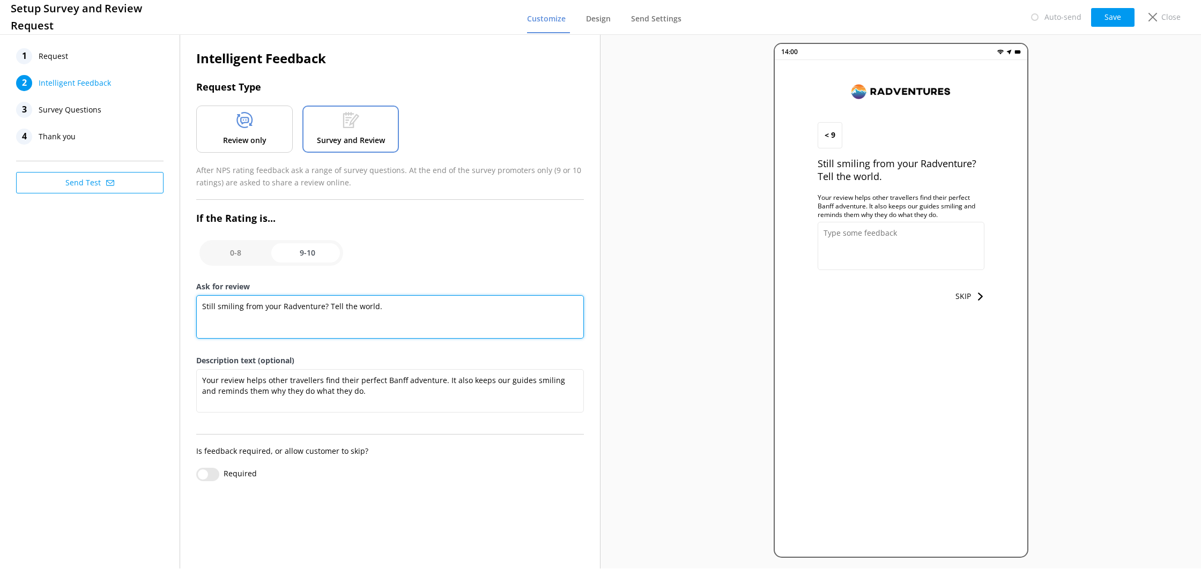
drag, startPoint x: 282, startPoint y: 307, endPoint x: 177, endPoint y: 310, distance: 105.1
click at [177, 310] on div "1 Request 2 Intelligent Feedback 3 Survey Questions 4 Thank you Send Test Intel…" at bounding box center [300, 300] width 601 height 537
type textarea "l"
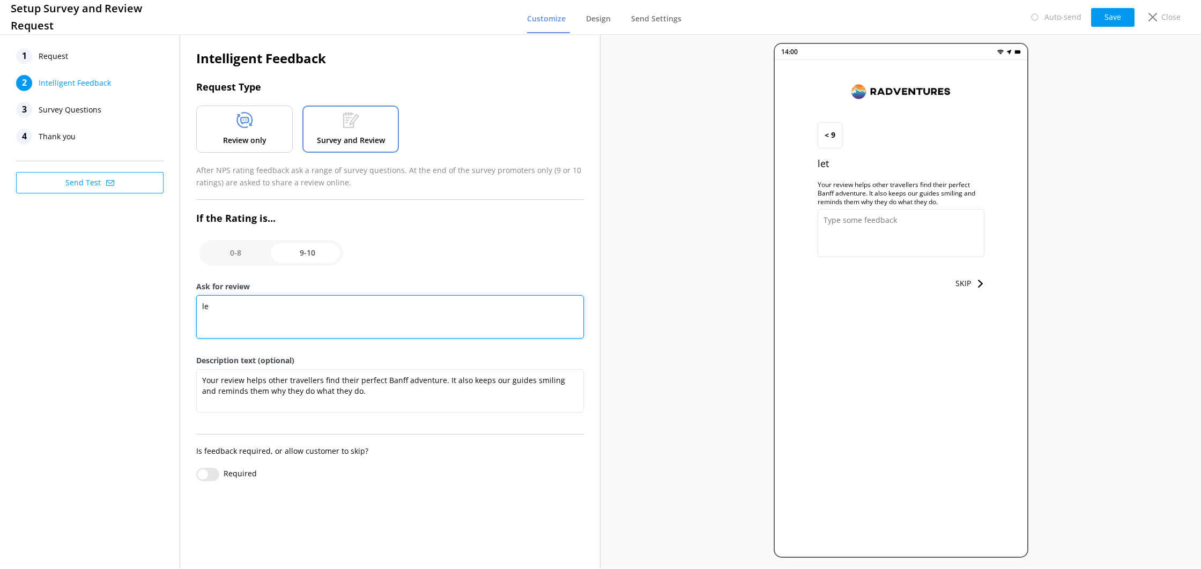
type textarea "l"
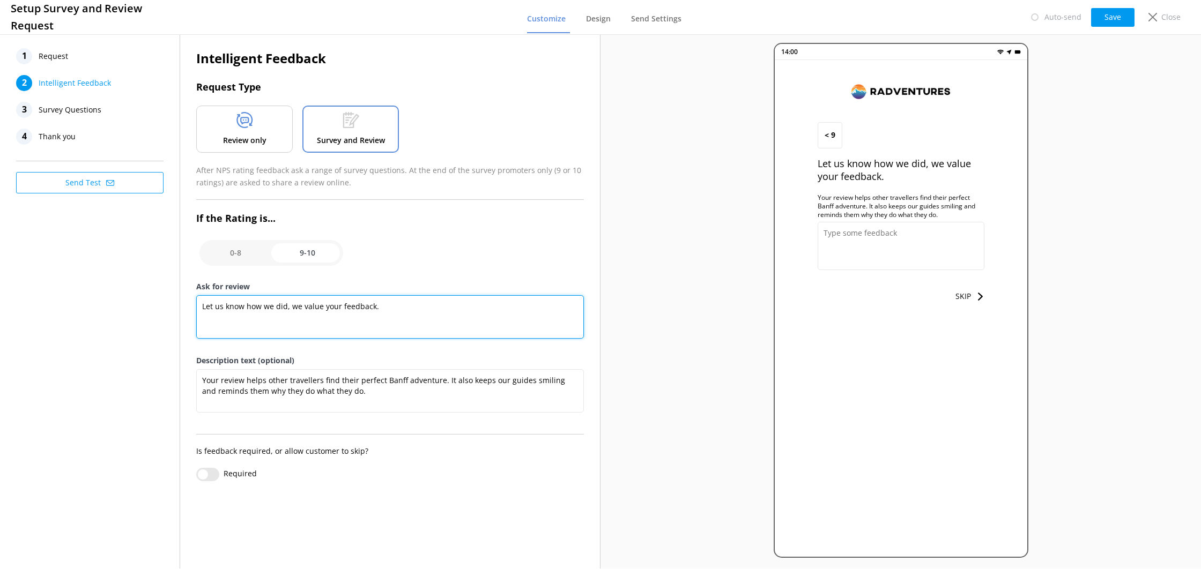
type textarea "Let us know how we did, we value your feedback."
drag, startPoint x: 249, startPoint y: 245, endPoint x: 286, endPoint y: 248, distance: 37.1
click at [250, 245] on input "checkbox" at bounding box center [271, 253] width 144 height 26
checkbox input "false"
type textarea "We value your feedback, tell how how we did."
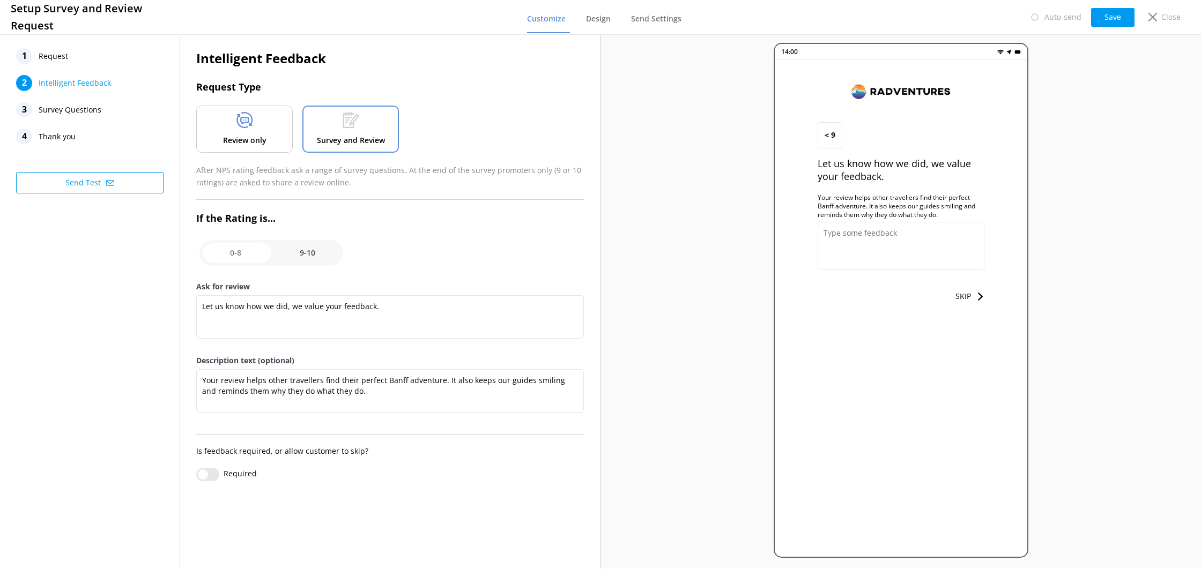
type textarea "Your input helps us improve our Banff adventures."
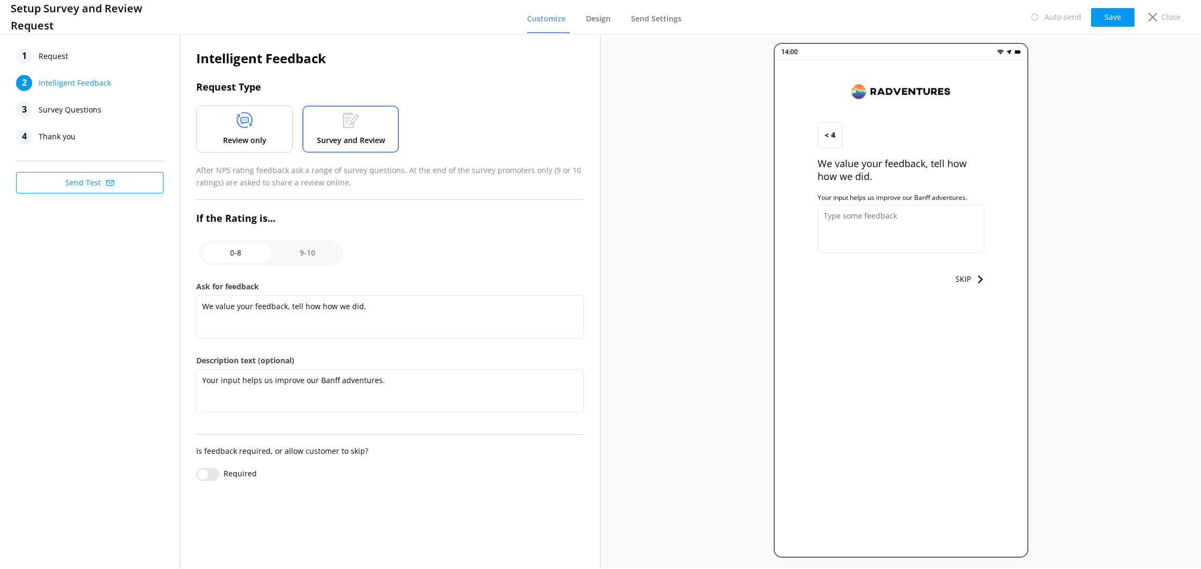
click at [304, 251] on input "checkbox" at bounding box center [271, 253] width 144 height 26
checkbox input "true"
type textarea "Let us know how we did, we value your feedback."
type textarea "Your review helps other travellers find their perfect Banff adventure. It also …"
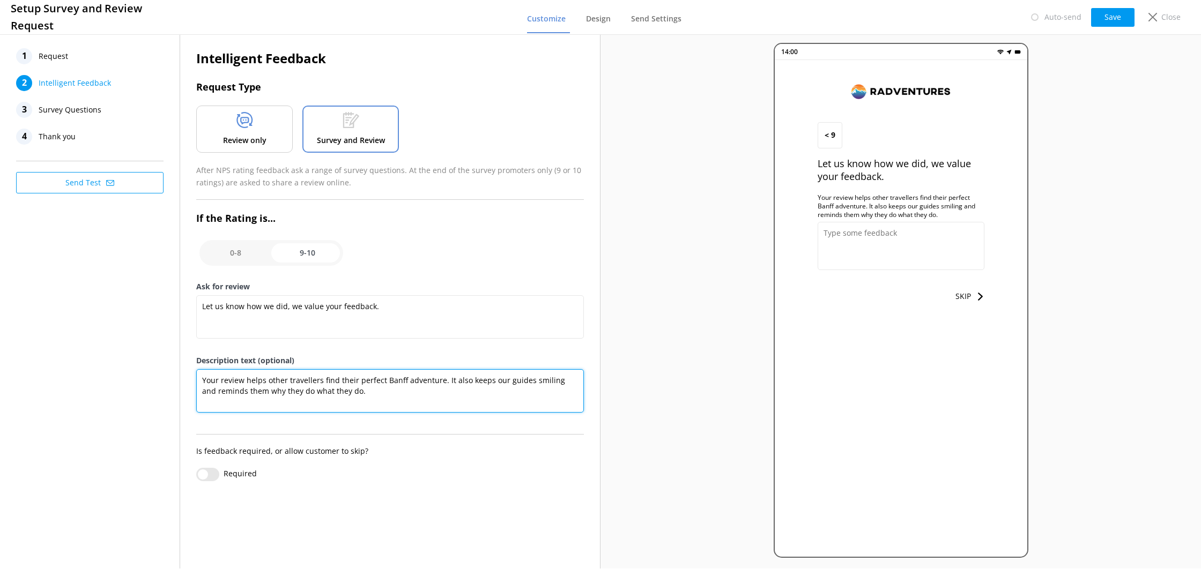
drag, startPoint x: 219, startPoint y: 383, endPoint x: 354, endPoint y: 405, distance: 137.4
click at [353, 406] on textarea "Your review helps other travellers find their perfect Banff adventure. It also …" at bounding box center [390, 390] width 388 height 43
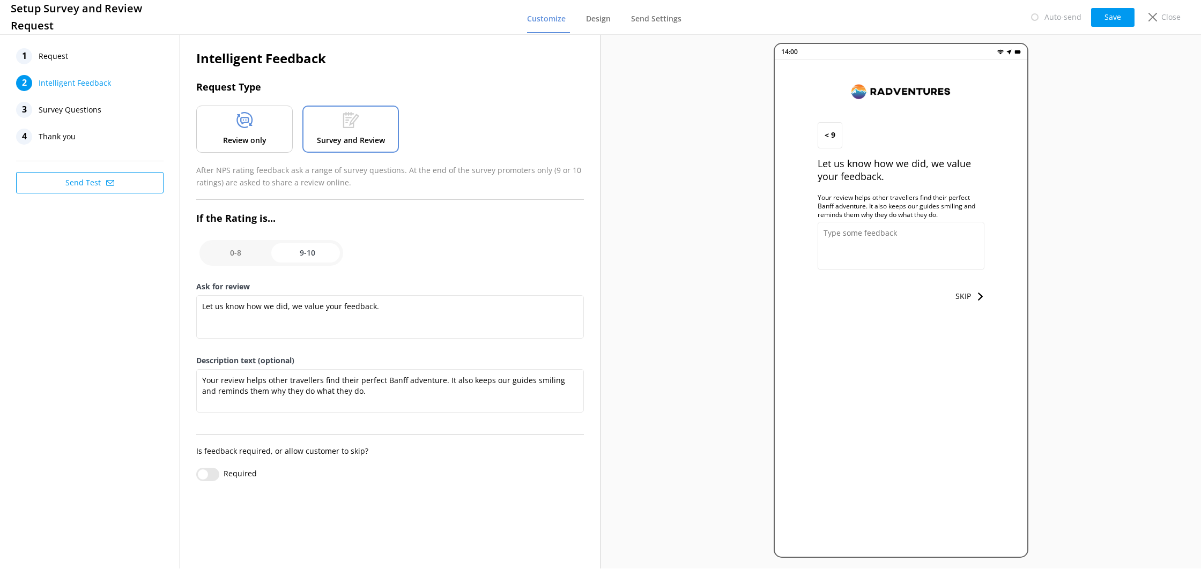
click at [246, 260] on input "checkbox" at bounding box center [271, 253] width 144 height 26
checkbox input "false"
type textarea "We value your feedback, tell how how we did."
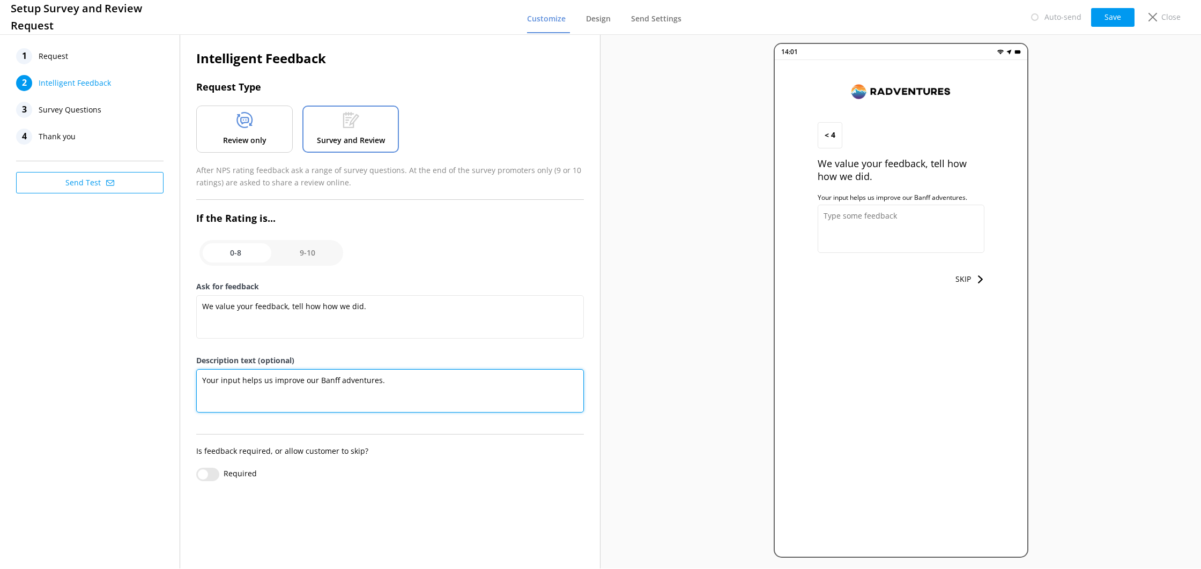
click at [203, 383] on textarea "Your input helps us improve our Banff adventures." at bounding box center [390, 390] width 388 height 43
type textarea "Your input helps us improve our Banff adventures."
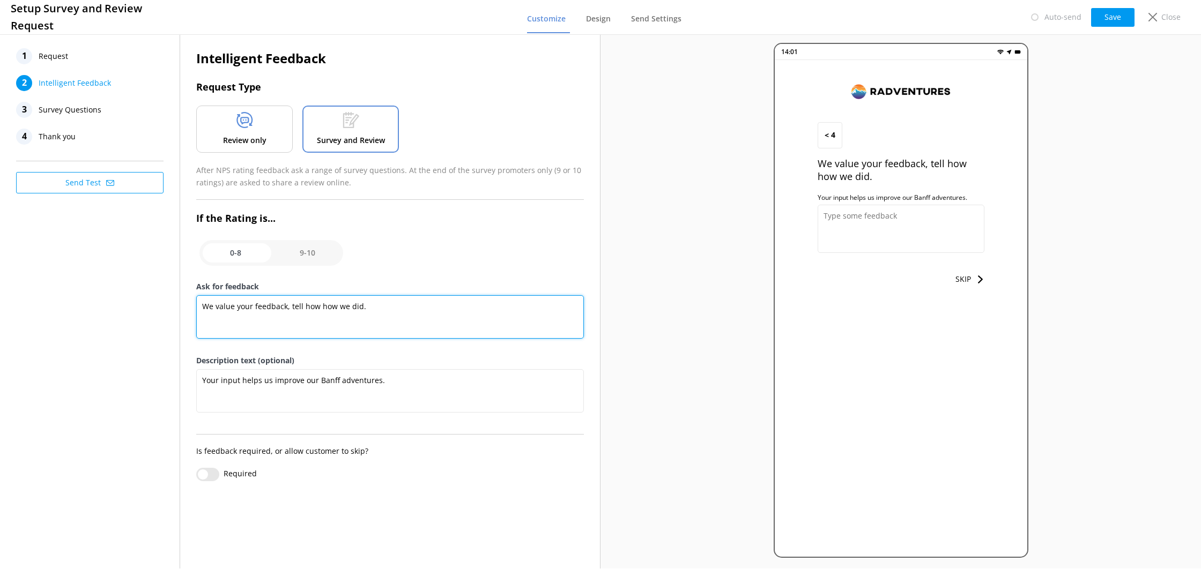
click at [375, 306] on textarea "We value your feedback, tell how how we did." at bounding box center [390, 316] width 388 height 43
click at [312, 260] on input "checkbox" at bounding box center [271, 253] width 144 height 26
checkbox input "true"
type textarea "Let us know how we did, we value your feedback."
type textarea "Your review helps other travellers find their perfect Banff adventure. It also …"
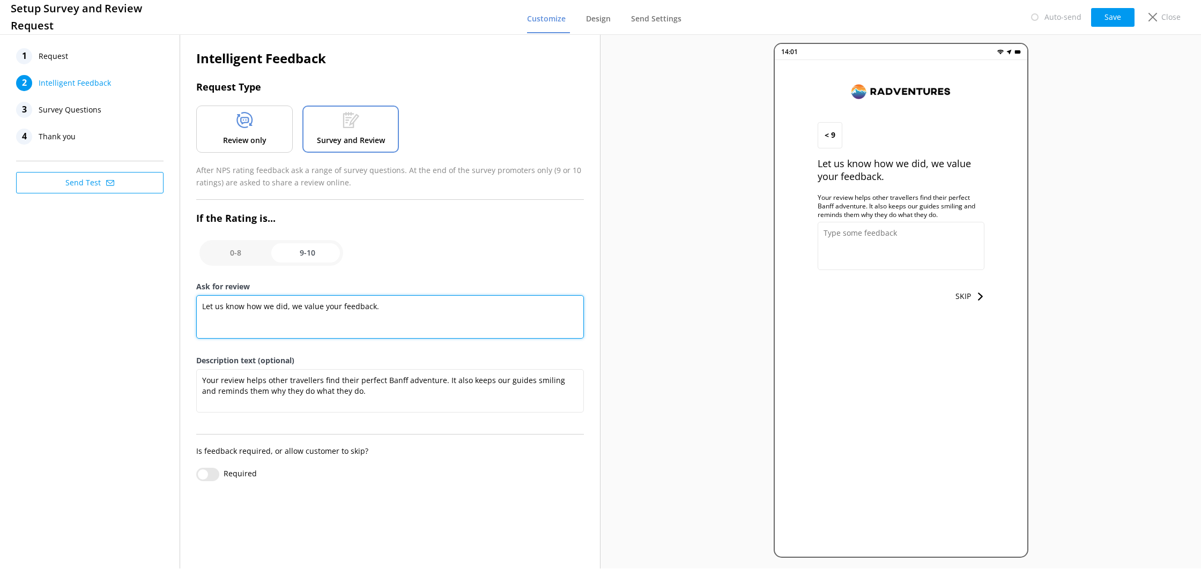
click at [293, 304] on textarea "Let us know how we did, we value your feedback." at bounding box center [390, 316] width 388 height 43
click at [358, 309] on textarea "Let us know how we did, we value your feedback." at bounding box center [390, 316] width 388 height 43
click at [400, 309] on textarea "Let us know how we did, we value your feedback." at bounding box center [390, 316] width 388 height 43
drag, startPoint x: 373, startPoint y: 307, endPoint x: 386, endPoint y: 315, distance: 15.2
click at [371, 307] on textarea "Let us know how we did, we value your feedback and" at bounding box center [390, 316] width 388 height 43
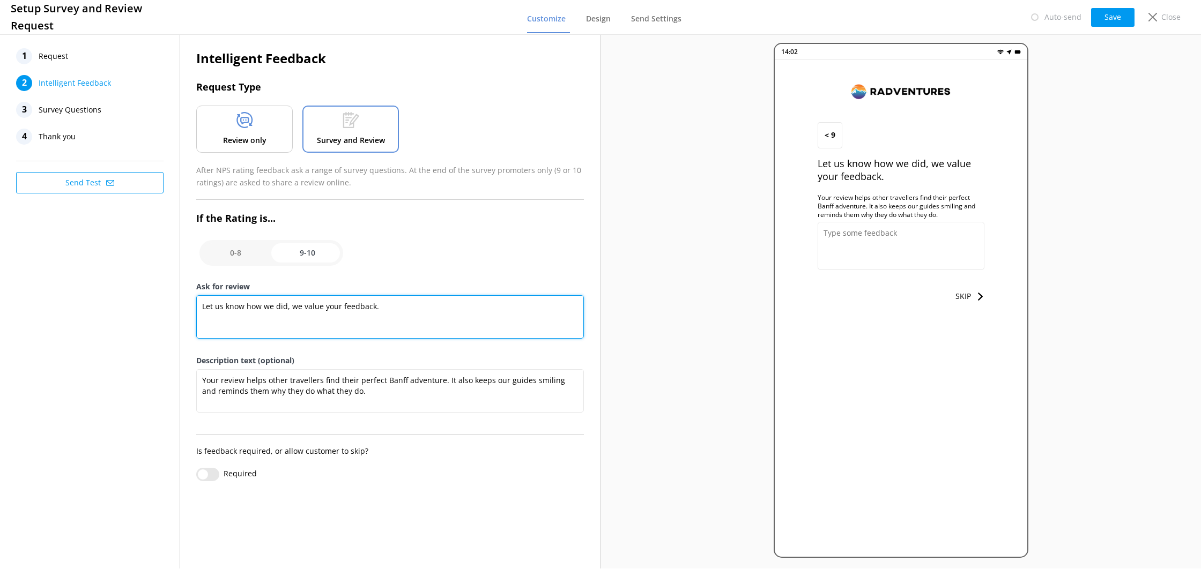
type textarea "Let us know how we did, we value your feedback."
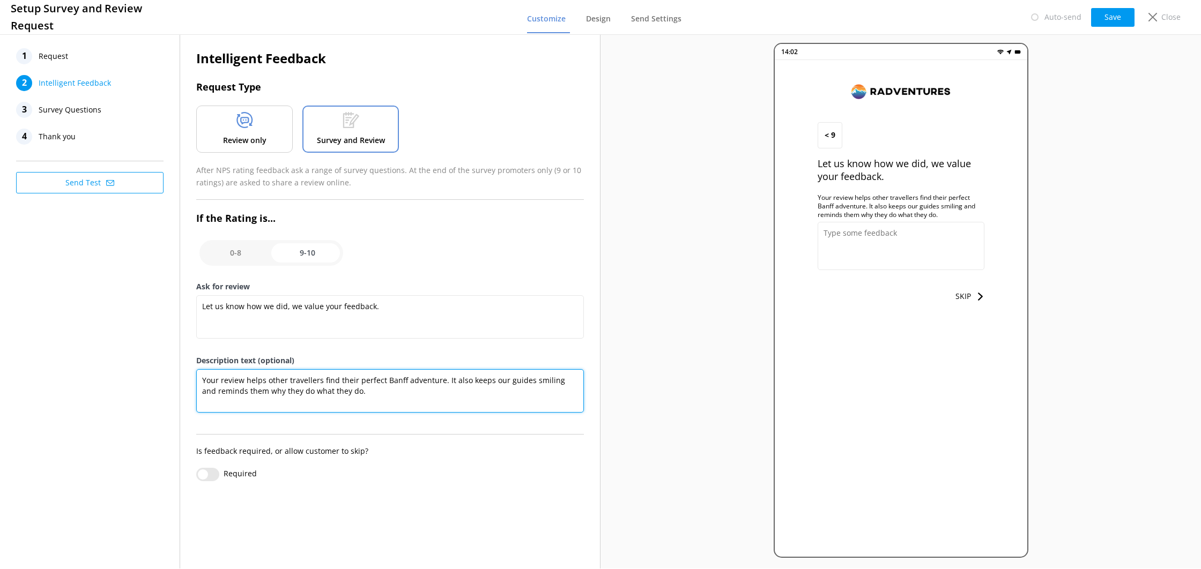
drag, startPoint x: 273, startPoint y: 384, endPoint x: 204, endPoint y: 374, distance: 69.8
click at [204, 374] on textarea "Your review helps other travellers find their perfect Banff adventure. It also …" at bounding box center [390, 390] width 388 height 43
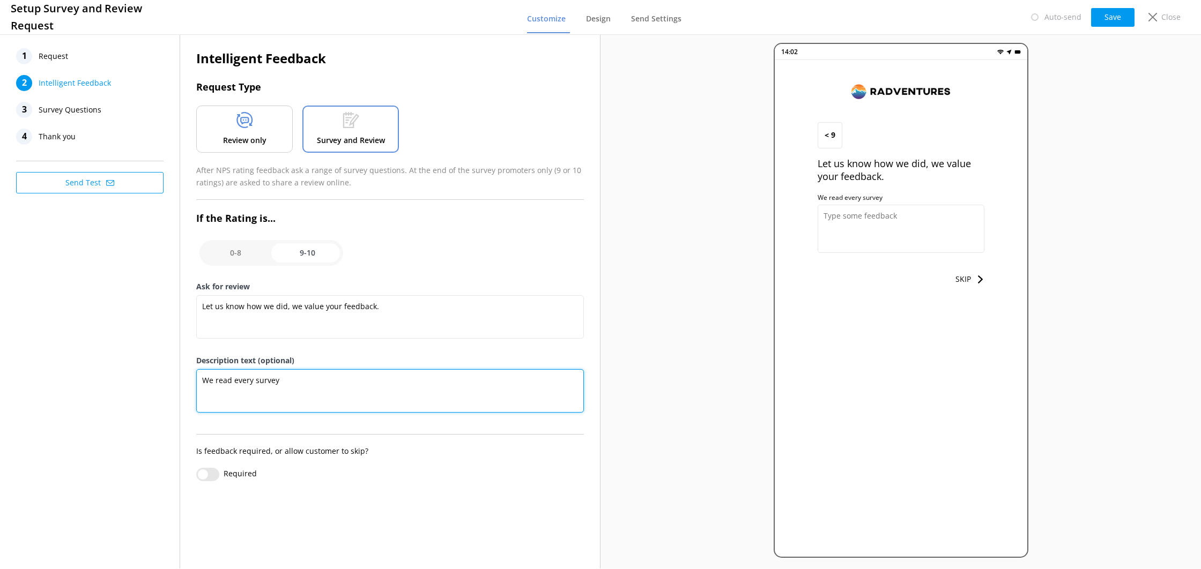
drag, startPoint x: 291, startPoint y: 379, endPoint x: 191, endPoint y: 370, distance: 100.1
click at [190, 370] on div "Intelligent Feedback Request Type Review only Survey and Review After NPS ratin…" at bounding box center [390, 270] width 420 height 476
paste textarea "to make our Radventures even better."
drag, startPoint x: 325, startPoint y: 383, endPoint x: 367, endPoint y: 383, distance: 41.8
click at [367, 383] on textarea "We read every survey to make our Radventures even better." at bounding box center [390, 390] width 388 height 43
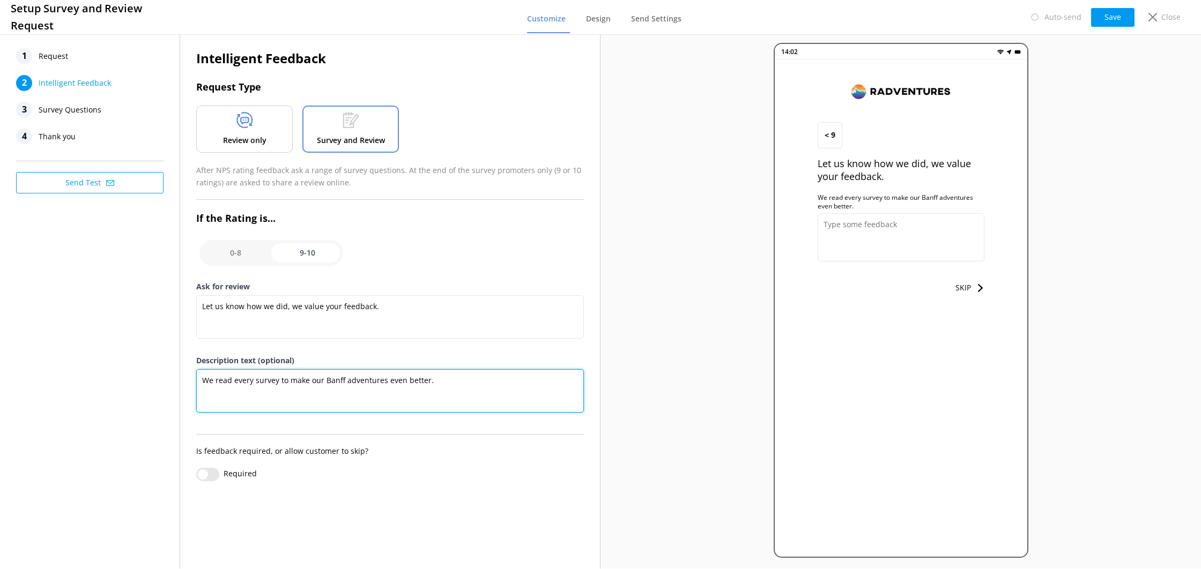
click at [357, 393] on textarea "We read every survey to make our Banff adventures even better." at bounding box center [390, 390] width 388 height 43
type textarea "We read every survey to make our Banff adventures even better."
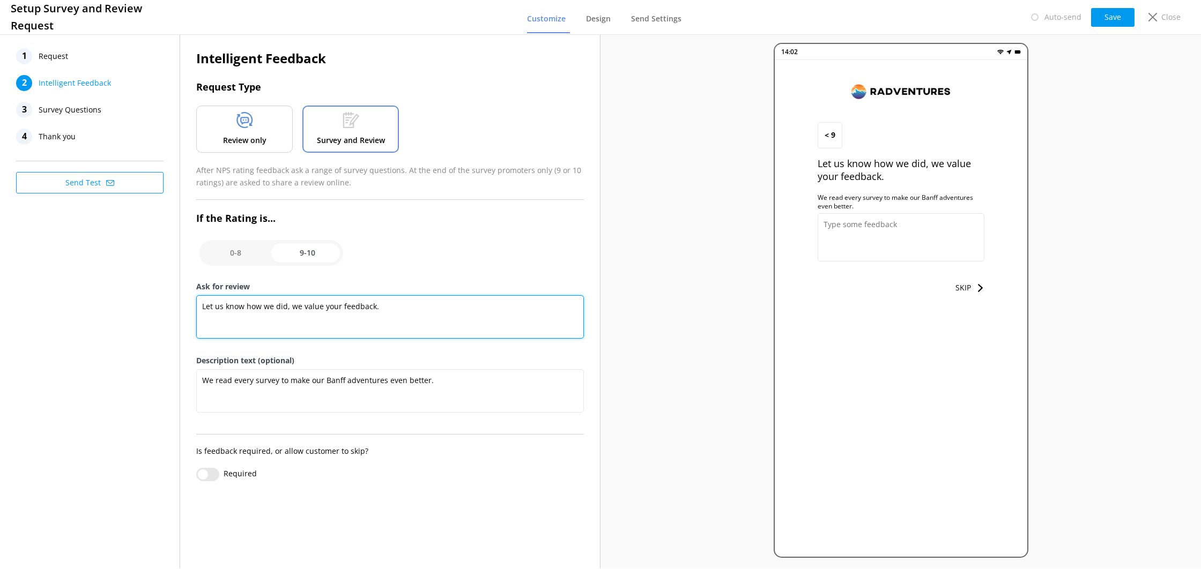
click at [368, 314] on textarea "Let us know how we did, we value your feedback." at bounding box center [390, 316] width 388 height 43
click at [240, 248] on input "checkbox" at bounding box center [271, 253] width 144 height 26
checkbox input "false"
type textarea "We value your feedback, tell how how we did."
type textarea "Your input helps us improve our Banff adventures."
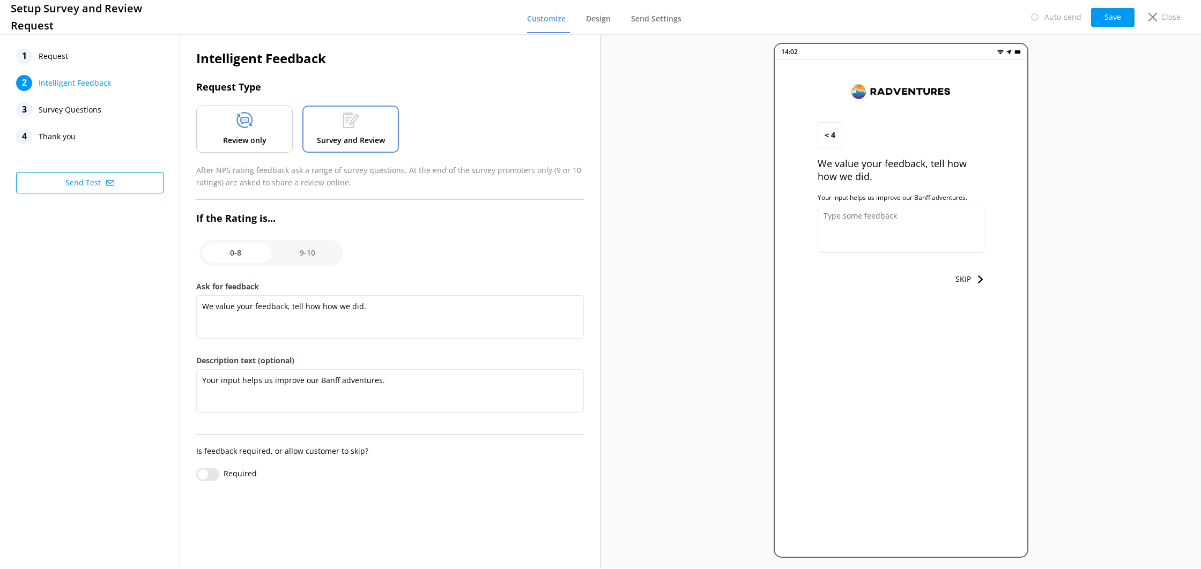
drag, startPoint x: 276, startPoint y: 293, endPoint x: 278, endPoint y: 304, distance: 10.4
click at [276, 293] on div "Ask for feedback We value your feedback, tell how how we did." at bounding box center [390, 318] width 388 height 74
click at [278, 306] on textarea "We value your feedback, tell how how we did." at bounding box center [390, 316] width 388 height 43
paste textarea "Let us know how we did, we value your feedback"
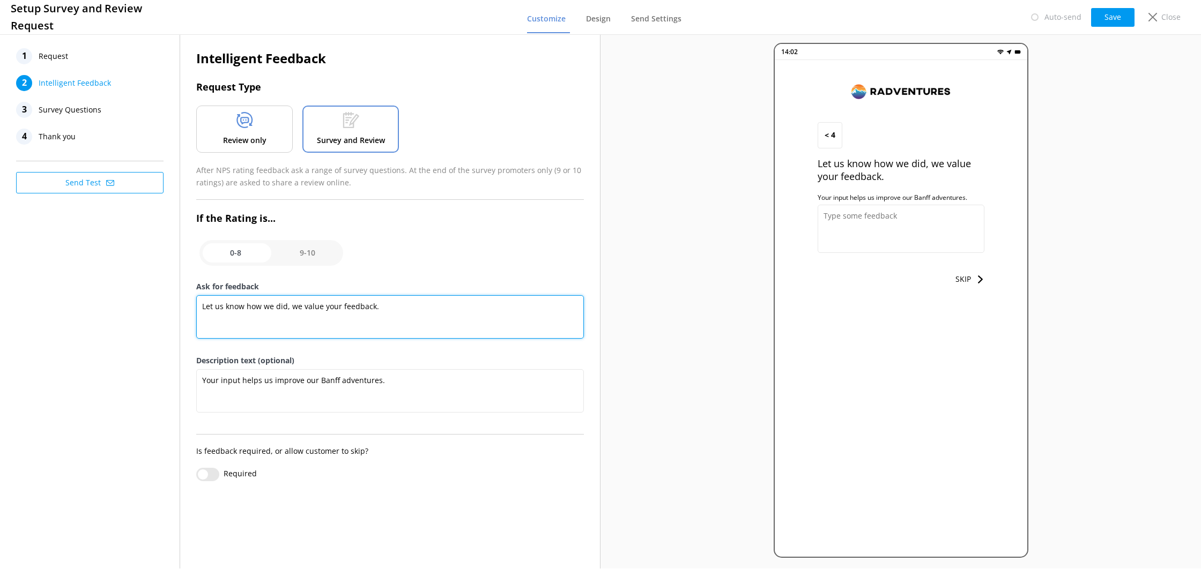
type textarea "Let us know how we did, we value your feedback."
click at [297, 256] on input "checkbox" at bounding box center [271, 253] width 144 height 26
checkbox input "true"
type textarea "We read every survey to make our Banff adventures even better."
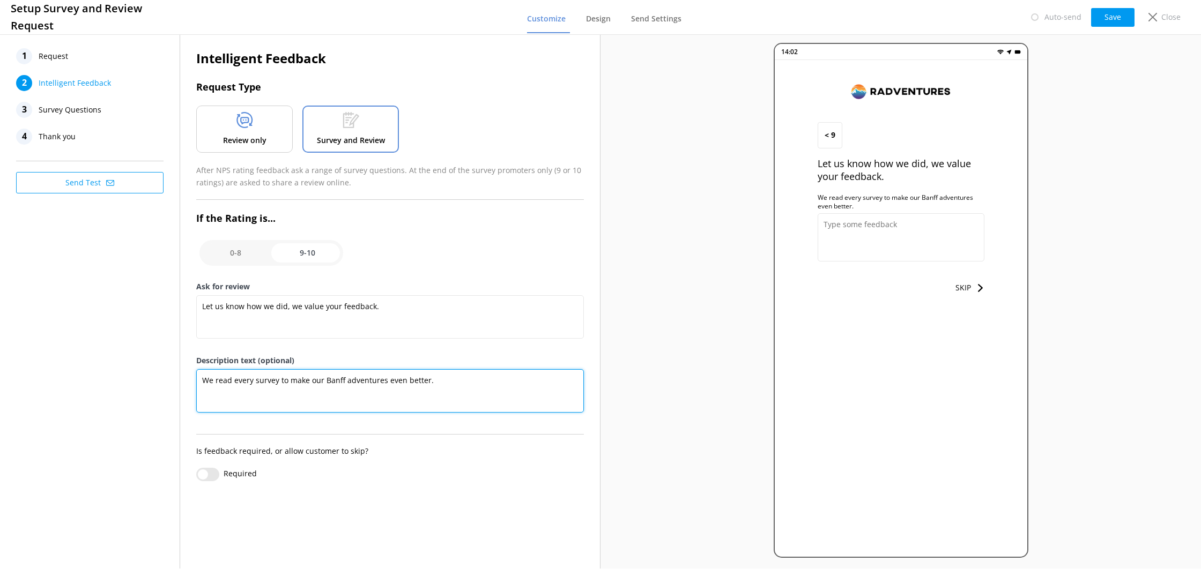
click at [335, 375] on textarea "We read every survey to make our Banff adventures even better." at bounding box center [390, 390] width 388 height 43
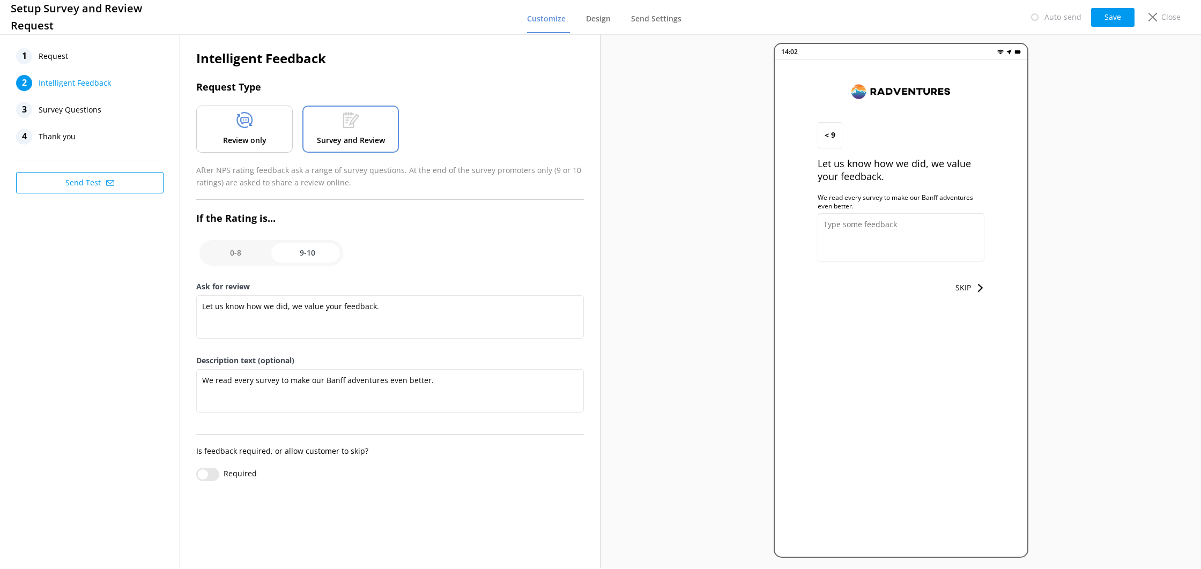
click at [249, 256] on input "checkbox" at bounding box center [271, 253] width 144 height 26
checkbox input "false"
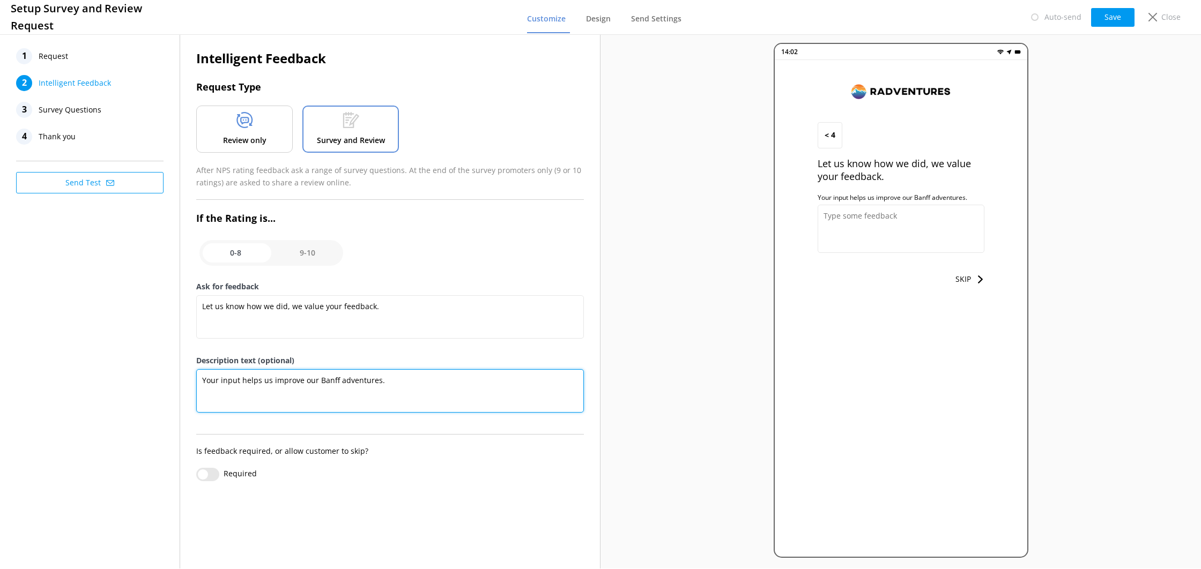
click at [292, 377] on textarea "Your input helps us improve our Banff adventures." at bounding box center [390, 390] width 388 height 43
paste textarea "We read every survey to make our Banff adventures even better"
click at [404, 383] on textarea "We read every survey to make our Banff adventures even better." at bounding box center [390, 390] width 388 height 43
click at [322, 381] on textarea "We read every survey to make our Banff adventures even better." at bounding box center [390, 390] width 388 height 43
drag, startPoint x: 311, startPoint y: 391, endPoint x: 278, endPoint y: 389, distance: 33.3
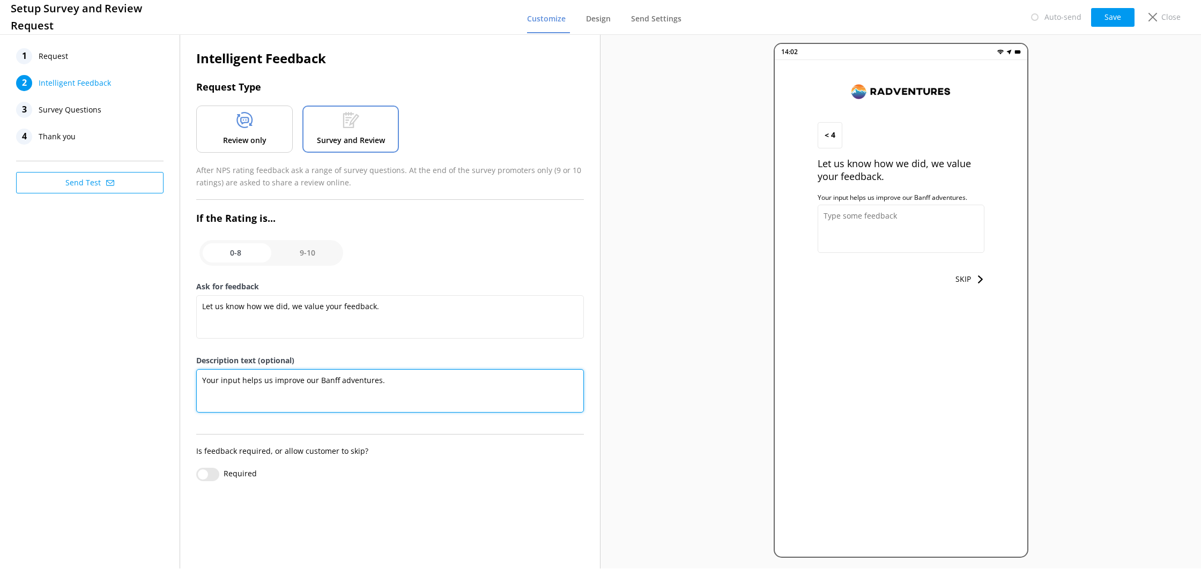
click at [309, 391] on textarea "Your input helps us improve our Banff adventures." at bounding box center [390, 390] width 388 height 43
click at [202, 383] on textarea "Your input helps us improve our Banff adventures." at bounding box center [390, 390] width 388 height 43
paste textarea "We read every survey to make our Banff adventures even better."
drag, startPoint x: 494, startPoint y: 381, endPoint x: 289, endPoint y: 383, distance: 205.4
click at [289, 382] on textarea "We read every survey to make our Banff adventures even better.Your input helps …" at bounding box center [390, 390] width 388 height 43
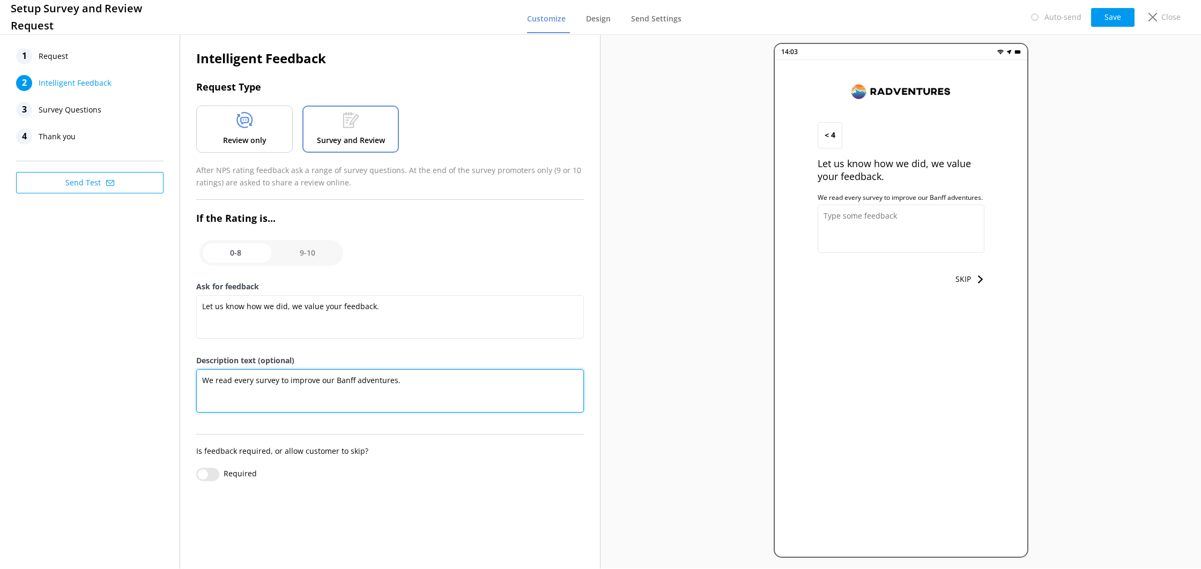
click at [501, 385] on textarea "We read every survey to improve our Banff adventures." at bounding box center [390, 390] width 388 height 43
type textarea "We read every survey to improve our Banff adventures."
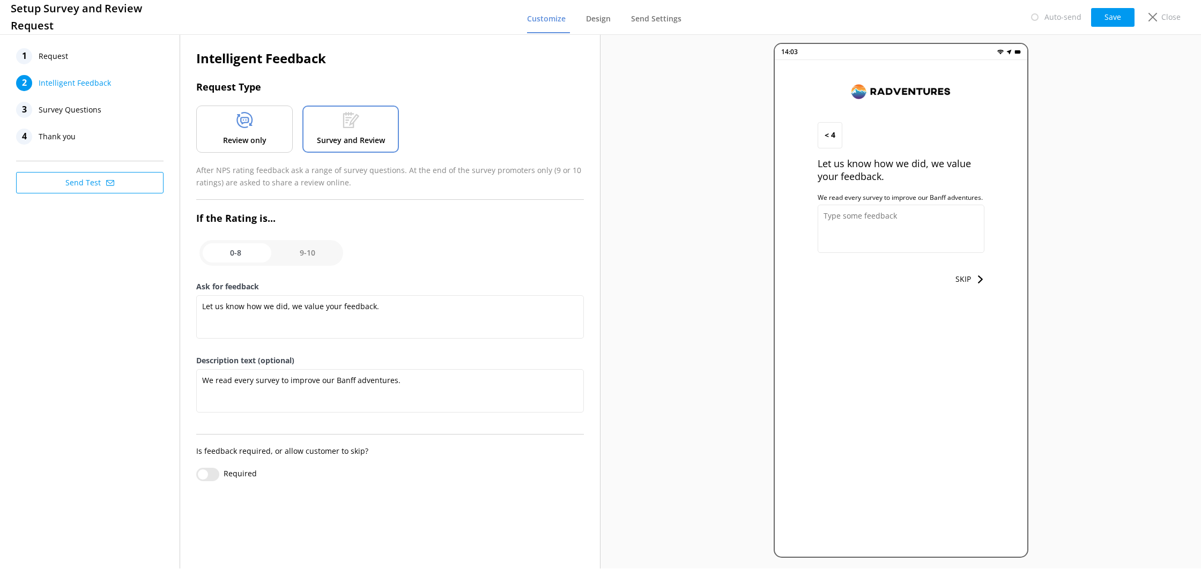
click at [300, 259] on input "checkbox" at bounding box center [271, 253] width 144 height 26
checkbox input "true"
type textarea "We read every survey to make our Banff adventures even better."
click at [239, 259] on input "checkbox" at bounding box center [271, 253] width 144 height 26
checkbox input "false"
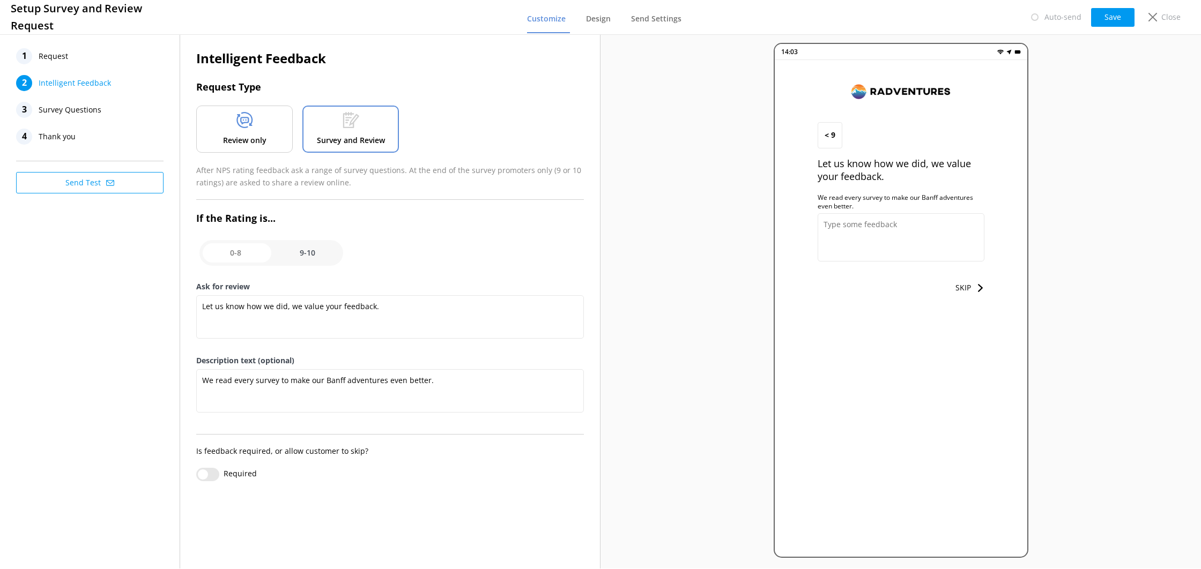
type textarea "We read every survey to improve our Banff adventures."
click at [326, 252] on input "checkbox" at bounding box center [271, 253] width 144 height 26
checkbox input "true"
type textarea "We read every survey to make our Banff adventures even better."
click at [248, 256] on input "checkbox" at bounding box center [271, 253] width 144 height 26
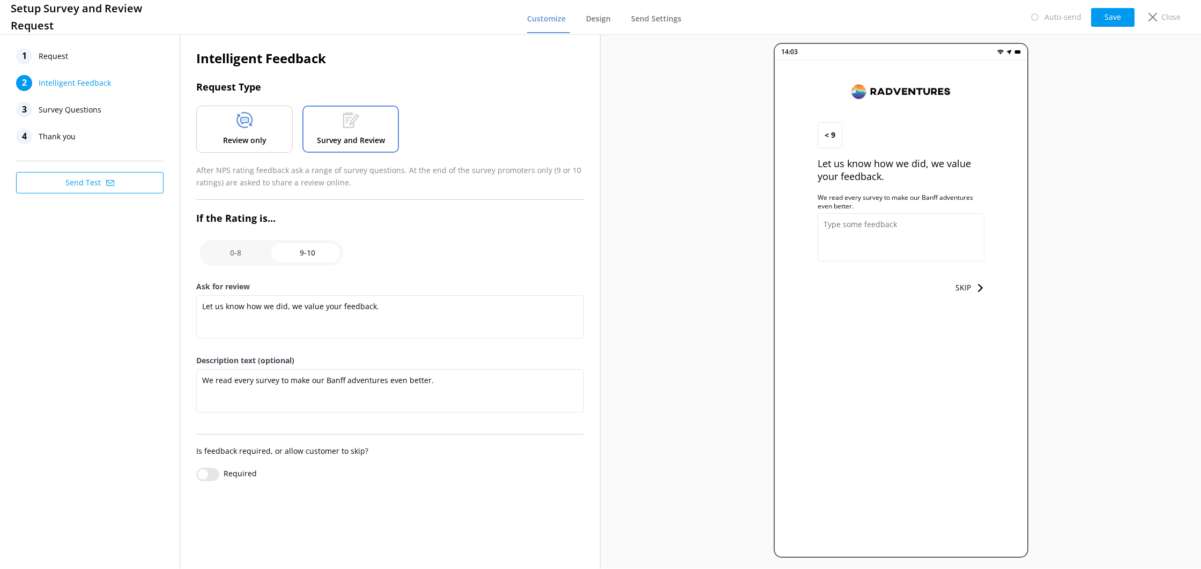
checkbox input "false"
type textarea "We read every survey to improve our Banff adventures."
click at [1092, 18] on button "Save" at bounding box center [1112, 17] width 43 height 19
click at [316, 249] on input "checkbox" at bounding box center [271, 253] width 144 height 26
checkbox input "true"
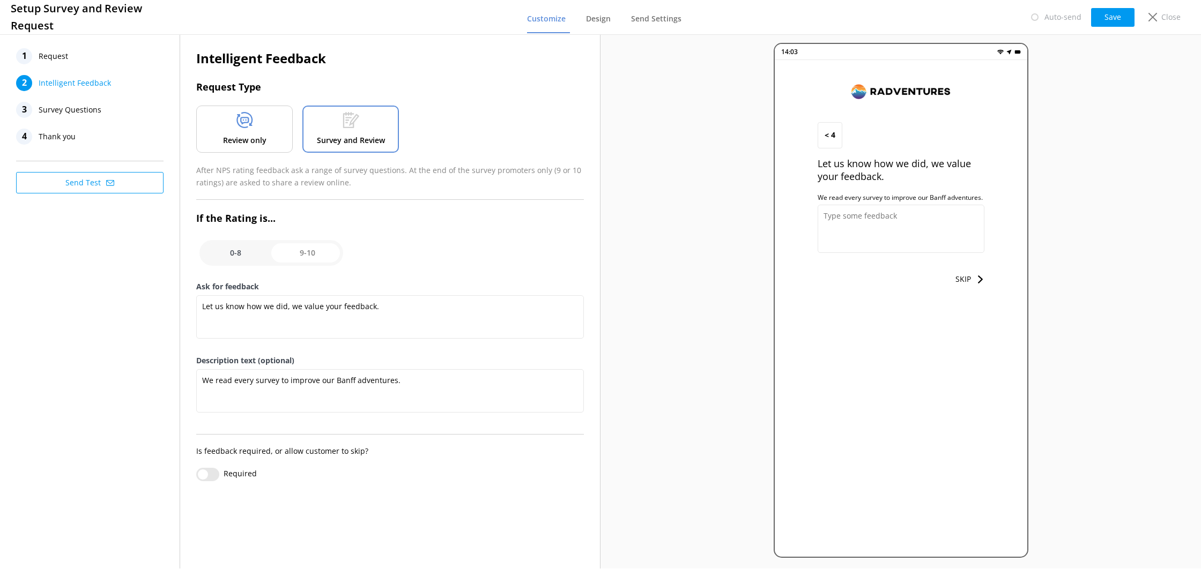
type textarea "We read every survey to make our Banff adventures even better."
click at [234, 257] on input "checkbox" at bounding box center [271, 253] width 144 height 26
checkbox input "false"
type textarea "We read every survey to improve our Banff adventures."
click at [283, 258] on input "checkbox" at bounding box center [271, 253] width 144 height 26
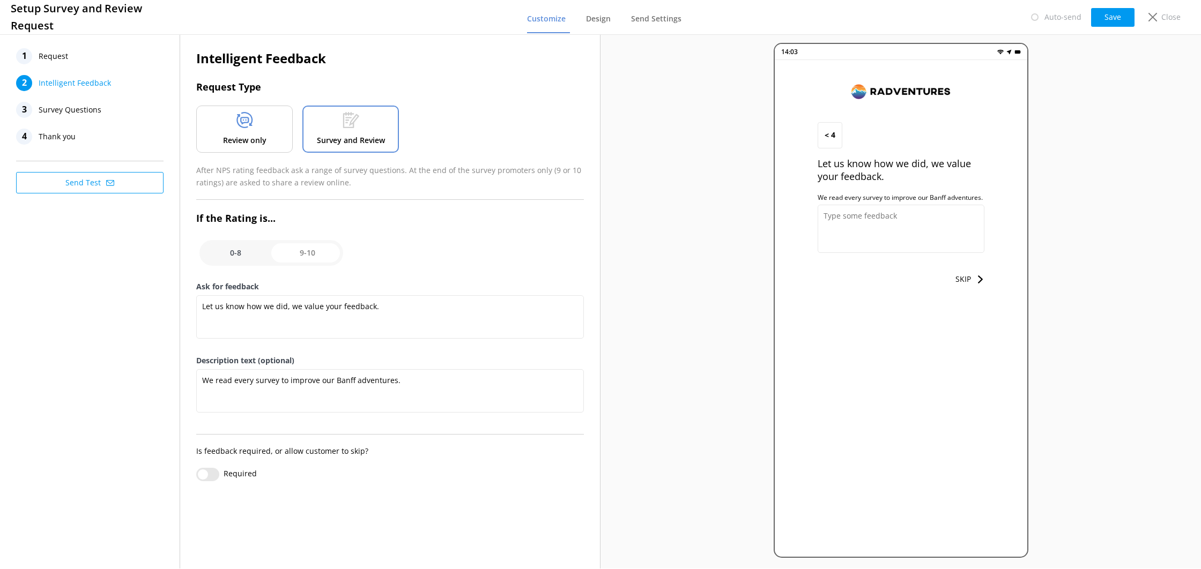
checkbox input "true"
type textarea "We read every survey to make our Banff adventures even better."
click at [251, 260] on input "checkbox" at bounding box center [271, 253] width 144 height 26
checkbox input "false"
type textarea "We read every survey to improve our Banff adventures."
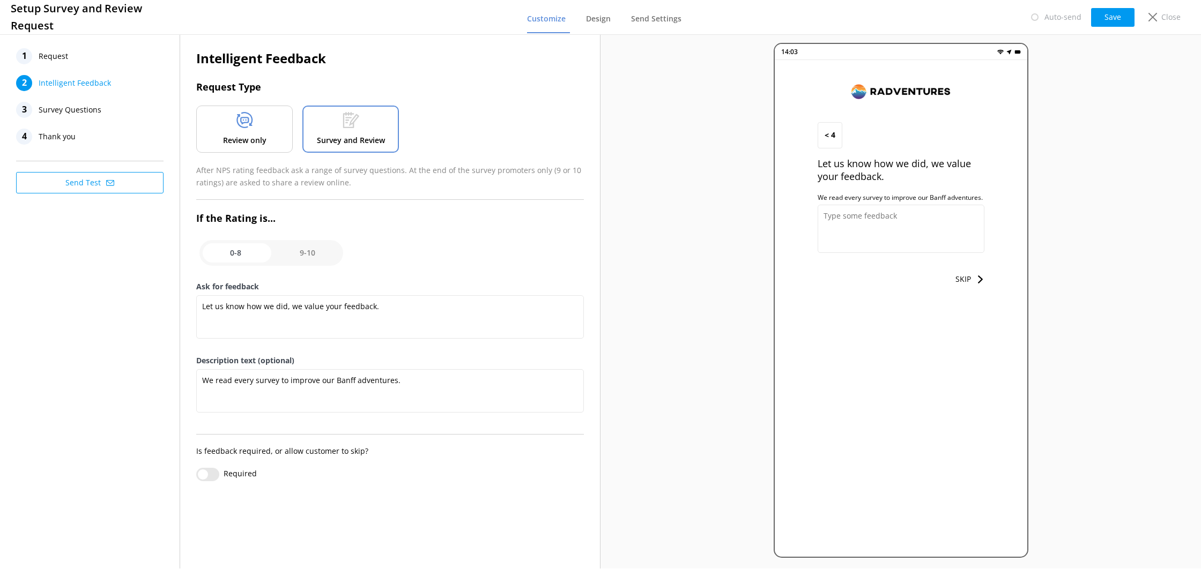
click at [285, 258] on input "checkbox" at bounding box center [271, 253] width 144 height 26
checkbox input "true"
type textarea "We read every survey to make our Banff adventures even better."
click at [253, 257] on input "checkbox" at bounding box center [271, 253] width 144 height 26
checkbox input "false"
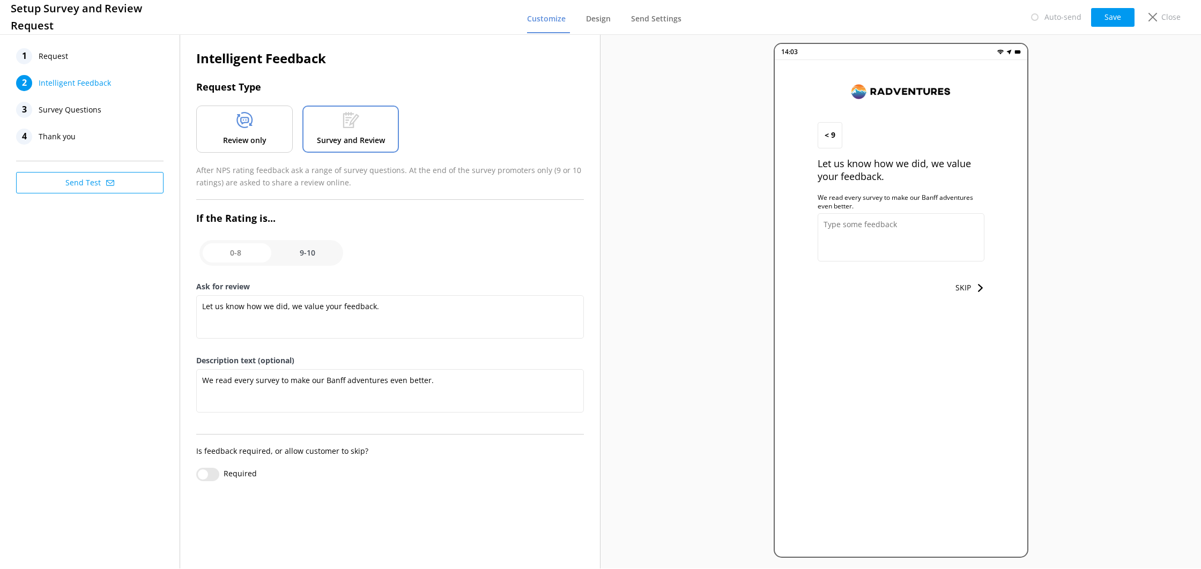
type textarea "We read every survey to improve our Banff adventures."
click at [285, 256] on input "checkbox" at bounding box center [271, 253] width 144 height 26
checkbox input "true"
type textarea "We read every survey to make our Banff adventures even better."
drag, startPoint x: 405, startPoint y: 308, endPoint x: 185, endPoint y: 298, distance: 220.1
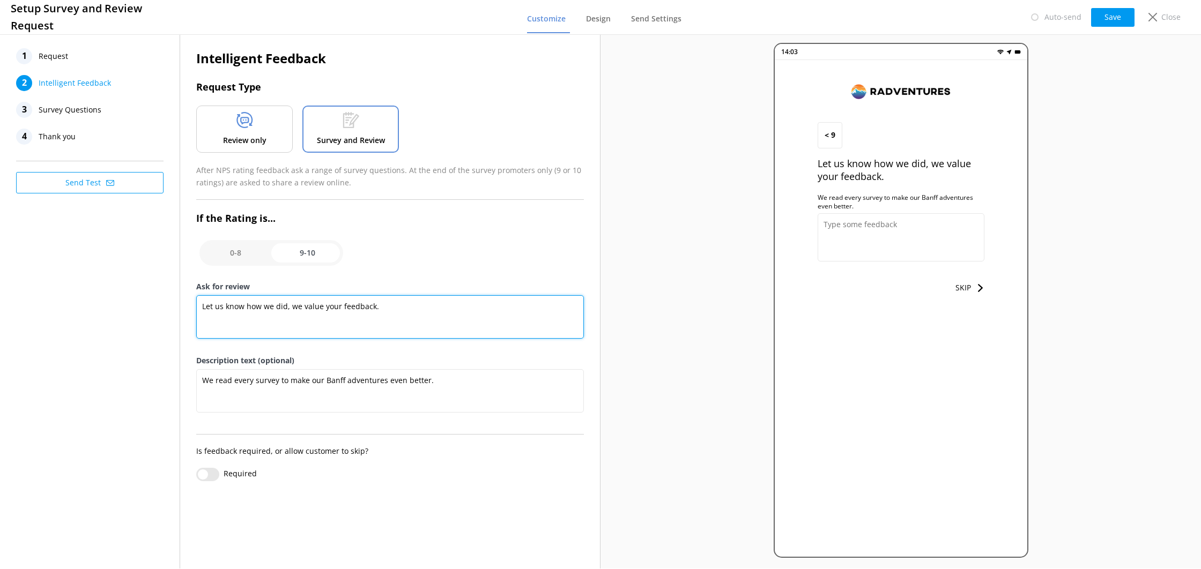
click at [186, 297] on div "Intelligent Feedback Request Type Review only Survey and Review After NPS ratin…" at bounding box center [390, 270] width 420 height 476
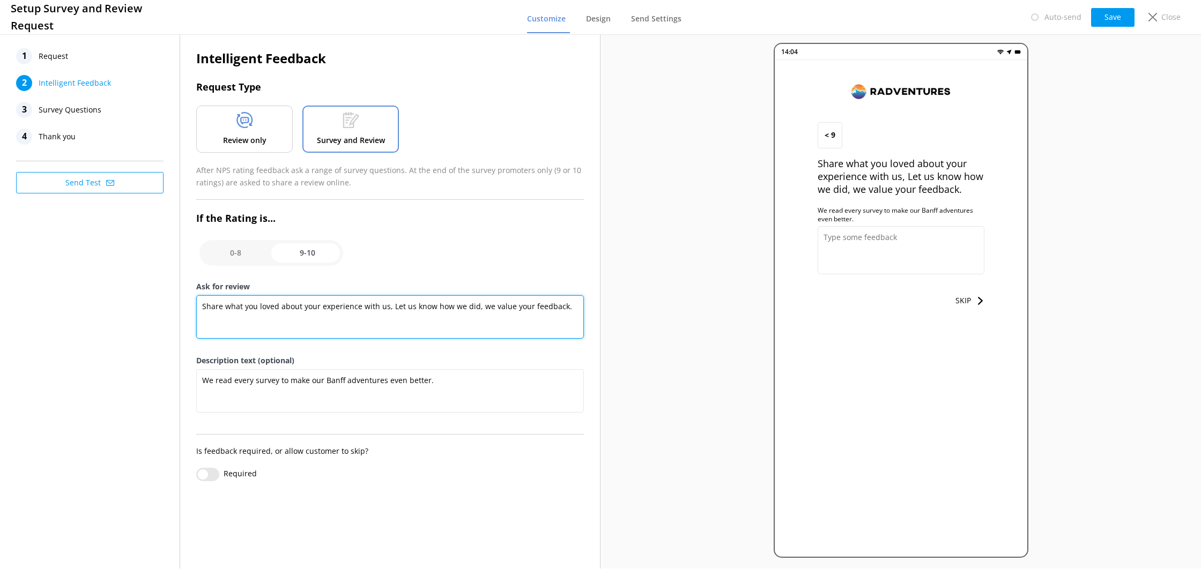
drag, startPoint x: 389, startPoint y: 309, endPoint x: 589, endPoint y: 312, distance: 199.5
click at [589, 312] on div "Intelligent Feedback Request Type Review only Survey and Review After NPS ratin…" at bounding box center [390, 270] width 420 height 476
click at [395, 313] on textarea "Share what you loved about your experience with us, your feedback is greatly ap…" at bounding box center [390, 316] width 388 height 43
click at [438, 309] on textarea "Share what you loved about your experience with us, your feedback is greatly ap…" at bounding box center [390, 316] width 388 height 43
type textarea "Share what you loved about your experience with us, your feedback and review is…"
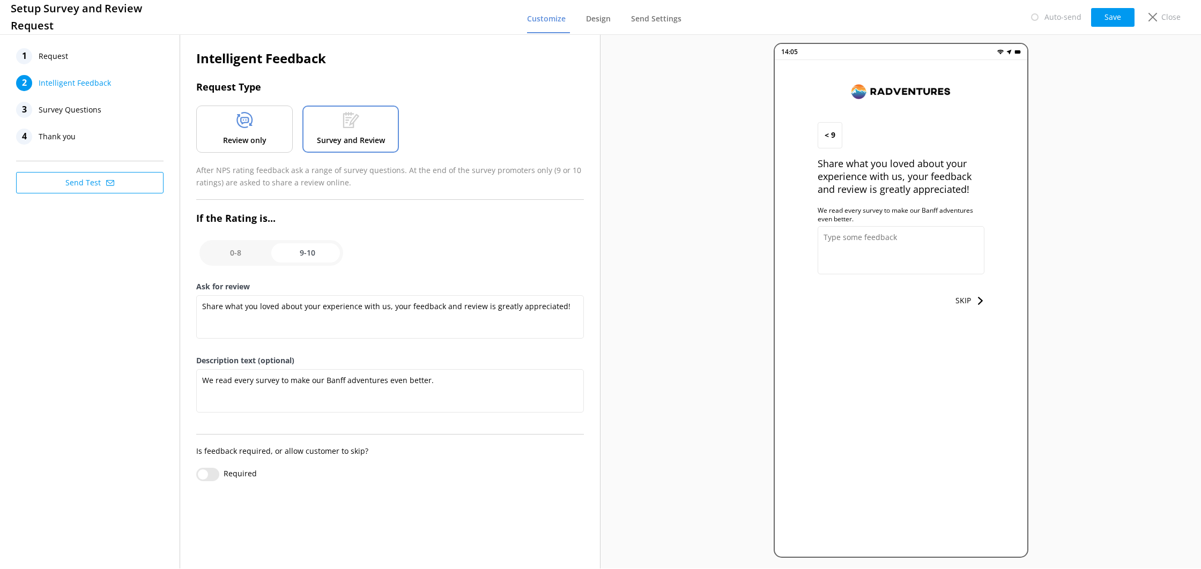
click at [442, 344] on div "Ask for review Share what you loved about your experience with us, your feedbac…" at bounding box center [390, 318] width 388 height 74
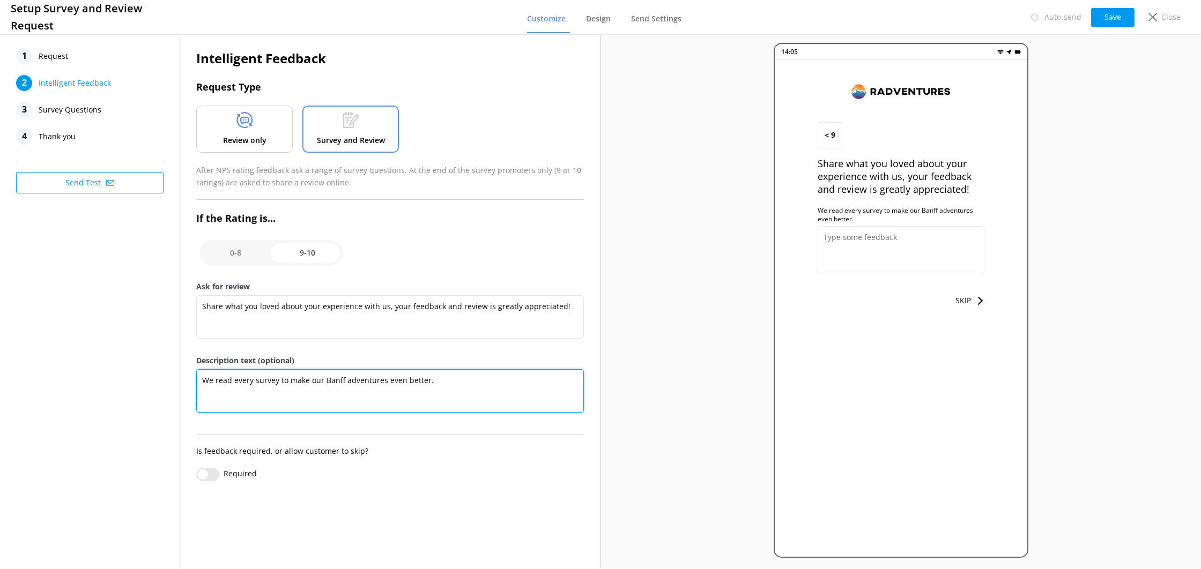
drag, startPoint x: 449, startPoint y: 381, endPoint x: 179, endPoint y: 375, distance: 269.8
click at [179, 375] on div "1 Request 2 Intelligent Feedback 3 Survey Questions 4 Thank you Send Test Intel…" at bounding box center [300, 300] width 601 height 537
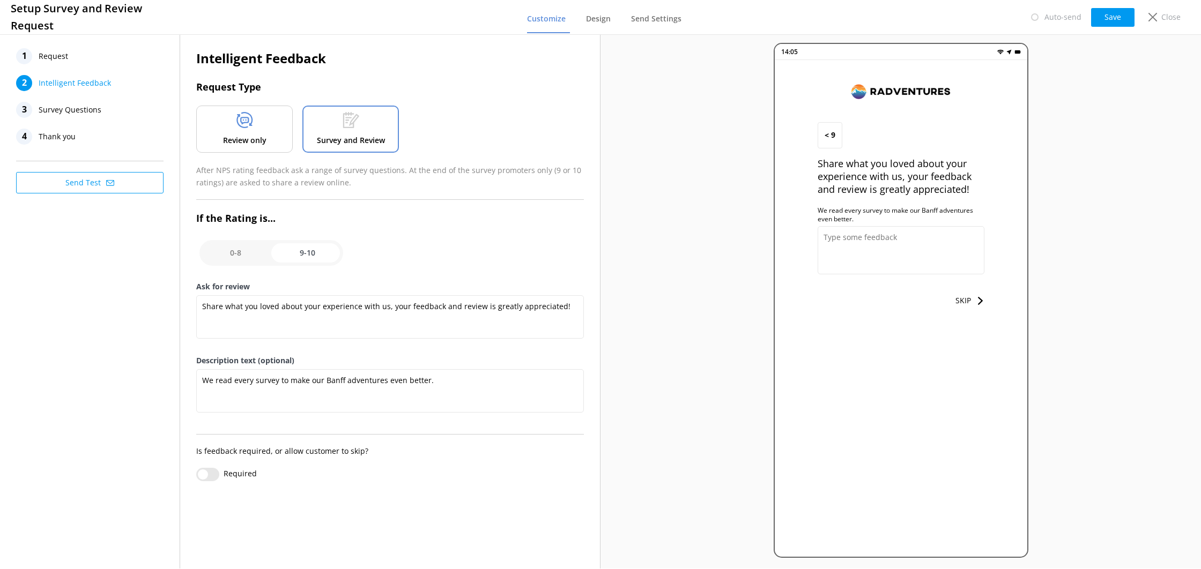
click at [213, 351] on div "Ask for review Share what you loved about your experience with us, your feedbac…" at bounding box center [390, 318] width 388 height 74
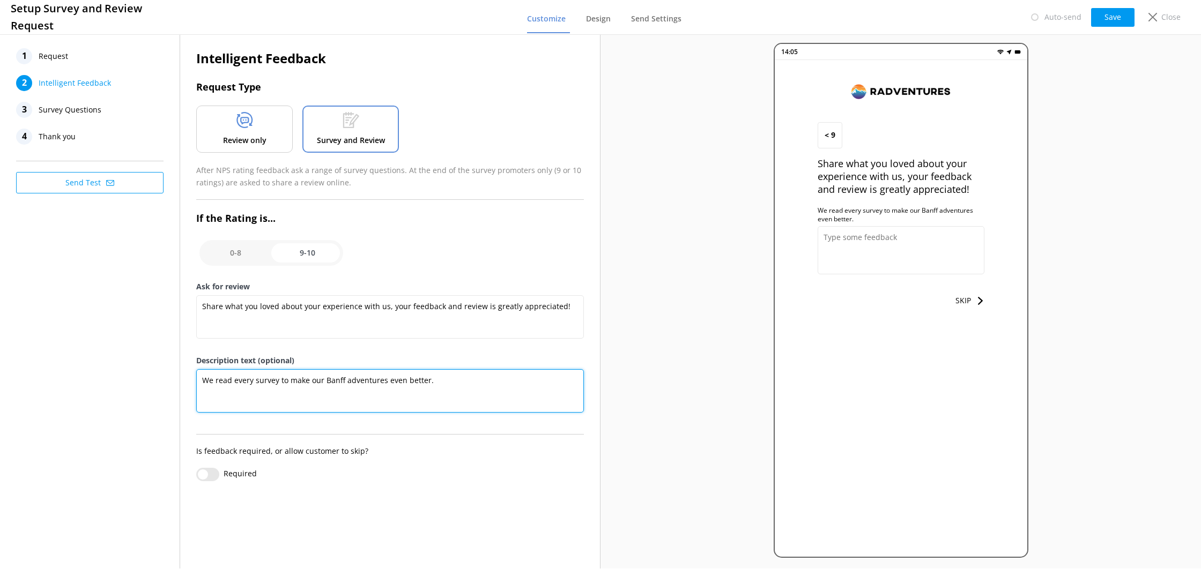
drag, startPoint x: 234, startPoint y: 382, endPoint x: 276, endPoint y: 384, distance: 41.3
click at [276, 384] on textarea "We read every survey to make our Banff adventures even better." at bounding box center [390, 390] width 388 height 43
drag, startPoint x: 238, startPoint y: 382, endPoint x: 190, endPoint y: 380, distance: 47.3
click at [190, 380] on div "Intelligent Feedback Request Type Review only Survey and Review After NPS ratin…" at bounding box center [390, 270] width 420 height 476
click at [254, 384] on textarea "Your feedback to make our Banff adventures even better." at bounding box center [390, 390] width 388 height 43
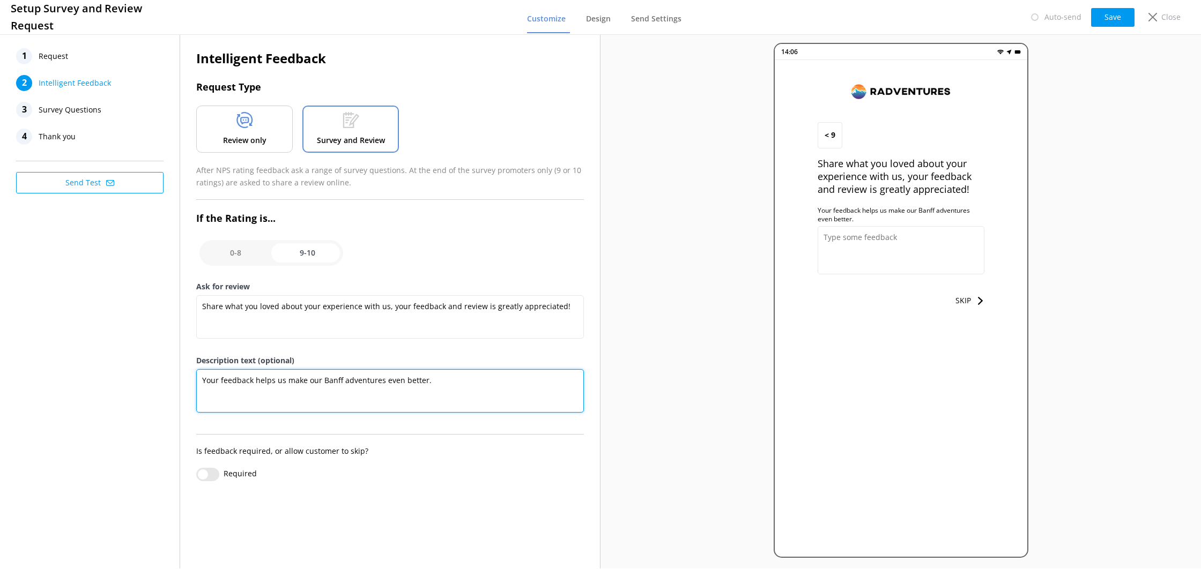
click at [341, 382] on textarea "Your feedback helps us make our Banff adventures even better." at bounding box center [390, 390] width 388 height 43
type textarea "Your feedback helps us make our adventures even better."
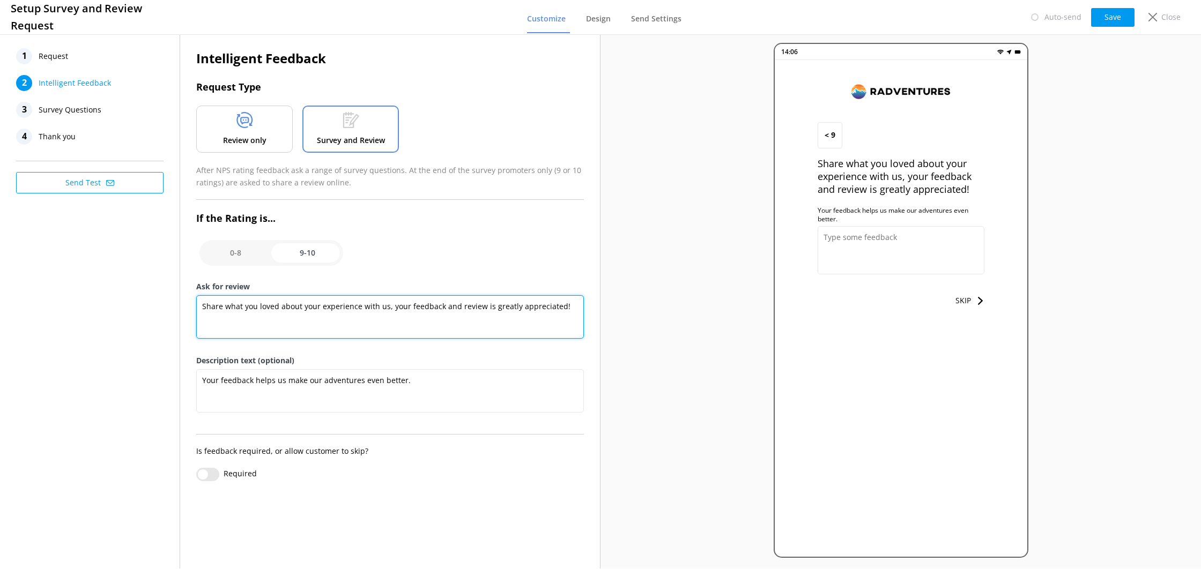
click at [384, 307] on textarea "Share what you loved about your experience with us, your feedback and review is…" at bounding box center [390, 316] width 388 height 43
click at [382, 321] on textarea "Share what you loved about your experience with us in [GEOGRAPHIC_DATA], your f…" at bounding box center [390, 316] width 388 height 43
click at [308, 298] on textarea "Share what you loved about your experience with us in [GEOGRAPHIC_DATA], your f…" at bounding box center [390, 316] width 388 height 43
drag, startPoint x: 201, startPoint y: 304, endPoint x: 521, endPoint y: 321, distance: 321.1
click at [521, 321] on textarea "Share what you loved about your experience with us in [GEOGRAPHIC_DATA], your f…" at bounding box center [390, 316] width 388 height 43
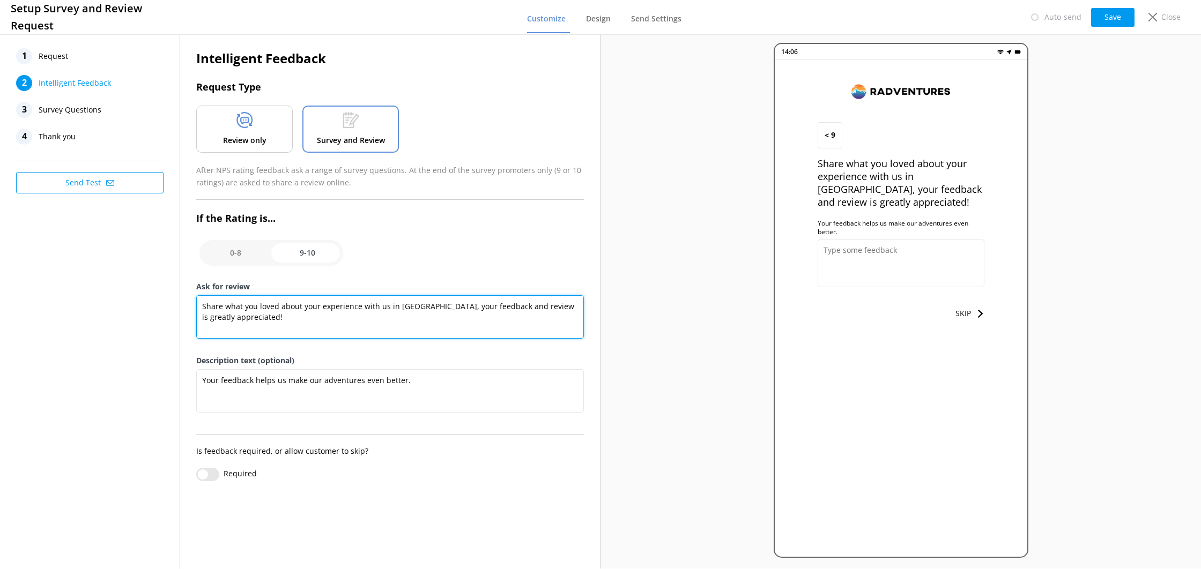
paste textarea "Banff experience—your feedback means the world to [GEOGRAPHIC_DATA]"
drag, startPoint x: 436, startPoint y: 307, endPoint x: 437, endPoint y: 325, distance: 17.7
click at [436, 307] on textarea "Share what you loved about your Banff experience—your feedback means the world …" at bounding box center [390, 316] width 388 height 43
type textarea "Share what you loved about your Banff experience—your feedback and review means…"
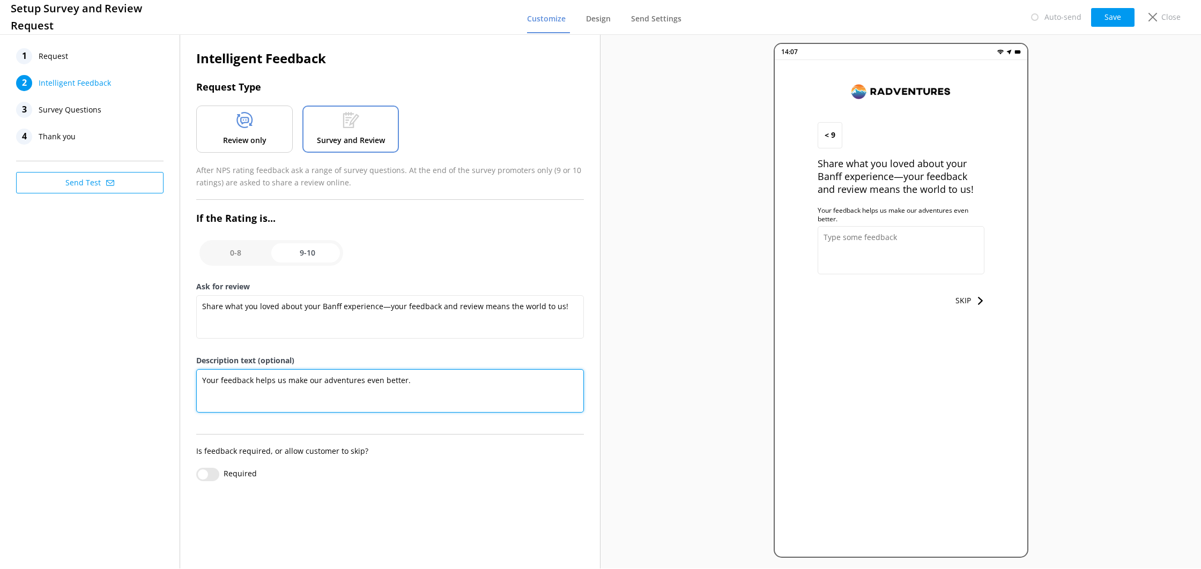
drag, startPoint x: 251, startPoint y: 384, endPoint x: 220, endPoint y: 384, distance: 31.1
click at [220, 384] on textarea "Your feedback helps us make our adventures even better." at bounding box center [390, 390] width 388 height 43
type textarea "Your response helps us make our adventures even better."
click at [301, 389] on textarea "Your response helps us make our adventures even better." at bounding box center [390, 390] width 388 height 43
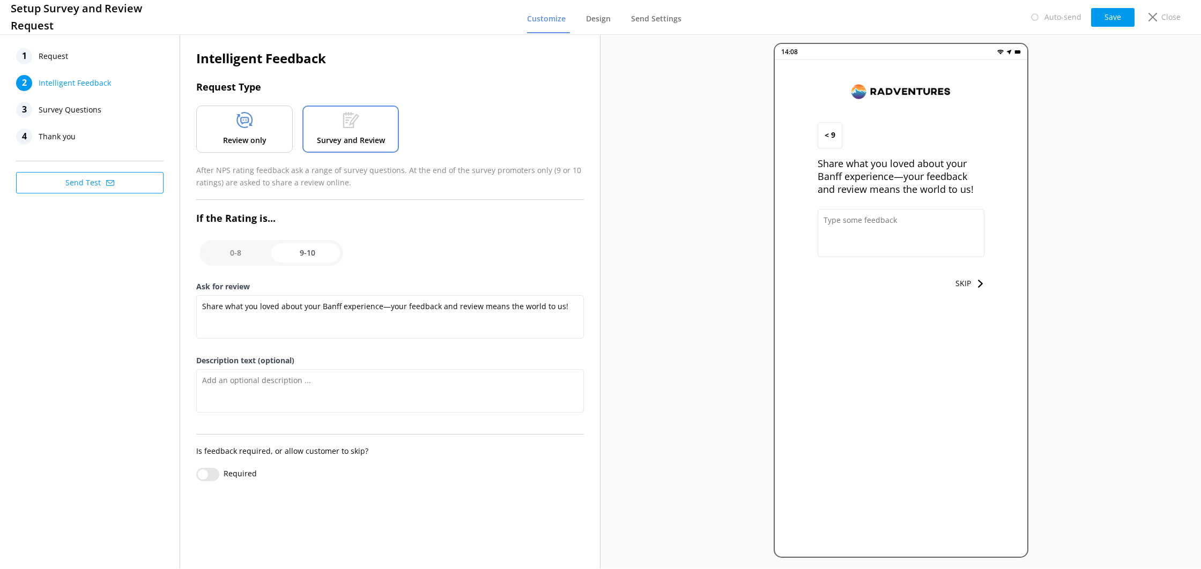
click at [257, 132] on div "Review only" at bounding box center [244, 129] width 97 height 47
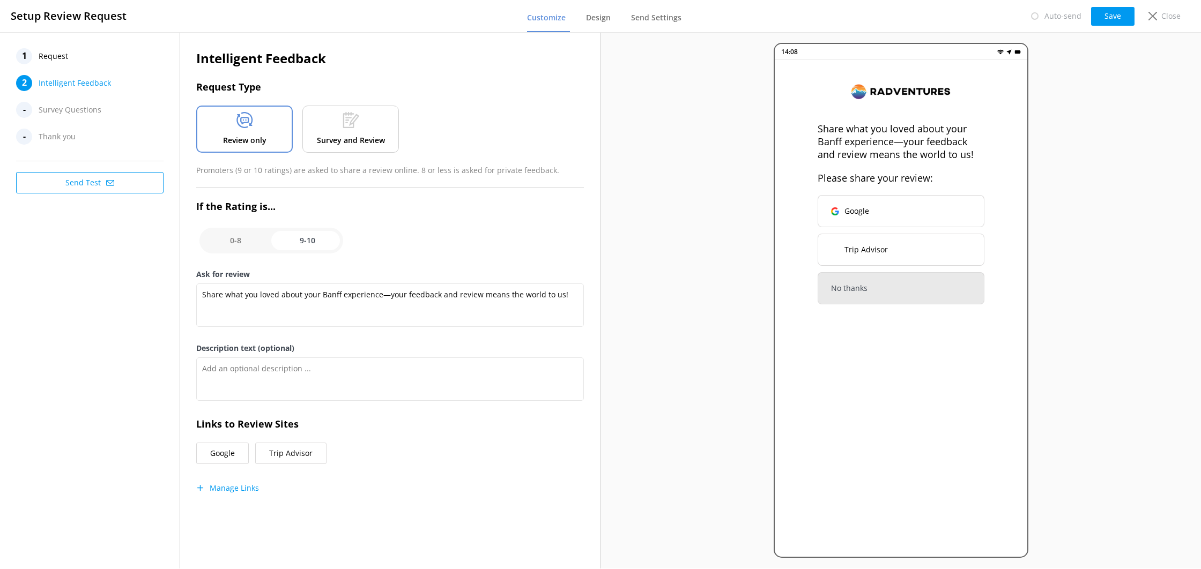
click at [330, 139] on p "Survey and Review" at bounding box center [351, 141] width 68 height 12
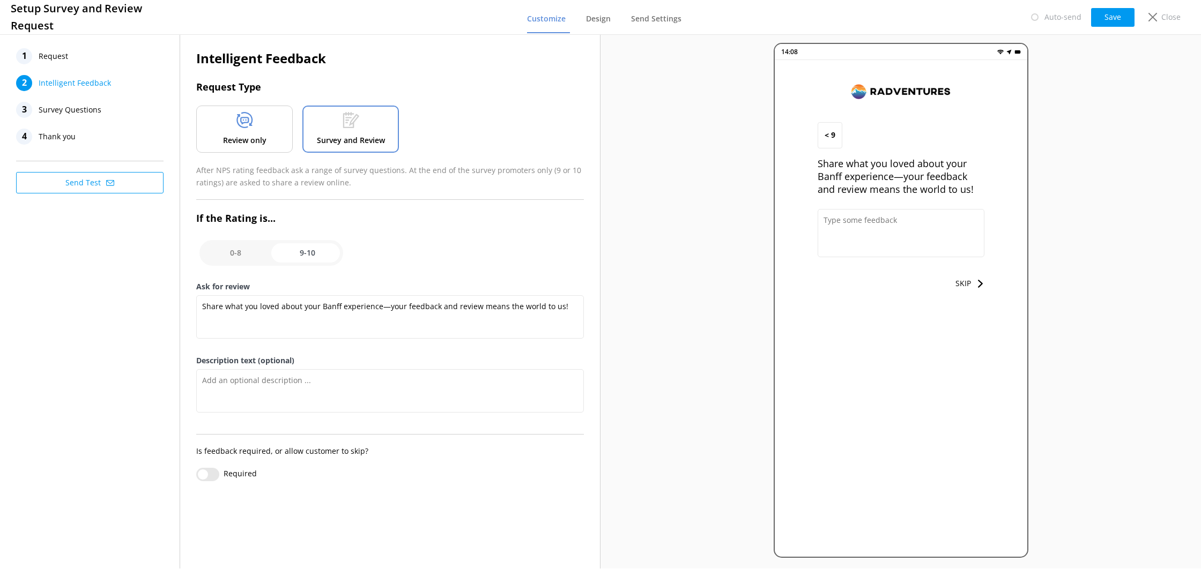
click at [254, 248] on input "checkbox" at bounding box center [271, 253] width 144 height 26
checkbox input "false"
type textarea "Let us know how we did, we value your feedback."
type textarea "We read every survey to improve our Banff adventures."
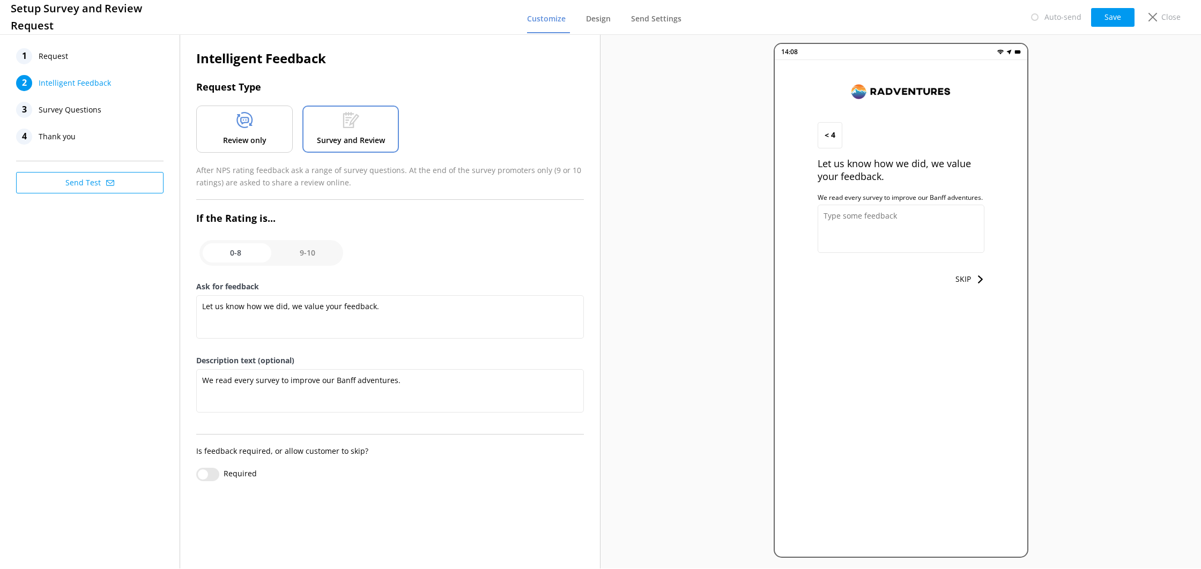
click at [316, 253] on input "checkbox" at bounding box center [271, 253] width 144 height 26
checkbox input "true"
type textarea "Share what you loved about your Banff experience—your feedback and review means…"
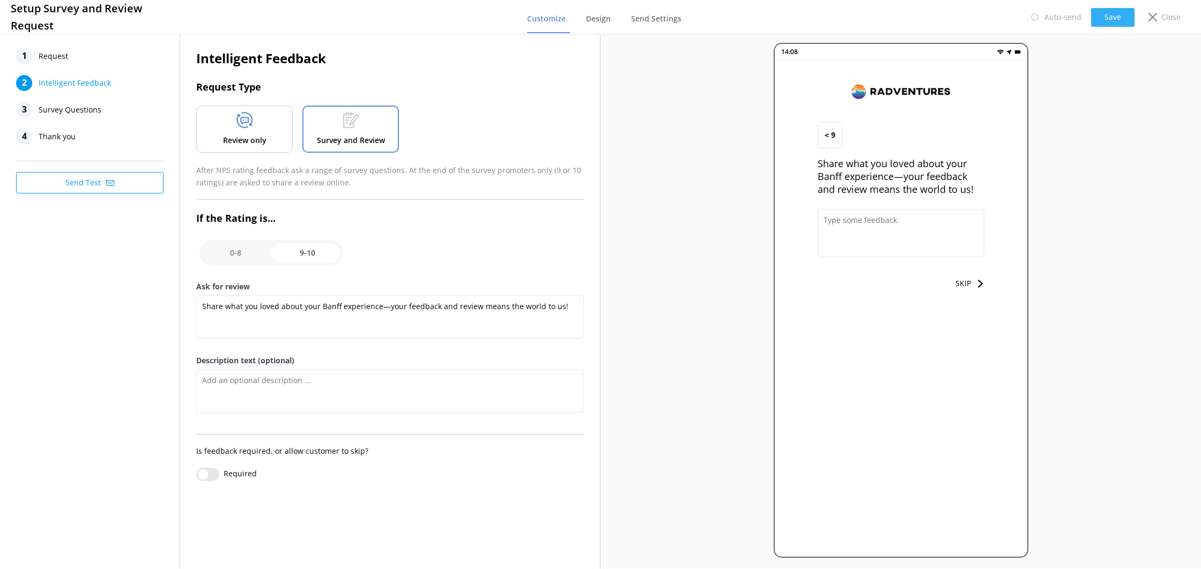
click at [1100, 11] on button "Save" at bounding box center [1112, 17] width 43 height 19
click at [101, 115] on div "3 Survey Questions" at bounding box center [89, 110] width 147 height 16
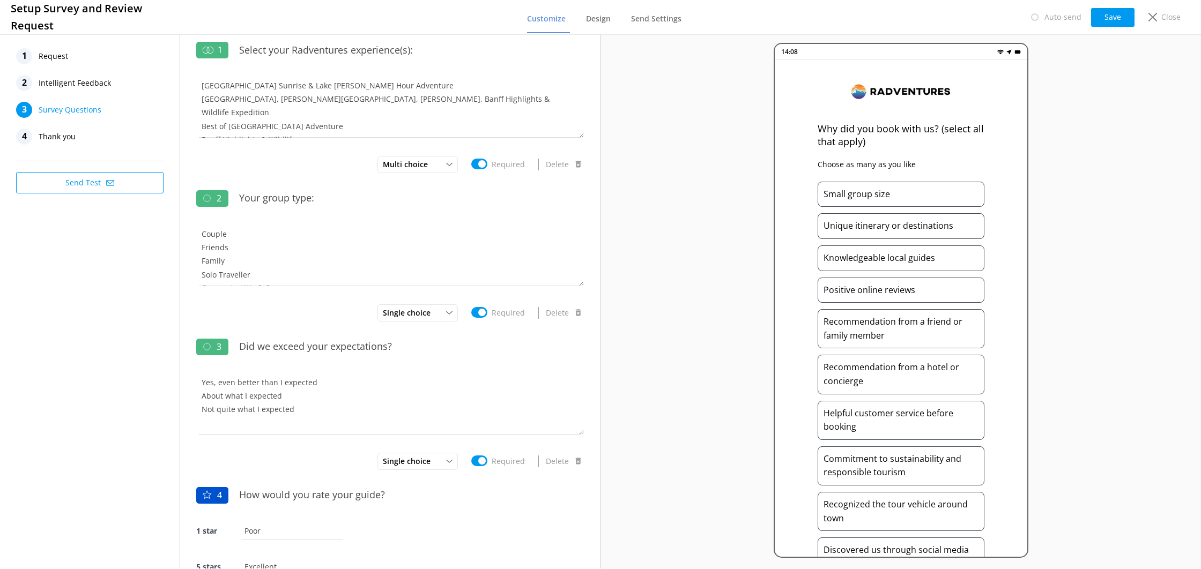
click at [91, 136] on div "4 Thank you" at bounding box center [89, 137] width 147 height 16
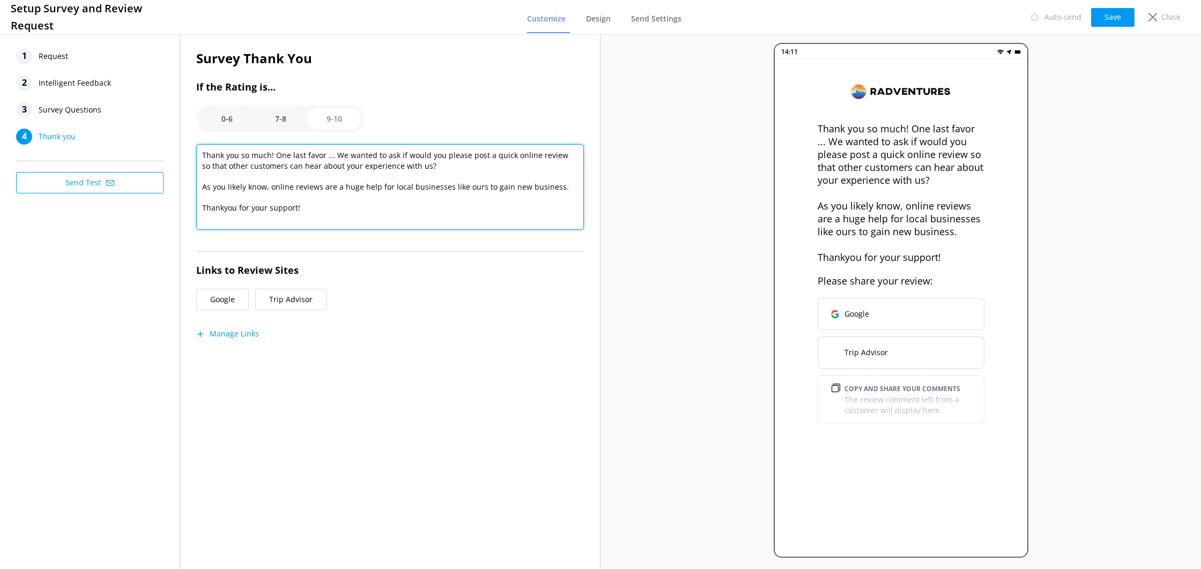
drag, startPoint x: 268, startPoint y: 156, endPoint x: 284, endPoint y: 177, distance: 27.6
click at [268, 156] on textarea "Thank you so much! One last favor ... We wanted to ask if would you please post…" at bounding box center [390, 187] width 388 height 86
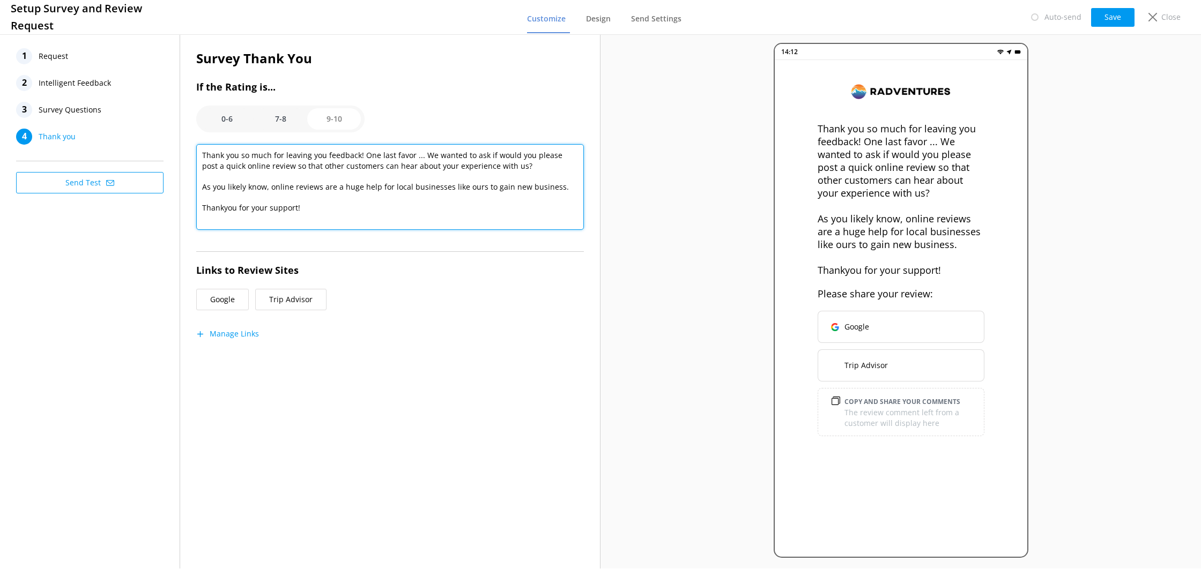
drag, startPoint x: 362, startPoint y: 155, endPoint x: 417, endPoint y: 206, distance: 75.1
click at [416, 206] on textarea "Thank you so much for leaving you feedback! One last favor ... We wanted to ask…" at bounding box center [390, 187] width 388 height 86
click at [409, 167] on textarea "Thank you so much for leaving you feedback! One last favor ... We wanted to ask…" at bounding box center [390, 187] width 388 height 86
drag, startPoint x: 423, startPoint y: 157, endPoint x: 501, endPoint y: 170, distance: 79.3
click at [501, 170] on textarea "Thank you so much for leaving you feedback! One last favor ... We wanted to ask…" at bounding box center [390, 187] width 388 height 86
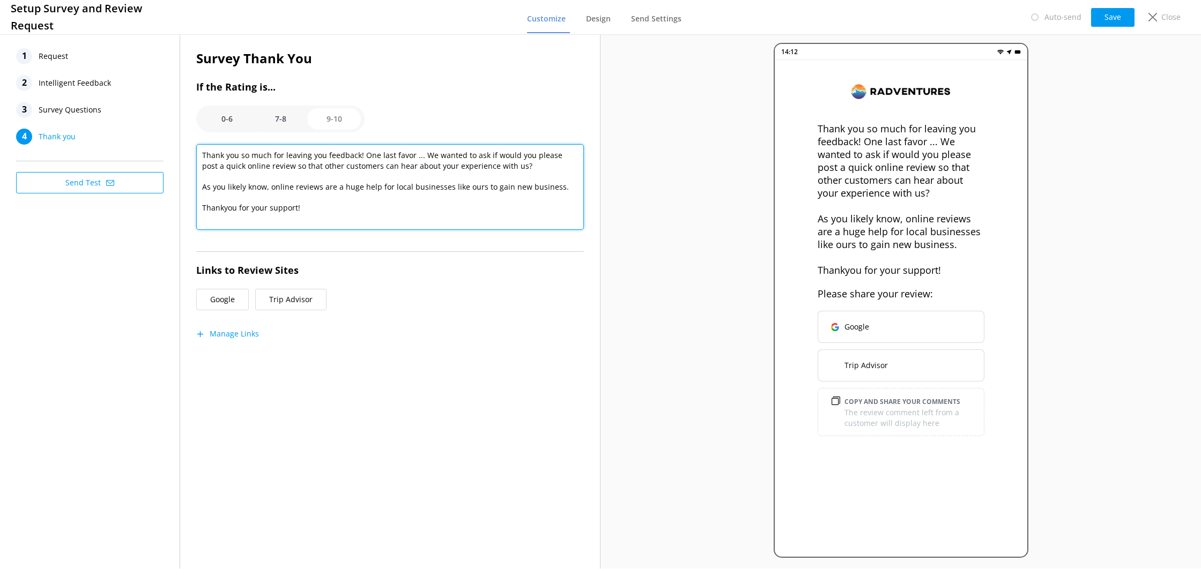
click at [402, 197] on textarea "Thank you so much for leaving you feedback! One last favor ... We wanted to ask…" at bounding box center [390, 187] width 388 height 86
drag, startPoint x: 210, startPoint y: 187, endPoint x: 557, endPoint y: 190, distance: 346.4
click at [554, 190] on textarea "Thank you so much for leaving you feedback! One last favor ... We wanted to ask…" at bounding box center [390, 187] width 388 height 86
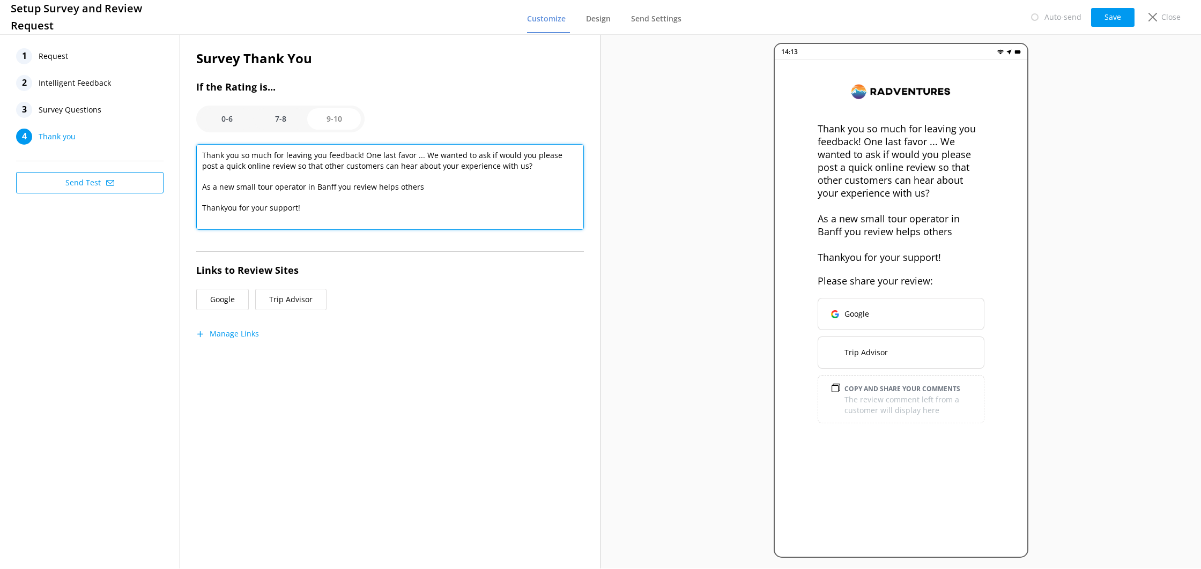
drag, startPoint x: 426, startPoint y: 186, endPoint x: 373, endPoint y: 188, distance: 52.6
click at [373, 188] on textarea "Thank you so much for leaving you feedback! One last favor ... We wanted to ask…" at bounding box center [390, 187] width 388 height 86
paste textarea "Your review helps other travelers find their perfect Banff adventure. It also k…"
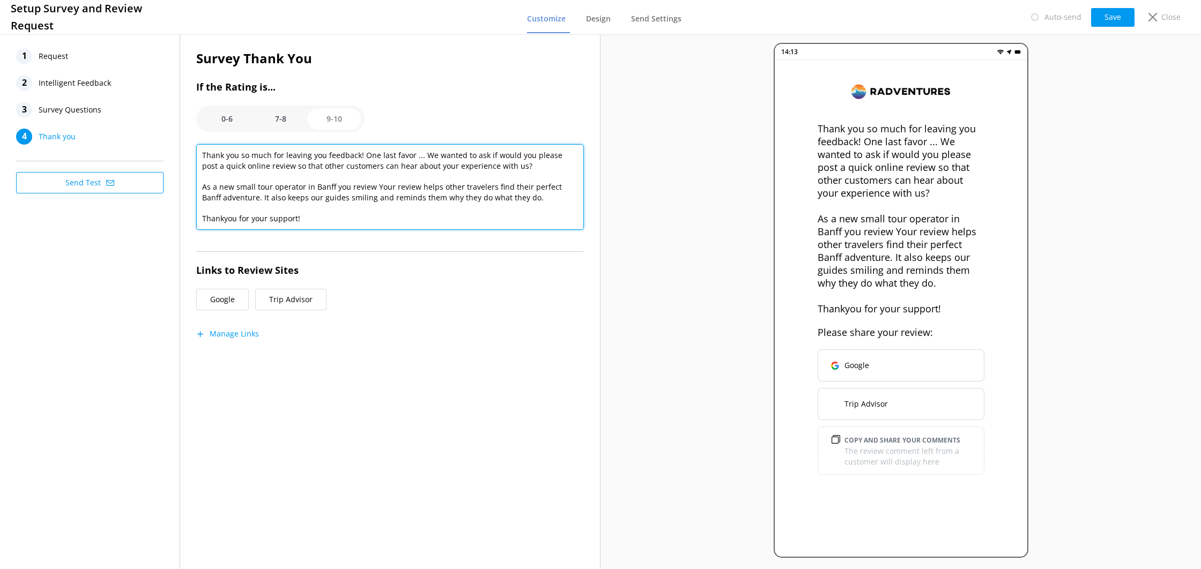
drag, startPoint x: 417, startPoint y: 186, endPoint x: 376, endPoint y: 188, distance: 40.8
click at [376, 188] on textarea "Thank you so much for leaving you feedback! One last favor ... We wanted to ask…" at bounding box center [390, 187] width 388 height 86
click at [433, 188] on textarea "Thank you so much for leaving you feedback! One last favor ... We wanted to ask…" at bounding box center [390, 187] width 388 height 86
click at [225, 220] on textarea "Thank you so much for leaving you feedback! One last favor ... We wanted to ask…" at bounding box center [390, 187] width 388 height 86
click at [357, 219] on textarea "Thank you so much for leaving you feedback! One last favor ... We wanted to ask…" at bounding box center [390, 187] width 388 height 86
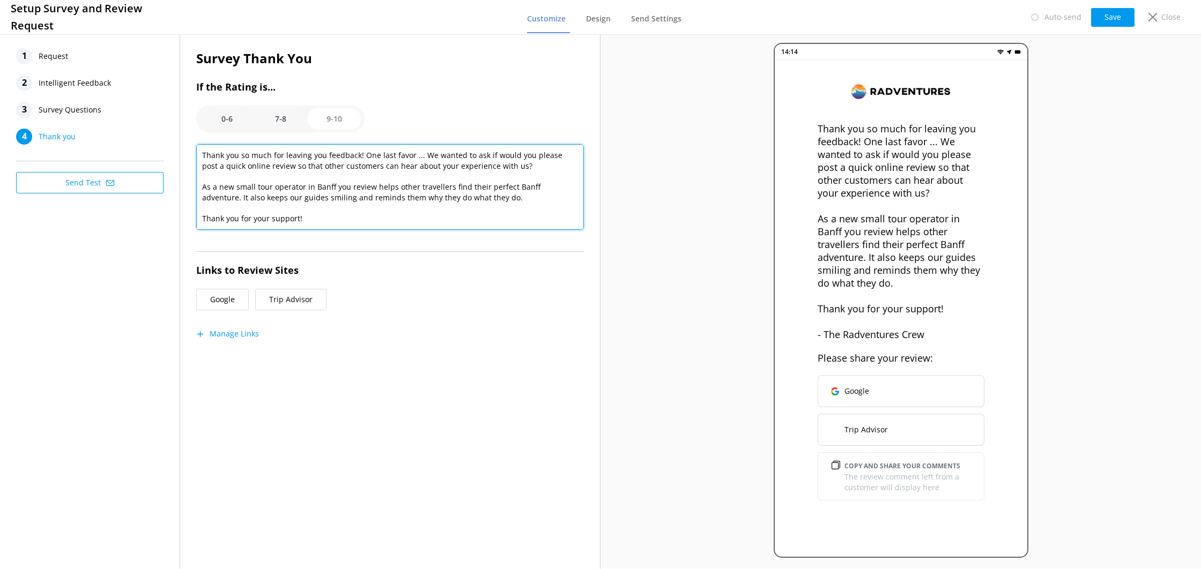
click at [278, 184] on textarea "Thank you so much for leaving you feedback! One last favor ... We wanted to ask…" at bounding box center [390, 187] width 388 height 86
drag, startPoint x: 479, startPoint y: 197, endPoint x: 199, endPoint y: 128, distance: 288.2
click at [199, 128] on div "Survey Thank You If the Rating is... 0-6 7-8 9-10 Thank you so much for leaving…" at bounding box center [390, 204] width 388 height 312
drag, startPoint x: 233, startPoint y: 160, endPoint x: 214, endPoint y: 156, distance: 19.8
click at [232, 159] on textarea "Thank you so much for leaving you feedback! One last favor ... We wanted to ask…" at bounding box center [390, 187] width 388 height 86
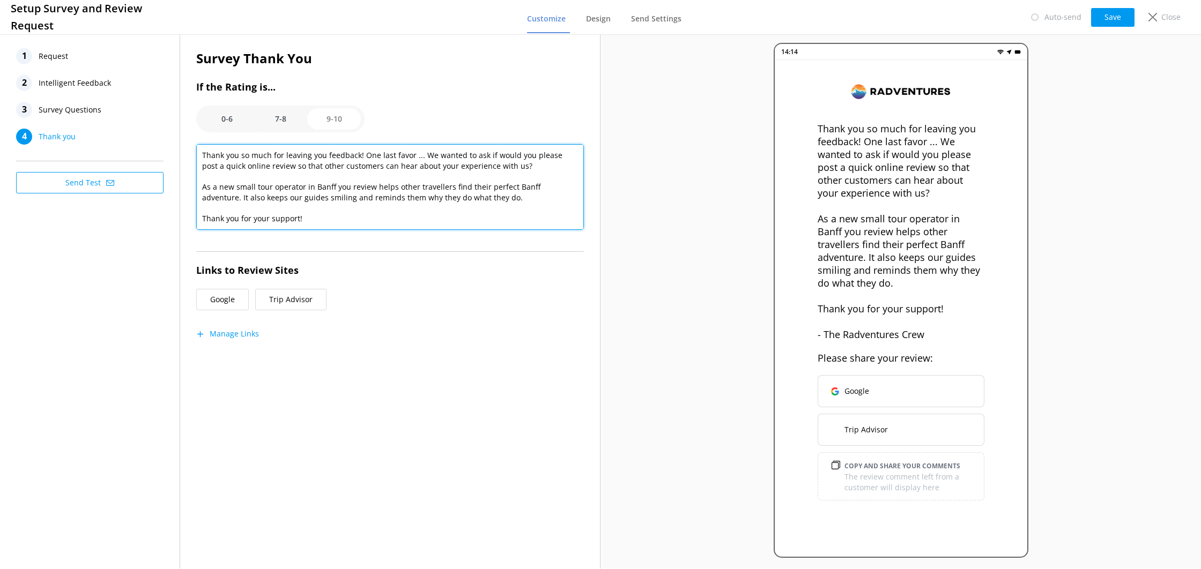
click at [204, 156] on textarea "Thank you so much for leaving you feedback! One last favor ... We wanted to ask…" at bounding box center [390, 187] width 388 height 86
paste textarea "Thank you for your feedback! One last favor—could you post a quick online revie…"
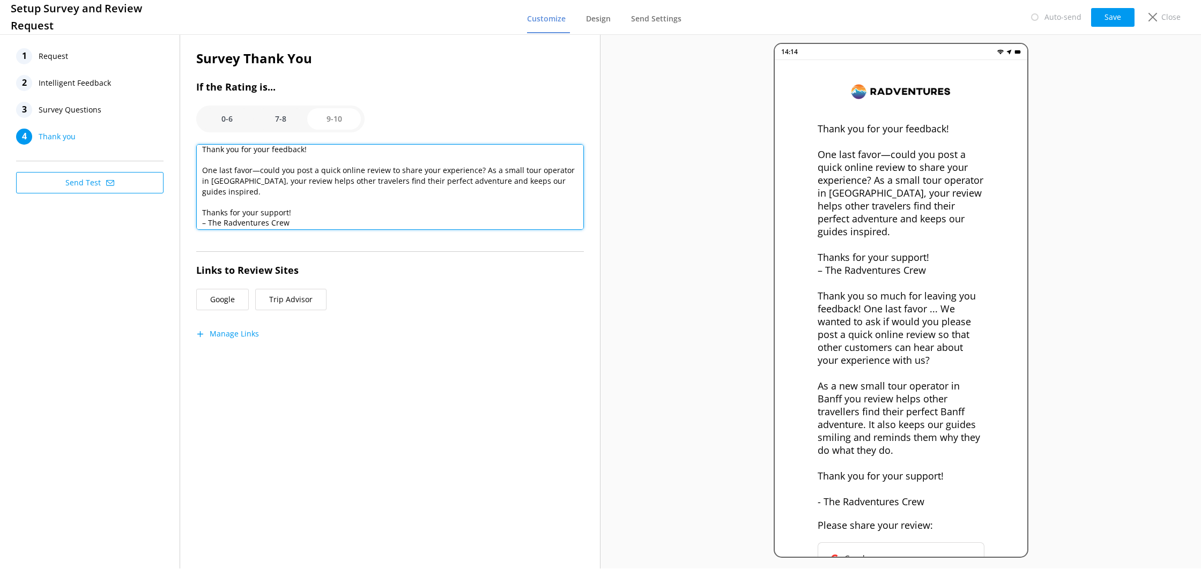
scroll to position [6, 0]
click at [250, 173] on textarea "Thank you for your feedback! One last favor—could you post a quick online revie…" at bounding box center [390, 187] width 388 height 86
click at [330, 183] on textarea "Thank you for your feedback! One last thing—could you post a quick online revie…" at bounding box center [390, 187] width 388 height 86
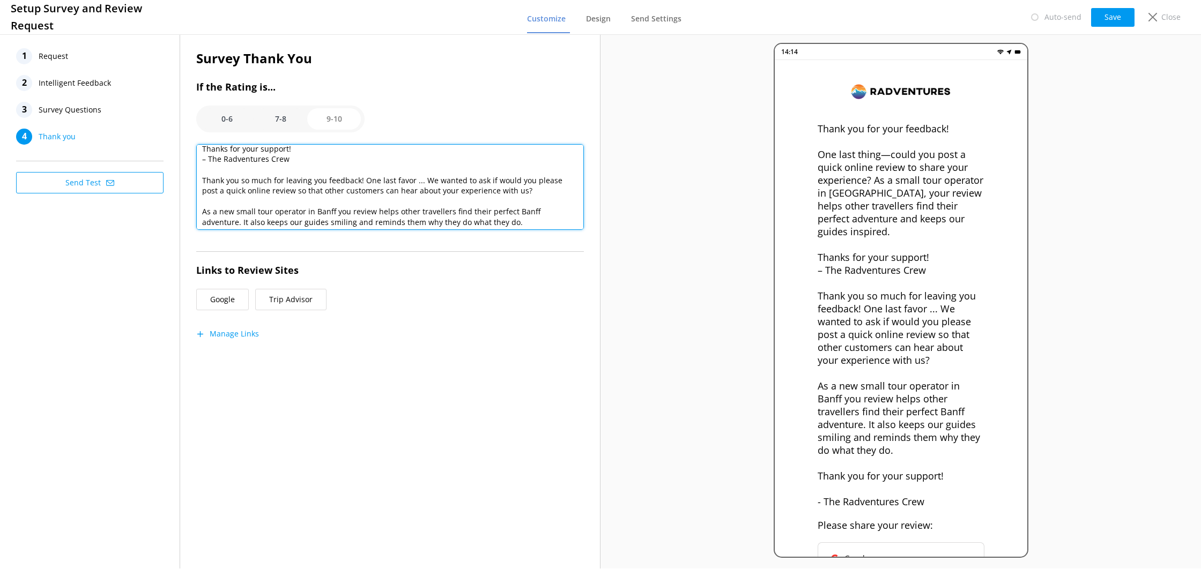
scroll to position [73, 0]
drag, startPoint x: 257, startPoint y: 212, endPoint x: 462, endPoint y: 214, distance: 205.4
click at [463, 214] on textarea "Thank you for your feedback! One last thing—could you post a quick online revie…" at bounding box center [390, 187] width 388 height 86
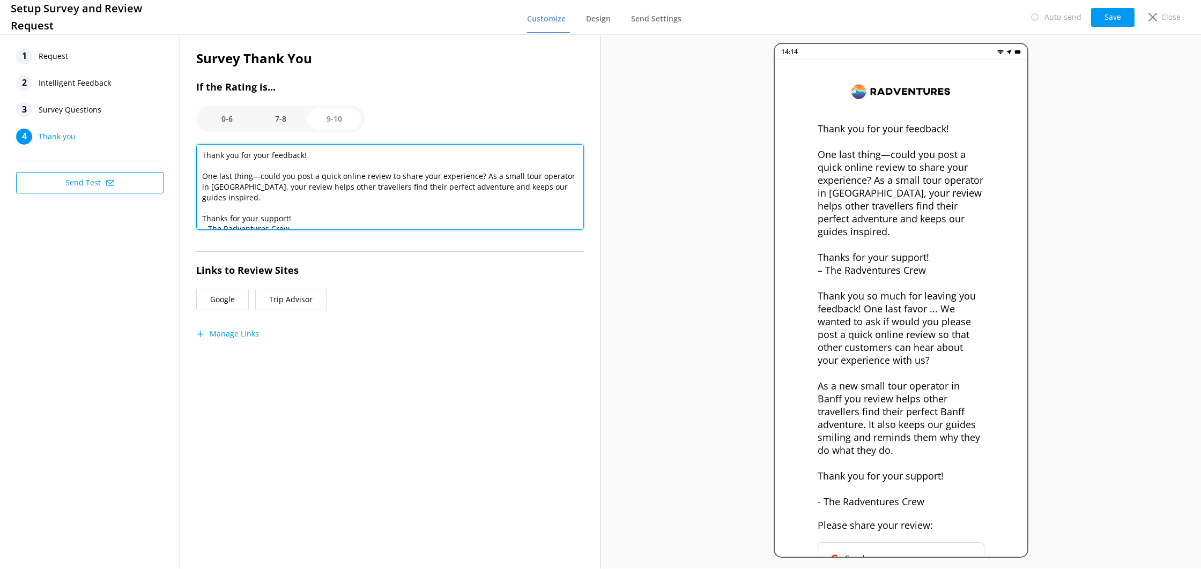
drag, startPoint x: 520, startPoint y: 190, endPoint x: 546, endPoint y: 200, distance: 28.0
click at [546, 200] on textarea "Thank you for your feedback! One last thing—could you post a quick online revie…" at bounding box center [390, 187] width 388 height 86
paste textarea "guides smiling and reminds them why they do what they do"
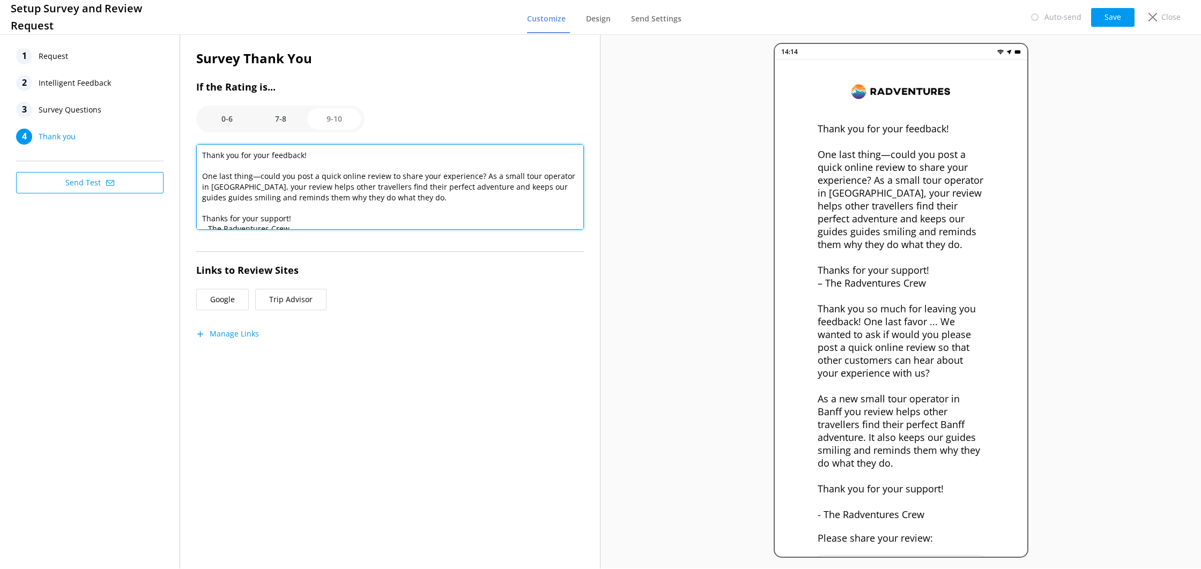
click at [315, 218] on textarea "Thank you for your feedback! One last thing—could you post a quick online revie…" at bounding box center [390, 187] width 388 height 86
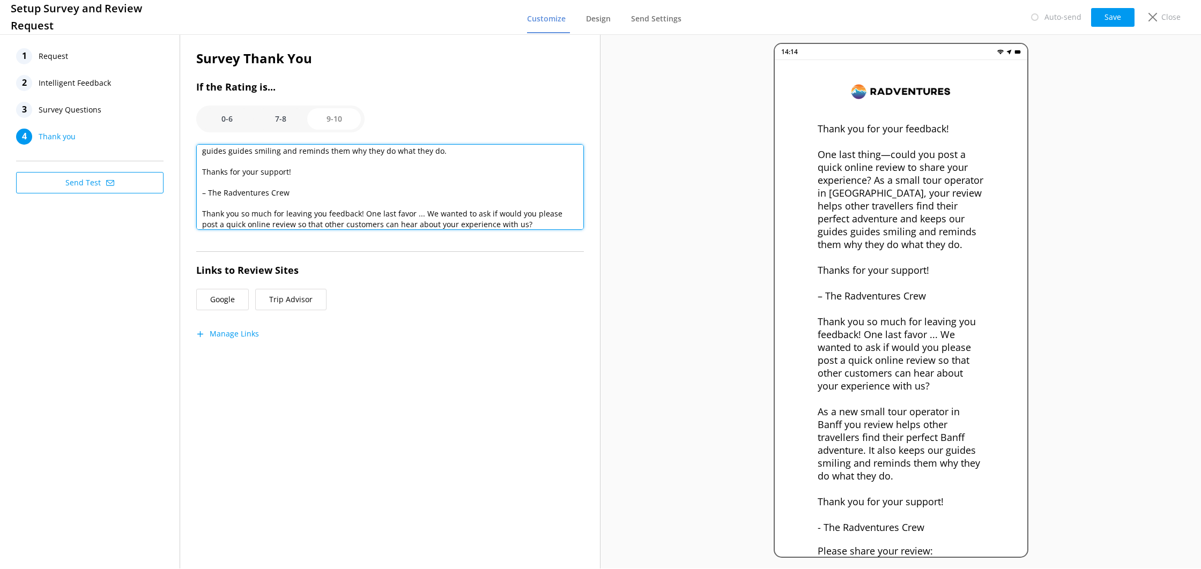
scroll to position [88, 0]
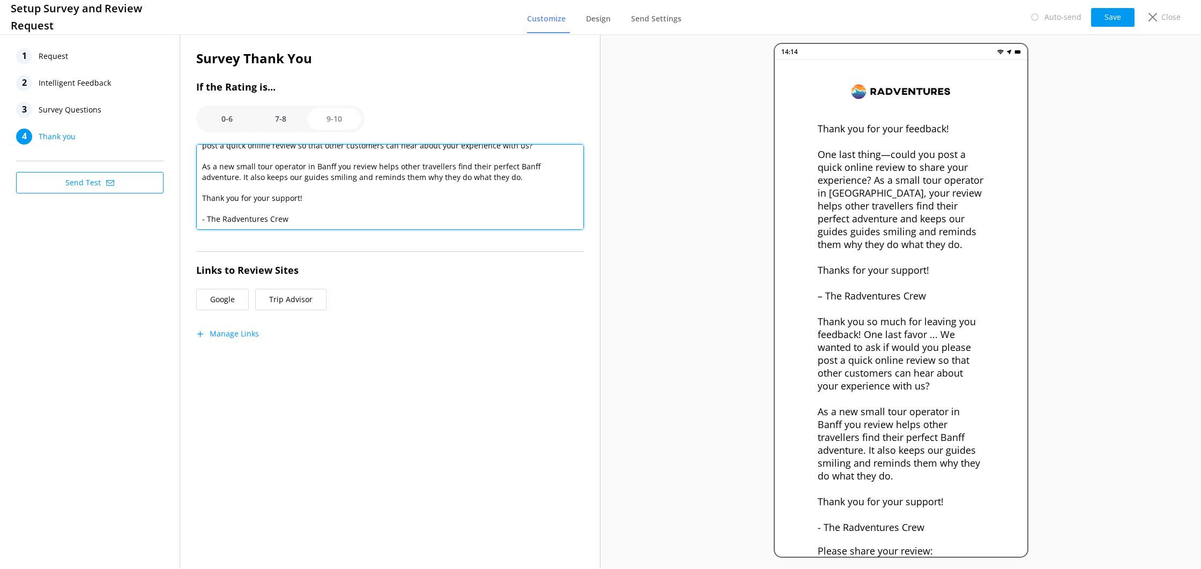
drag, startPoint x: 204, startPoint y: 175, endPoint x: 519, endPoint y: 258, distance: 325.7
click at [519, 259] on div "Survey Thank You If the Rating is... 0-6 7-8 9-10 Thank you for your feedback! …" at bounding box center [390, 204] width 388 height 312
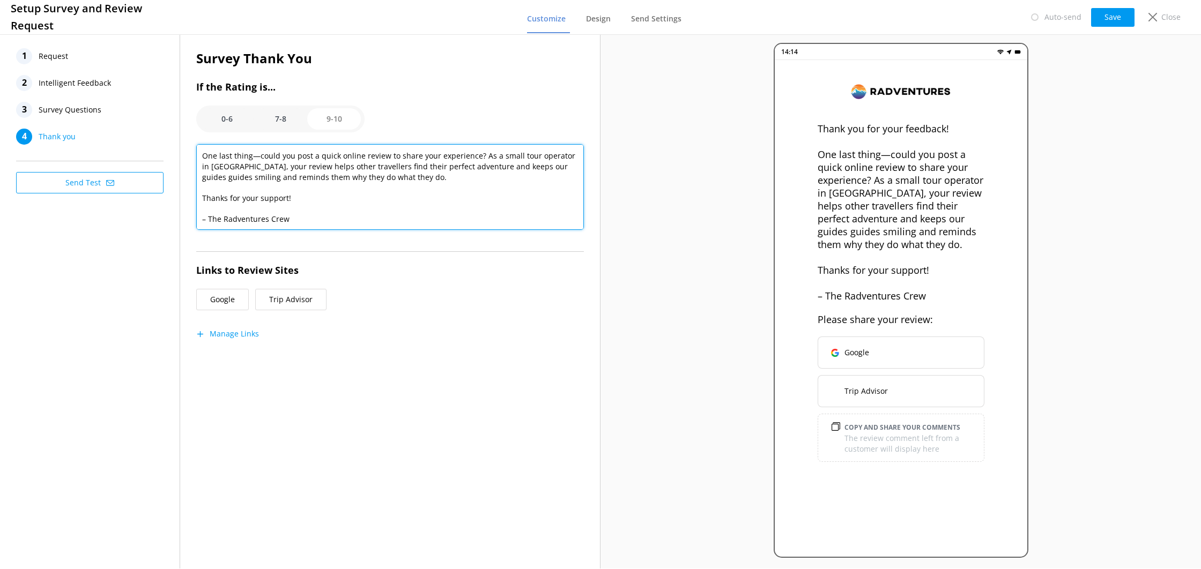
scroll to position [0, 0]
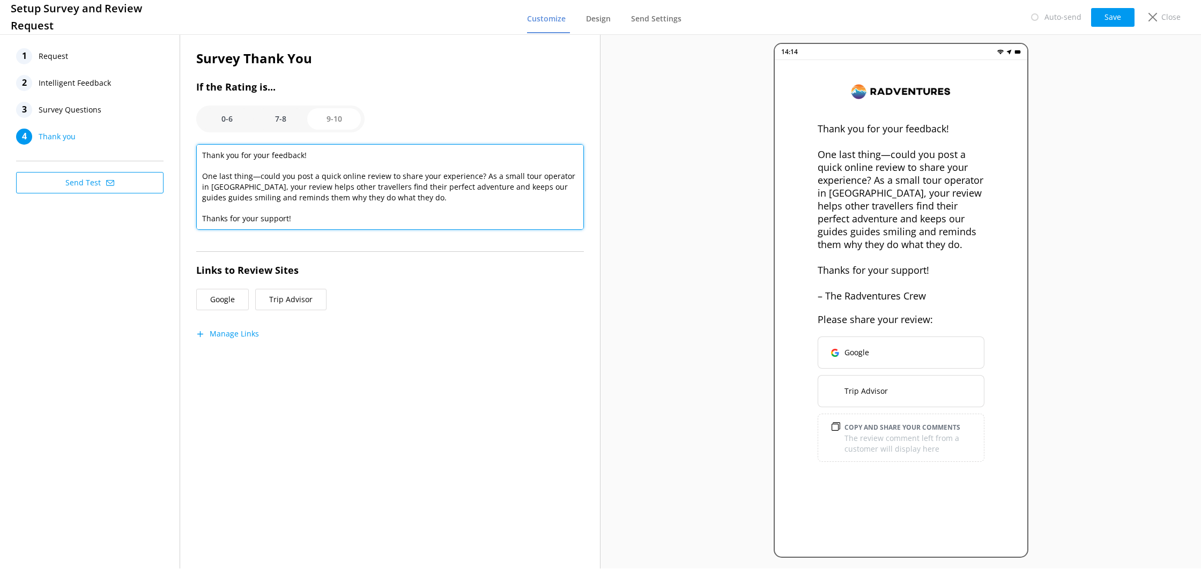
drag, startPoint x: 482, startPoint y: 176, endPoint x: 230, endPoint y: 191, distance: 253.0
click at [230, 191] on textarea "Thank you for your feedback! One last thing—could you post a quick online revie…" at bounding box center [390, 187] width 388 height 86
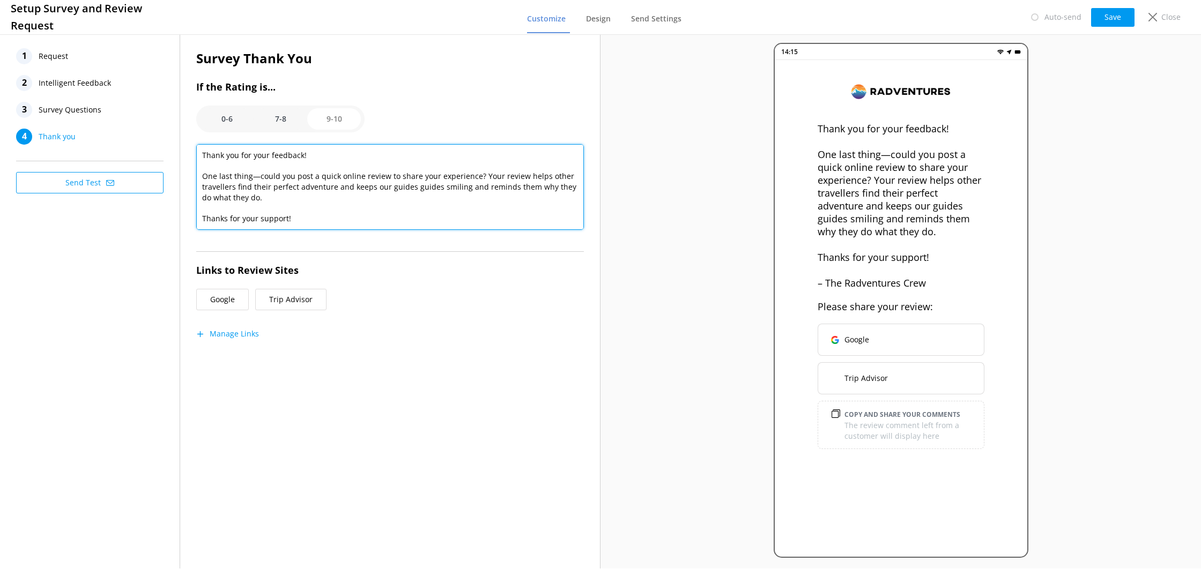
click at [316, 202] on textarea "Thank you for your feedback! One last thing—could you post a quick online revie…" at bounding box center [390, 187] width 388 height 86
click at [332, 190] on textarea "Thank you for your feedback! One last thing—could you post a quick online revie…" at bounding box center [390, 187] width 388 height 86
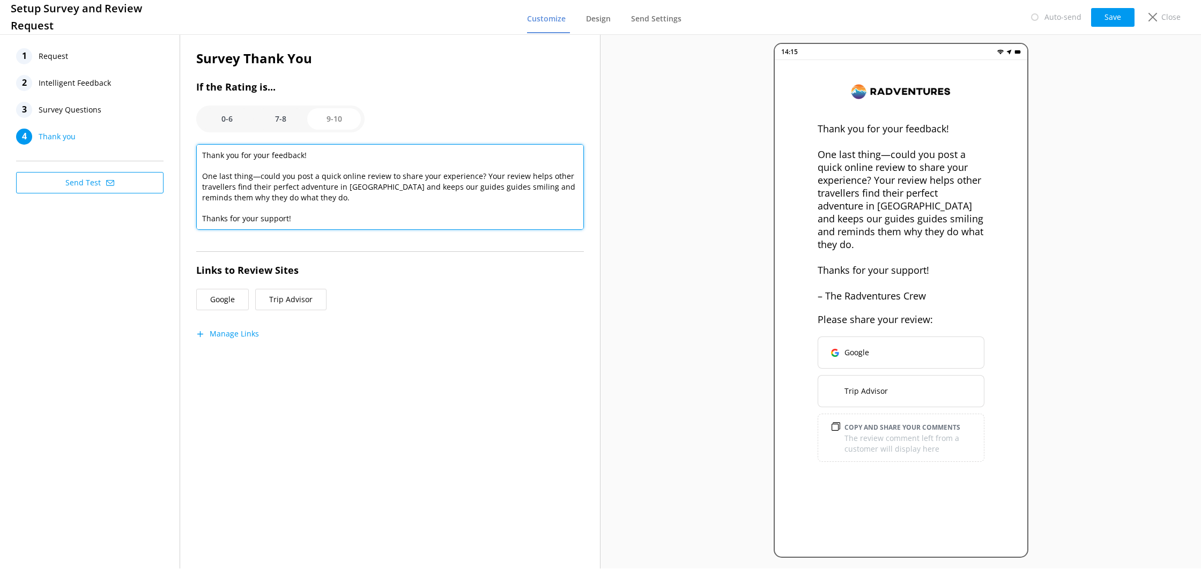
click at [375, 201] on textarea "Thank you for your feedback! One last thing—could you post a quick online revie…" at bounding box center [390, 187] width 388 height 86
click at [425, 194] on textarea "Thank you for your feedback! One last thing—could you post a quick online revie…" at bounding box center [390, 187] width 388 height 86
click at [478, 177] on textarea "Thank you for your feedback! One last thing—could you post a quick online revie…" at bounding box center [390, 187] width 388 height 86
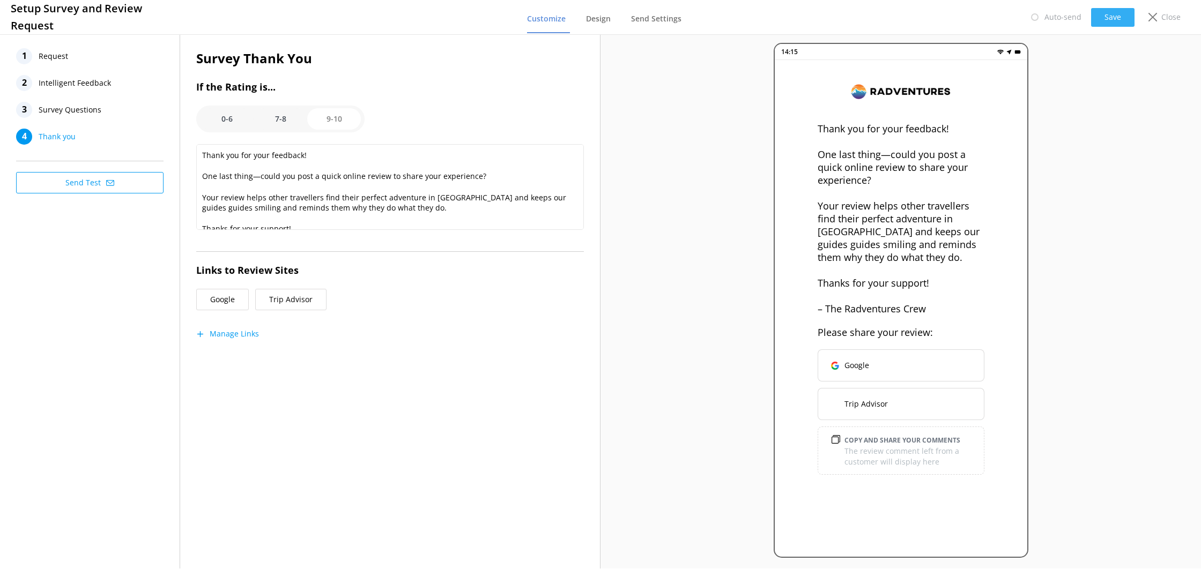
click at [1109, 15] on button "Save" at bounding box center [1112, 17] width 43 height 19
click at [277, 119] on option "7-8" at bounding box center [281, 118] width 54 height 21
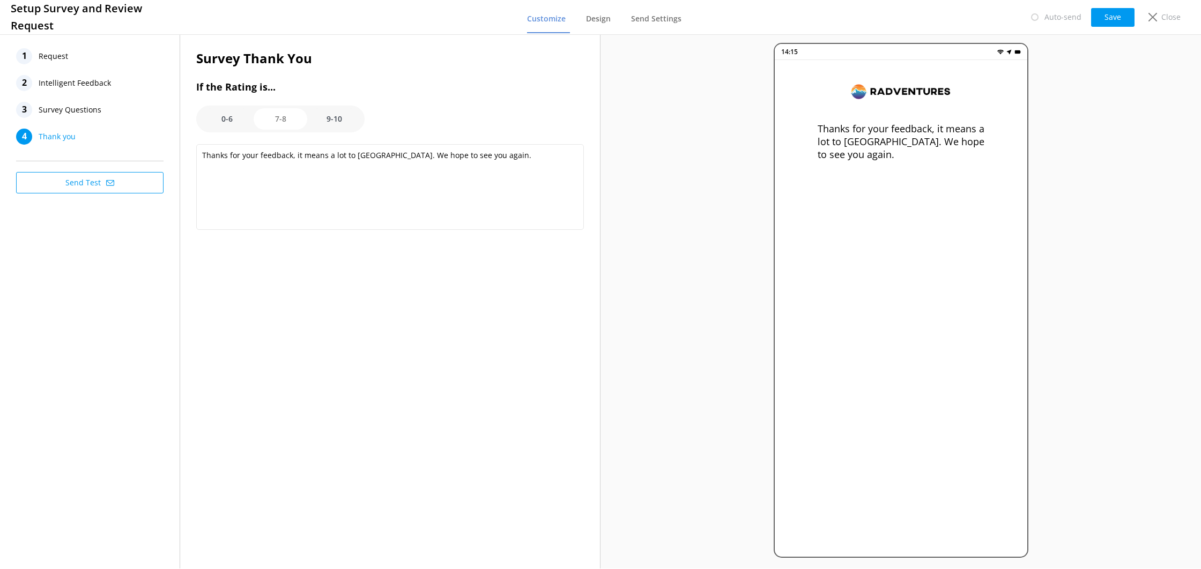
click at [232, 123] on option "0-6" at bounding box center [227, 118] width 54 height 21
click at [284, 126] on option "7-8" at bounding box center [281, 118] width 54 height 21
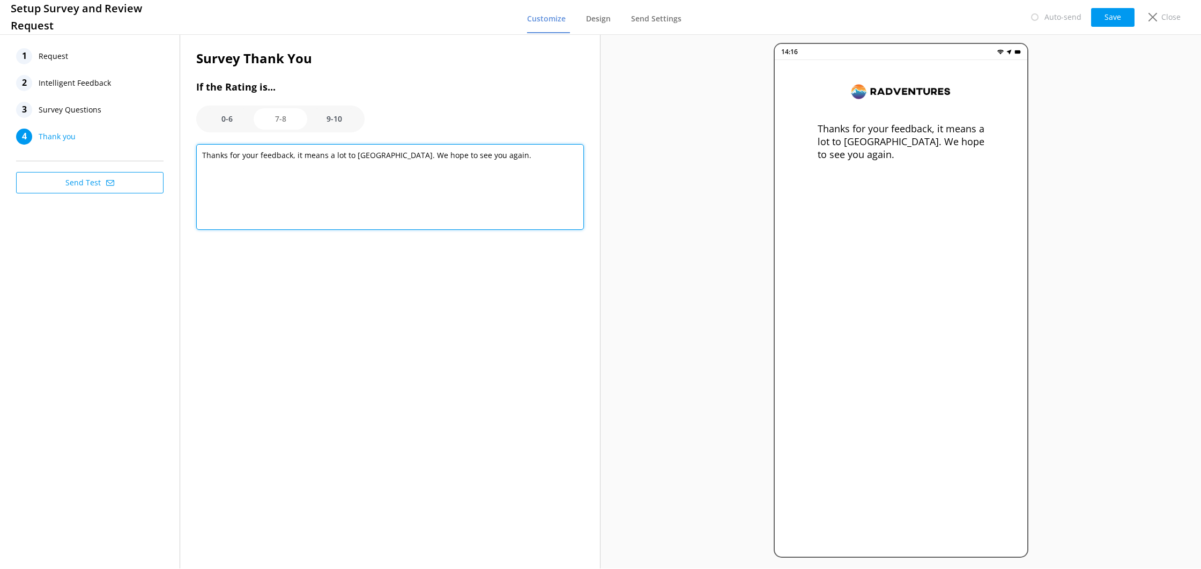
drag, startPoint x: 373, startPoint y: 159, endPoint x: 504, endPoint y: 160, distance: 130.3
click at [504, 160] on textarea "Thanks for your feedback, it means a lot to [GEOGRAPHIC_DATA]. We hope to see y…" at bounding box center [390, 187] width 388 height 86
drag, startPoint x: 295, startPoint y: 159, endPoint x: 293, endPoint y: 169, distance: 10.9
click at [295, 159] on textarea "Thanks for your feedback, it means a lot to [GEOGRAPHIC_DATA]! We read every re…" at bounding box center [390, 187] width 388 height 86
drag, startPoint x: 293, startPoint y: 170, endPoint x: 217, endPoint y: 144, distance: 80.0
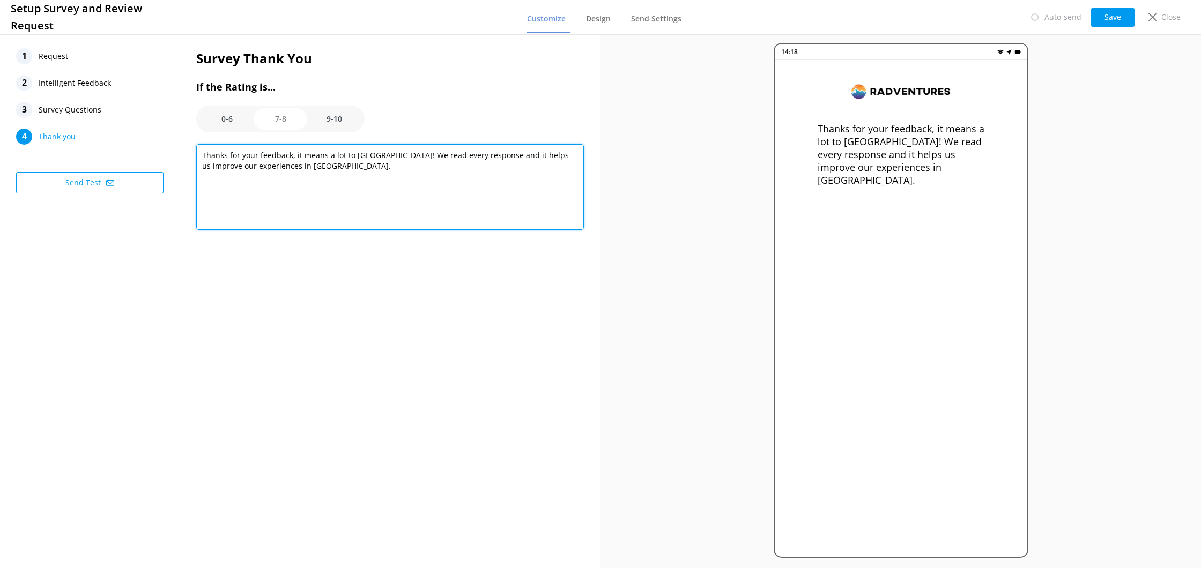
click at [217, 144] on textarea "Thanks for your feedback, it means a lot to [GEOGRAPHIC_DATA]! We read every re…" at bounding box center [390, 187] width 388 height 86
click at [373, 156] on textarea "Thanks for your feedback, it means a lot to [GEOGRAPHIC_DATA]! We read every re…" at bounding box center [390, 187] width 388 height 86
drag, startPoint x: 452, startPoint y: 158, endPoint x: 472, endPoint y: 177, distance: 28.4
click at [472, 177] on textarea "Thanks for your feedback, it means a lot to [GEOGRAPHIC_DATA]! We read every re…" at bounding box center [390, 187] width 388 height 86
paste textarea "Thank you for your feedback! We're so glad you had a good time"
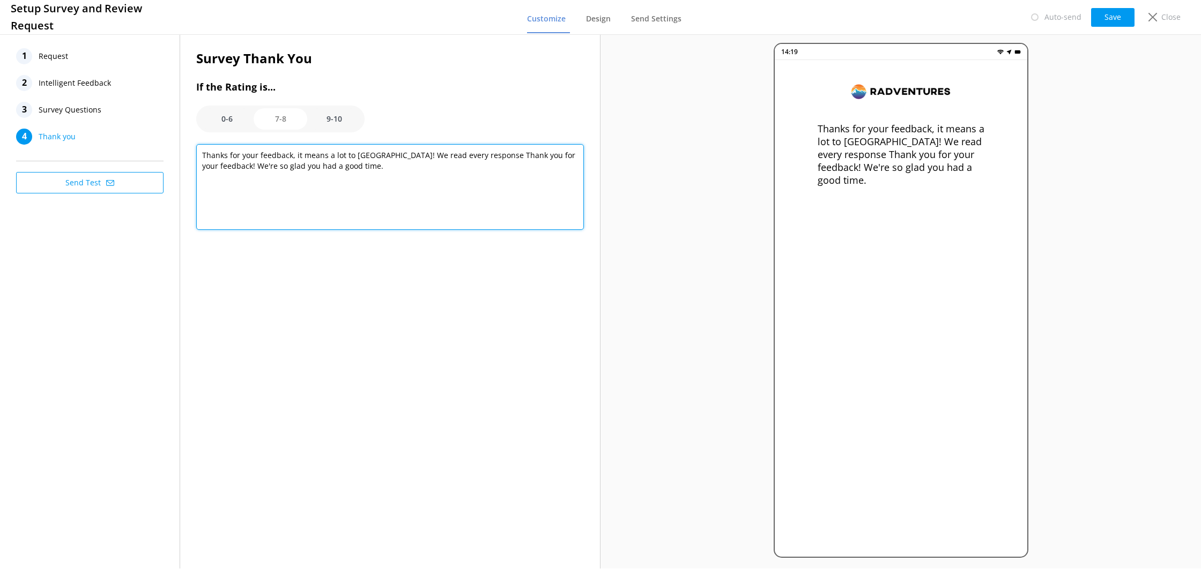
drag, startPoint x: 452, startPoint y: 156, endPoint x: 473, endPoint y: 182, distance: 34.0
click at [473, 182] on textarea "Thanks for your feedback, it means a lot to [GEOGRAPHIC_DATA]! We read every re…" at bounding box center [390, 187] width 388 height 86
click at [296, 172] on textarea "Thanks for your feedback, it means a lot to [GEOGRAPHIC_DATA]! We read every re…" at bounding box center [390, 187] width 388 height 86
drag, startPoint x: 302, startPoint y: 166, endPoint x: 449, endPoint y: 160, distance: 147.6
click at [449, 160] on textarea "Thanks for your feedback, it means a lot to [GEOGRAPHIC_DATA]! We read every re…" at bounding box center [390, 187] width 388 height 86
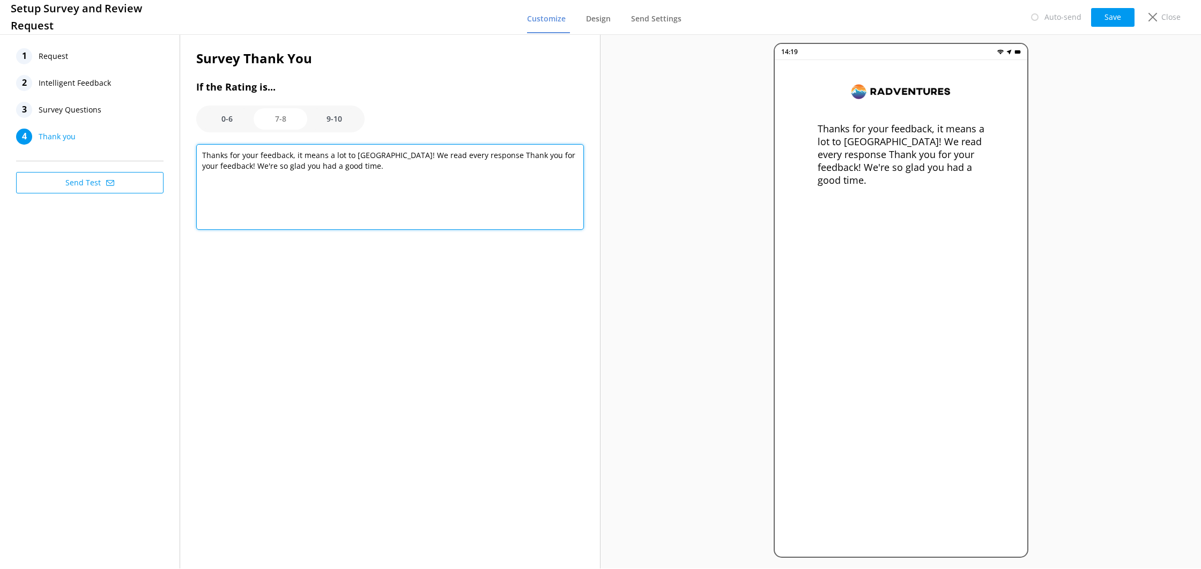
paste textarea "Your input helps us continue to improve"
click at [451, 158] on textarea "Thanks for your feedback, it means a lot to [GEOGRAPHIC_DATA]! We read every re…" at bounding box center [390, 187] width 388 height 86
click at [424, 171] on textarea "Thanks for your feedback, it means a lot to [GEOGRAPHIC_DATA]! We read every re…" at bounding box center [390, 187] width 388 height 86
click at [341, 188] on textarea "Thanks for your feedback, it means a lot to [GEOGRAPHIC_DATA]! We read every re…" at bounding box center [390, 187] width 388 height 86
paste textarea "so much for your feedback—it really means a lot to [GEOGRAPHIC_DATA]! We read e…"
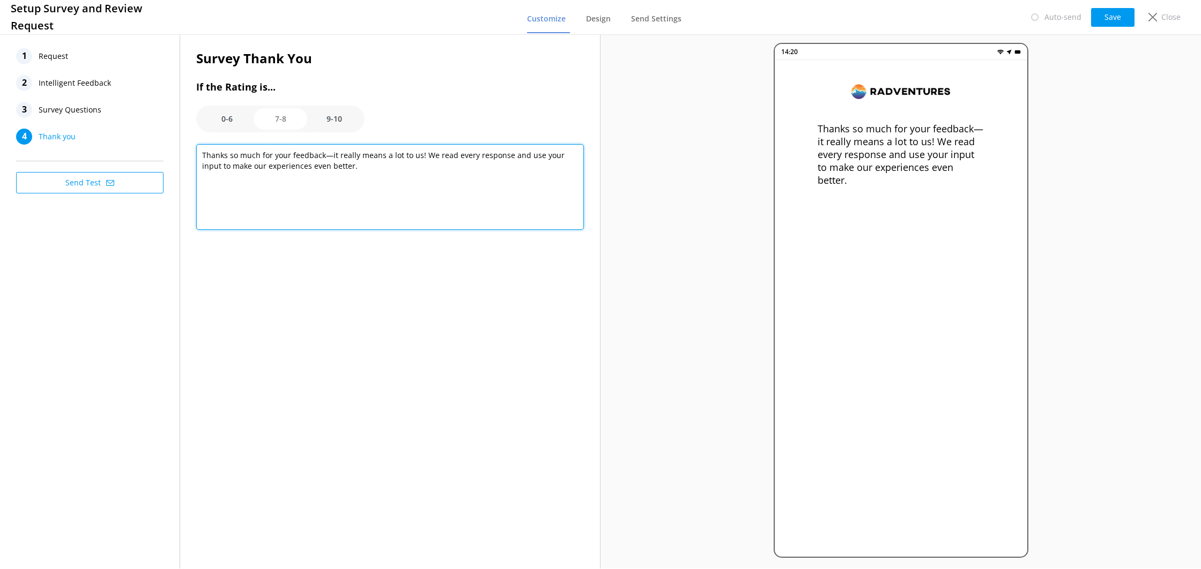
drag, startPoint x: 212, startPoint y: 168, endPoint x: 230, endPoint y: 169, distance: 17.7
click at [229, 169] on textarea "Thanks so much for your feedback—it really means a lot to us! We read every res…" at bounding box center [390, 187] width 388 height 86
drag, startPoint x: 335, startPoint y: 168, endPoint x: 297, endPoint y: 168, distance: 37.5
click at [297, 168] on textarea "Thanks so much for your feedback—it really means a lot to us! We read every res…" at bounding box center [390, 187] width 388 height 86
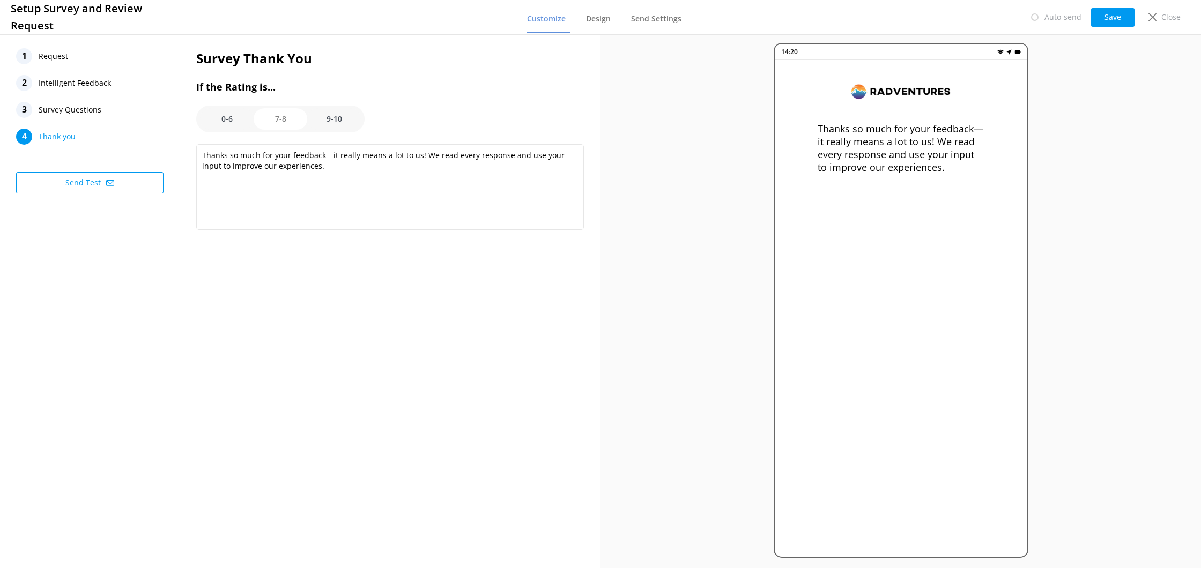
click at [230, 124] on option "0-6" at bounding box center [227, 118] width 54 height 21
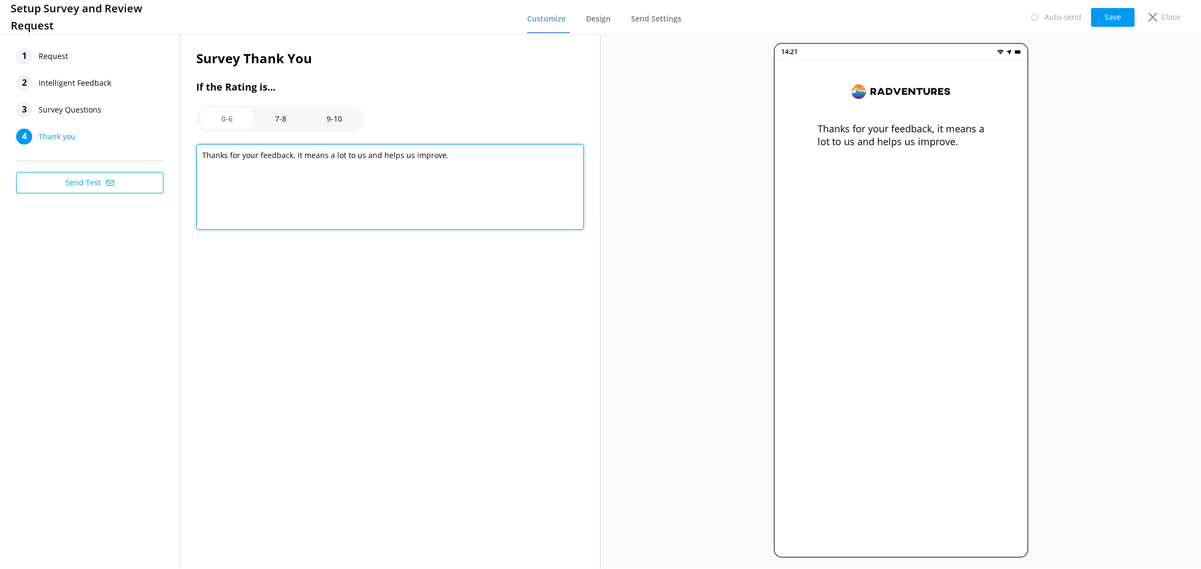
click at [274, 162] on textarea "Thanks for your feedback, it means a lot to us and helps us improve." at bounding box center [390, 187] width 388 height 86
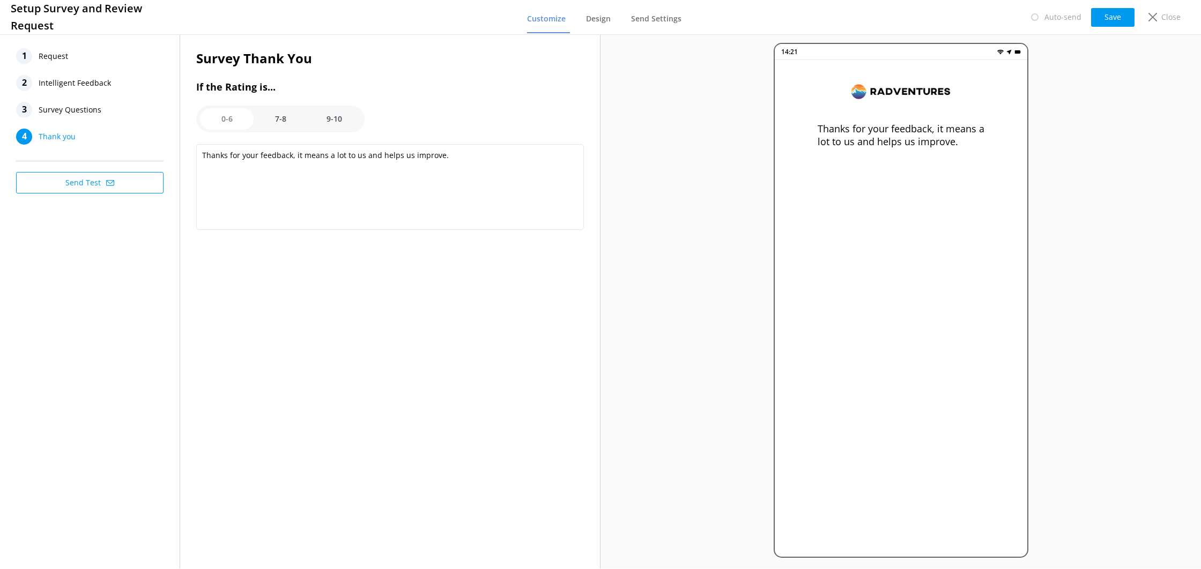
click at [267, 127] on option "7-8" at bounding box center [281, 118] width 54 height 21
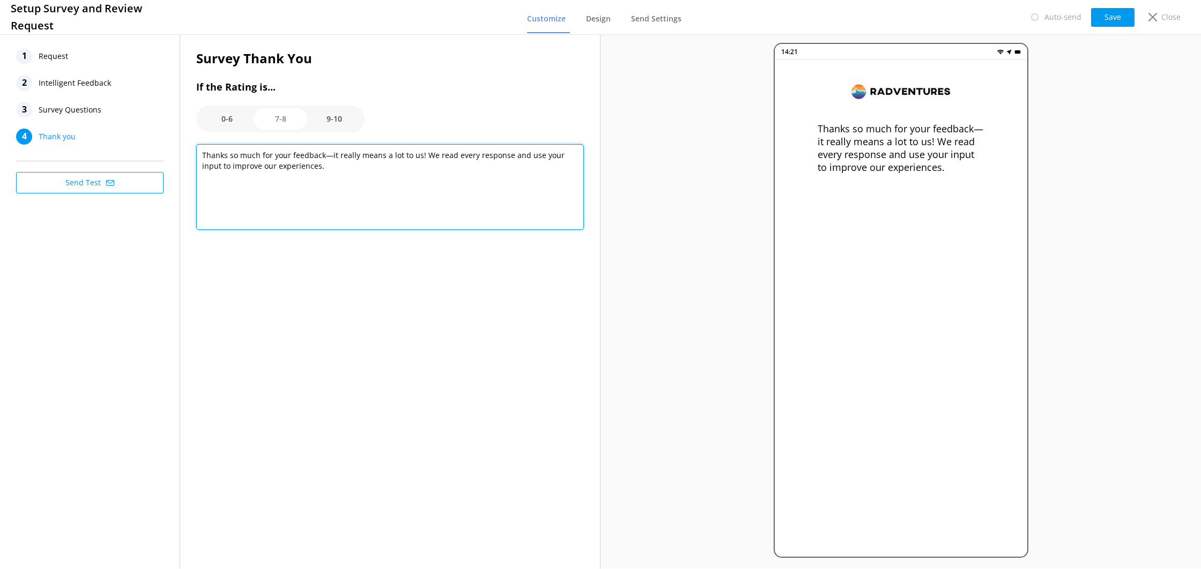
click at [271, 171] on textarea "Thanks so much for your feedback—it really means a lot to us! We read every res…" at bounding box center [390, 187] width 388 height 86
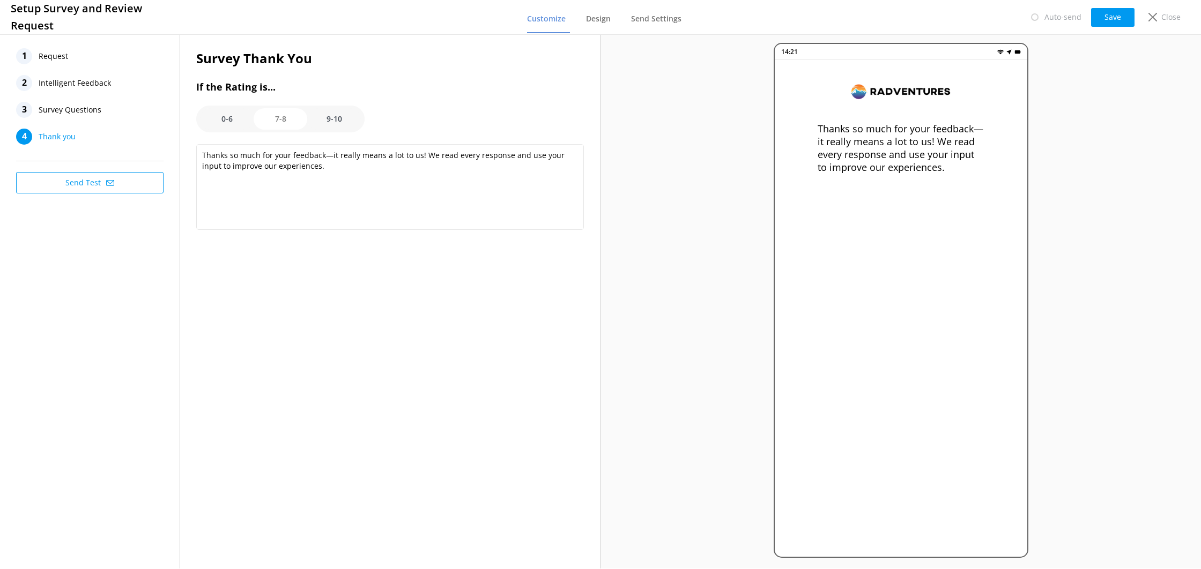
click at [239, 116] on option "0-6" at bounding box center [227, 118] width 54 height 21
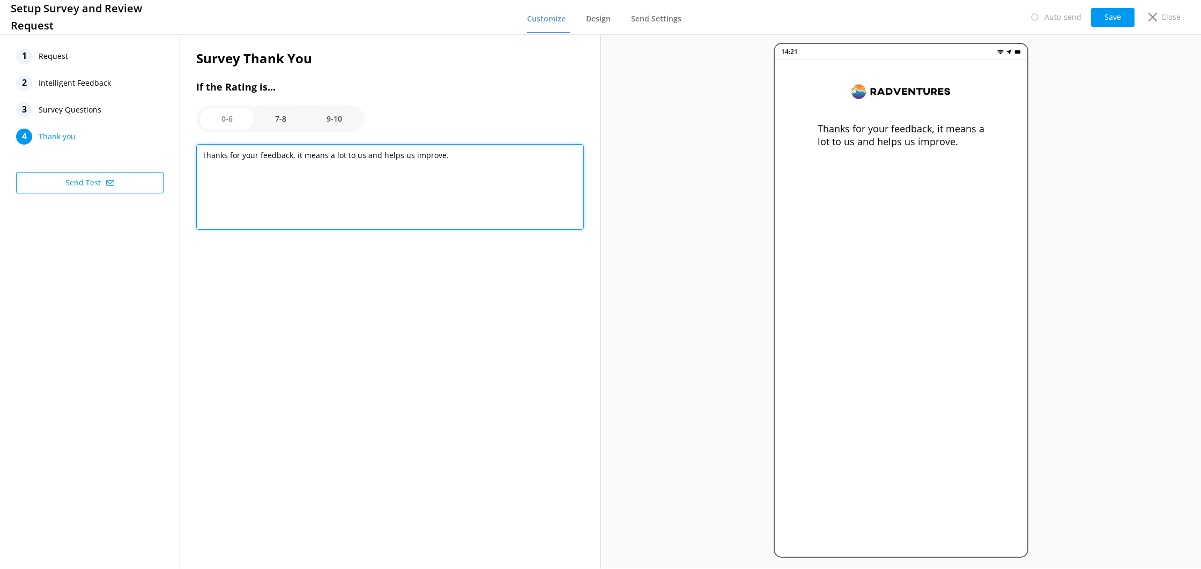
click at [268, 163] on textarea "Thanks for your feedback, it means a lot to us and helps us improve." at bounding box center [390, 187] width 388 height 86
paste textarea "so much for your feedback—it really means a lot to [GEOGRAPHIC_DATA]! We read e…"
click at [316, 169] on textarea "Thanks so much for your feedback—it really means a lot to us! We read every res…" at bounding box center [390, 187] width 388 height 86
drag, startPoint x: 299, startPoint y: 168, endPoint x: 366, endPoint y: 175, distance: 66.9
click at [366, 175] on textarea "Thanks so much for your feedback—it really means a lot to us! We read every res…" at bounding box center [390, 187] width 388 height 86
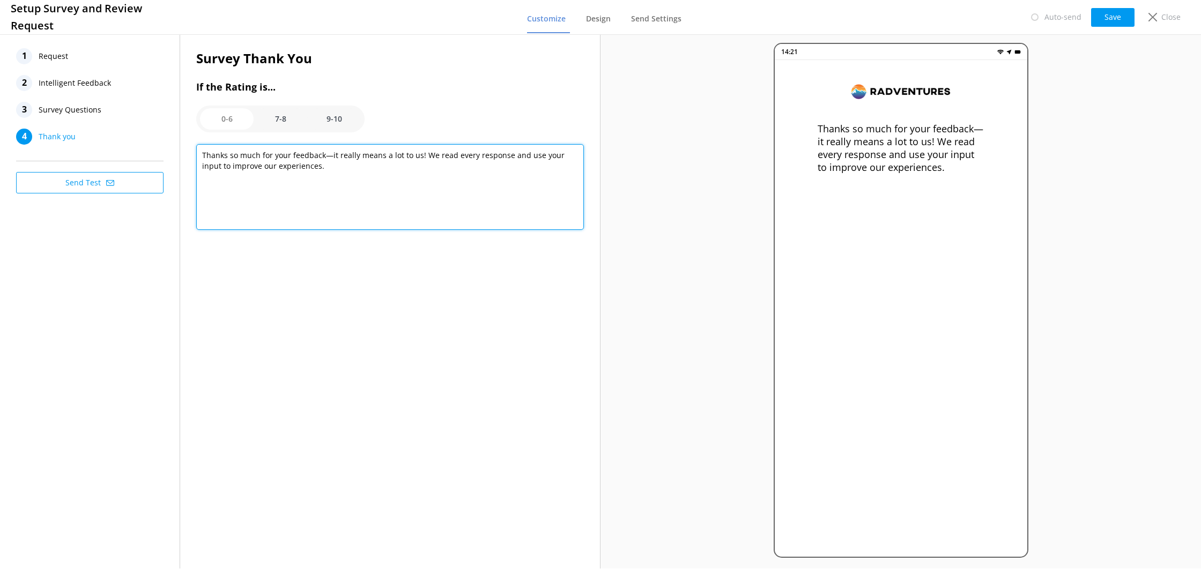
drag, startPoint x: 328, startPoint y: 167, endPoint x: 310, endPoint y: 171, distance: 18.6
click at [310, 171] on textarea "Thanks so much for your feedback—it really means a lot to us! We read every res…" at bounding box center [390, 187] width 388 height 86
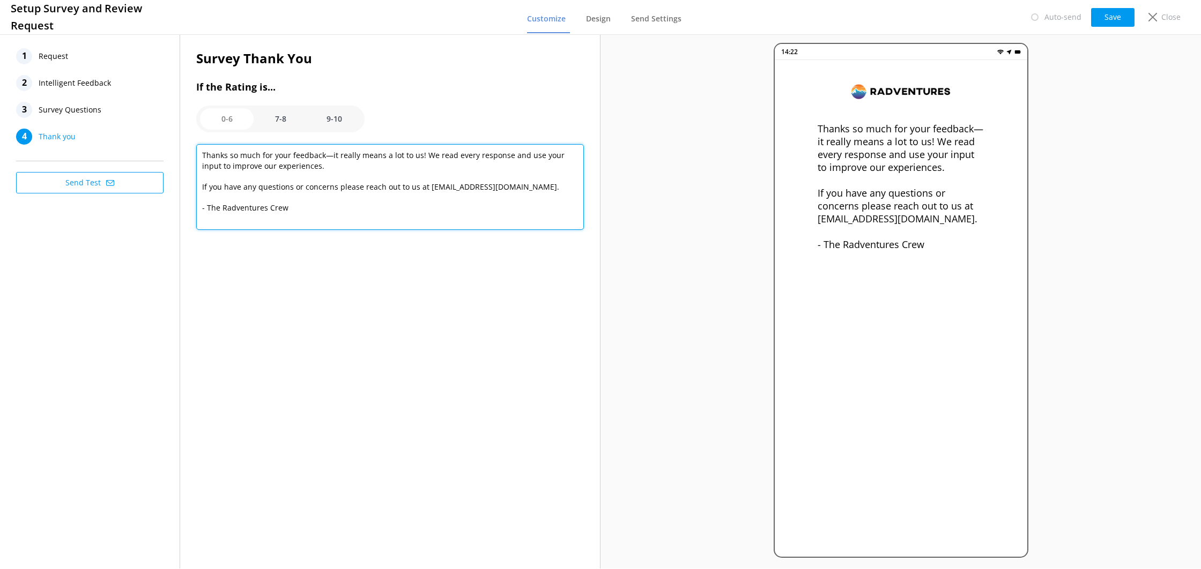
drag, startPoint x: 297, startPoint y: 202, endPoint x: 254, endPoint y: 201, distance: 43.4
click at [175, 193] on div "1 Request 2 Intelligent Feedback 3 Survey Questions 4 Thank you Send Test Surve…" at bounding box center [300, 300] width 601 height 537
drag, startPoint x: 238, startPoint y: 204, endPoint x: 201, endPoint y: 187, distance: 40.8
click at [201, 187] on textarea "Thanks so much for your feedback—it really means a lot to us! We read every res…" at bounding box center [390, 187] width 388 height 86
click at [312, 217] on textarea "Thanks so much for your feedback—it really means a lot to us! We read every res…" at bounding box center [390, 187] width 388 height 86
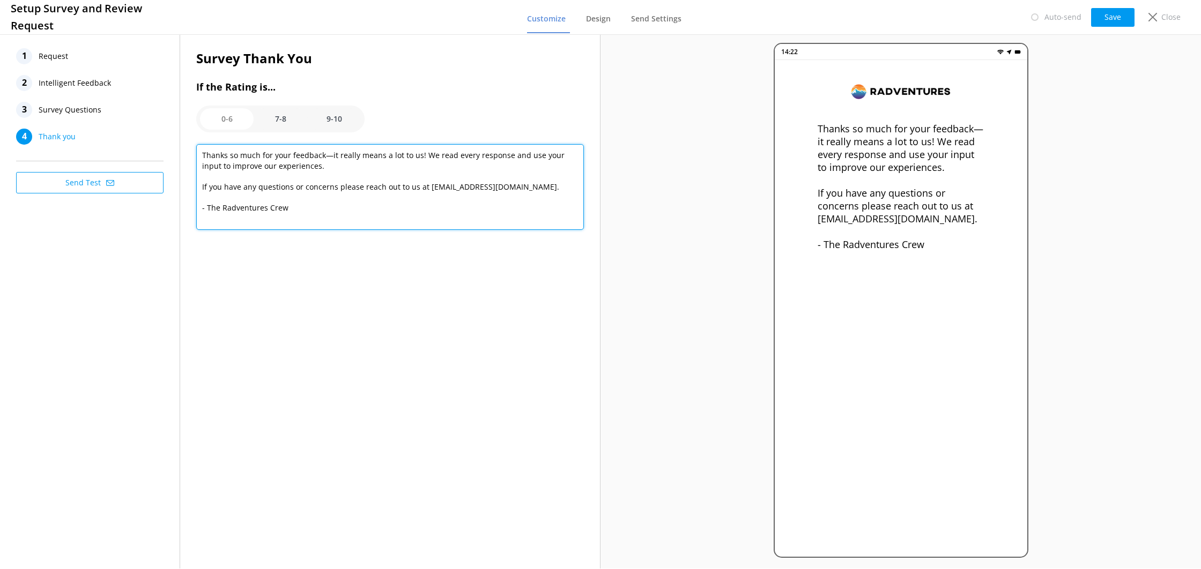
drag, startPoint x: 263, startPoint y: 198, endPoint x: 195, endPoint y: 157, distance: 79.9
click at [195, 156] on div "Survey Thank You If the Rating is... 0-6 7-8 9-10 Thanks so much for your feedb…" at bounding box center [390, 147] width 420 height 230
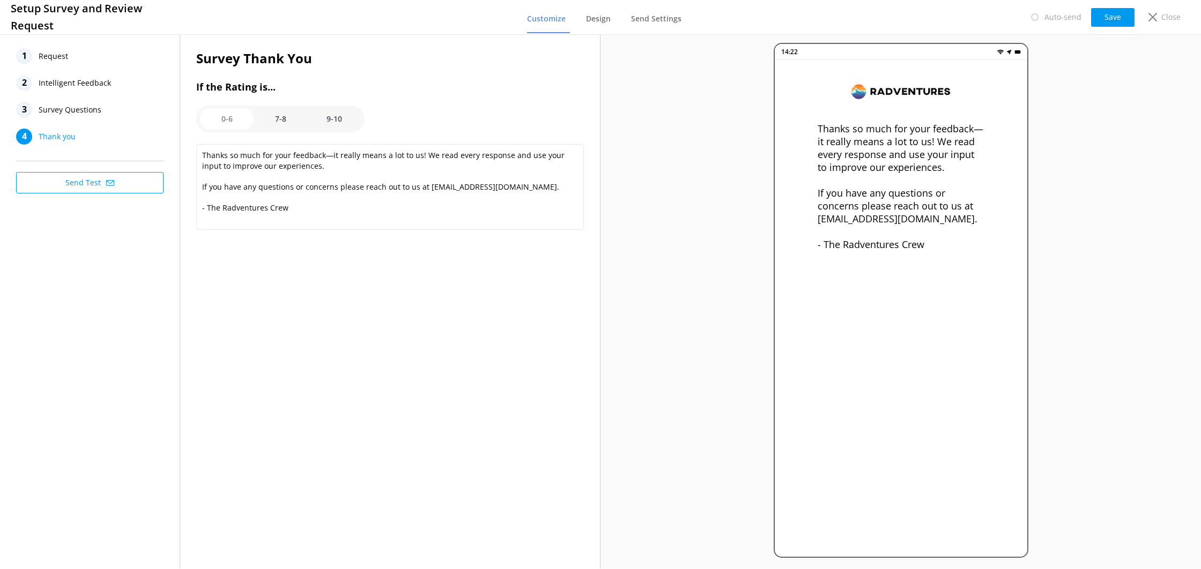
click at [285, 116] on option "7-8" at bounding box center [281, 118] width 54 height 21
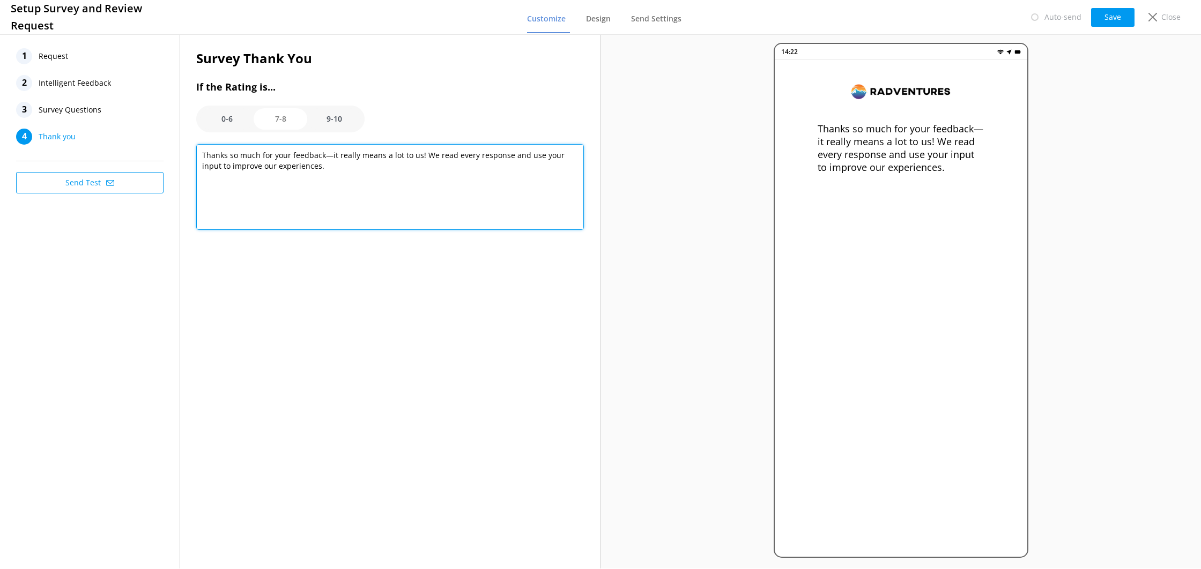
click at [279, 188] on textarea "Thanks so much for your feedback—it really means a lot to us! We read every res…" at bounding box center [390, 187] width 388 height 86
paste textarea "If you have any questions or concerns please reach out to us at [EMAIL_ADDRESS]…"
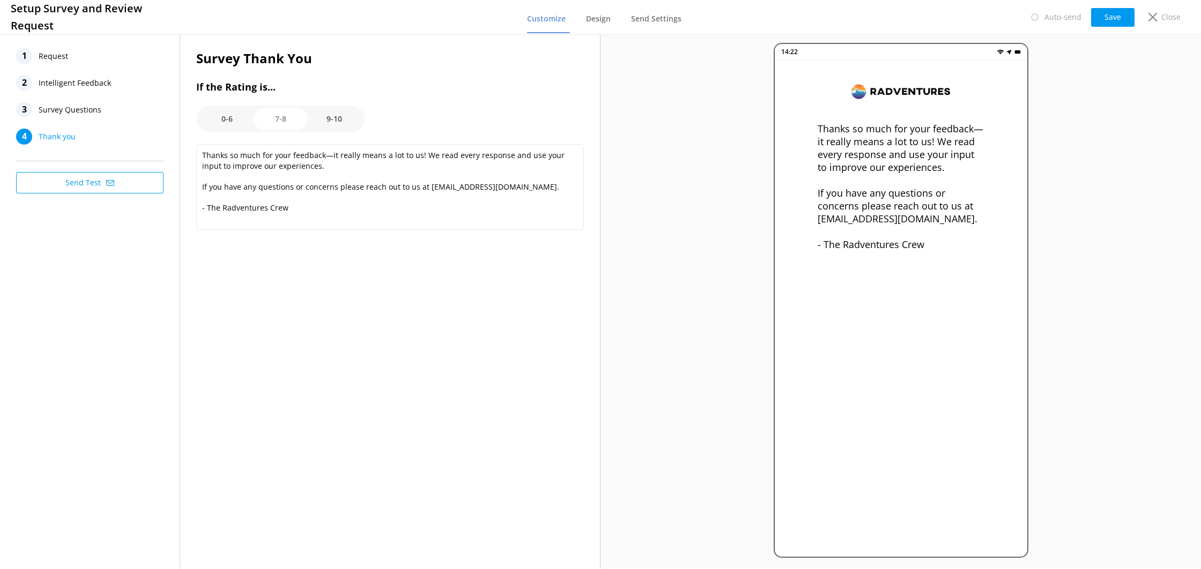
drag, startPoint x: 338, startPoint y: 115, endPoint x: 350, endPoint y: 126, distance: 15.9
click at [338, 115] on option "9-10" at bounding box center [334, 118] width 54 height 21
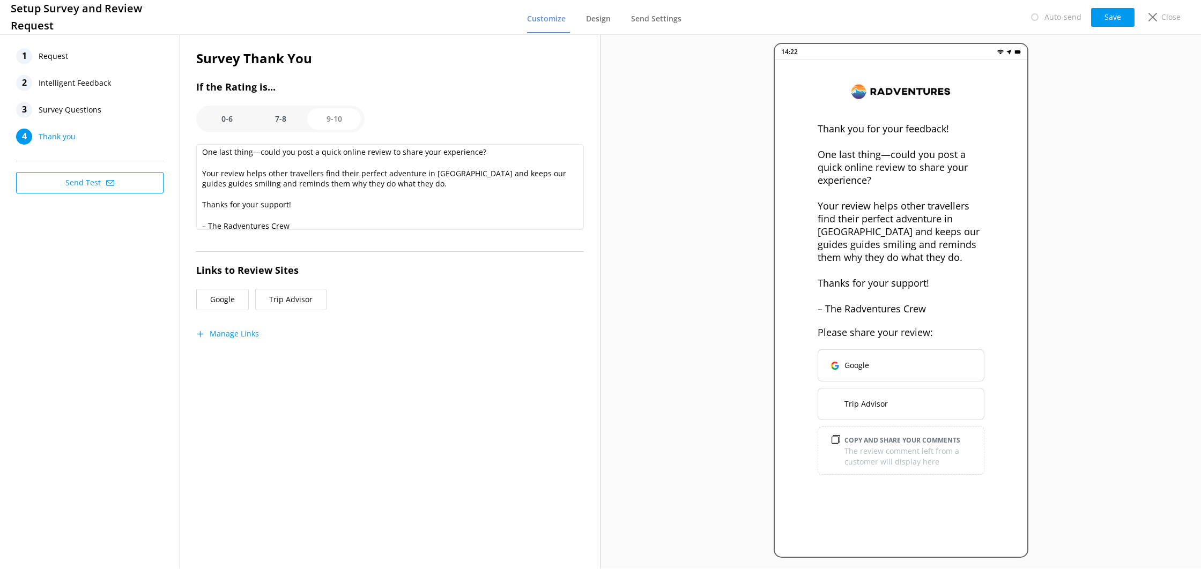
scroll to position [31, 0]
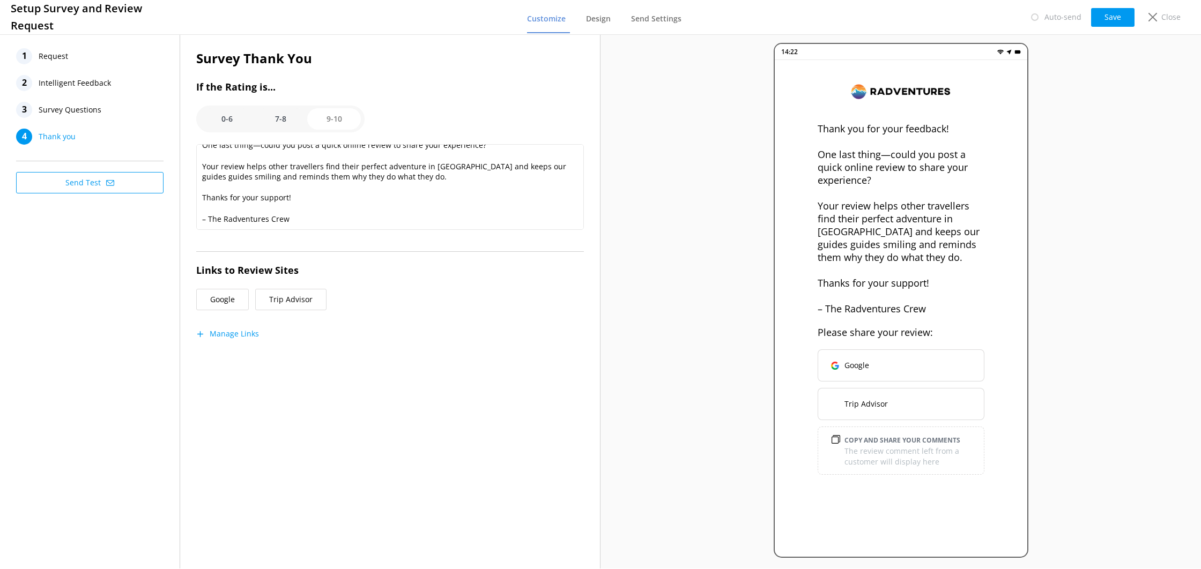
click at [1105, 14] on button "Save" at bounding box center [1112, 17] width 43 height 19
click at [1108, 14] on button "Save" at bounding box center [1112, 17] width 43 height 19
click at [276, 124] on option "7-8" at bounding box center [281, 118] width 54 height 21
type textarea "Thanks so much for your feedback—it really means a lot to us! We read every res…"
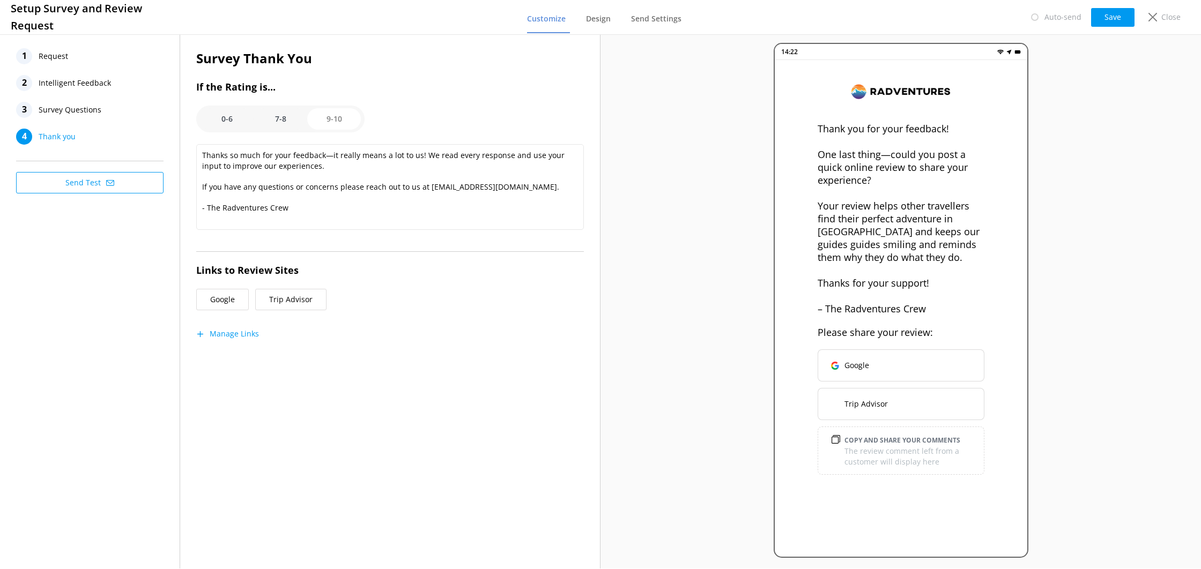
scroll to position [0, 0]
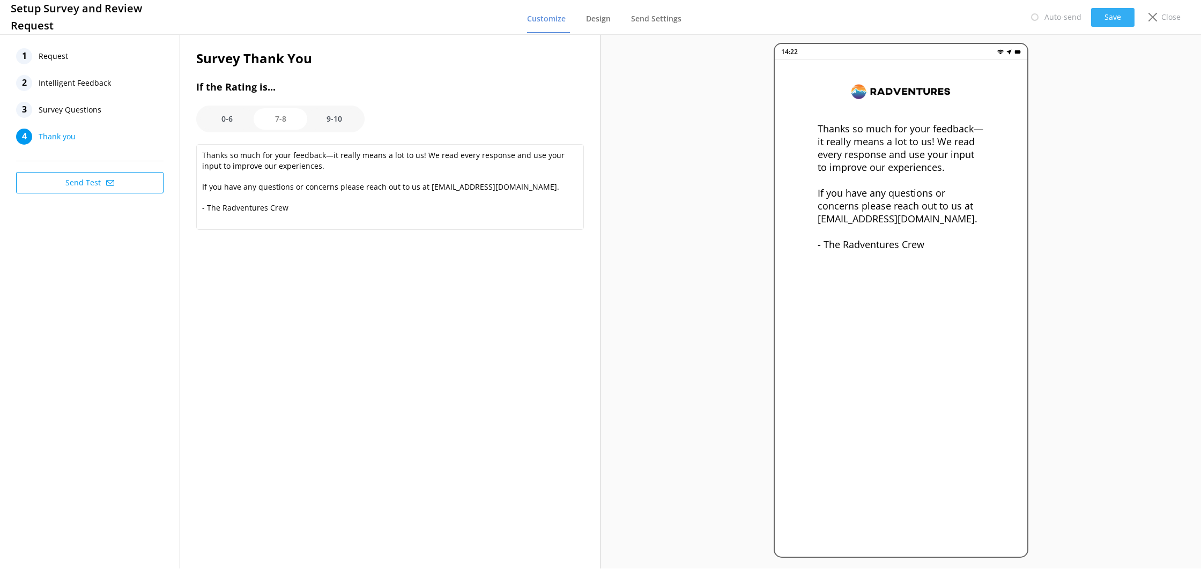
click at [1124, 13] on button "Save" at bounding box center [1112, 17] width 43 height 19
click at [231, 120] on option "0-6" at bounding box center [227, 118] width 54 height 21
click at [1117, 10] on button "Save" at bounding box center [1112, 17] width 43 height 19
click at [1096, 25] on button "Save" at bounding box center [1112, 17] width 43 height 19
click at [107, 115] on div "3 Survey Questions" at bounding box center [89, 110] width 147 height 16
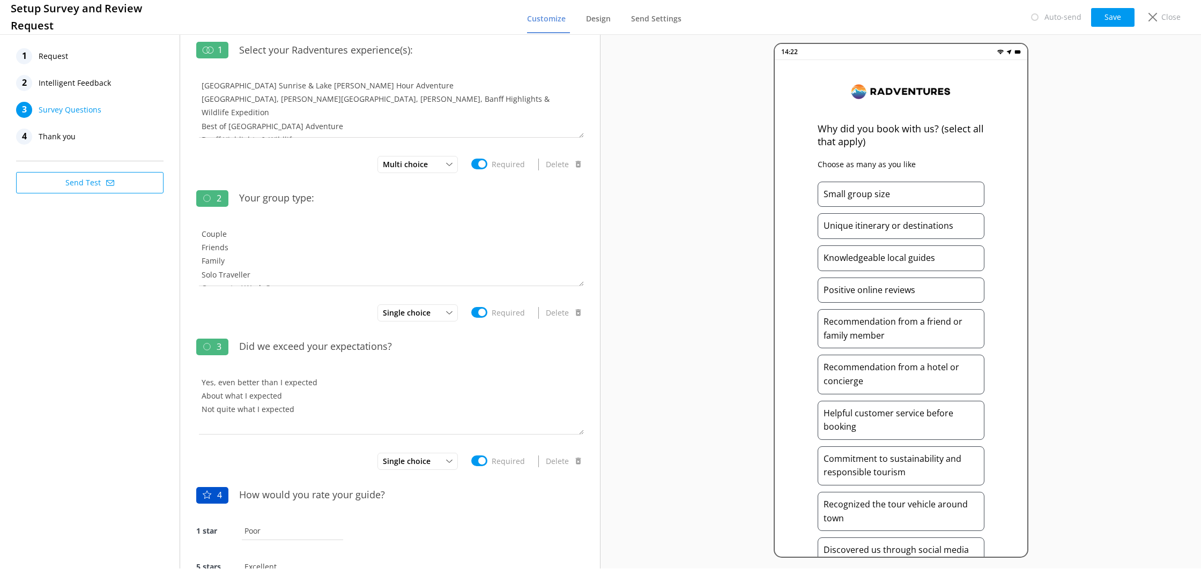
click at [1129, 12] on button "Save" at bounding box center [1112, 17] width 43 height 19
click at [121, 88] on div "2 Intelligent Feedback" at bounding box center [89, 83] width 147 height 16
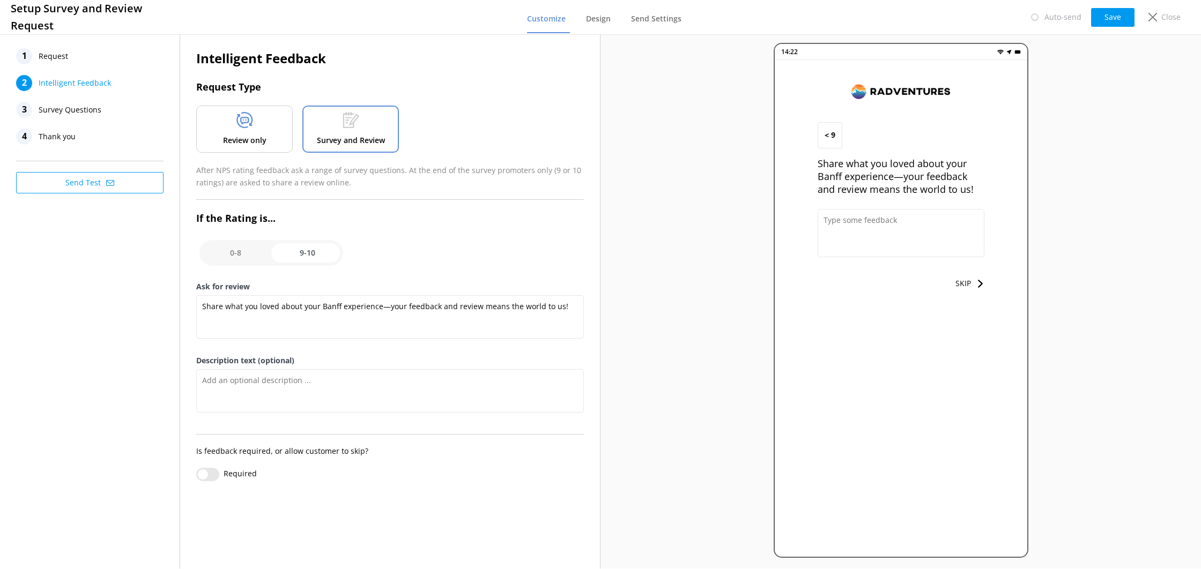
drag, startPoint x: 1100, startPoint y: 19, endPoint x: 1043, endPoint y: 38, distance: 59.7
click at [1100, 19] on button "Save" at bounding box center [1112, 17] width 43 height 19
click at [242, 254] on input "checkbox" at bounding box center [271, 253] width 144 height 26
checkbox input "false"
type textarea "Let us know how we did, we value your feedback."
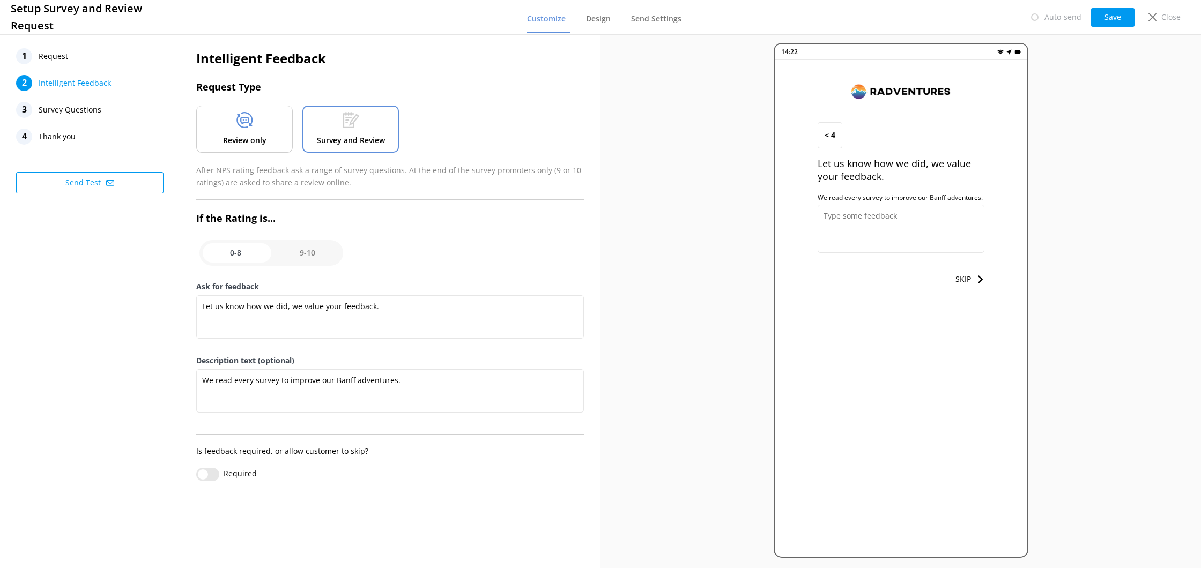
click at [1110, 17] on button "Save" at bounding box center [1112, 17] width 43 height 19
click at [320, 257] on input "checkbox" at bounding box center [271, 253] width 144 height 26
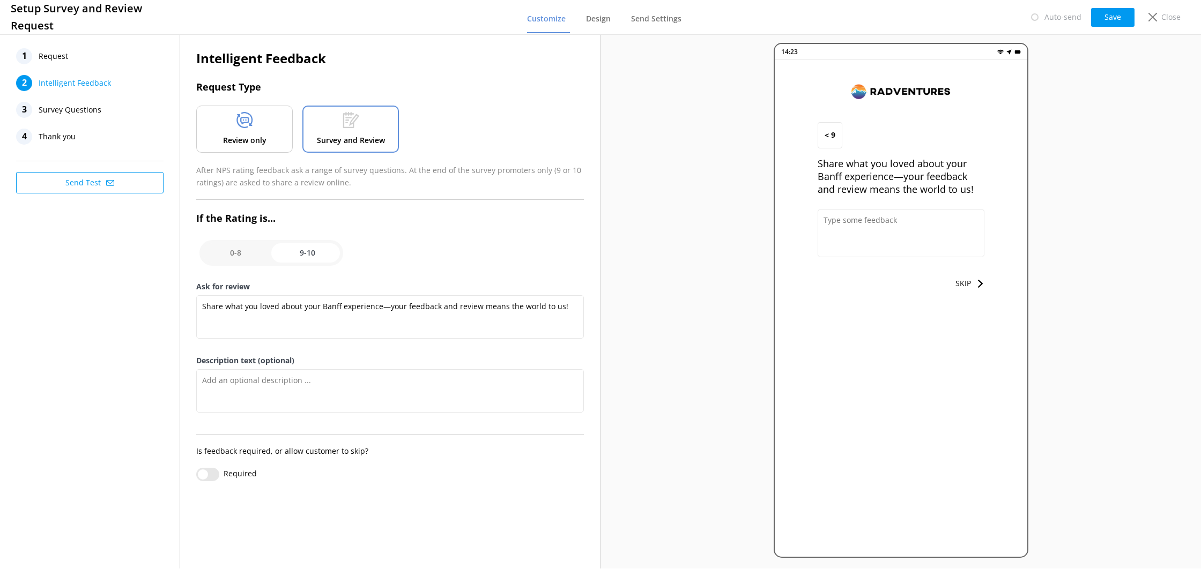
drag, startPoint x: 84, startPoint y: 56, endPoint x: 89, endPoint y: 58, distance: 5.8
click at [84, 56] on div "1 Request" at bounding box center [89, 56] width 147 height 16
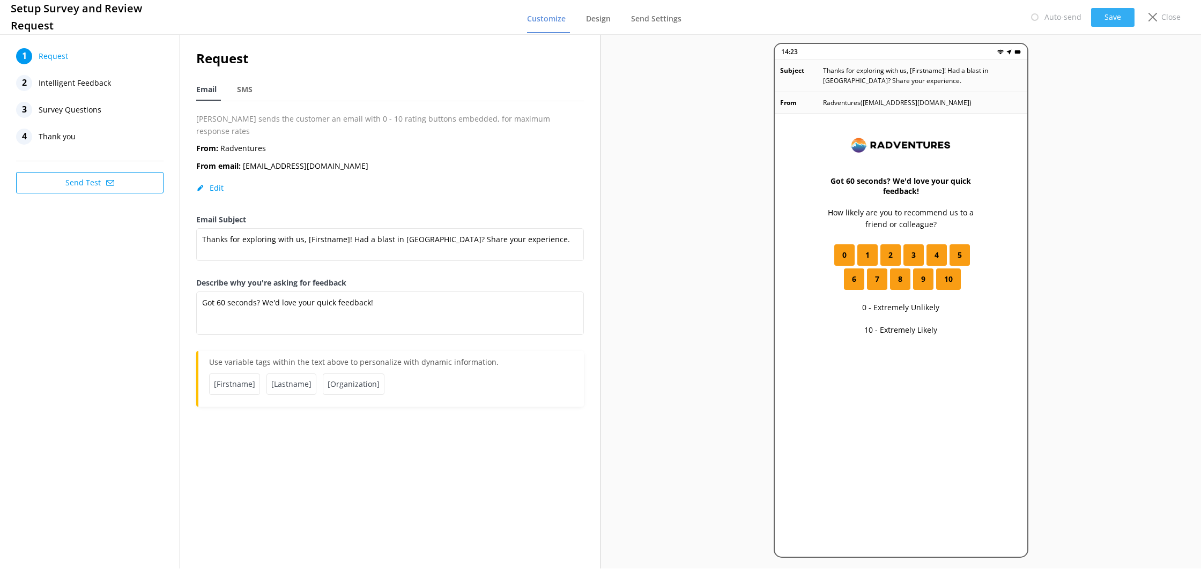
click at [1113, 13] on button "Save" at bounding box center [1112, 17] width 43 height 19
click at [1097, 15] on button "Save" at bounding box center [1112, 17] width 43 height 19
click at [1169, 25] on div "Auto-send Save Close" at bounding box center [1105, 16] width 171 height 21
click at [1165, 17] on p "Close" at bounding box center [1171, 17] width 19 height 12
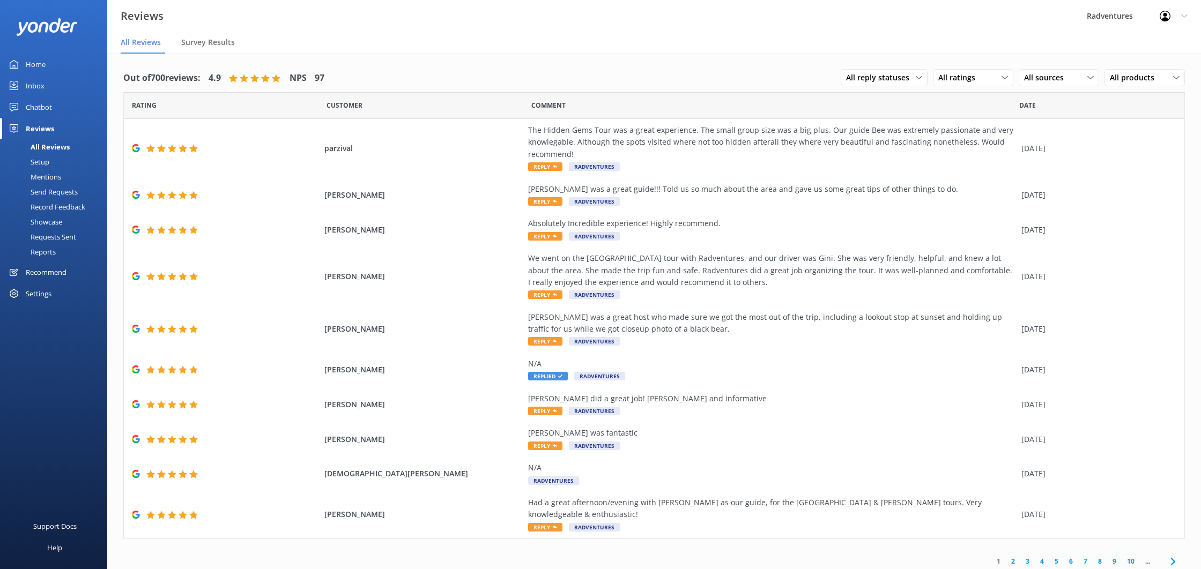
click at [48, 164] on div "Setup" at bounding box center [27, 161] width 43 height 15
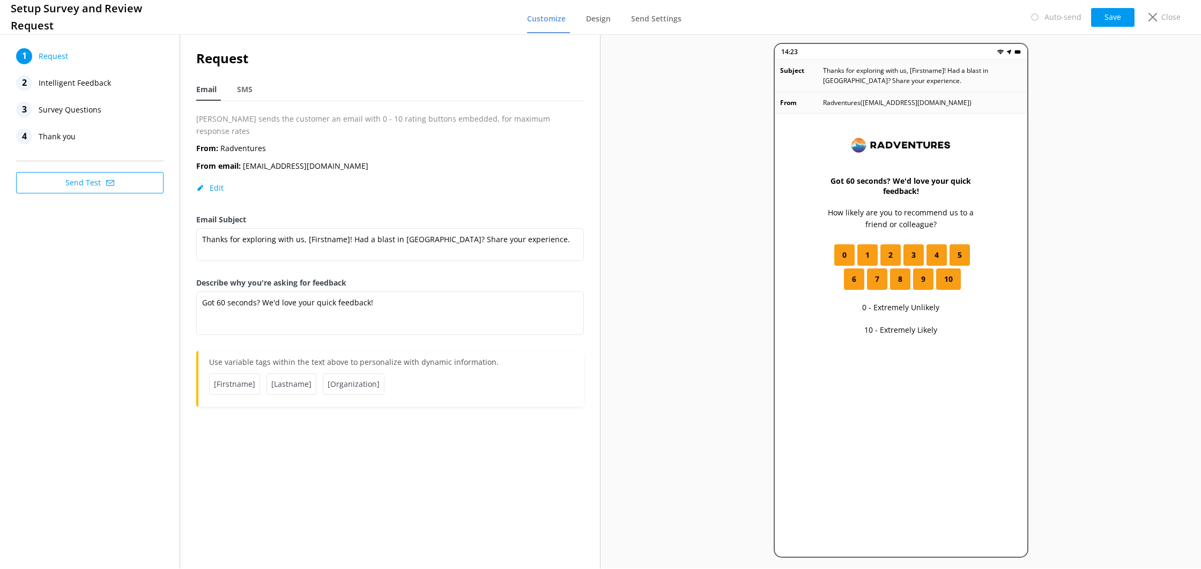
drag, startPoint x: 93, startPoint y: 134, endPoint x: 183, endPoint y: 177, distance: 100.2
click at [93, 134] on div "4 Thank you" at bounding box center [89, 137] width 147 height 16
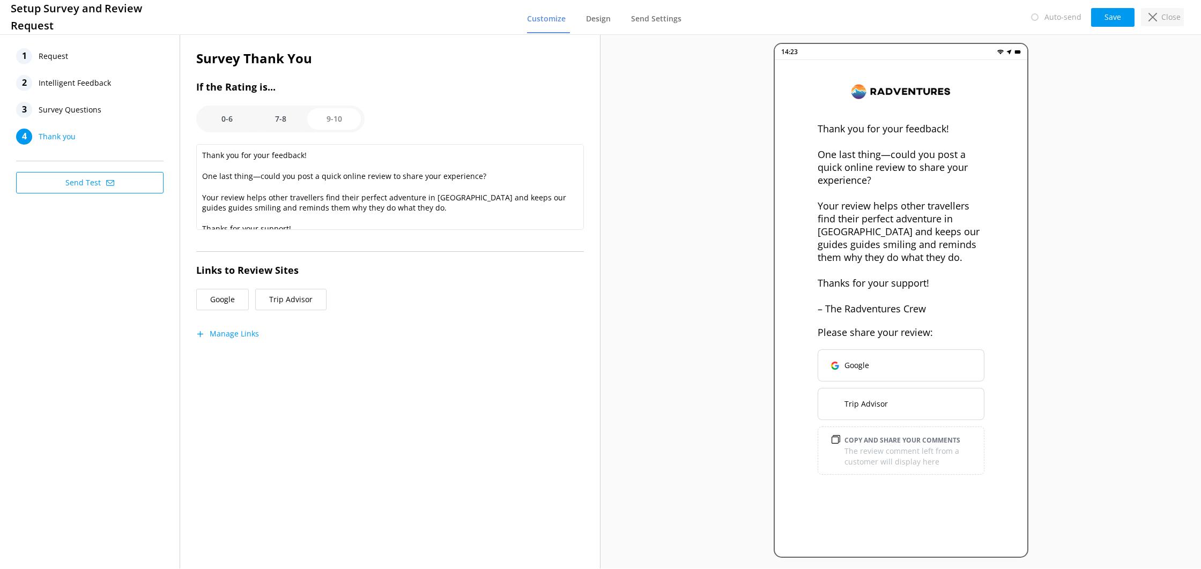
click at [1149, 10] on div "Close" at bounding box center [1162, 17] width 43 height 18
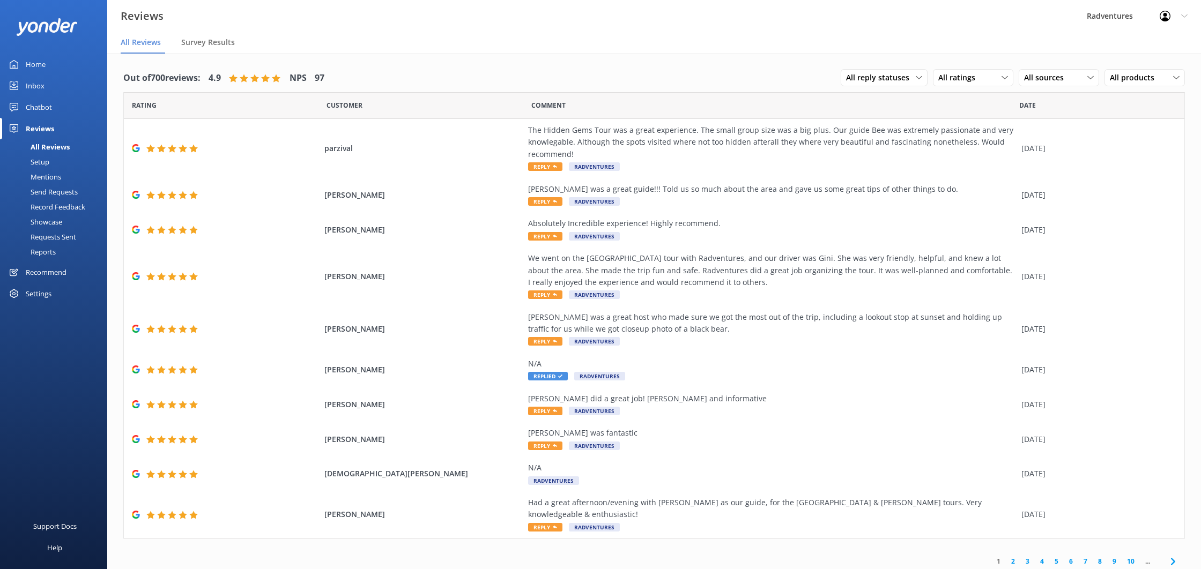
click at [39, 69] on div "Home" at bounding box center [36, 64] width 20 height 21
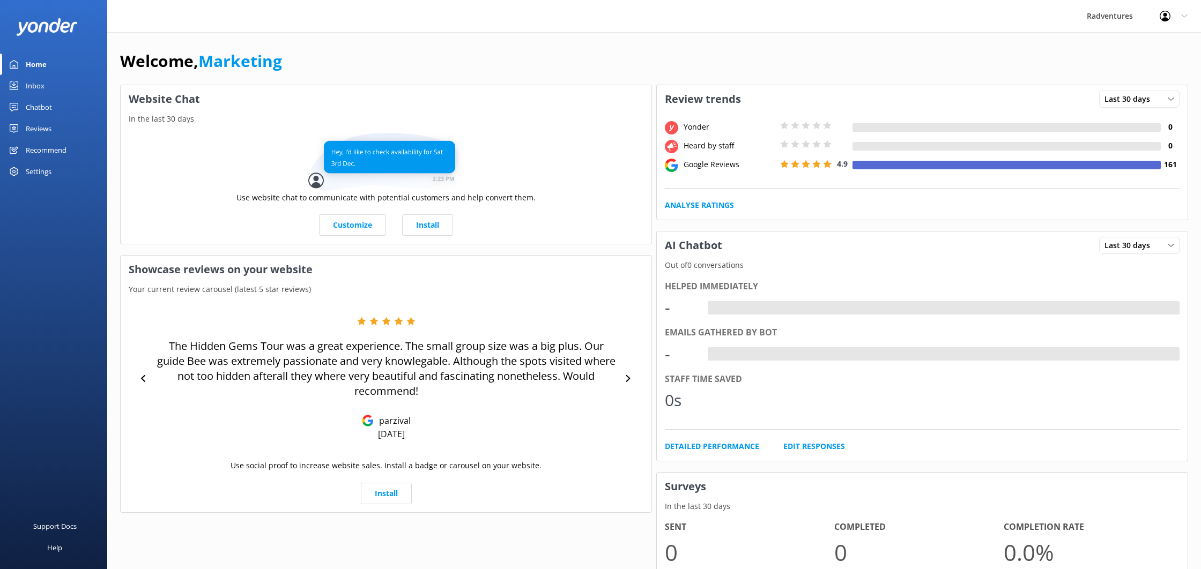
click at [221, 166] on div "Use website chat to communicate with potential customers and help convert them.…" at bounding box center [386, 184] width 531 height 119
click at [278, 82] on div "Welcome, Marketing Website Chat In the last 30 days Use website chat to communi…" at bounding box center [654, 381] width 1094 height 698
click at [57, 127] on link "Reviews" at bounding box center [53, 128] width 107 height 21
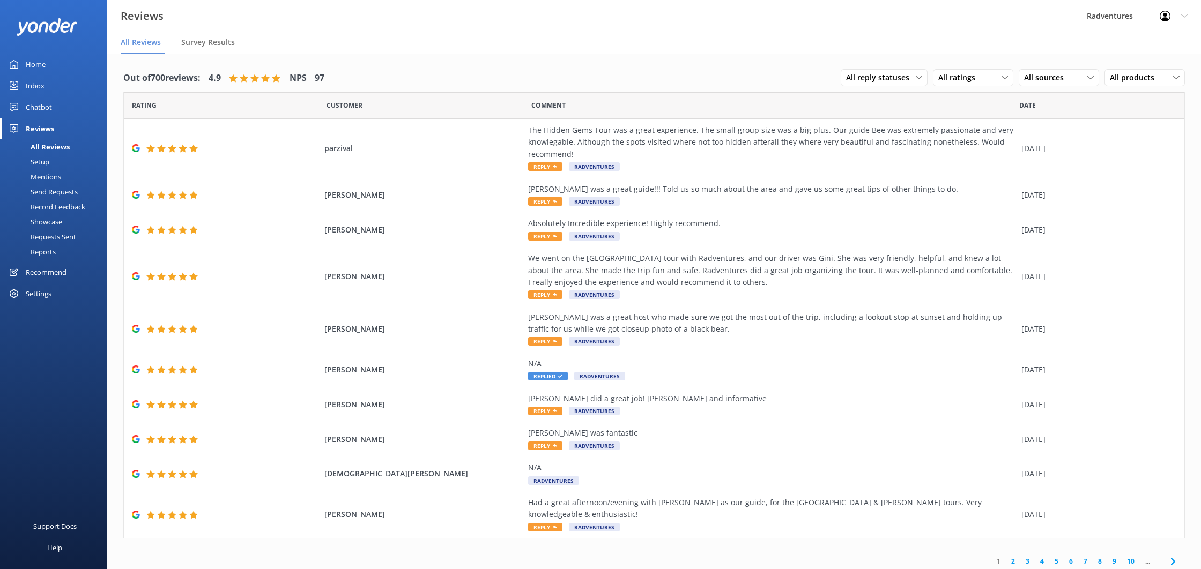
click at [39, 161] on div "Setup" at bounding box center [27, 161] width 43 height 15
click at [42, 160] on div "Setup" at bounding box center [27, 161] width 43 height 15
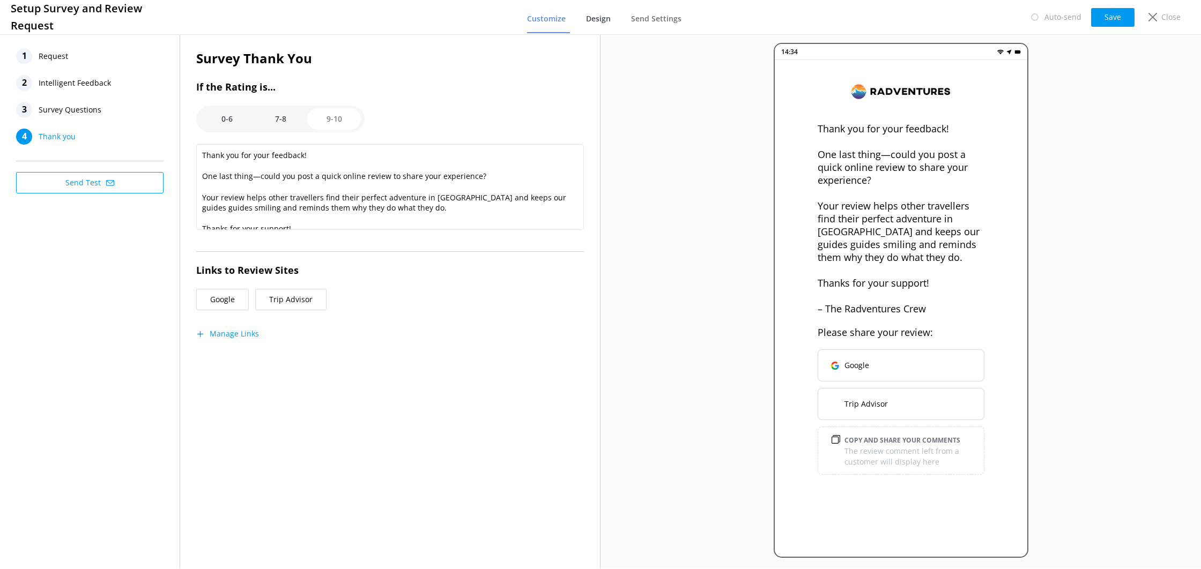
click at [591, 21] on span "Design" at bounding box center [598, 18] width 25 height 11
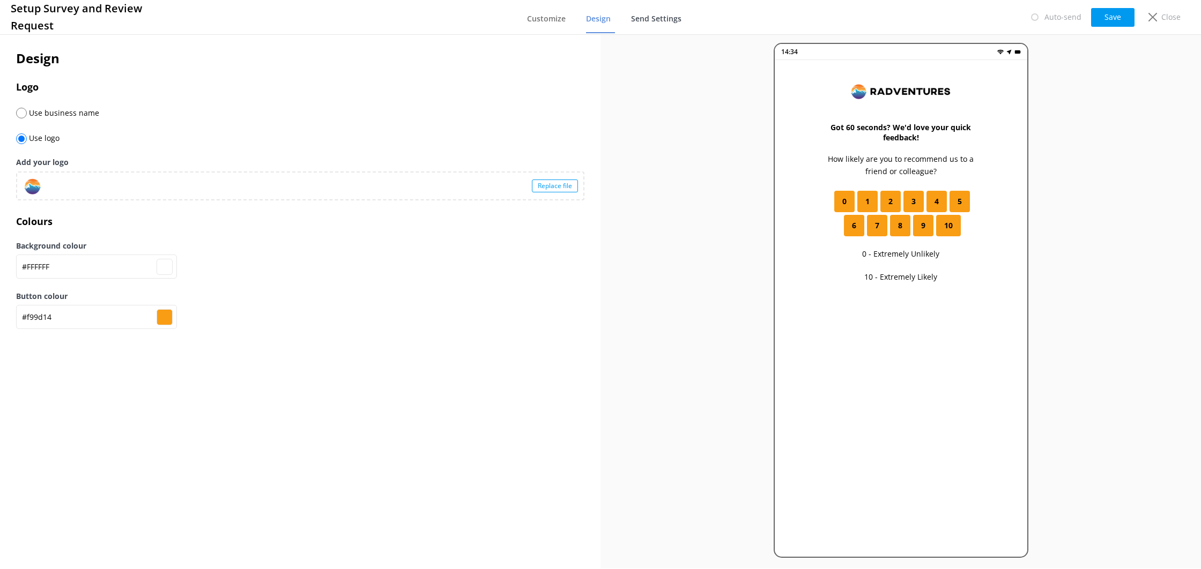
click at [671, 21] on span "Send Settings" at bounding box center [656, 18] width 50 height 11
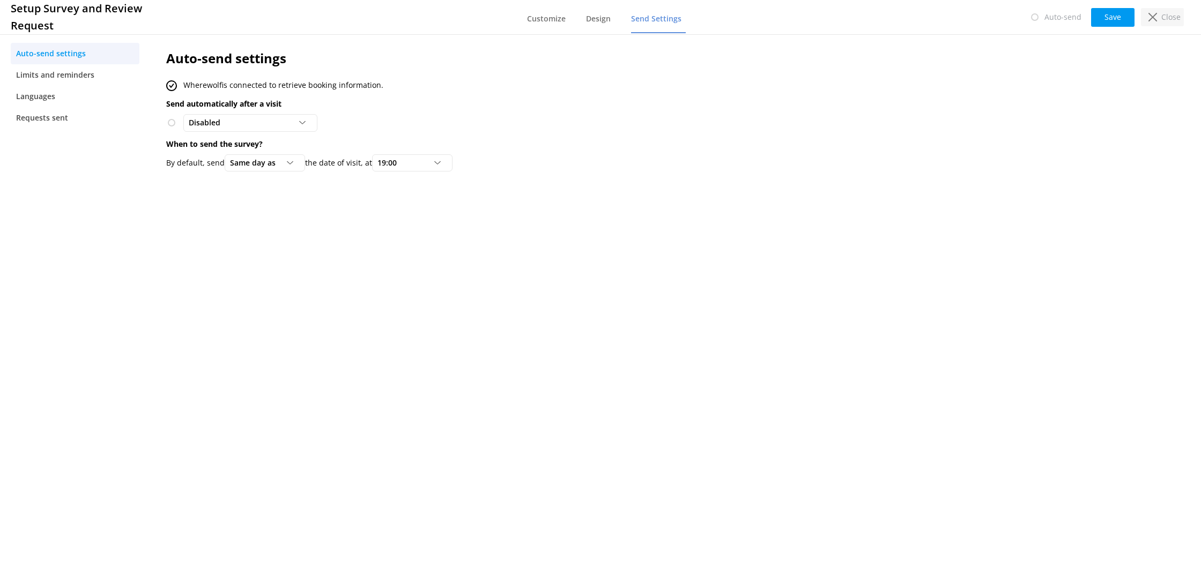
click at [1150, 17] on icon at bounding box center [1153, 17] width 9 height 9
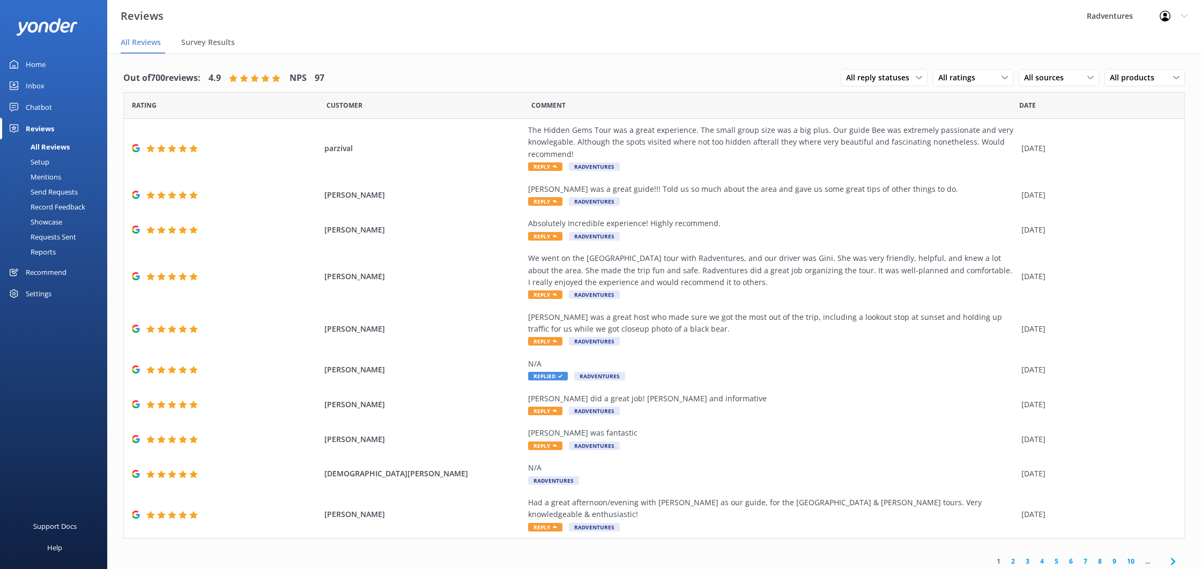
click at [38, 66] on div "Home" at bounding box center [36, 64] width 20 height 21
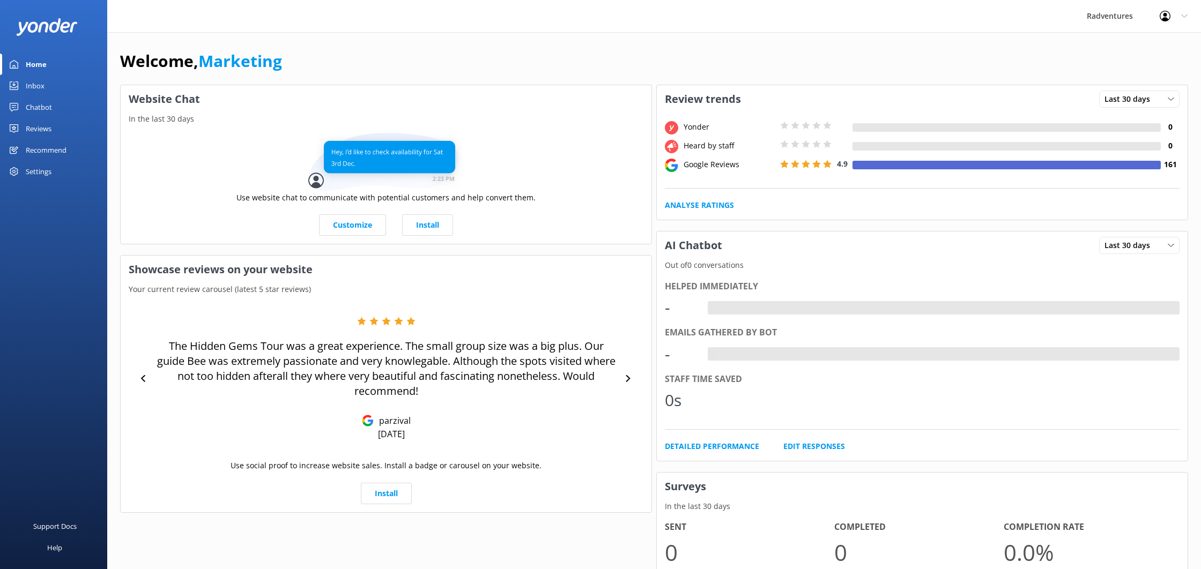
click at [39, 127] on div "Reviews" at bounding box center [39, 128] width 26 height 21
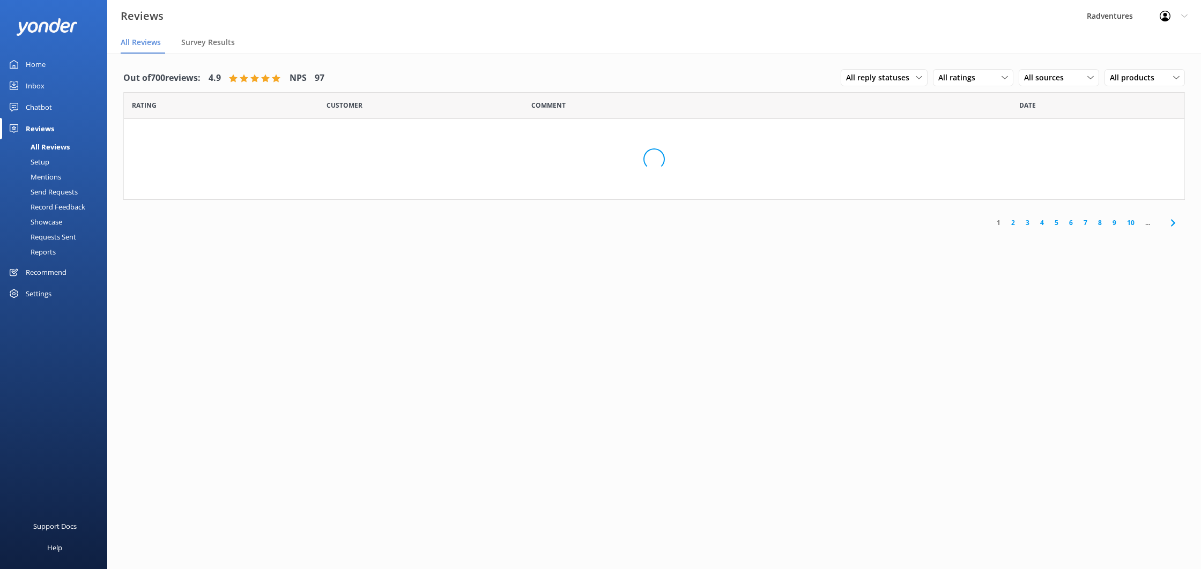
click at [50, 159] on link "Setup" at bounding box center [56, 161] width 101 height 15
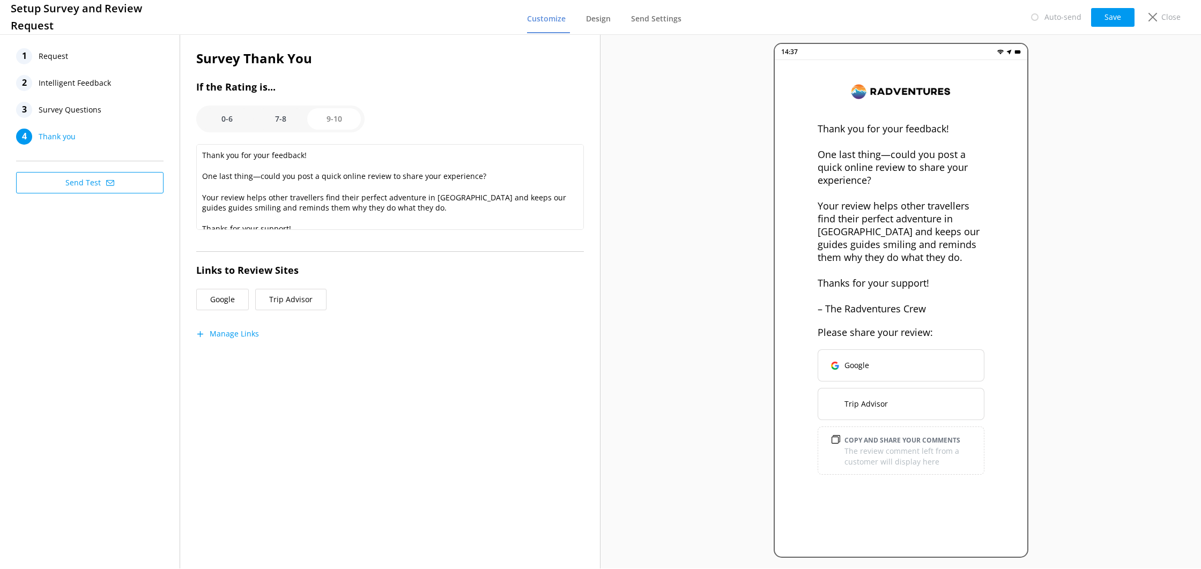
click at [66, 53] on span "Request" at bounding box center [53, 56] width 29 height 16
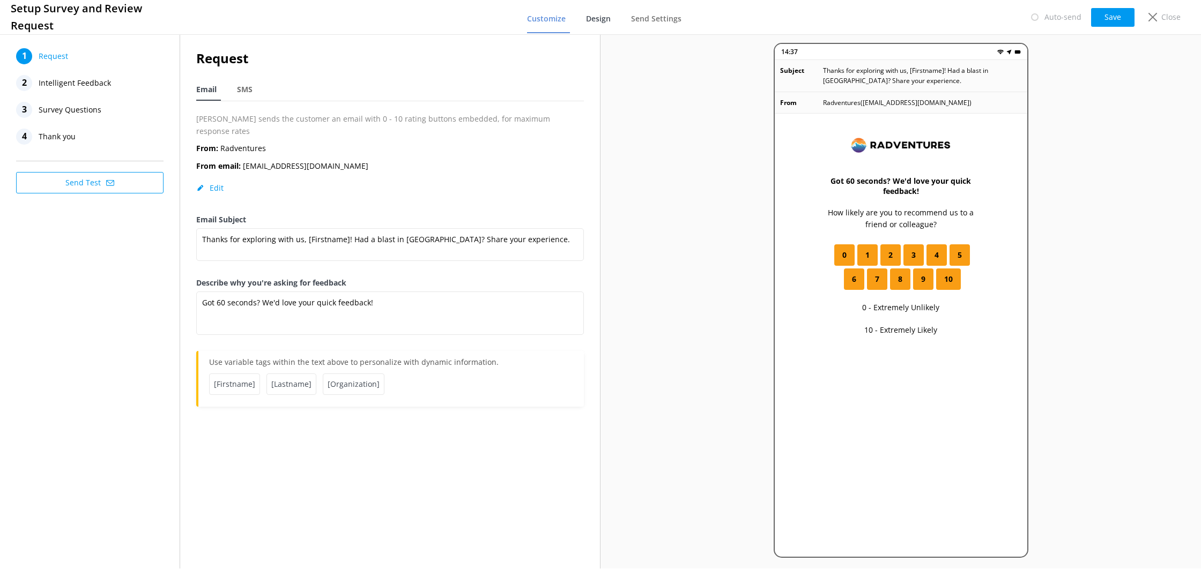
click at [606, 19] on span "Design" at bounding box center [598, 18] width 25 height 11
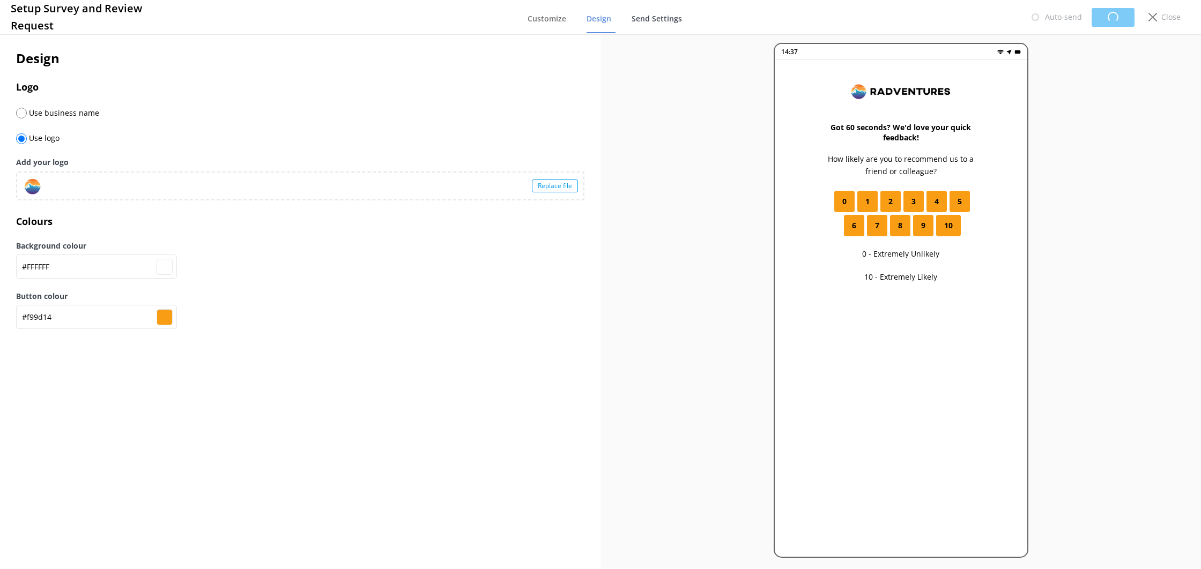
click at [648, 21] on span "Send Settings" at bounding box center [657, 18] width 50 height 11
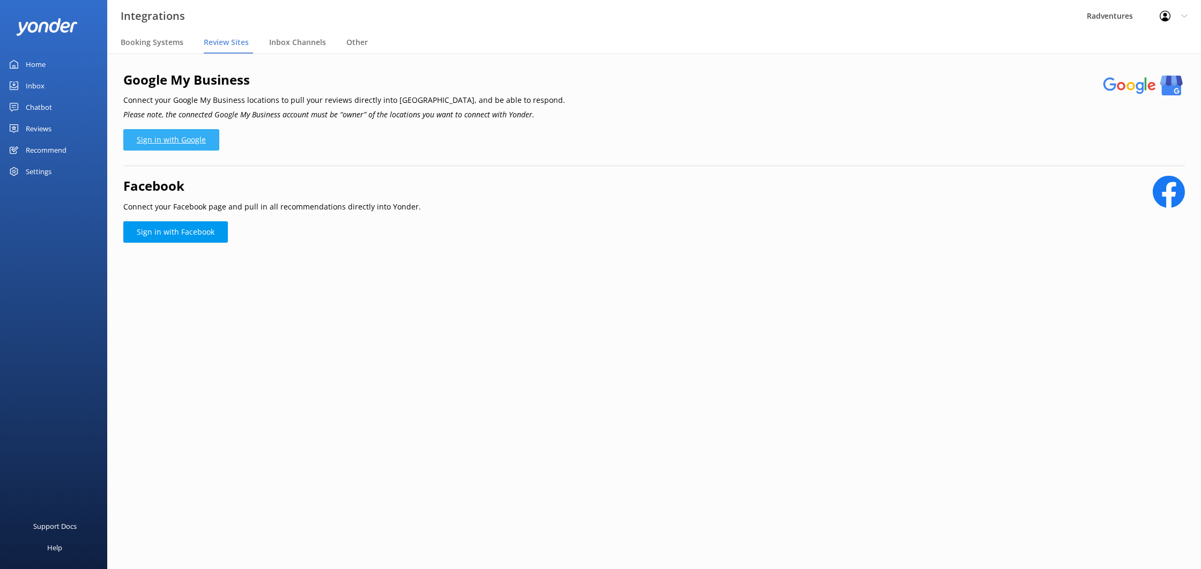
click at [199, 136] on link "Sign in with Google" at bounding box center [171, 139] width 96 height 21
click at [183, 151] on div "Google My Business Connect your Google My Business locations to pull your revie…" at bounding box center [654, 118] width 1062 height 97
click at [186, 141] on link "Sign in with Google" at bounding box center [171, 139] width 96 height 21
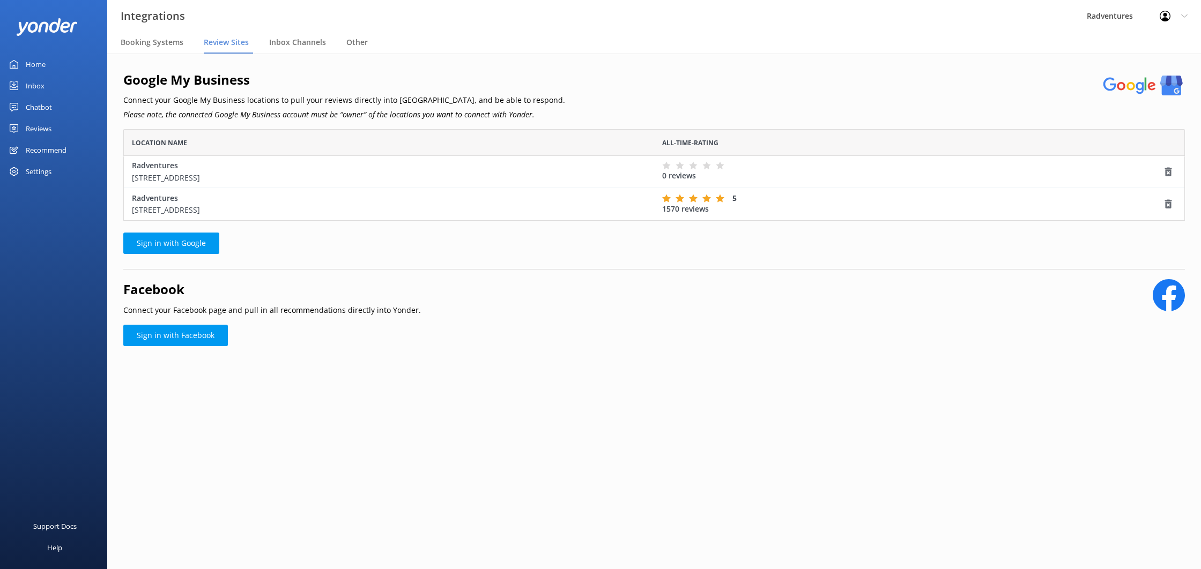
scroll to position [92, 1062]
click at [1167, 171] on icon "grid" at bounding box center [1168, 172] width 11 height 11
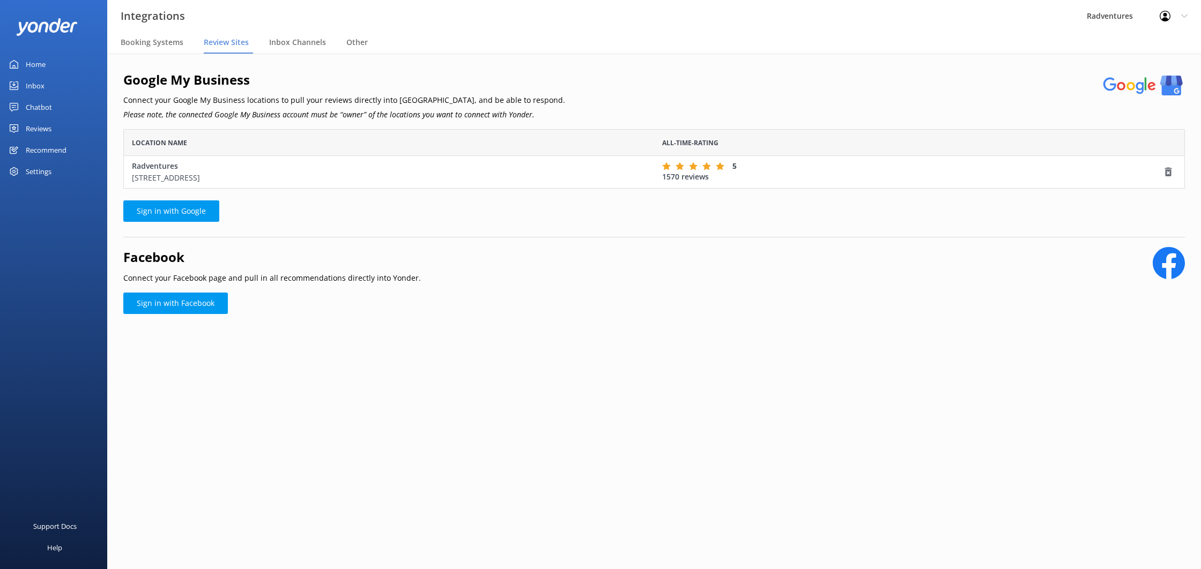
scroll to position [60, 1062]
click at [191, 305] on link "Sign in with Facebook" at bounding box center [175, 303] width 105 height 21
click at [157, 48] on div "Booking Systems" at bounding box center [154, 42] width 67 height 21
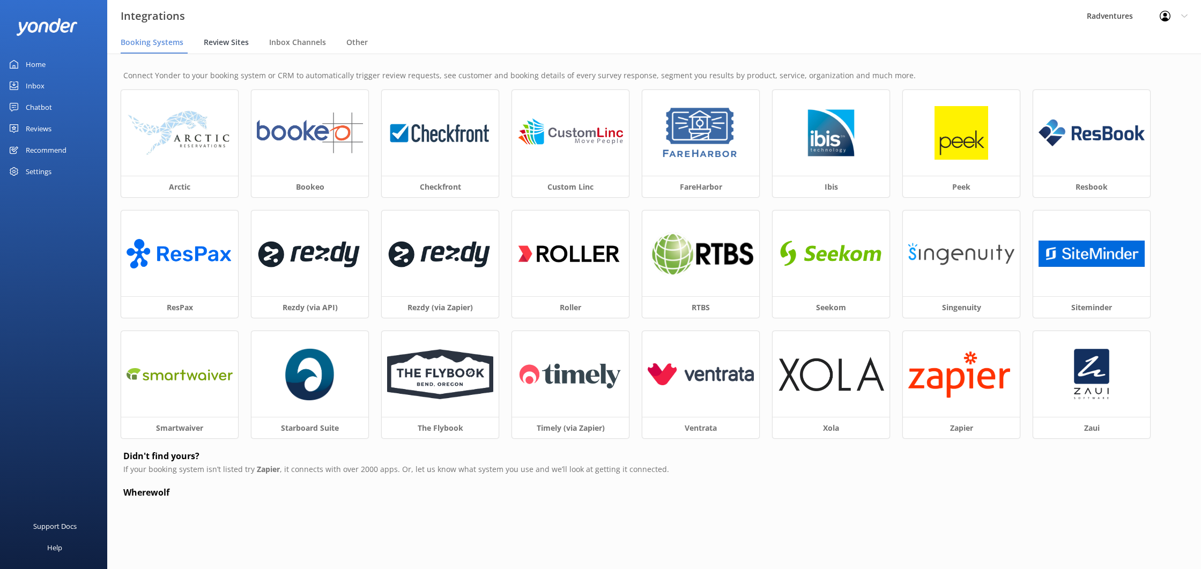
click at [232, 41] on span "Review Sites" at bounding box center [226, 42] width 45 height 11
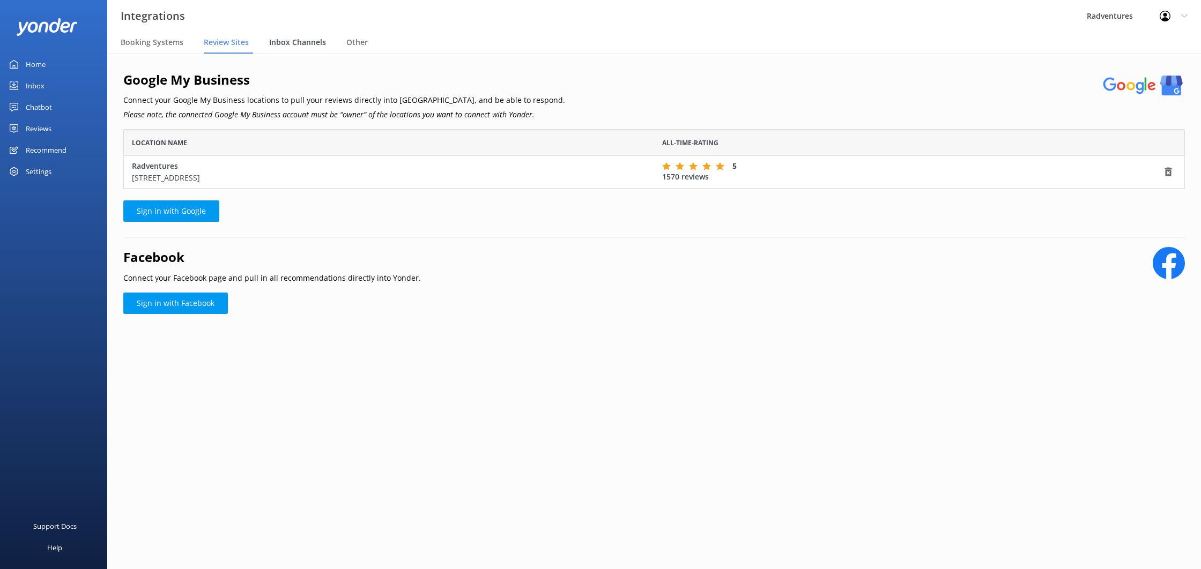
scroll to position [60, 1062]
click at [290, 45] on span "Inbox Channels" at bounding box center [297, 42] width 57 height 11
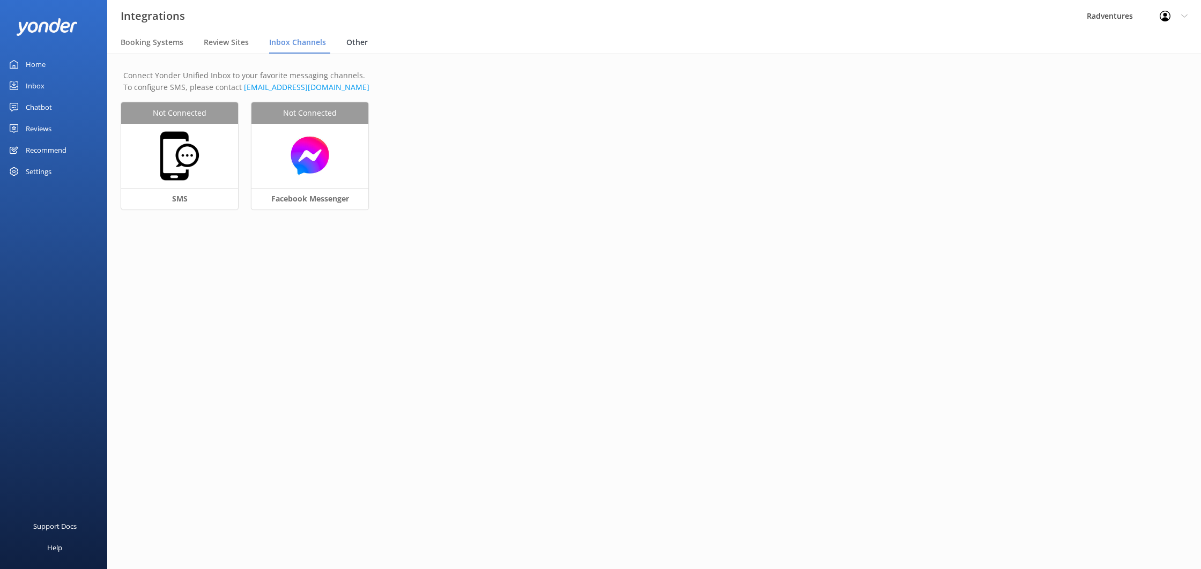
click at [346, 43] on span "Other" at bounding box center [356, 42] width 21 height 11
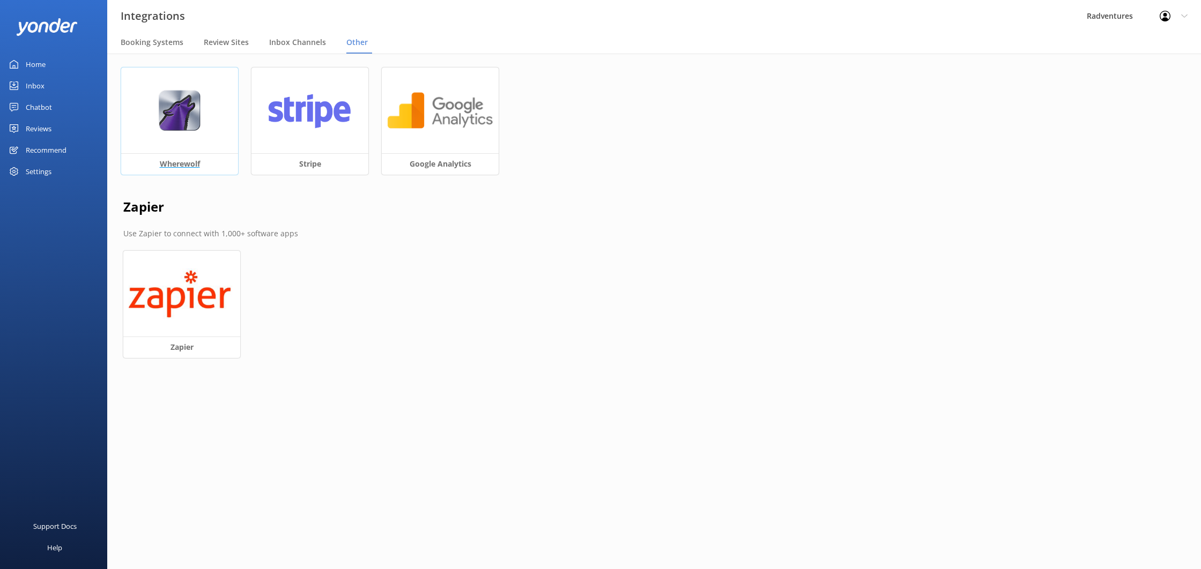
click at [176, 111] on img at bounding box center [179, 110] width 42 height 41
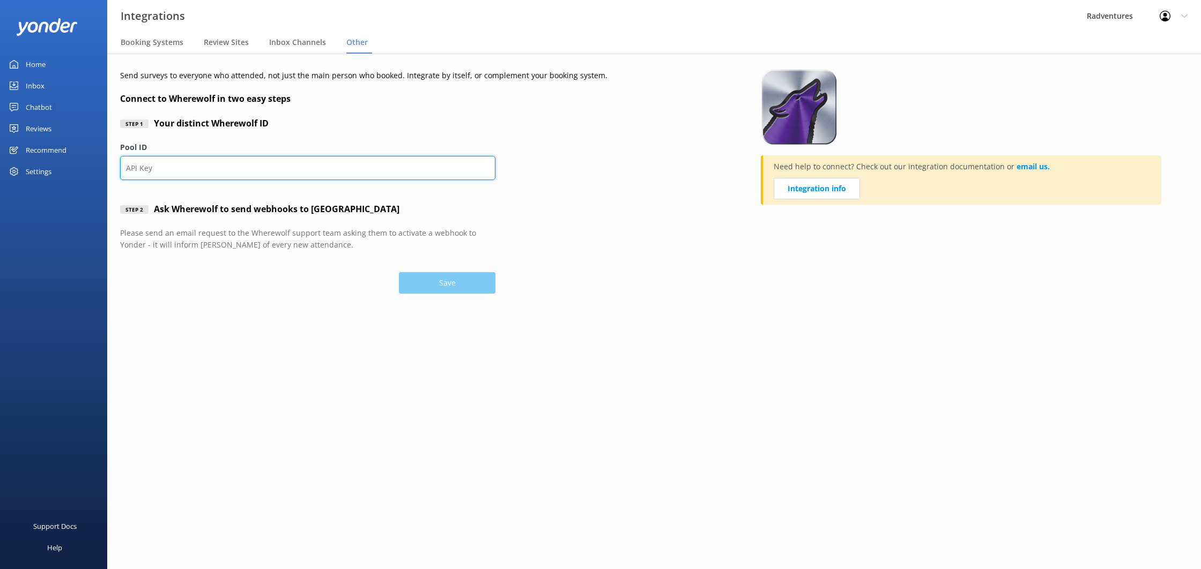
click at [166, 165] on input "Pool ID" at bounding box center [307, 168] width 375 height 24
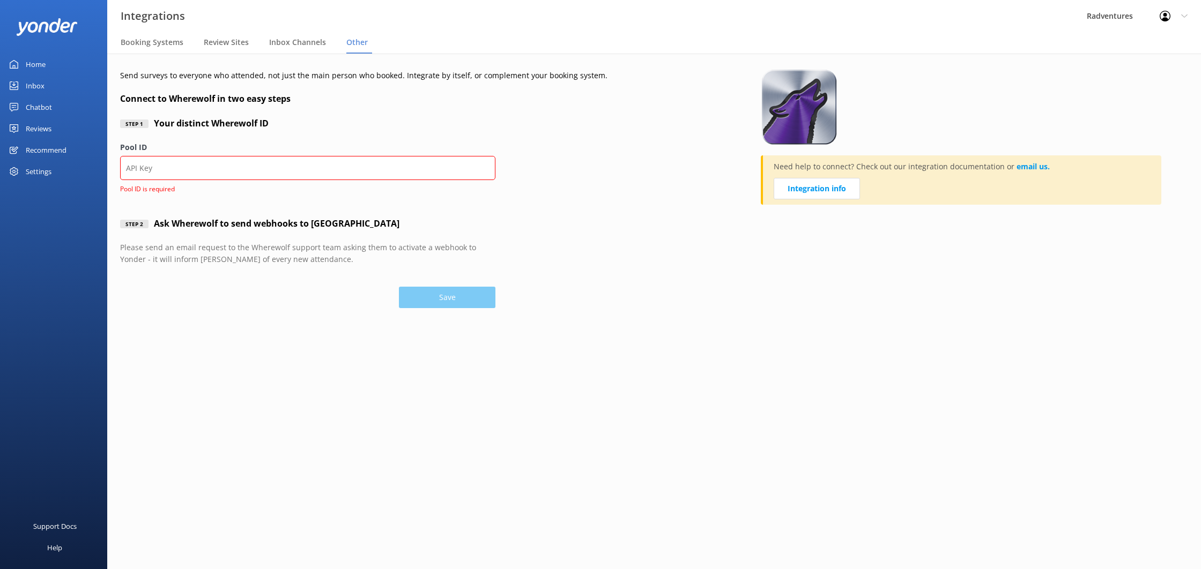
click at [181, 149] on label "Pool ID" at bounding box center [307, 148] width 375 height 12
click at [181, 156] on input "Pool ID" at bounding box center [307, 168] width 375 height 24
click at [231, 353] on main "Send surveys to everyone who attended, not just the main person who booked. Int…" at bounding box center [654, 312] width 1094 height 516
click at [132, 37] on span "Booking Systems" at bounding box center [152, 42] width 63 height 11
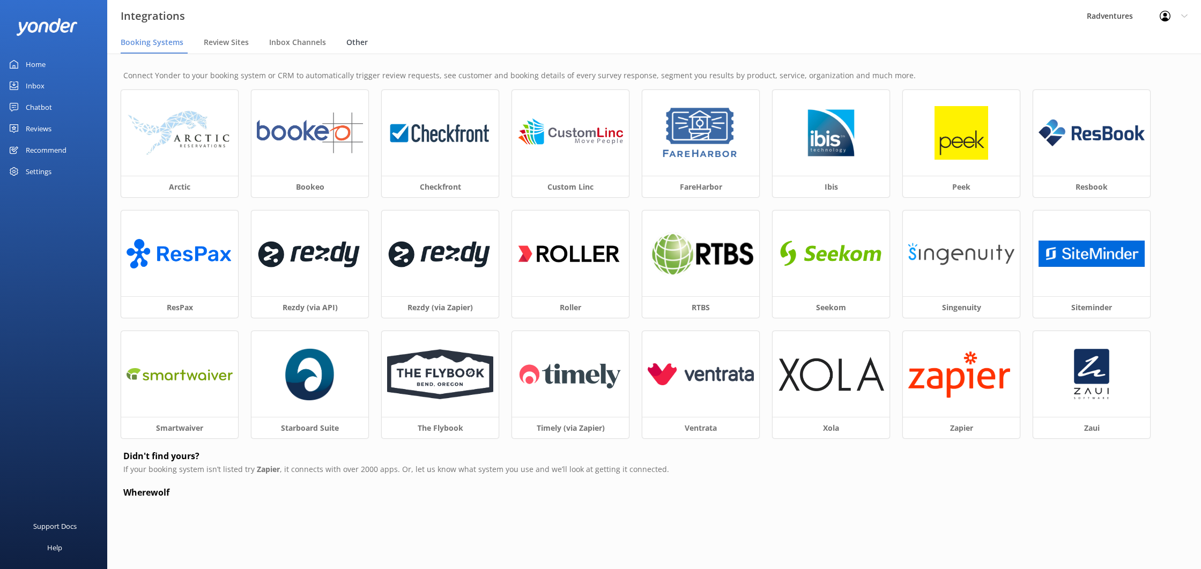
click at [351, 40] on span "Other" at bounding box center [356, 42] width 21 height 11
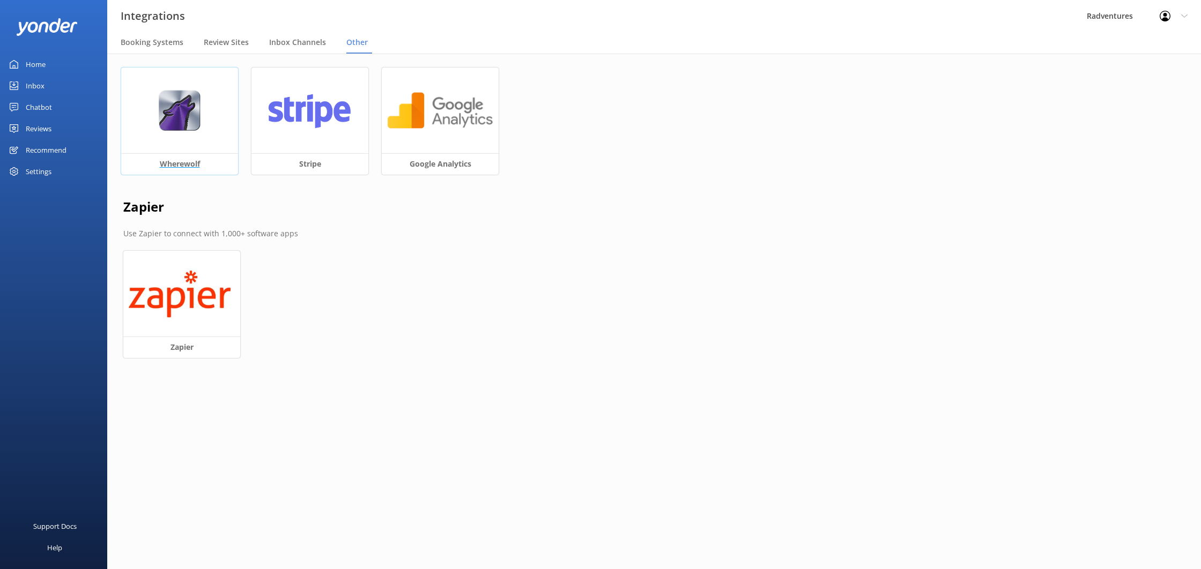
click at [204, 122] on div at bounding box center [179, 111] width 117 height 86
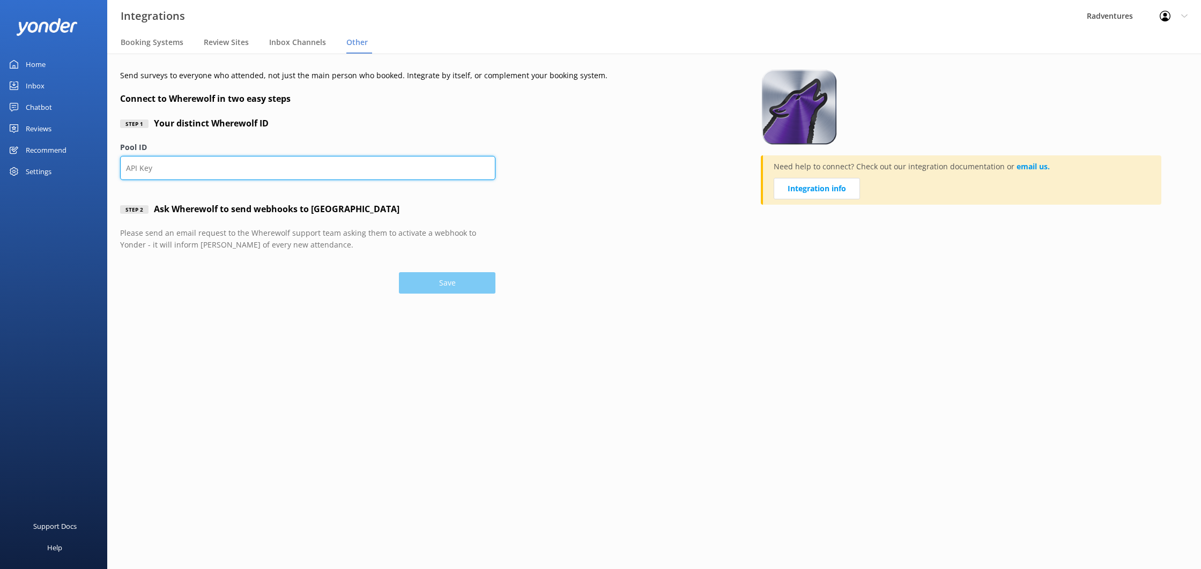
click at [253, 170] on input "Pool ID" at bounding box center [307, 168] width 375 height 24
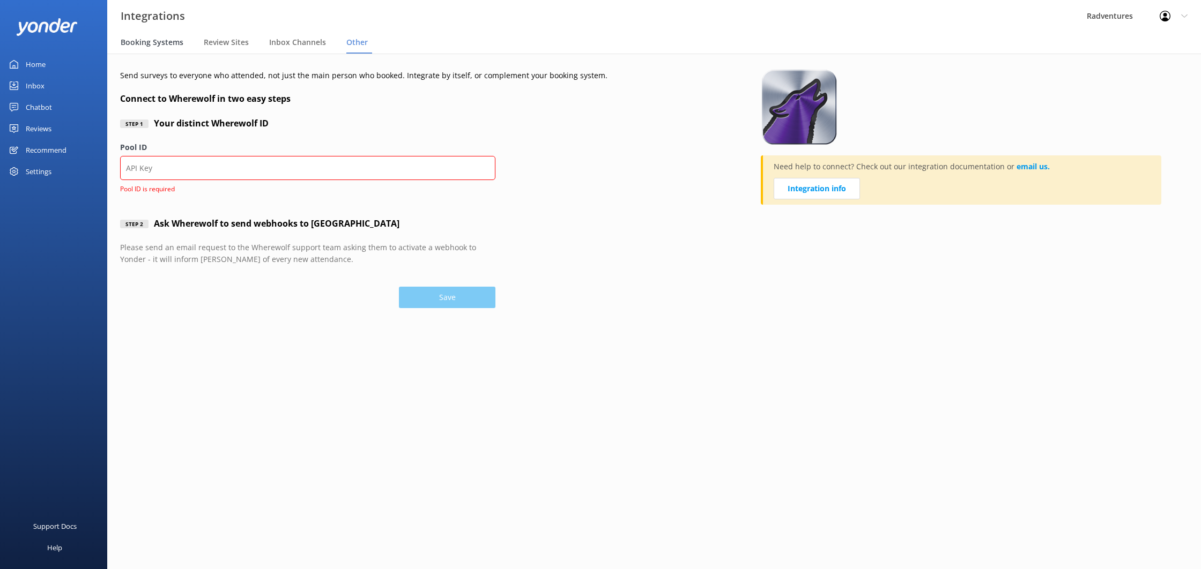
click at [171, 39] on span "Booking Systems" at bounding box center [152, 42] width 63 height 11
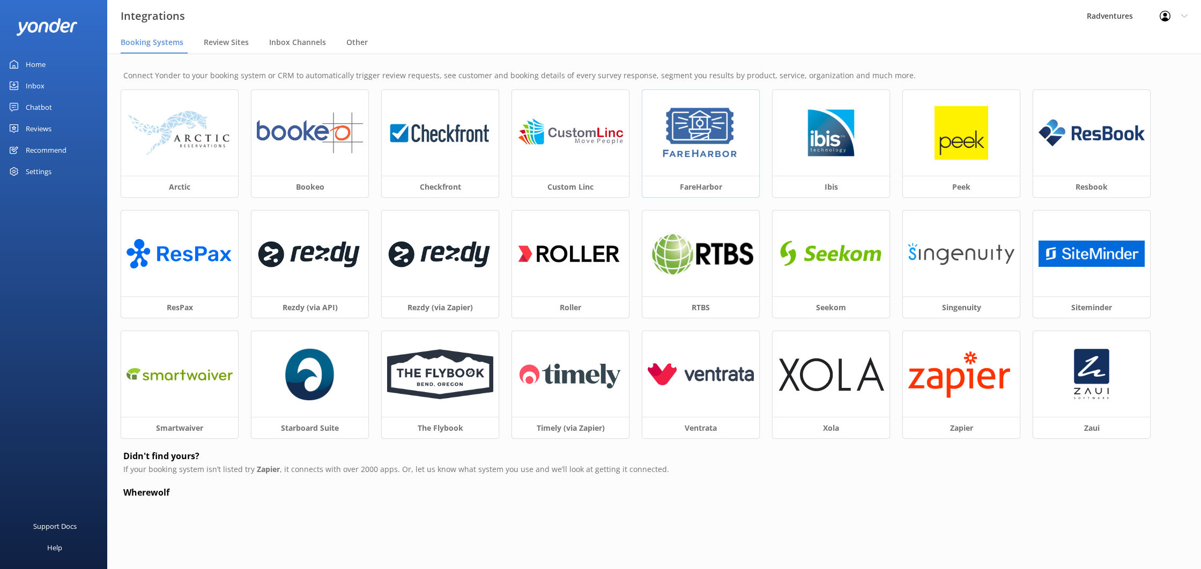
click at [666, 156] on img at bounding box center [700, 133] width 81 height 54
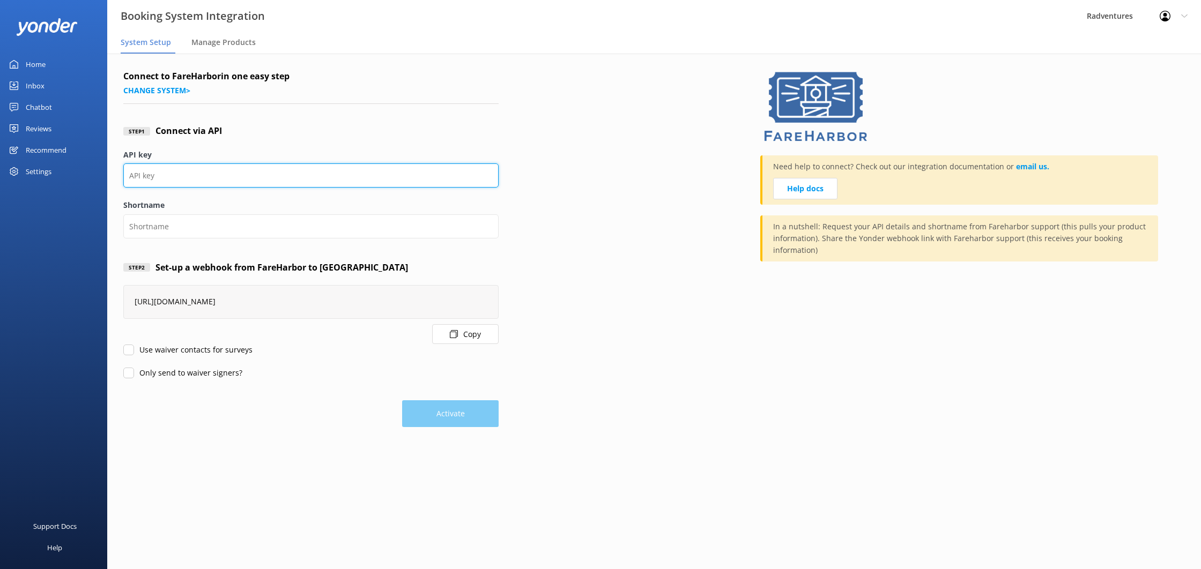
click at [196, 182] on input "API key" at bounding box center [310, 176] width 375 height 24
paste input "ivy@tomis.tech"
type input "ivy@tomis.tech"
paste input "2bsd4e"
type input "2bsd4e"
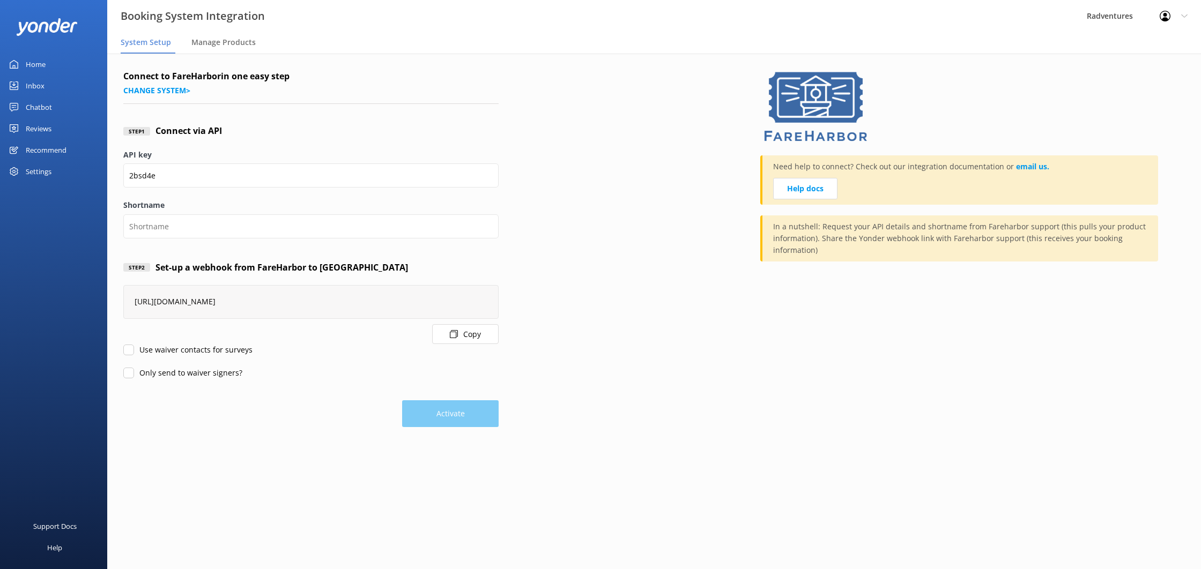
click at [202, 200] on label "Shortname" at bounding box center [310, 205] width 375 height 12
click at [202, 214] on input "Shortname" at bounding box center [310, 226] width 375 height 24
click at [187, 172] on input "2bsd4e" at bounding box center [310, 176] width 375 height 24
click at [273, 130] on div "Step 1 Connect via API" at bounding box center [310, 131] width 375 height 35
click at [255, 134] on div "Step 1 Connect via API" at bounding box center [310, 131] width 375 height 35
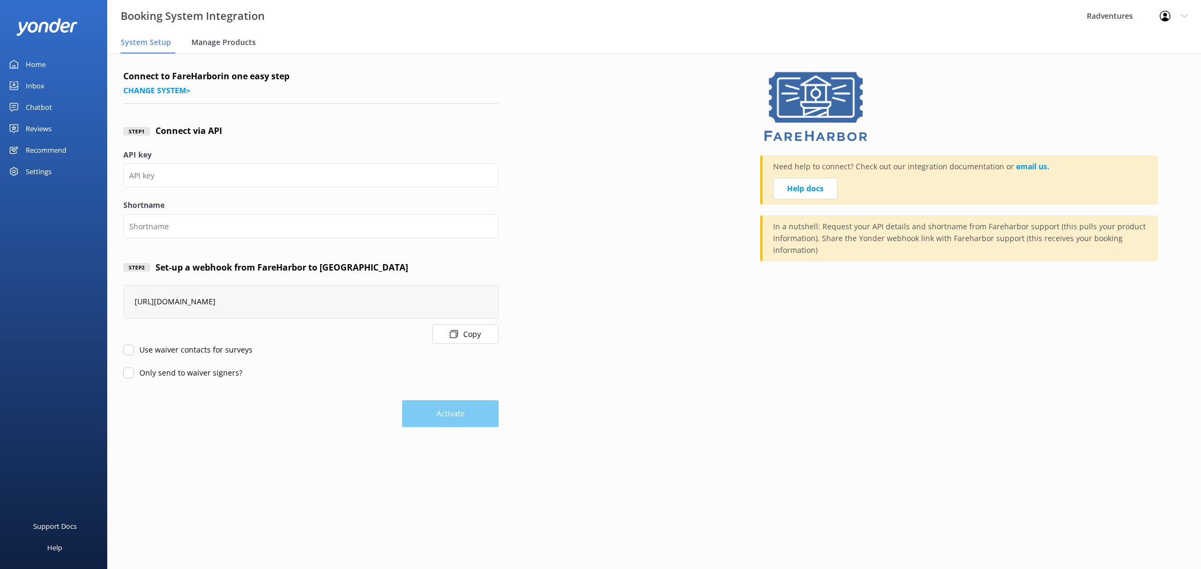
click at [201, 48] on div "Manage Products" at bounding box center [225, 42] width 69 height 21
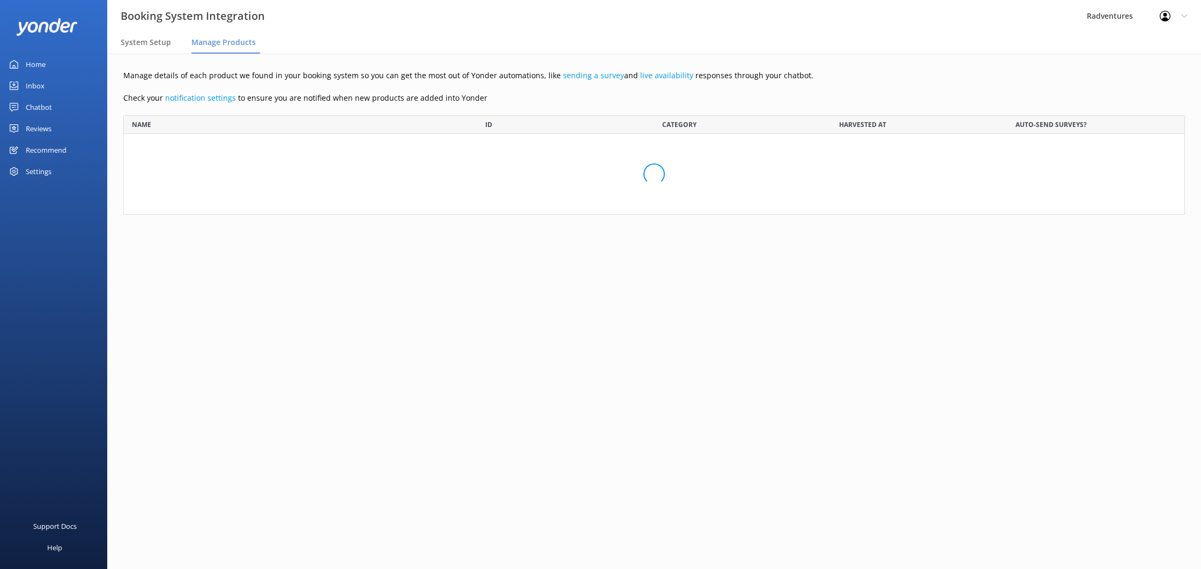
scroll to position [100, 1062]
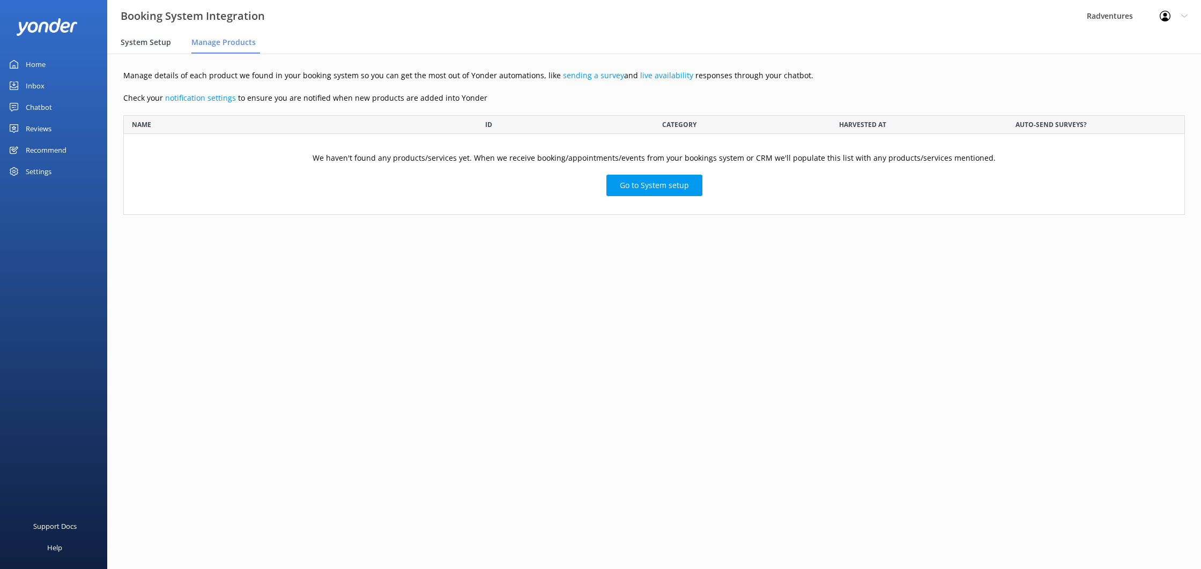
click at [151, 44] on span "System Setup" at bounding box center [146, 42] width 50 height 11
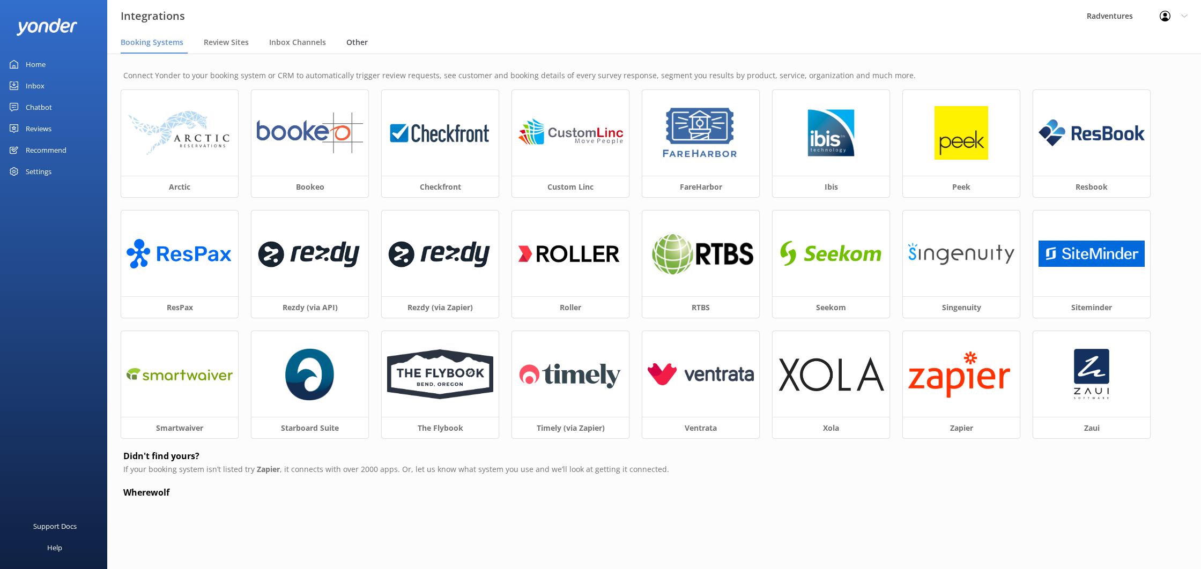
click at [355, 39] on span "Other" at bounding box center [356, 42] width 21 height 11
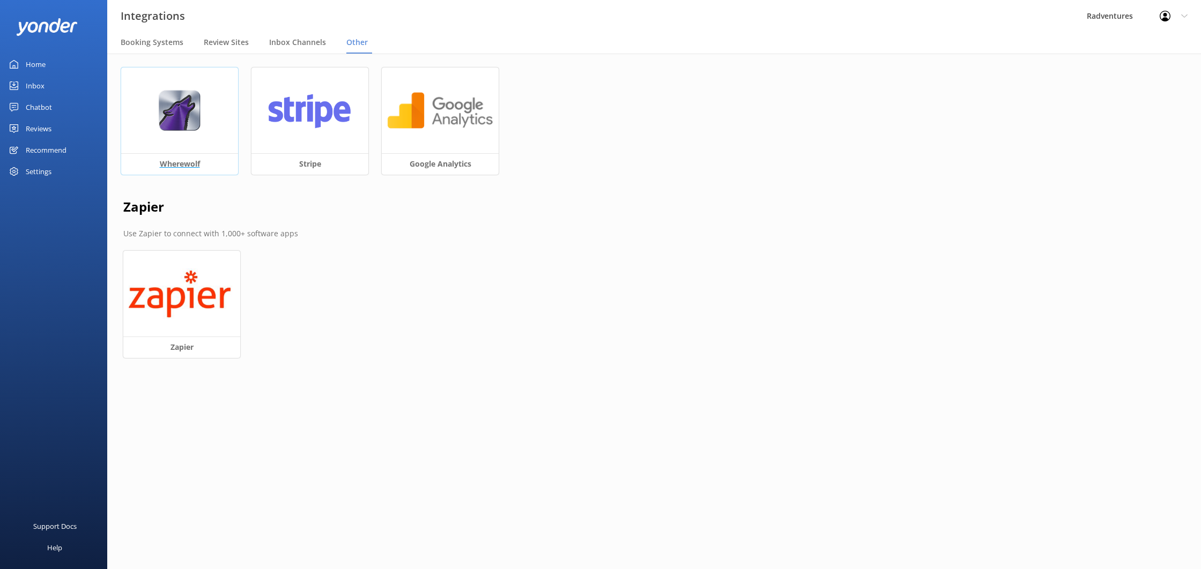
click at [216, 126] on div at bounding box center [179, 111] width 117 height 86
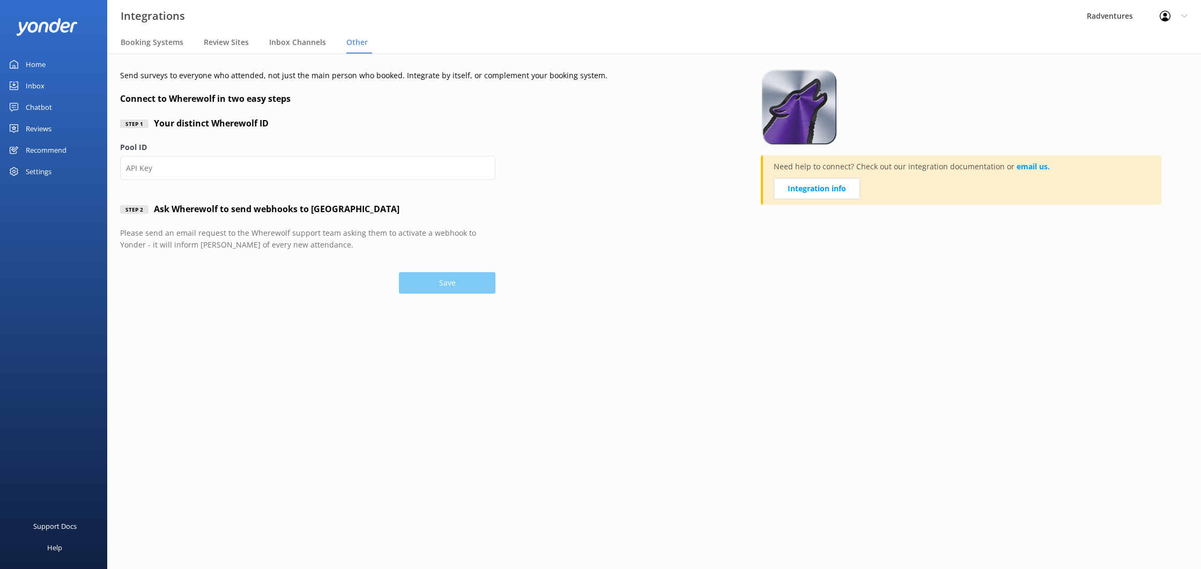
type input "2bsd4e"
click at [422, 283] on button "Save" at bounding box center [447, 282] width 97 height 21
click at [46, 146] on div "Recommend" at bounding box center [46, 149] width 41 height 21
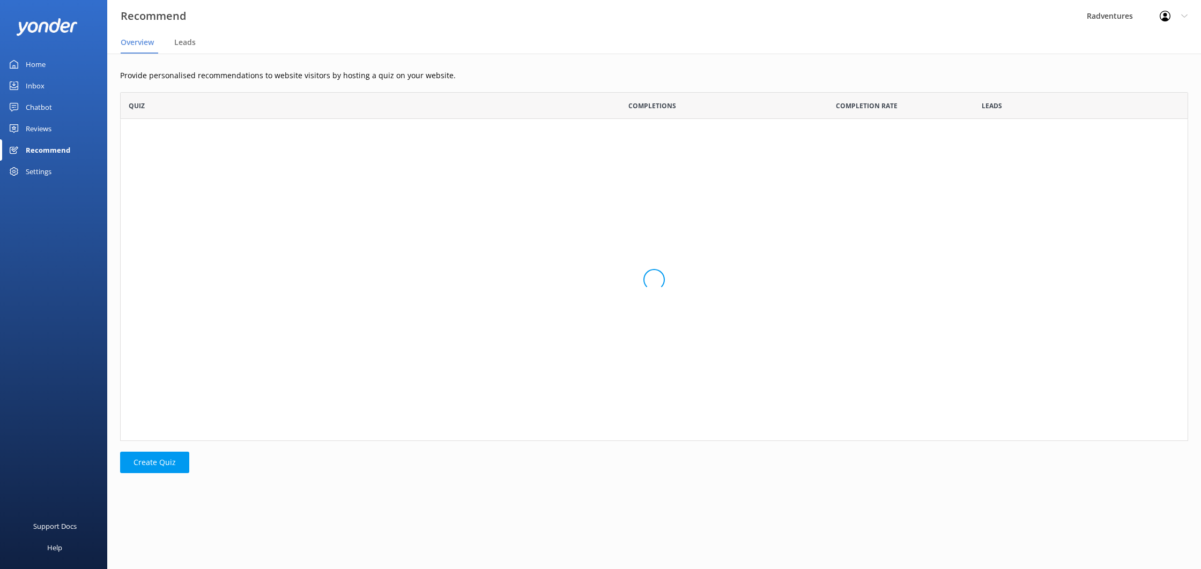
scroll to position [349, 1068]
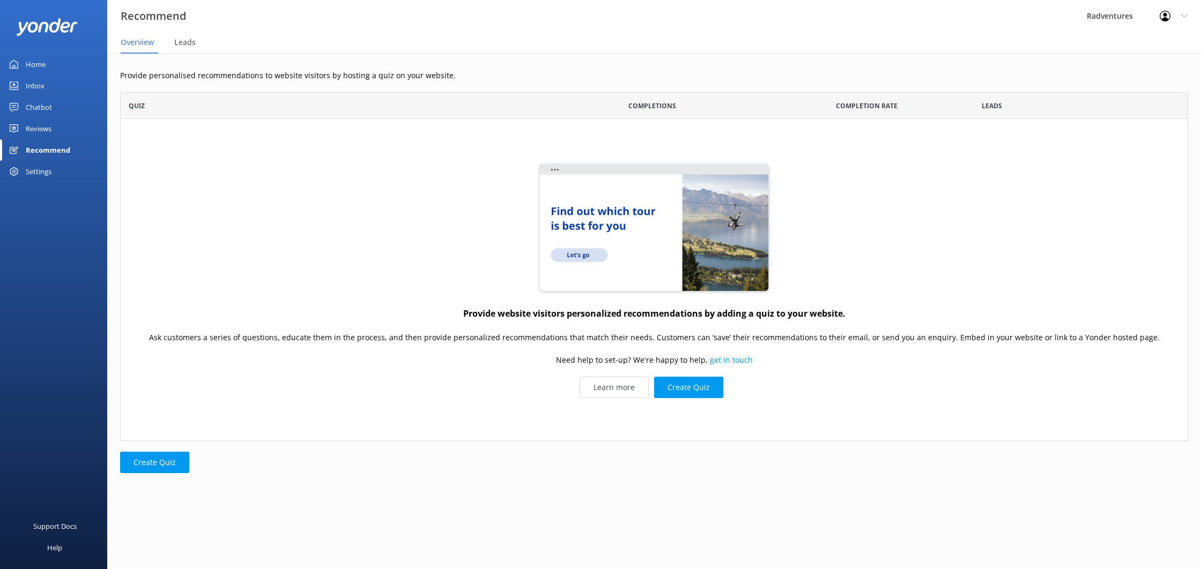
click at [48, 66] on link "Home" at bounding box center [53, 64] width 107 height 21
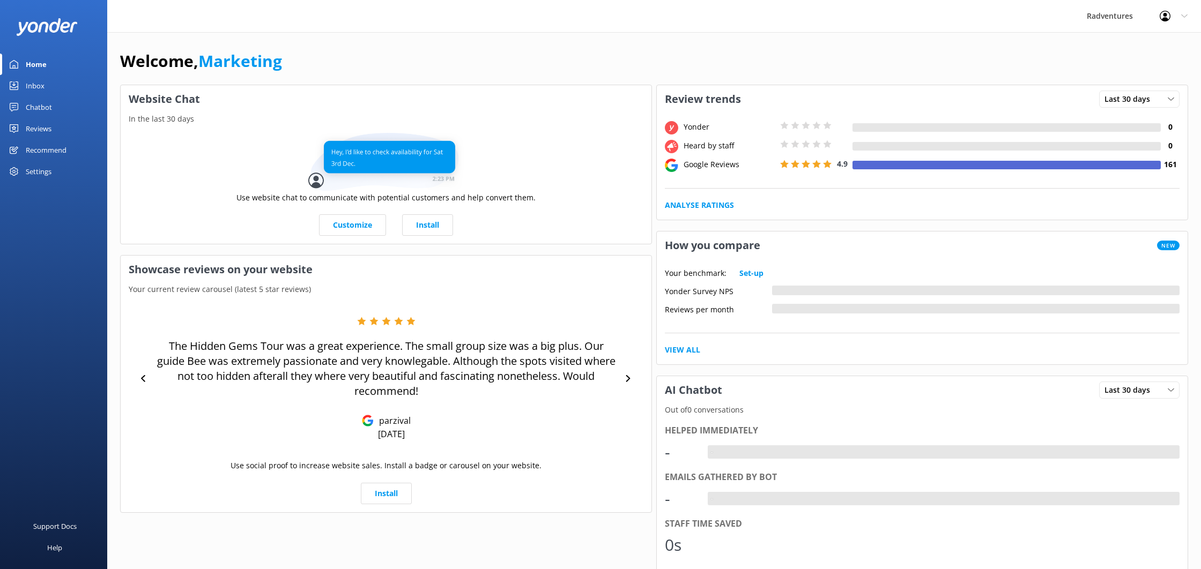
click at [42, 82] on div "Inbox" at bounding box center [35, 85] width 19 height 21
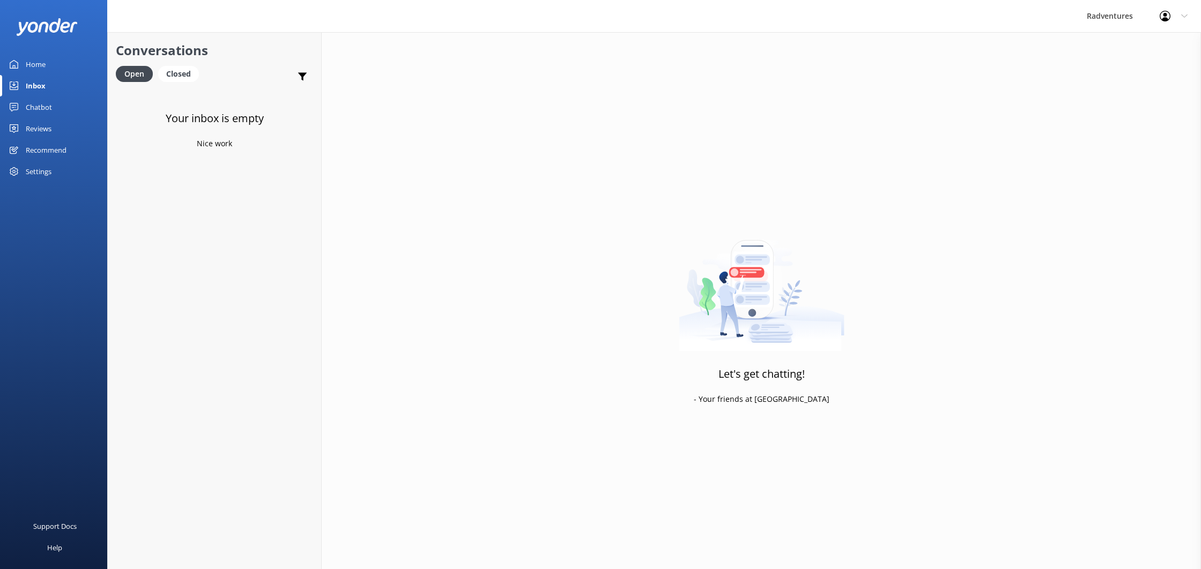
click at [42, 103] on div "Chatbot" at bounding box center [39, 107] width 26 height 21
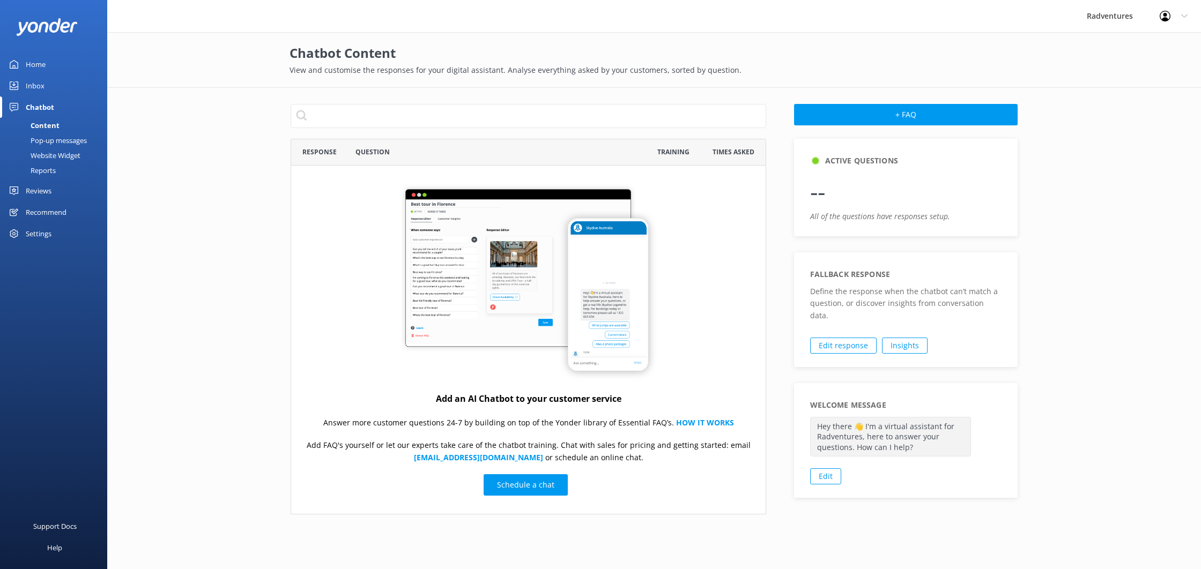
scroll to position [376, 476]
click at [42, 101] on div "Chatbot" at bounding box center [40, 107] width 28 height 21
click at [42, 193] on div "Reviews" at bounding box center [39, 190] width 26 height 21
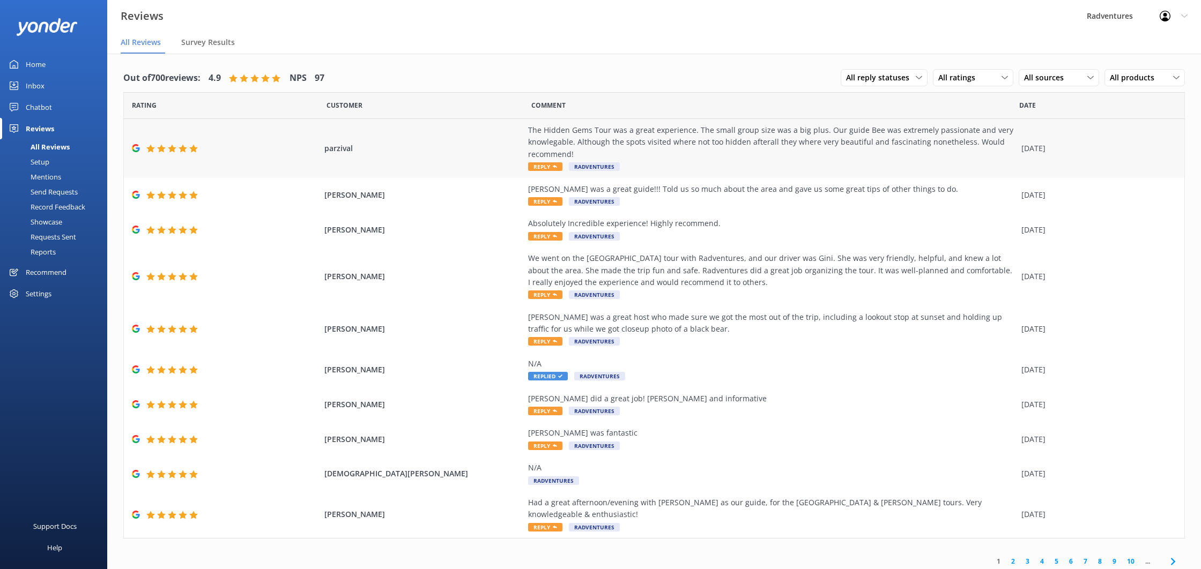
scroll to position [21, 0]
